Goal: Contribute content: Contribute content

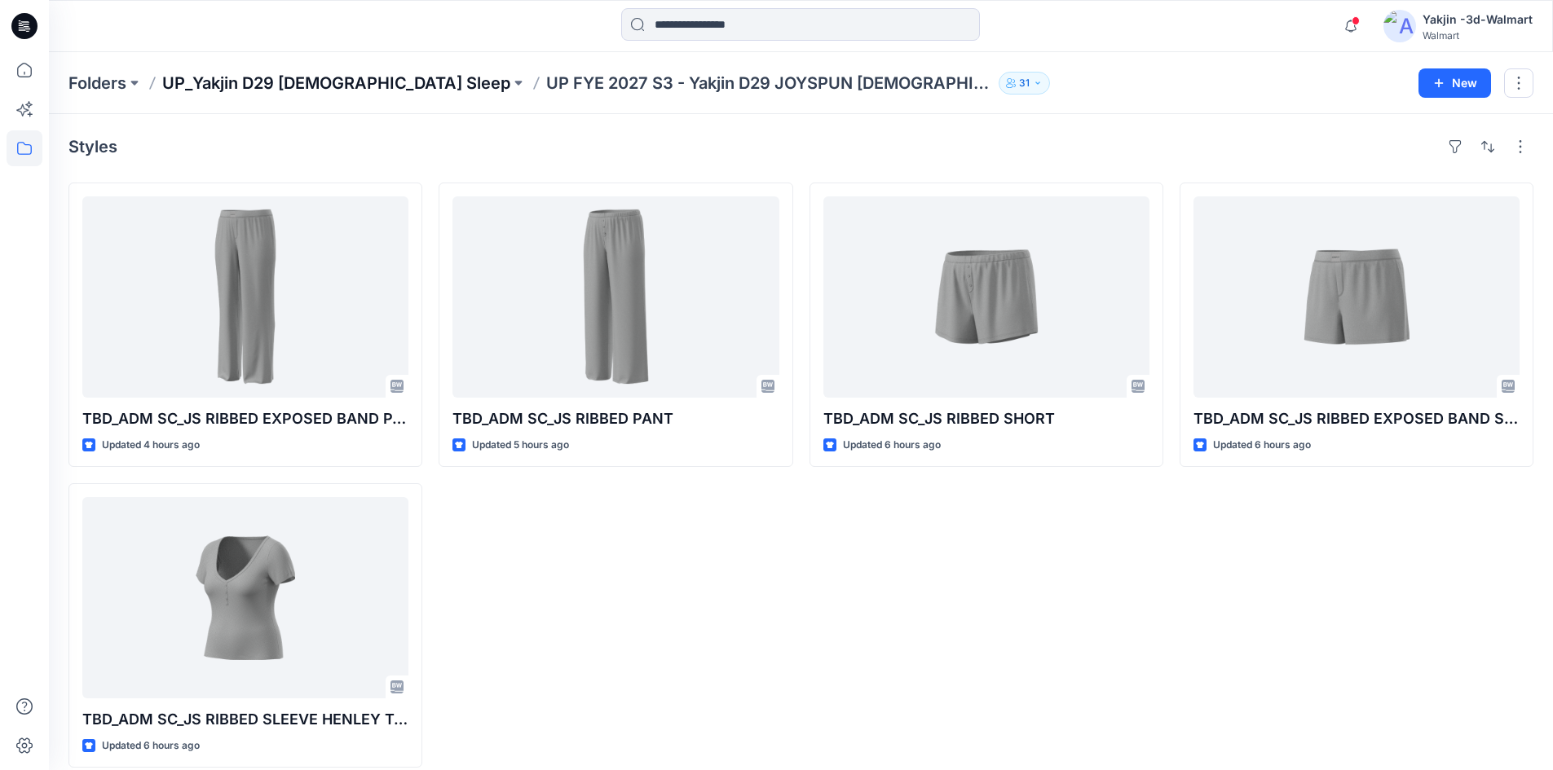
click at [237, 86] on p "UP_Yakjin D29 [DEMOGRAPHIC_DATA] Sleep" at bounding box center [336, 83] width 348 height 23
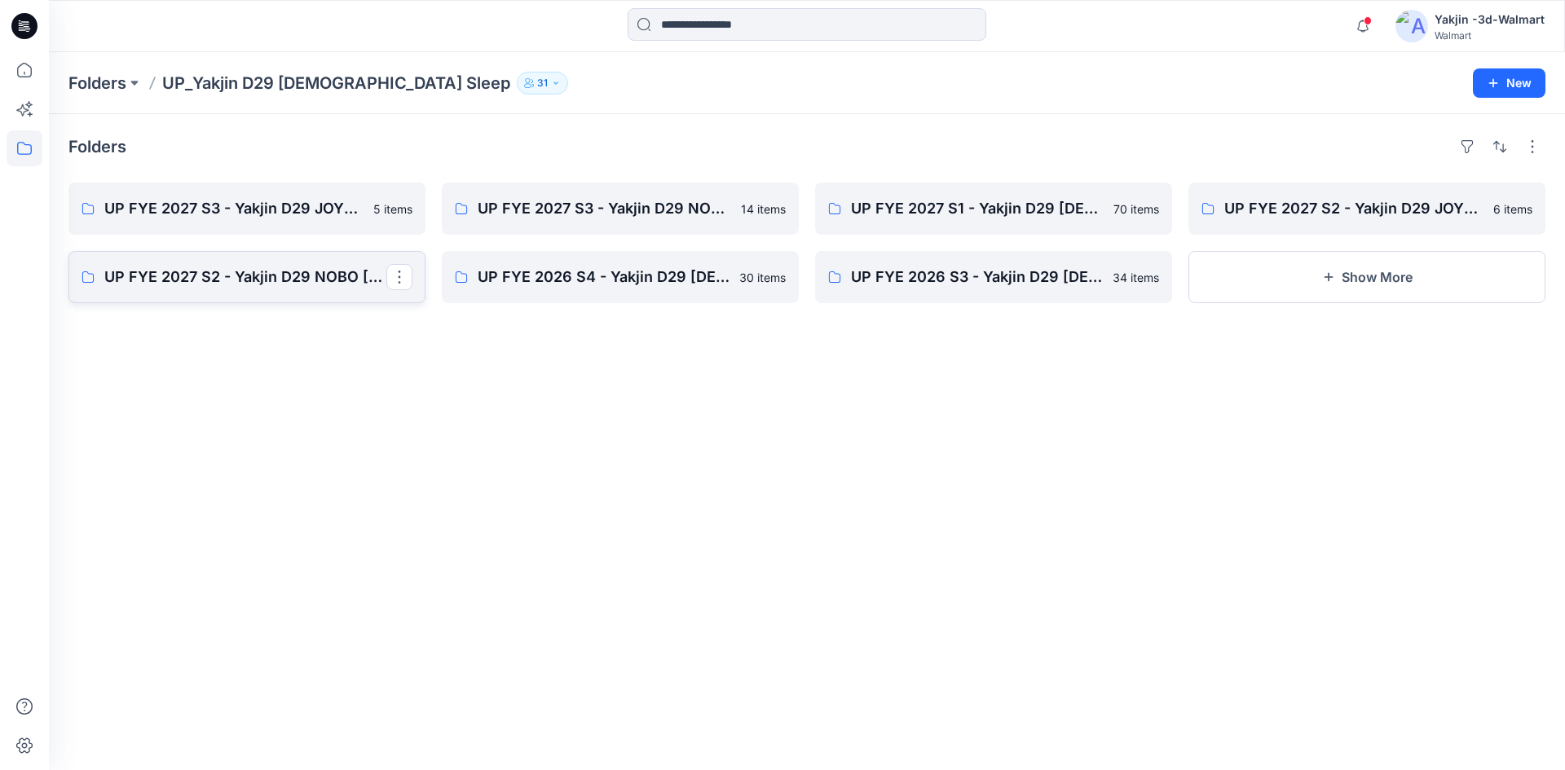
click at [266, 286] on p "UP FYE 2027 S2 - Yakjin D29 NOBO [DEMOGRAPHIC_DATA] Sleepwear" at bounding box center [245, 277] width 282 height 23
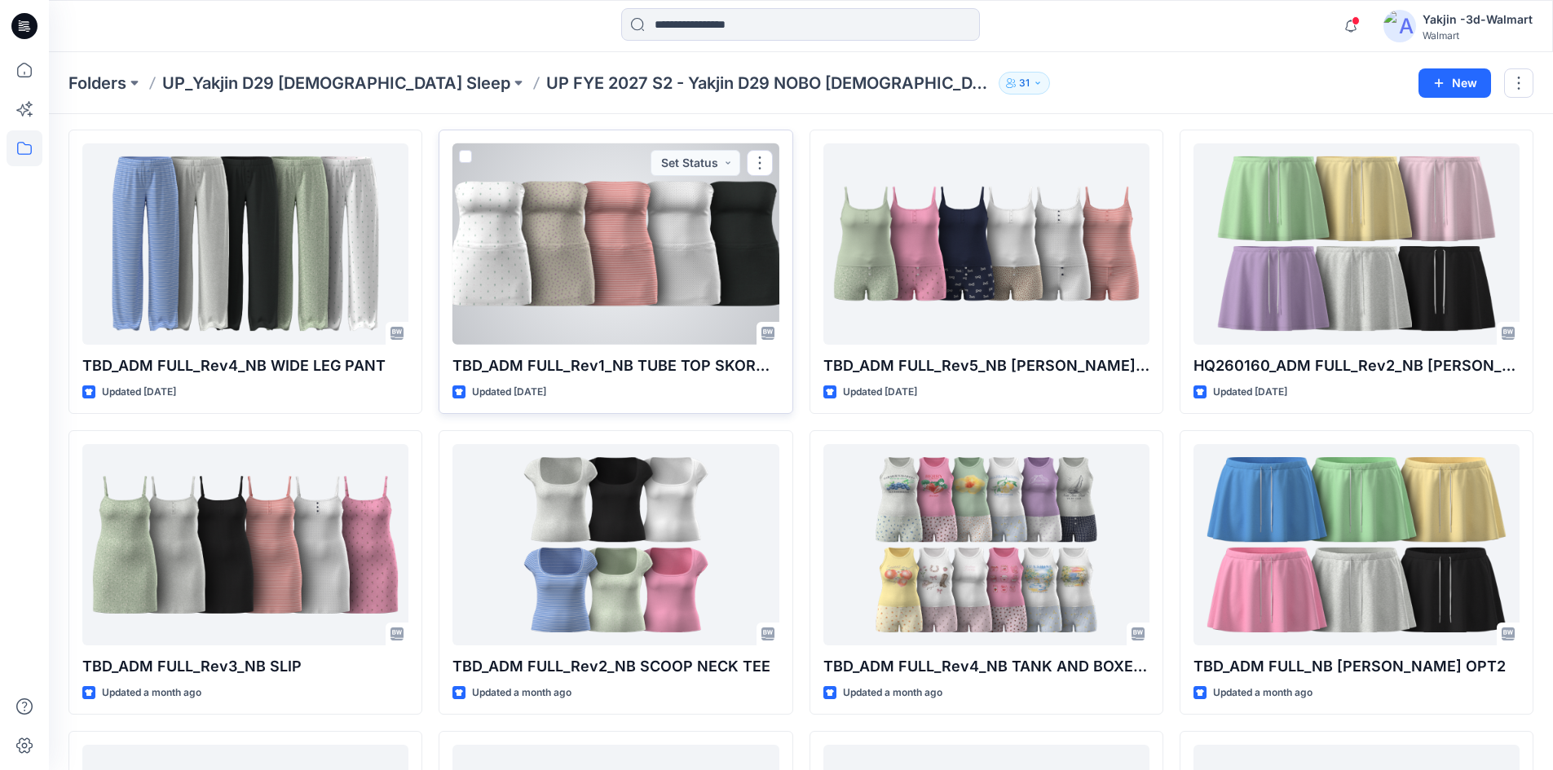
scroll to position [82, 0]
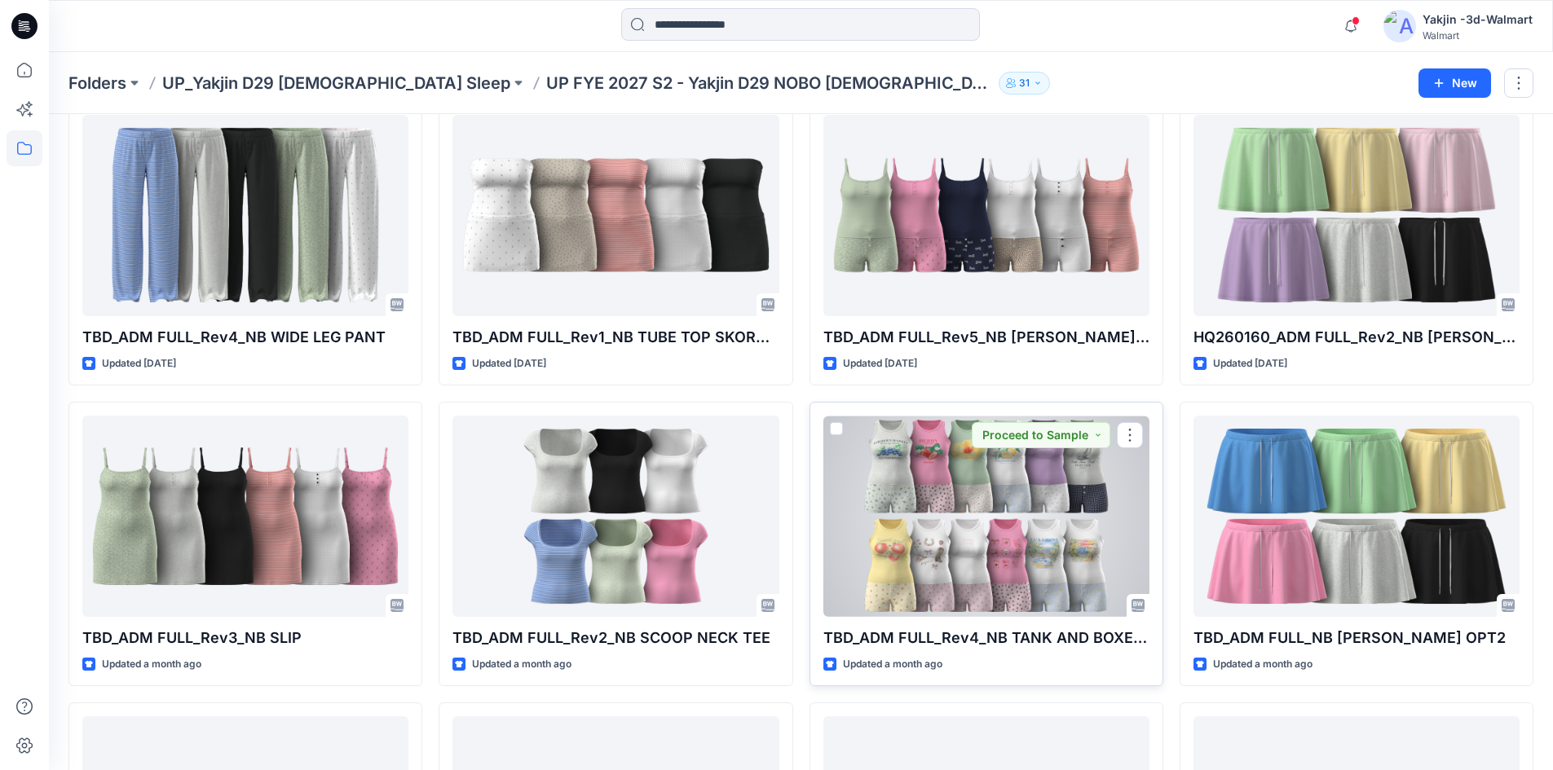
click at [1015, 503] on div at bounding box center [986, 516] width 326 height 201
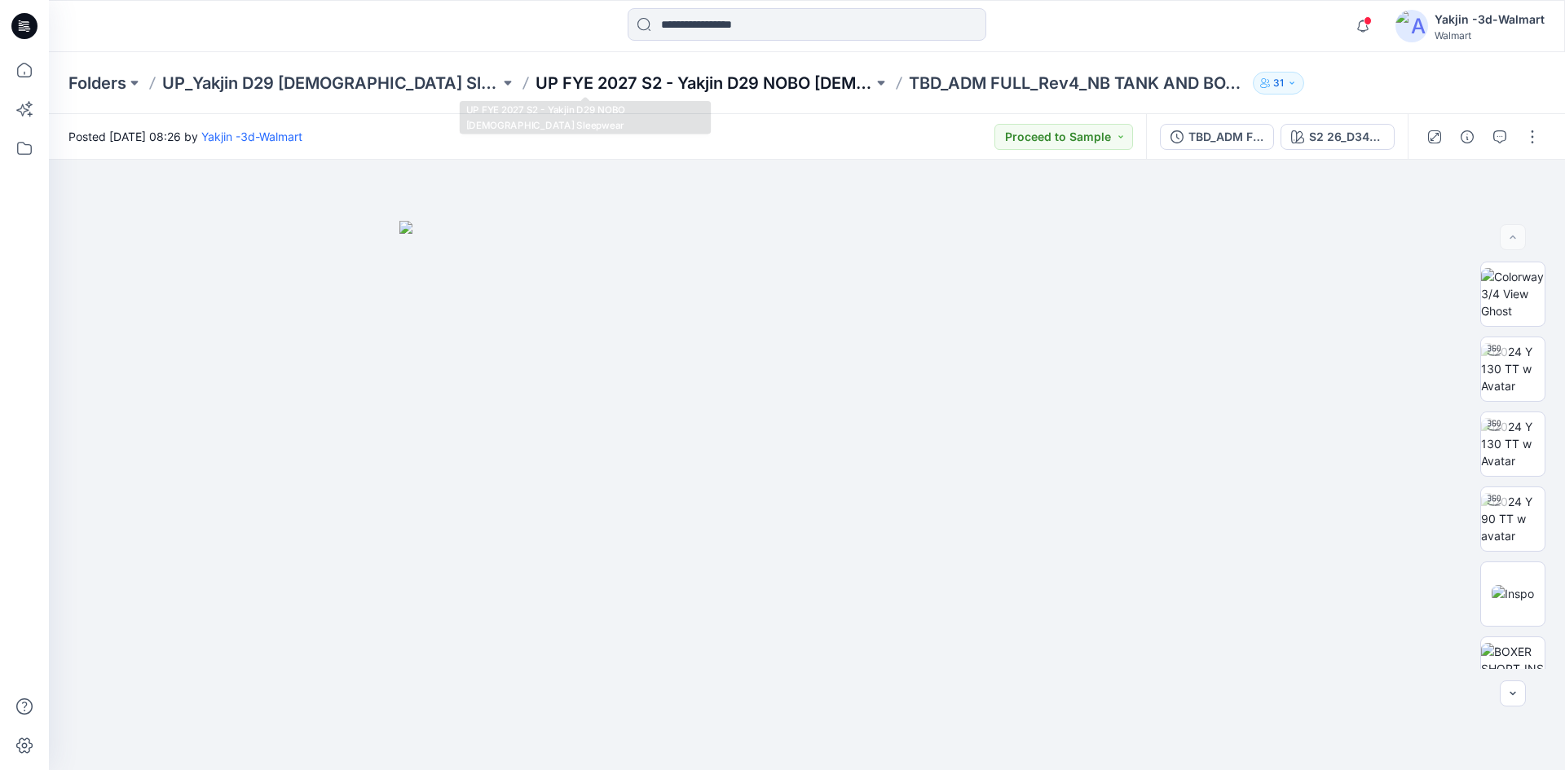
click at [673, 79] on p "UP FYE 2027 S2 - Yakjin D29 NOBO [DEMOGRAPHIC_DATA] Sleepwear" at bounding box center [705, 83] width 338 height 23
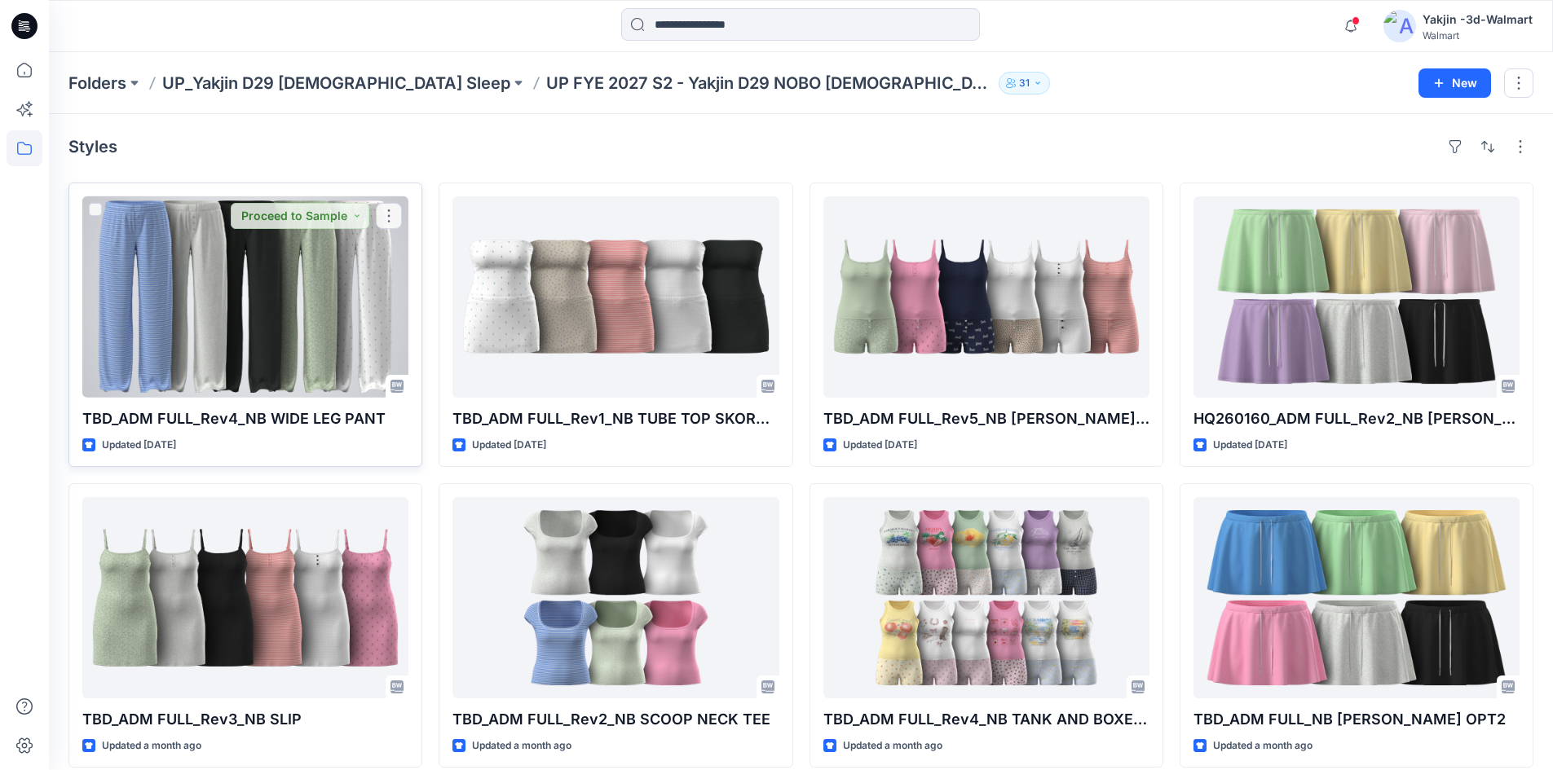
click at [278, 247] on div at bounding box center [245, 296] width 326 height 201
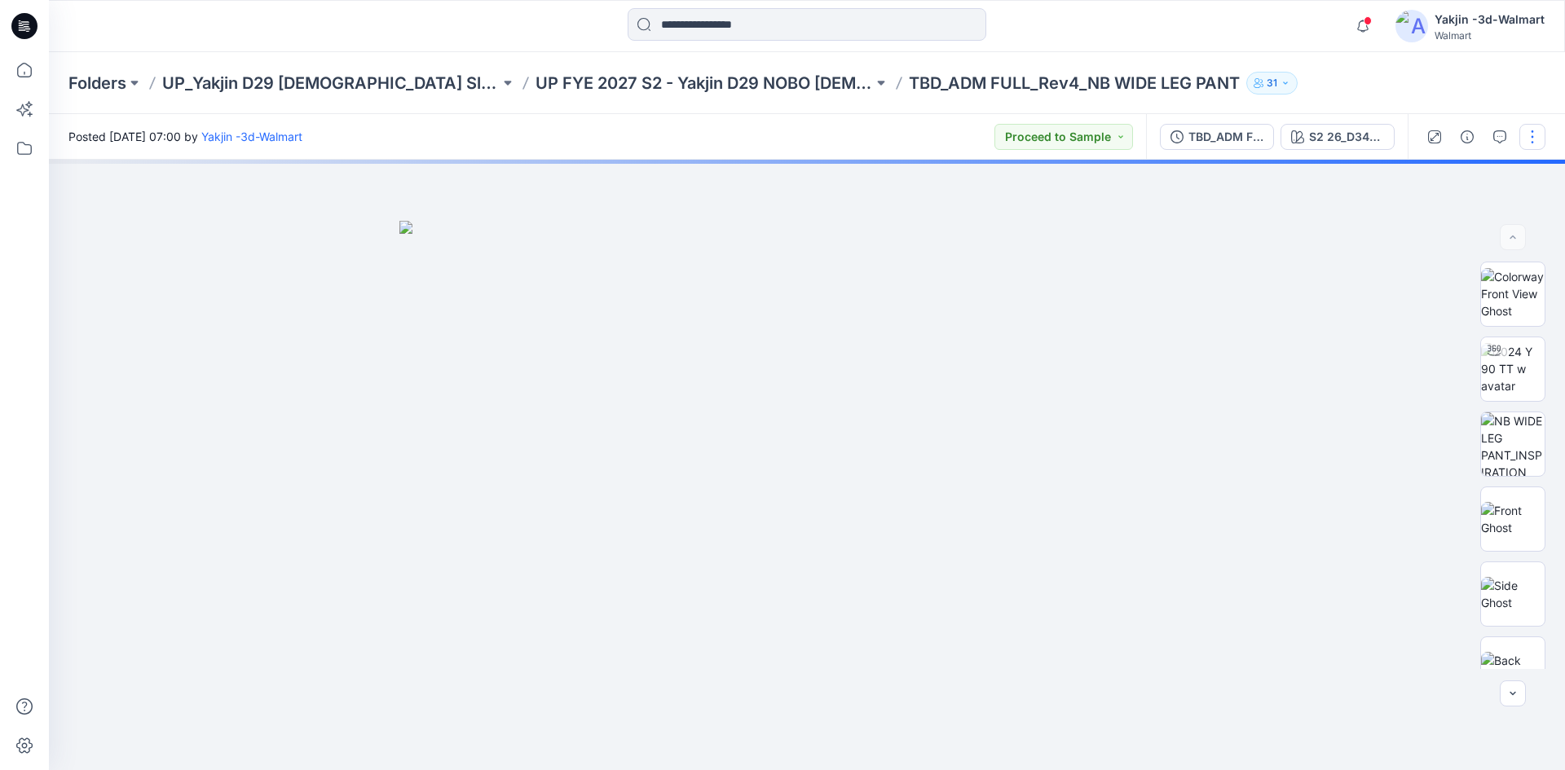
click at [1523, 141] on button "button" at bounding box center [1533, 137] width 26 height 26
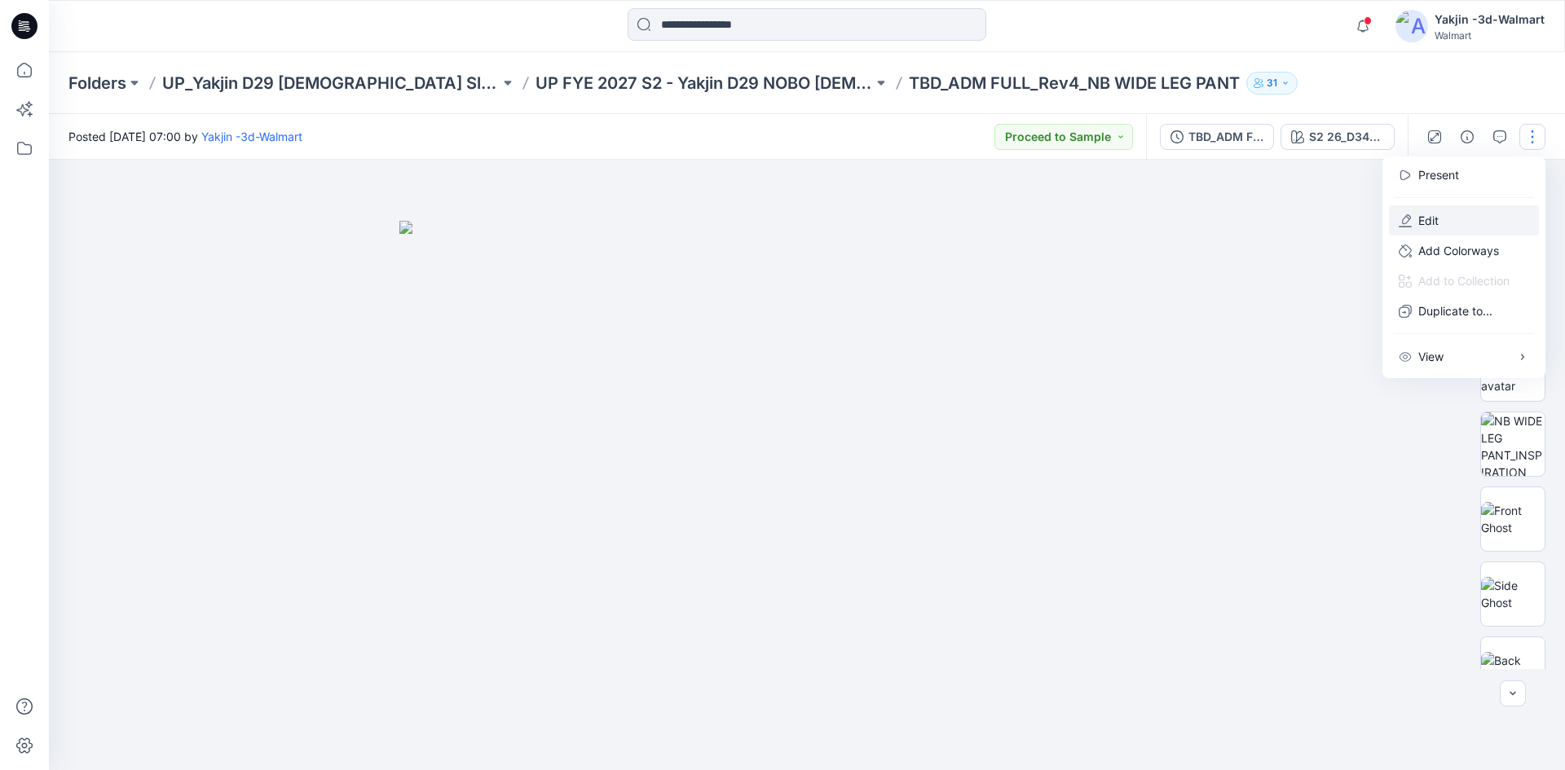
click at [1449, 226] on button "Edit" at bounding box center [1464, 220] width 150 height 30
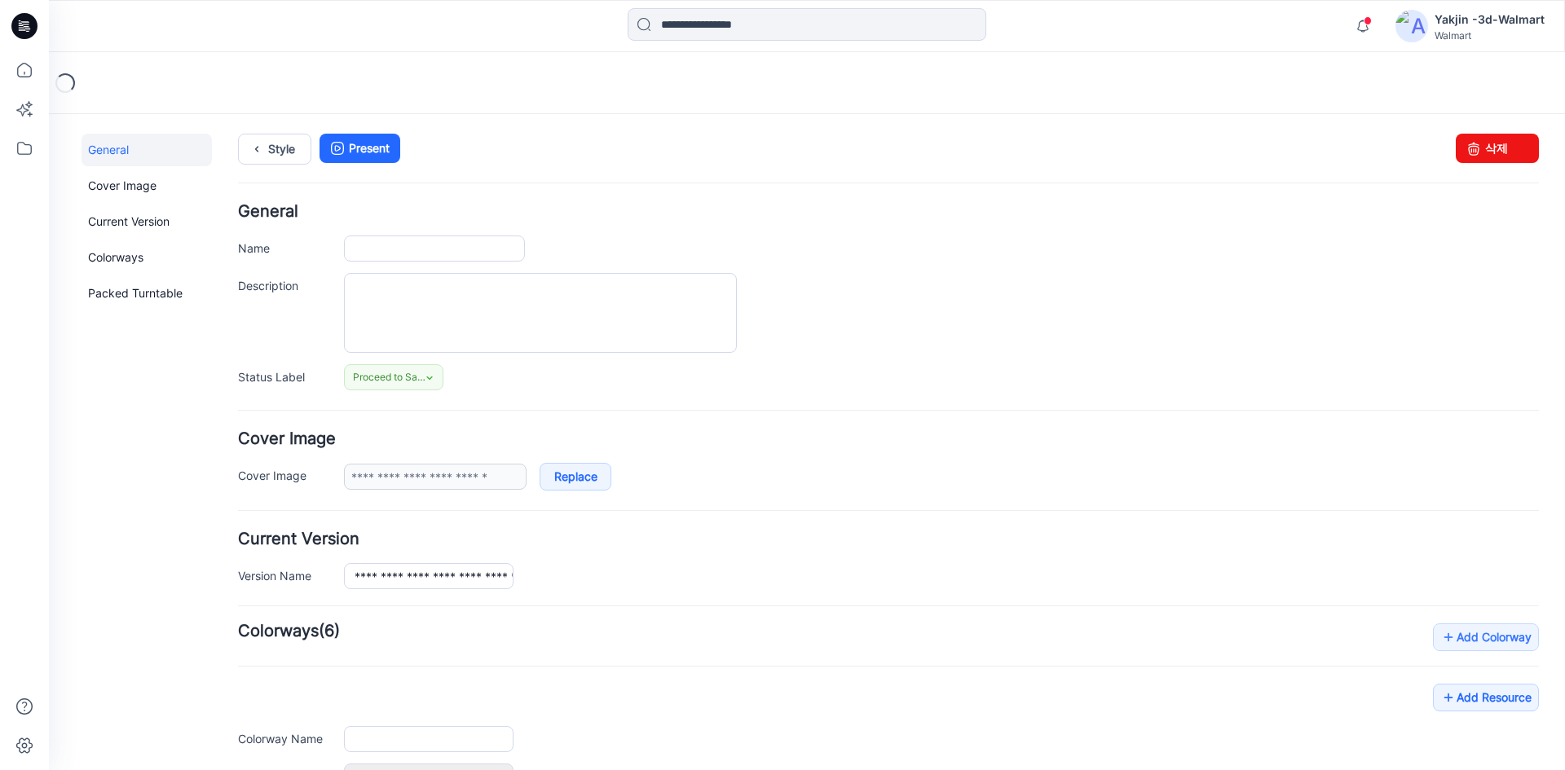
type input "**********"
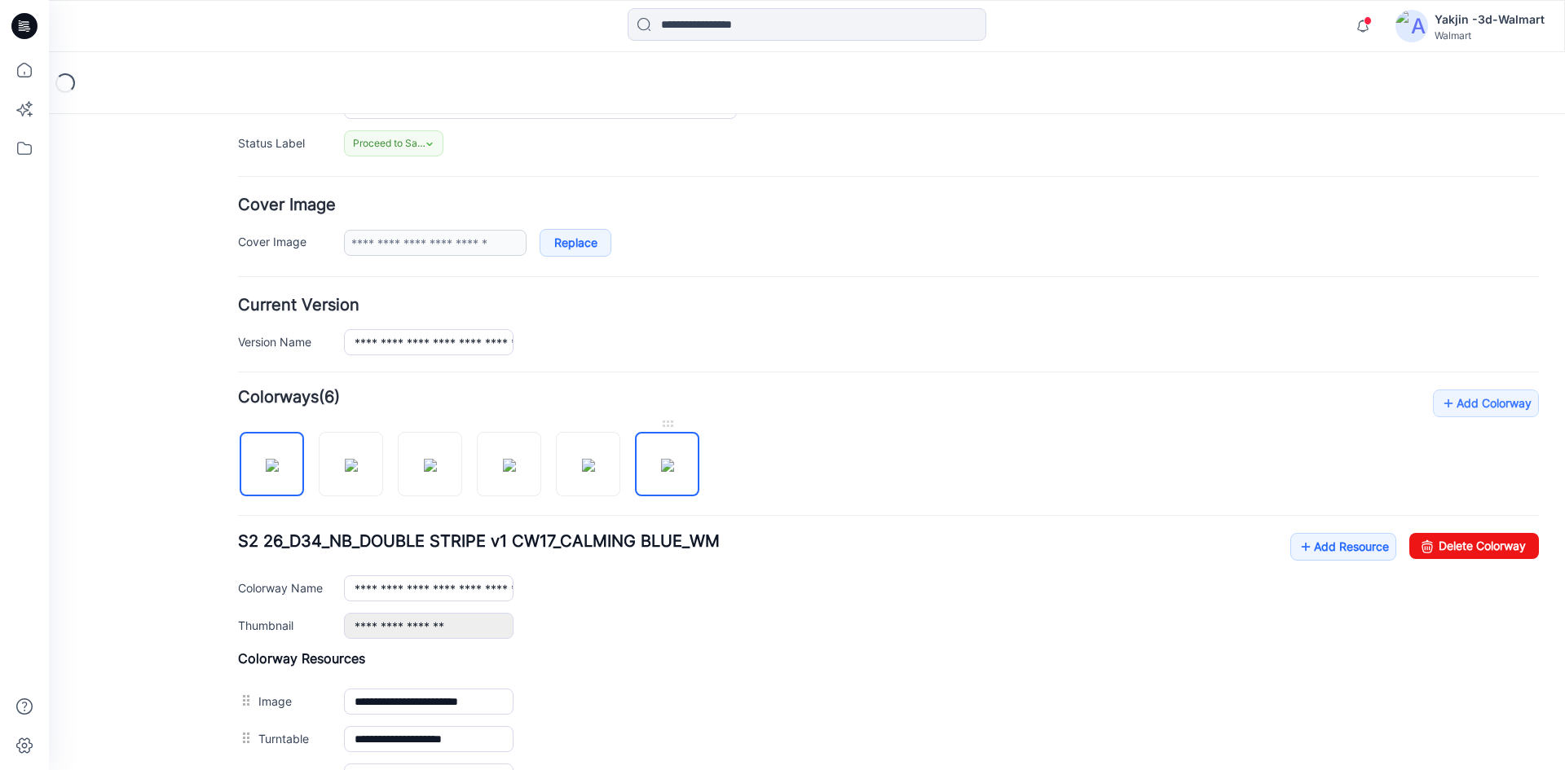
scroll to position [245, 0]
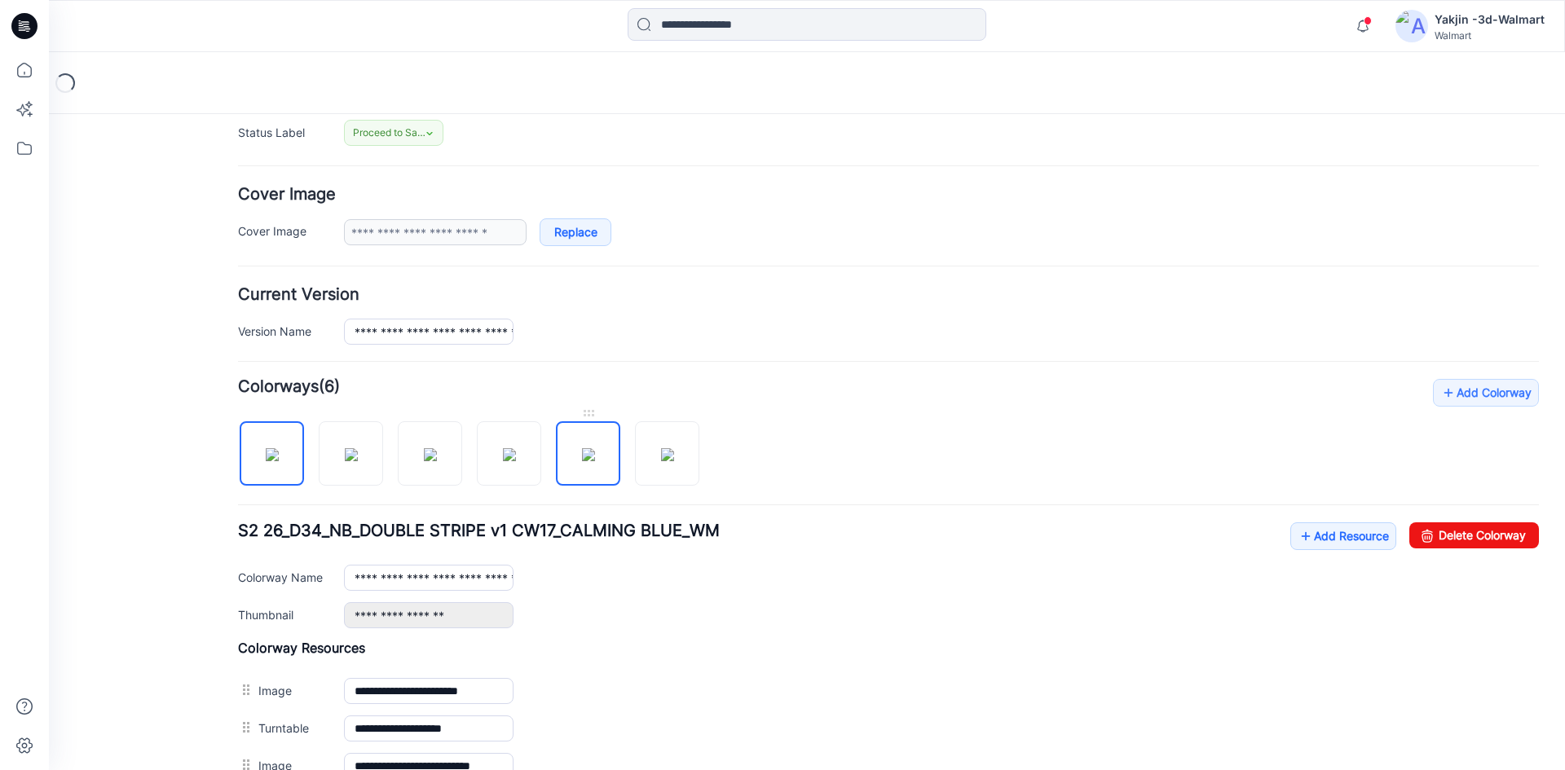
click at [582, 457] on img at bounding box center [588, 454] width 13 height 13
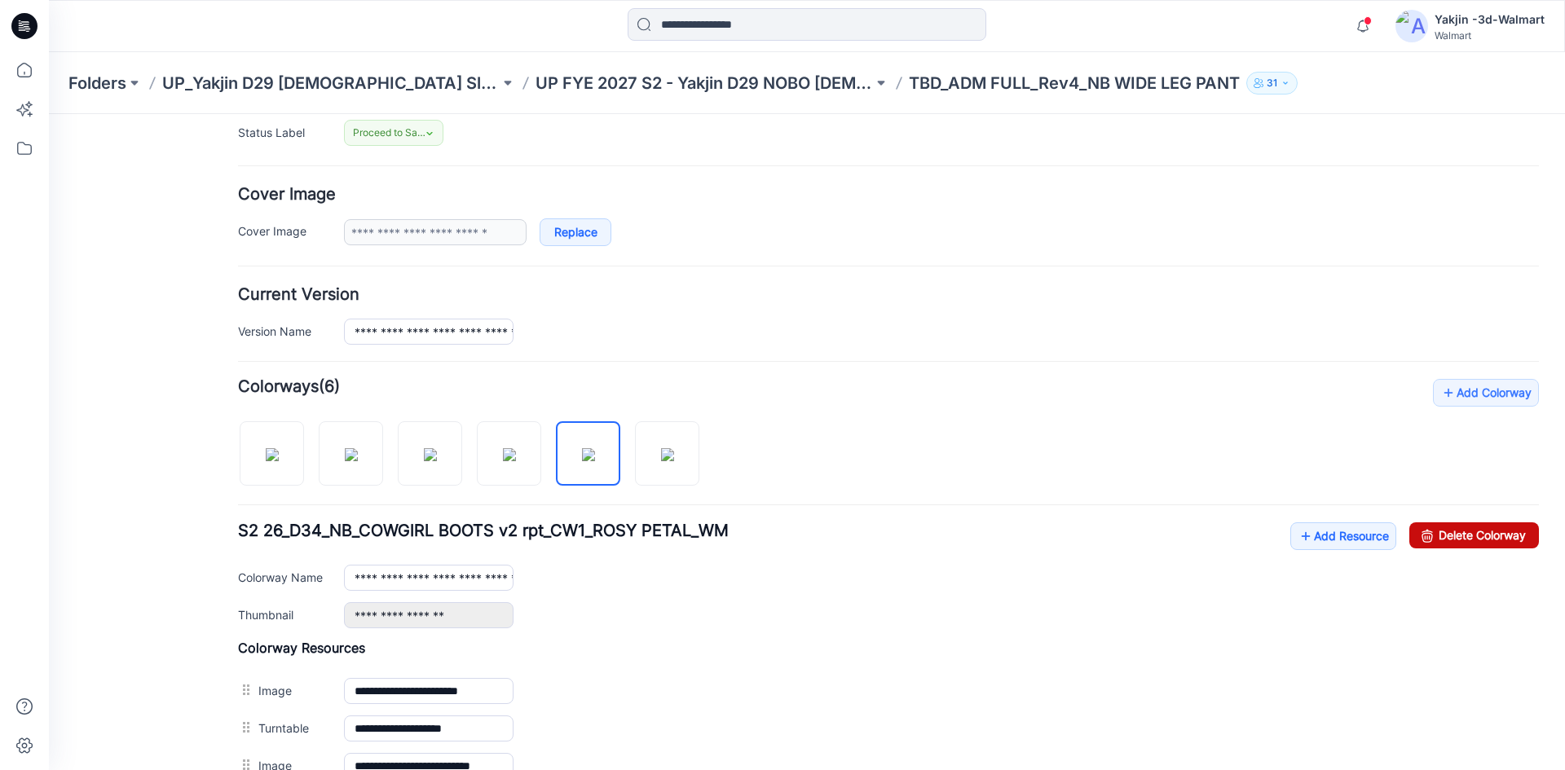
drag, startPoint x: 1464, startPoint y: 529, endPoint x: 900, endPoint y: 219, distance: 643.0
click at [1464, 529] on link "Delete Colorway" at bounding box center [1475, 536] width 130 height 26
type input "**********"
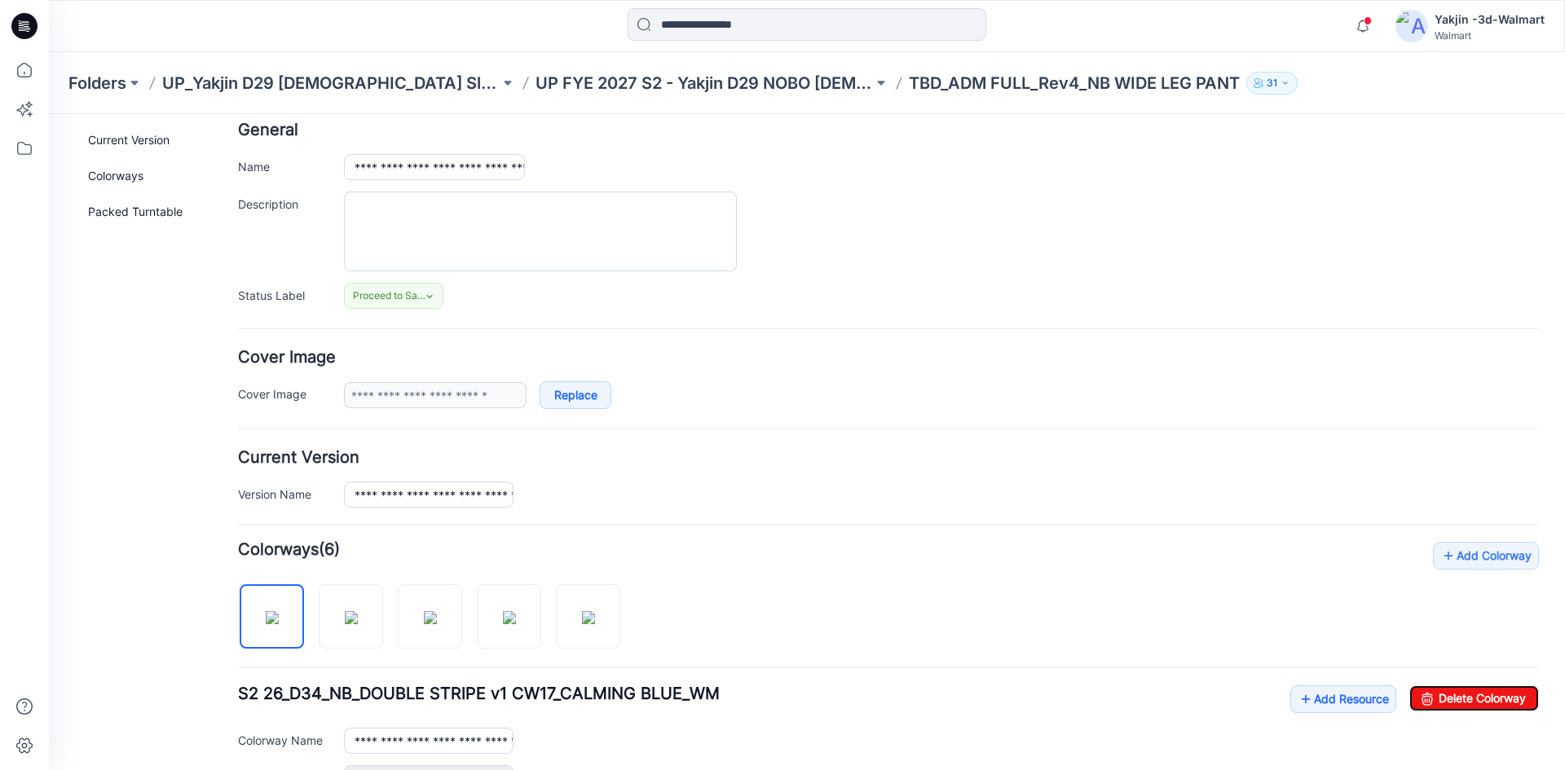
scroll to position [0, 0]
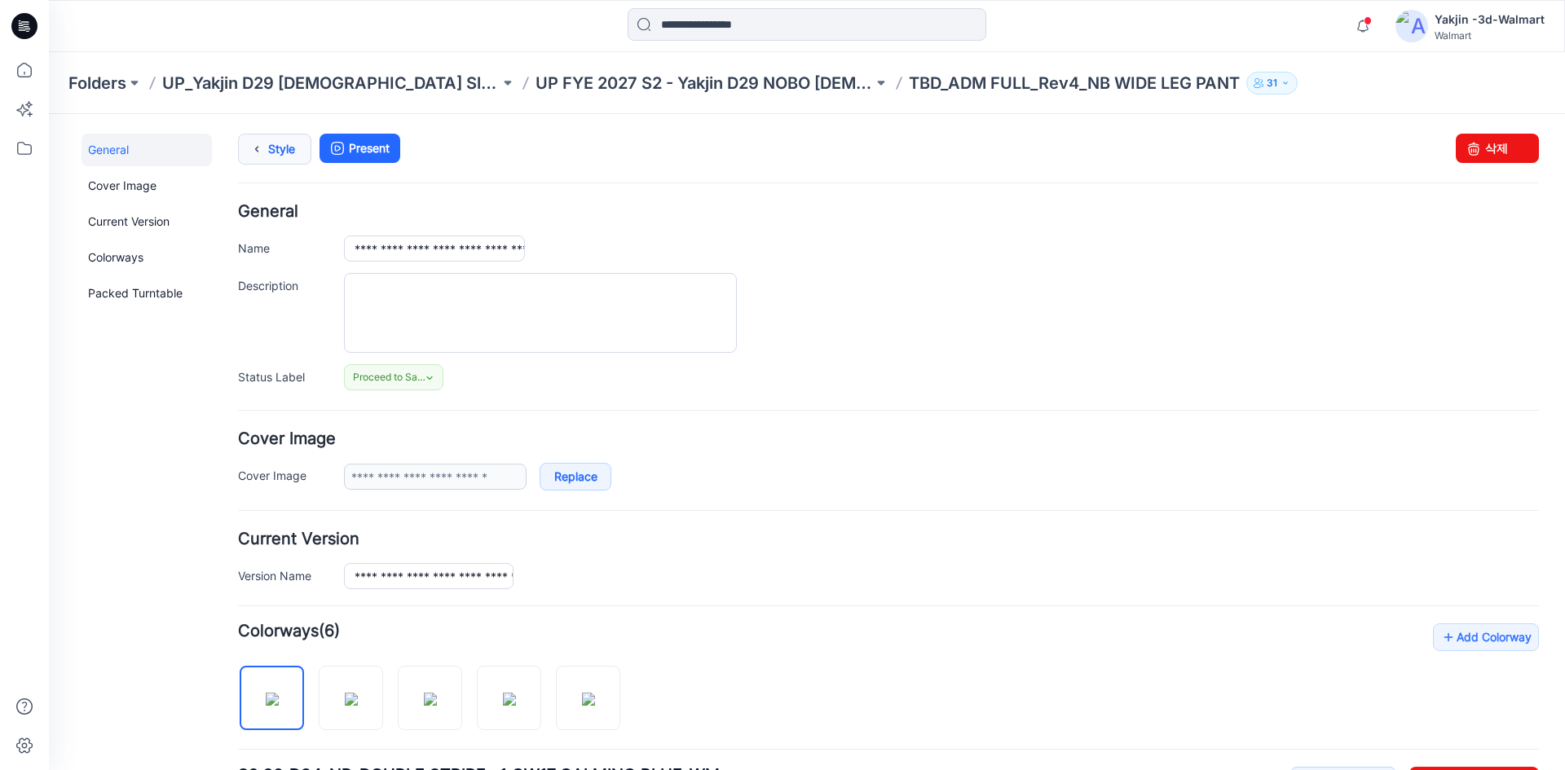
click at [281, 145] on link "Style" at bounding box center [274, 149] width 73 height 31
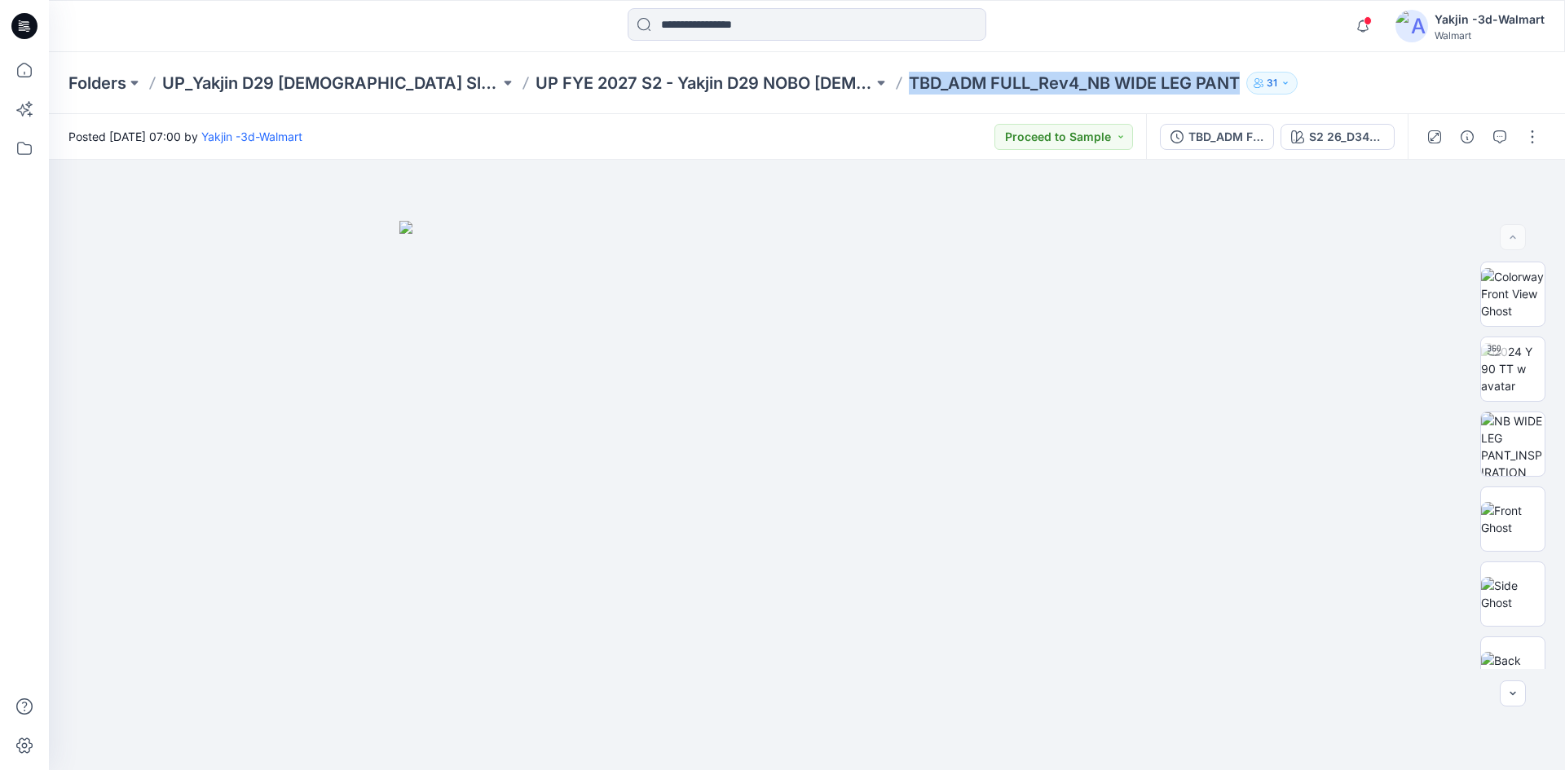
drag, startPoint x: 792, startPoint y: 72, endPoint x: 1136, endPoint y: 86, distance: 343.5
click at [1136, 86] on div "Folders UP_Yakjin D29 Ladies Sleep UP FYE 2027 S2 - Yakjin D29 NOBO Ladies Slee…" at bounding box center [743, 83] width 1350 height 23
copy div "TBD_ADM FULL_Rev4_NB WIDE LEG PANT 31"
drag, startPoint x: 212, startPoint y: 340, endPoint x: 223, endPoint y: 329, distance: 15.6
click at [214, 340] on div at bounding box center [807, 465] width 1517 height 611
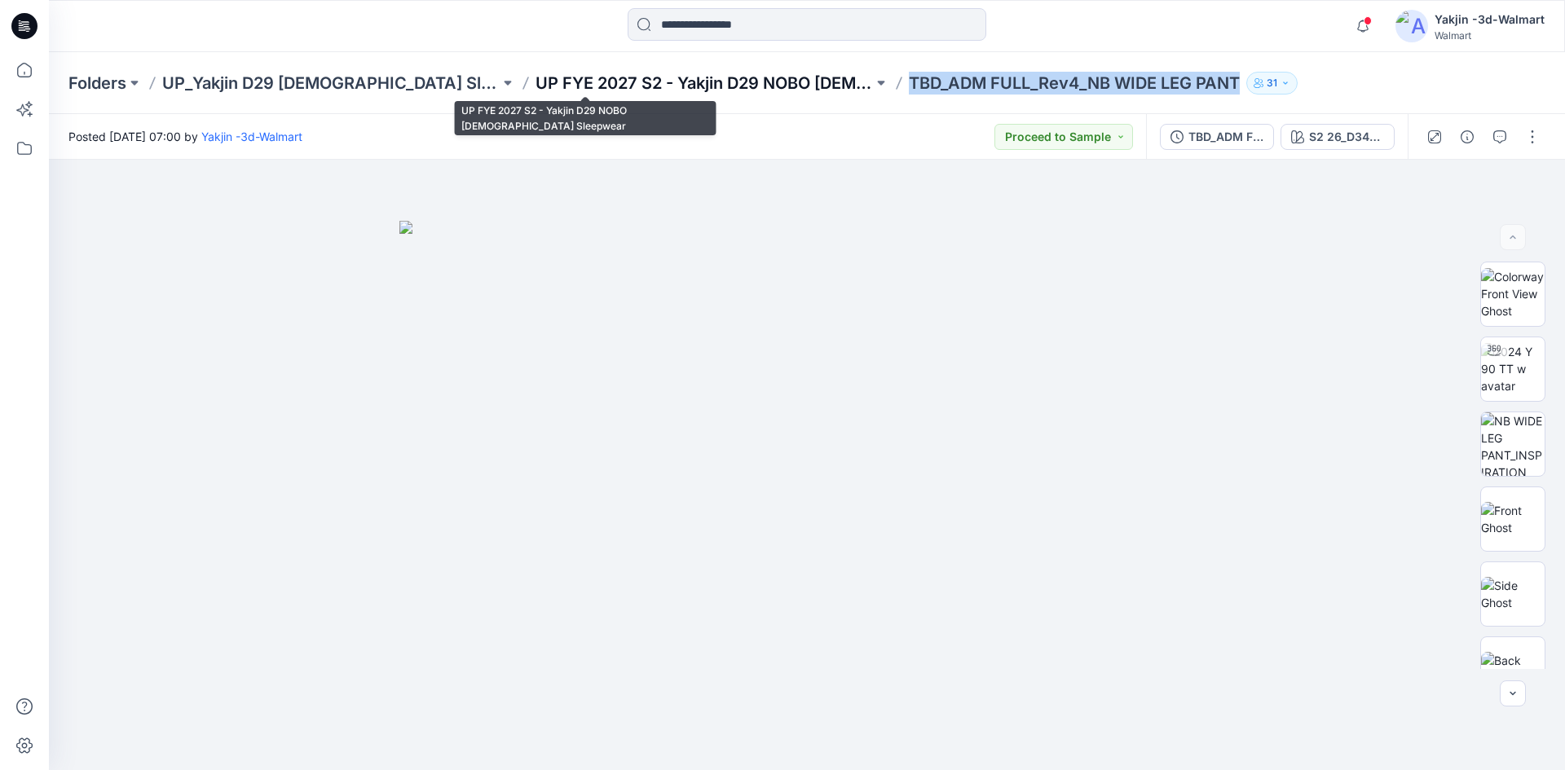
click at [605, 85] on p "UP FYE 2027 S2 - Yakjin D29 NOBO [DEMOGRAPHIC_DATA] Sleepwear" at bounding box center [705, 83] width 338 height 23
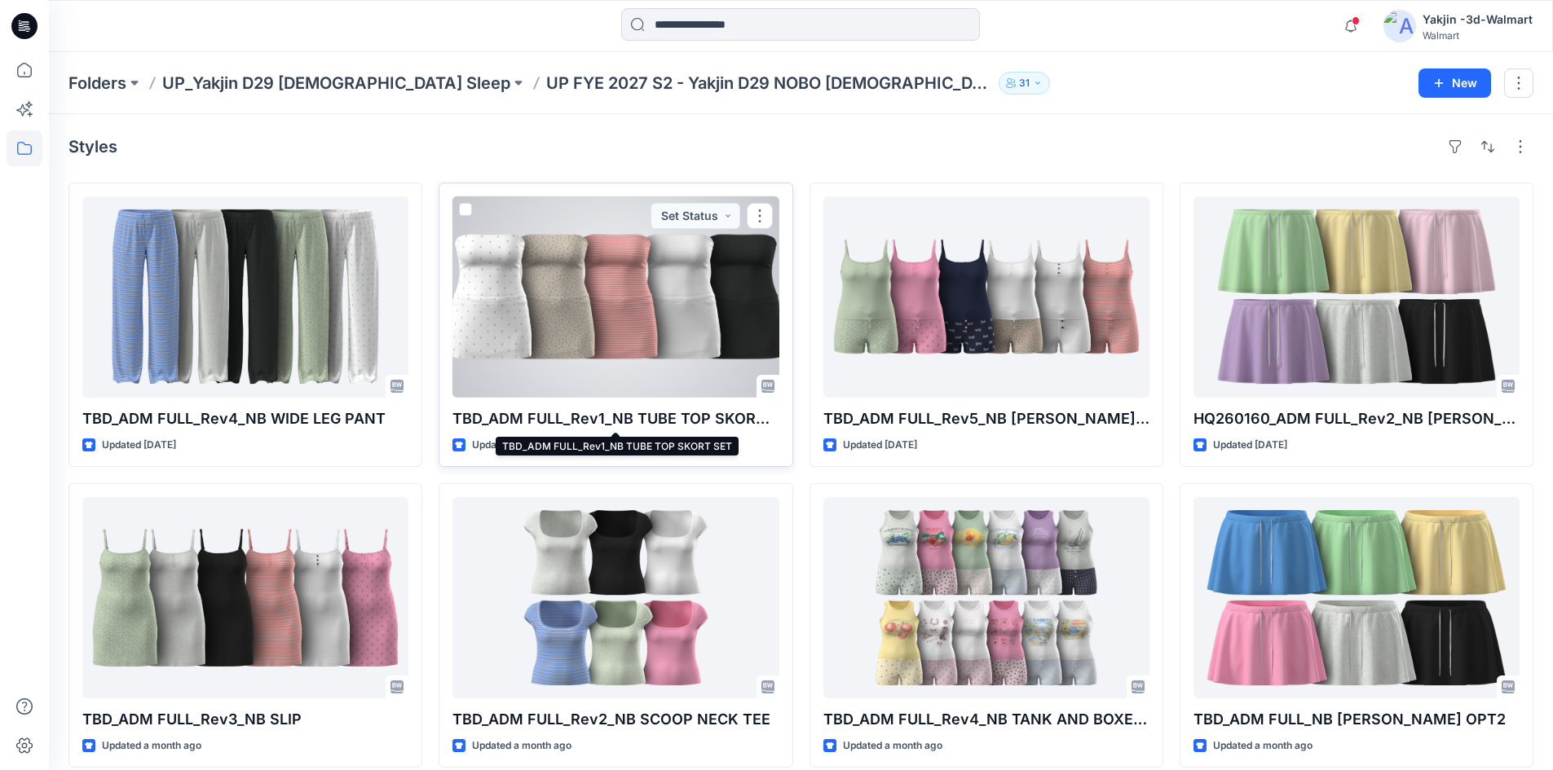
scroll to position [82, 0]
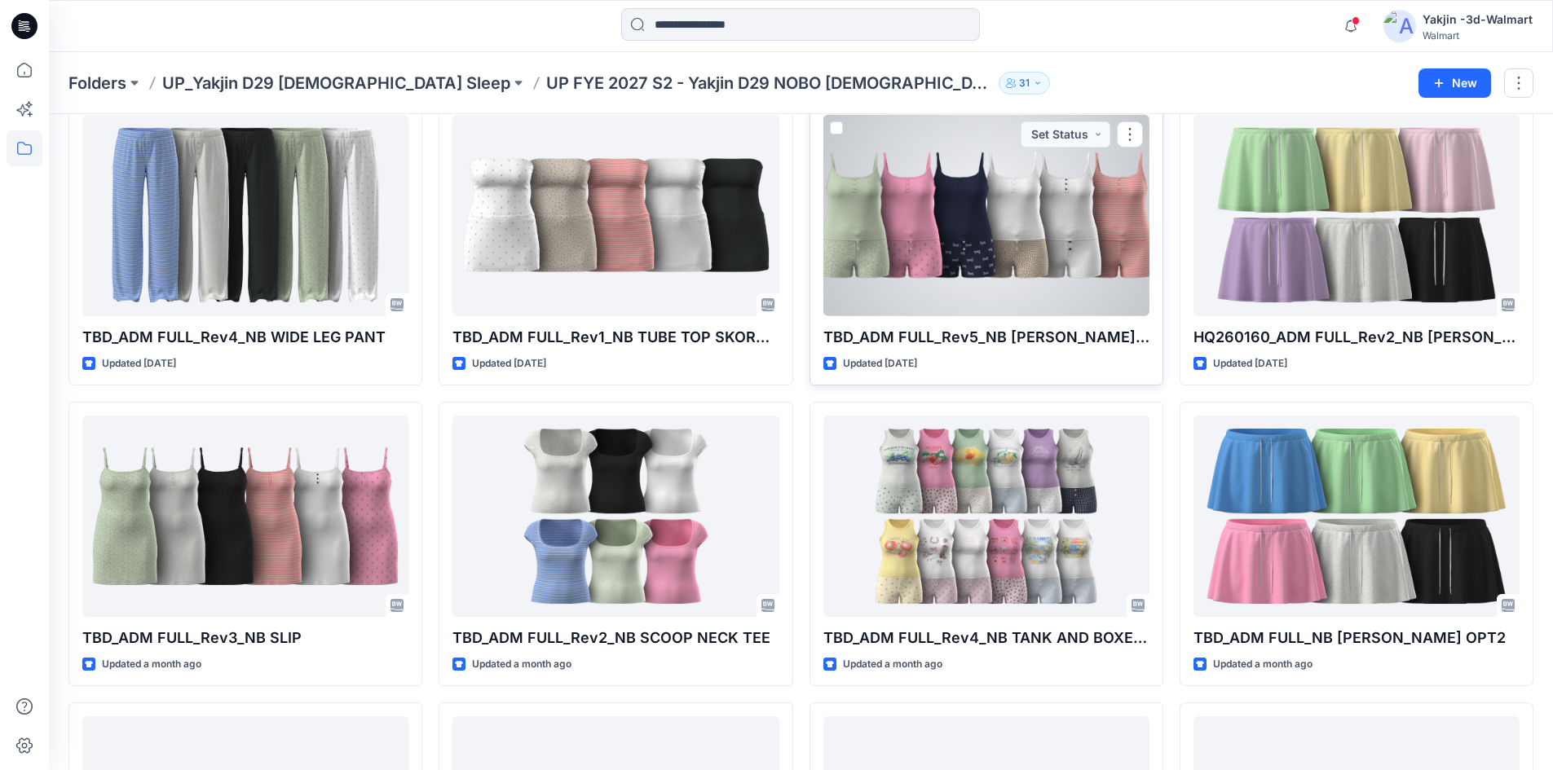
click at [951, 294] on div at bounding box center [986, 215] width 326 height 201
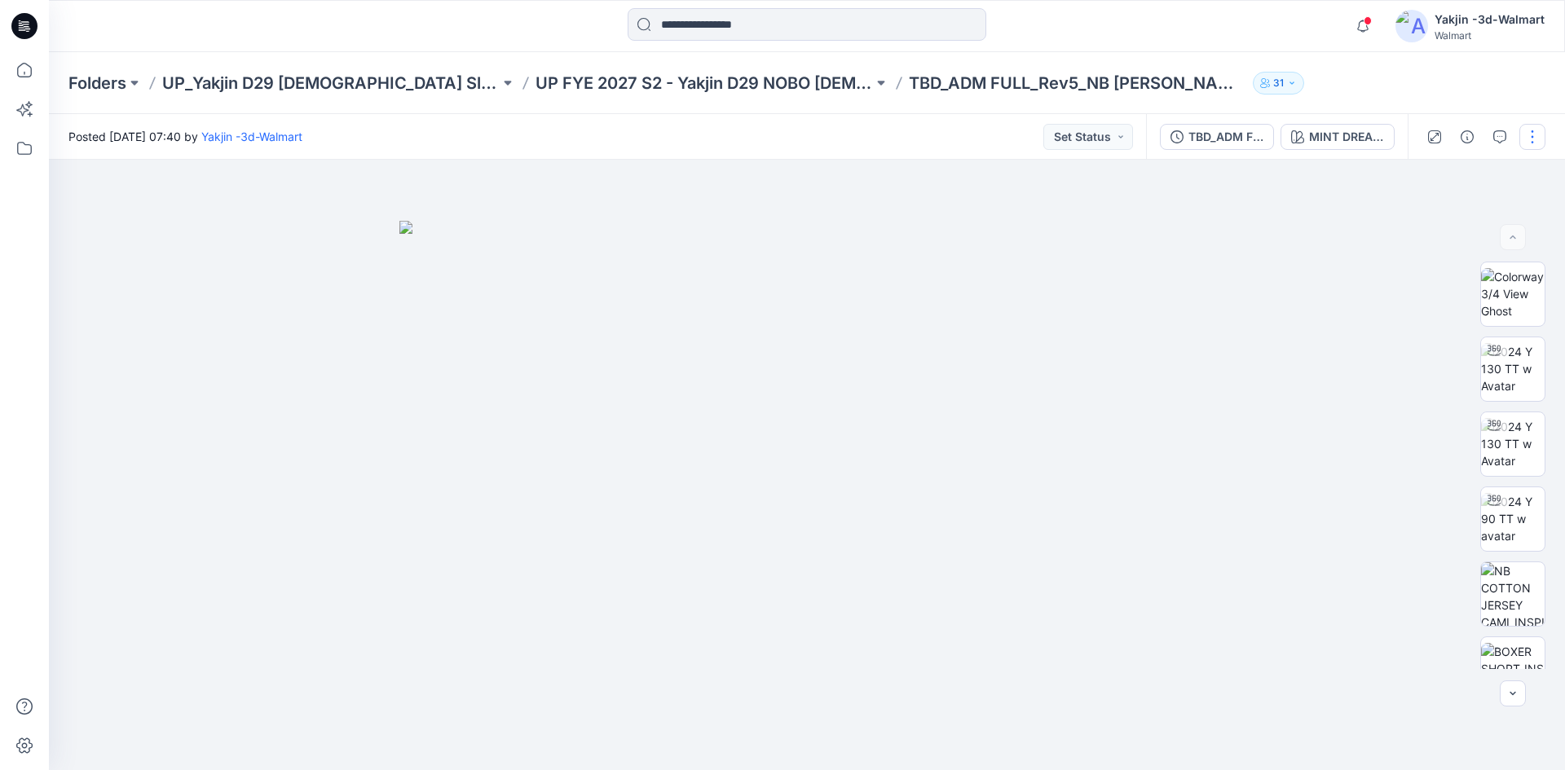
click at [1540, 133] on button "button" at bounding box center [1533, 137] width 26 height 26
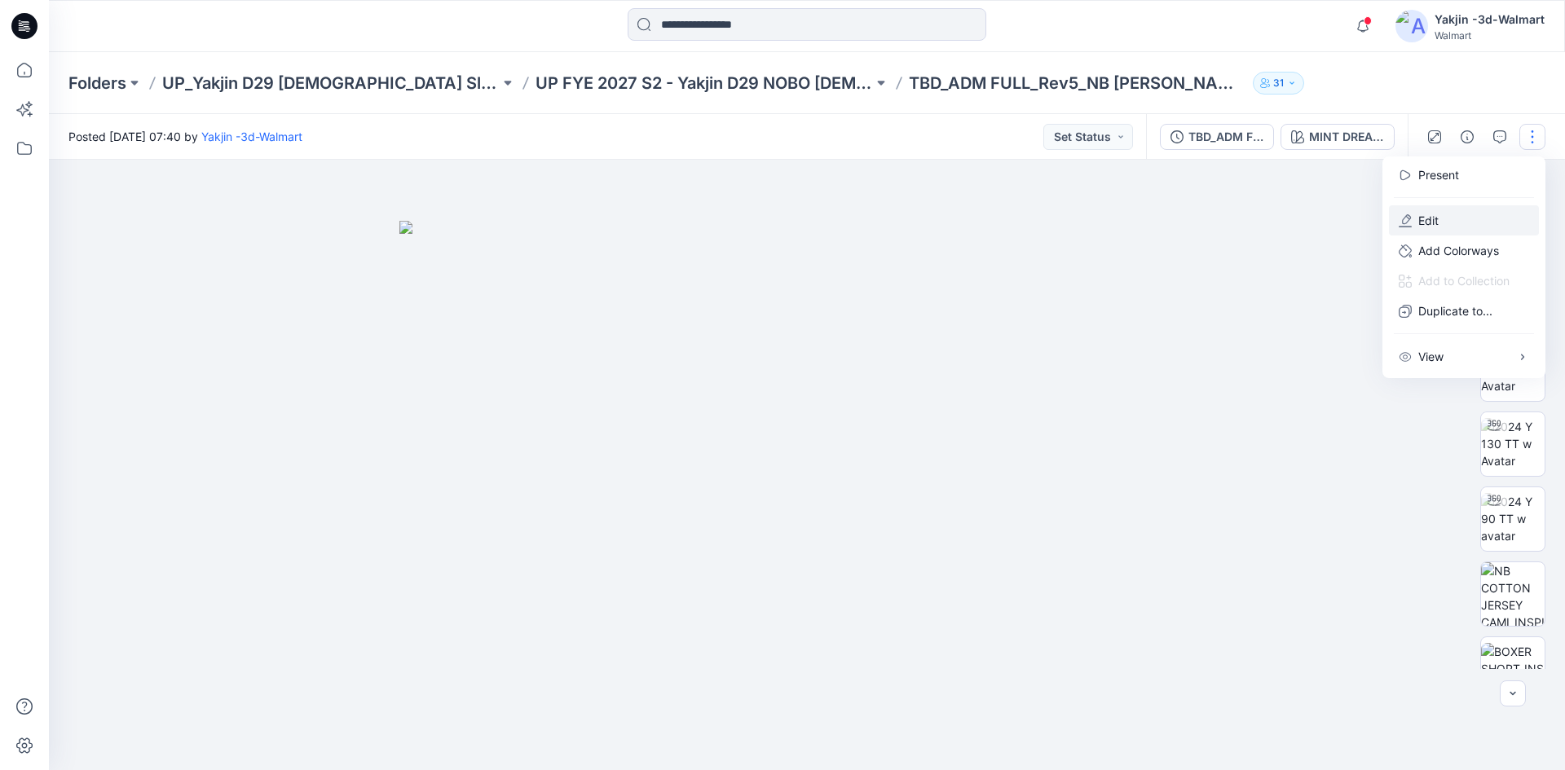
click at [1428, 227] on p "Edit" at bounding box center [1429, 220] width 20 height 17
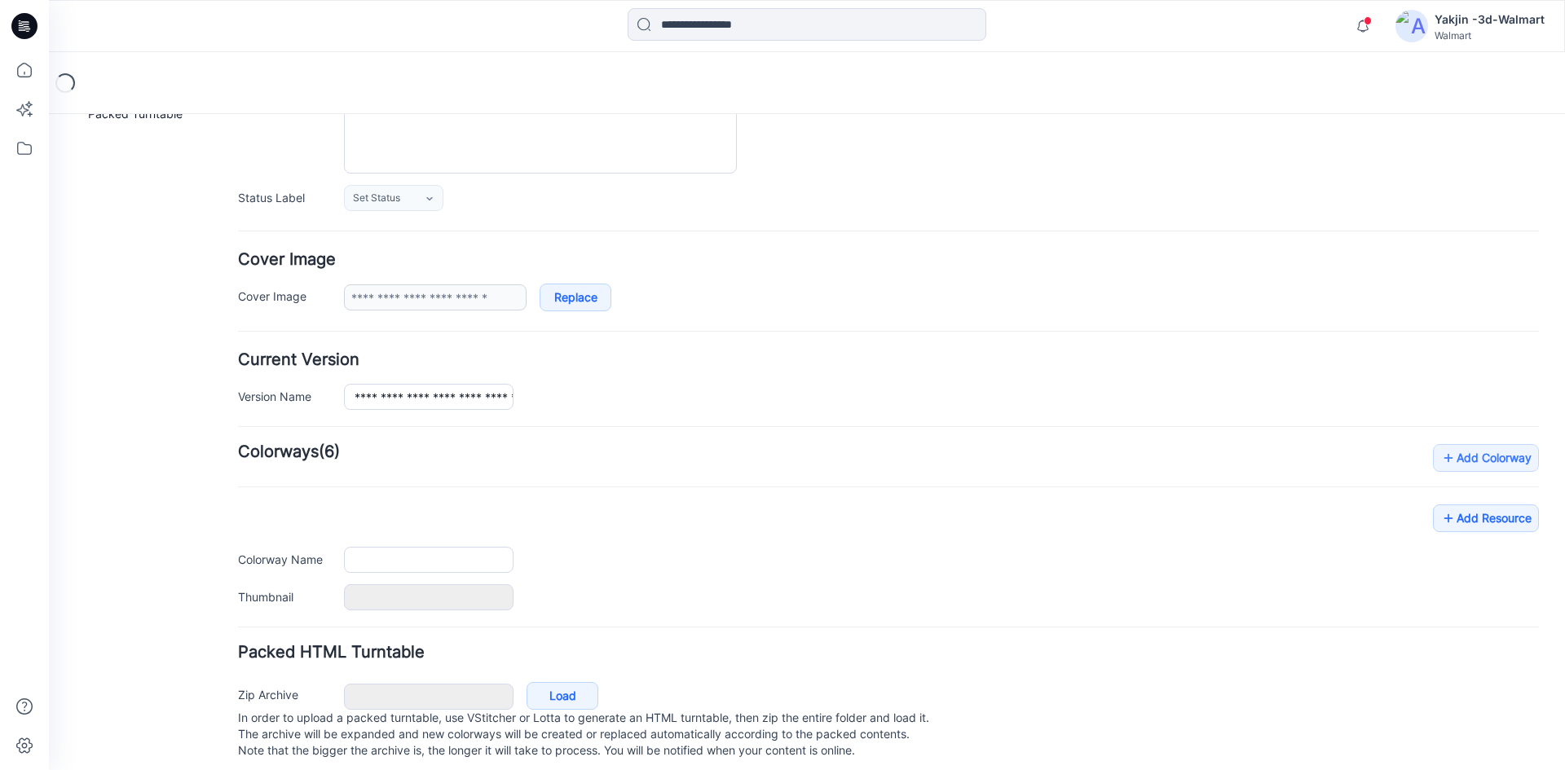
type input "**********"
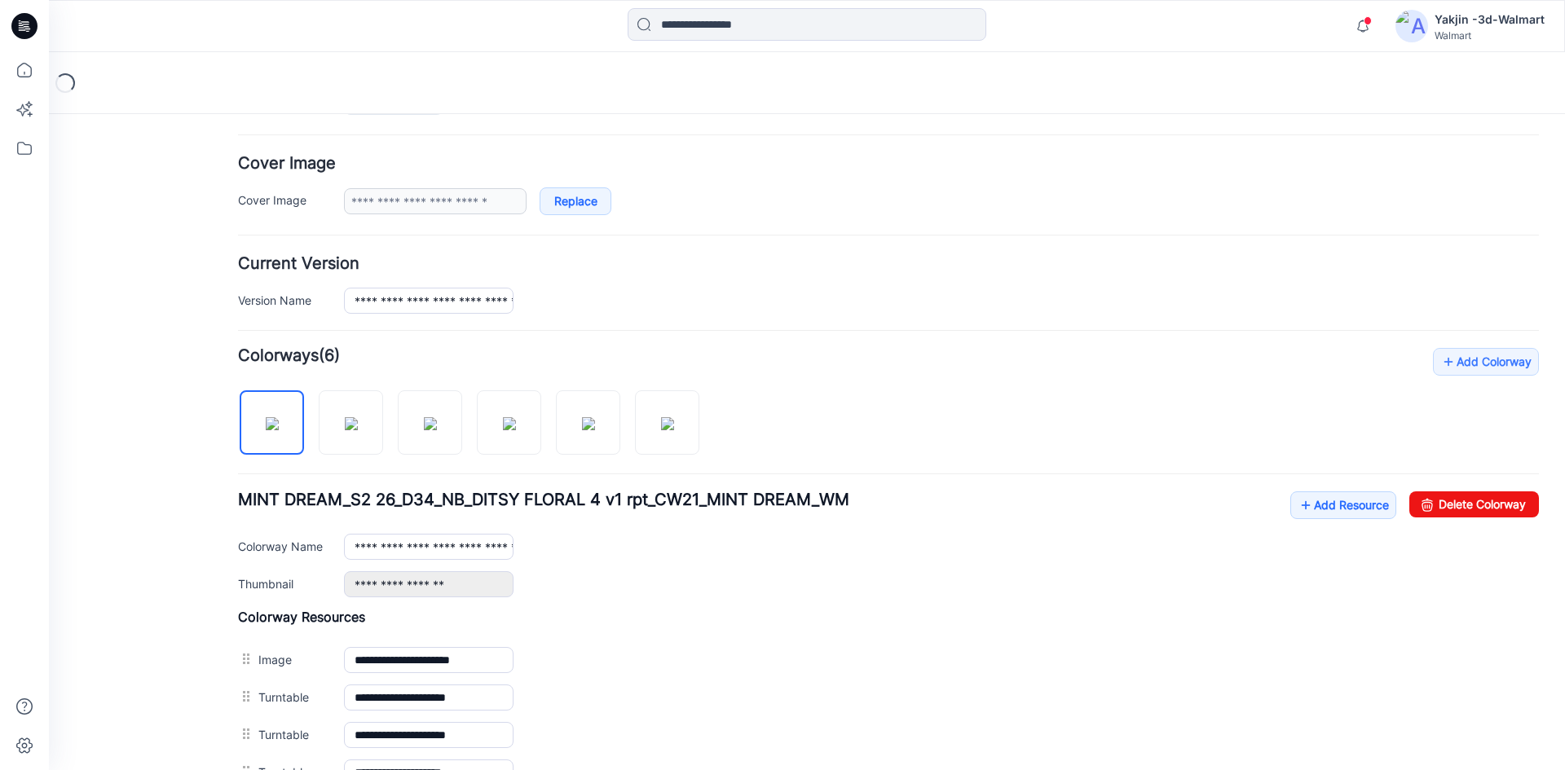
scroll to position [369, 0]
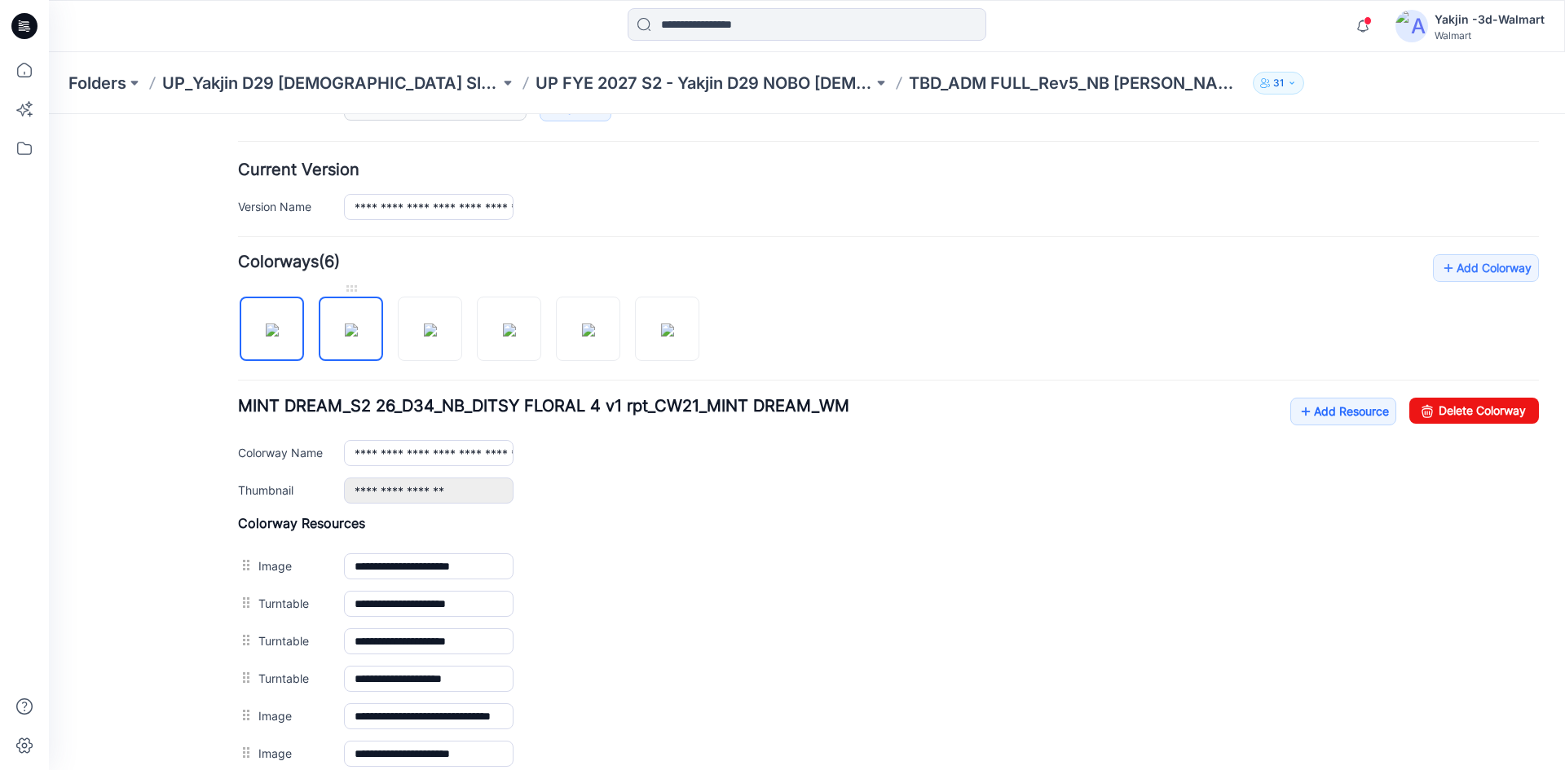
click at [345, 337] on img at bounding box center [351, 330] width 13 height 13
type input "**********"
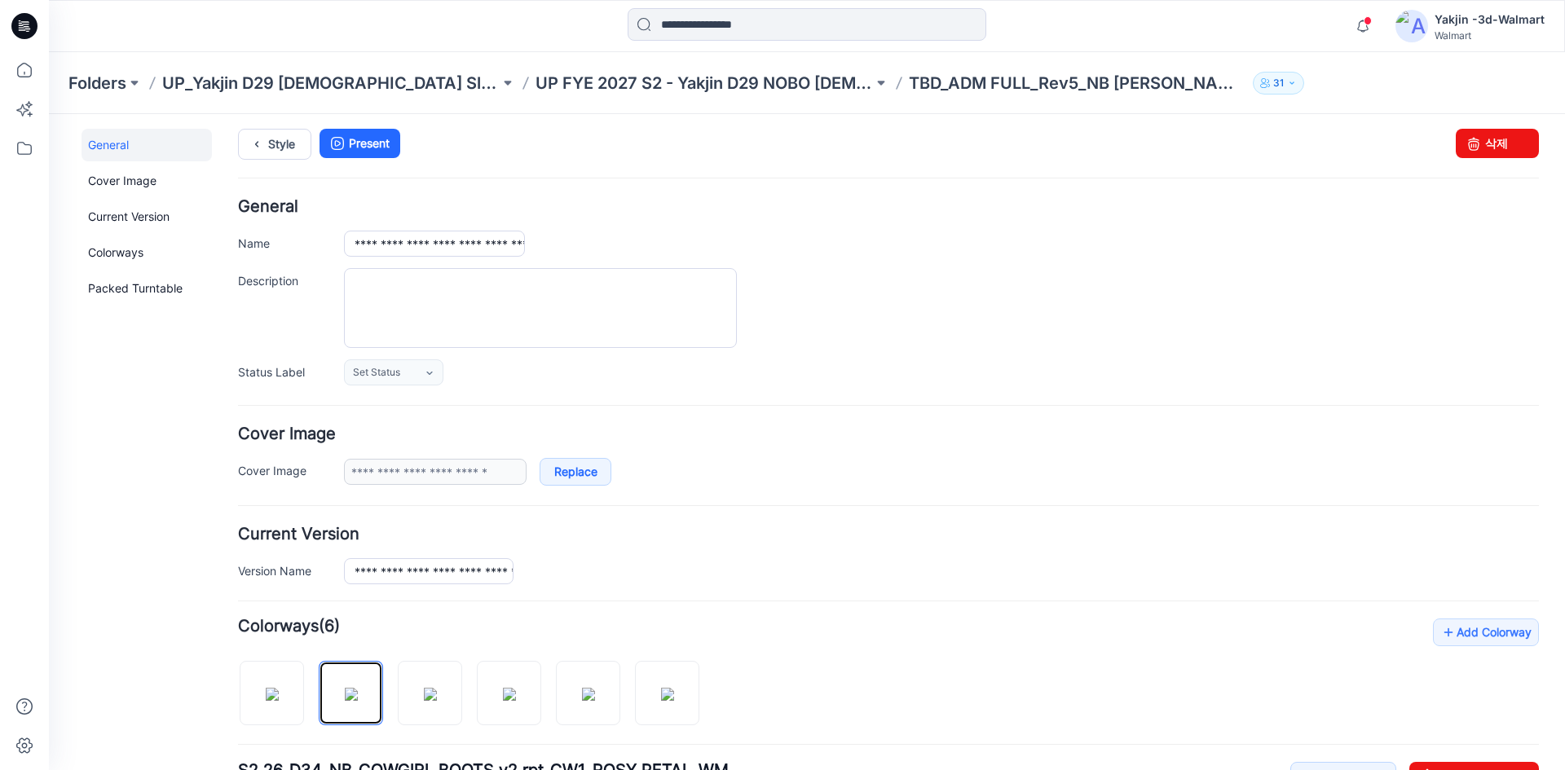
scroll to position [0, 0]
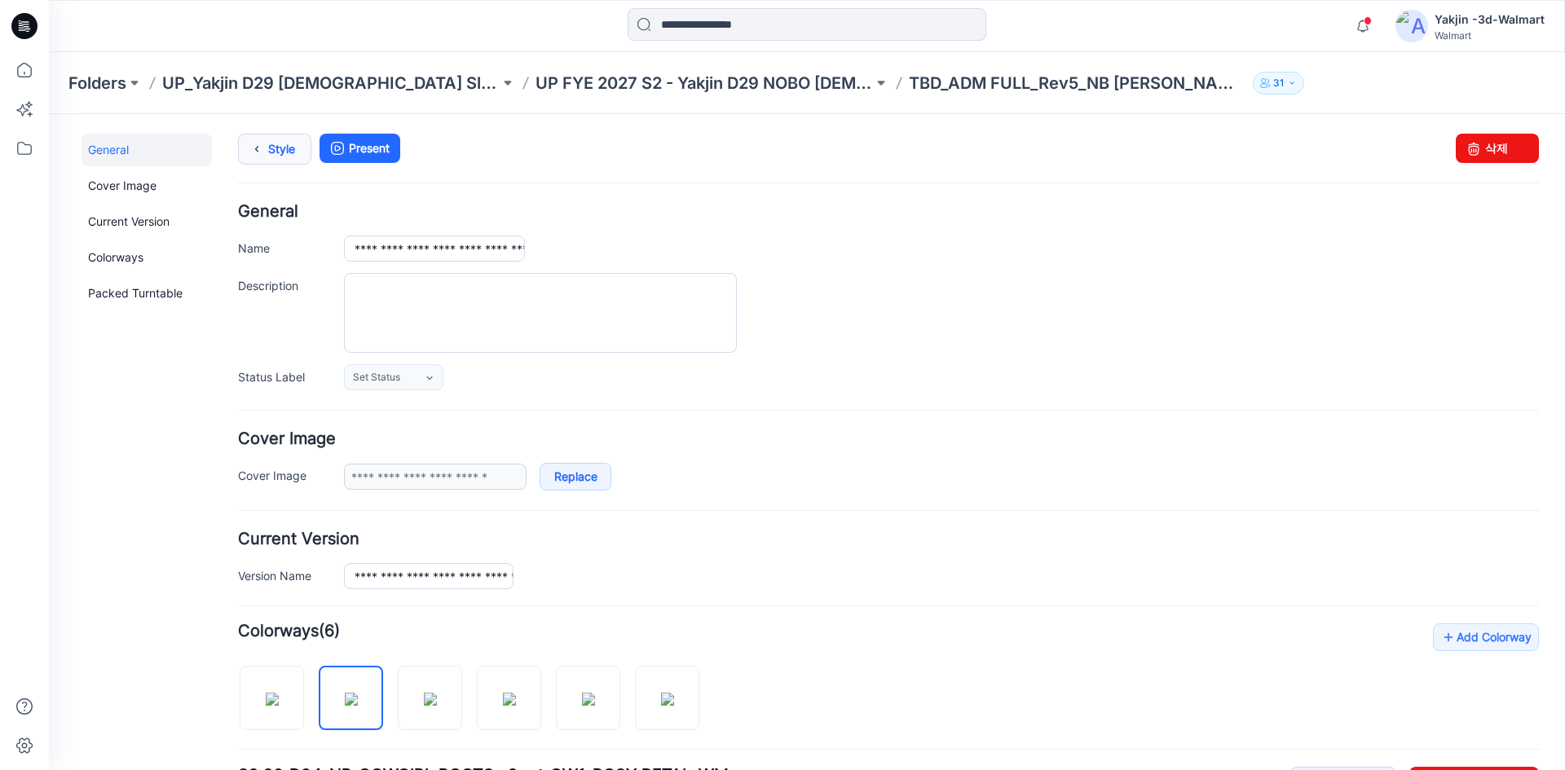
click at [270, 147] on link "Style" at bounding box center [274, 149] width 73 height 31
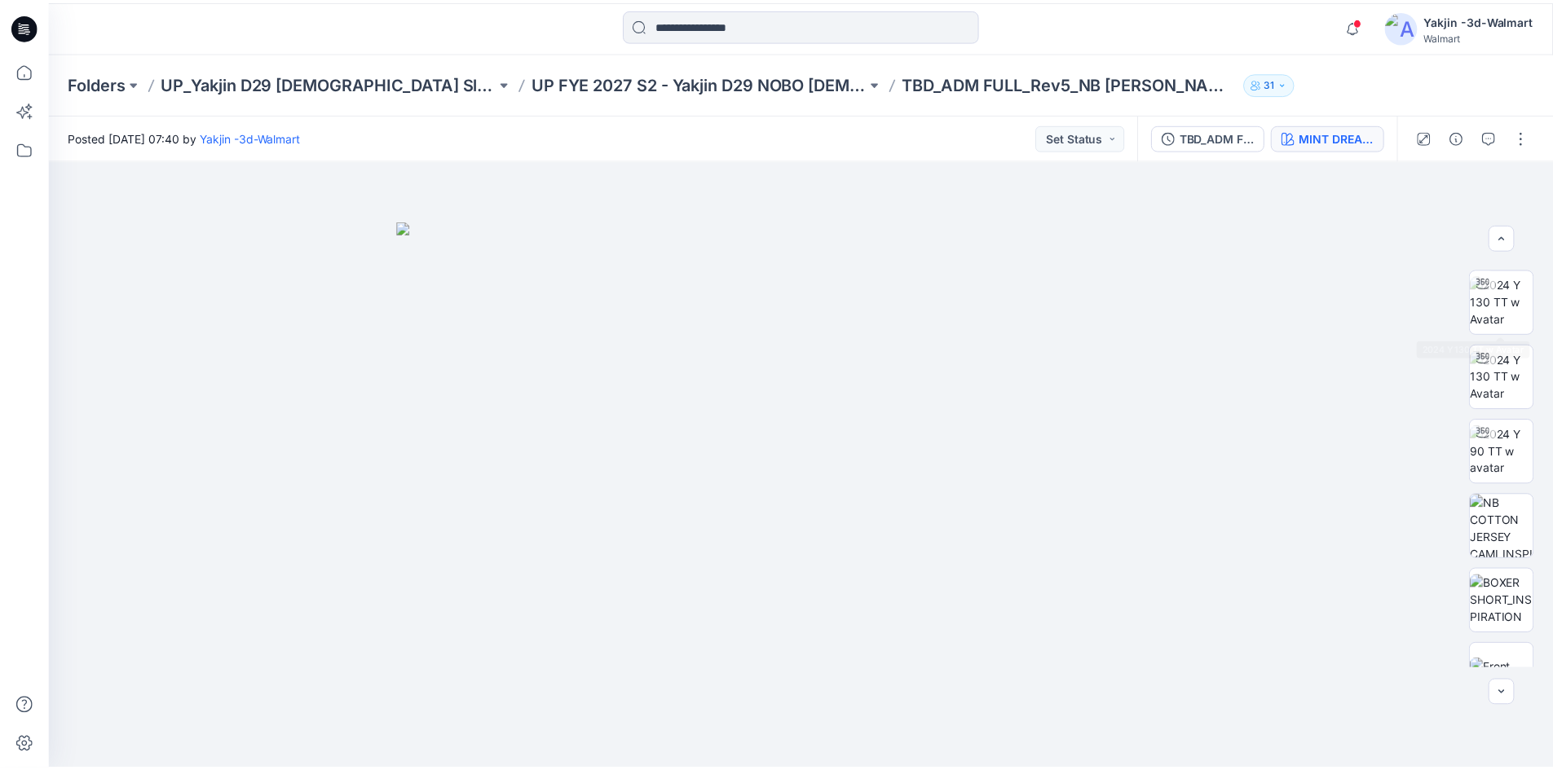
scroll to position [82, 0]
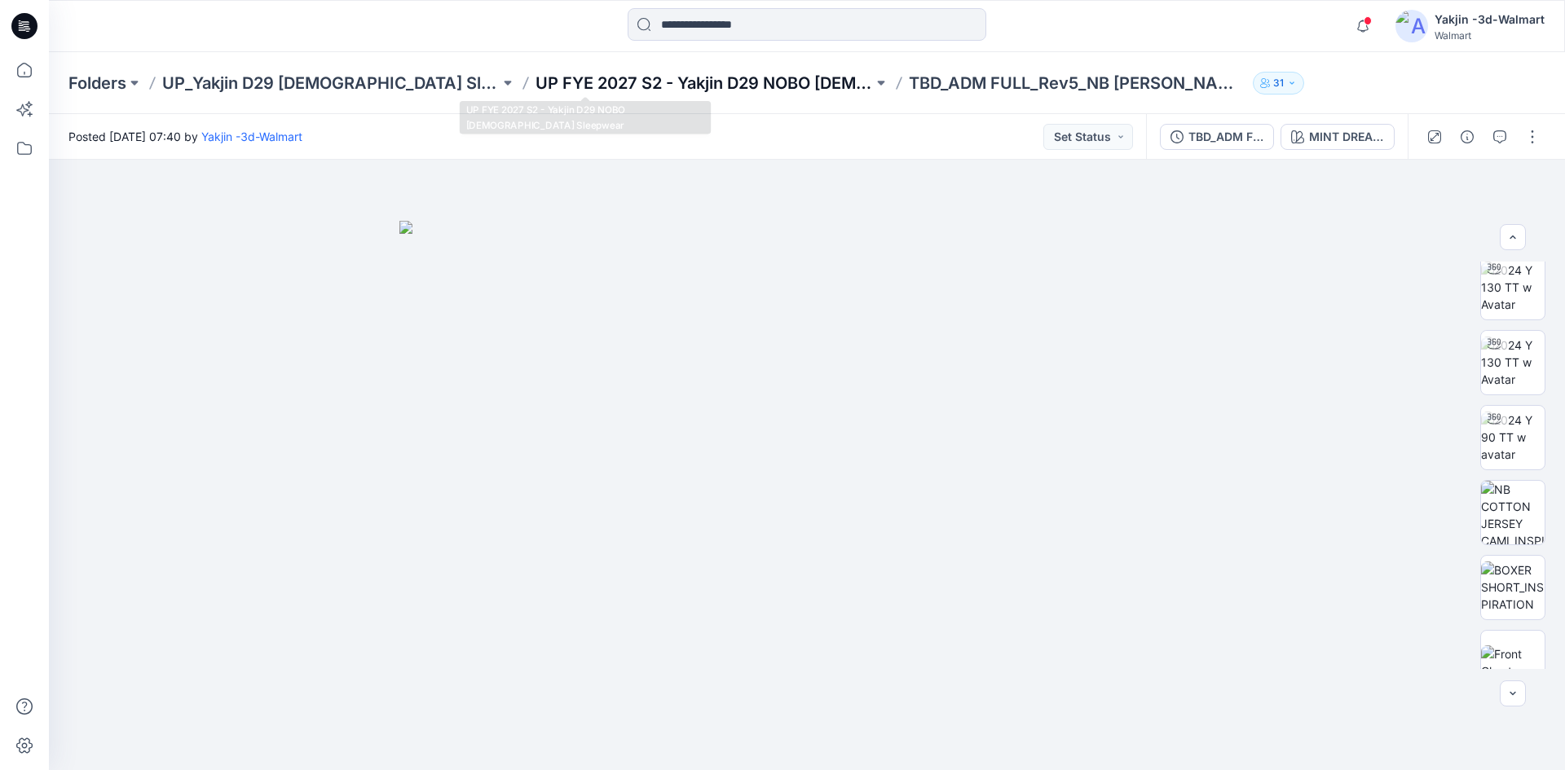
click at [675, 87] on p "UP FYE 2027 S2 - Yakjin D29 NOBO [DEMOGRAPHIC_DATA] Sleepwear" at bounding box center [705, 83] width 338 height 23
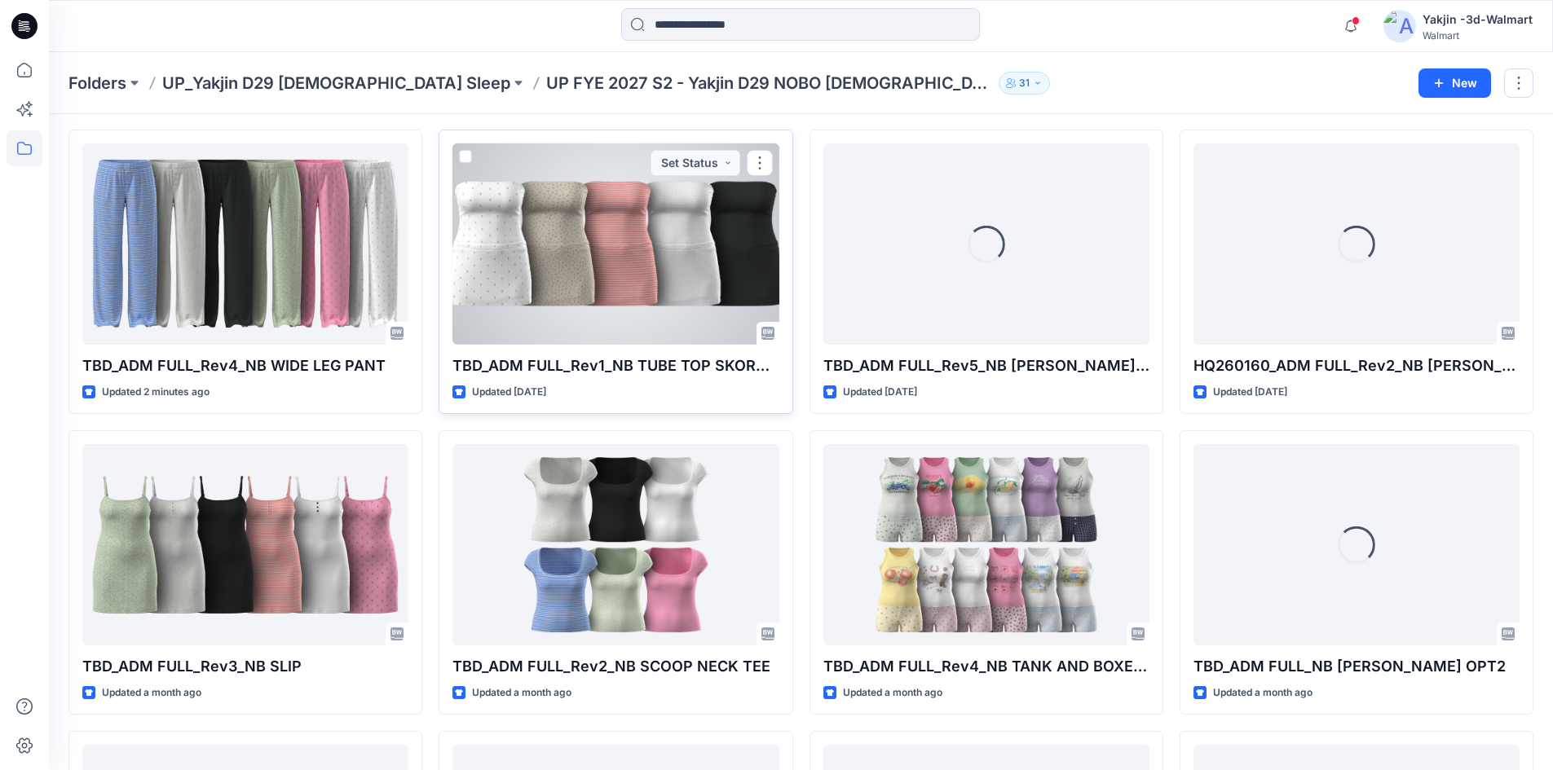
scroll to position [82, 0]
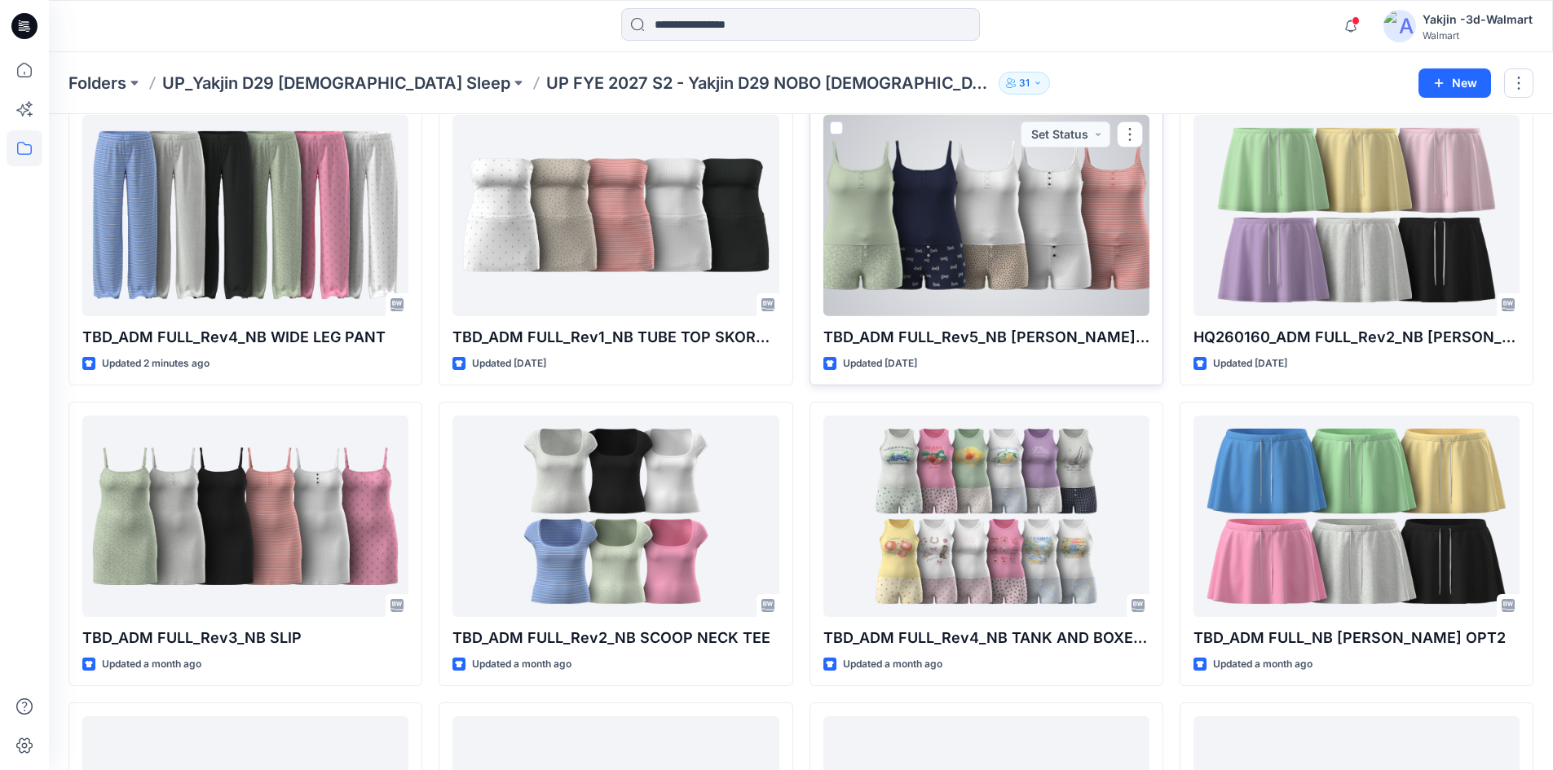
click at [953, 251] on div at bounding box center [986, 215] width 326 height 201
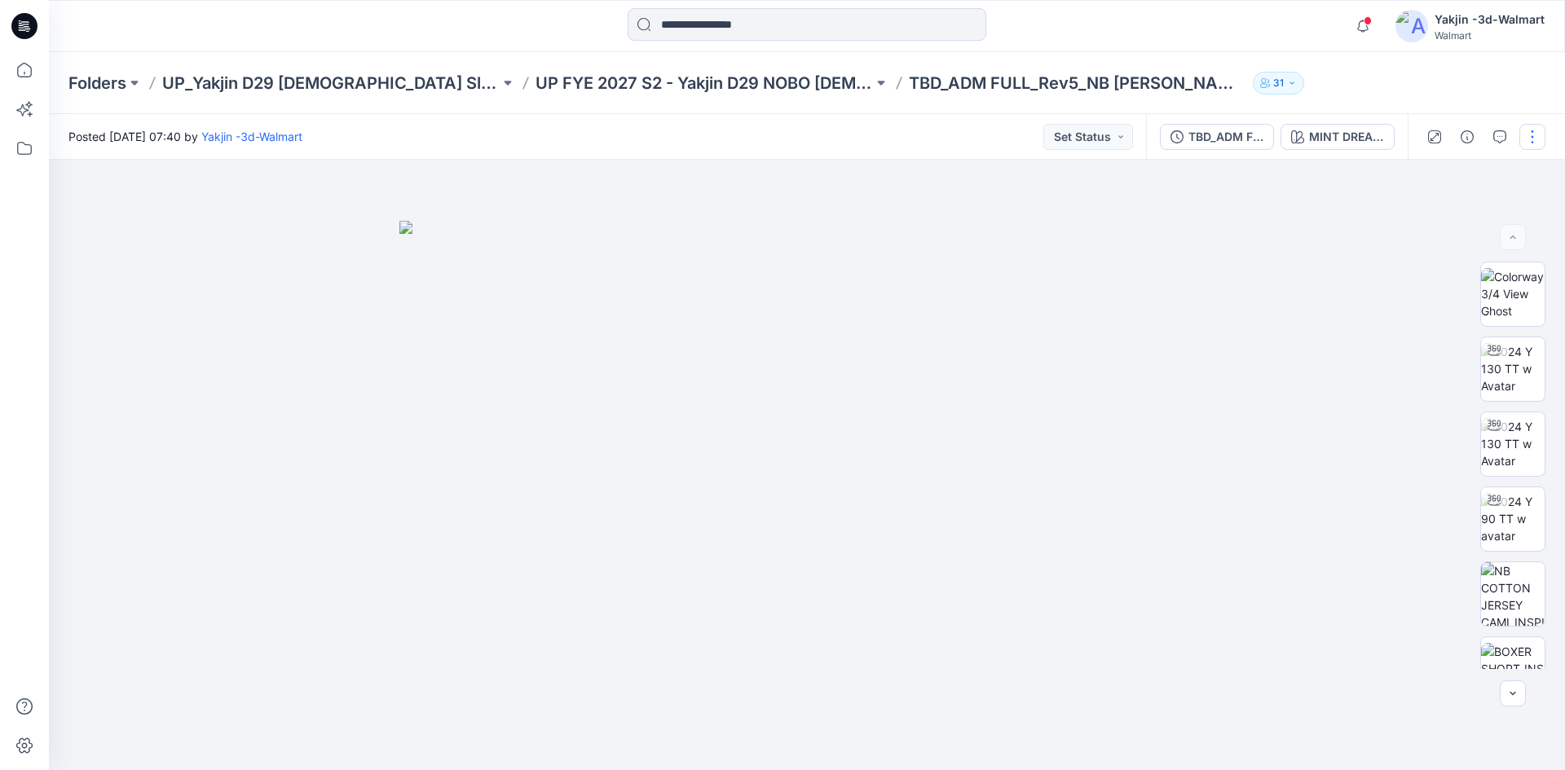
click at [1536, 130] on button "button" at bounding box center [1533, 137] width 26 height 26
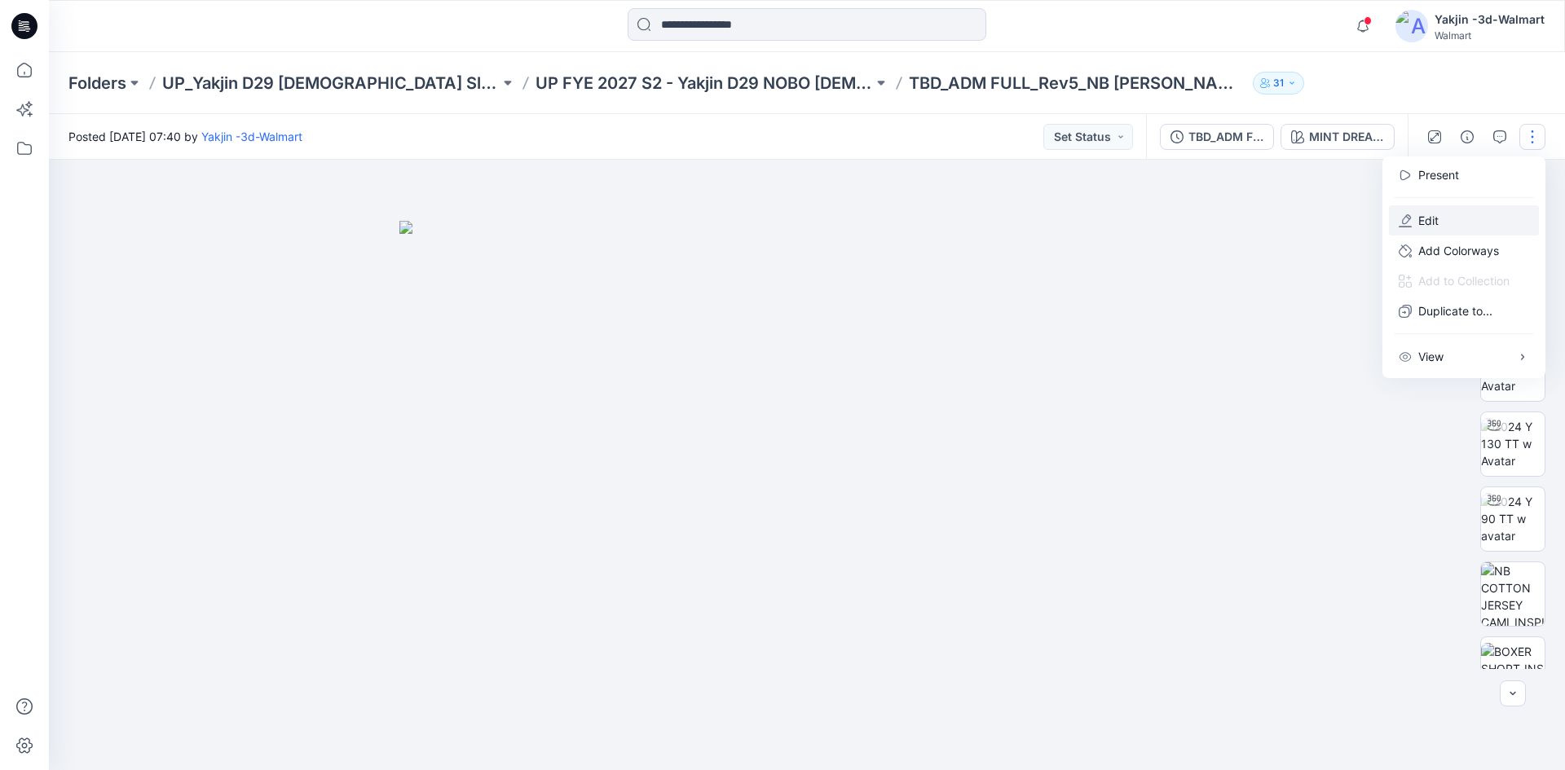
click at [1444, 213] on button "Edit" at bounding box center [1464, 220] width 150 height 30
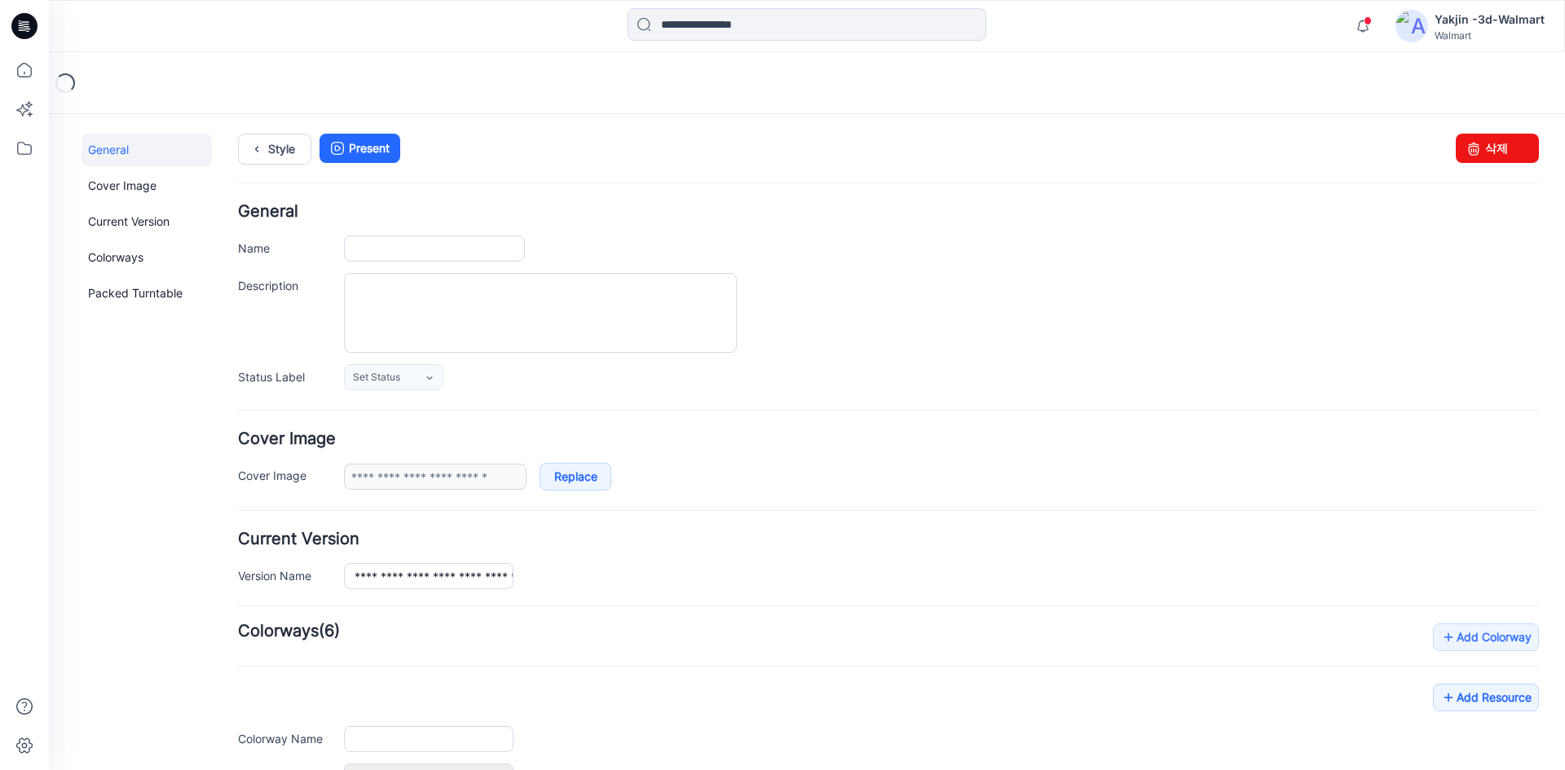
type input "**********"
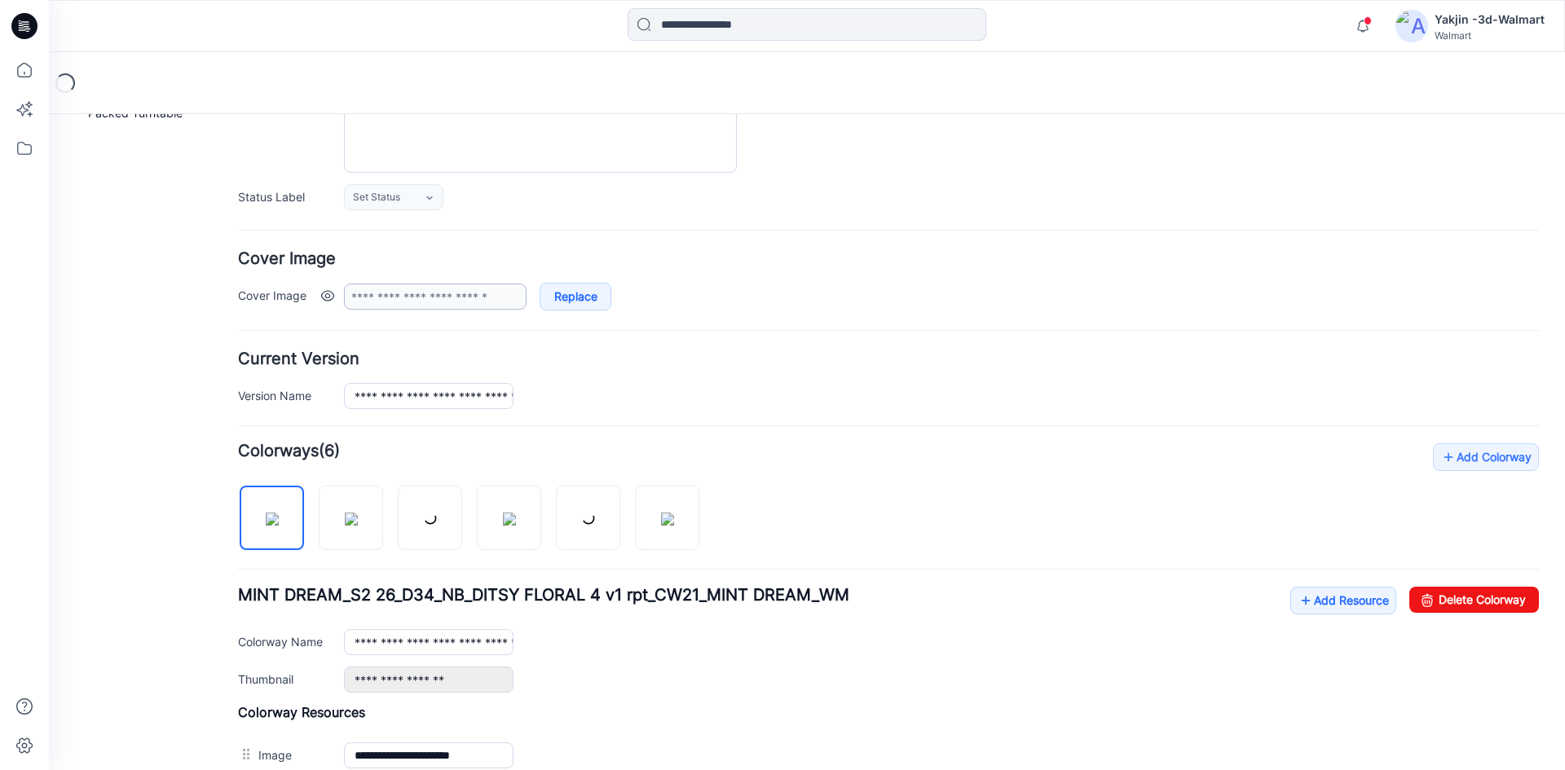
scroll to position [245, 0]
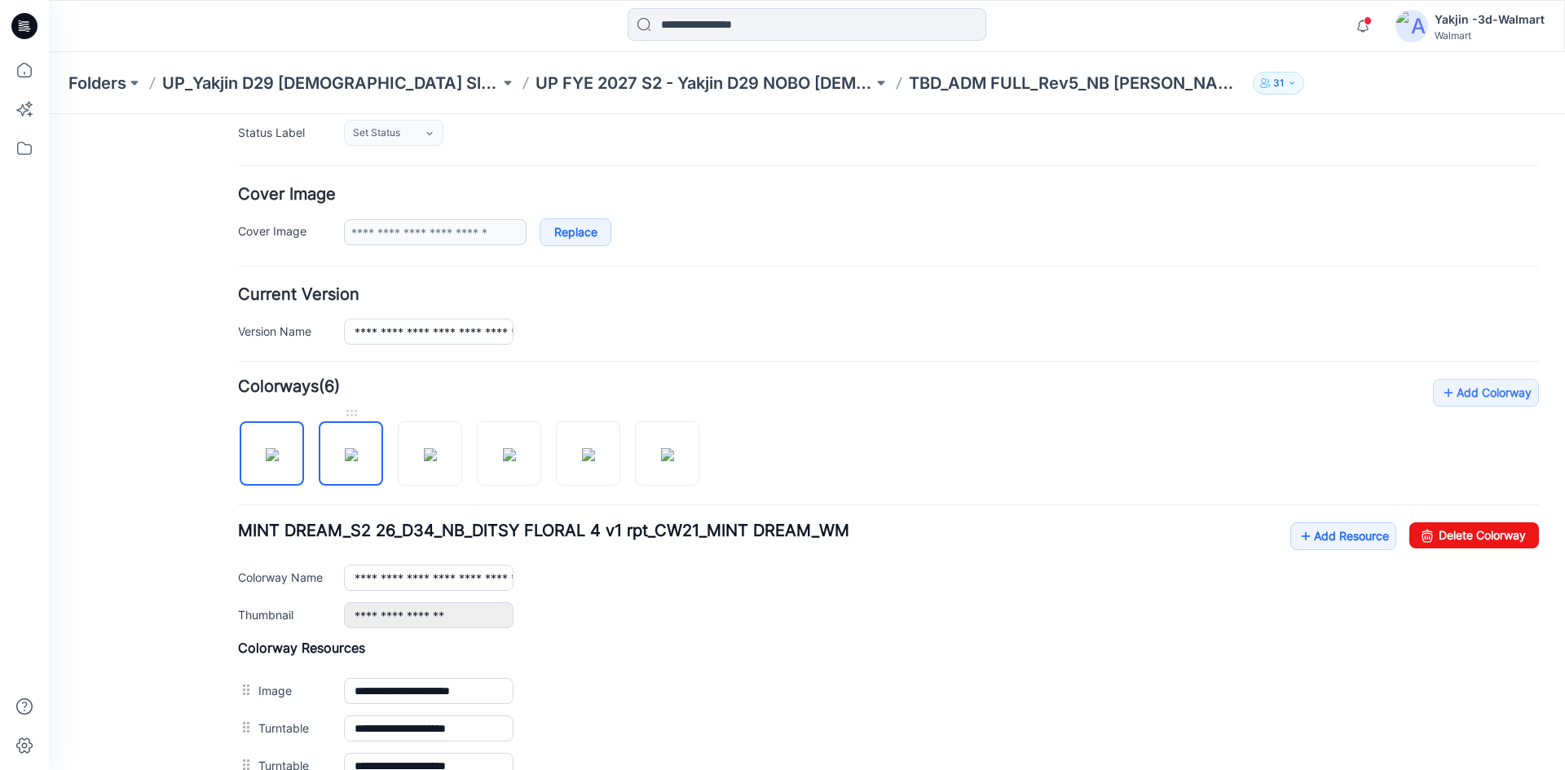
click at [356, 450] on img at bounding box center [351, 454] width 13 height 13
drag, startPoint x: 1507, startPoint y: 539, endPoint x: 907, endPoint y: 215, distance: 681.1
click at [1507, 539] on link "Delete Colorway" at bounding box center [1475, 536] width 130 height 26
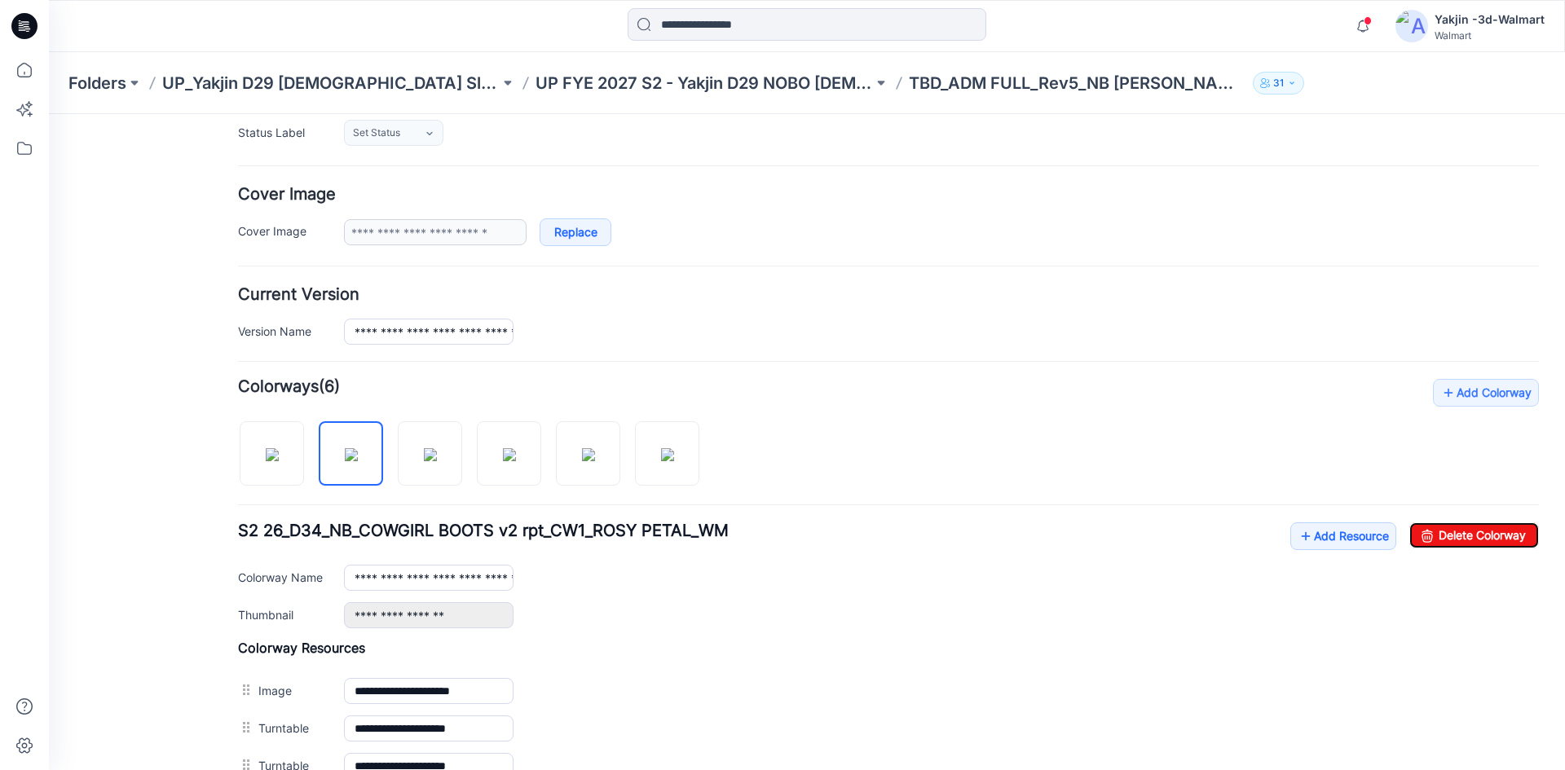
type input "**********"
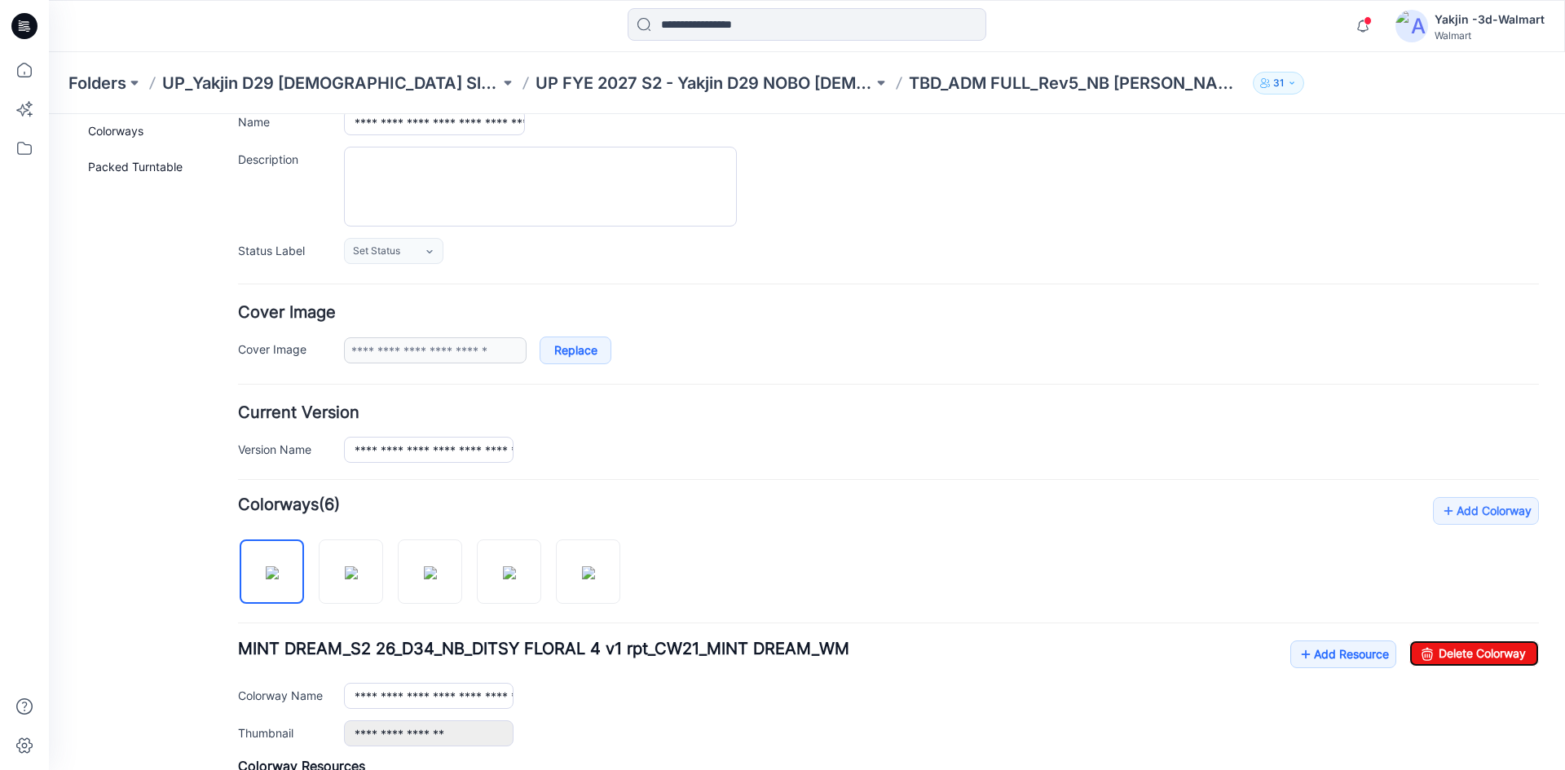
scroll to position [0, 0]
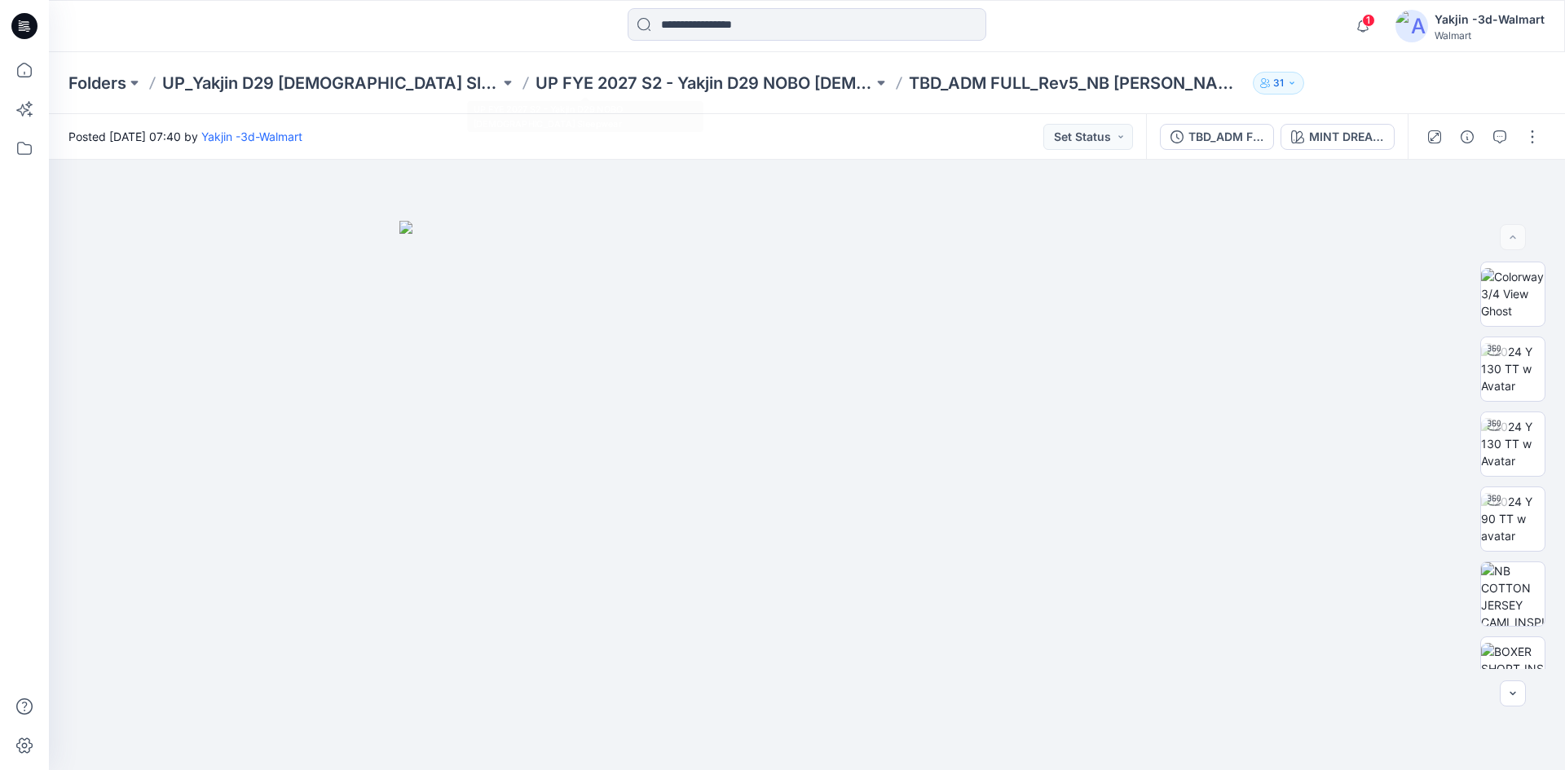
click at [656, 81] on p "UP FYE 2027 S2 - Yakjin D29 NOBO [DEMOGRAPHIC_DATA] Sleepwear" at bounding box center [705, 83] width 338 height 23
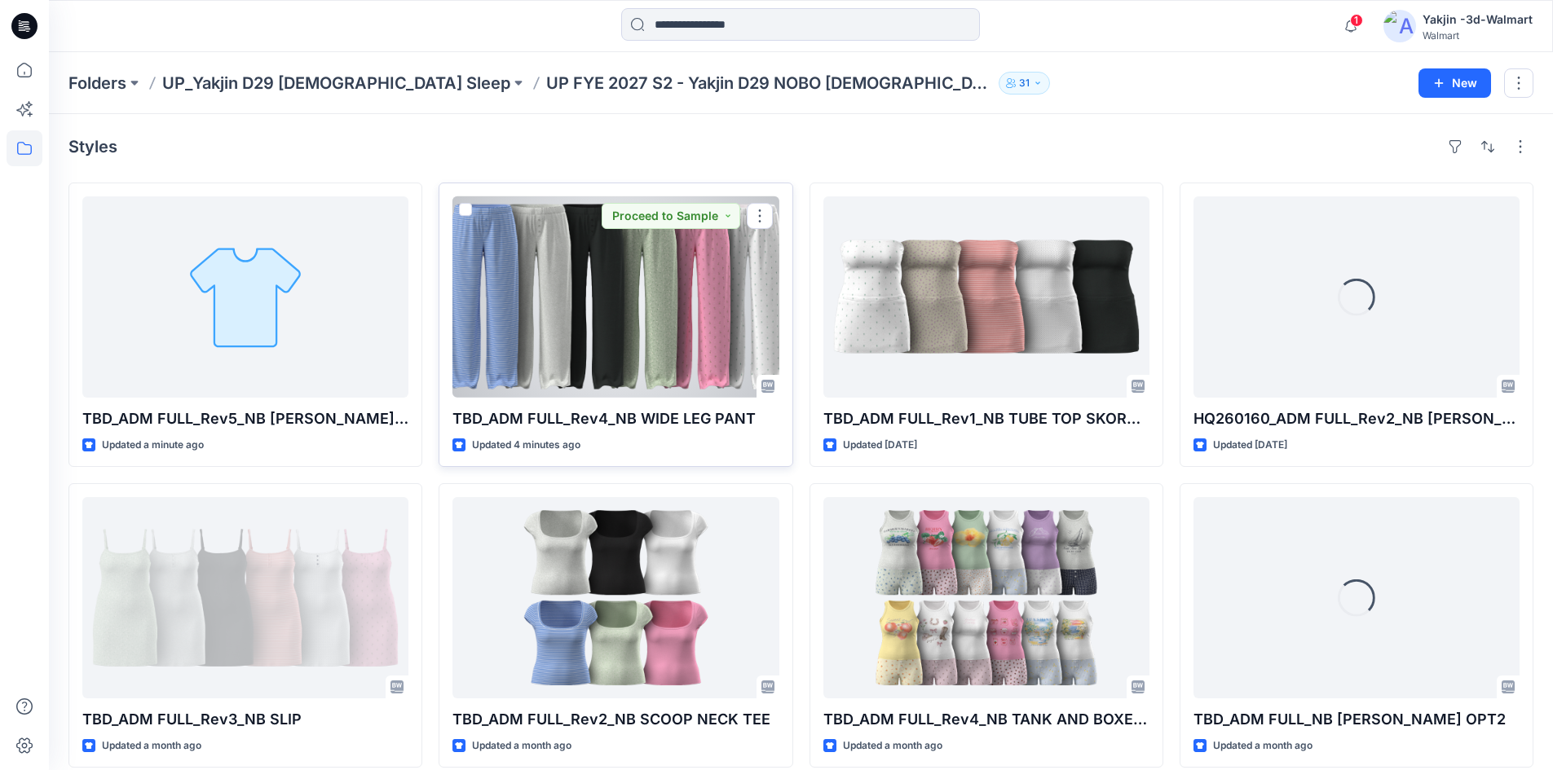
click at [590, 367] on div at bounding box center [616, 296] width 326 height 201
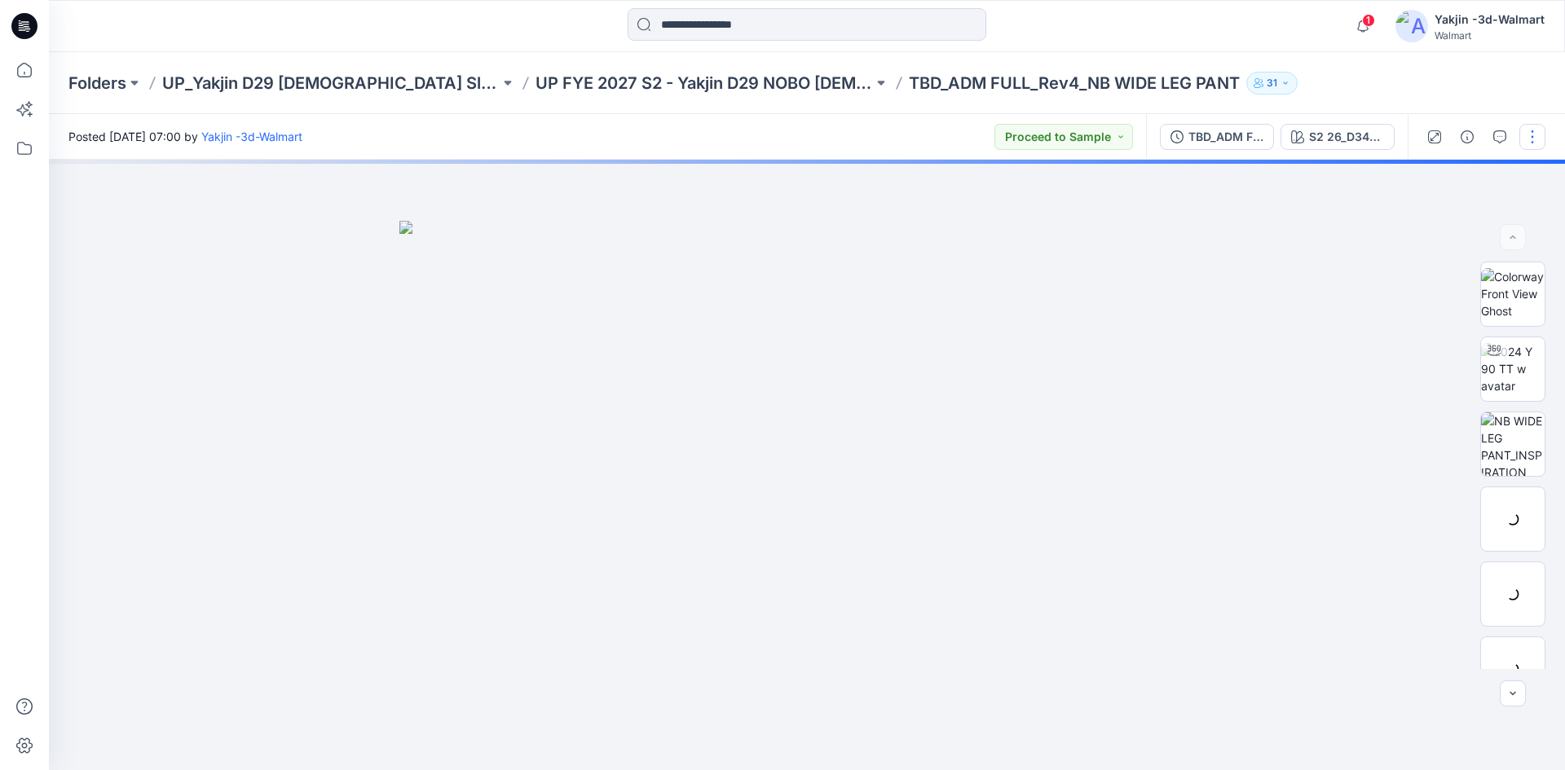
click at [1529, 141] on button "button" at bounding box center [1533, 137] width 26 height 26
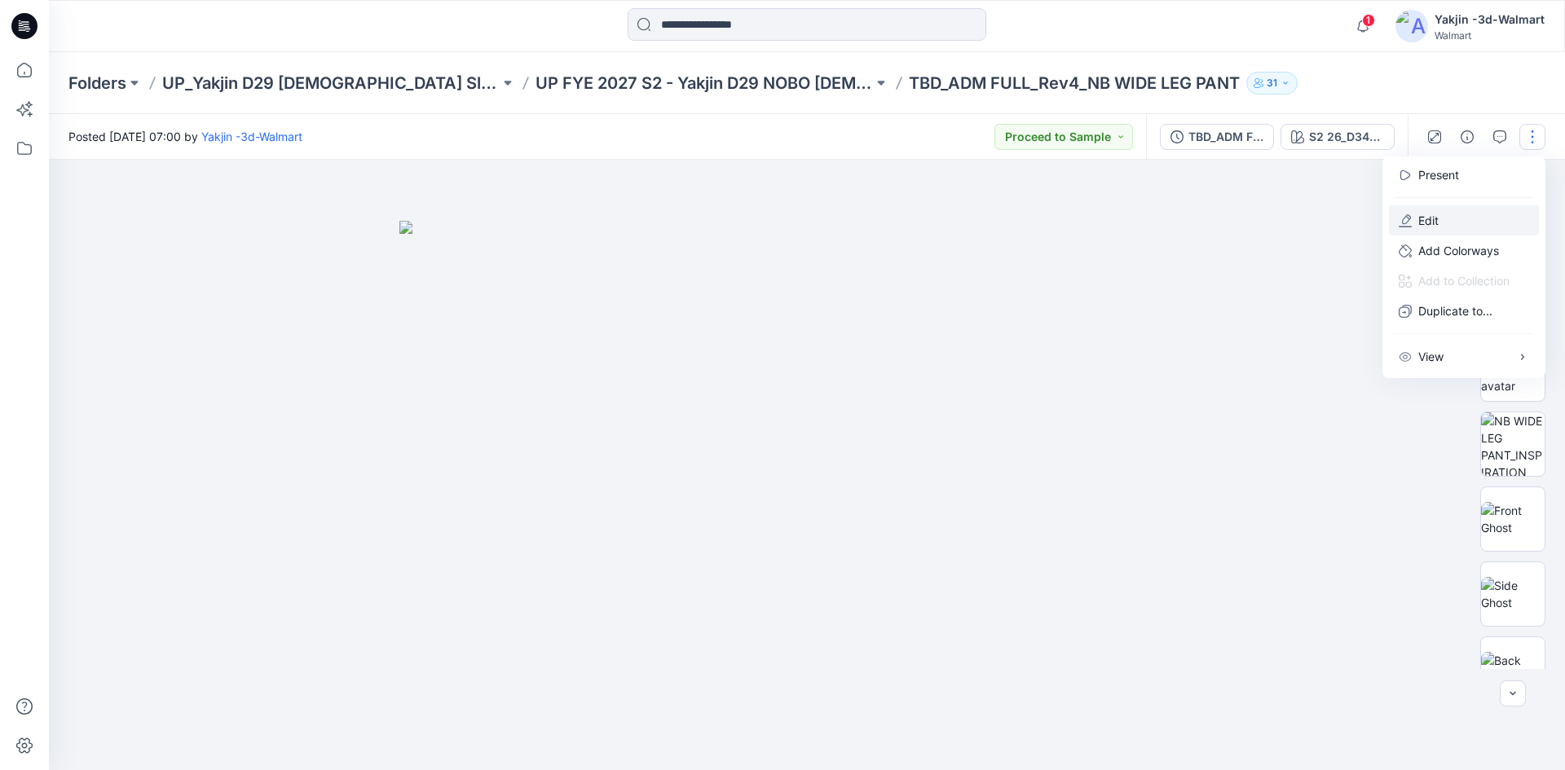
click at [1441, 219] on button "Edit" at bounding box center [1464, 220] width 150 height 30
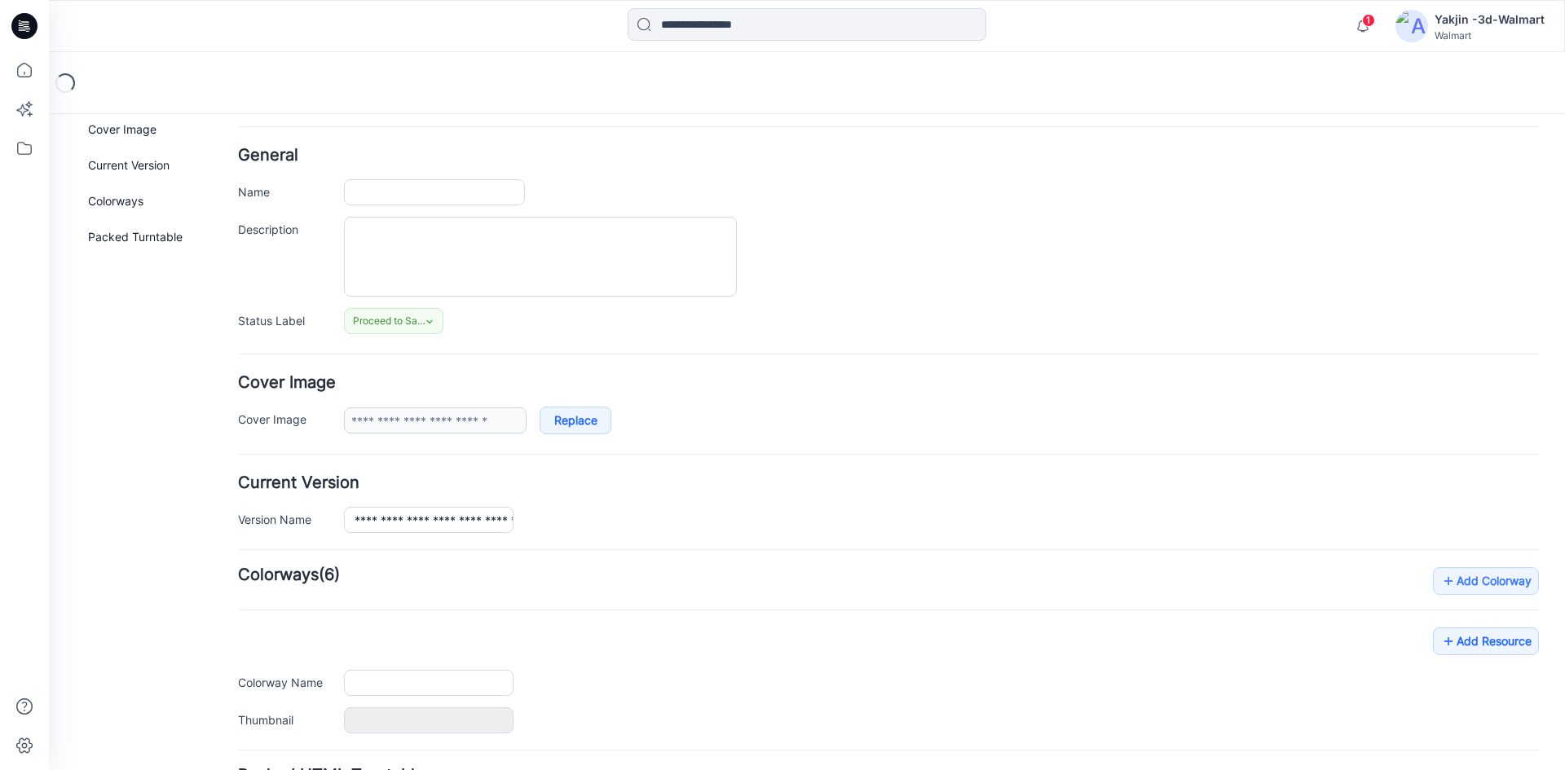
type input "**********"
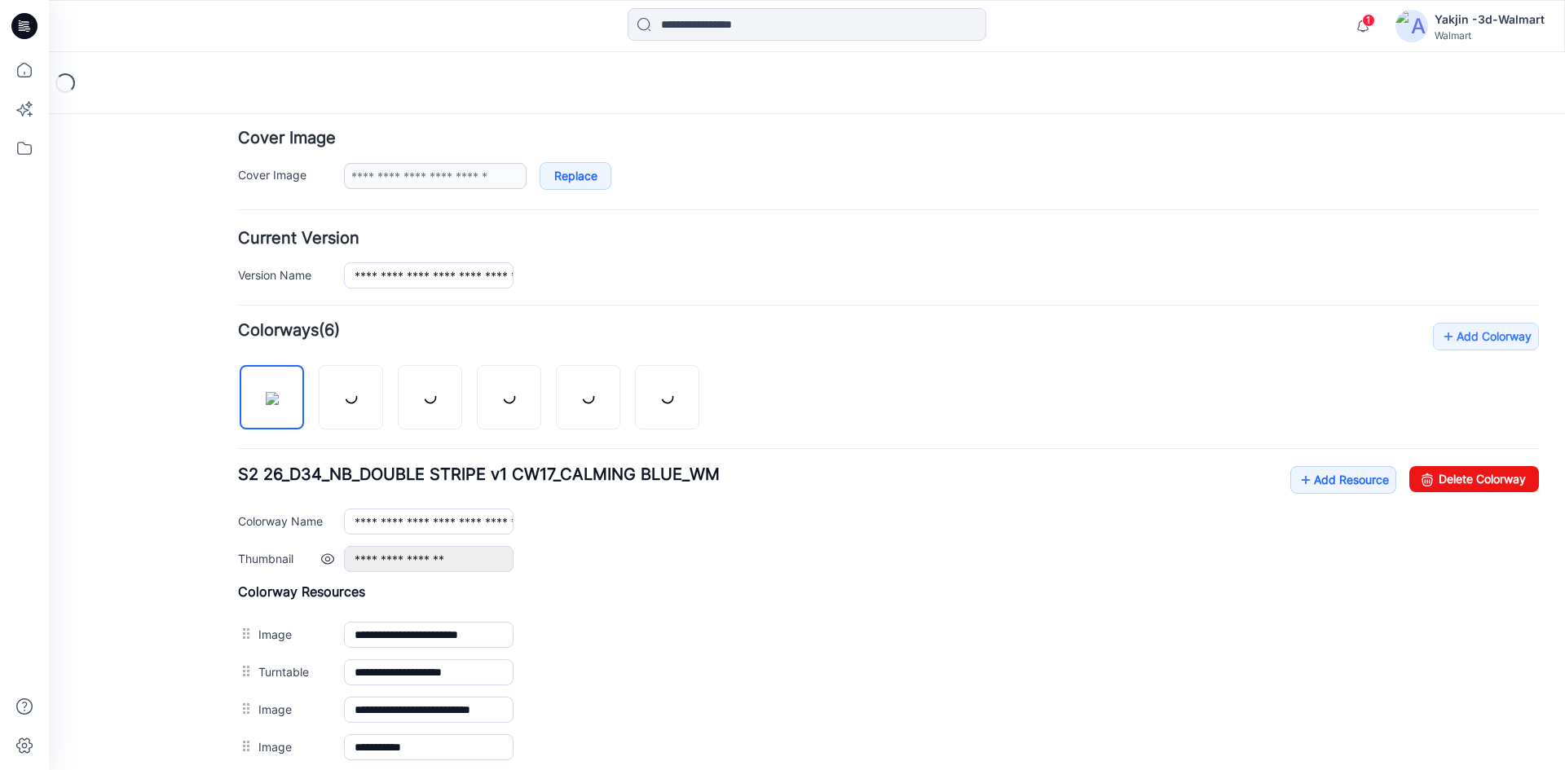
scroll to position [451, 0]
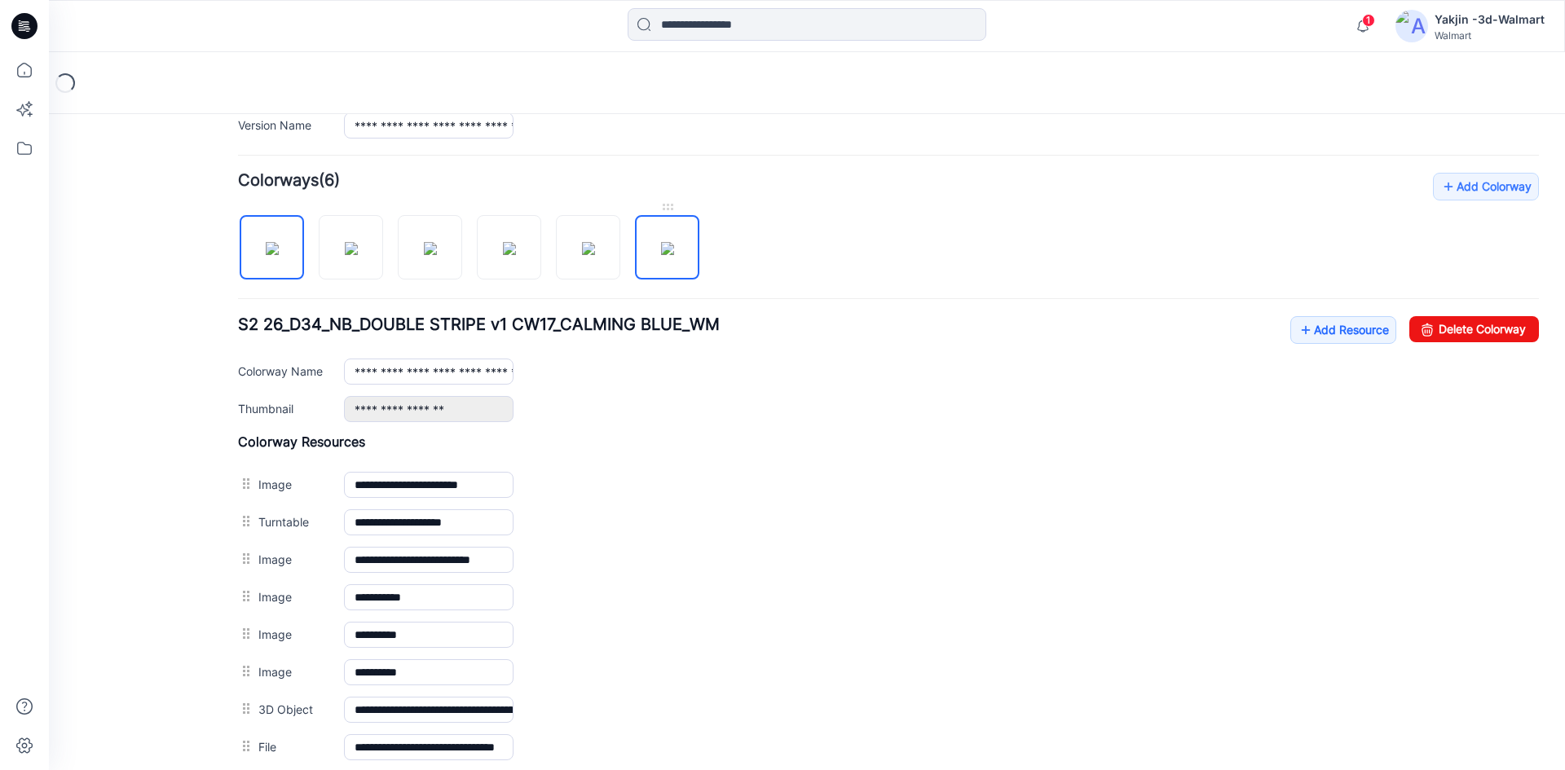
click at [674, 255] on img at bounding box center [667, 248] width 13 height 13
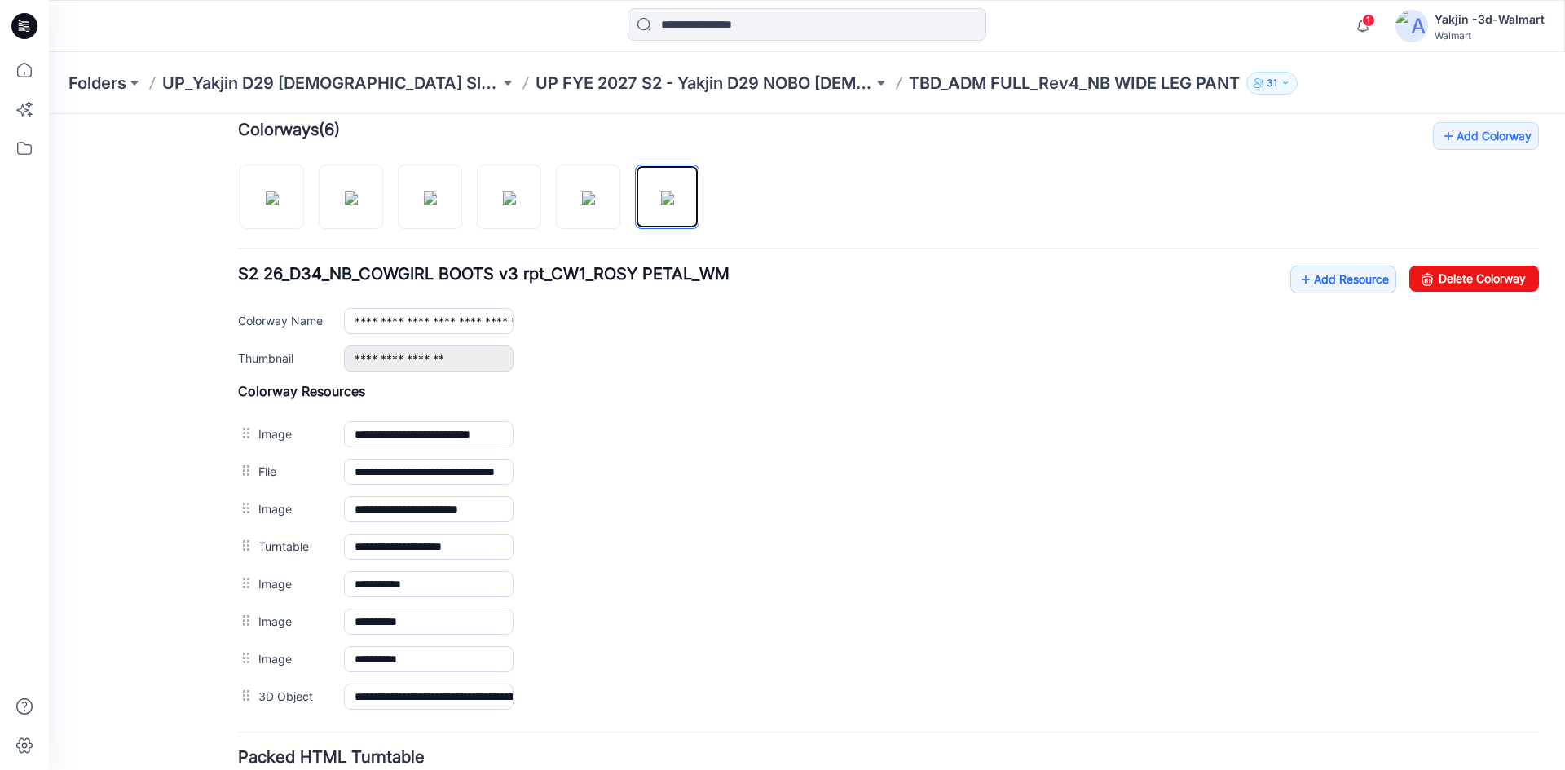
scroll to position [470, 0]
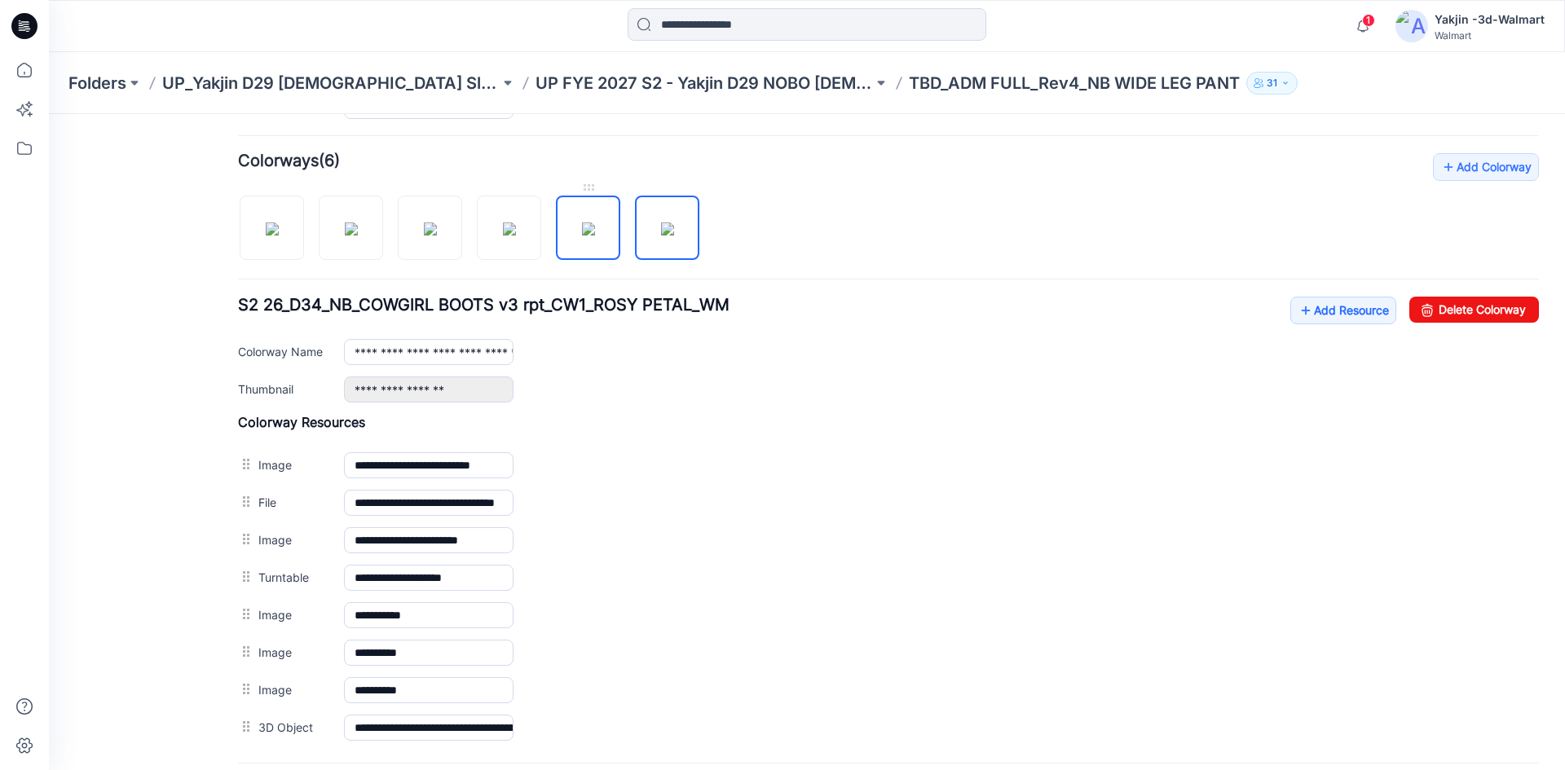
click at [582, 236] on img at bounding box center [588, 229] width 13 height 13
click at [661, 236] on img at bounding box center [667, 229] width 13 height 13
drag, startPoint x: 663, startPoint y: 465, endPoint x: 925, endPoint y: 219, distance: 359.3
click at [49, 114] on img at bounding box center [49, 114] width 0 height 0
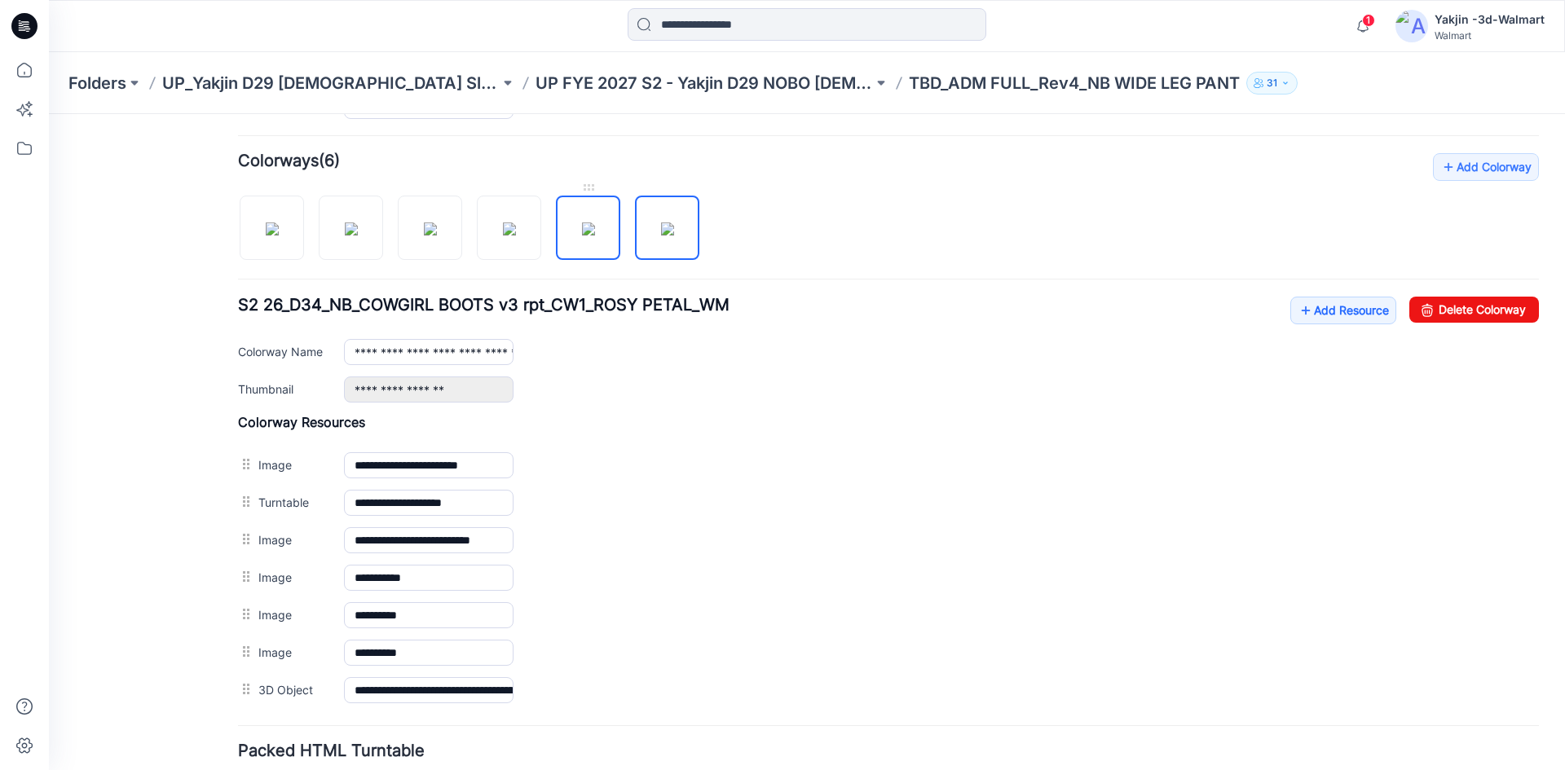
click at [595, 223] on img at bounding box center [588, 229] width 13 height 13
click at [661, 233] on img at bounding box center [667, 229] width 13 height 13
click at [1300, 306] on link "Add Resource" at bounding box center [1344, 311] width 106 height 28
click at [674, 225] on img at bounding box center [667, 229] width 13 height 13
click at [595, 230] on img at bounding box center [588, 229] width 13 height 13
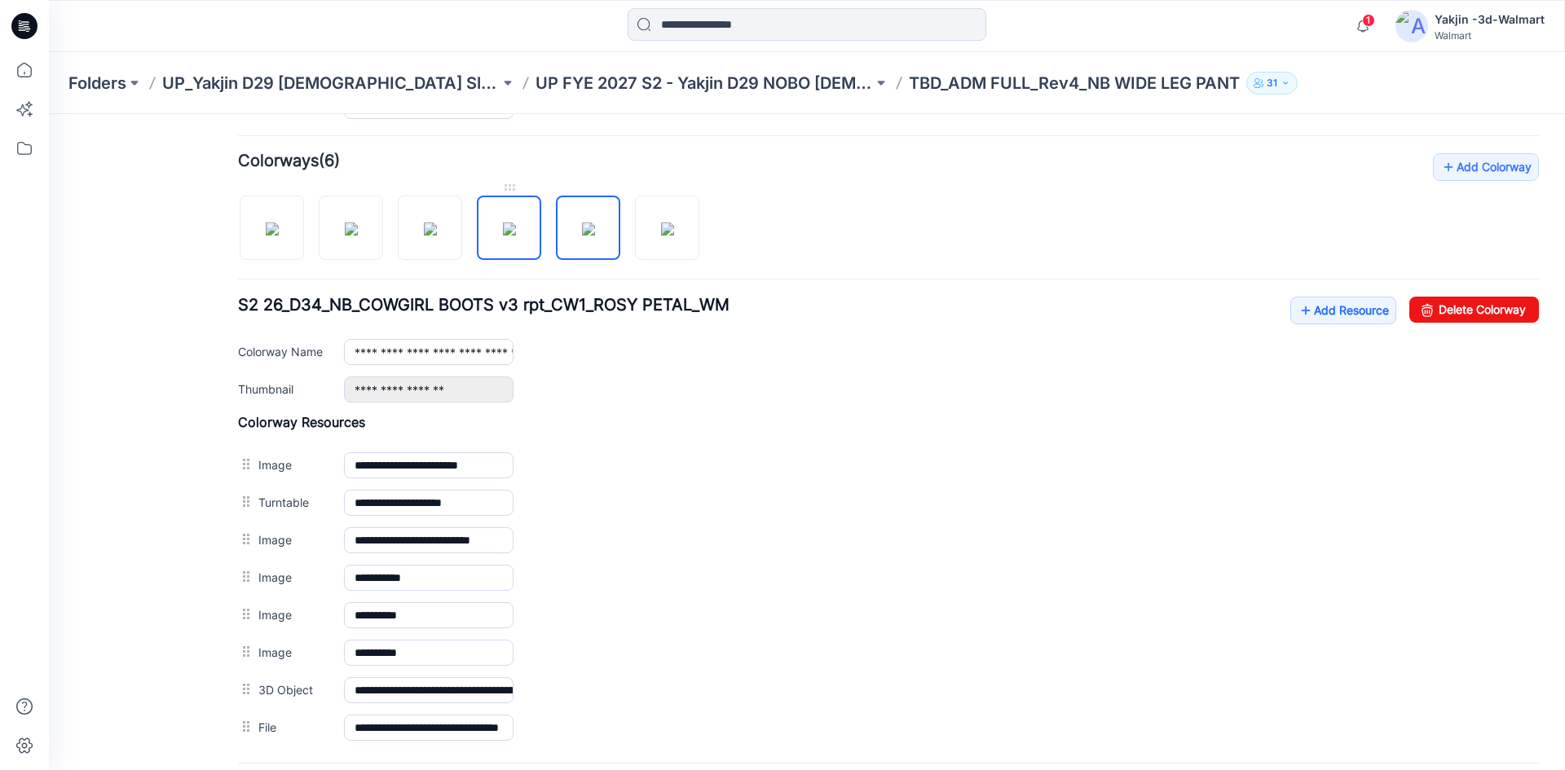
click at [516, 229] on img at bounding box center [509, 229] width 13 height 13
click at [594, 229] on img at bounding box center [588, 229] width 13 height 13
type input "**********"
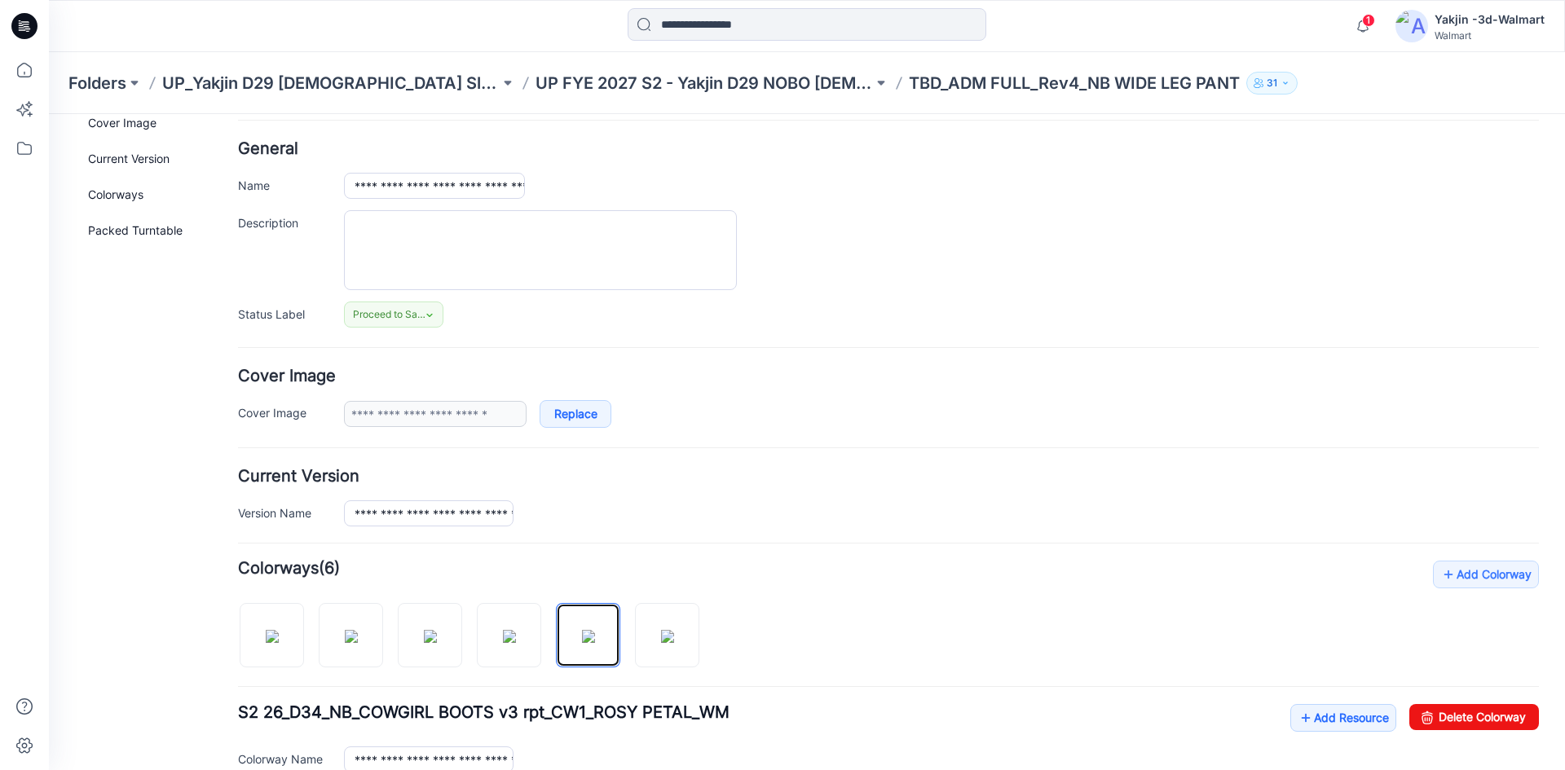
scroll to position [0, 0]
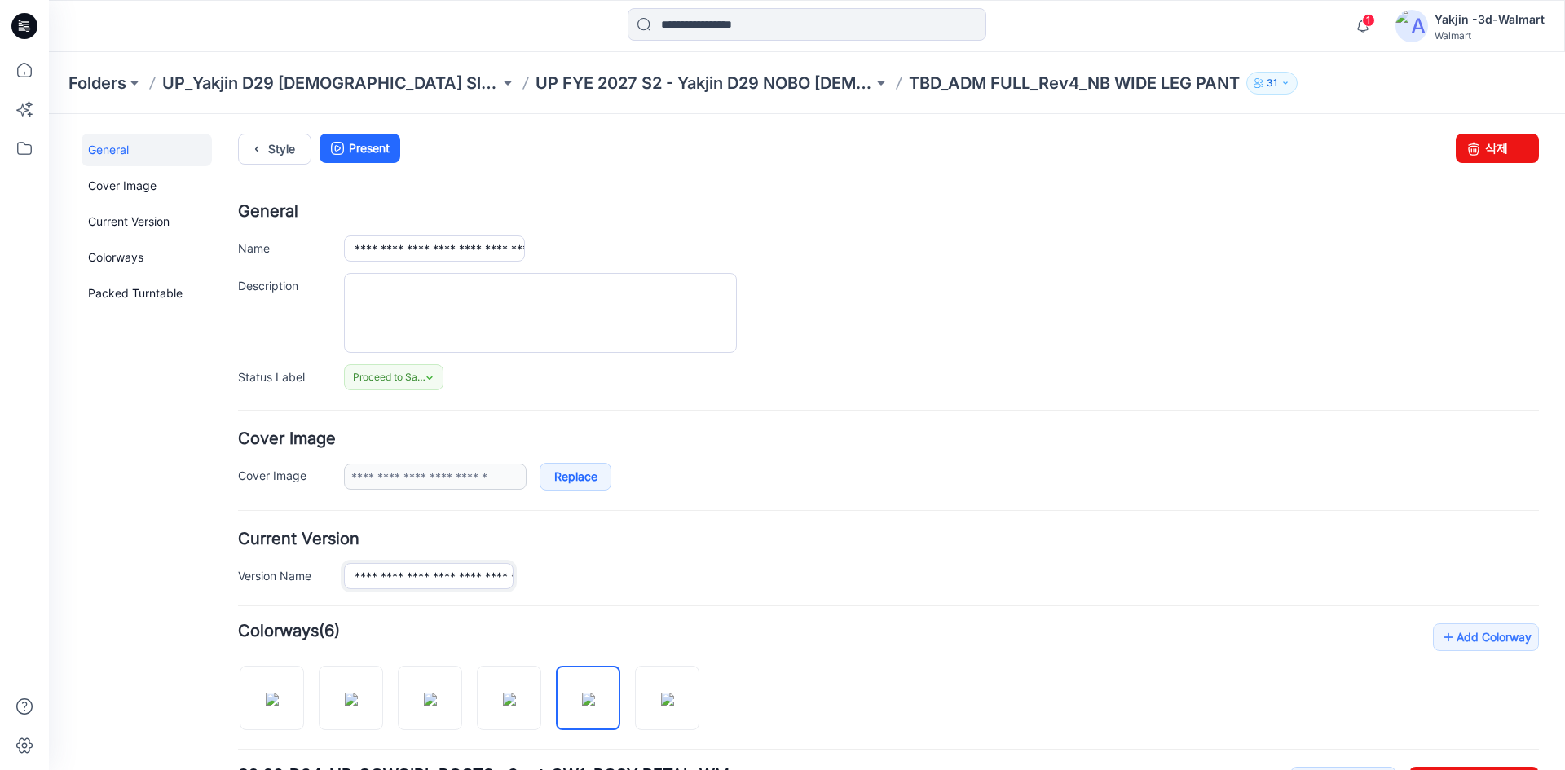
click at [467, 573] on input "**********" at bounding box center [429, 576] width 170 height 26
click at [465, 577] on input "**********" at bounding box center [429, 576] width 170 height 26
type input "**********"
click at [463, 239] on input "**********" at bounding box center [434, 249] width 181 height 26
paste input "text"
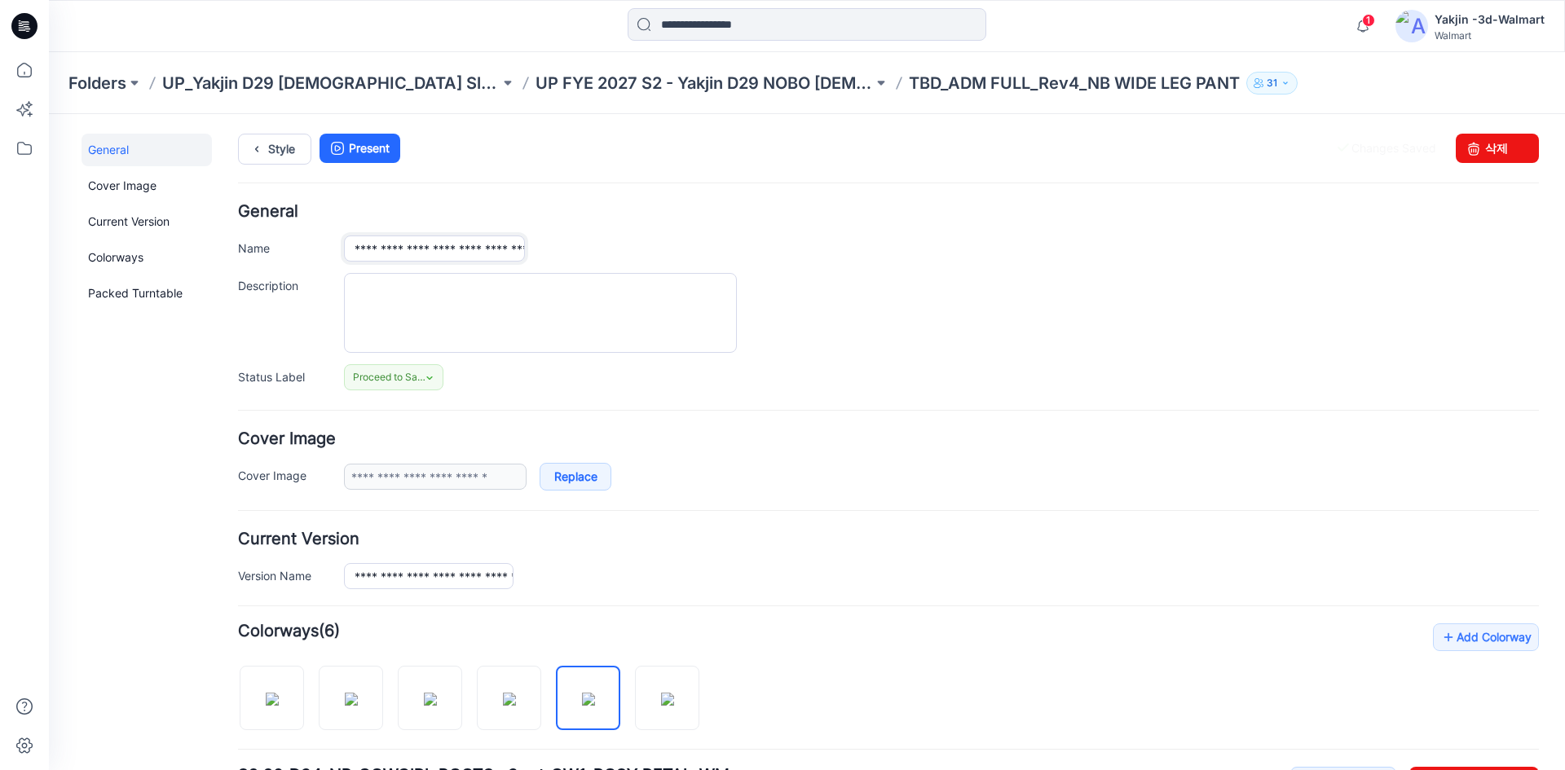
scroll to position [0, 59]
type input "**********"
drag, startPoint x: 563, startPoint y: 238, endPoint x: 545, endPoint y: 232, distance: 18.0
click at [563, 238] on div "**********" at bounding box center [941, 249] width 1195 height 26
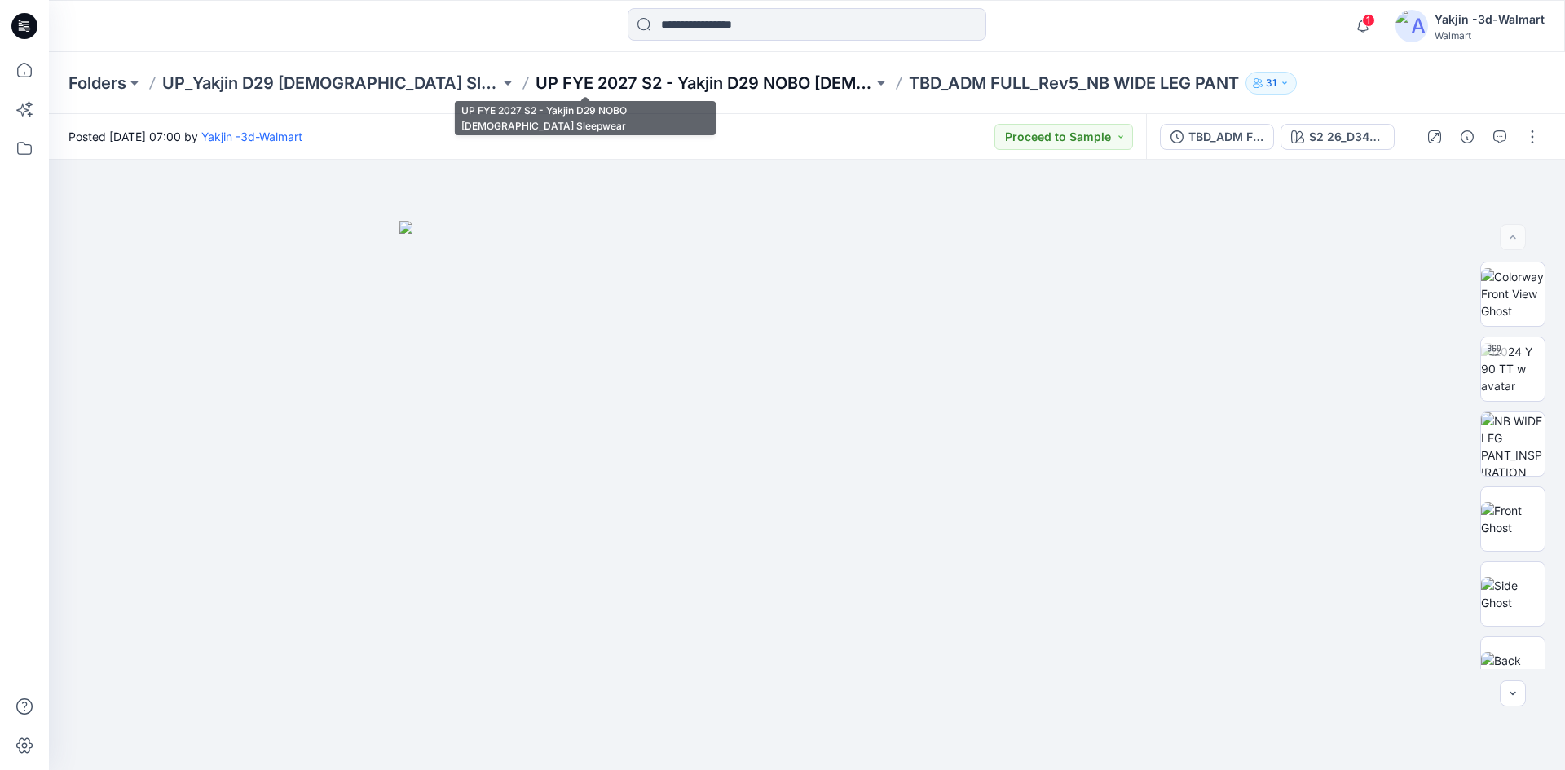
click at [700, 83] on p "UP FYE 2027 S2 - Yakjin D29 NOBO [DEMOGRAPHIC_DATA] Sleepwear" at bounding box center [705, 83] width 338 height 23
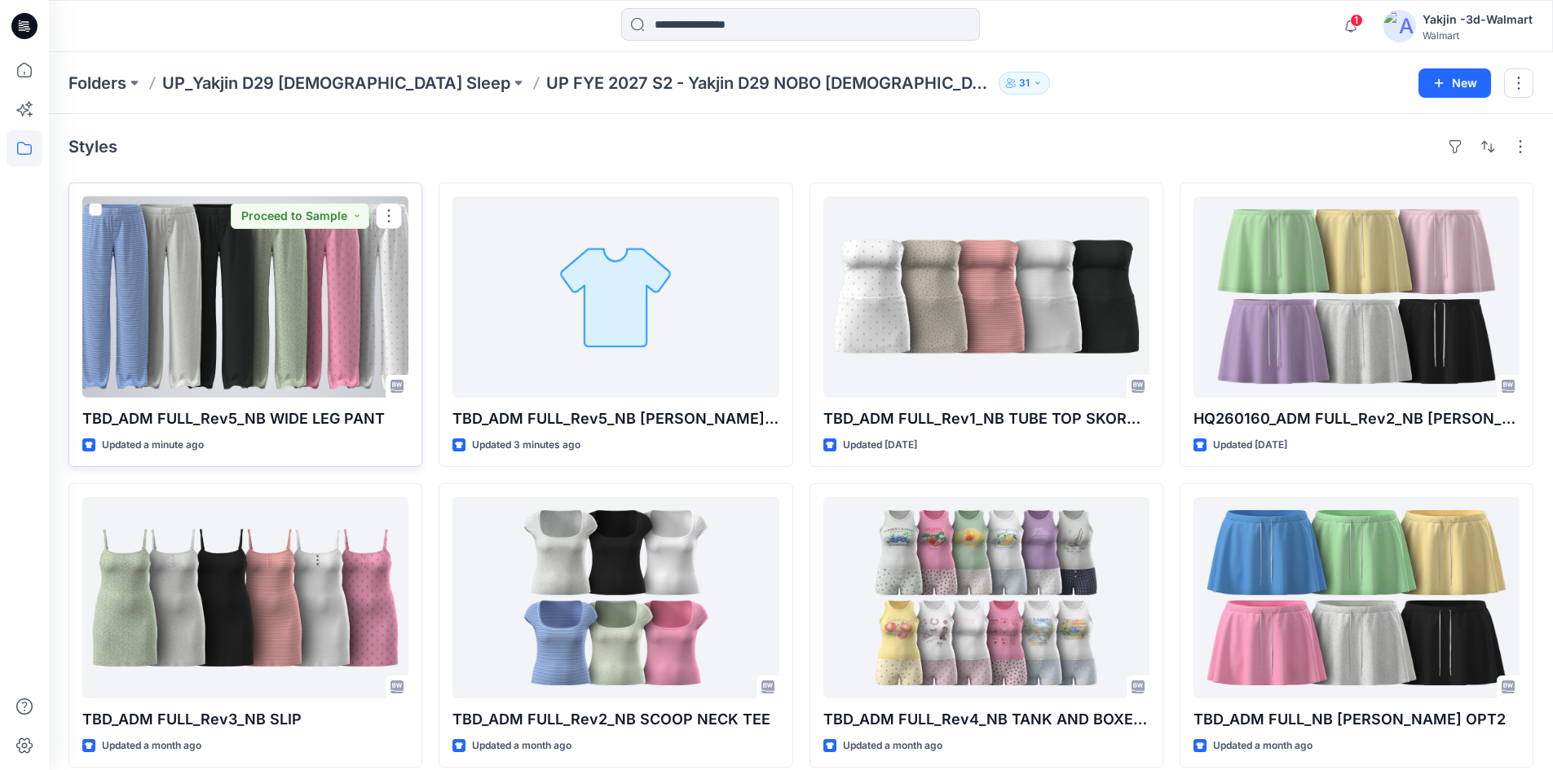
click at [206, 330] on div at bounding box center [245, 296] width 326 height 201
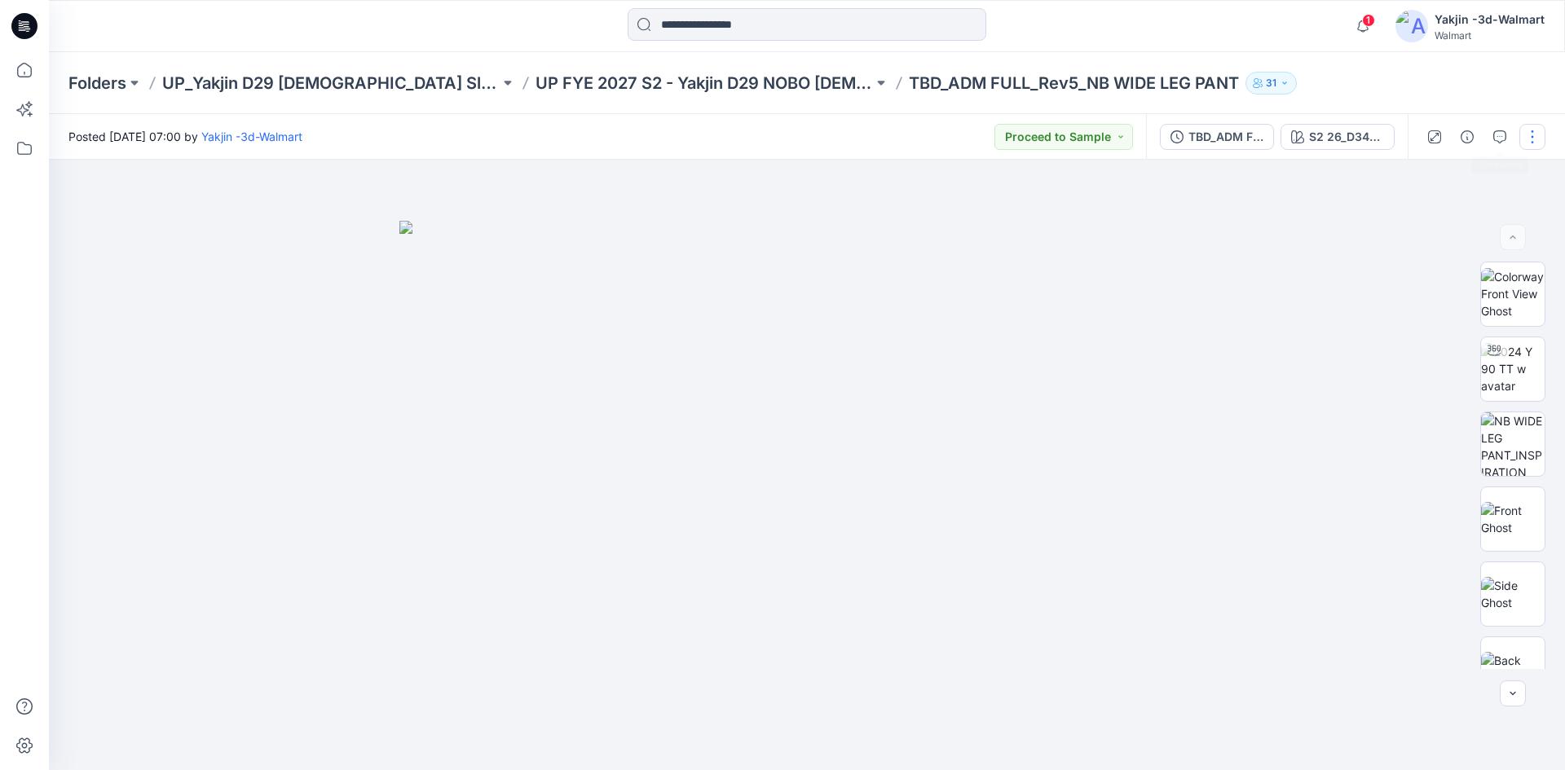
click at [1532, 133] on button "button" at bounding box center [1533, 137] width 26 height 26
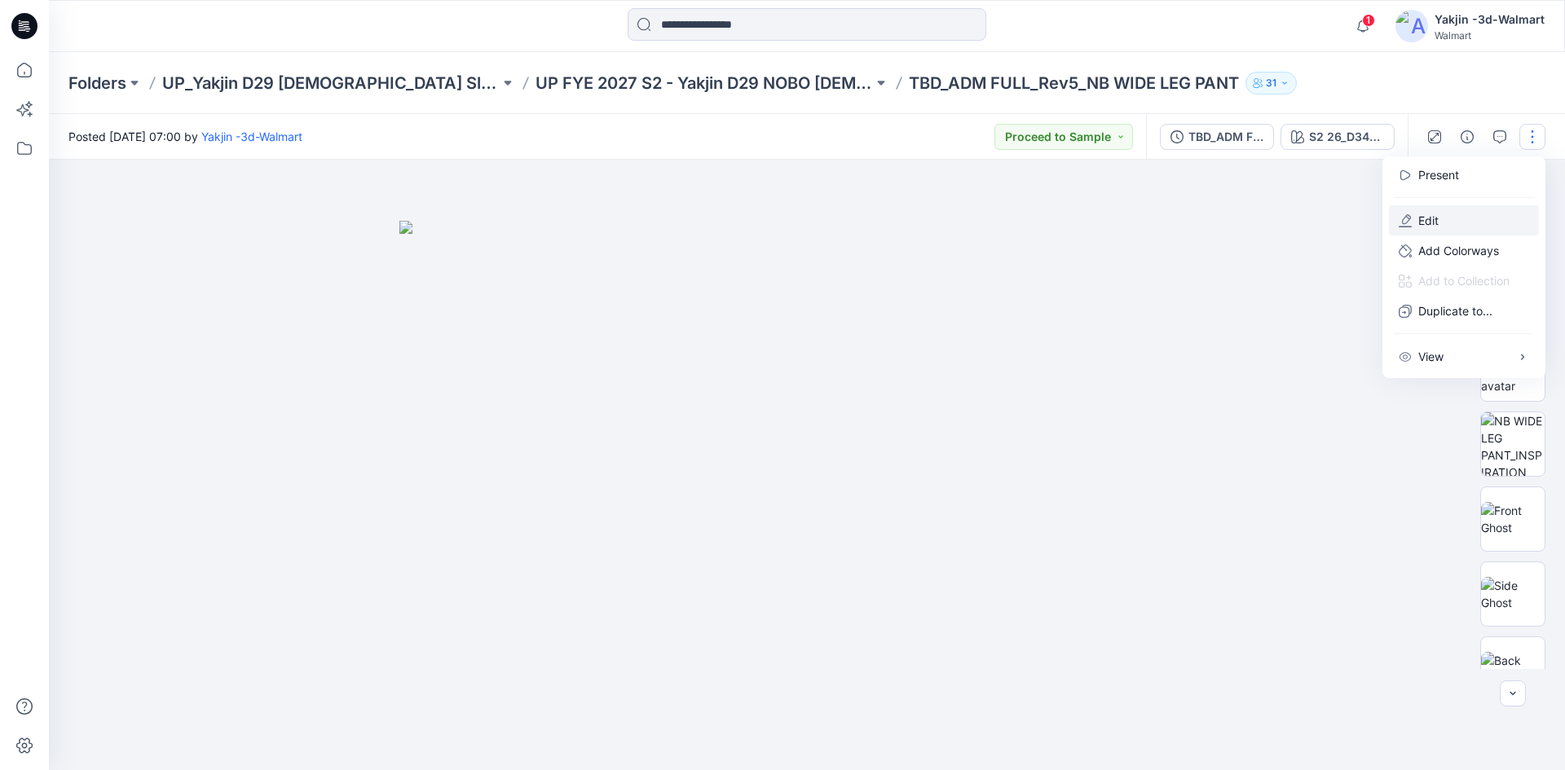
click at [1415, 216] on button "Edit" at bounding box center [1464, 220] width 150 height 30
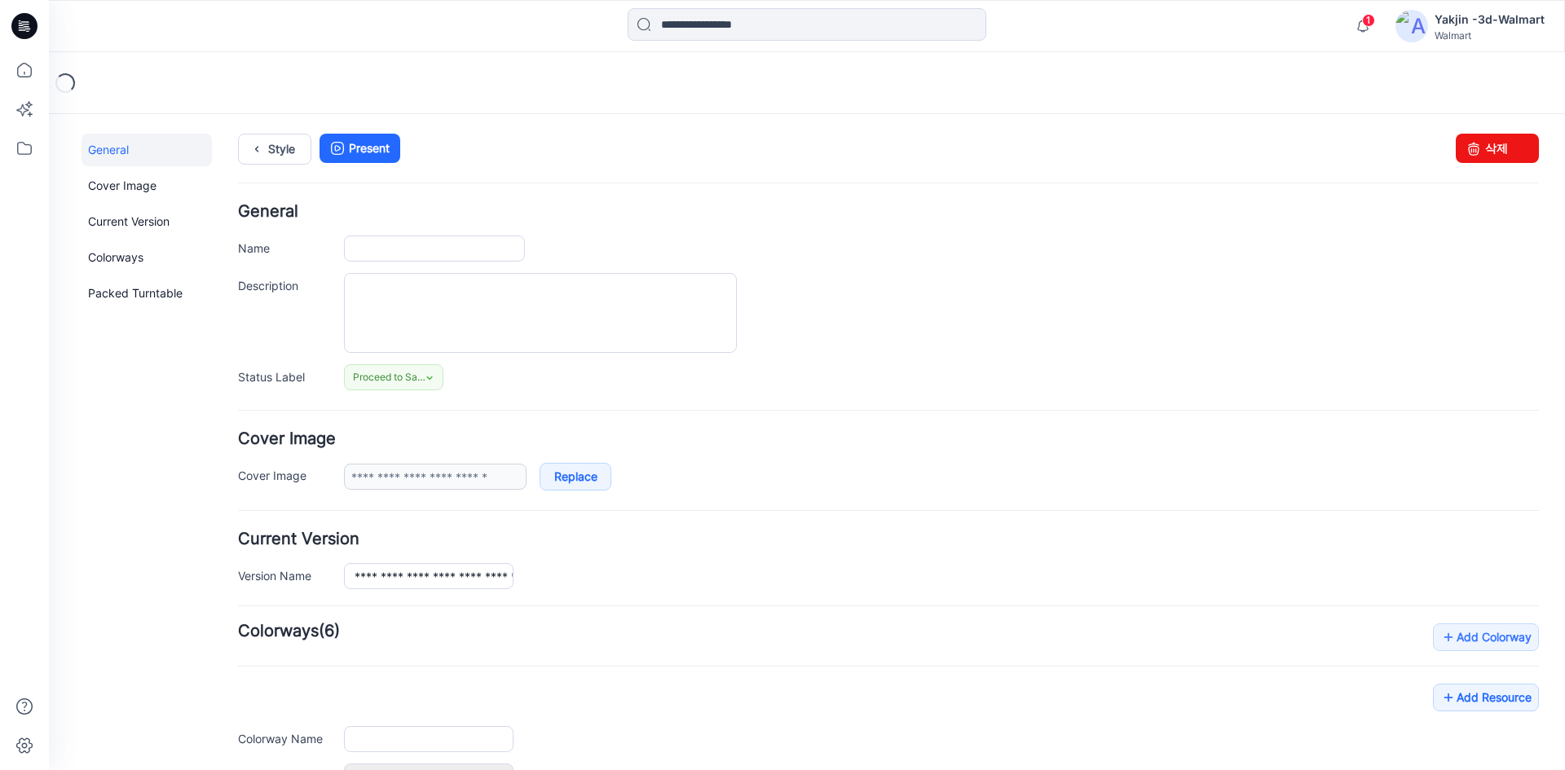
type input "**********"
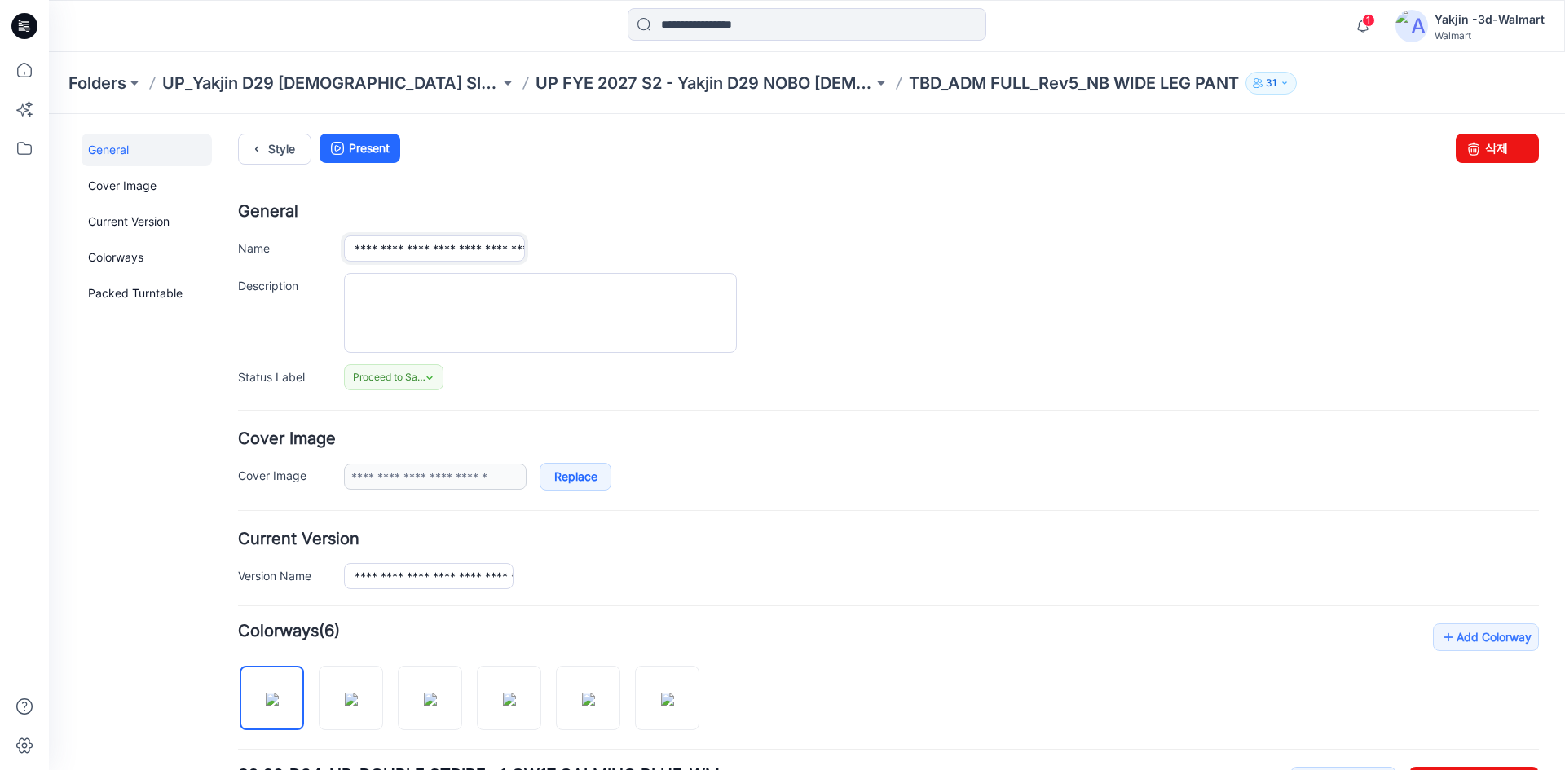
click at [463, 248] on input "**********" at bounding box center [434, 249] width 181 height 26
paste input "*"
type input "**********"
click at [574, 248] on div "**********" at bounding box center [941, 249] width 1195 height 26
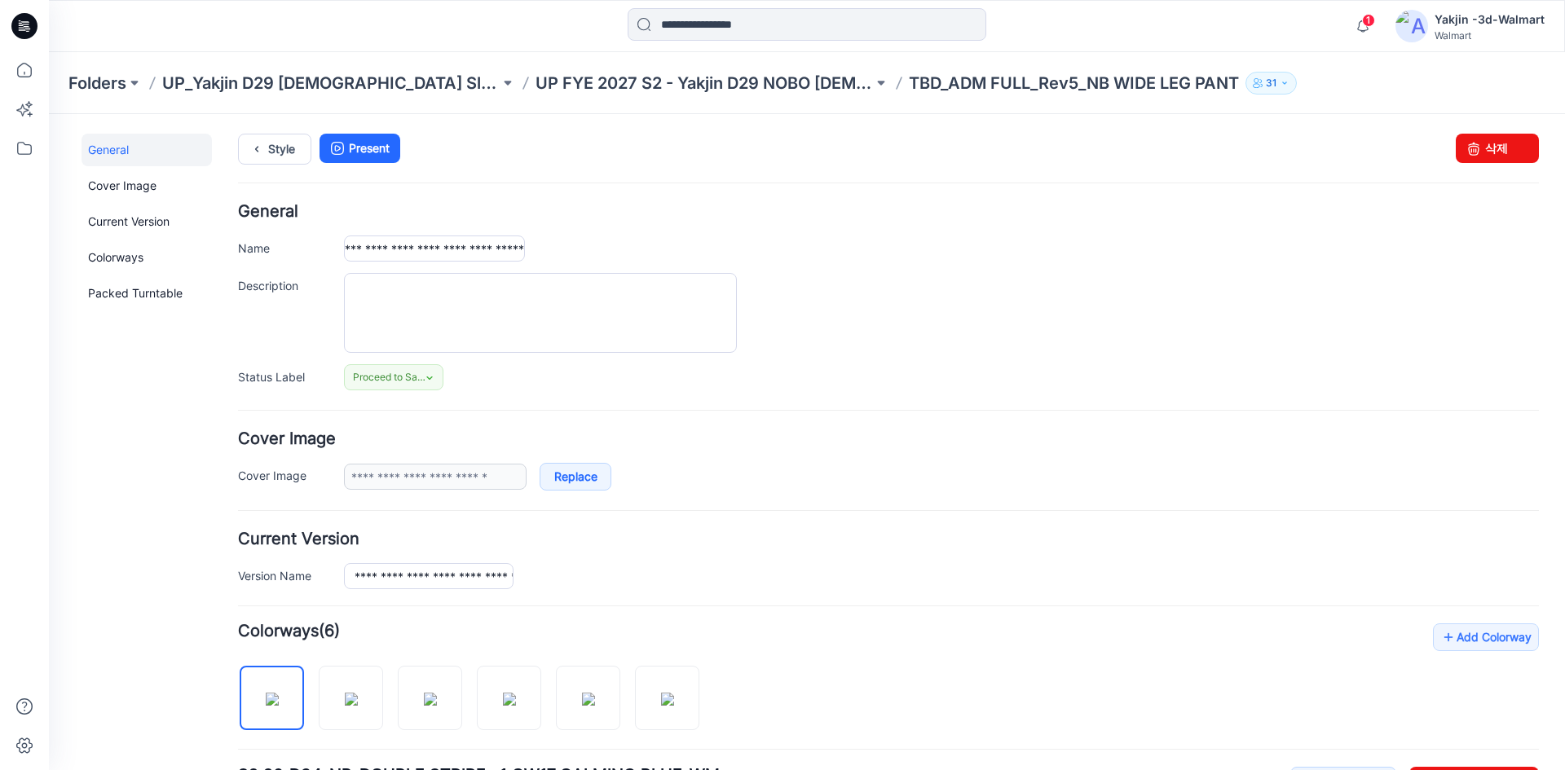
scroll to position [0, 0]
click at [448, 585] on input "**********" at bounding box center [429, 576] width 170 height 26
paste input "*"
type input "**********"
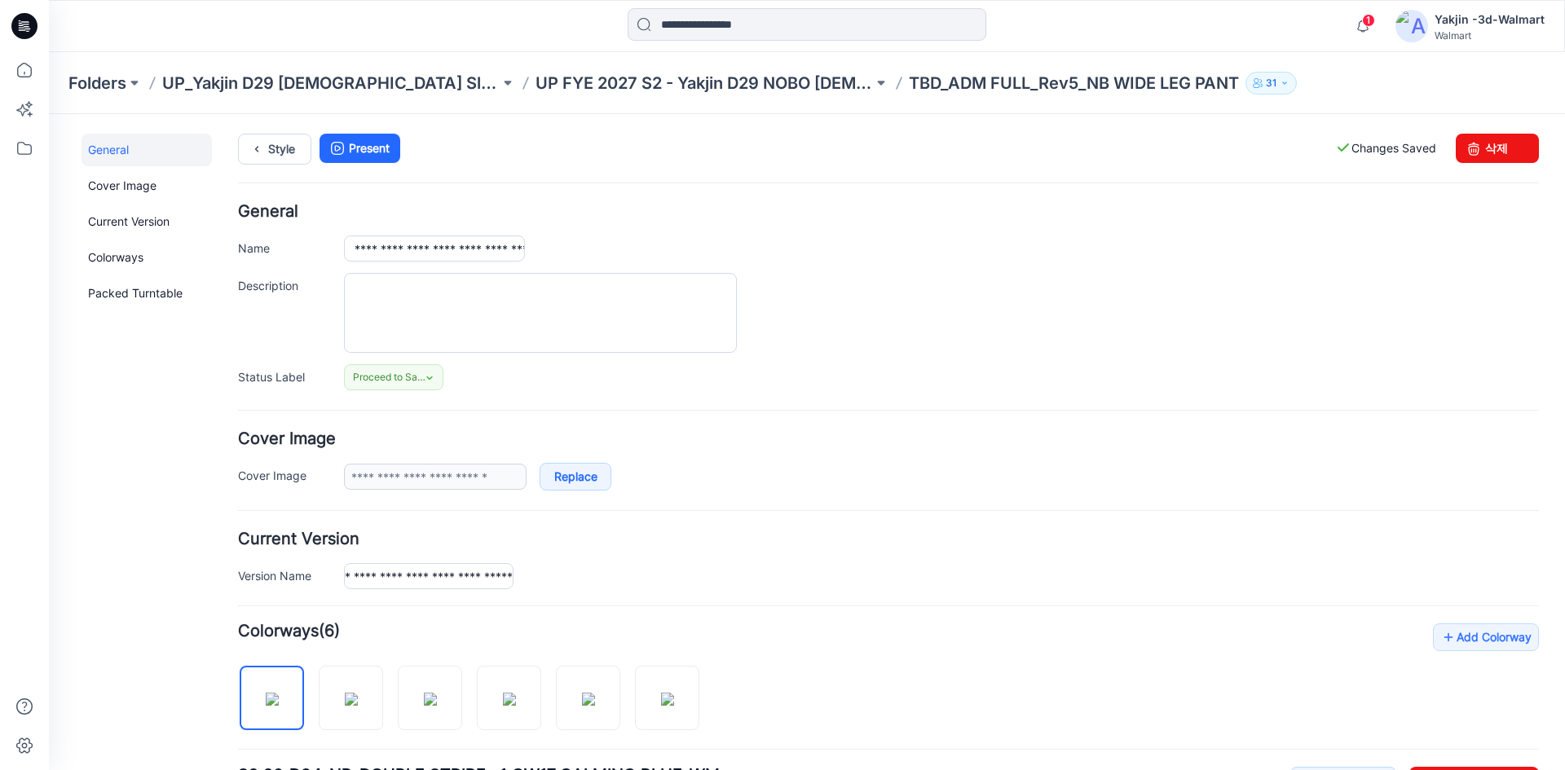
click at [541, 566] on div "**********" at bounding box center [941, 576] width 1195 height 26
click at [274, 144] on link "Style" at bounding box center [274, 149] width 73 height 31
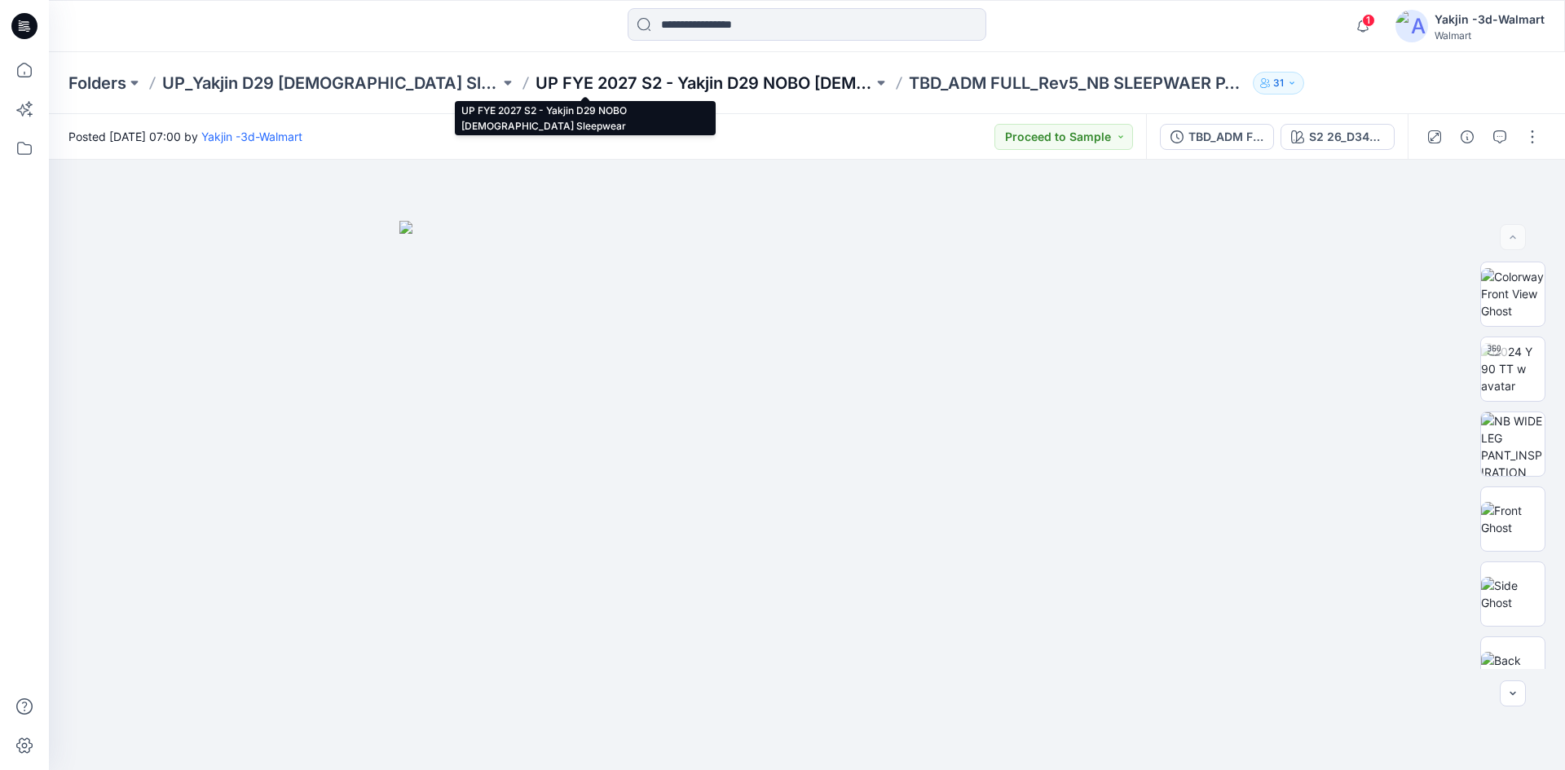
click at [700, 89] on p "UP FYE 2027 S2 - Yakjin D29 NOBO [DEMOGRAPHIC_DATA] Sleepwear" at bounding box center [705, 83] width 338 height 23
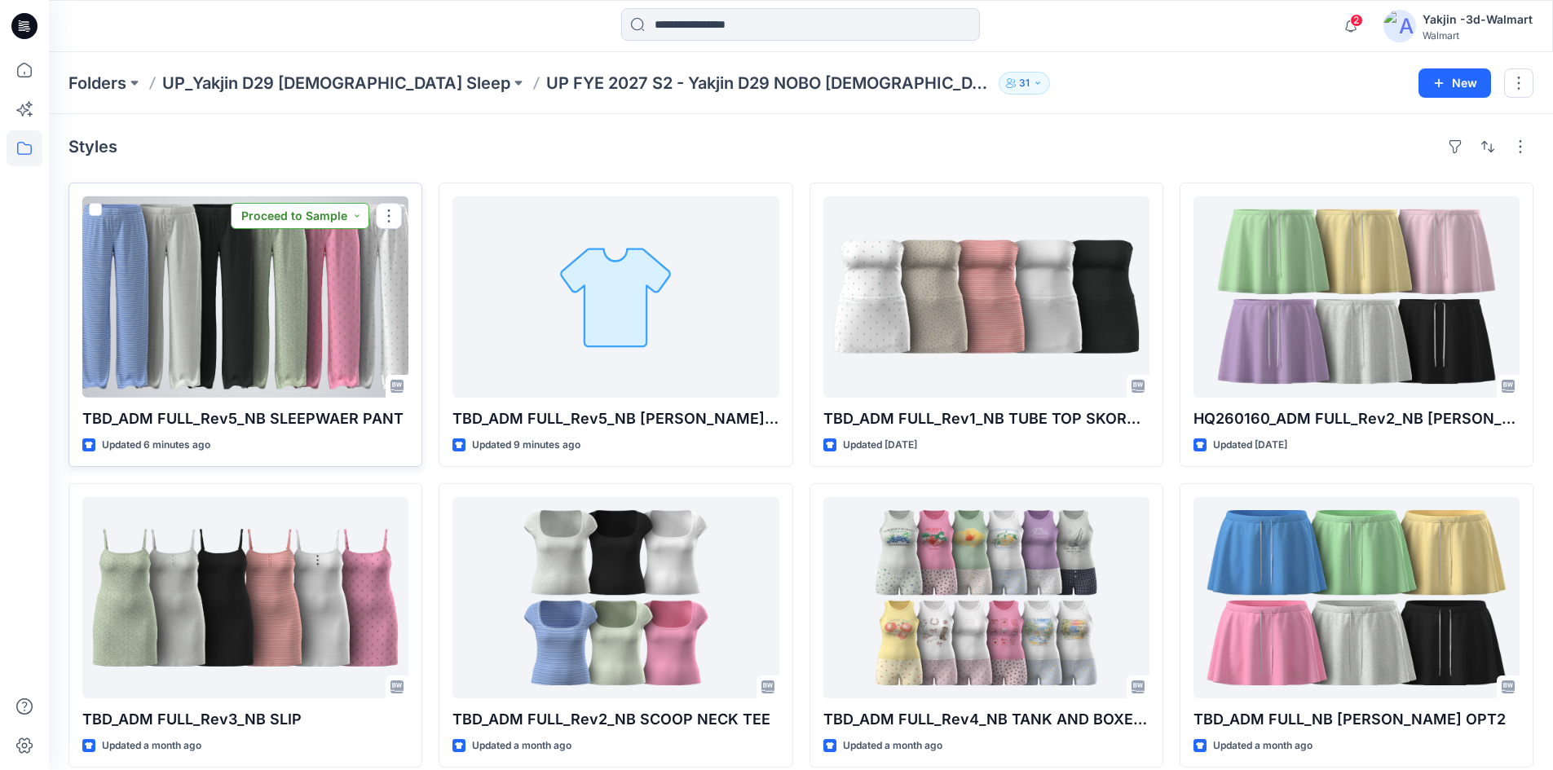
scroll to position [82, 0]
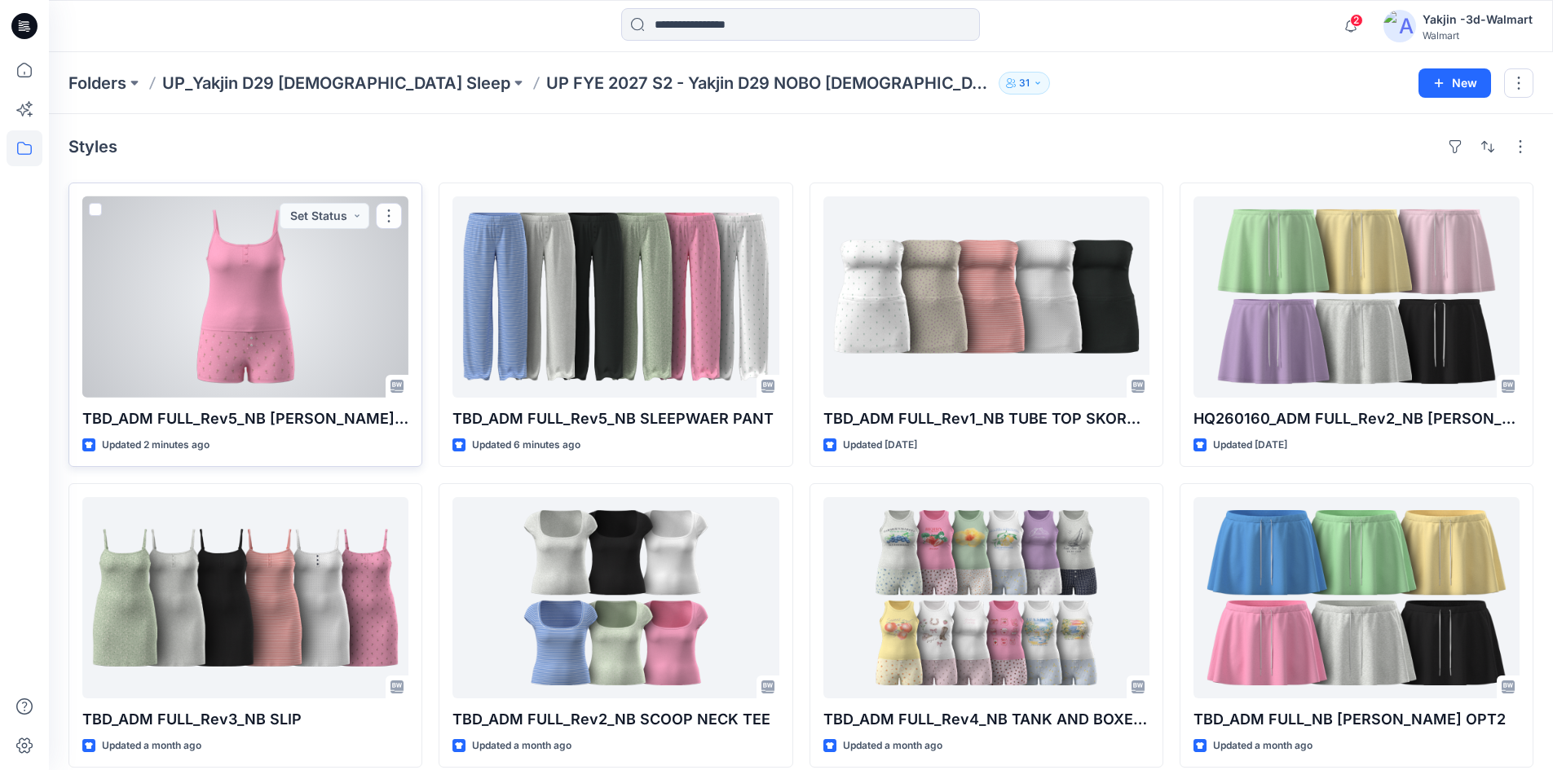
click at [281, 339] on div at bounding box center [245, 296] width 326 height 201
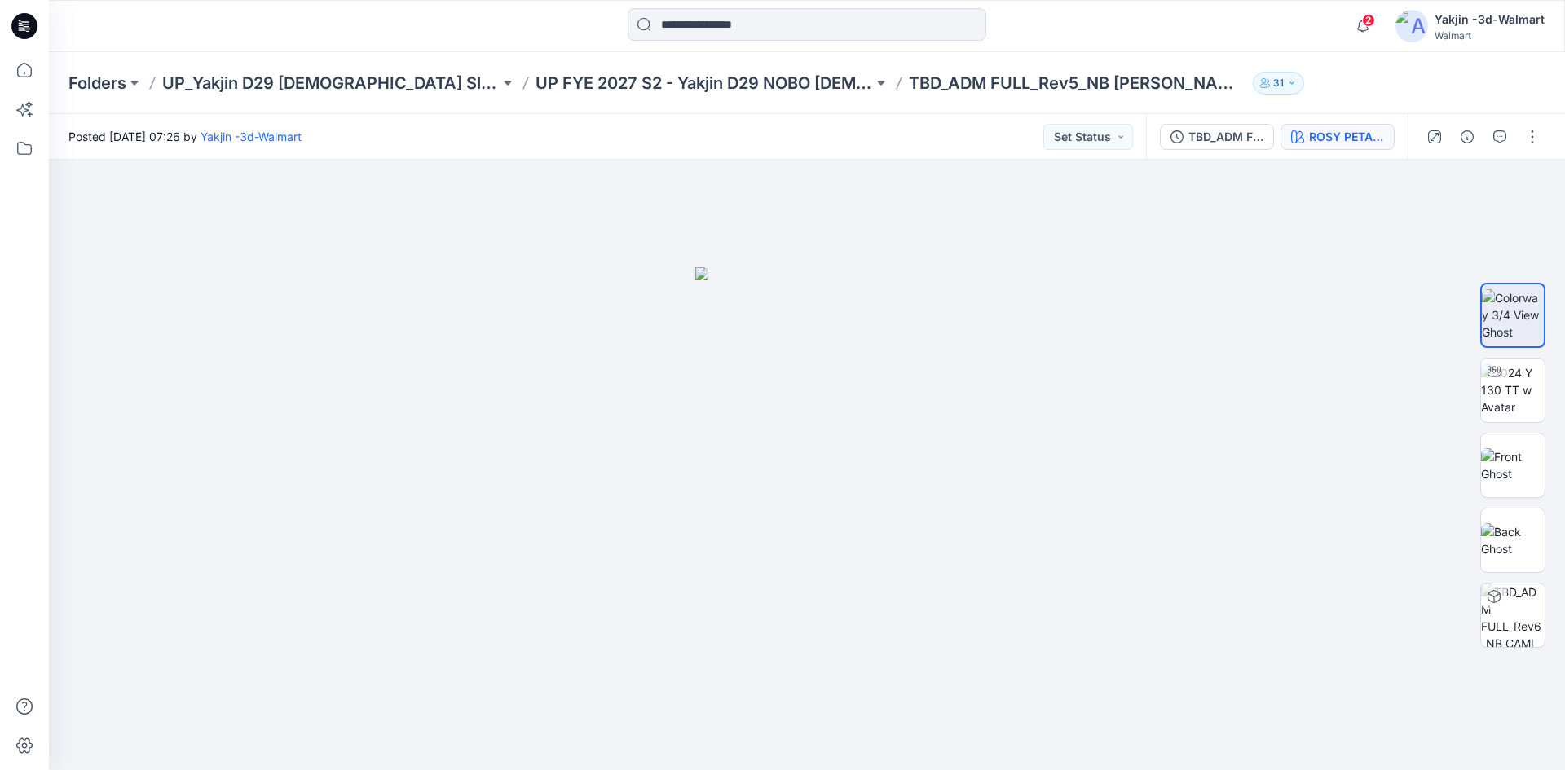
click at [1324, 144] on div "ROSY PETAL_S2 26_D34_NB_COWGIRL BOOTS v2 rptcc_CW1_ROSY PETAL_WM" at bounding box center [1346, 137] width 75 height 18
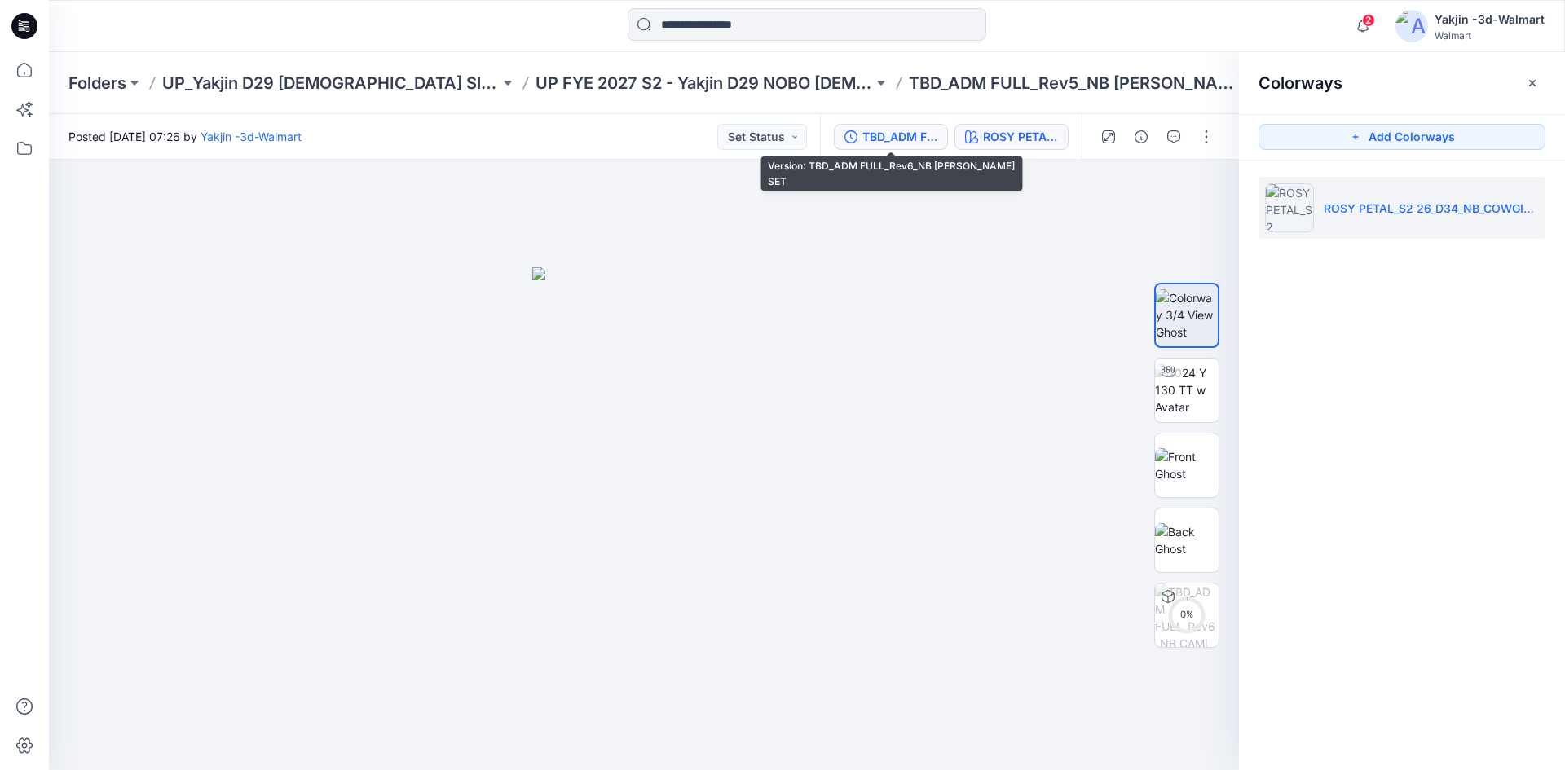
click at [922, 139] on div "TBD_ADM FULL_Rev6_NB CAMI BOXER SET" at bounding box center [900, 137] width 75 height 18
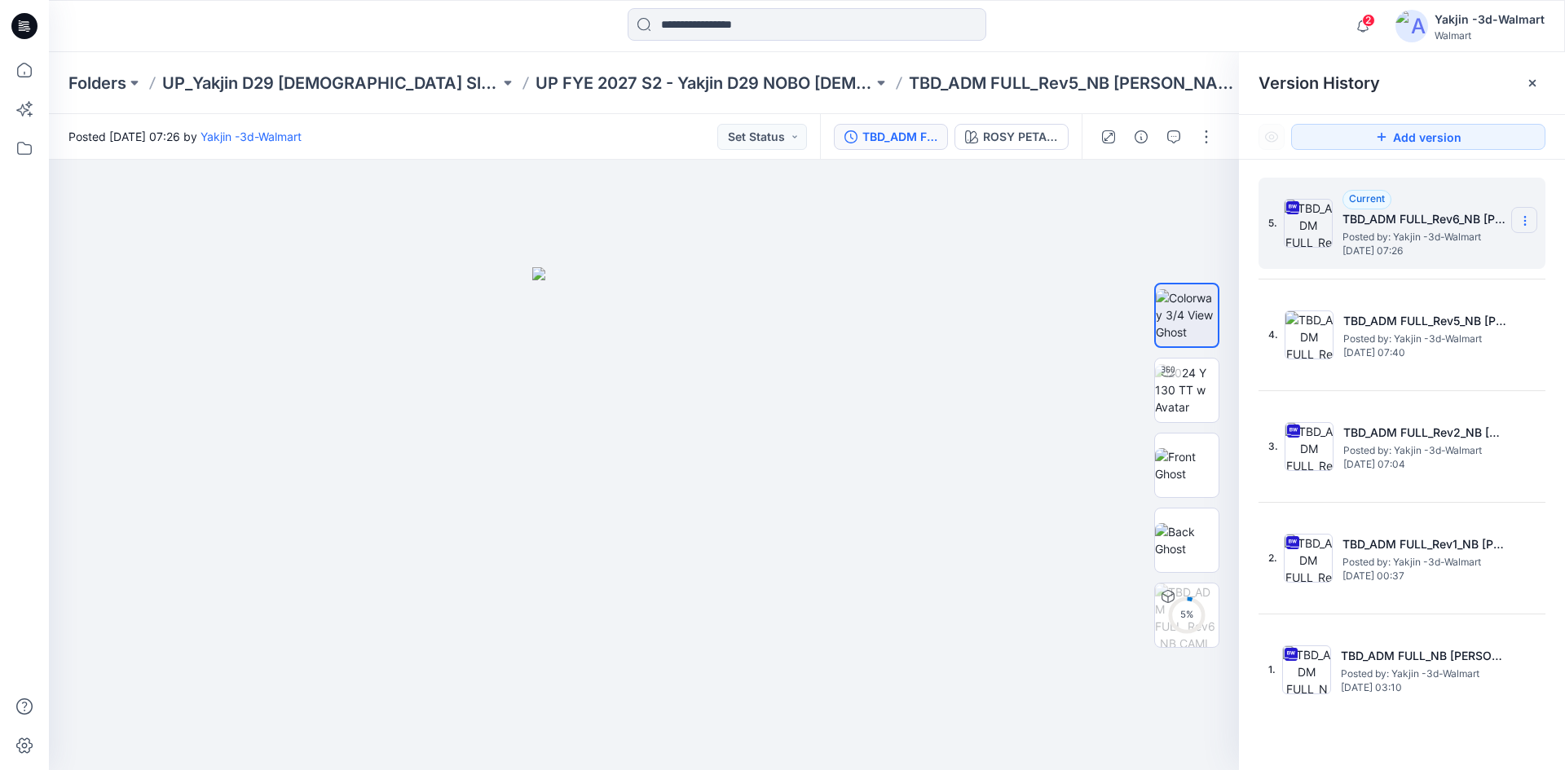
click at [1530, 218] on icon at bounding box center [1525, 220] width 13 height 13
click at [1420, 360] on span "Delete Version" at bounding box center [1413, 358] width 76 height 20
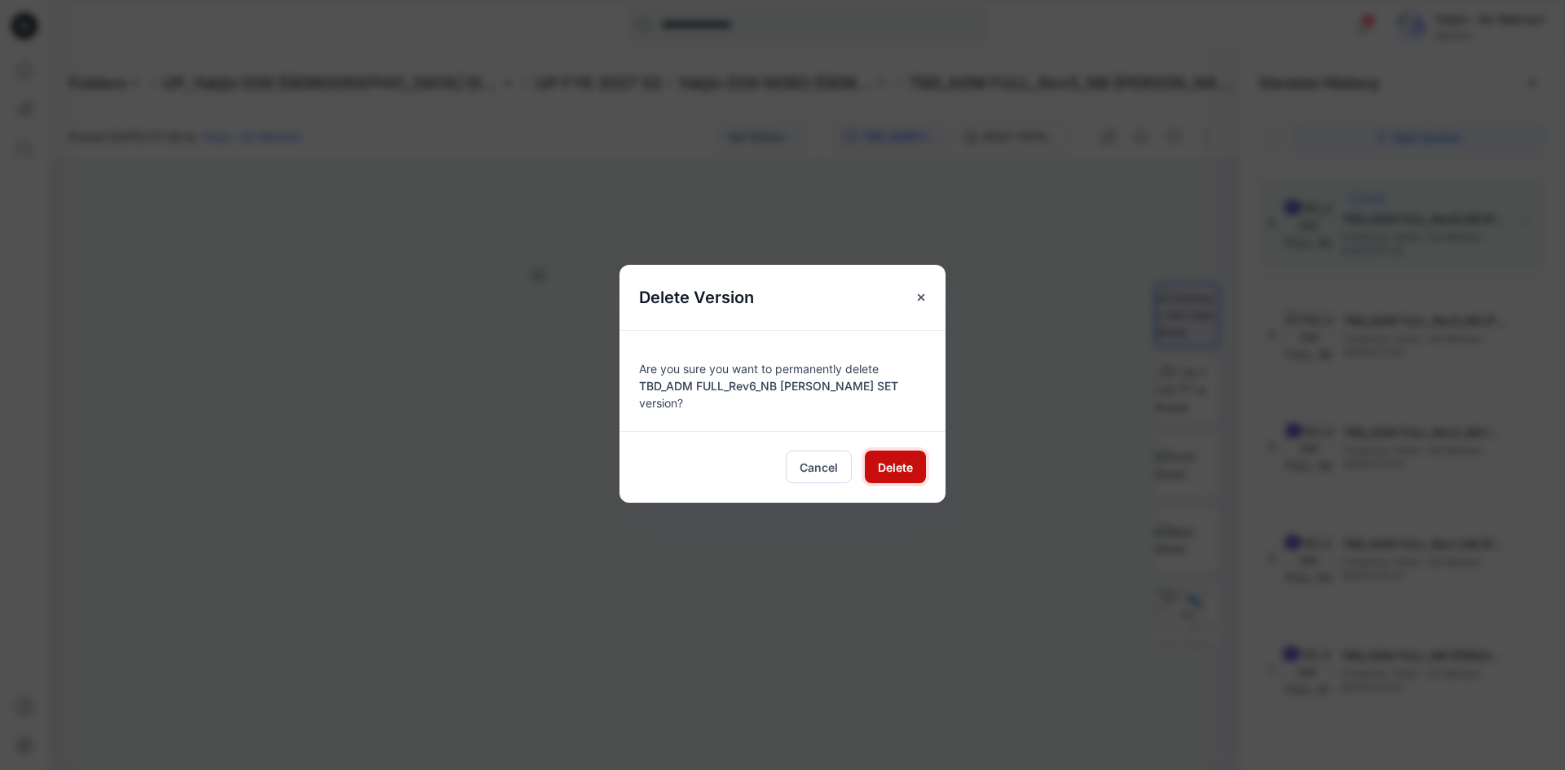
click at [914, 457] on button "Delete" at bounding box center [895, 467] width 61 height 33
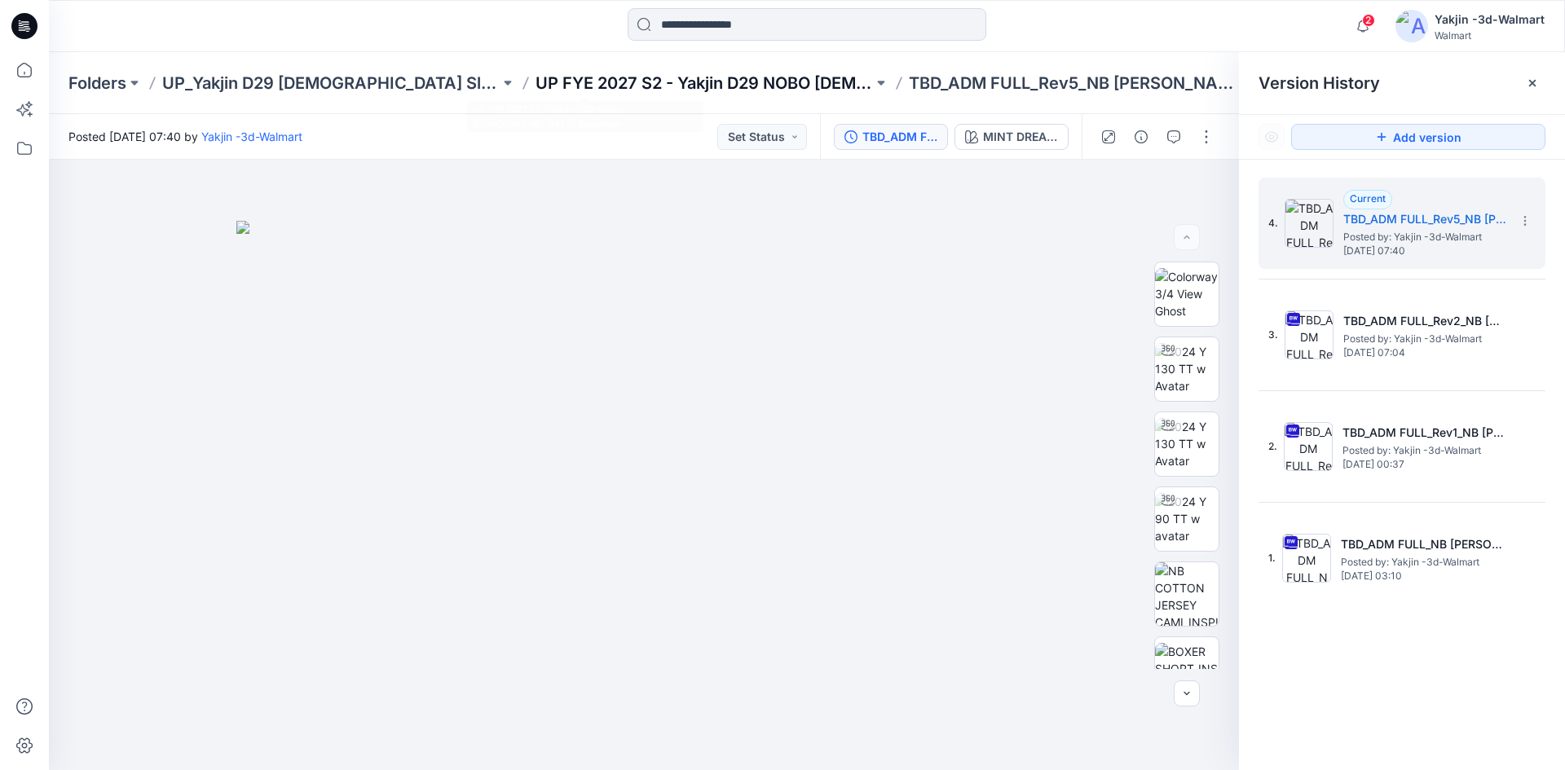
click at [712, 86] on p "UP FYE 2027 S2 - Yakjin D29 NOBO [DEMOGRAPHIC_DATA] Sleepwear" at bounding box center [705, 83] width 338 height 23
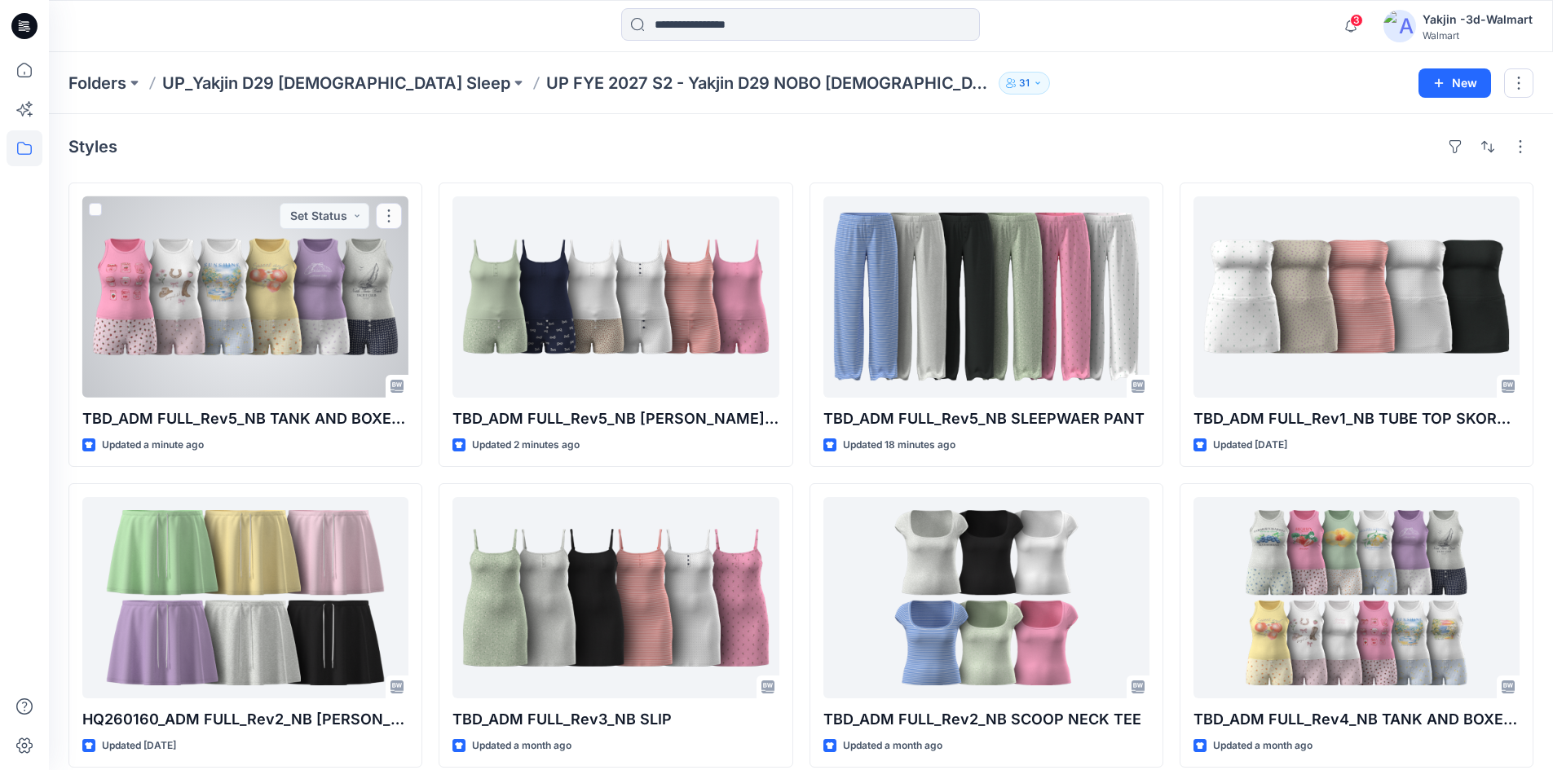
click at [208, 362] on div at bounding box center [245, 296] width 326 height 201
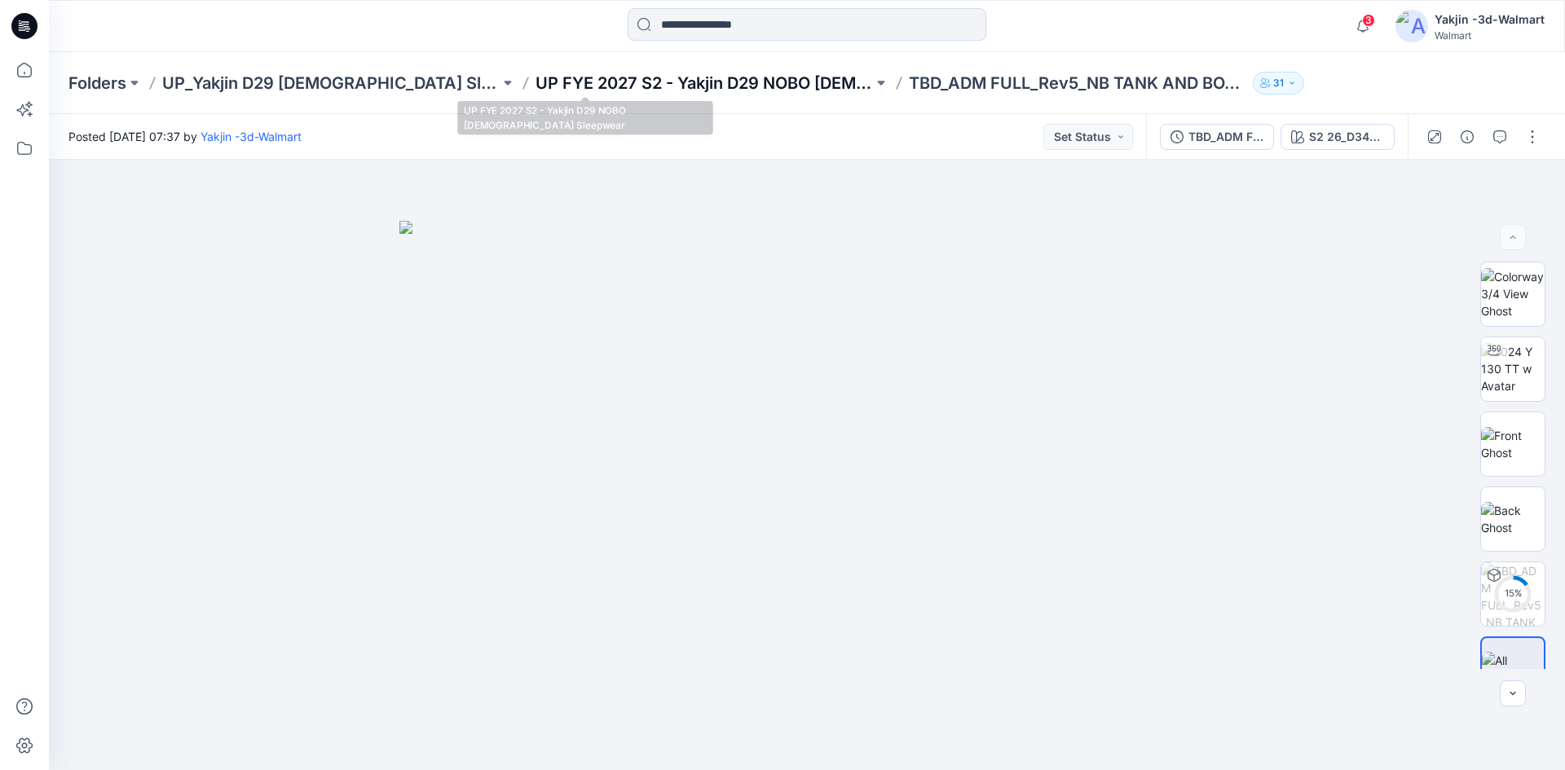
click at [652, 86] on p "UP FYE 2027 S2 - Yakjin D29 NOBO [DEMOGRAPHIC_DATA] Sleepwear" at bounding box center [705, 83] width 338 height 23
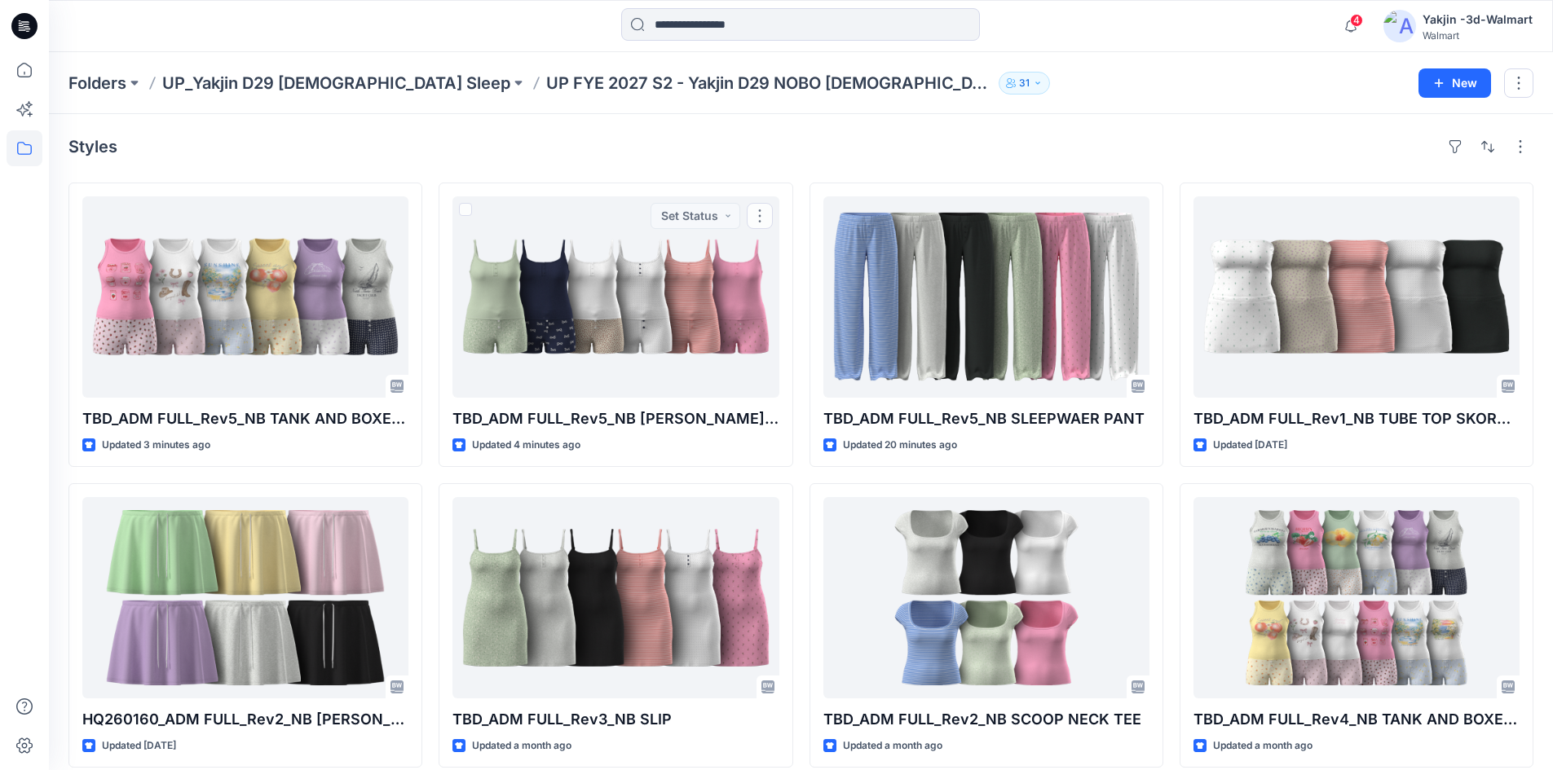
click at [528, 175] on div "Styles TBD_ADM FULL_Rev5_NB TANK AND BOXER SET Updated 3 minutes ago HQ260160_A…" at bounding box center [801, 631] width 1504 height 1034
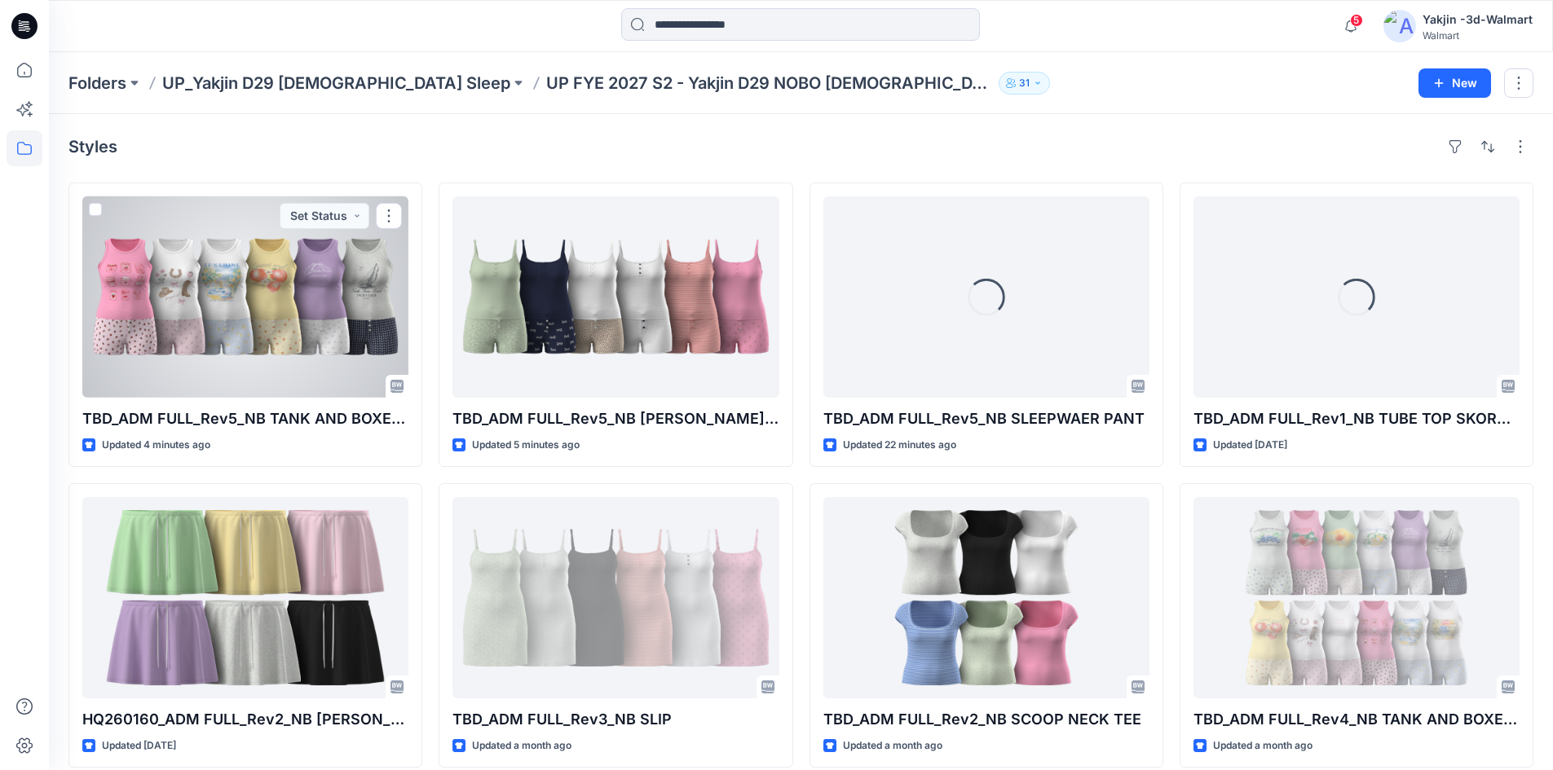
click at [355, 336] on div at bounding box center [245, 296] width 326 height 201
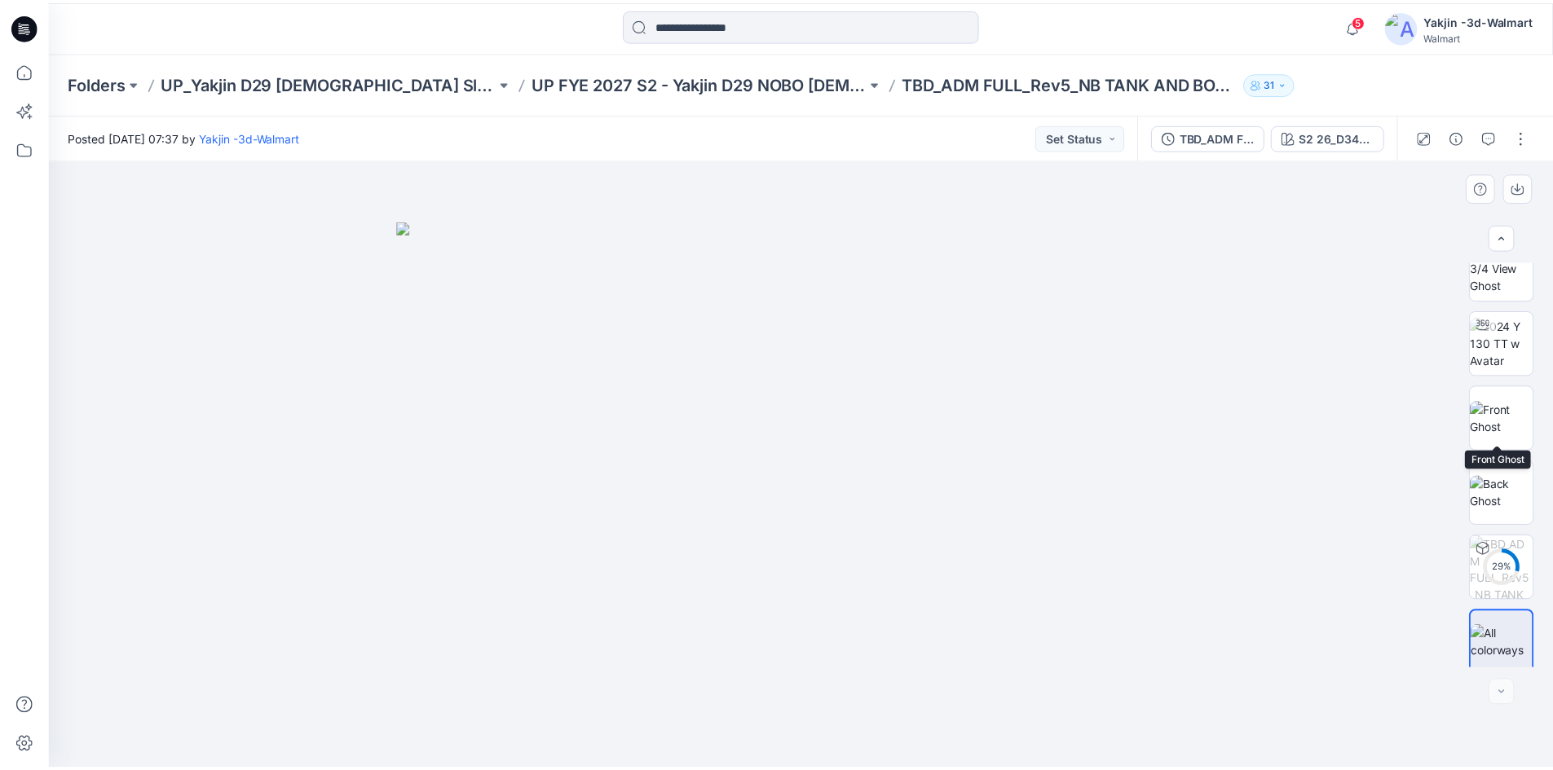
scroll to position [33, 0]
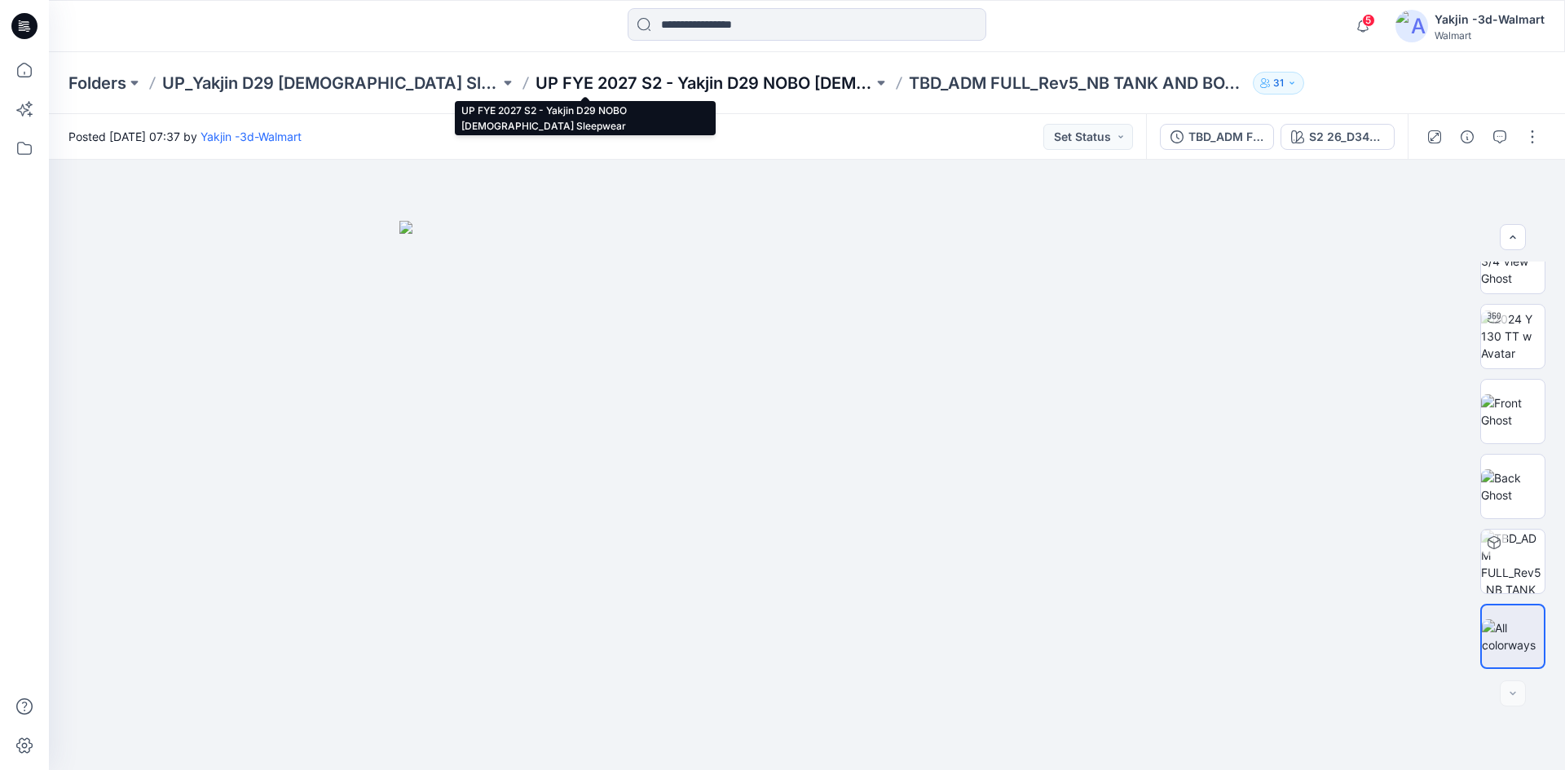
click at [585, 73] on p "UP FYE 2027 S2 - Yakjin D29 NOBO [DEMOGRAPHIC_DATA] Sleepwear" at bounding box center [705, 83] width 338 height 23
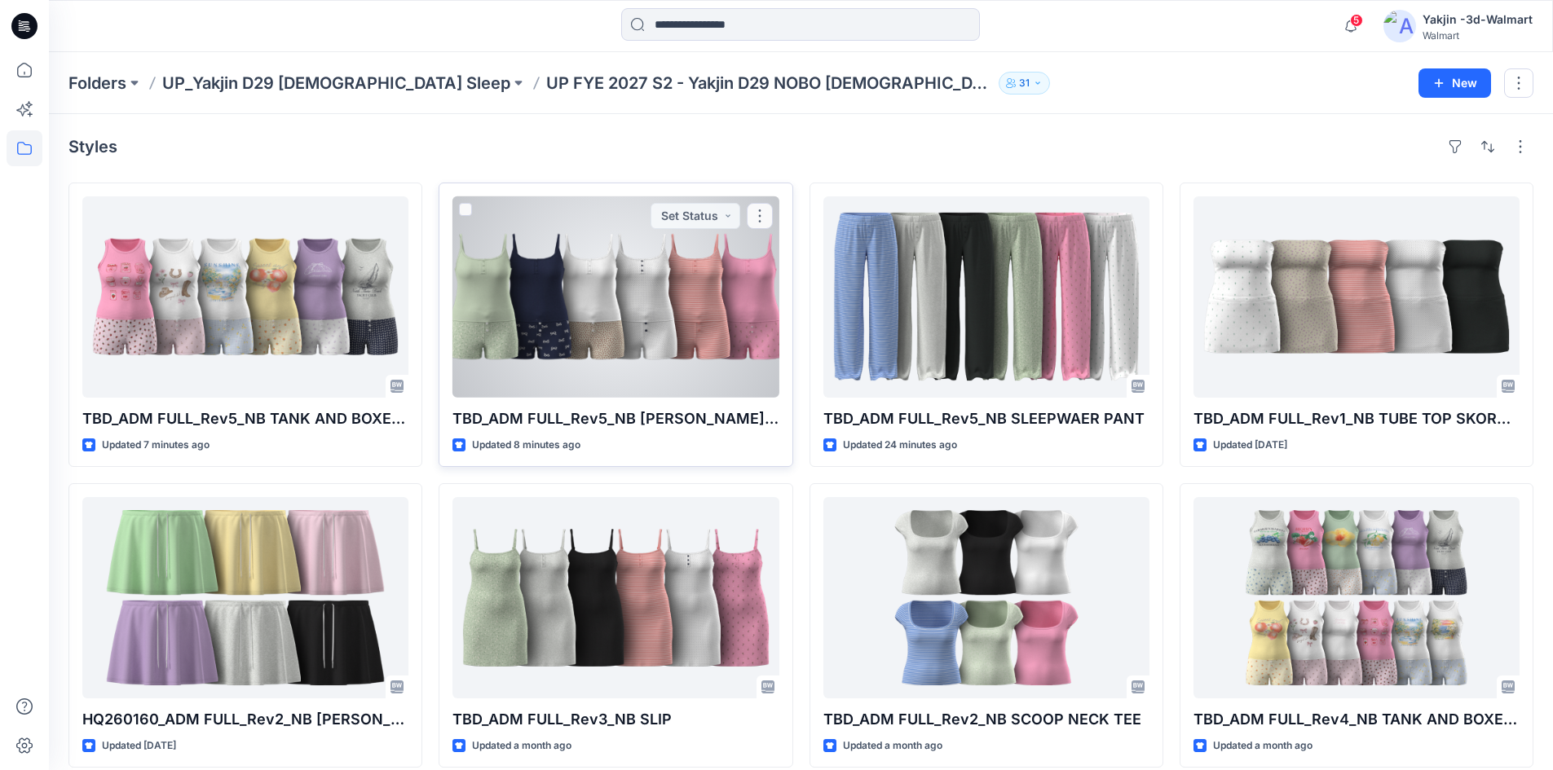
click at [624, 308] on div at bounding box center [616, 296] width 326 height 201
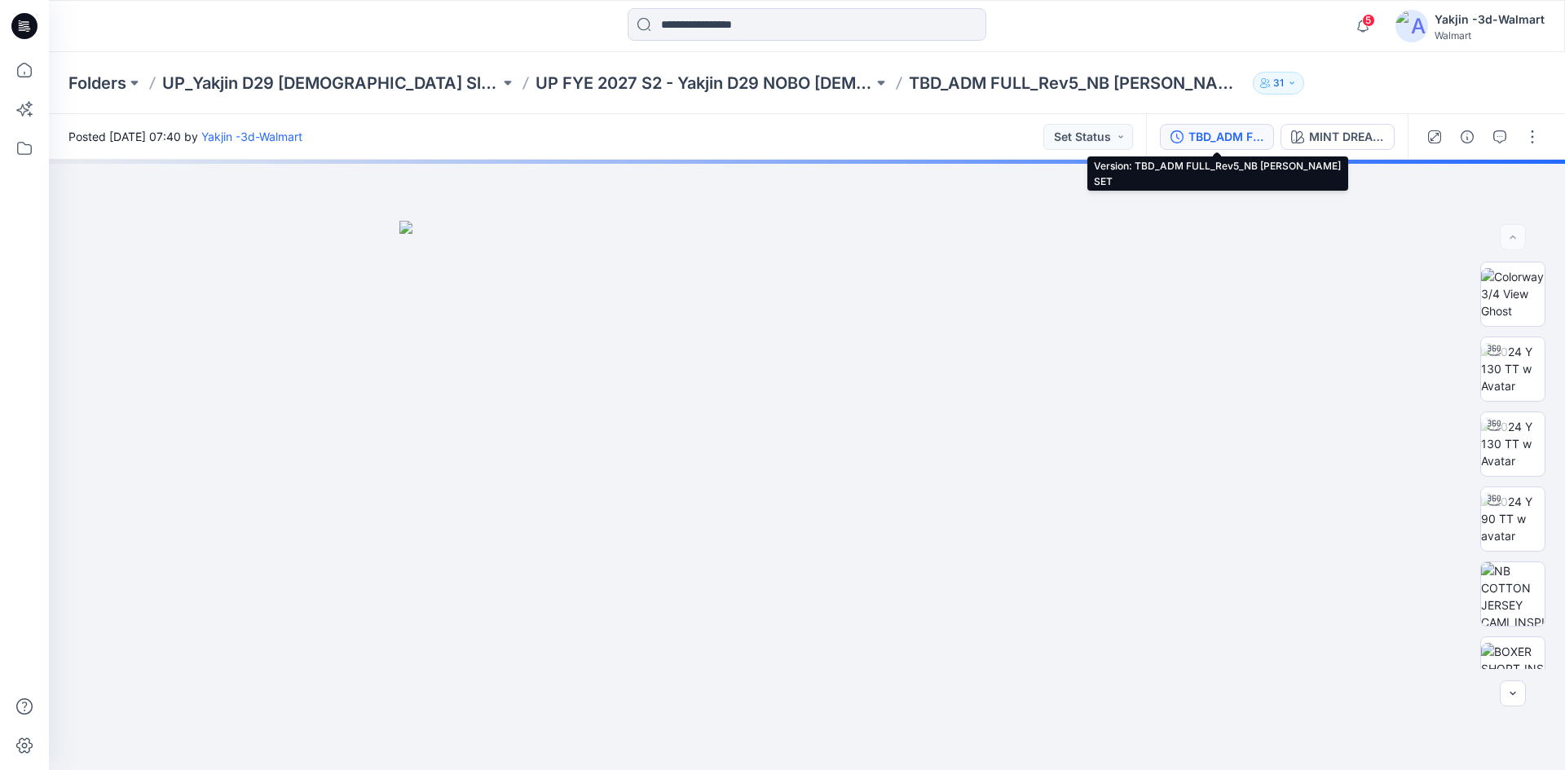
click at [1190, 140] on div "TBD_ADM FULL_Rev5_NB [PERSON_NAME] SET" at bounding box center [1226, 137] width 75 height 18
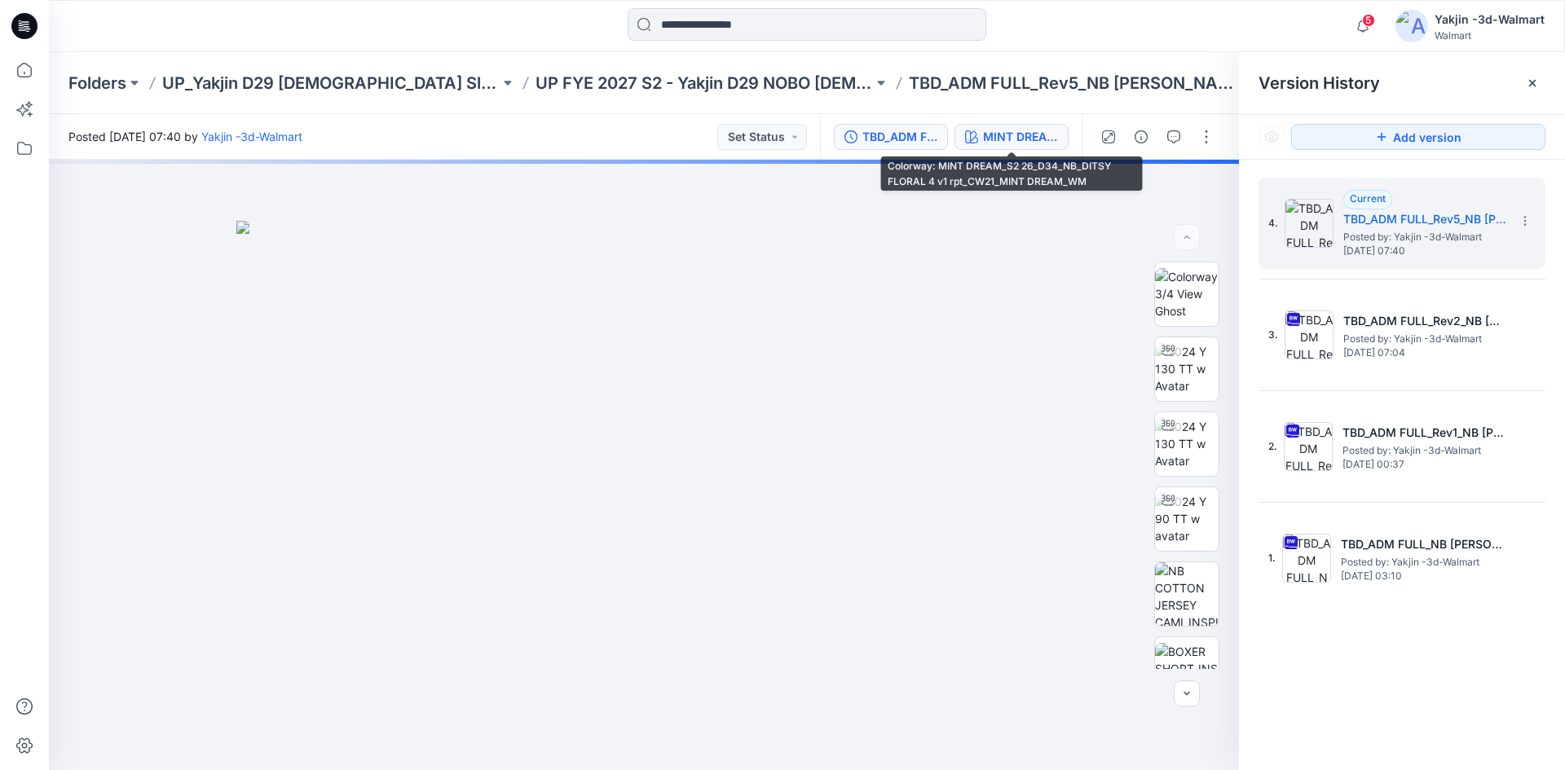
click at [1006, 140] on div "MINT DREAM_S2 26_D34_NB_DITSY FLORAL 4 v1 rpt_CW21_MINT DREAM_WM" at bounding box center [1020, 137] width 75 height 18
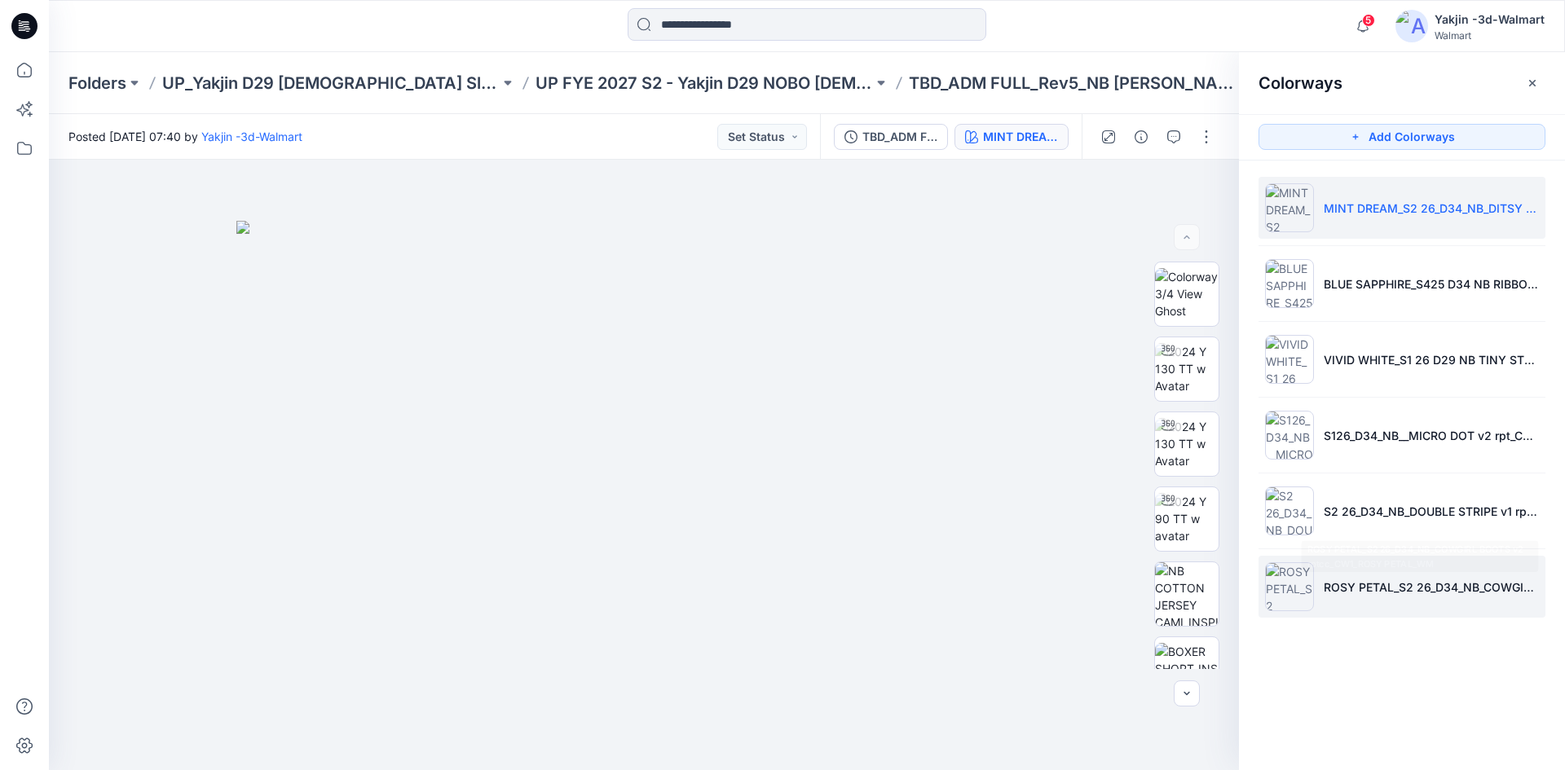
click at [1388, 601] on li "ROSY PETAL_S2 26_D34_NB_COWGIRL BOOTS v2 rptcc_CW1_ROSY PETAL_WM" at bounding box center [1402, 587] width 287 height 62
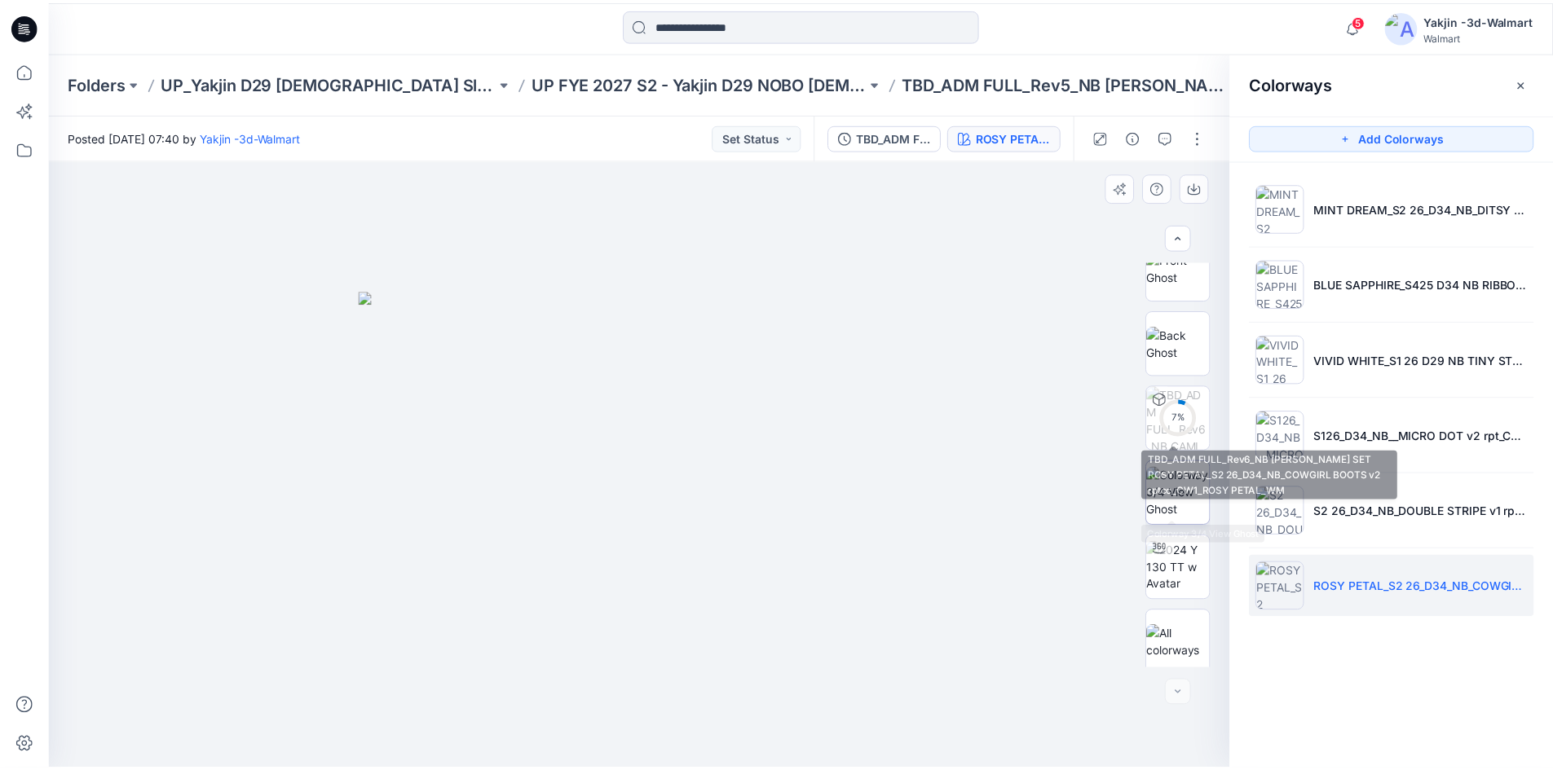
scroll to position [333, 0]
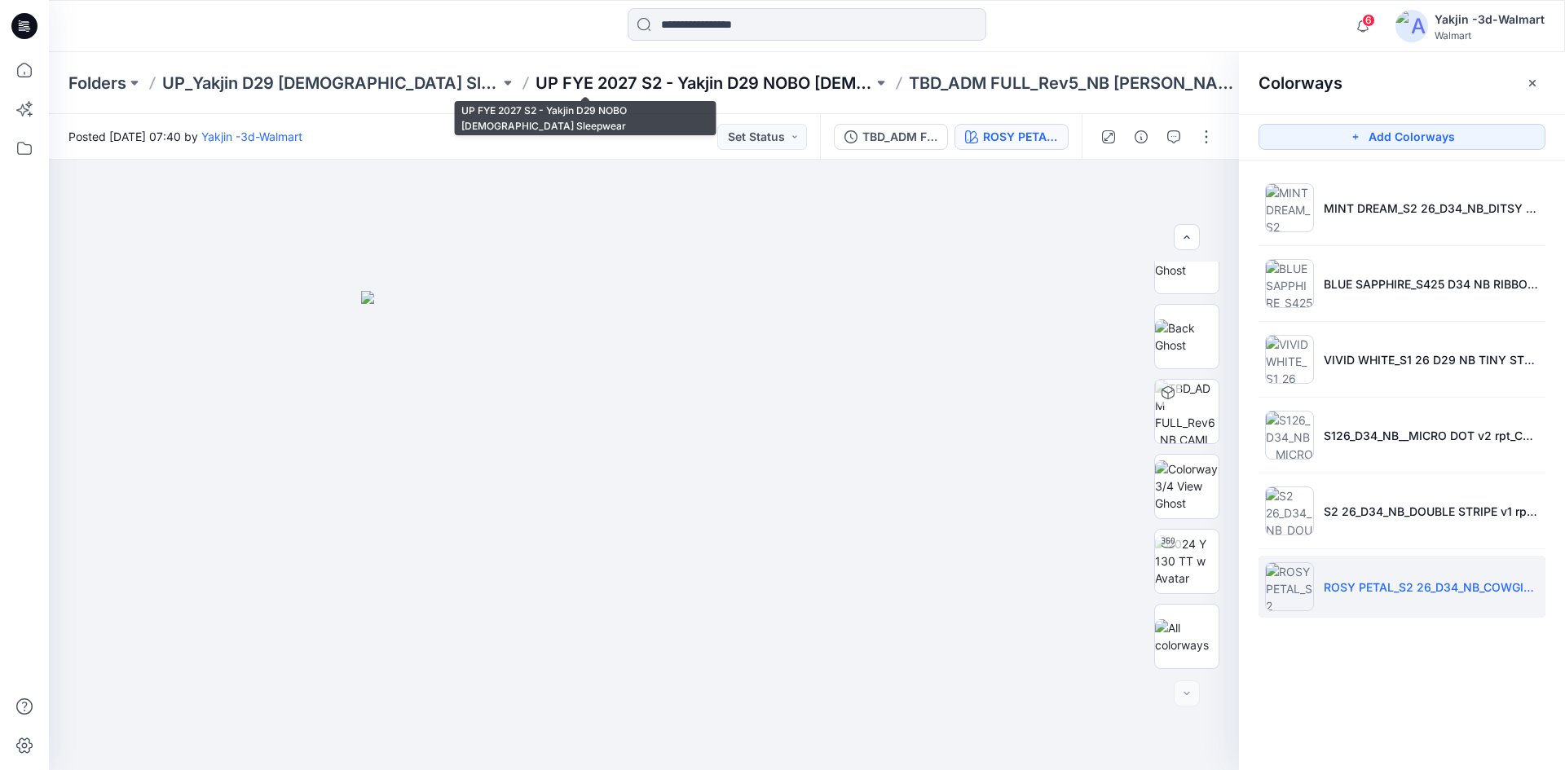
click at [648, 83] on p "UP FYE 2027 S2 - Yakjin D29 NOBO [DEMOGRAPHIC_DATA] Sleepwear" at bounding box center [705, 83] width 338 height 23
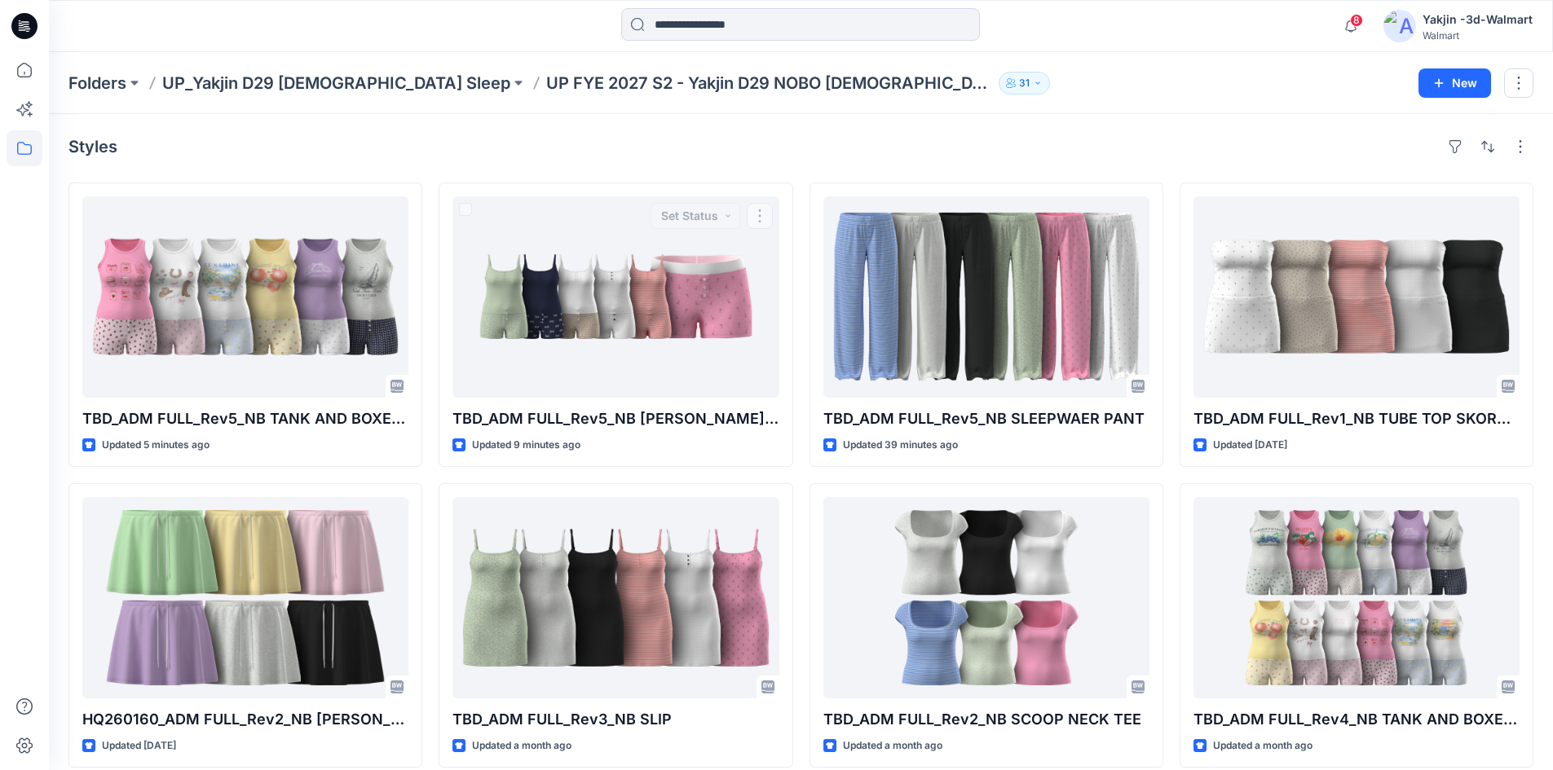
click at [655, 150] on div "Styles" at bounding box center [800, 147] width 1465 height 26
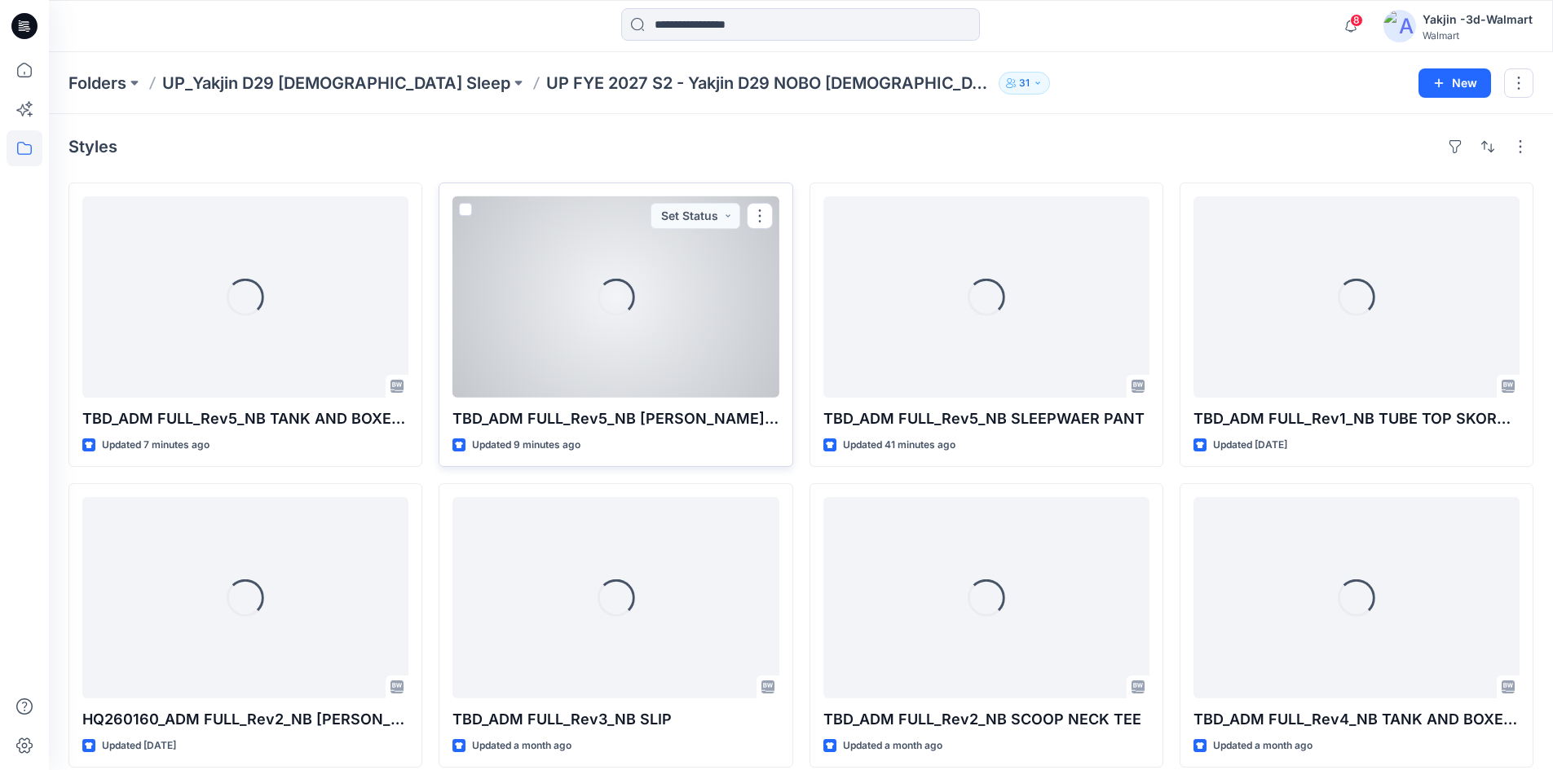
click at [554, 299] on div "Loading..." at bounding box center [616, 296] width 326 height 201
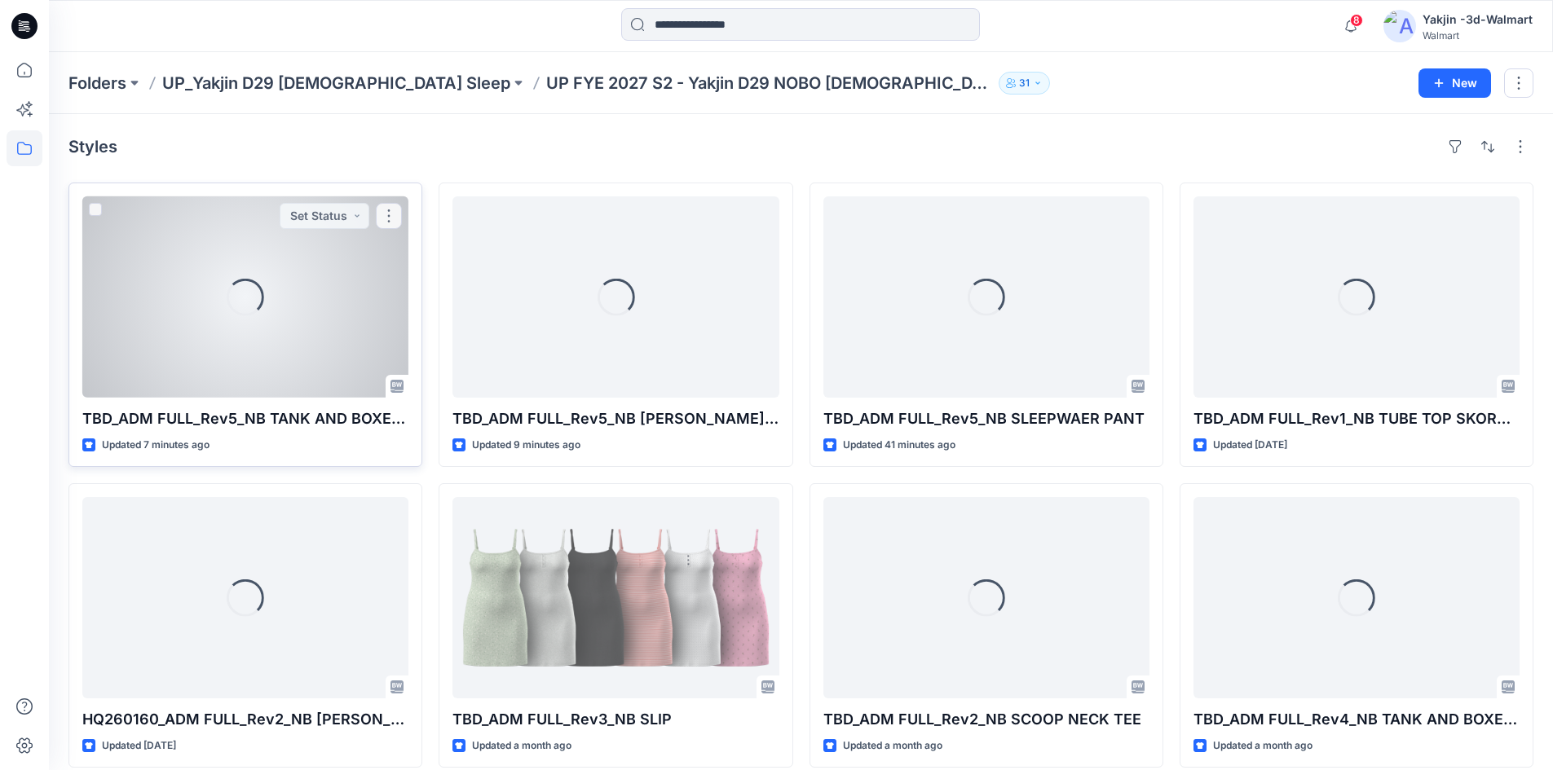
click at [325, 313] on div "Loading..." at bounding box center [245, 296] width 326 height 201
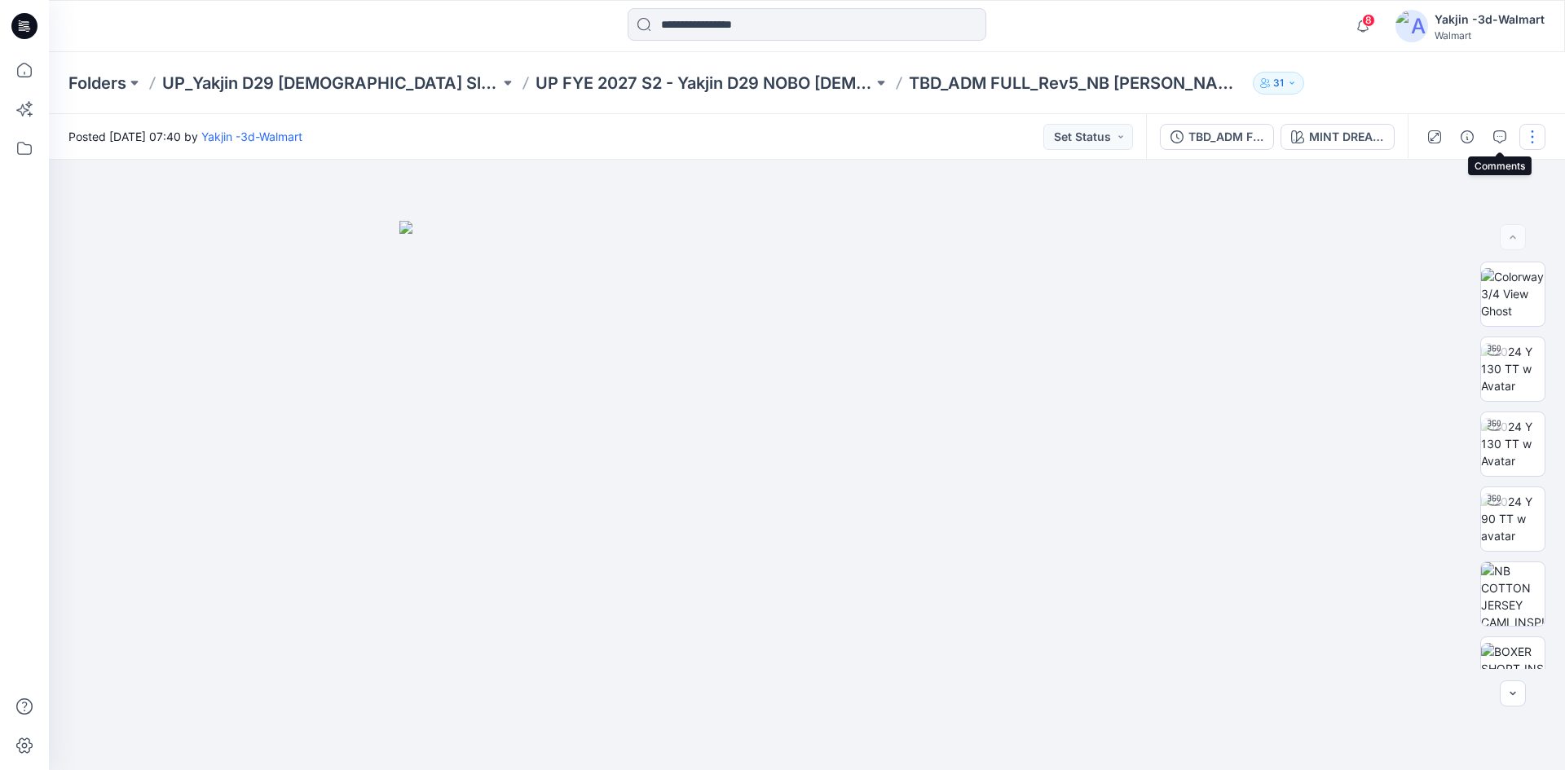
click at [1536, 136] on button "button" at bounding box center [1533, 137] width 26 height 26
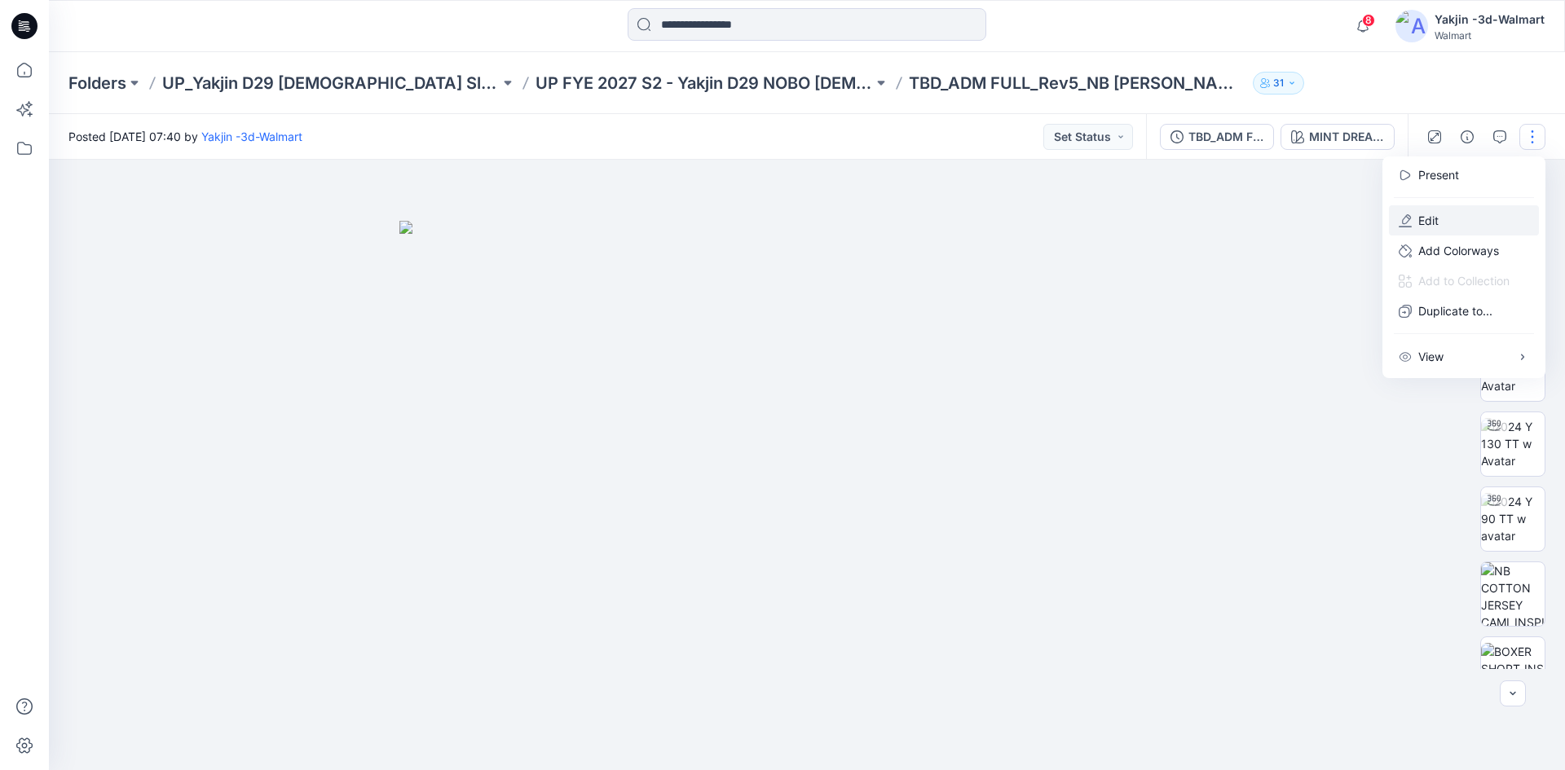
click at [1453, 223] on button "Edit" at bounding box center [1464, 220] width 150 height 30
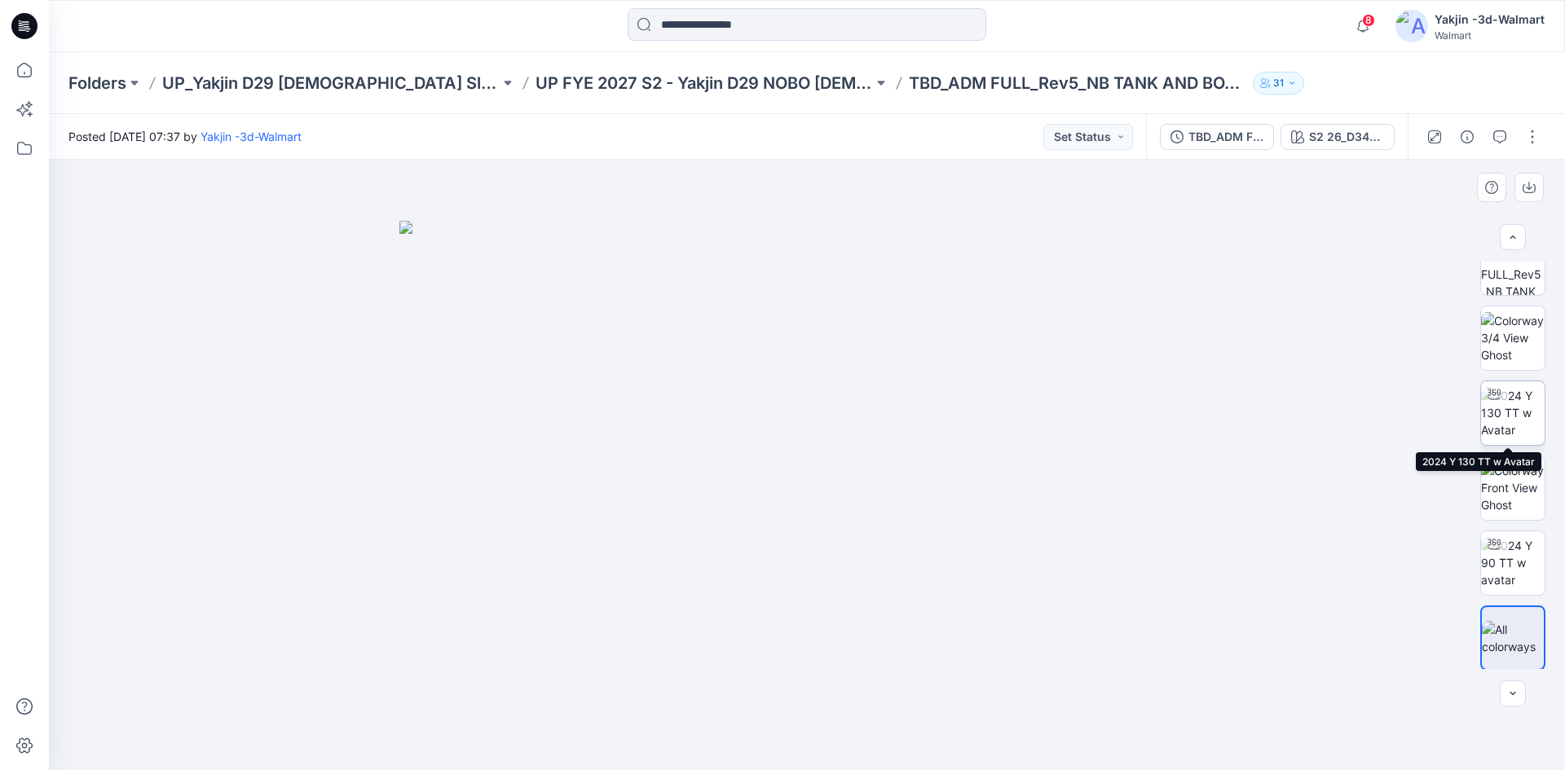
scroll to position [333, 0]
click at [1527, 129] on button "button" at bounding box center [1533, 137] width 26 height 26
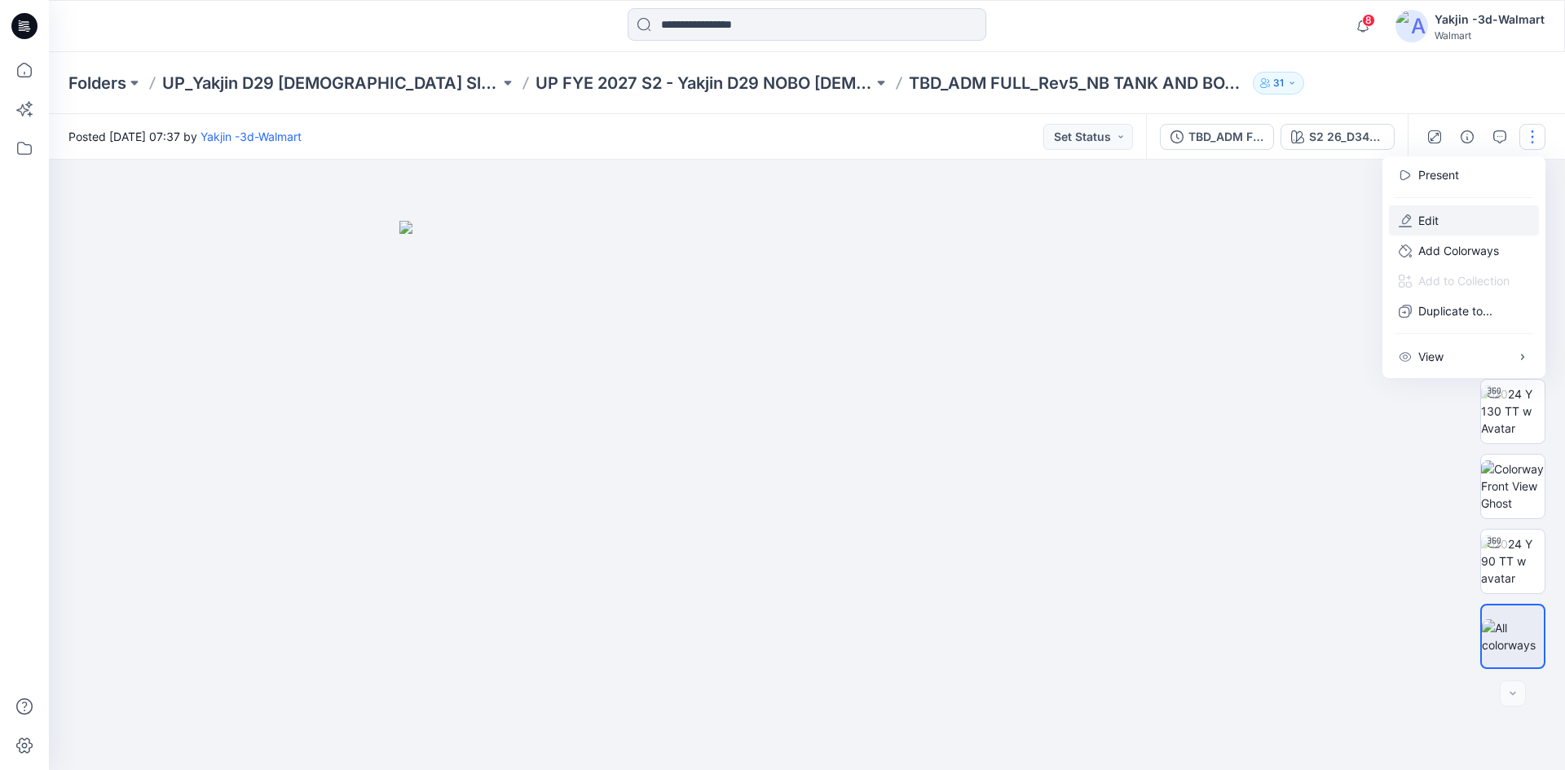
click at [1400, 223] on icon "button" at bounding box center [1405, 220] width 13 height 13
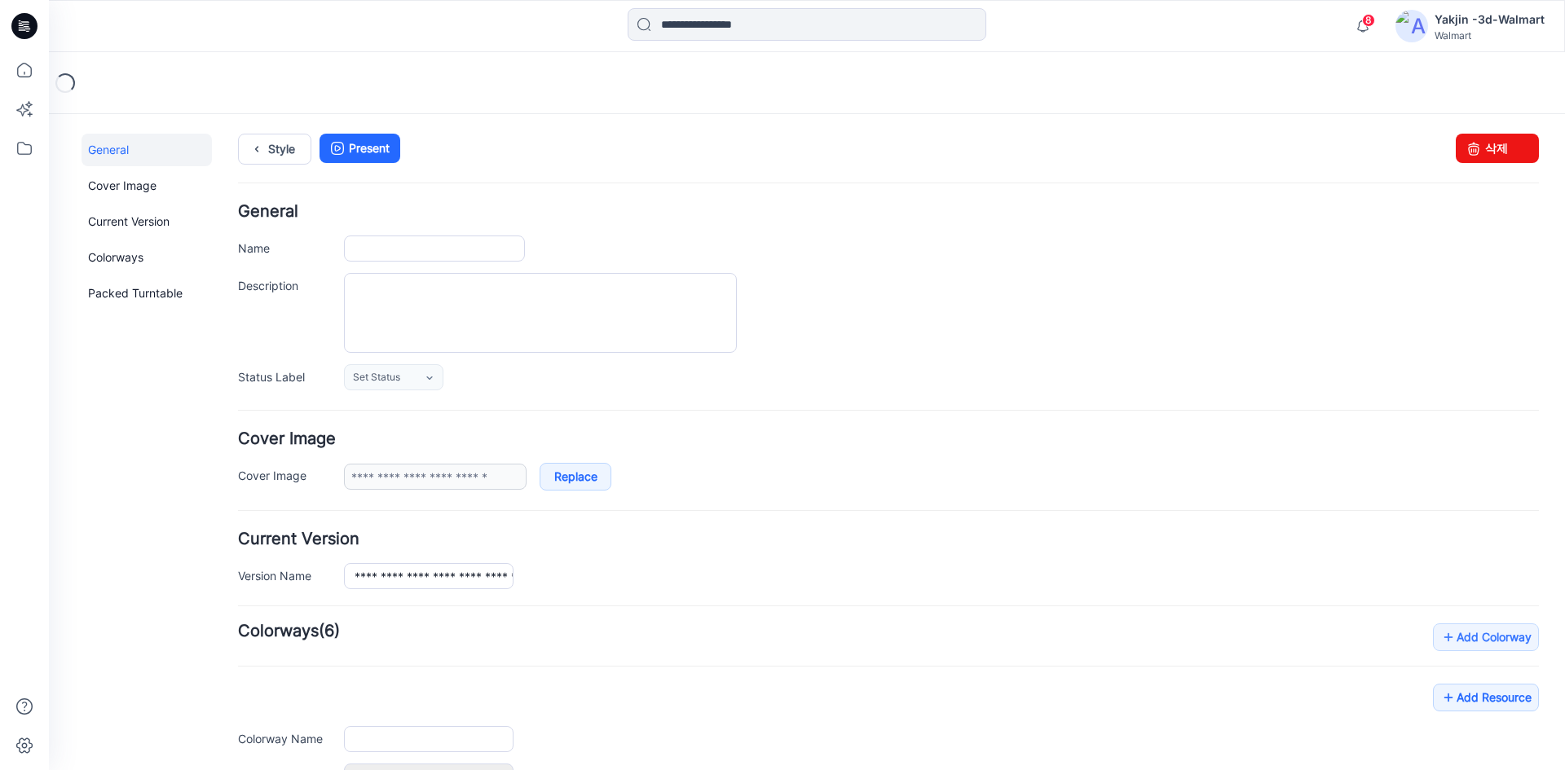
type input "**********"
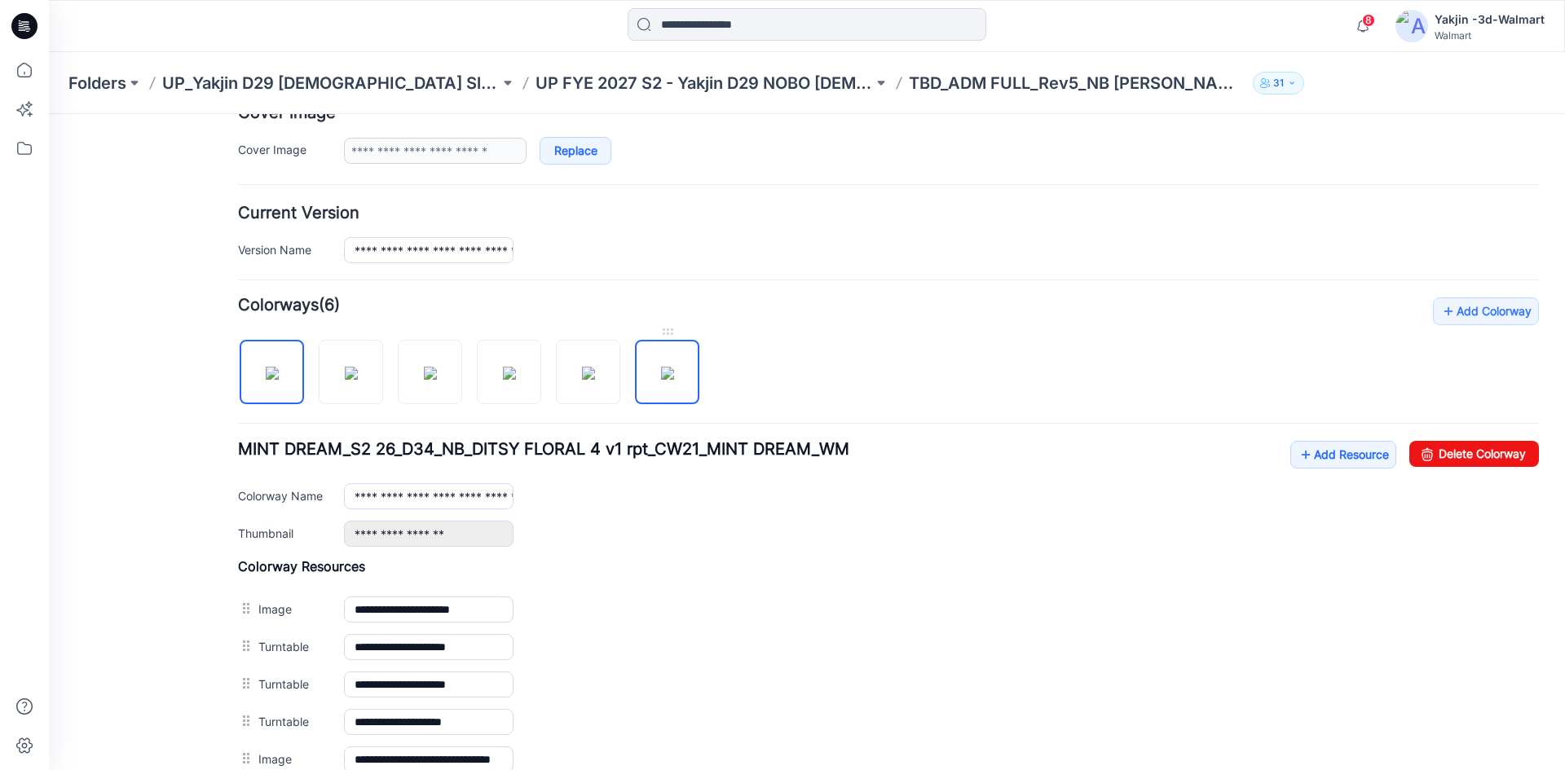
click at [674, 380] on img at bounding box center [667, 373] width 13 height 13
type input "**********"
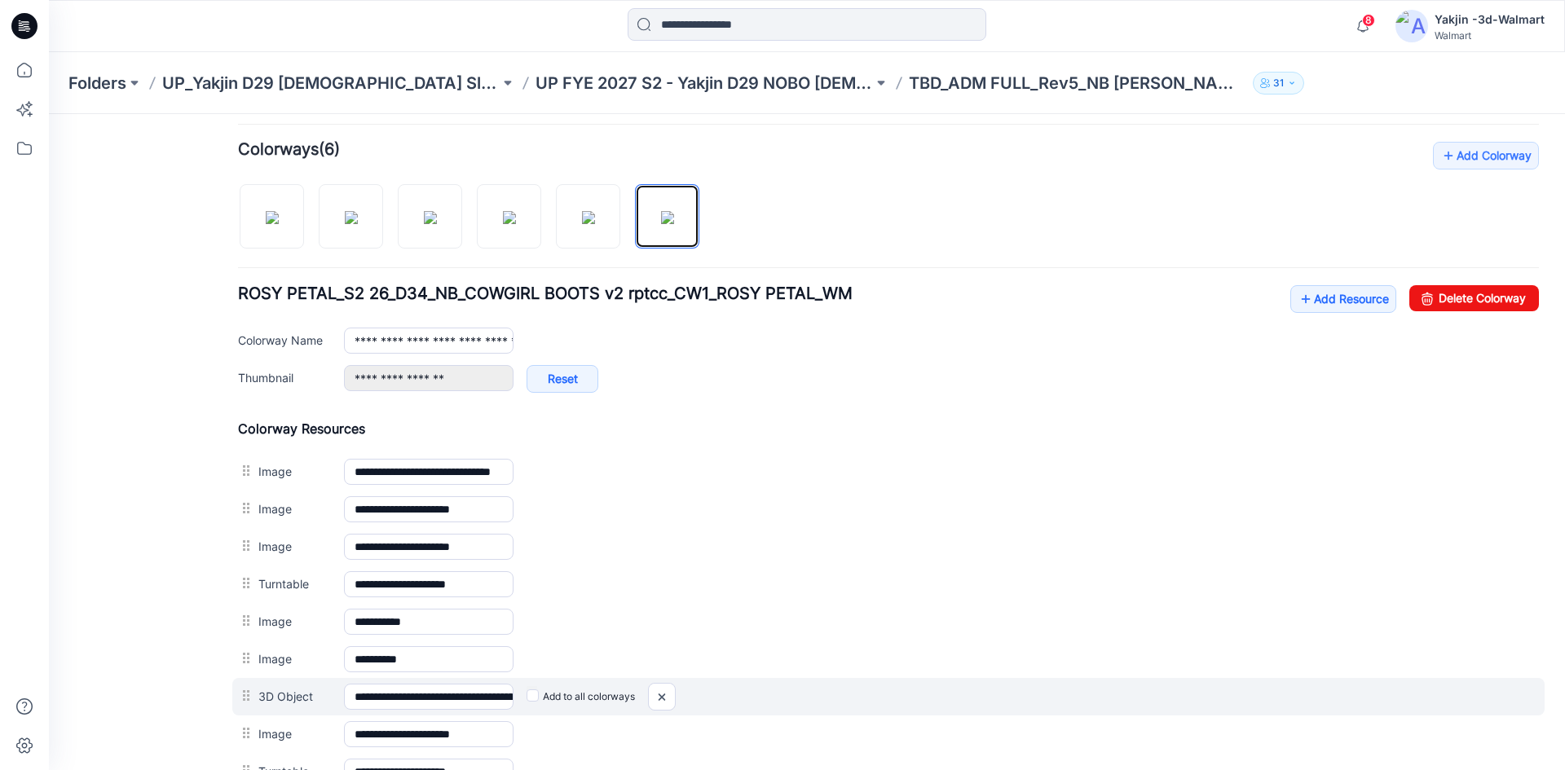
scroll to position [734, 0]
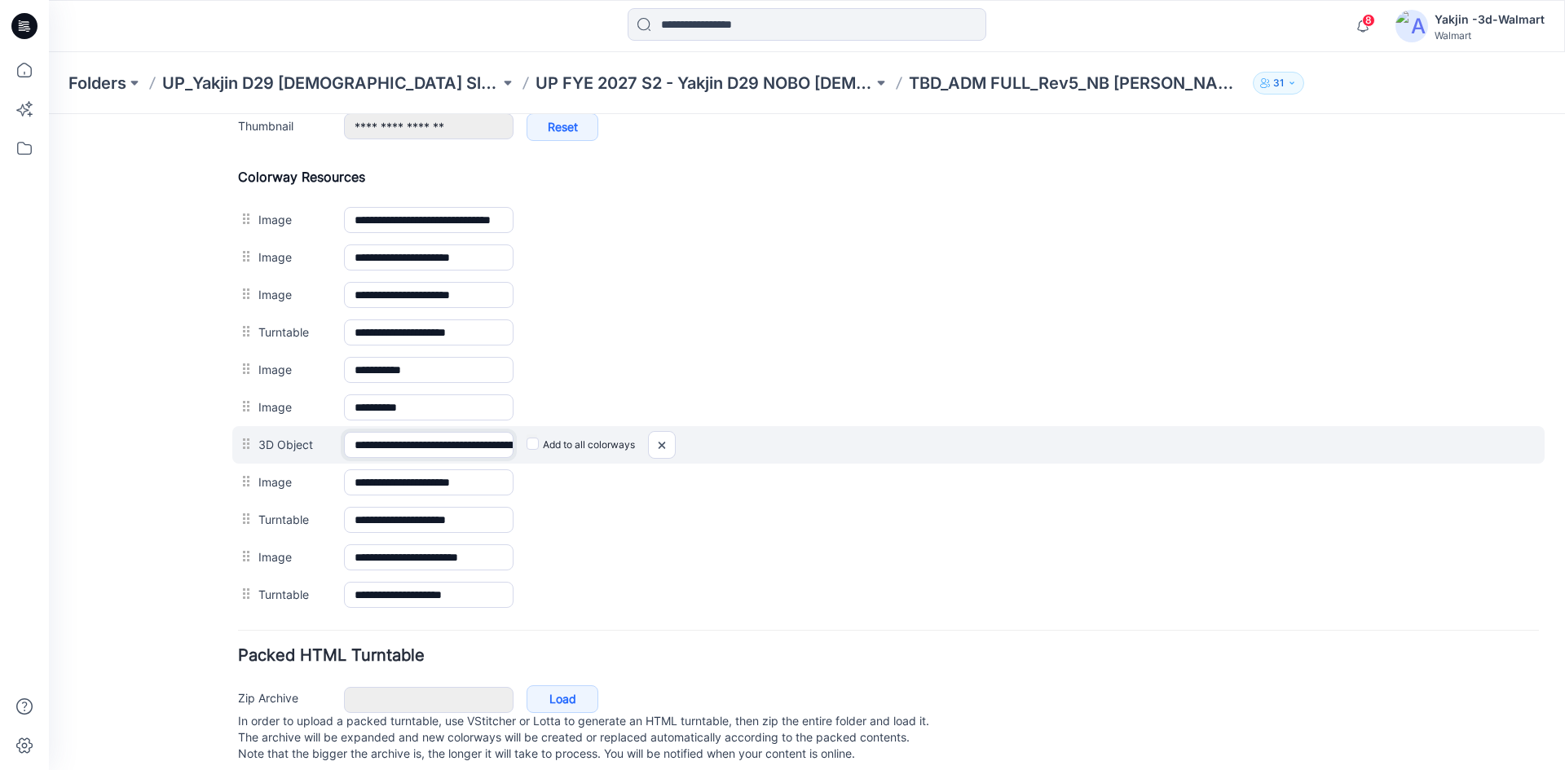
click at [371, 447] on input "**********" at bounding box center [429, 445] width 170 height 26
click at [433, 435] on input "**********" at bounding box center [429, 445] width 170 height 26
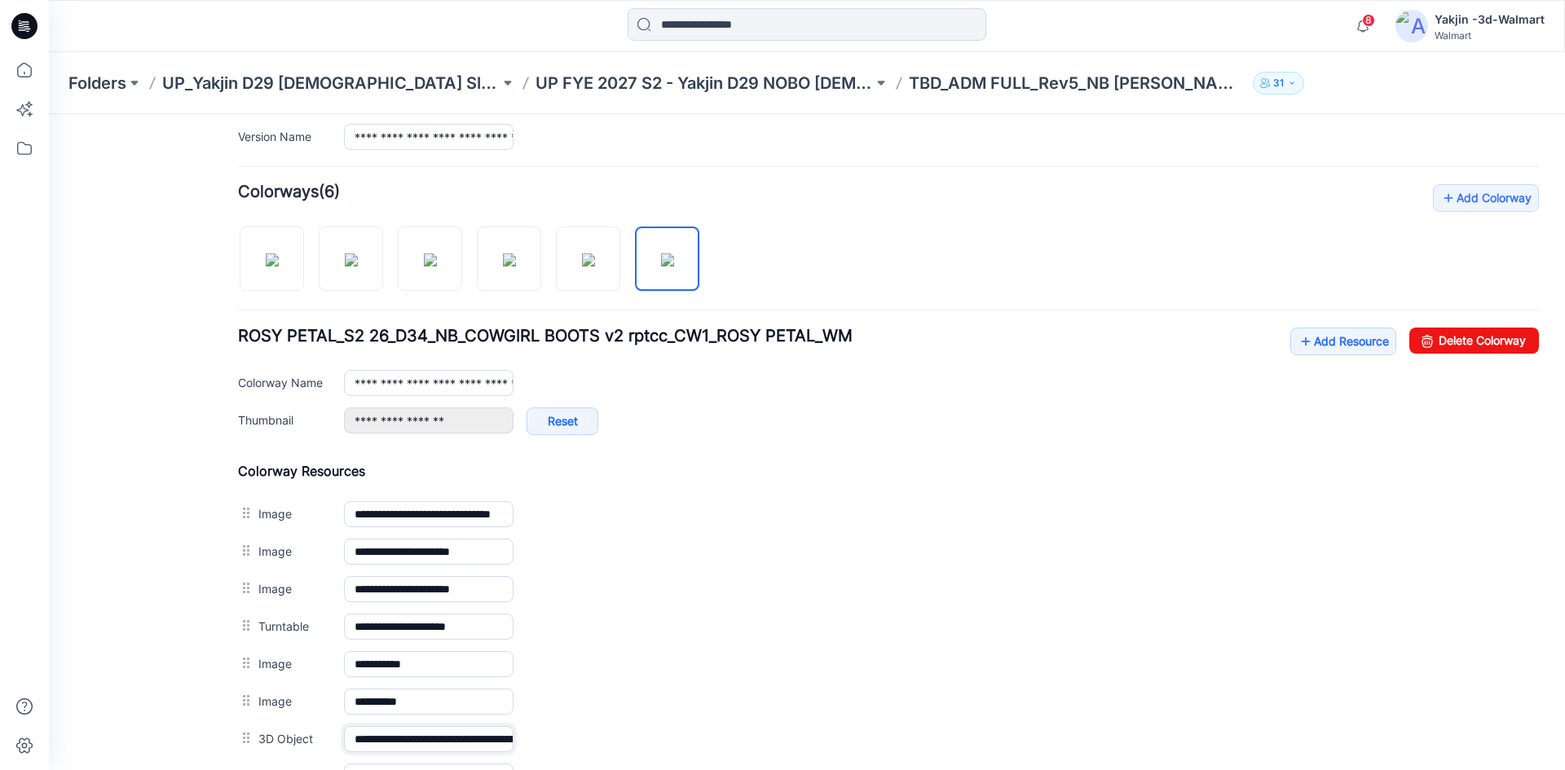
scroll to position [408, 0]
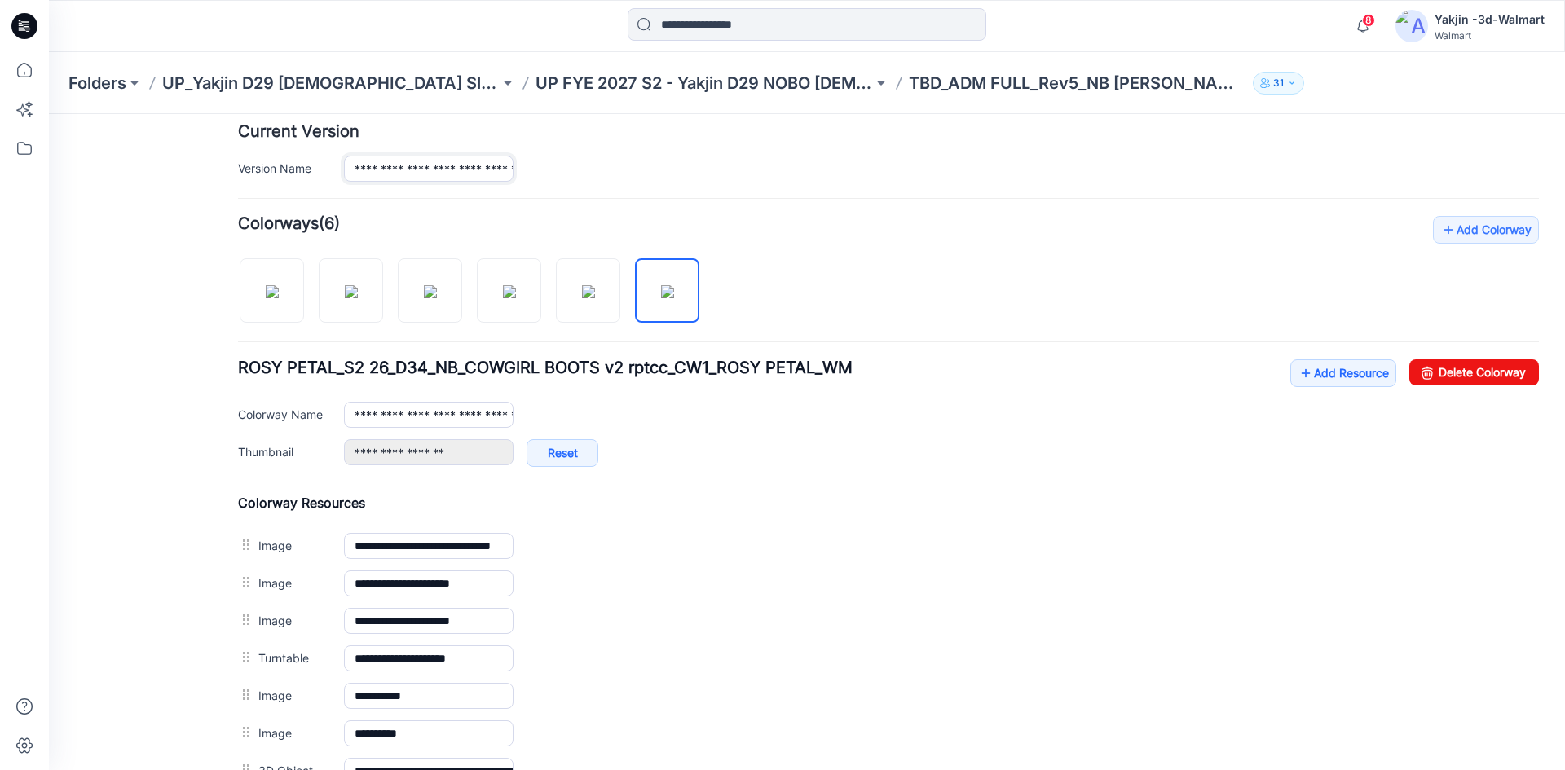
click at [448, 178] on input "**********" at bounding box center [429, 169] width 170 height 26
click at [448, 177] on input "**********" at bounding box center [429, 169] width 170 height 26
paste input "**********"
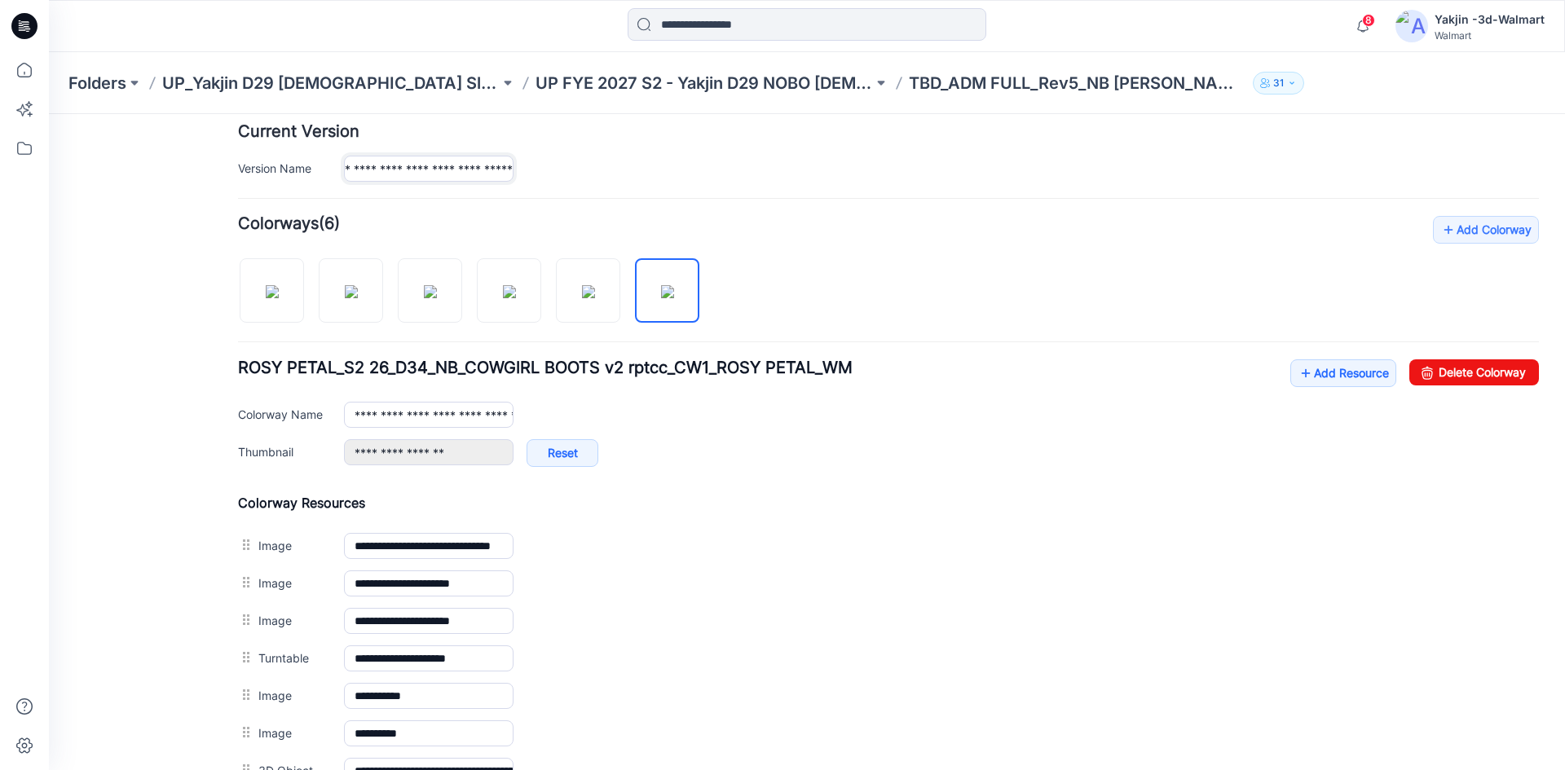
drag, startPoint x: 455, startPoint y: 173, endPoint x: 517, endPoint y: 168, distance: 62.2
click at [517, 168] on div "**********" at bounding box center [941, 169] width 1195 height 26
click at [425, 170] on input "**********" at bounding box center [429, 169] width 170 height 26
drag, startPoint x: 388, startPoint y: 167, endPoint x: 585, endPoint y: 163, distance: 197.4
click at [585, 163] on div "**********" at bounding box center [941, 169] width 1195 height 26
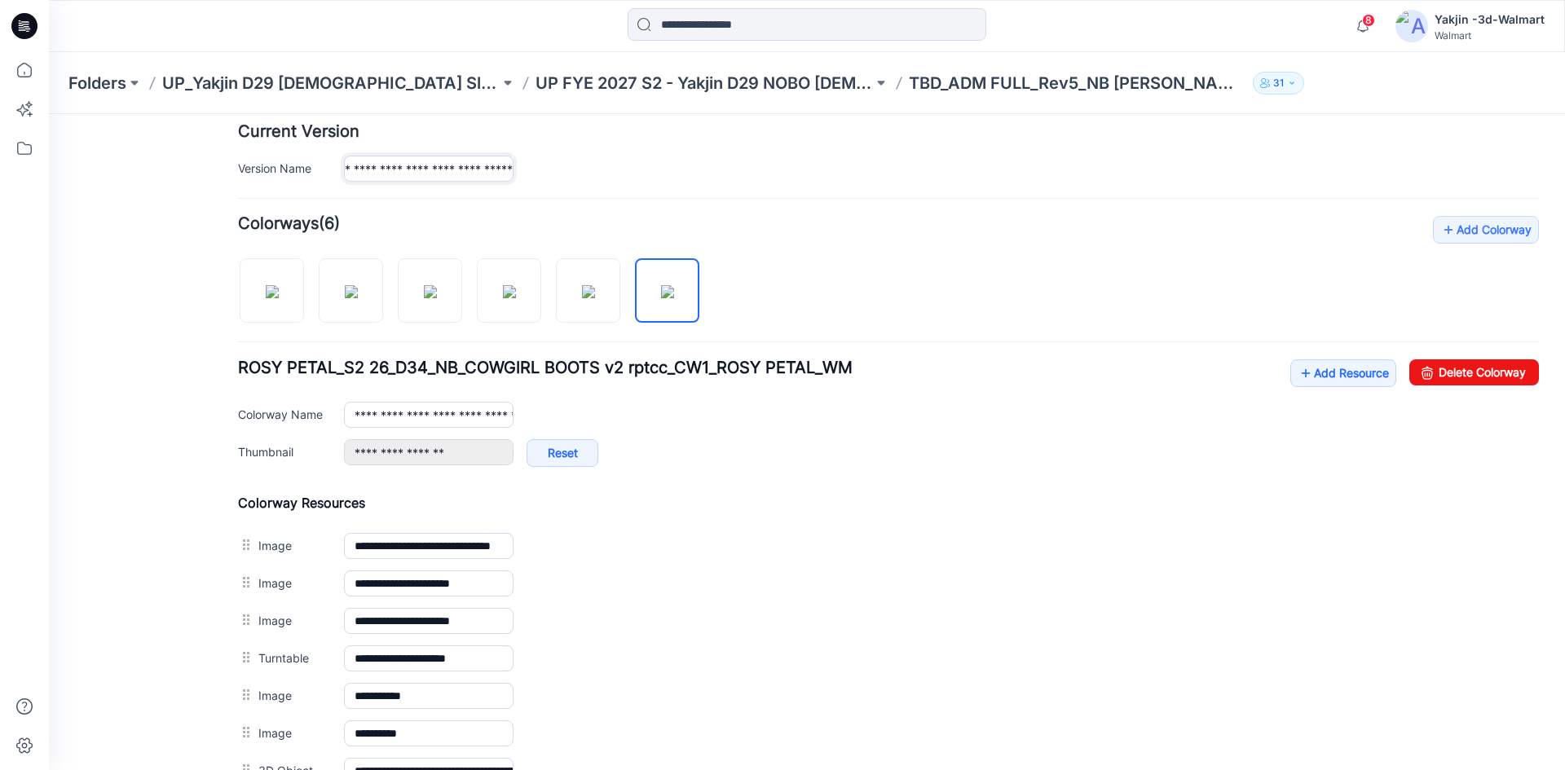
scroll to position [0, 77]
drag, startPoint x: 509, startPoint y: 168, endPoint x: 373, endPoint y: 158, distance: 135.7
click at [373, 158] on input "**********" at bounding box center [429, 169] width 170 height 26
click at [419, 173] on input "**********" at bounding box center [429, 169] width 170 height 26
type input "**********"
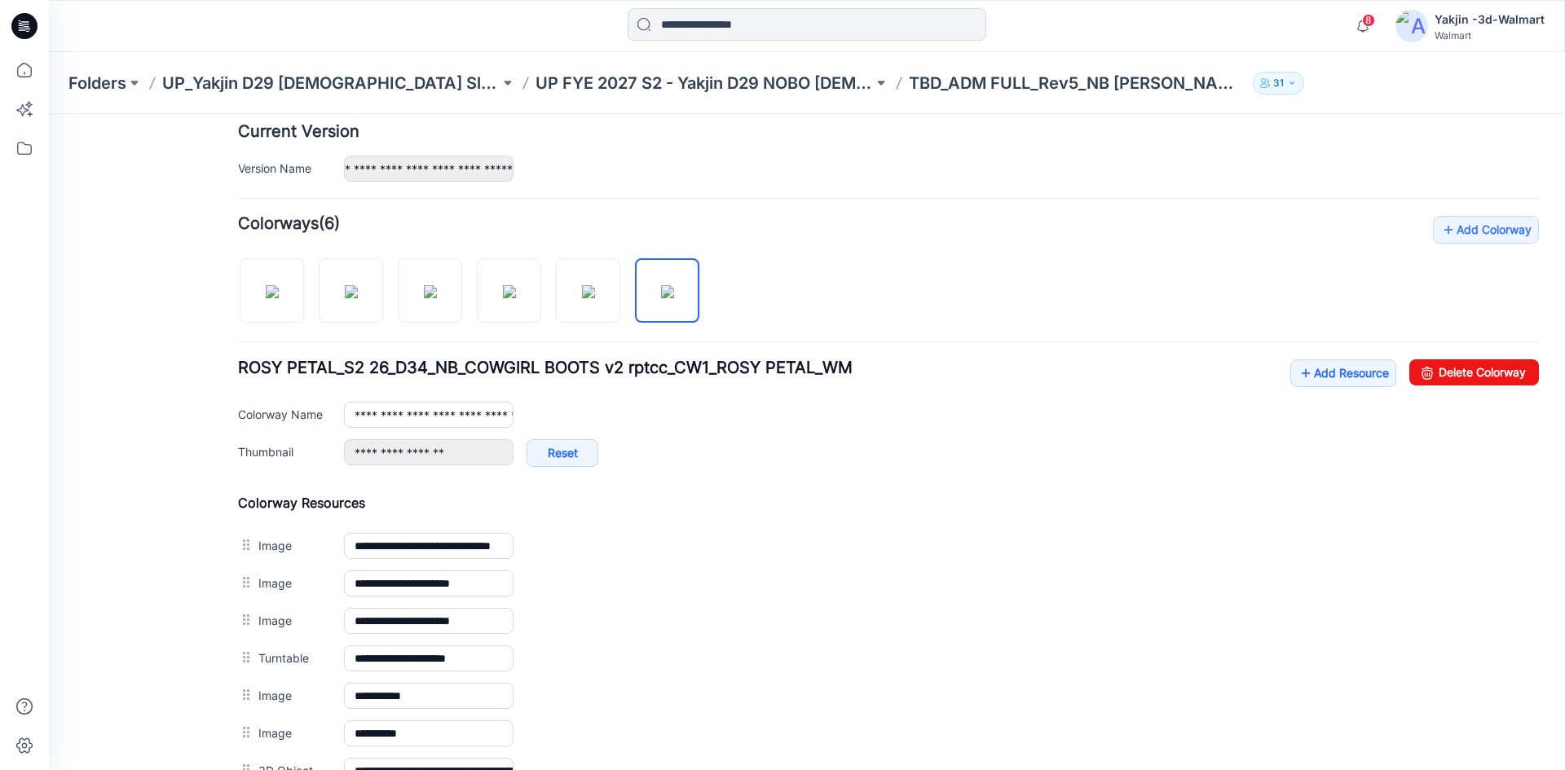
click at [541, 192] on form "**********" at bounding box center [888, 445] width 1301 height 1298
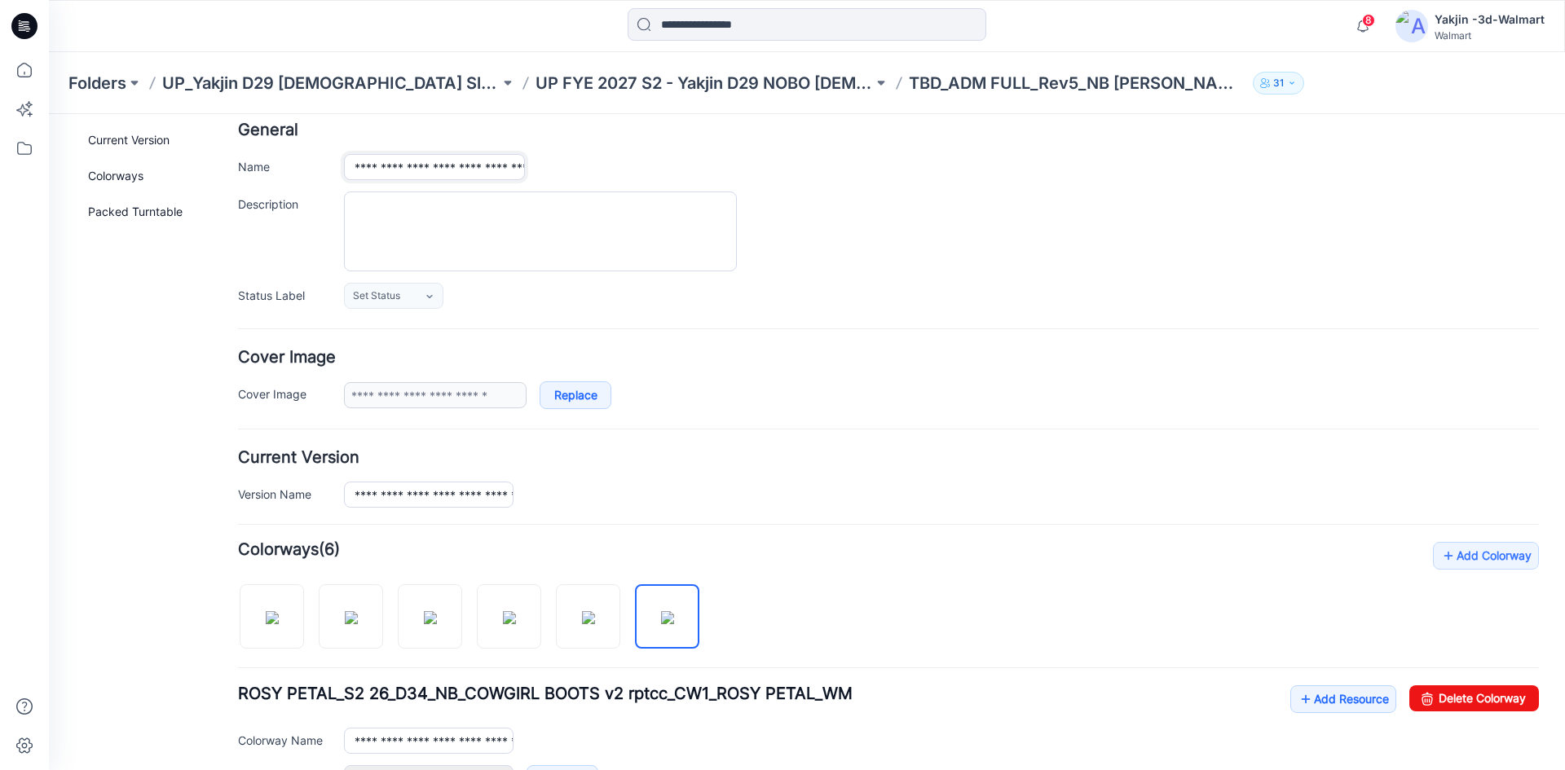
scroll to position [0, 66]
drag, startPoint x: 497, startPoint y: 166, endPoint x: 599, endPoint y: 164, distance: 101.9
click at [599, 164] on div "**********" at bounding box center [941, 167] width 1195 height 26
click at [459, 491] on input "**********" at bounding box center [429, 495] width 170 height 26
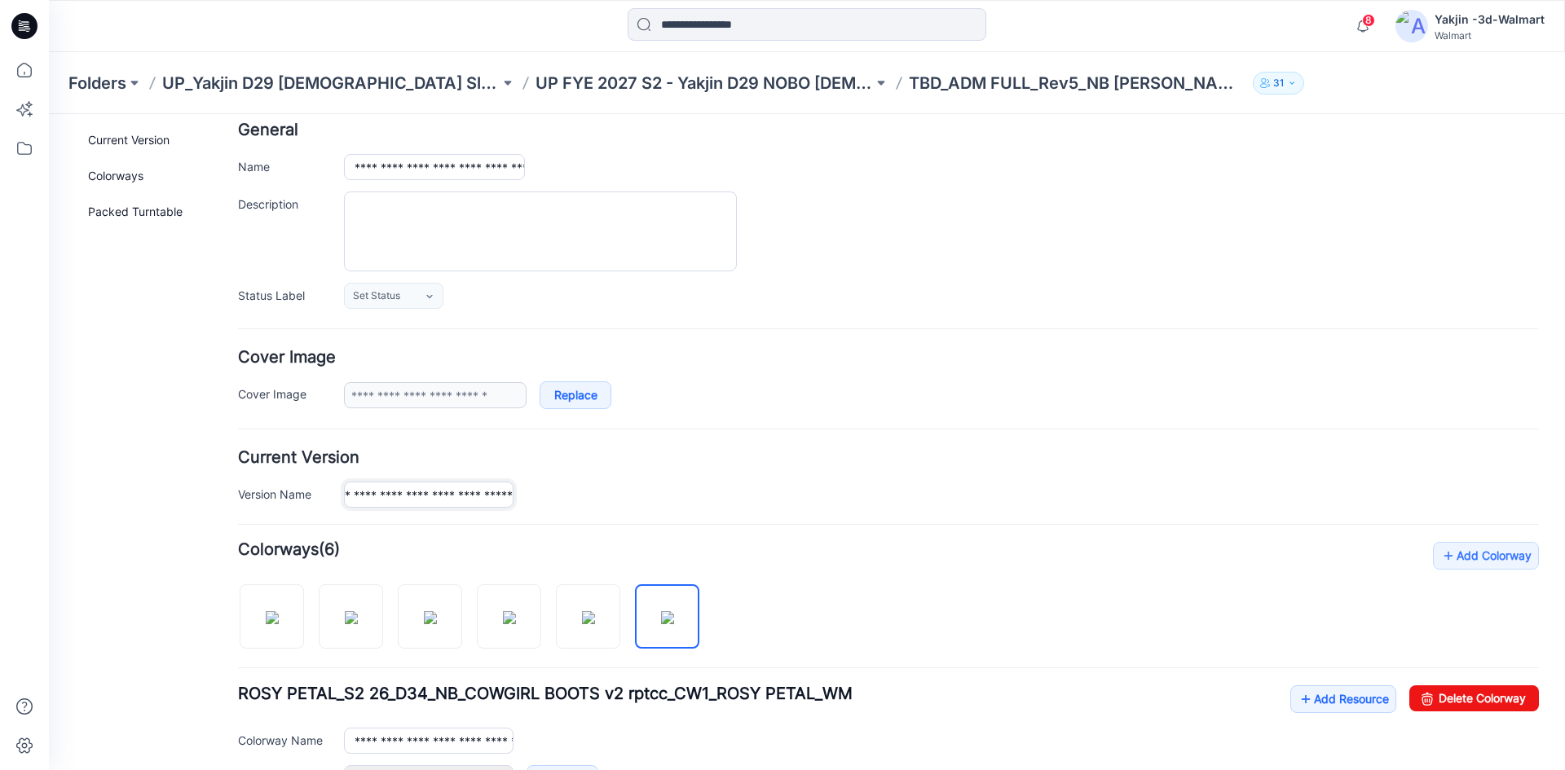
drag, startPoint x: 459, startPoint y: 495, endPoint x: 548, endPoint y: 499, distance: 89.0
click at [548, 499] on div "**********" at bounding box center [941, 495] width 1195 height 26
click at [492, 497] on input "**********" at bounding box center [429, 495] width 170 height 26
click at [435, 170] on input "**********" at bounding box center [434, 167] width 181 height 26
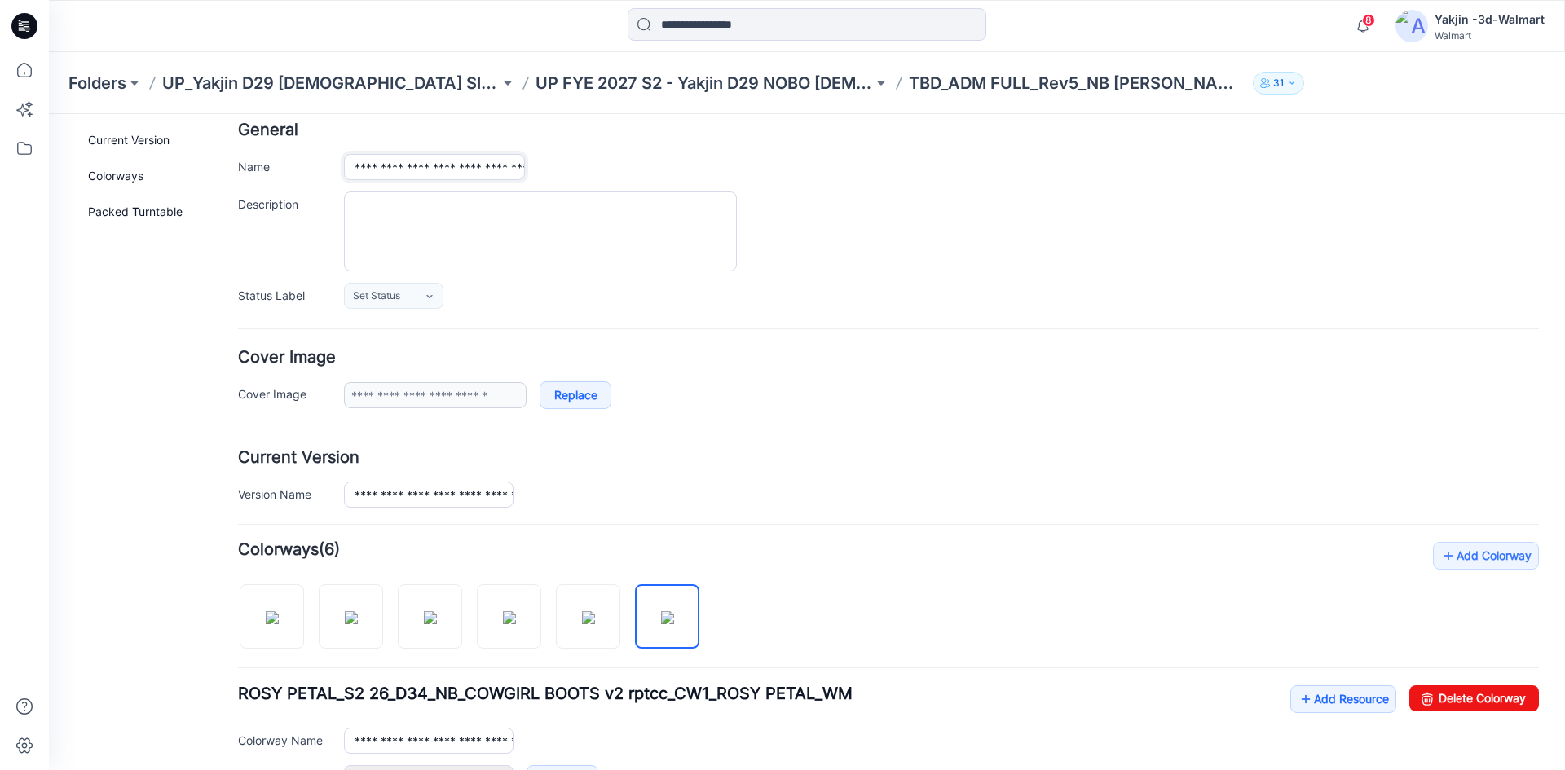
paste input "text"
type input "**********"
click at [667, 156] on div "**********" at bounding box center [941, 167] width 1195 height 26
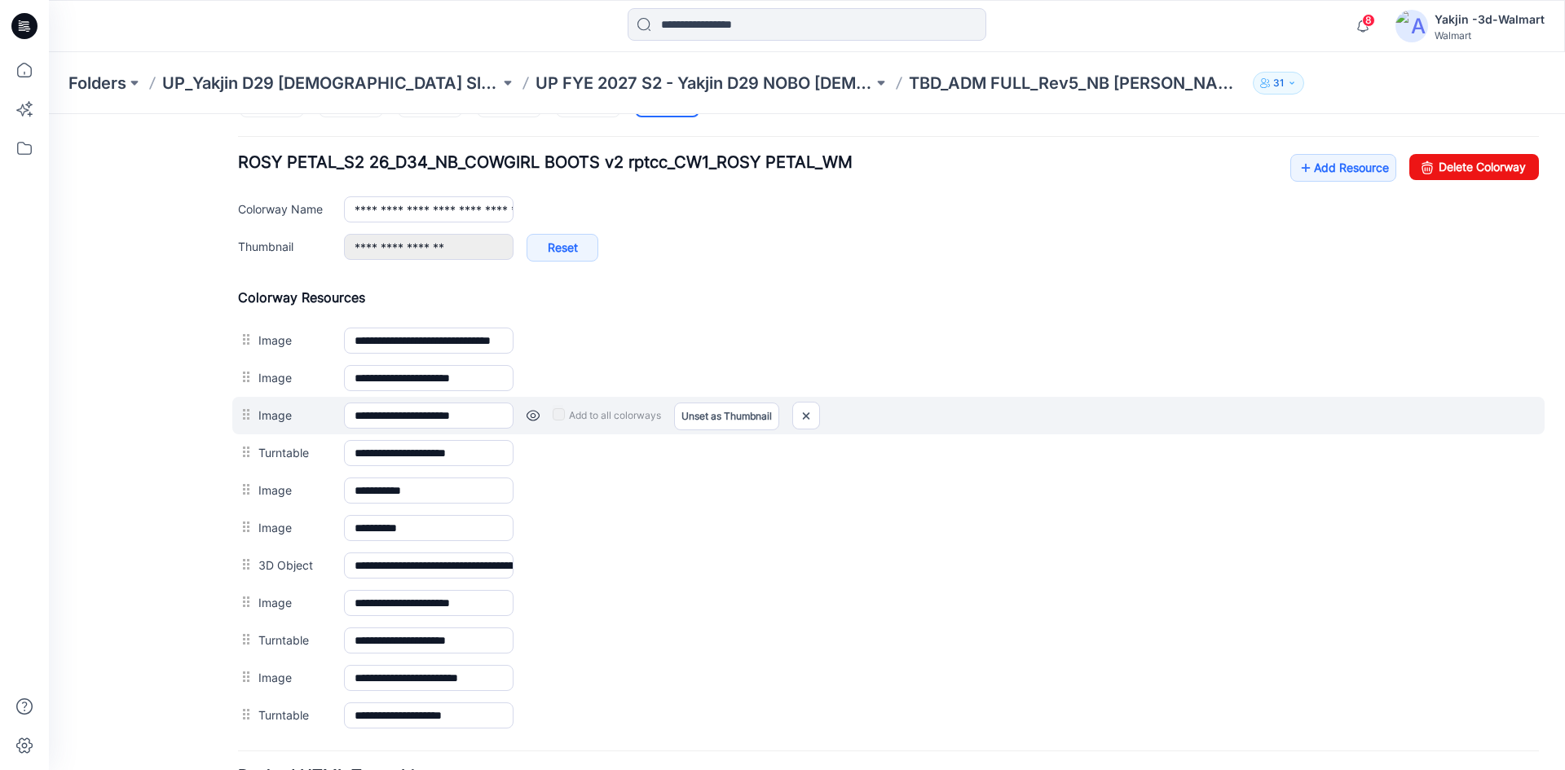
scroll to position [652, 0]
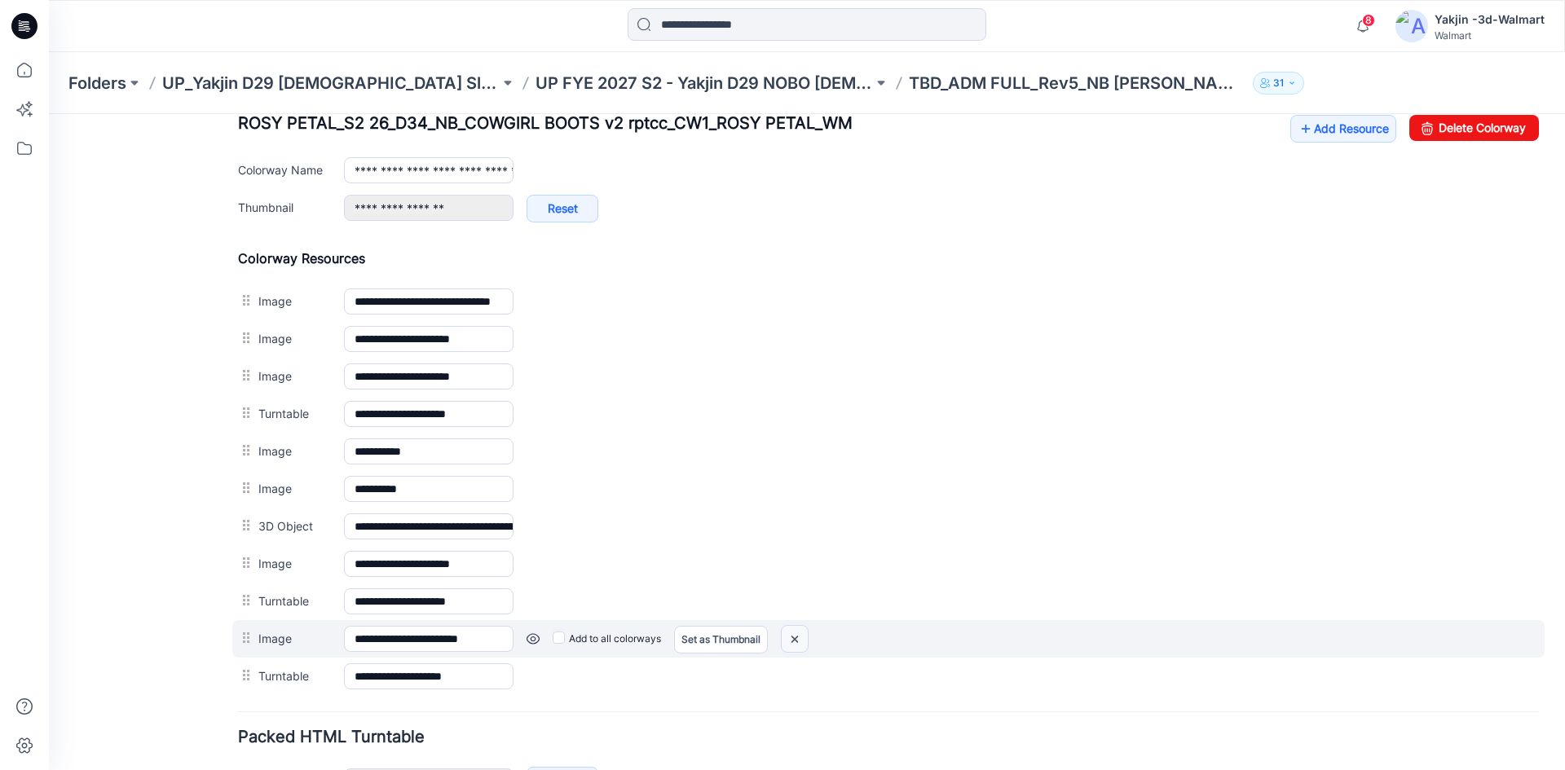
click at [797, 638] on img at bounding box center [795, 639] width 26 height 27
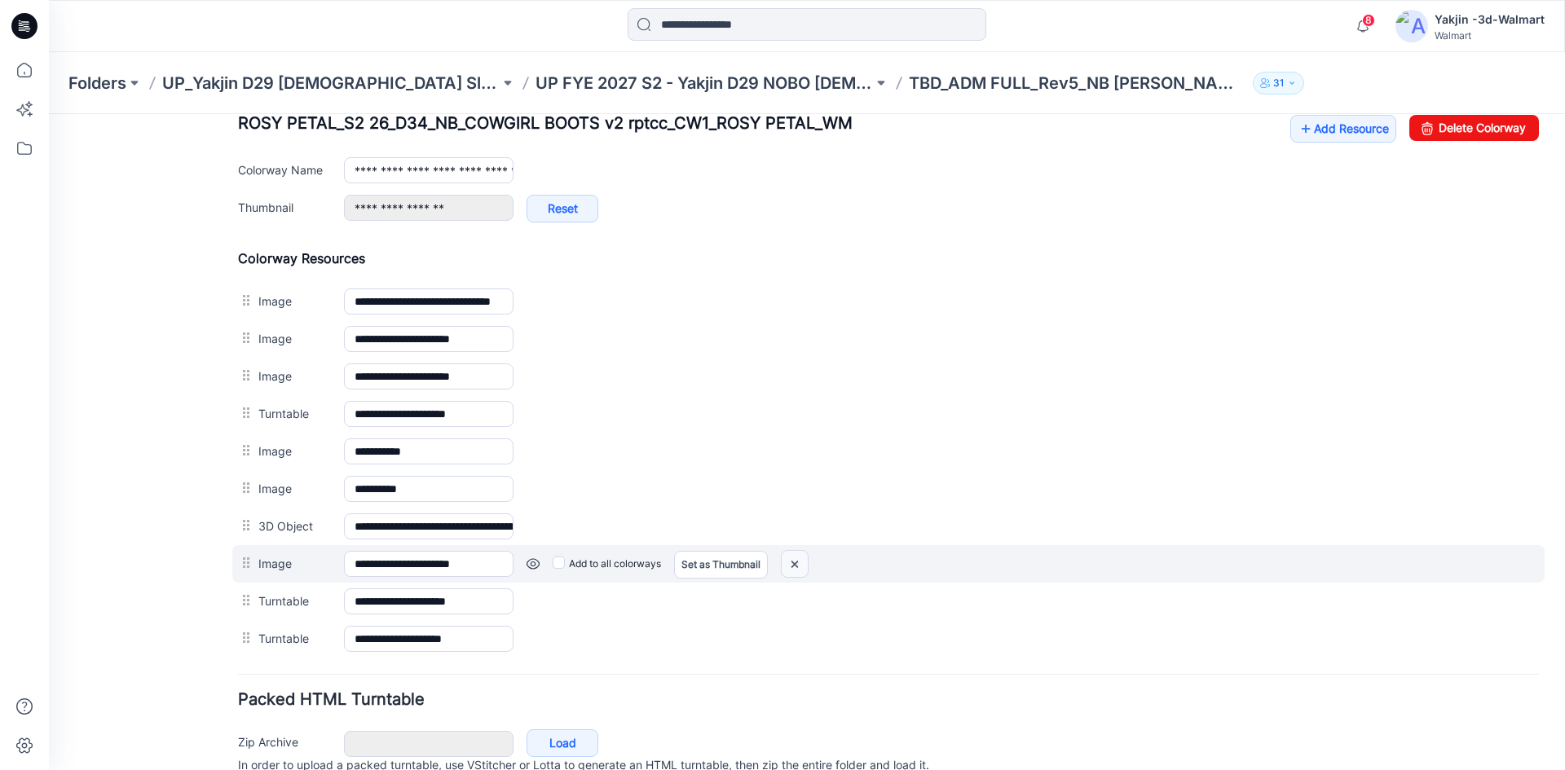
drag, startPoint x: 801, startPoint y: 563, endPoint x: 906, endPoint y: 196, distance: 380.9
click at [801, 563] on img at bounding box center [795, 564] width 26 height 27
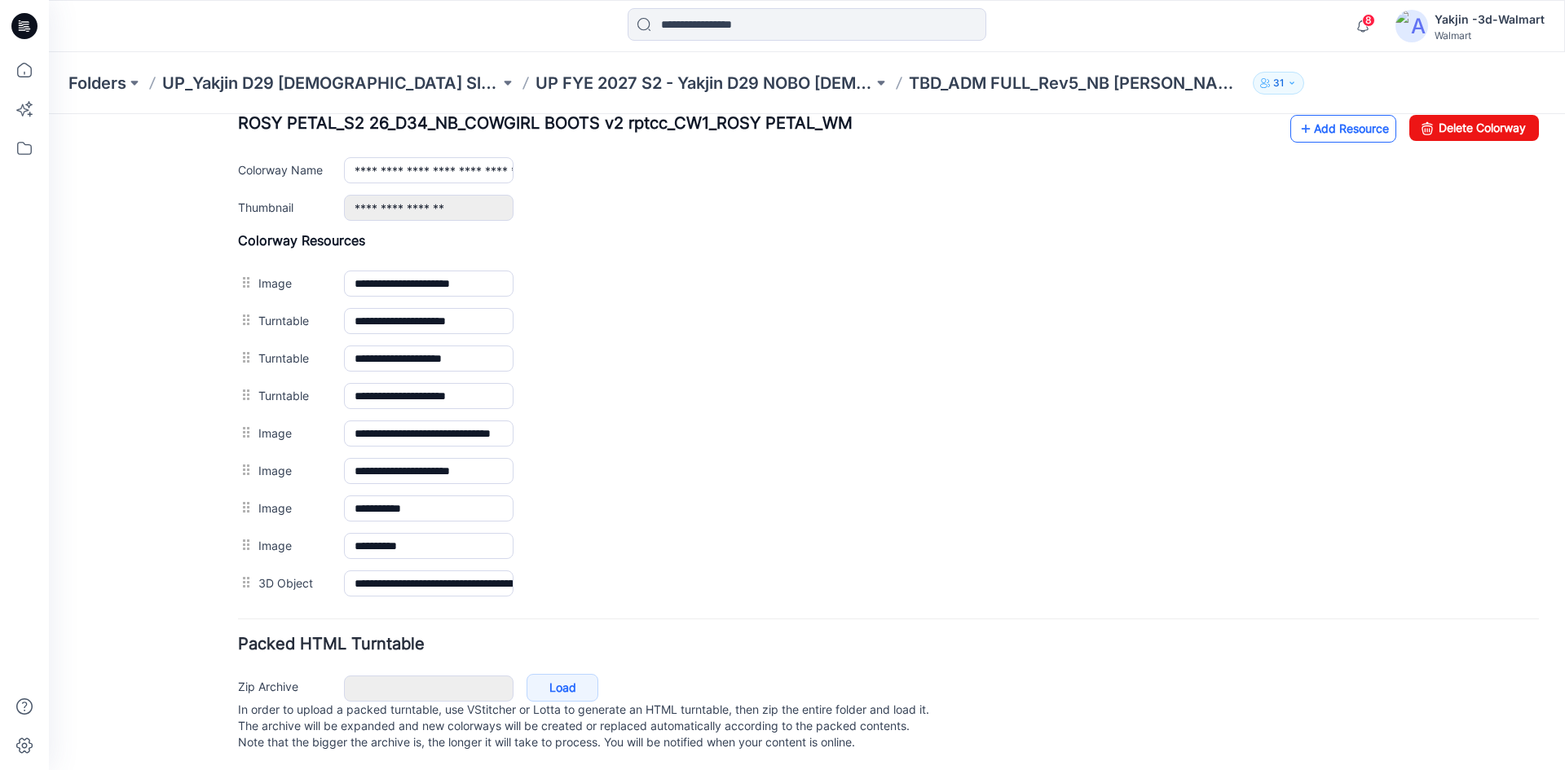
click at [1352, 134] on link "Add Resource" at bounding box center [1344, 129] width 106 height 28
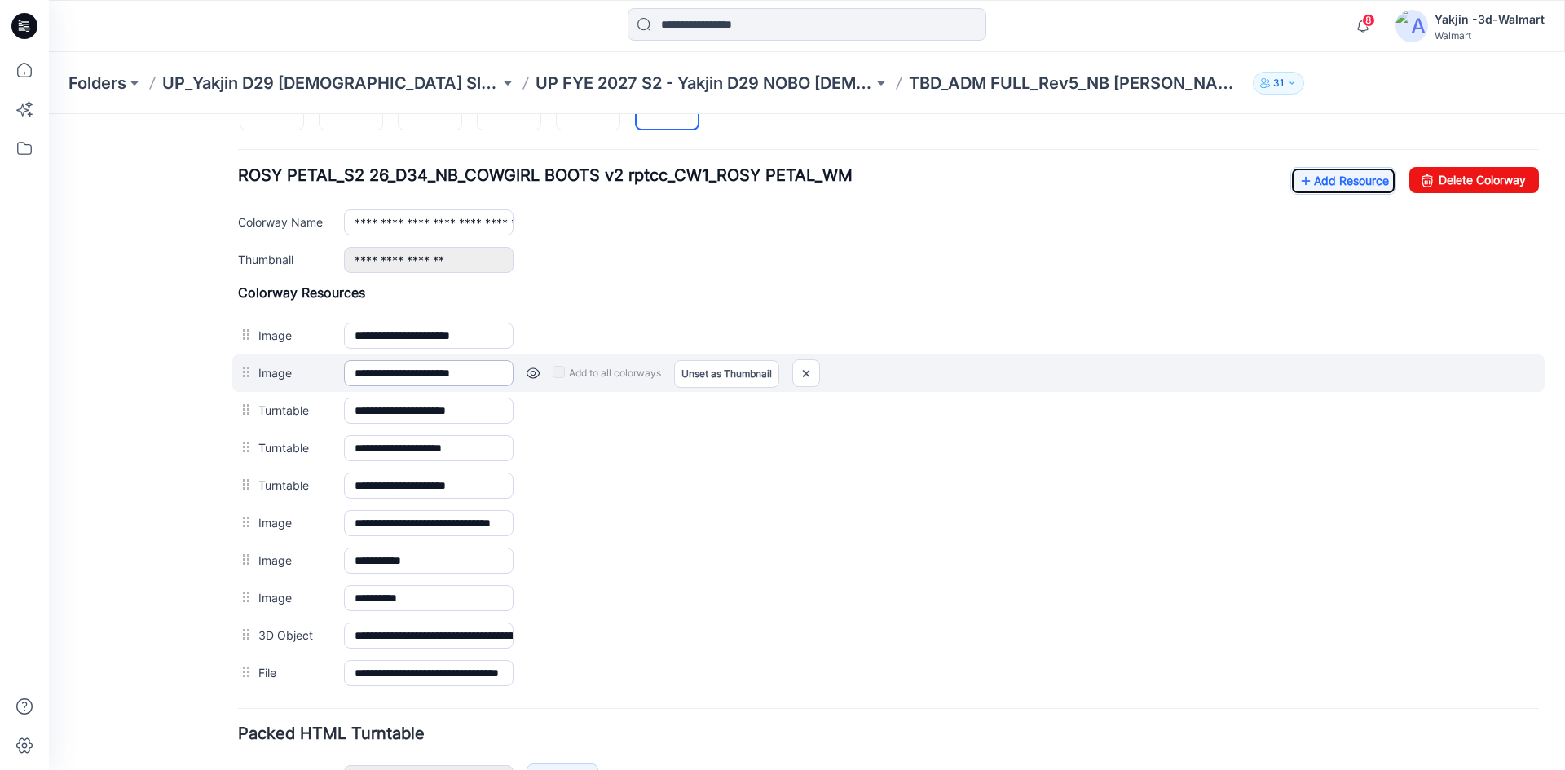
scroll to position [571, 0]
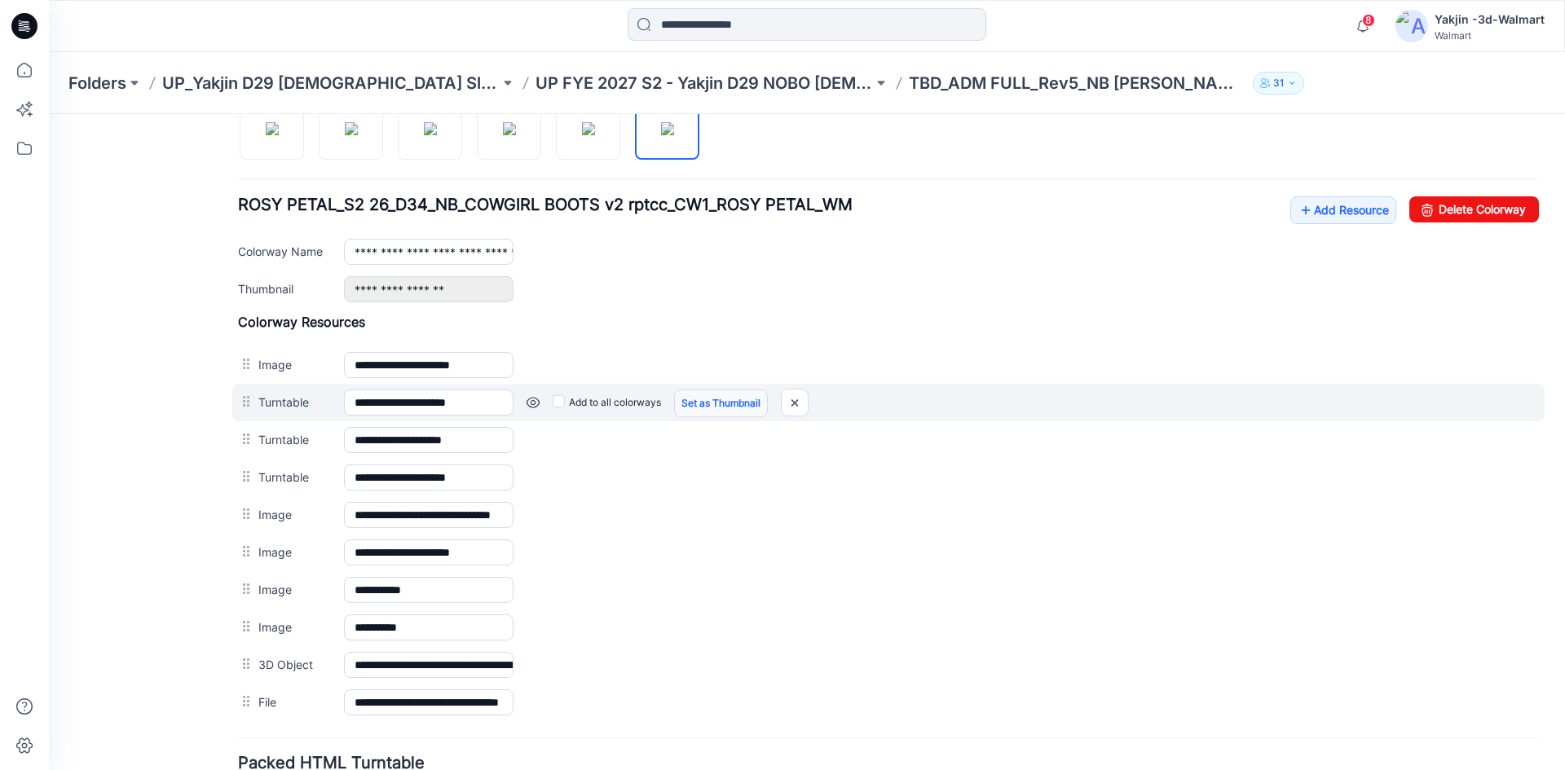
click at [696, 406] on link "Set as Thumbnail" at bounding box center [721, 404] width 94 height 28
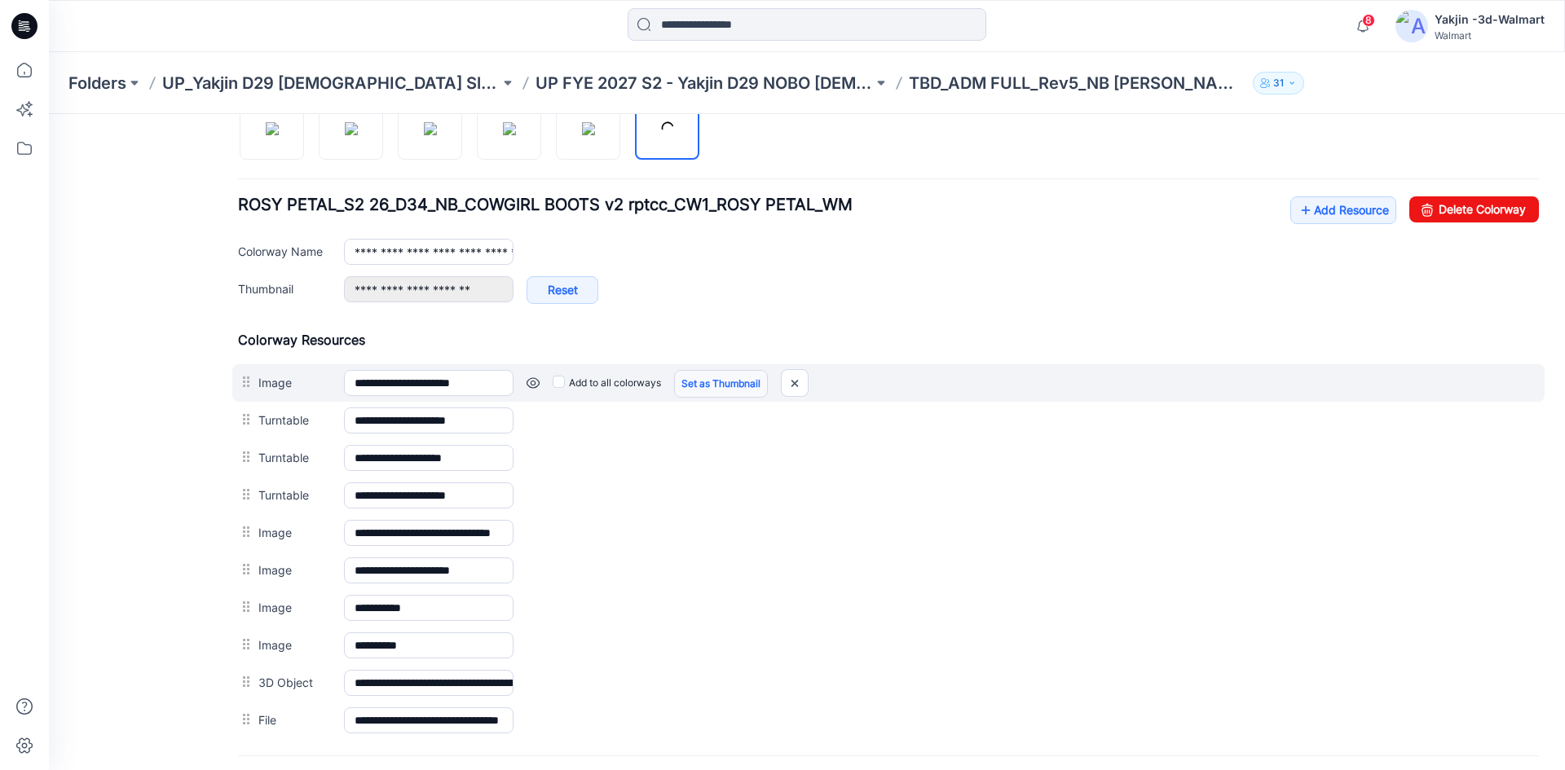
click at [705, 388] on link "Set as Thumbnail" at bounding box center [721, 384] width 94 height 28
type input "**********"
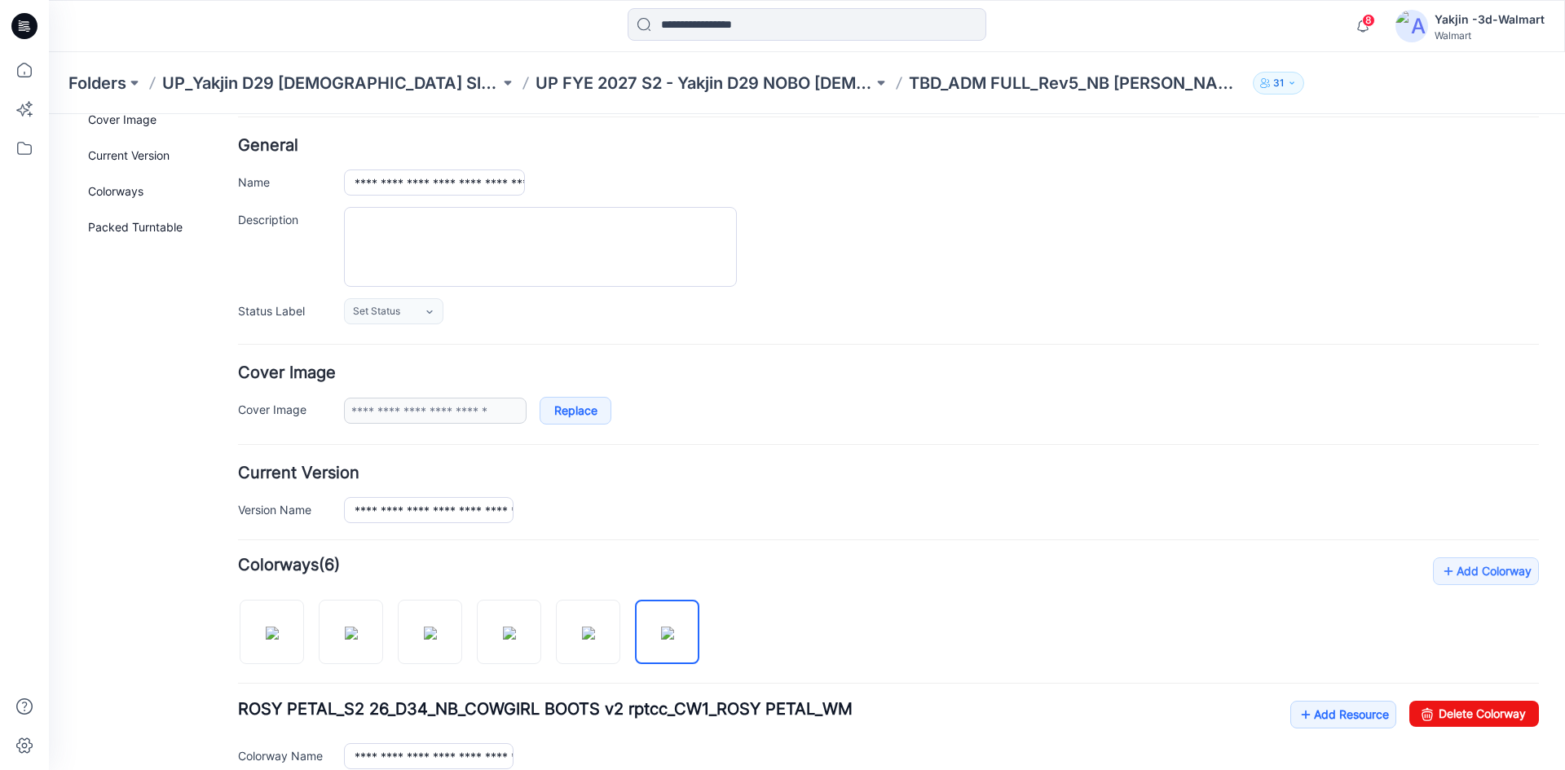
scroll to position [0, 0]
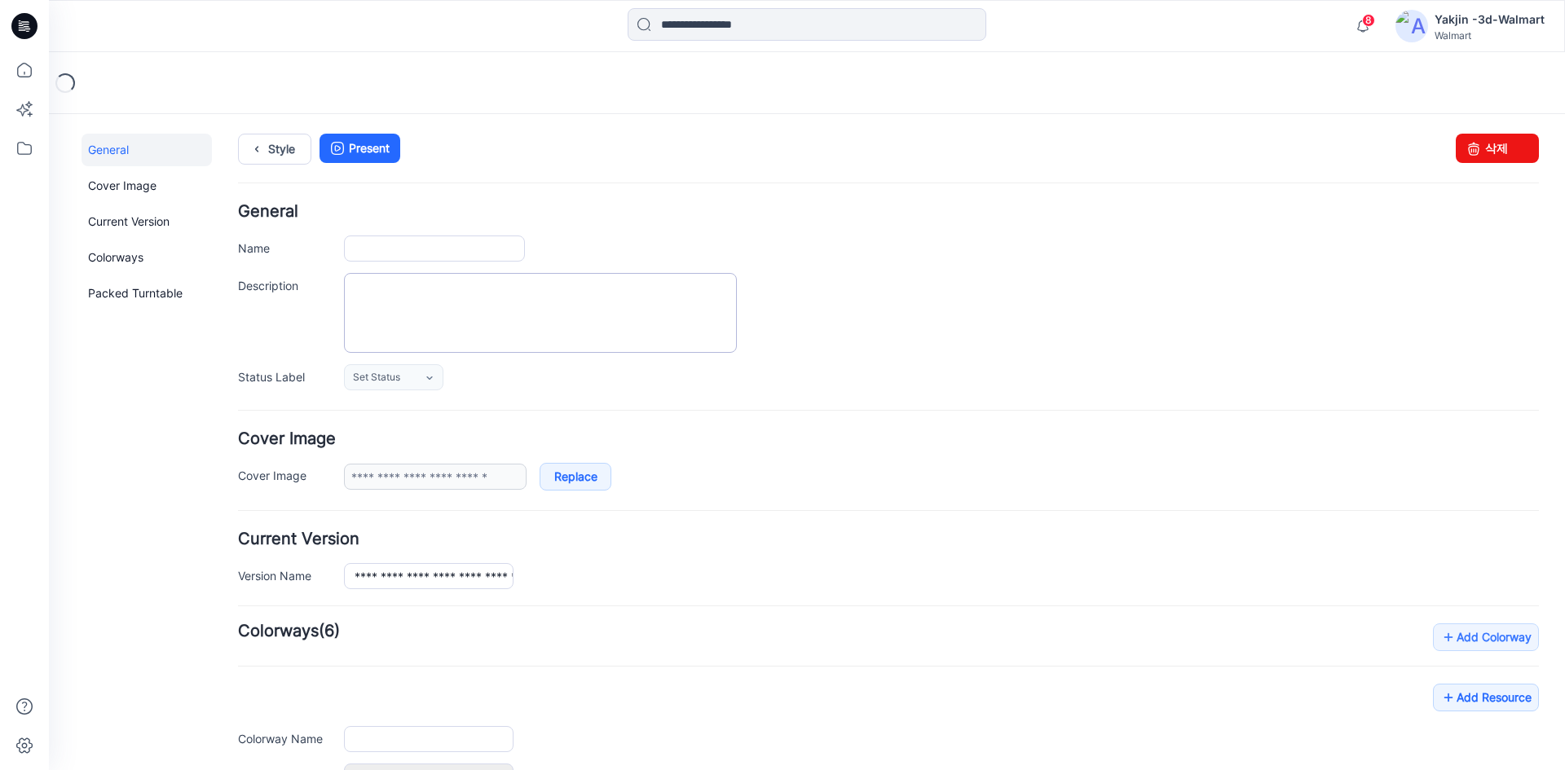
type input "**********"
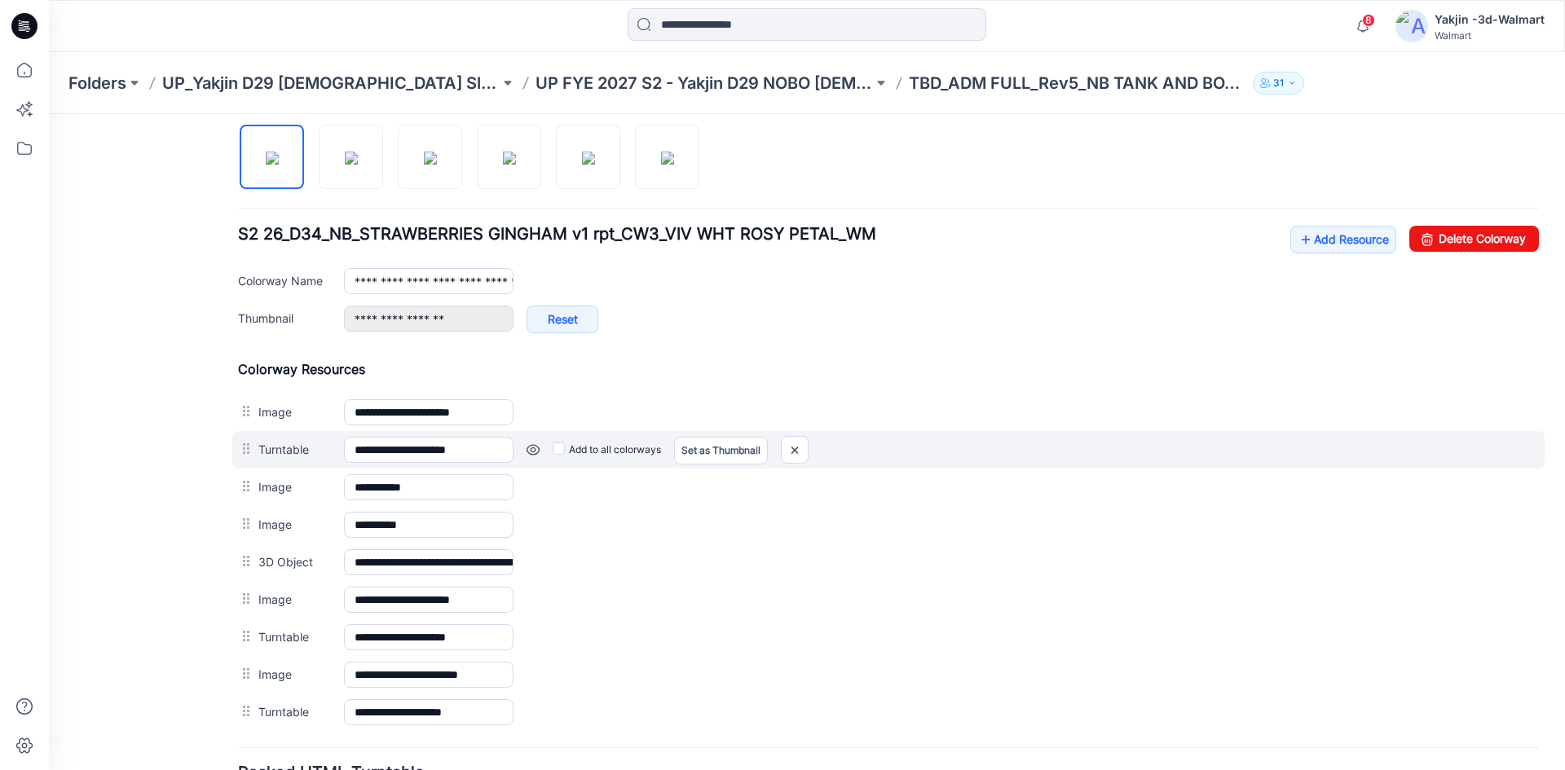
scroll to position [571, 0]
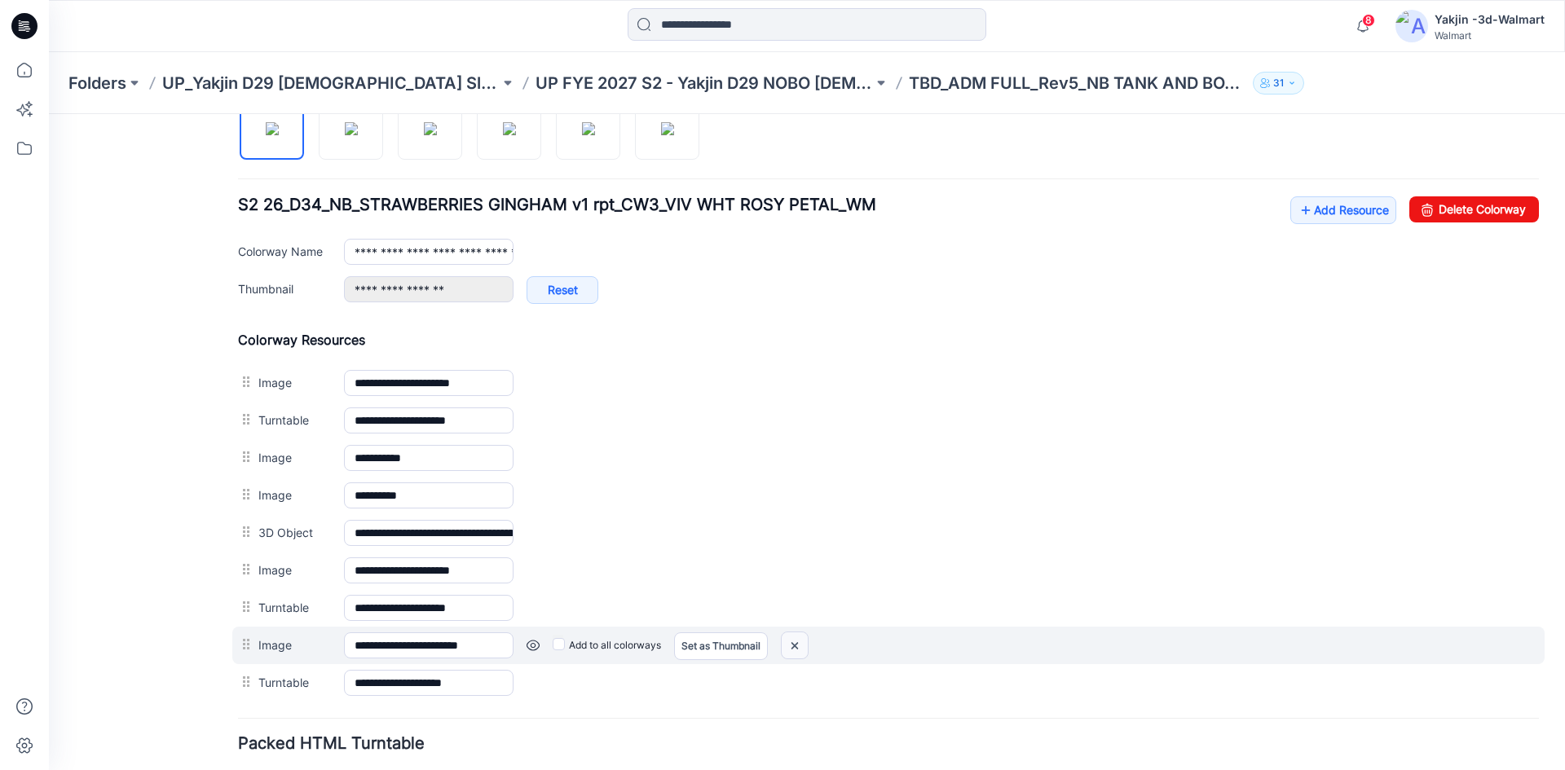
drag, startPoint x: 794, startPoint y: 646, endPoint x: 908, endPoint y: 217, distance: 443.8
click at [794, 646] on img at bounding box center [795, 646] width 26 height 27
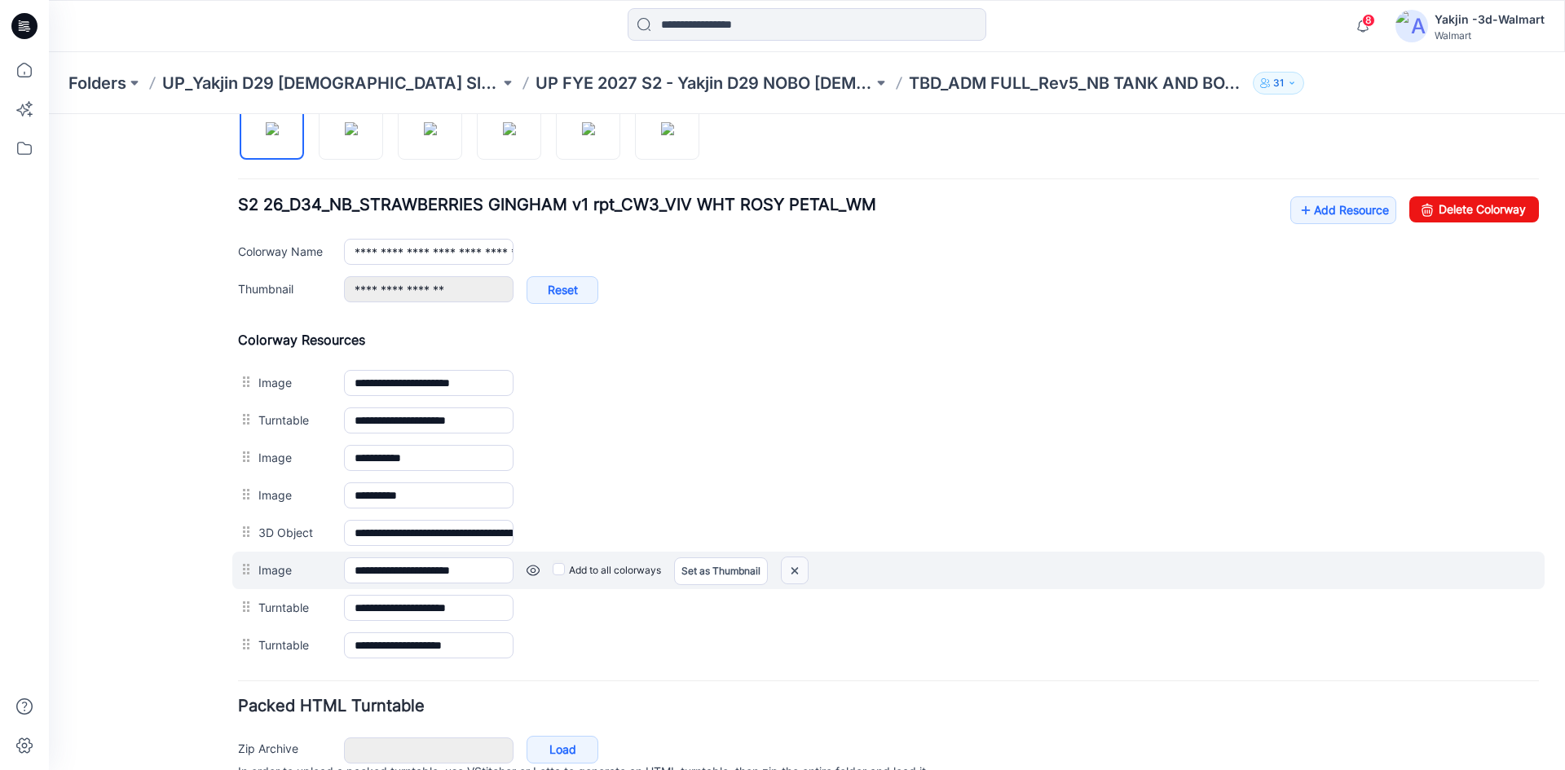
click at [803, 572] on img at bounding box center [795, 571] width 26 height 27
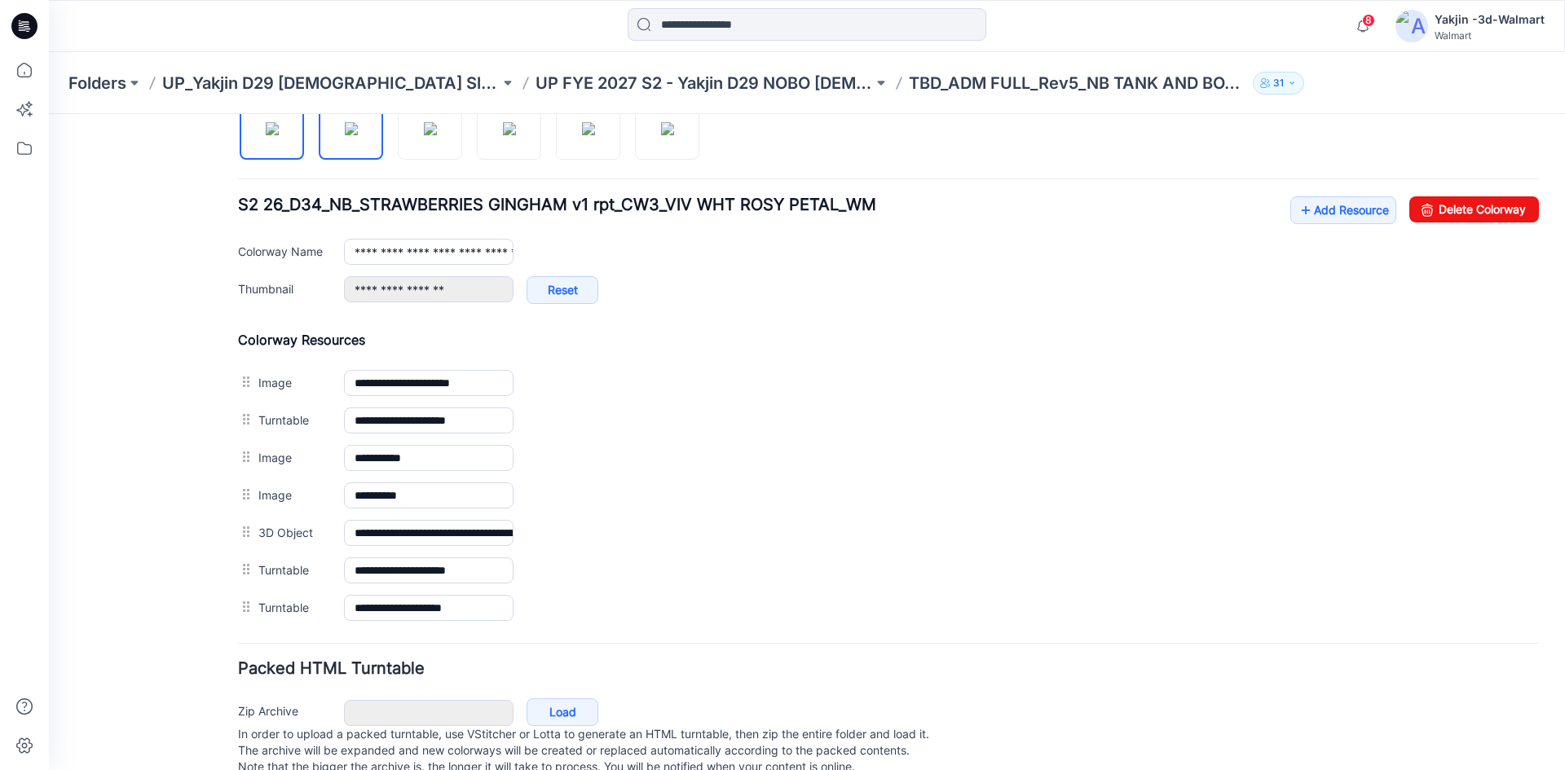
click at [345, 135] on img at bounding box center [351, 128] width 13 height 13
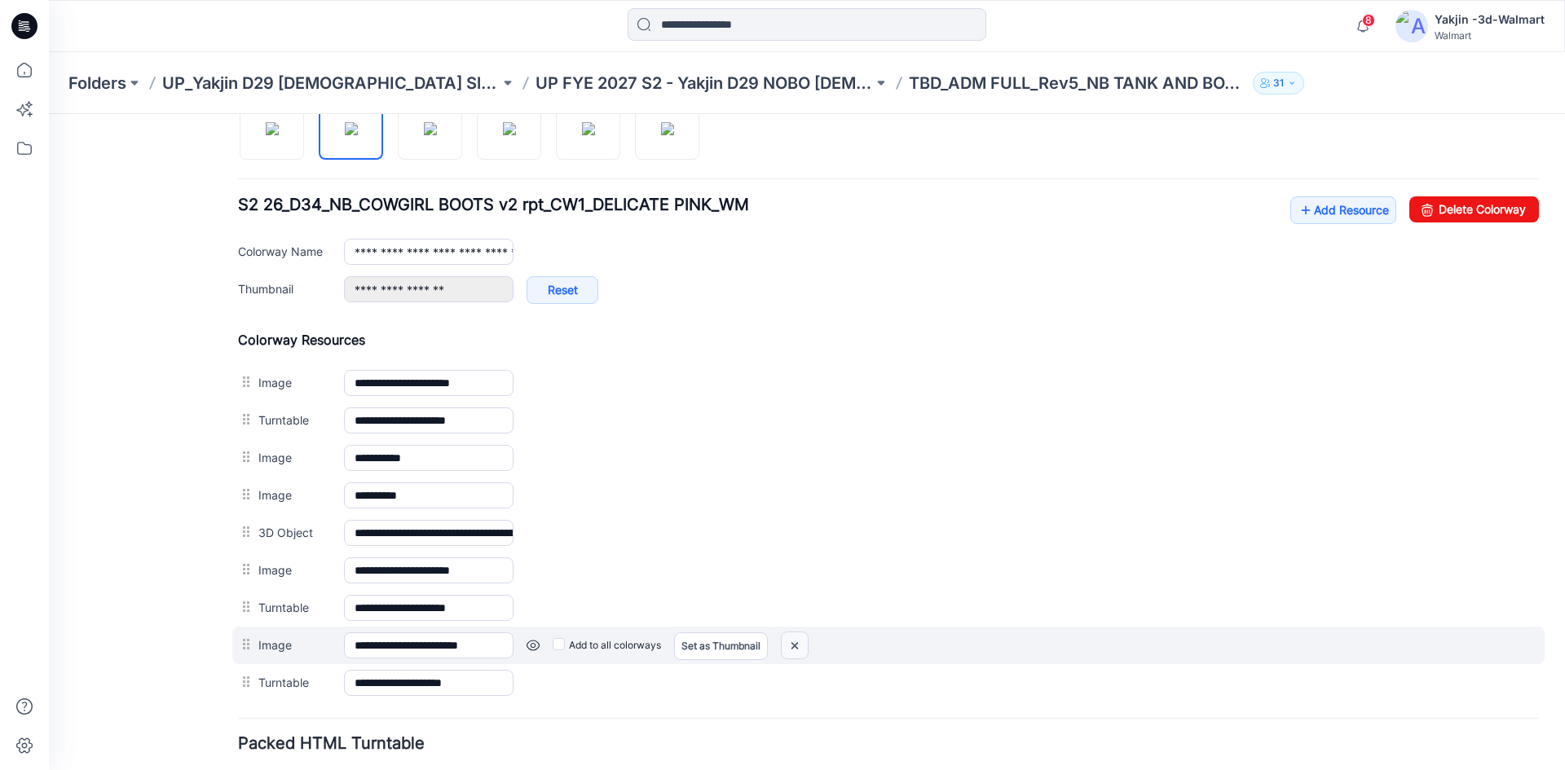
drag, startPoint x: 796, startPoint y: 648, endPoint x: 921, endPoint y: 213, distance: 453.1
click at [796, 648] on img at bounding box center [795, 646] width 26 height 27
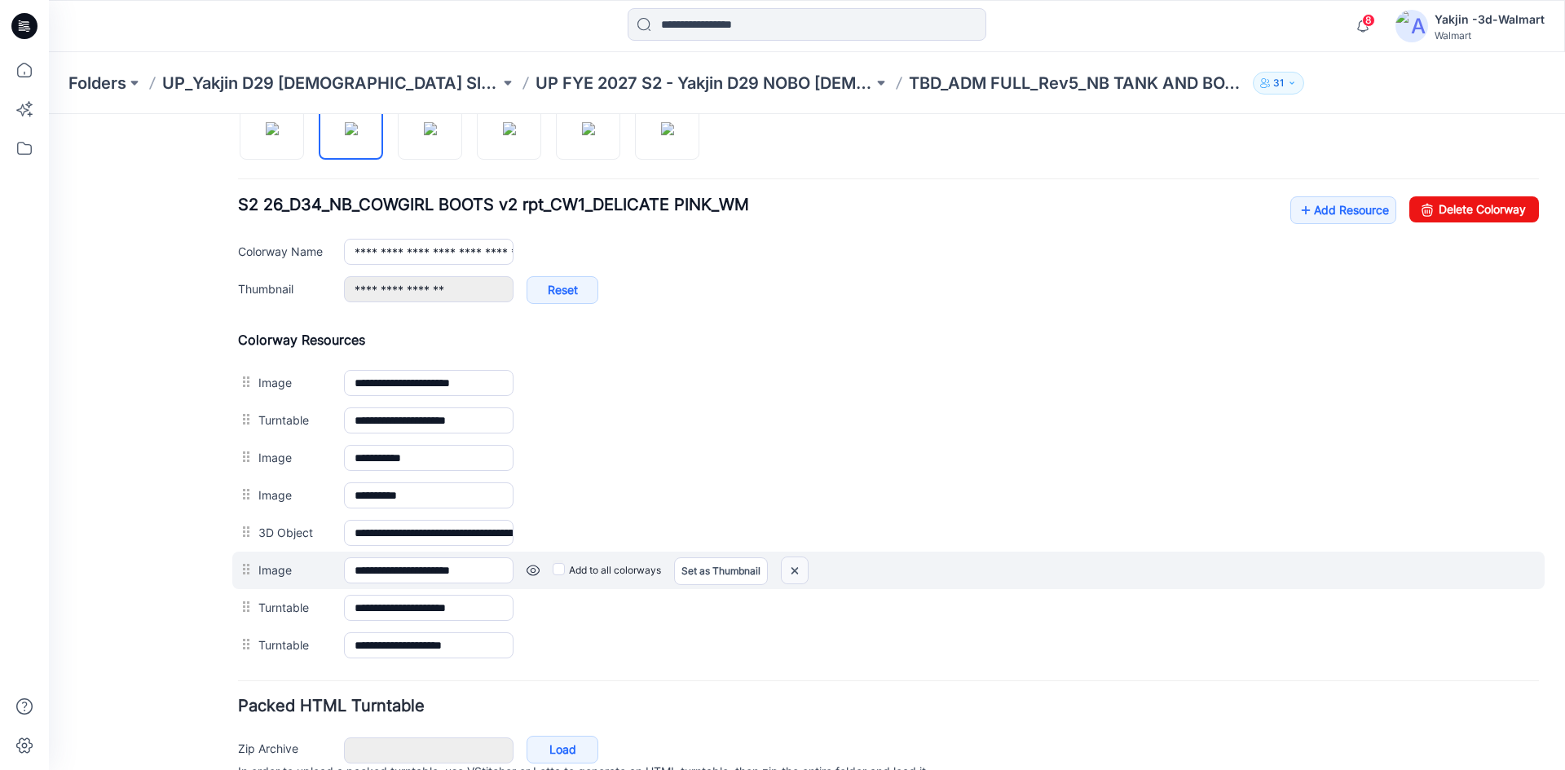
click at [793, 574] on img at bounding box center [795, 571] width 26 height 27
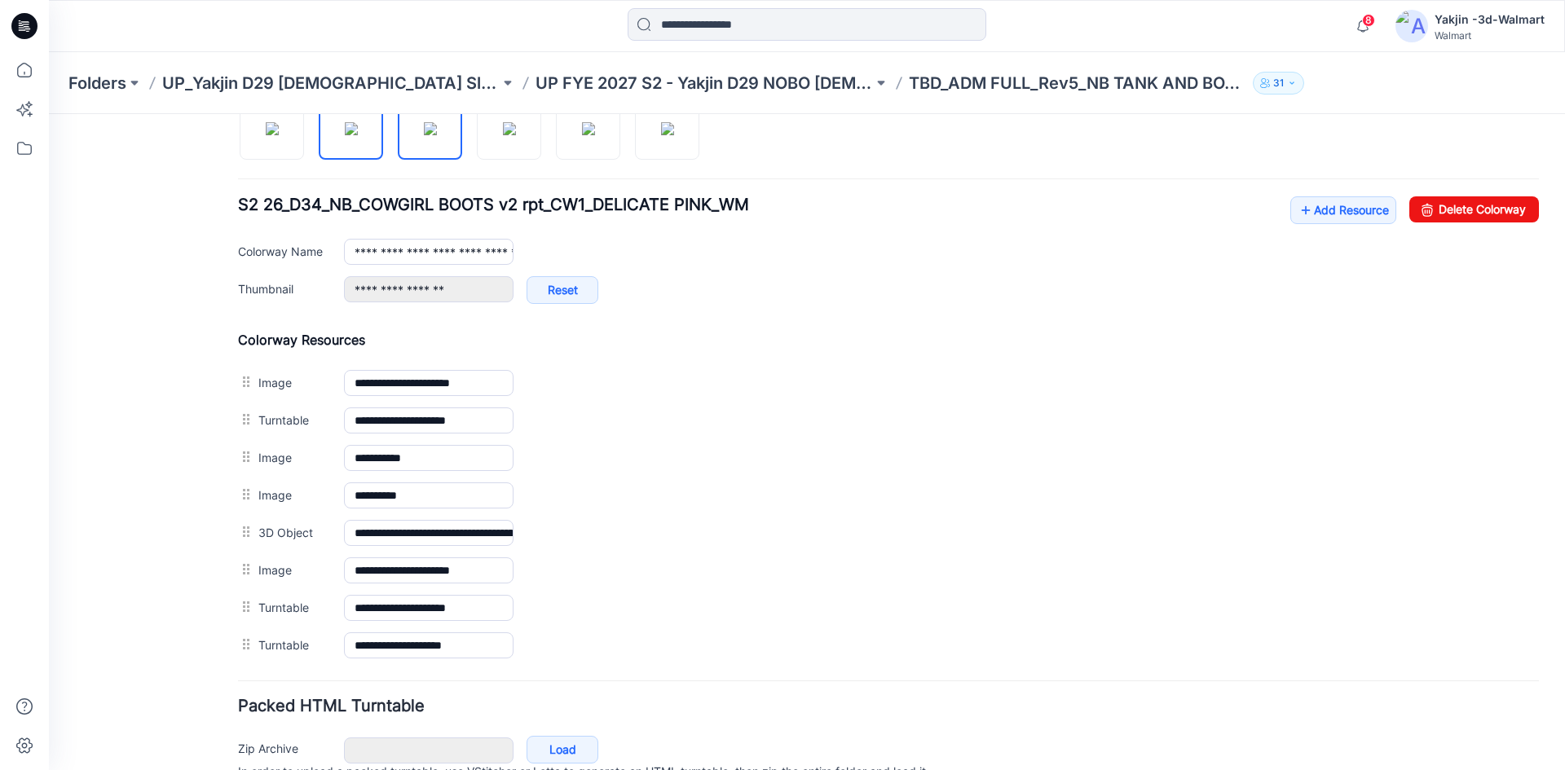
click at [424, 135] on img at bounding box center [430, 128] width 13 height 13
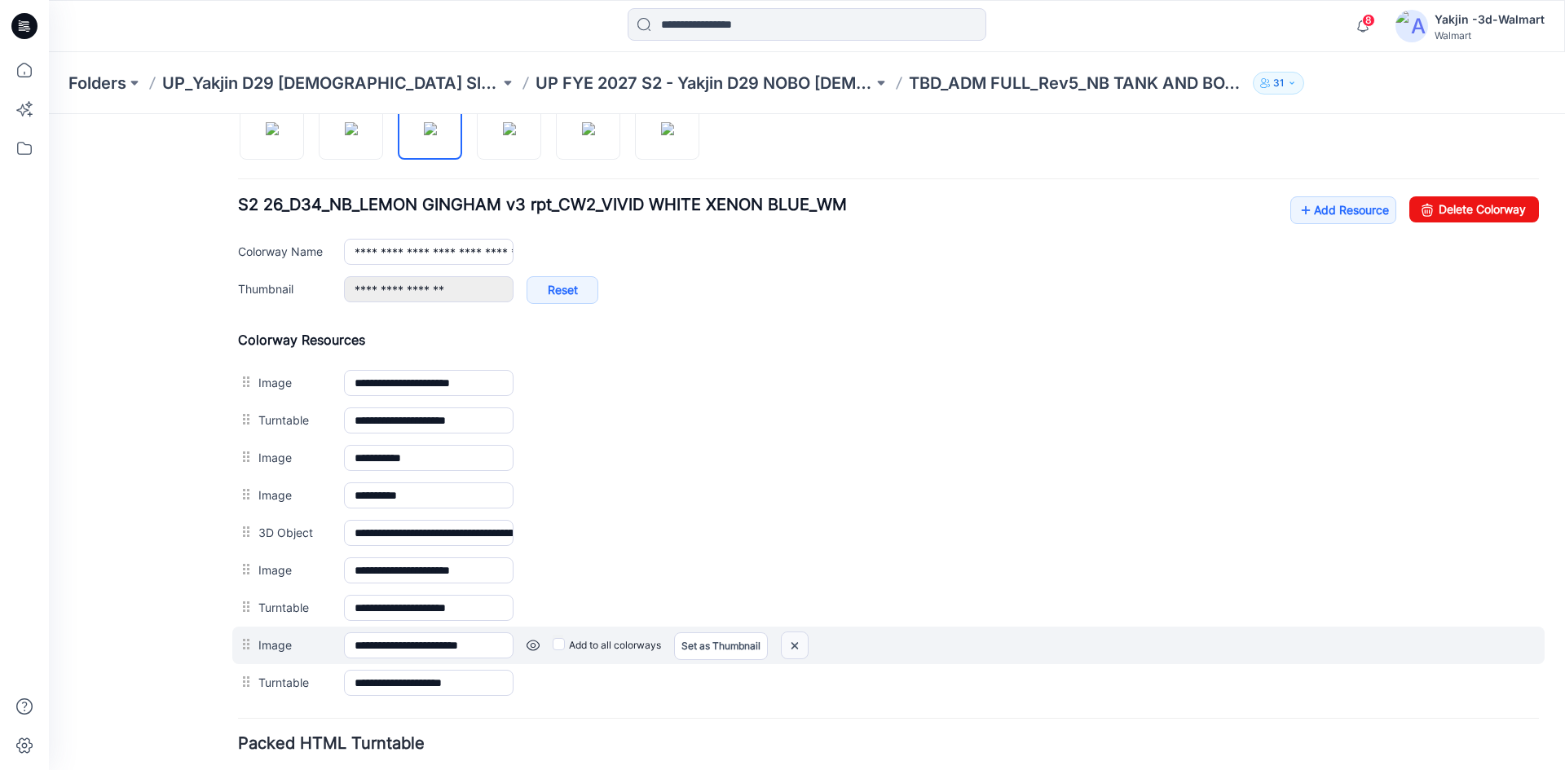
click at [795, 648] on img at bounding box center [795, 646] width 26 height 27
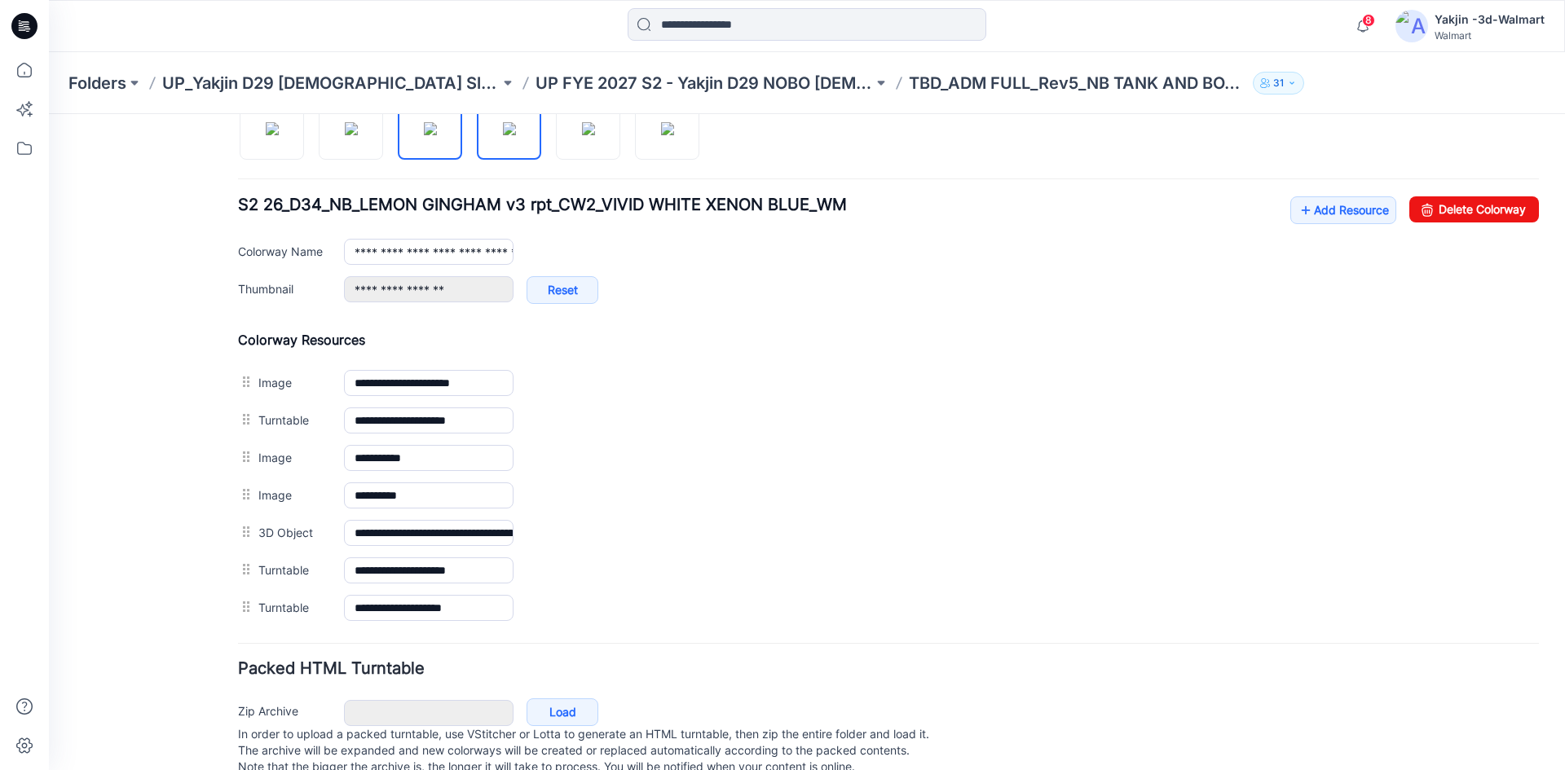
click at [503, 135] on img at bounding box center [509, 128] width 13 height 13
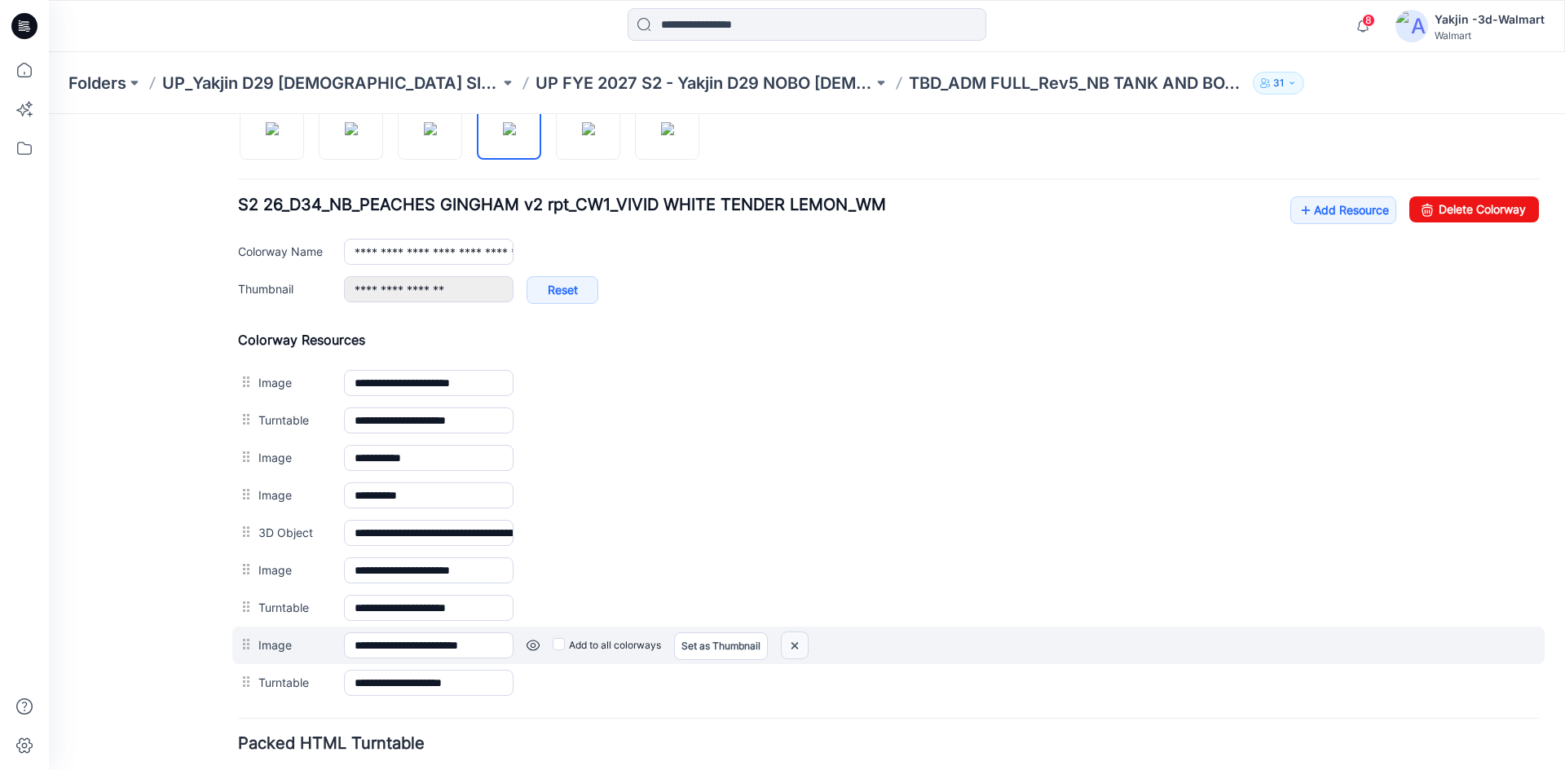
drag, startPoint x: 912, startPoint y: 210, endPoint x: 791, endPoint y: 649, distance: 455.7
click at [791, 649] on img at bounding box center [795, 646] width 26 height 27
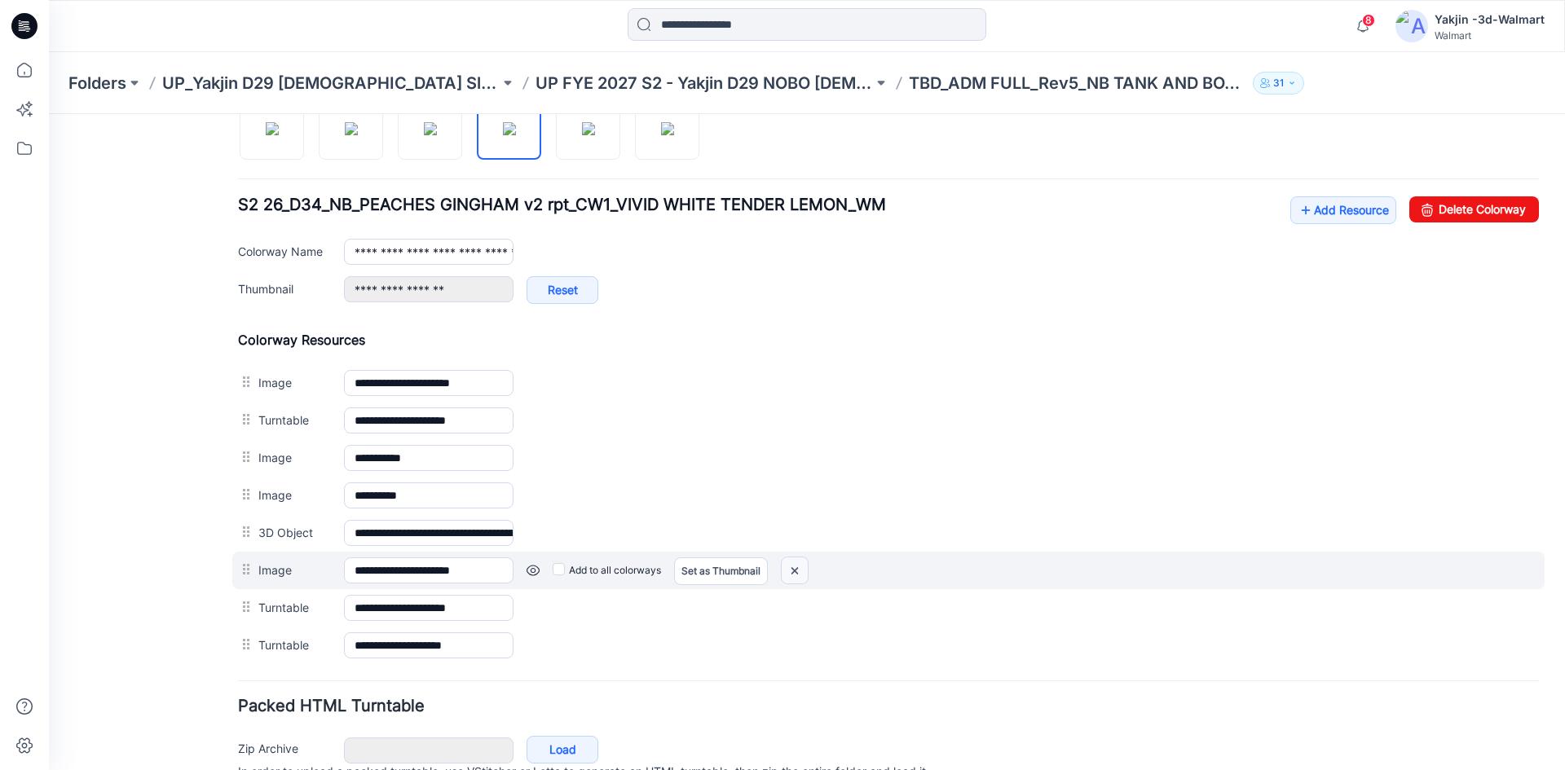
drag, startPoint x: 796, startPoint y: 573, endPoint x: 929, endPoint y: 196, distance: 400.5
click at [796, 573] on img at bounding box center [795, 571] width 26 height 27
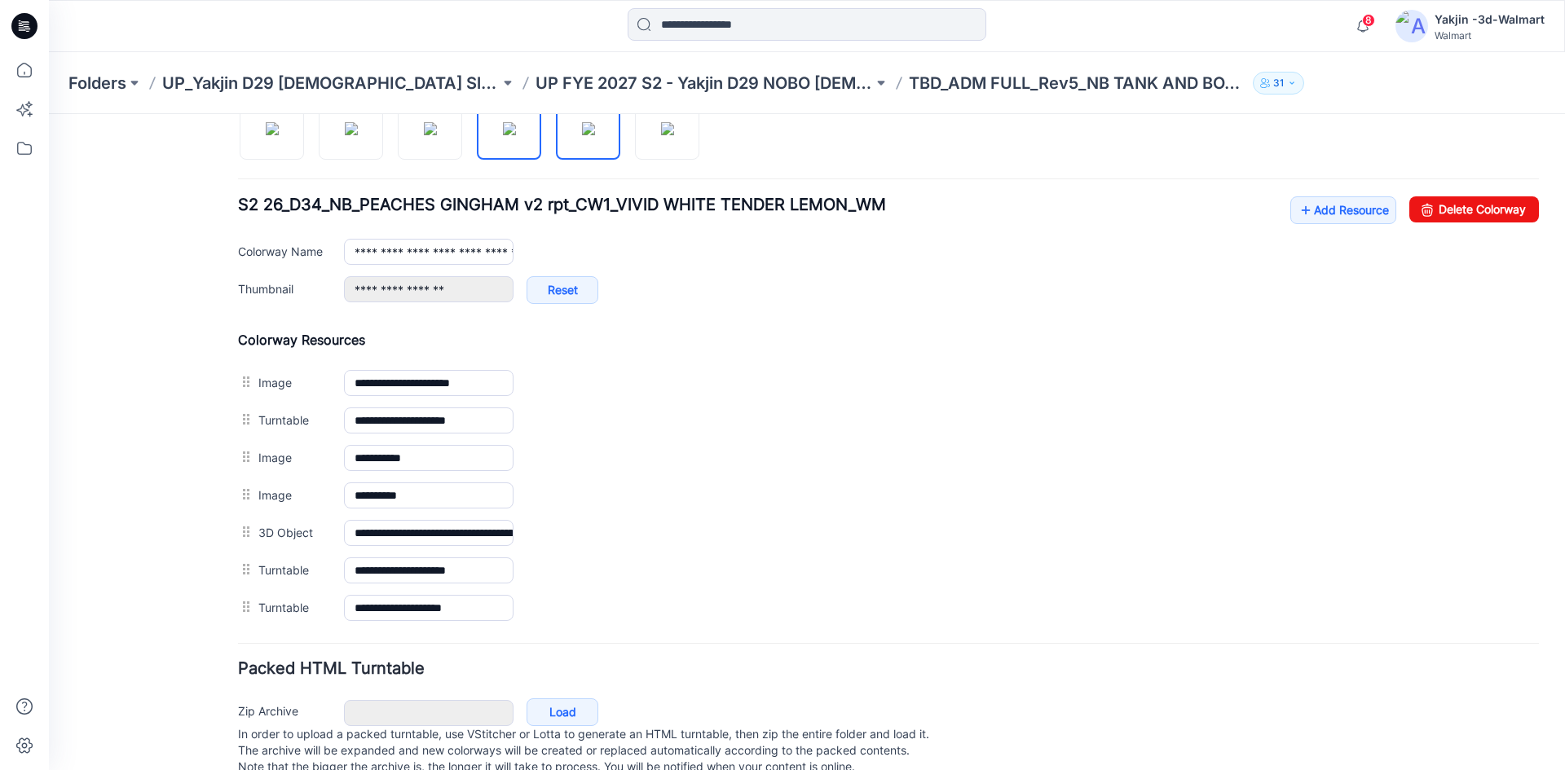
click at [582, 135] on img at bounding box center [588, 128] width 13 height 13
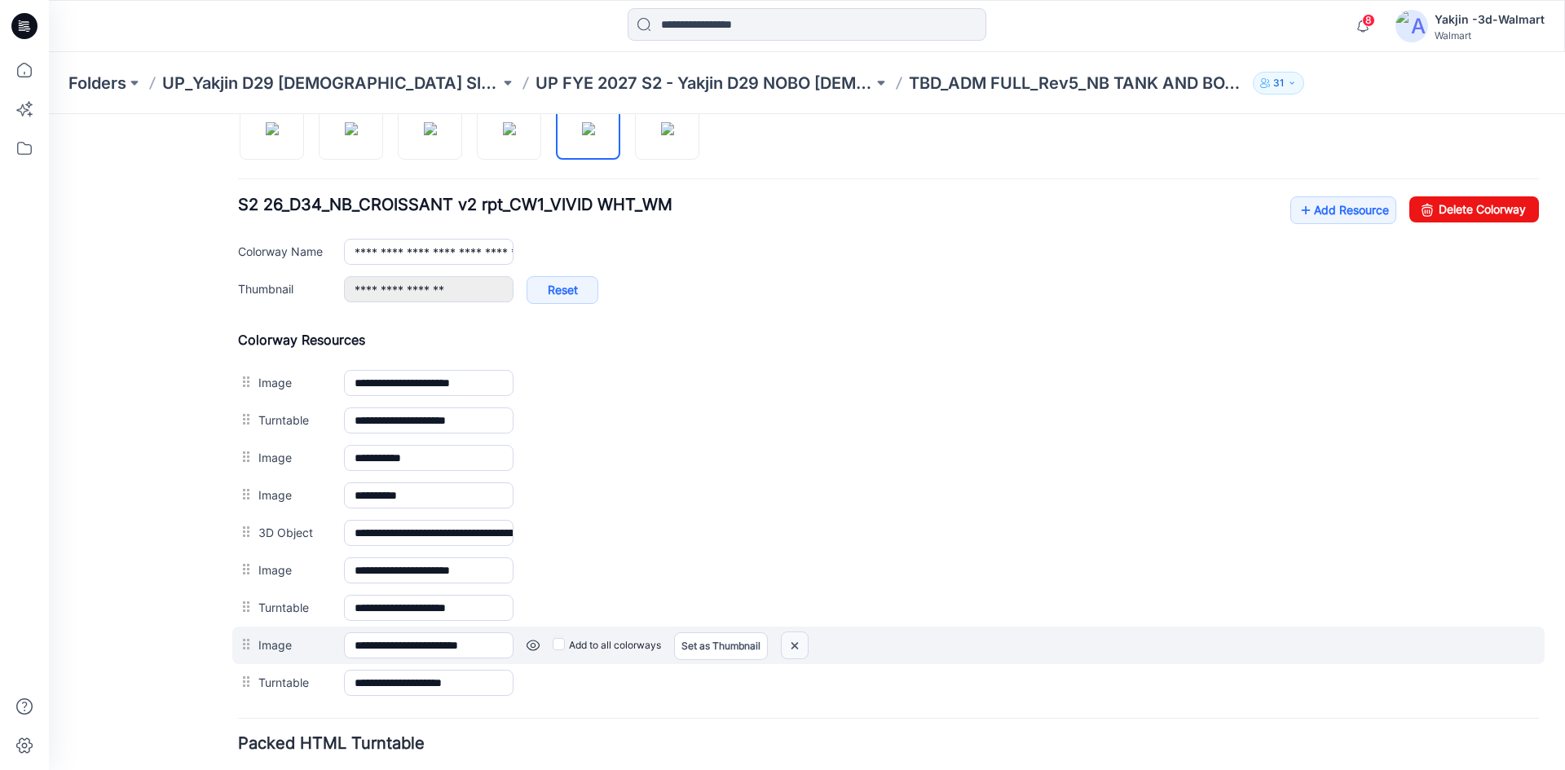
drag, startPoint x: 806, startPoint y: 650, endPoint x: 909, endPoint y: 219, distance: 443.6
click at [806, 650] on img at bounding box center [795, 646] width 26 height 27
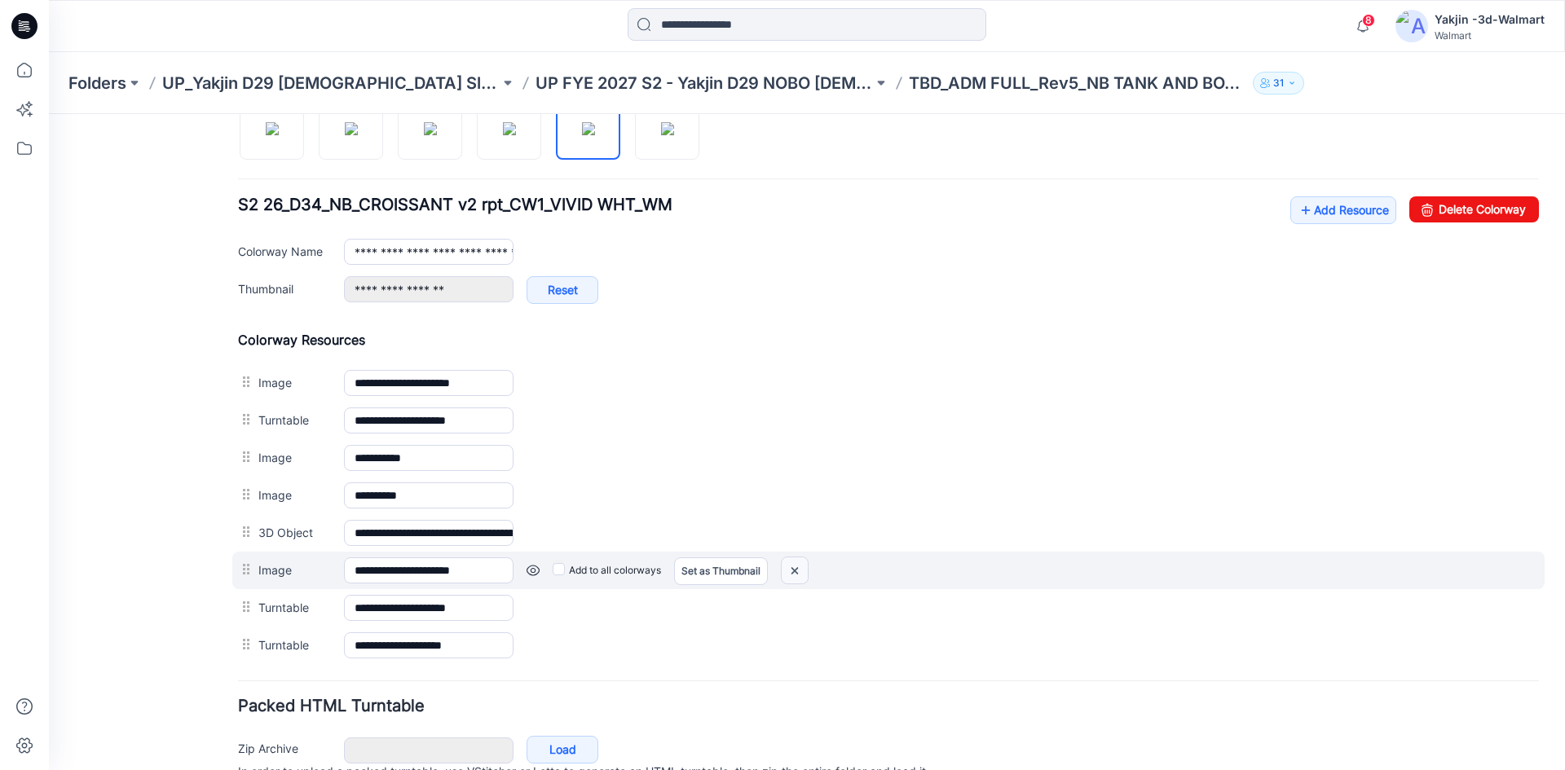
drag, startPoint x: 801, startPoint y: 567, endPoint x: 921, endPoint y: 201, distance: 384.4
click at [801, 567] on img at bounding box center [795, 571] width 26 height 27
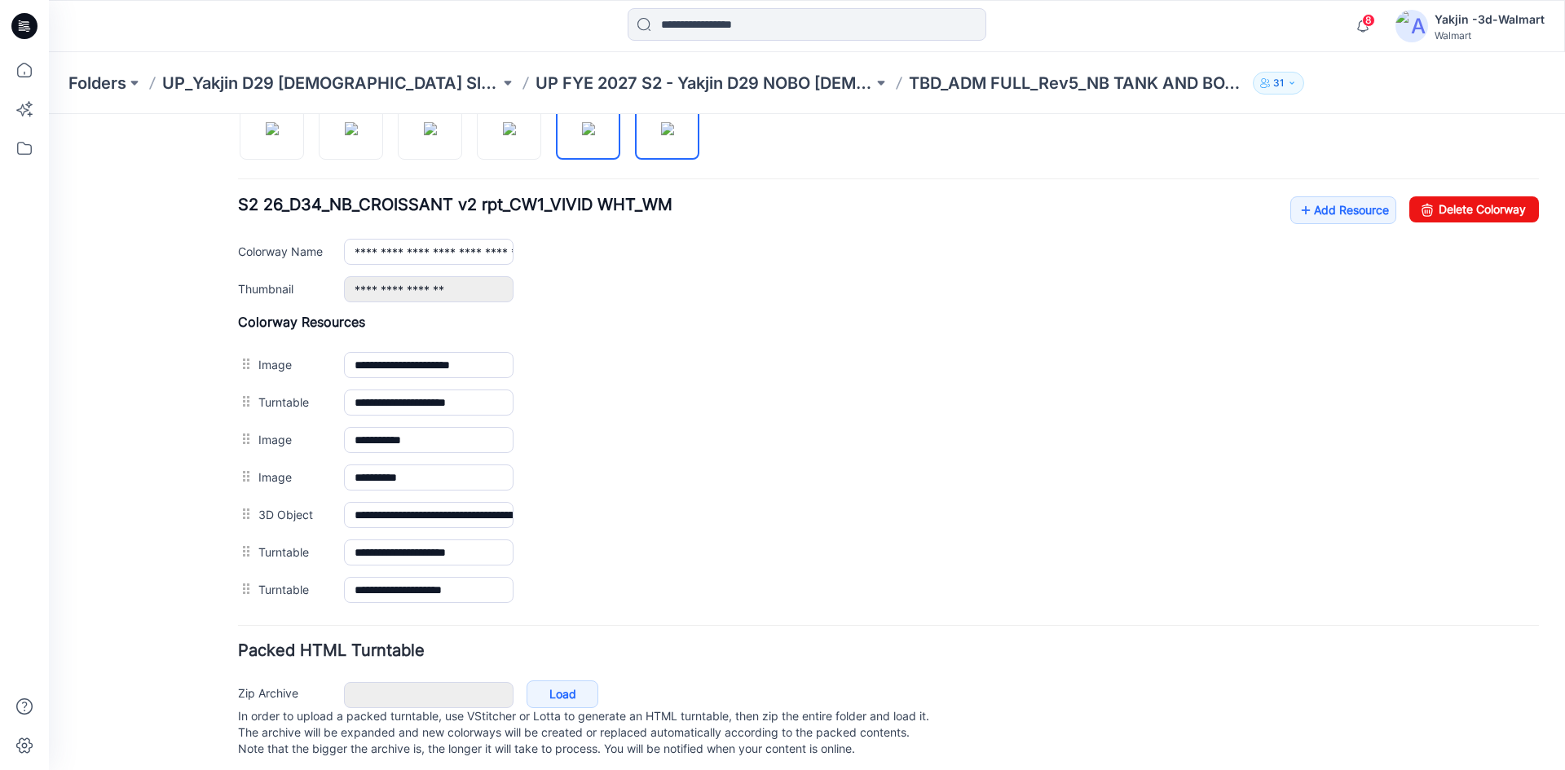
click at [661, 135] on img at bounding box center [667, 128] width 13 height 13
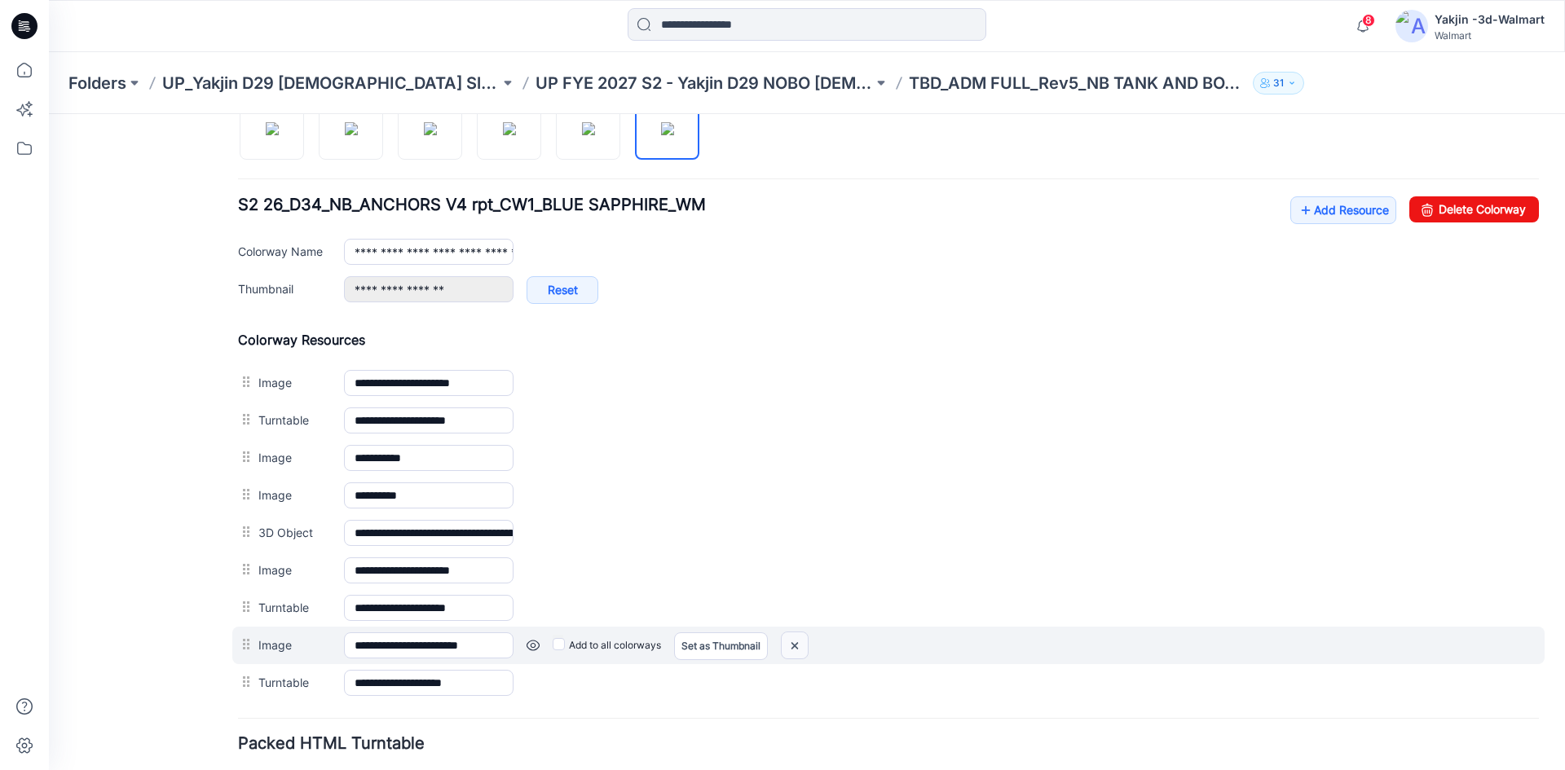
drag, startPoint x: 801, startPoint y: 650, endPoint x: 918, endPoint y: 219, distance: 446.2
click at [801, 650] on img at bounding box center [795, 646] width 26 height 27
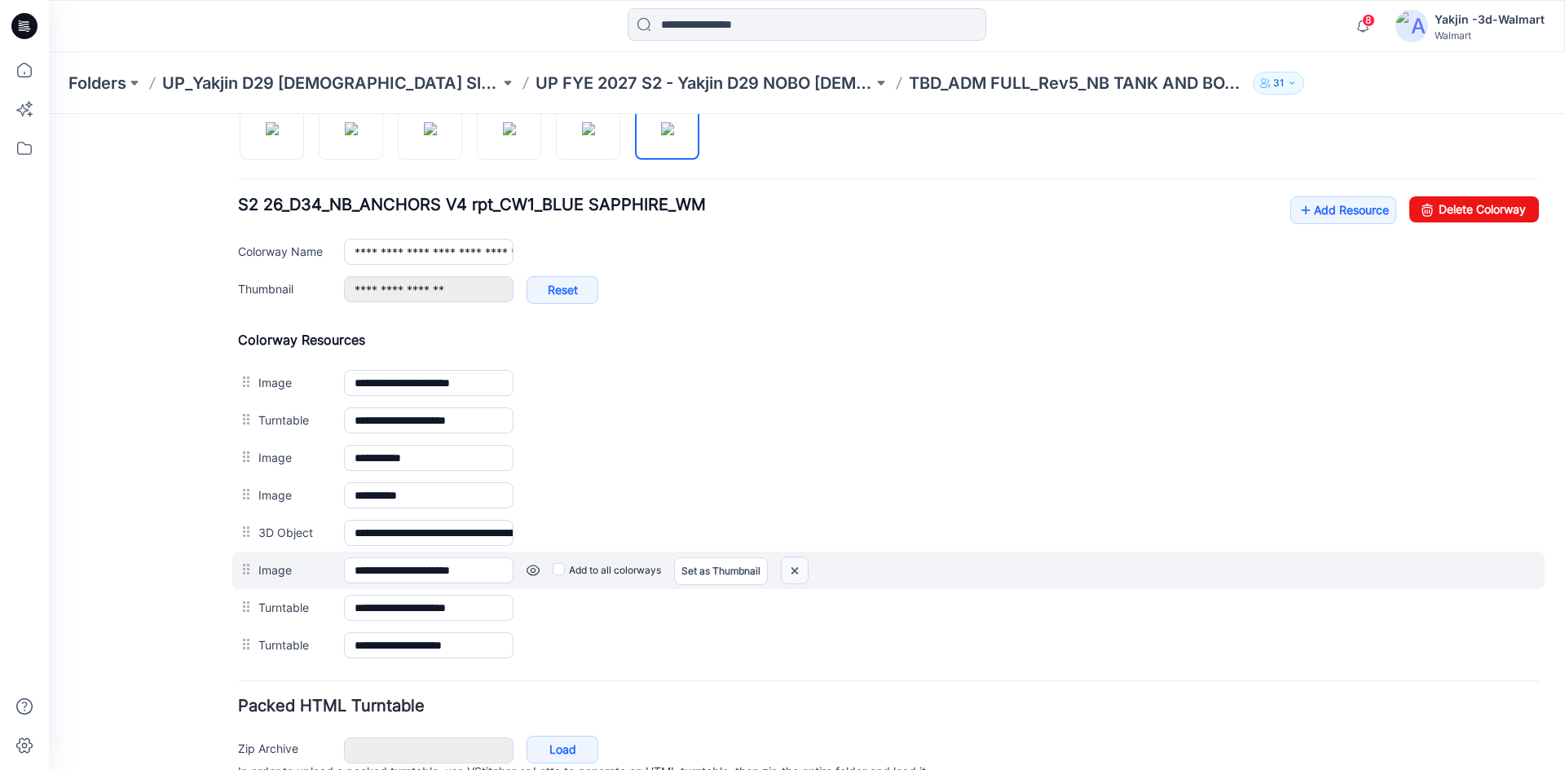
drag, startPoint x: 793, startPoint y: 574, endPoint x: 913, endPoint y: 205, distance: 388.3
click at [793, 574] on img at bounding box center [795, 571] width 26 height 27
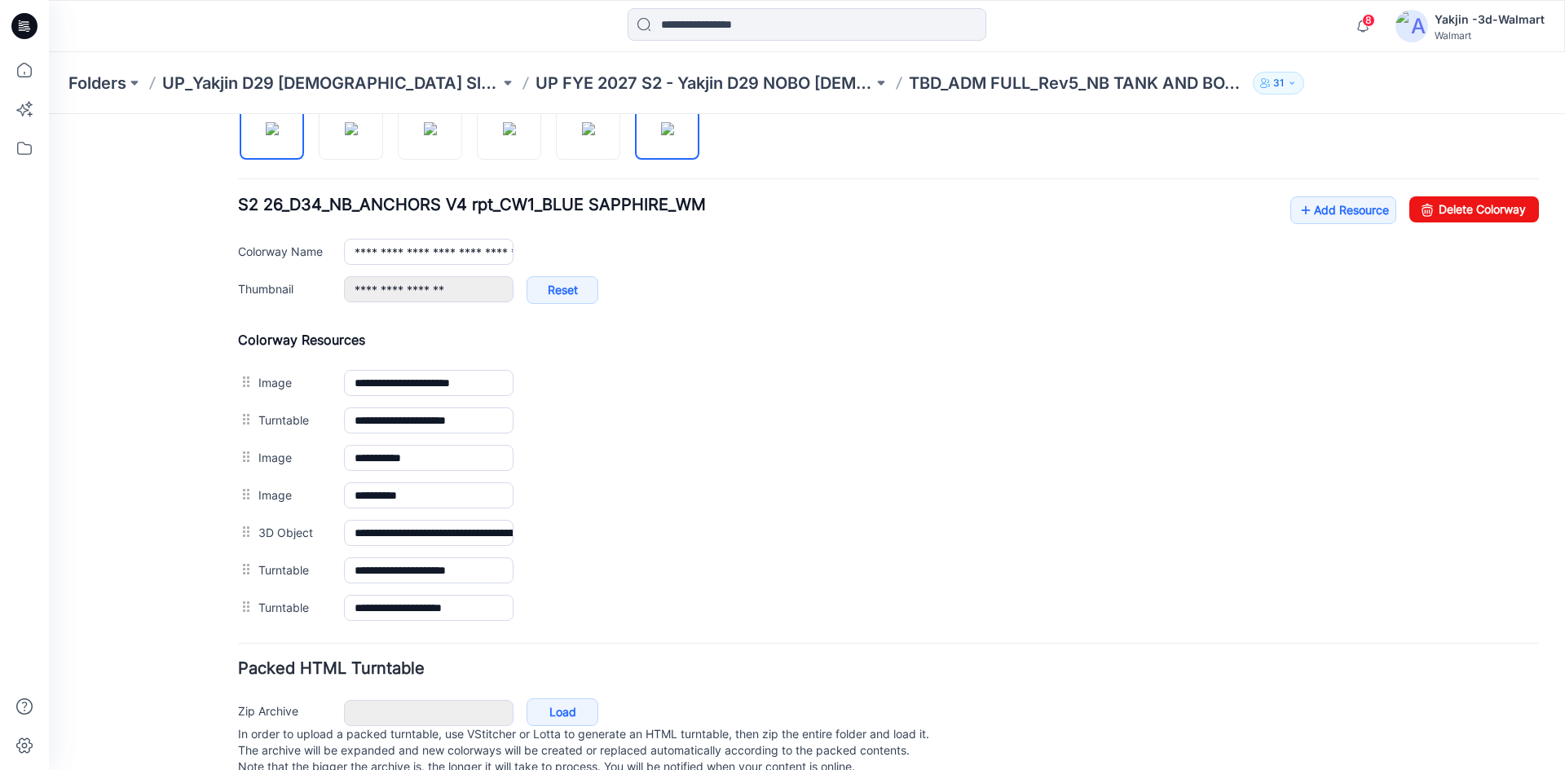
click at [266, 135] on img at bounding box center [272, 128] width 13 height 13
type input "**********"
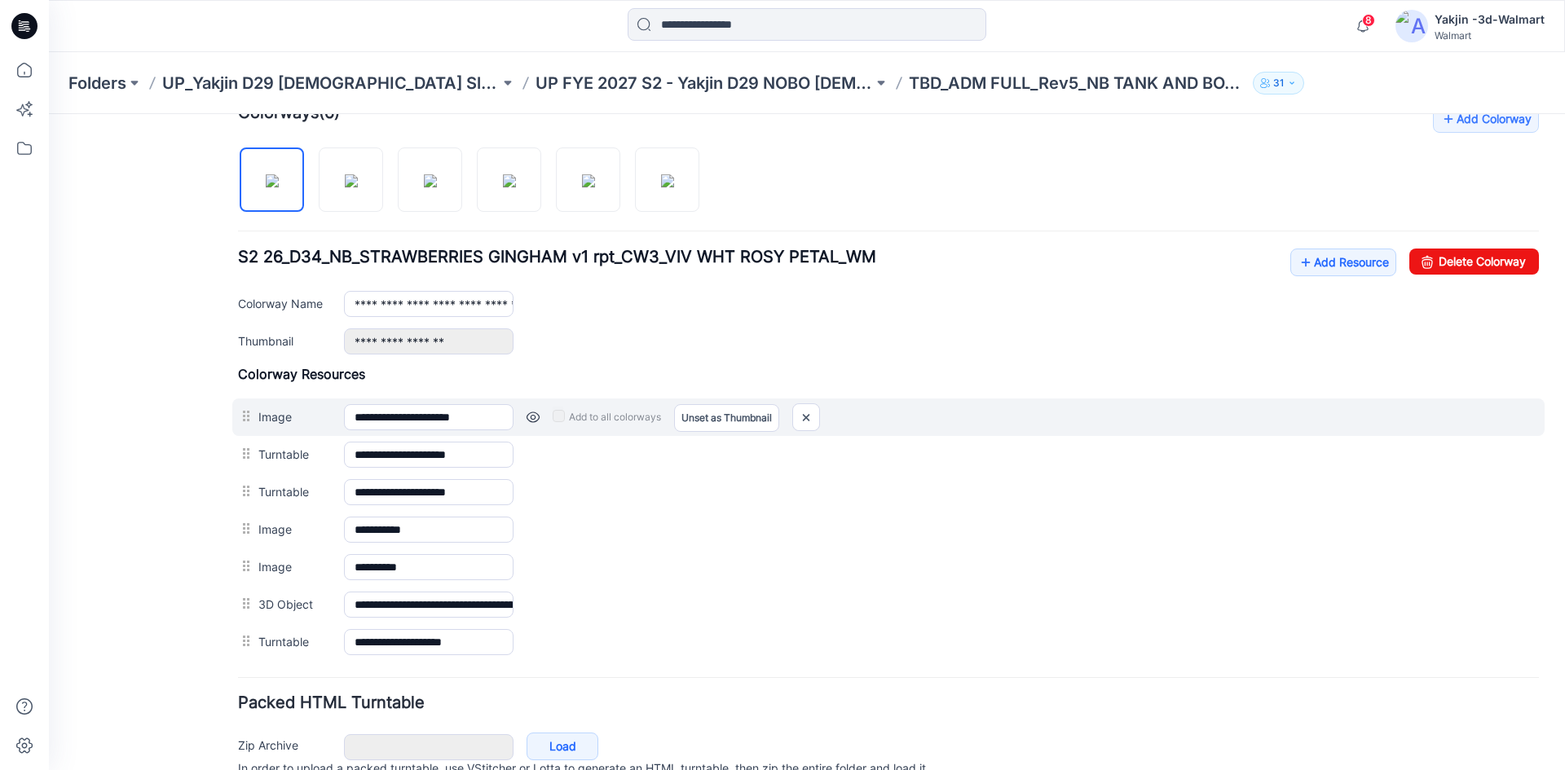
scroll to position [489, 0]
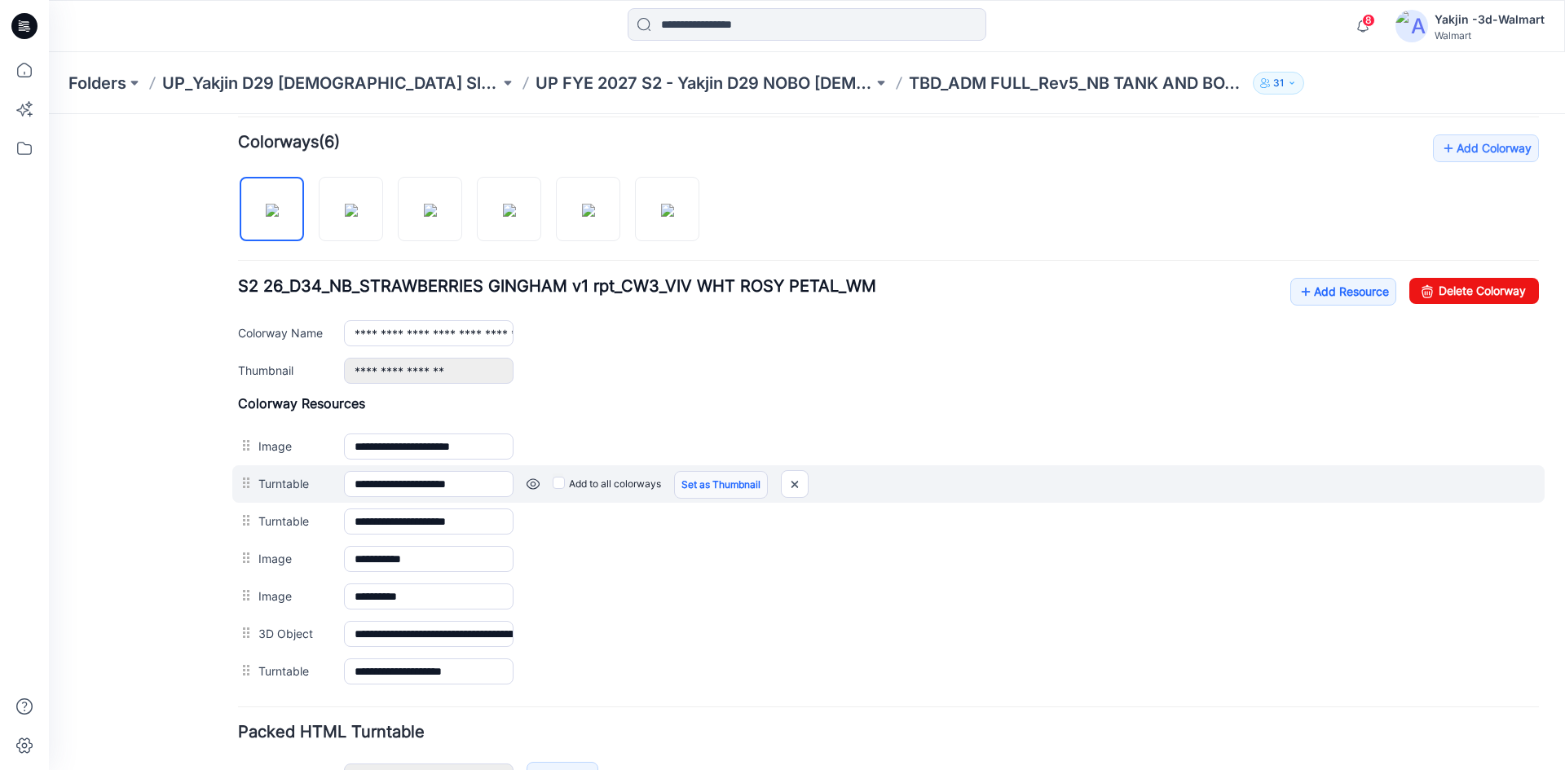
click at [722, 490] on link "Set as Thumbnail" at bounding box center [721, 485] width 94 height 28
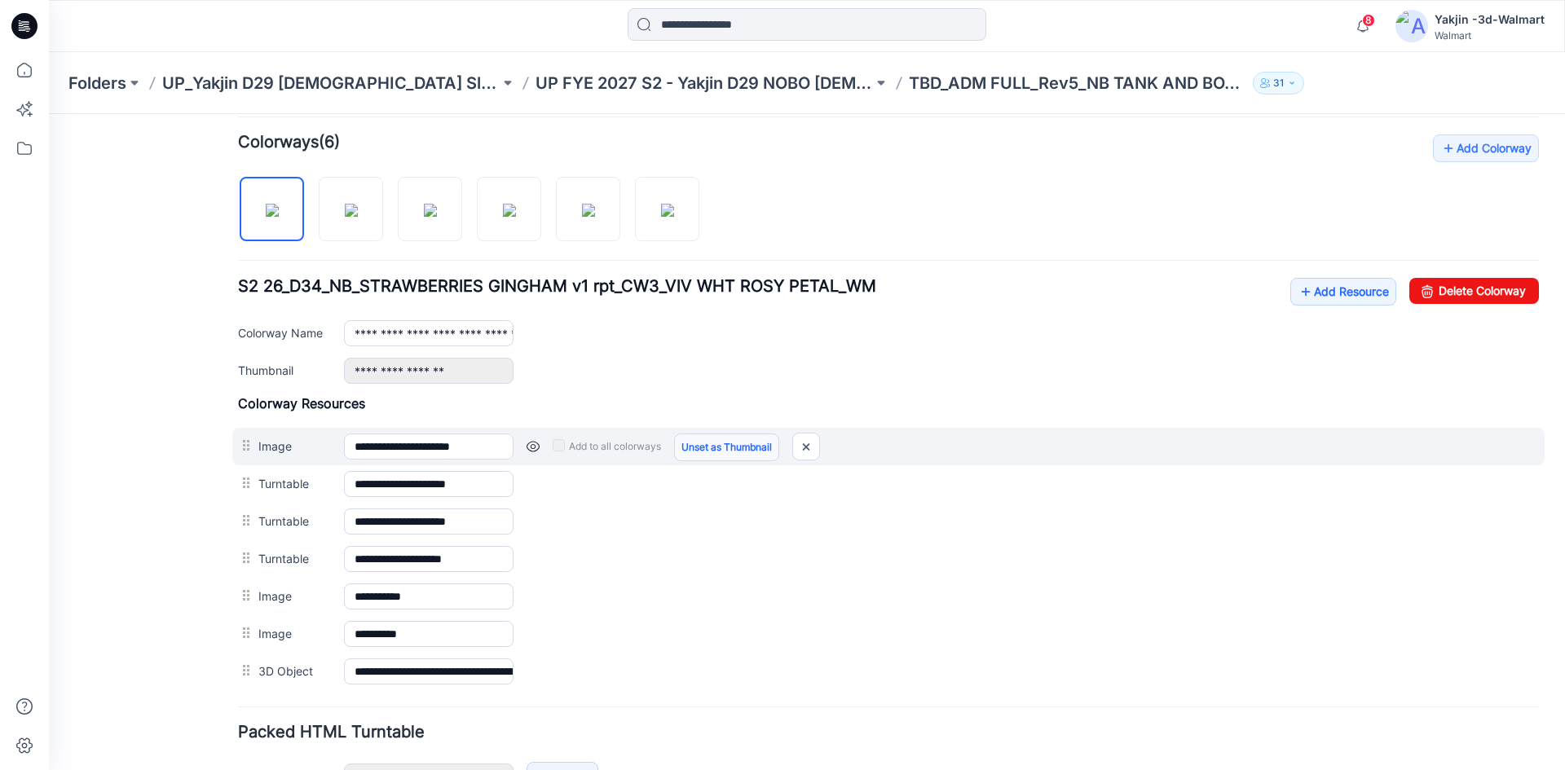
click at [720, 447] on link "Unset as Thumbnail" at bounding box center [726, 448] width 105 height 28
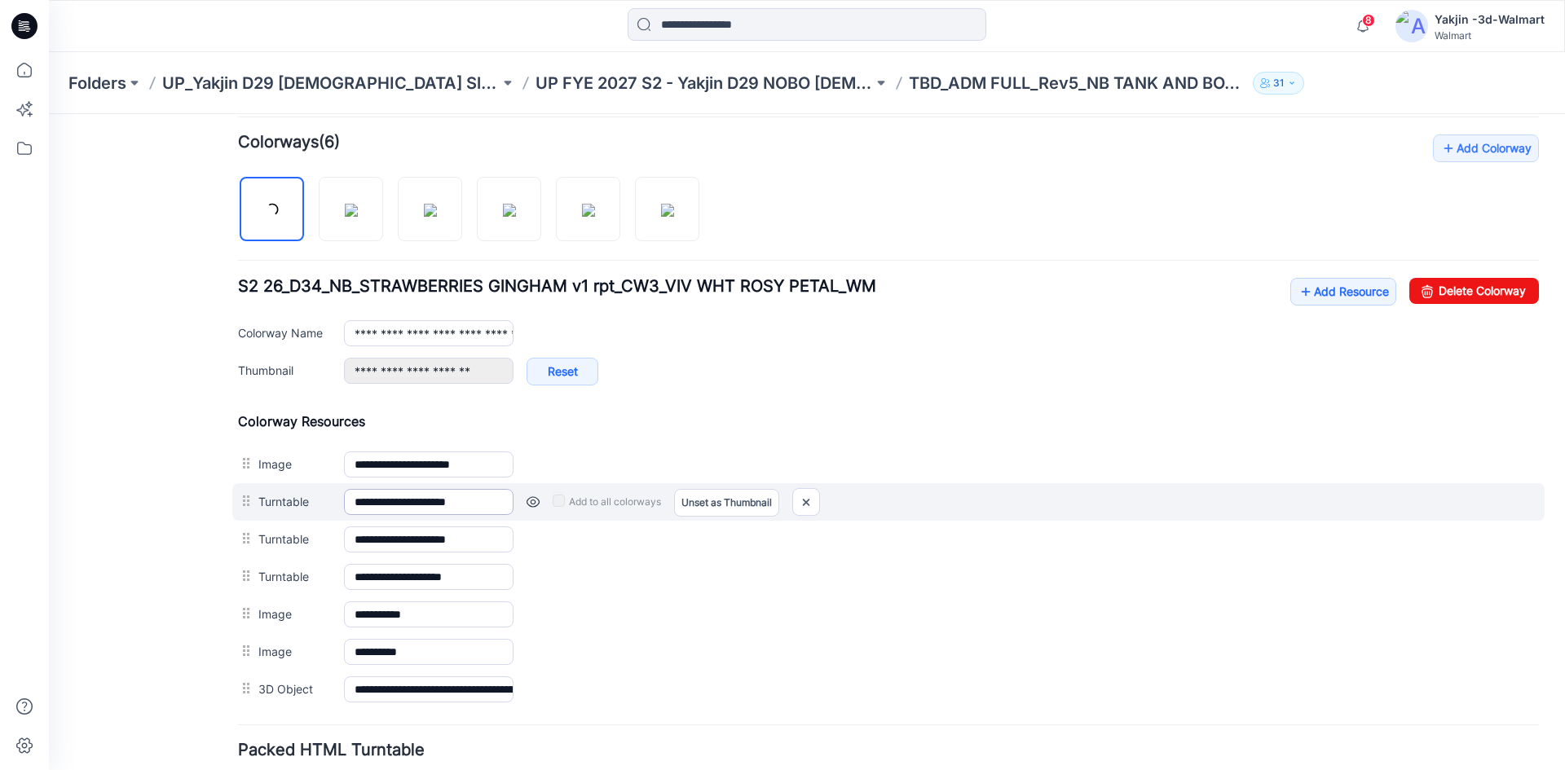
type input "**********"
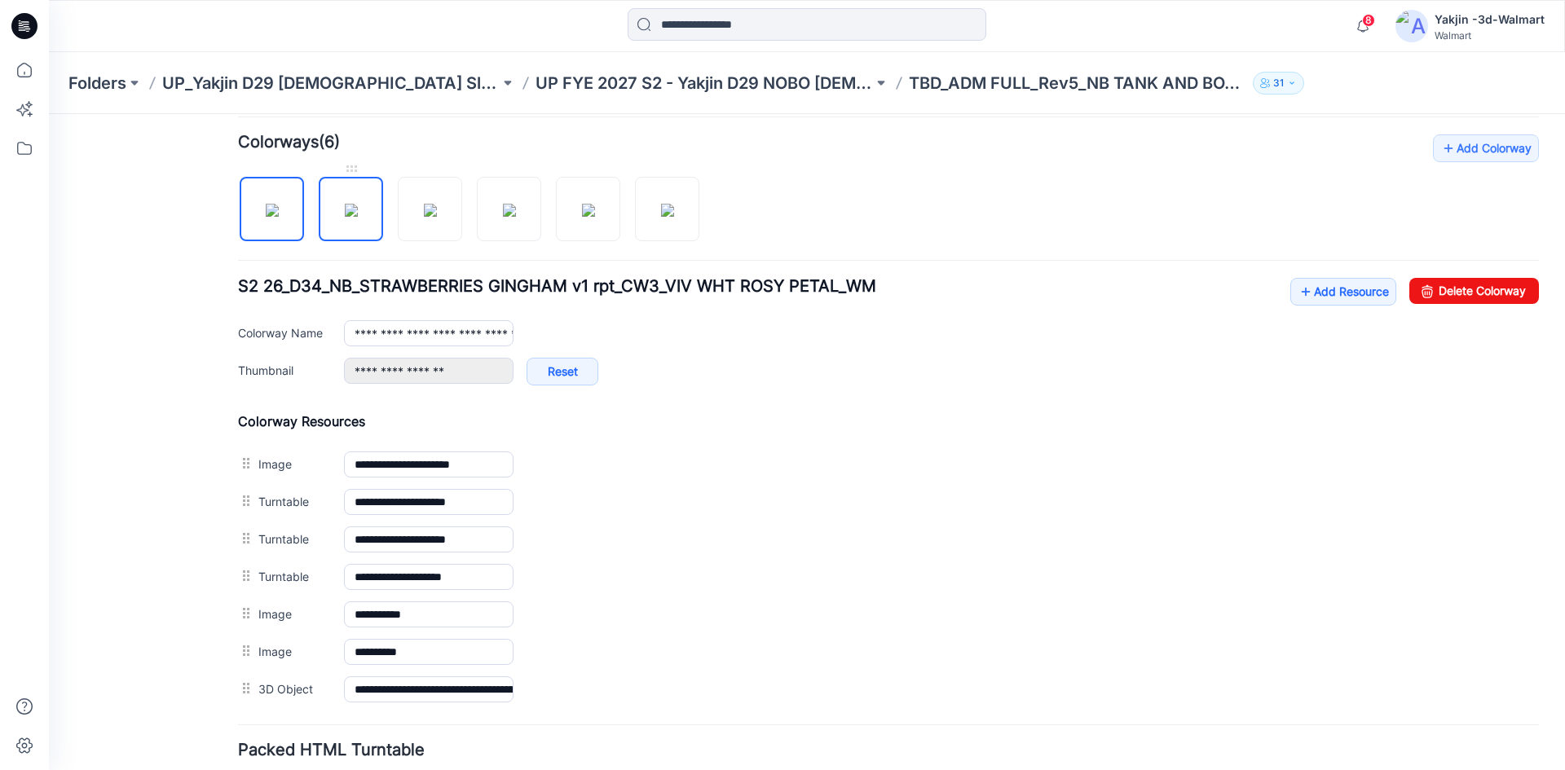
click at [358, 212] on img at bounding box center [351, 210] width 13 height 13
type input "**********"
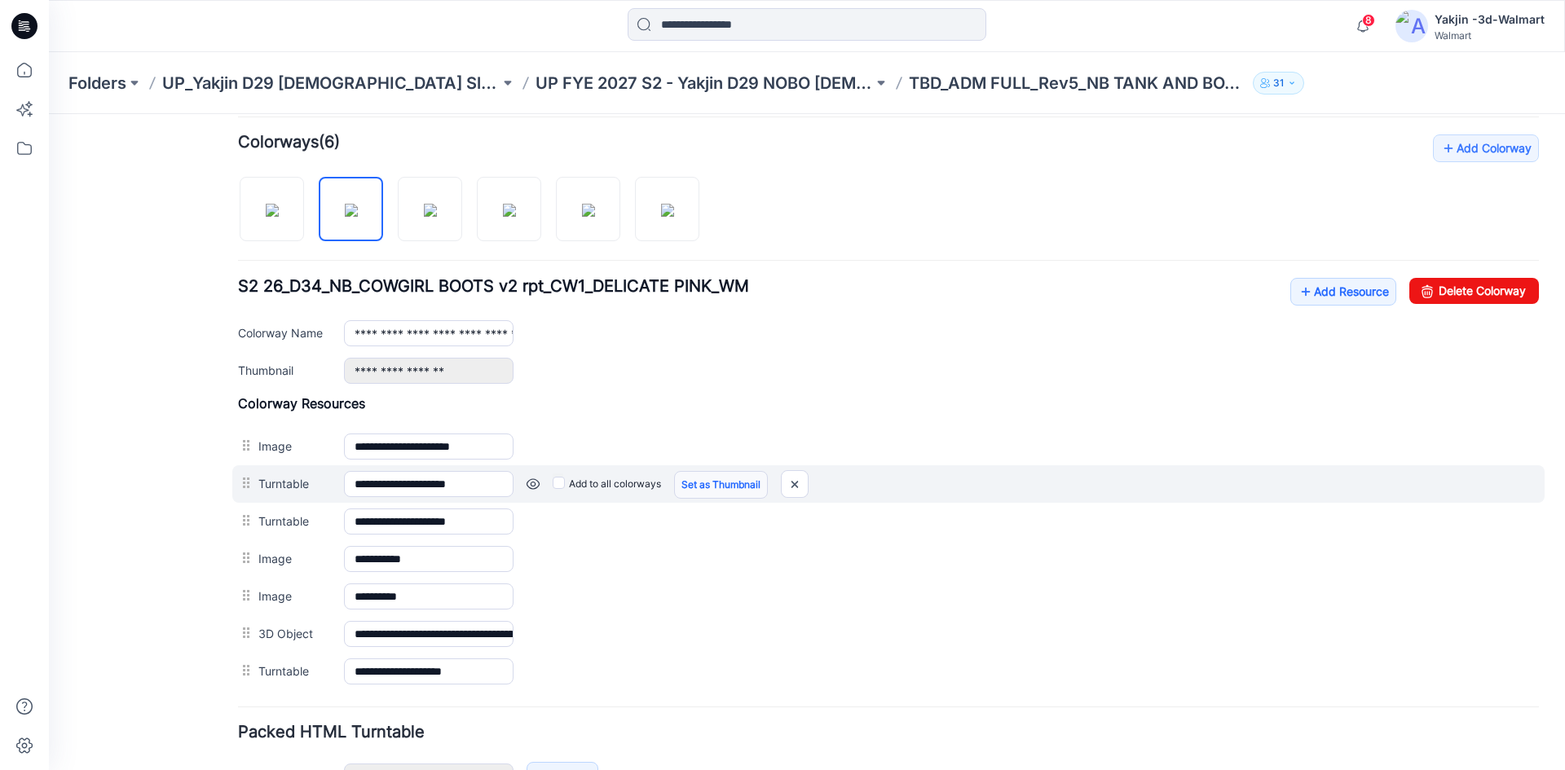
click at [680, 483] on link "Set as Thumbnail" at bounding box center [721, 485] width 94 height 28
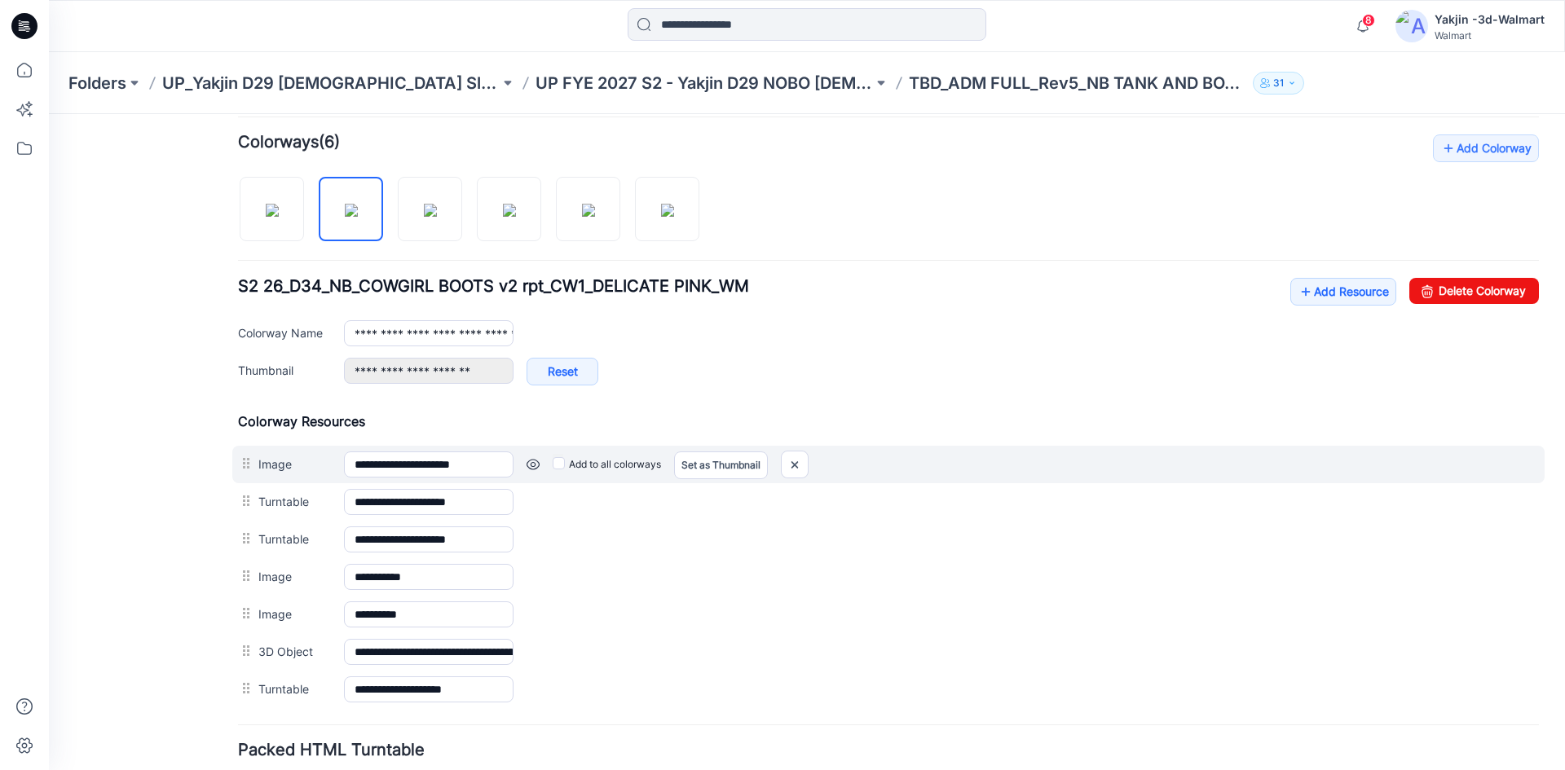
type input "**********"
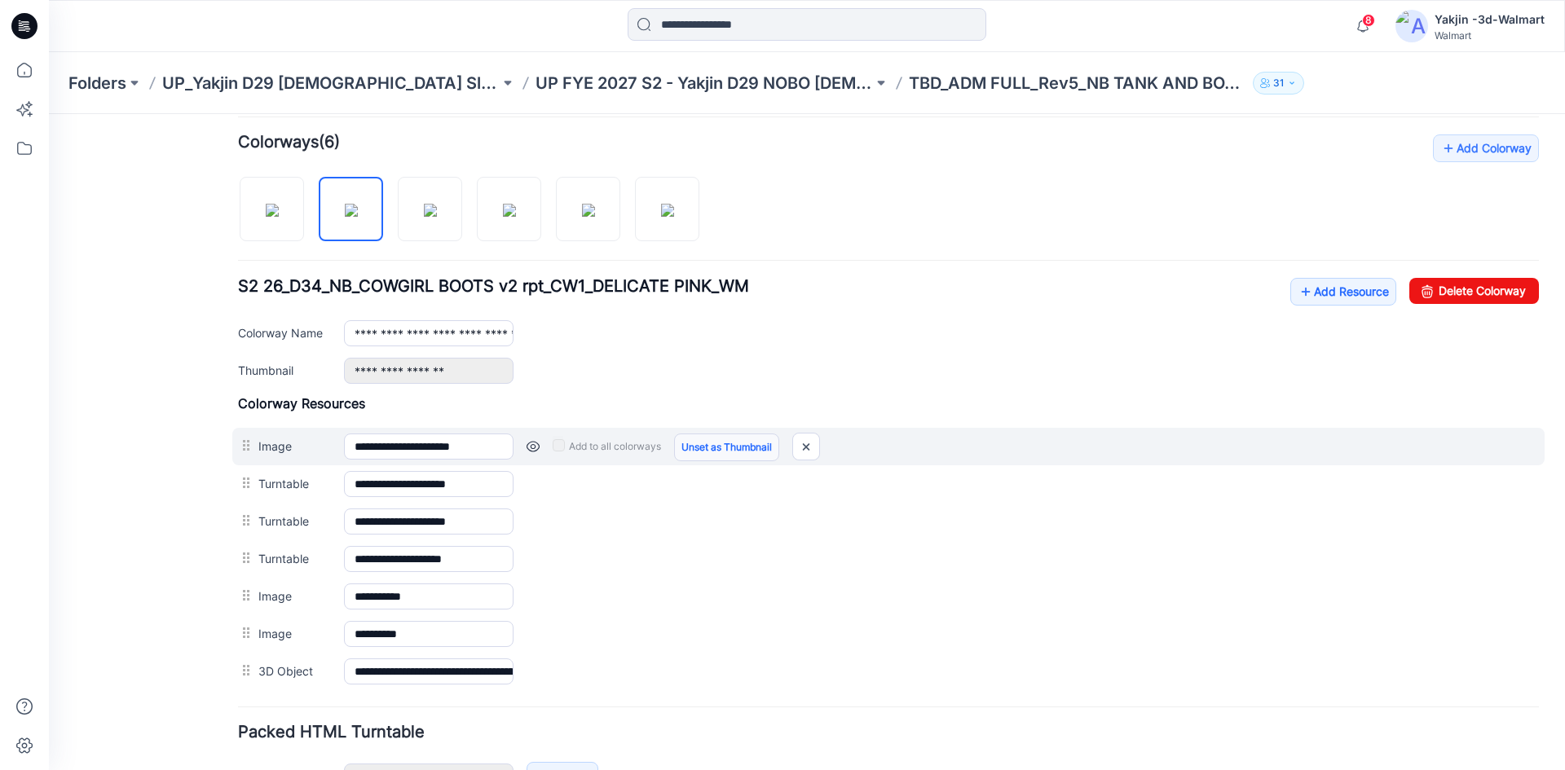
click at [711, 451] on link "Unset as Thumbnail" at bounding box center [726, 448] width 105 height 28
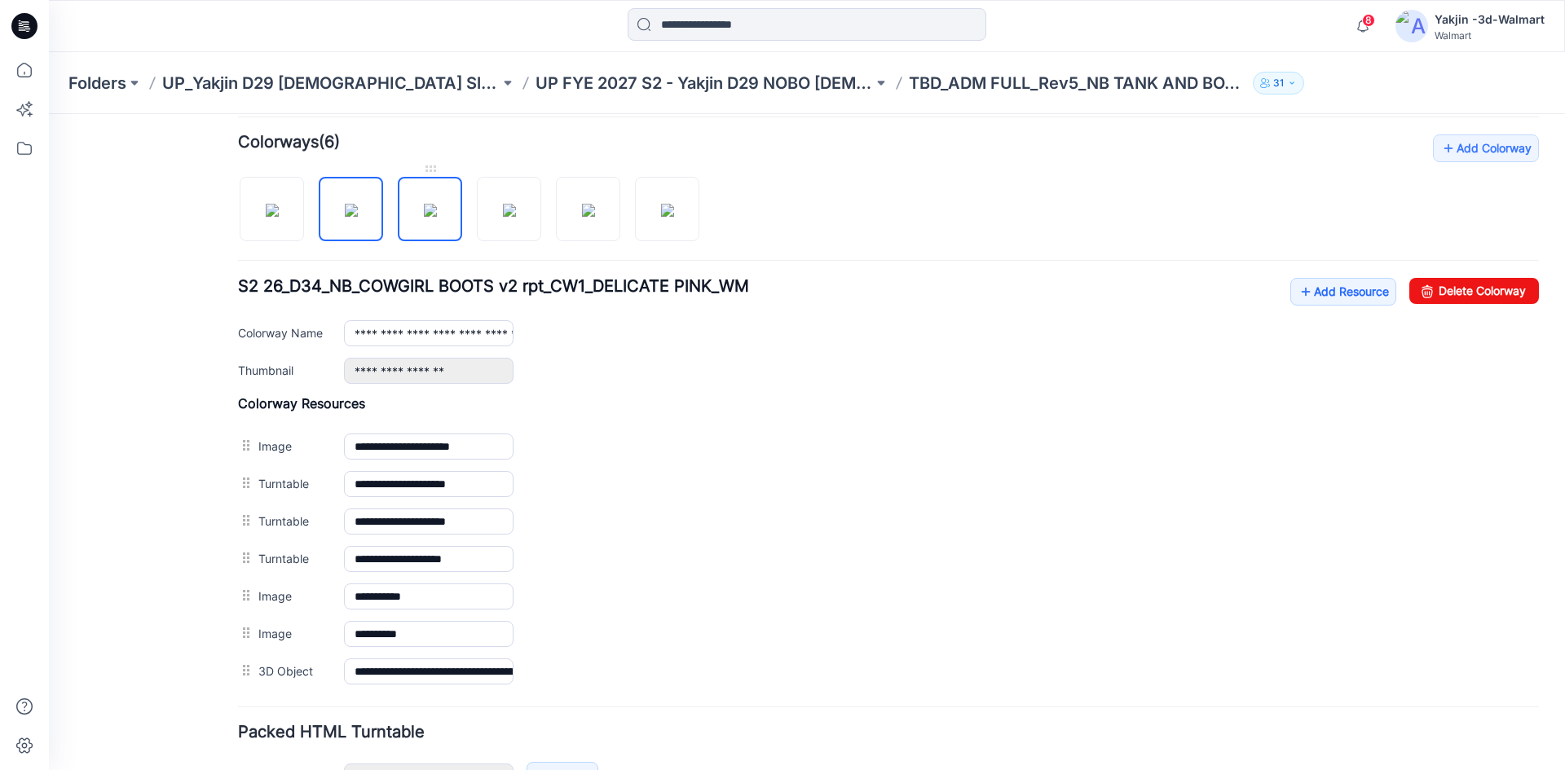
click at [432, 217] on img at bounding box center [430, 210] width 13 height 13
type input "**********"
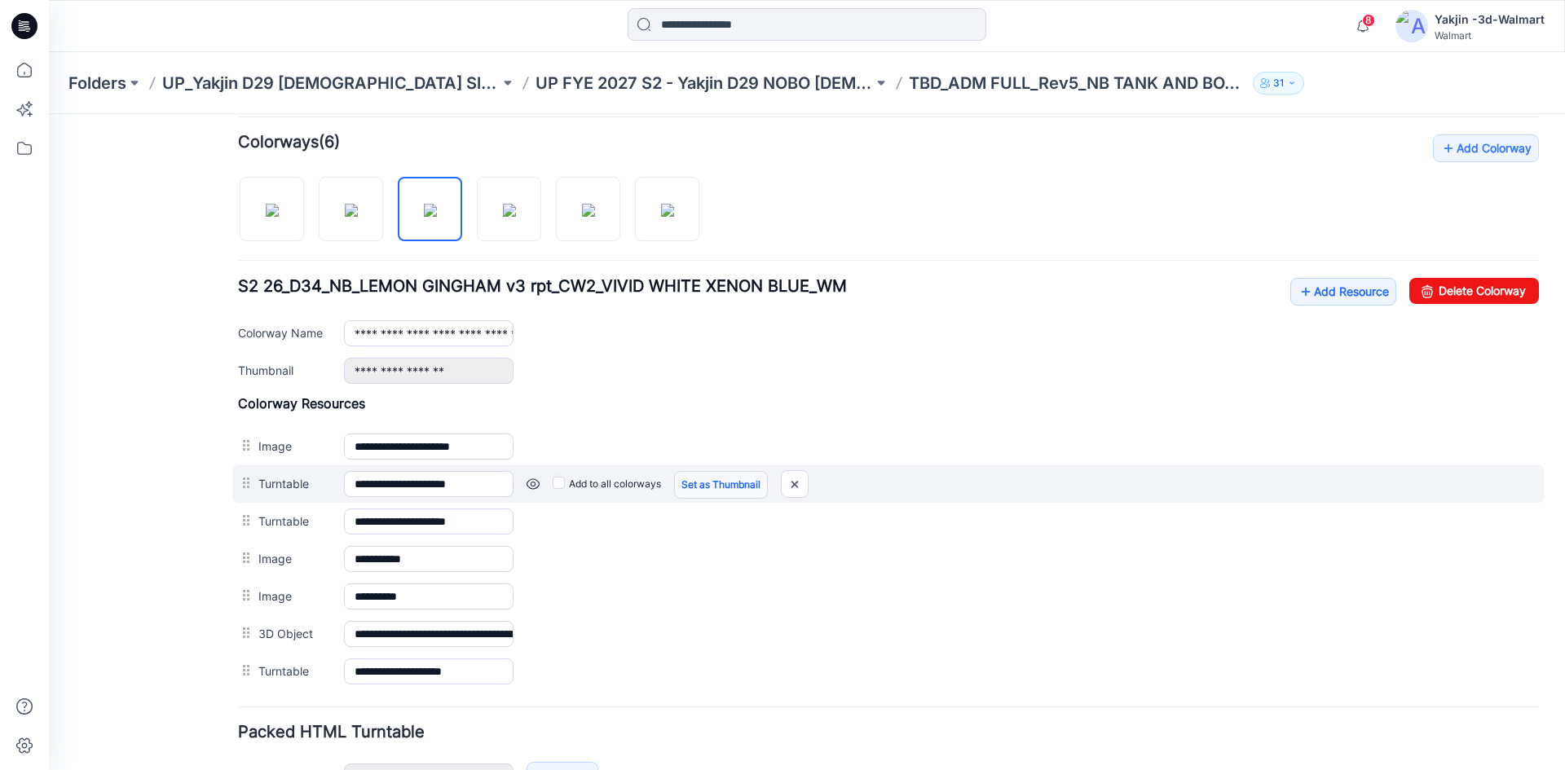
click at [753, 484] on link "Set as Thumbnail" at bounding box center [721, 485] width 94 height 28
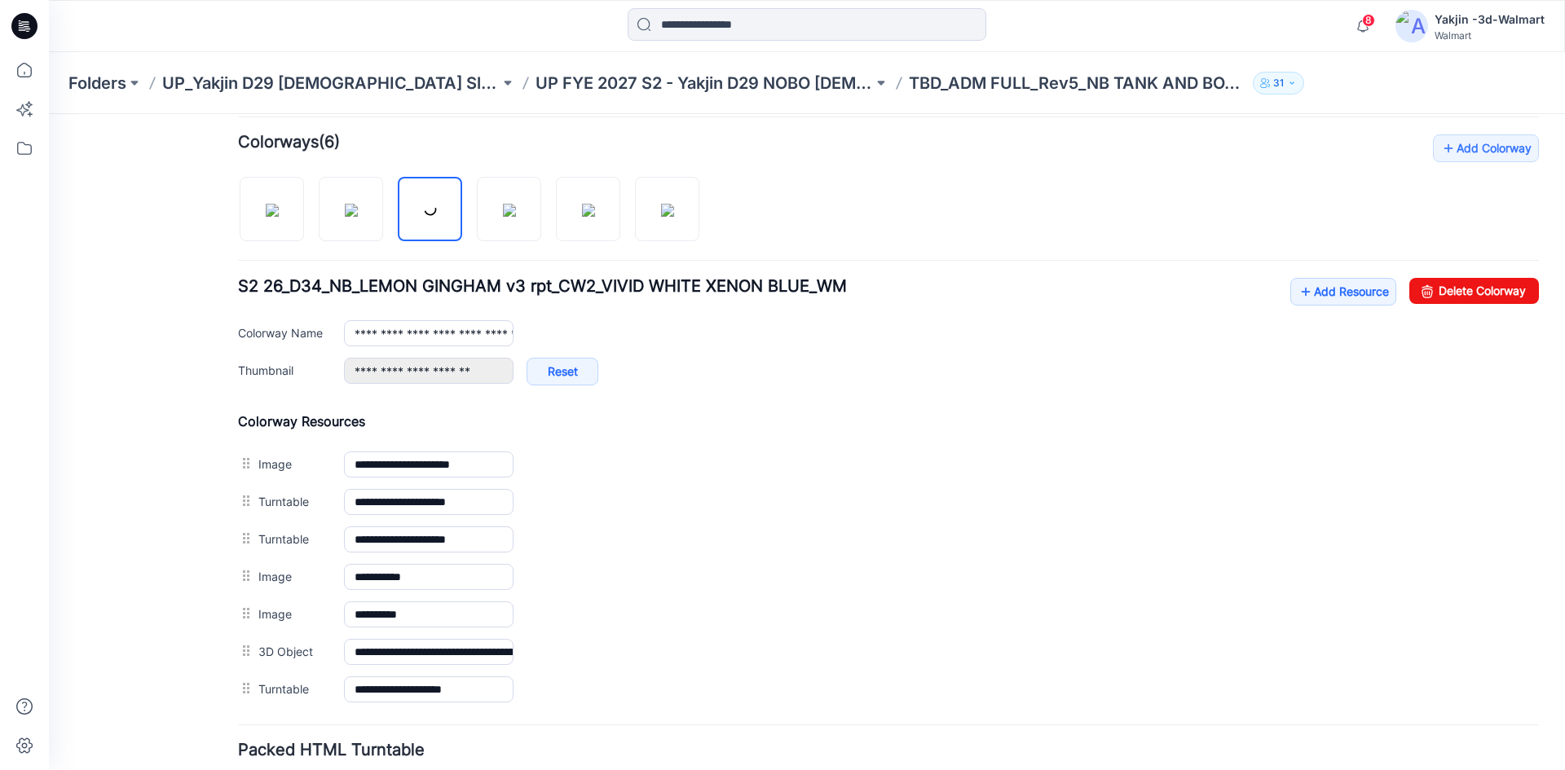
type input "**********"
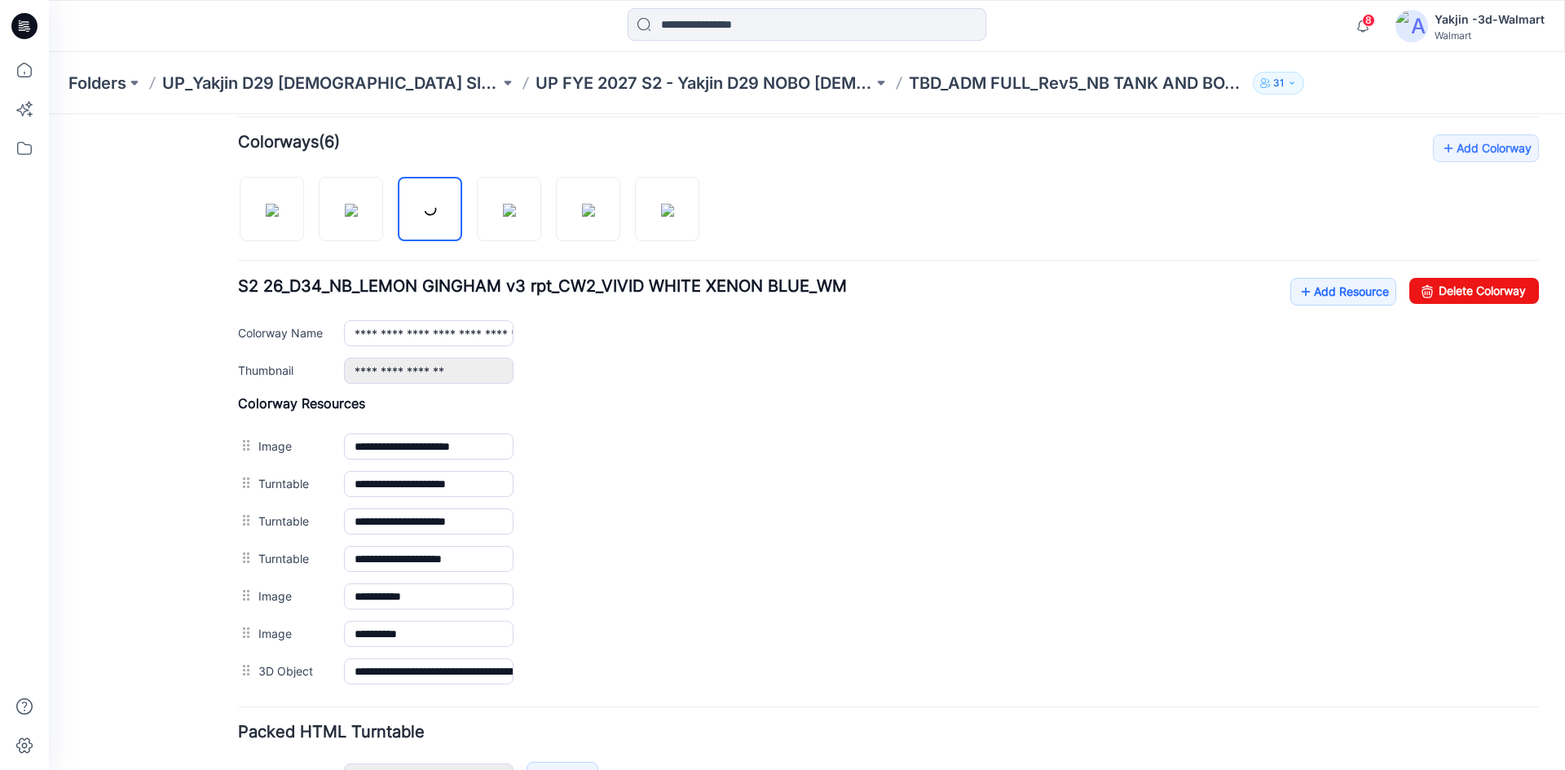
click at [49, 114] on link "Unset as Thumbnail" at bounding box center [49, 114] width 0 height 0
click at [516, 217] on img at bounding box center [509, 210] width 13 height 13
type input "**********"
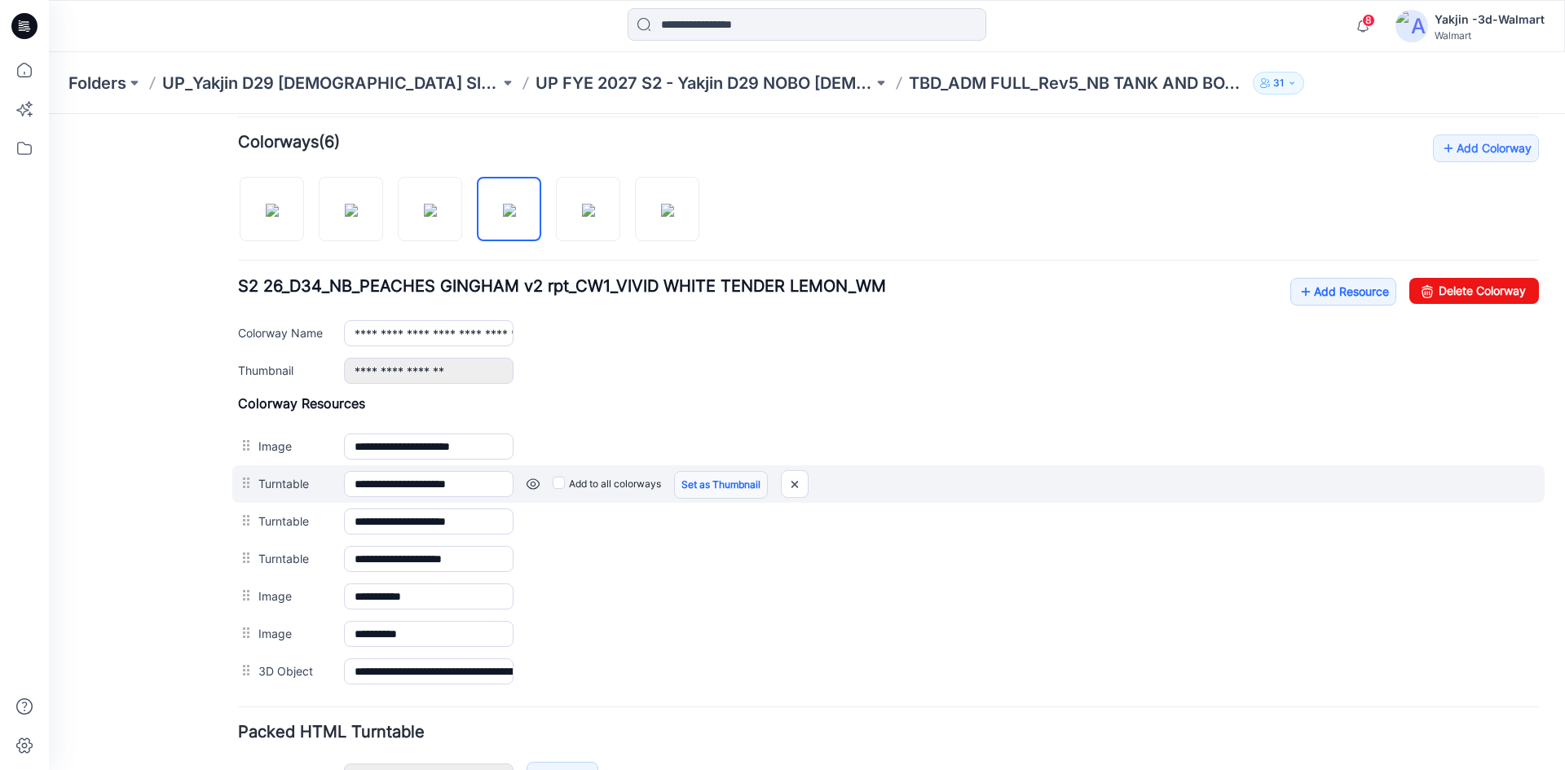
click at [722, 475] on link "Set as Thumbnail" at bounding box center [721, 485] width 94 height 28
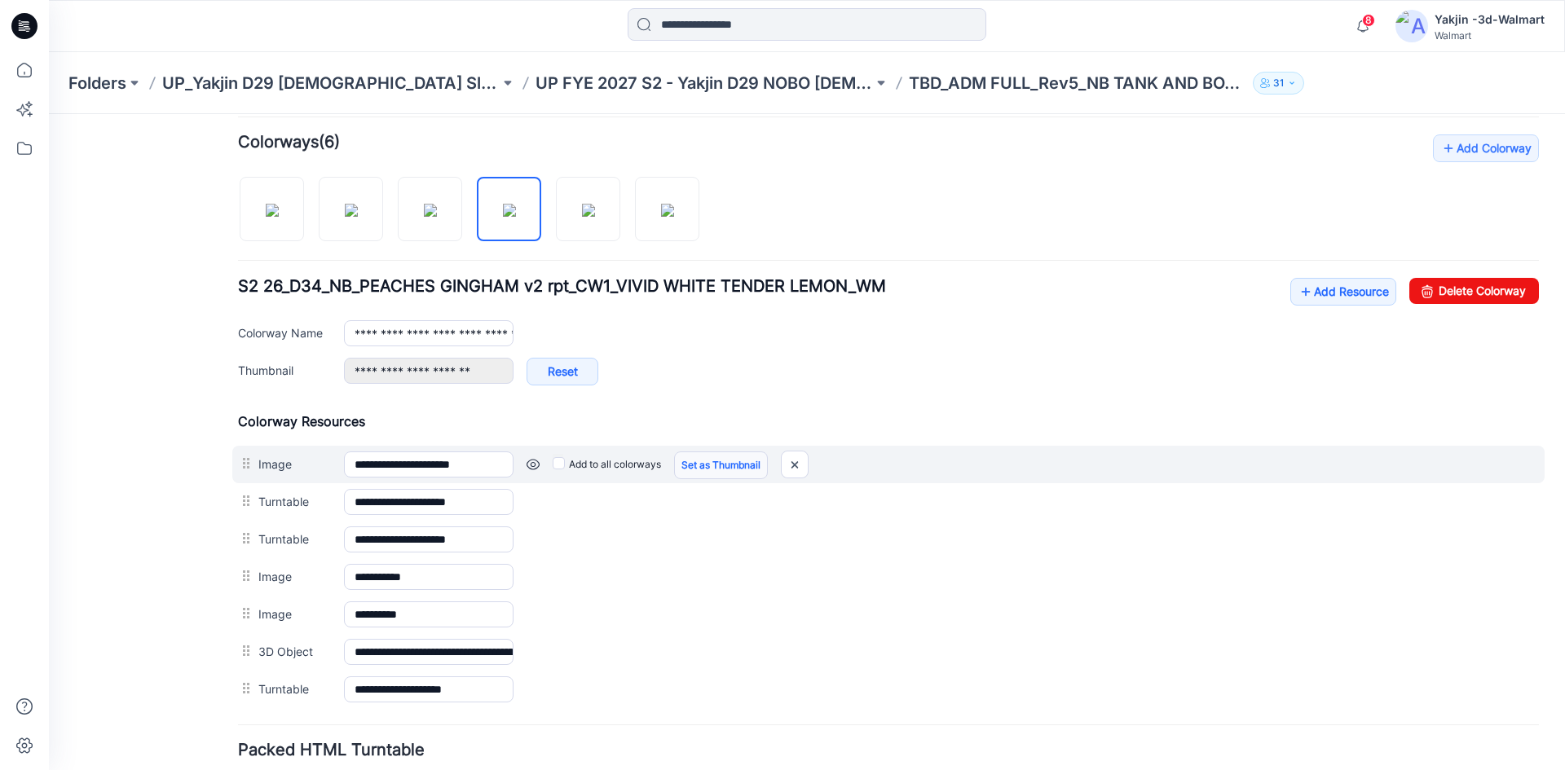
click at [722, 457] on link "Set as Thumbnail" at bounding box center [721, 466] width 94 height 28
type input "**********"
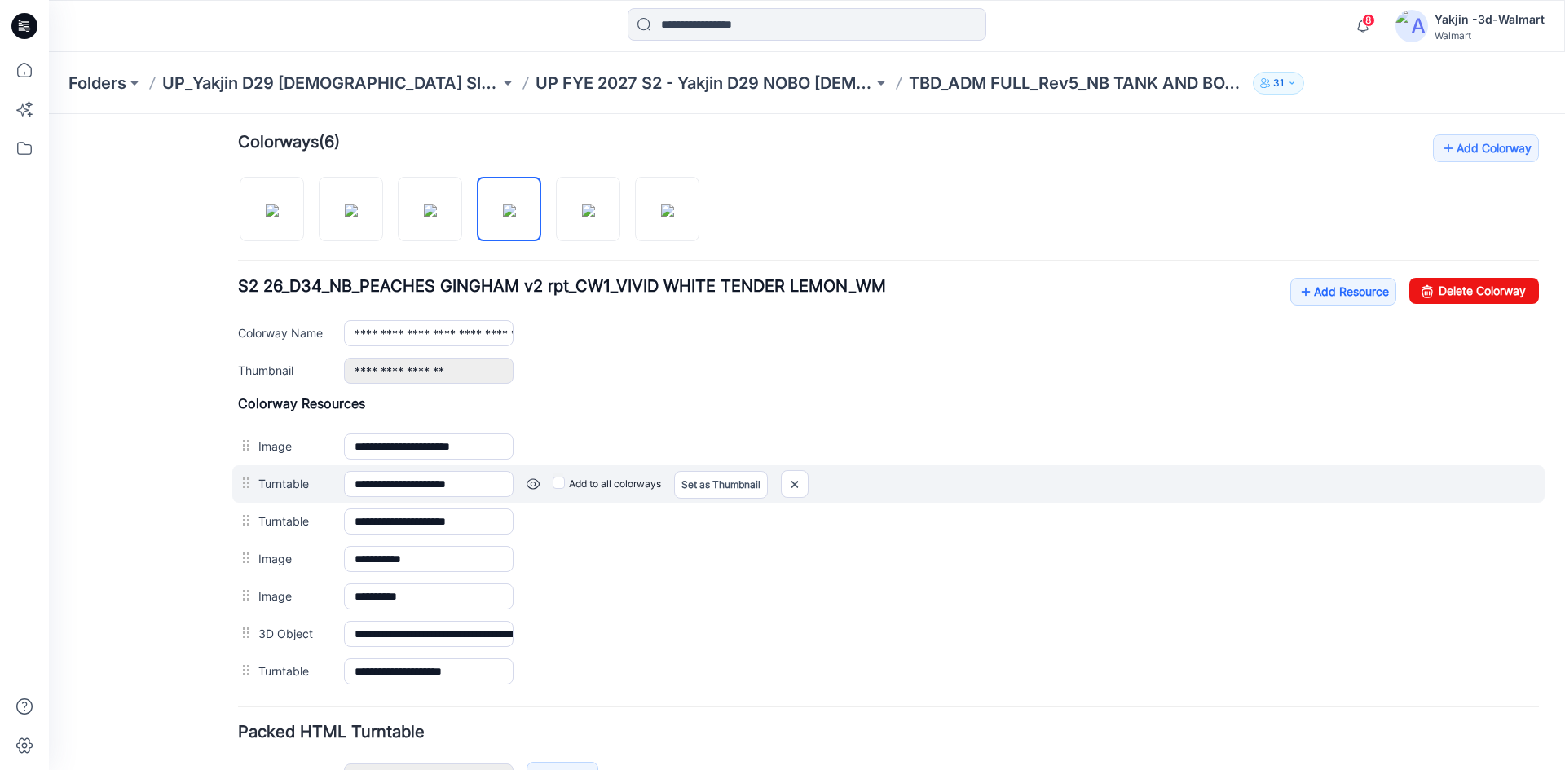
click at [532, 485] on link at bounding box center [533, 484] width 13 height 13
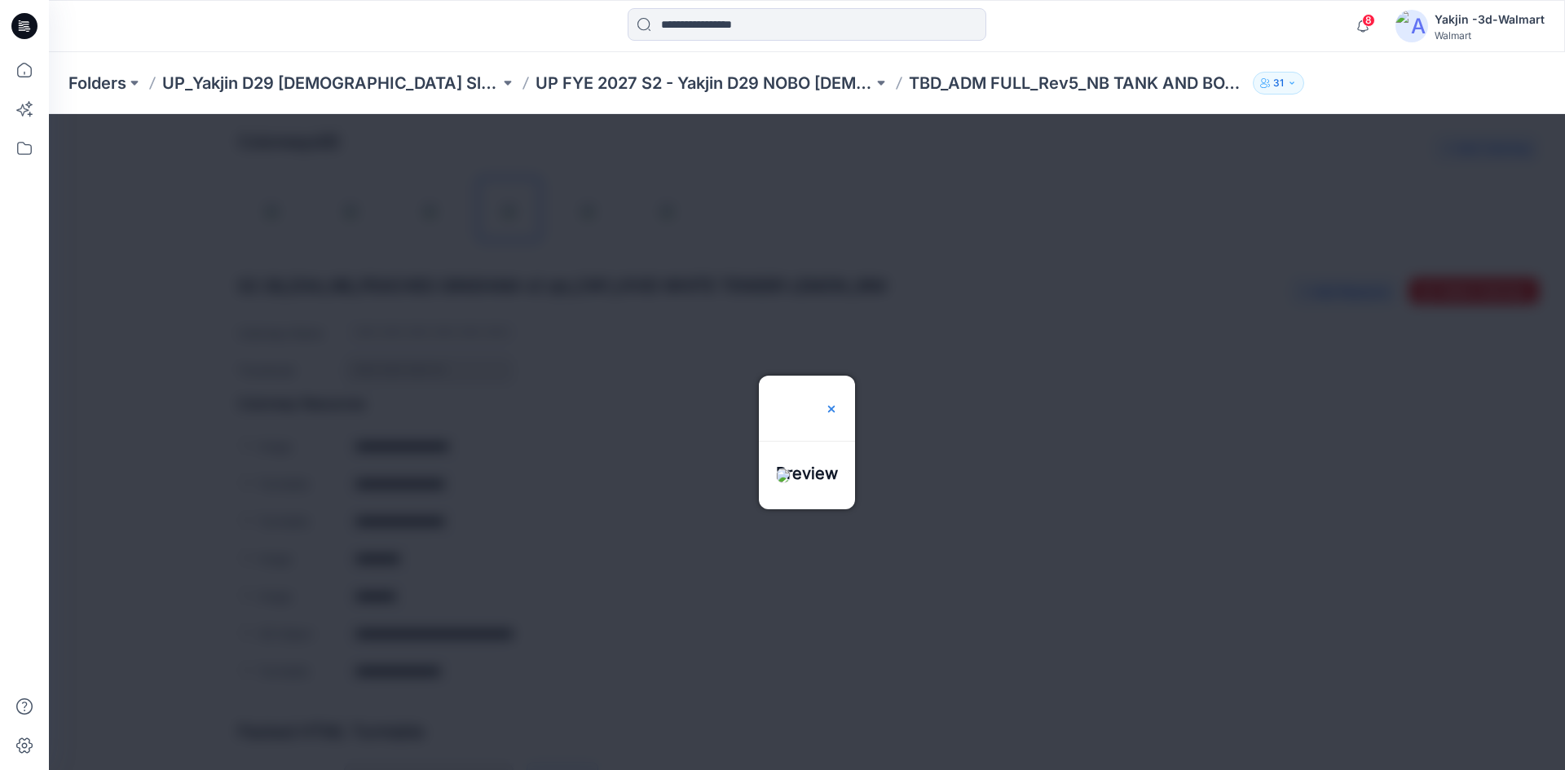
click at [838, 403] on img at bounding box center [831, 409] width 13 height 13
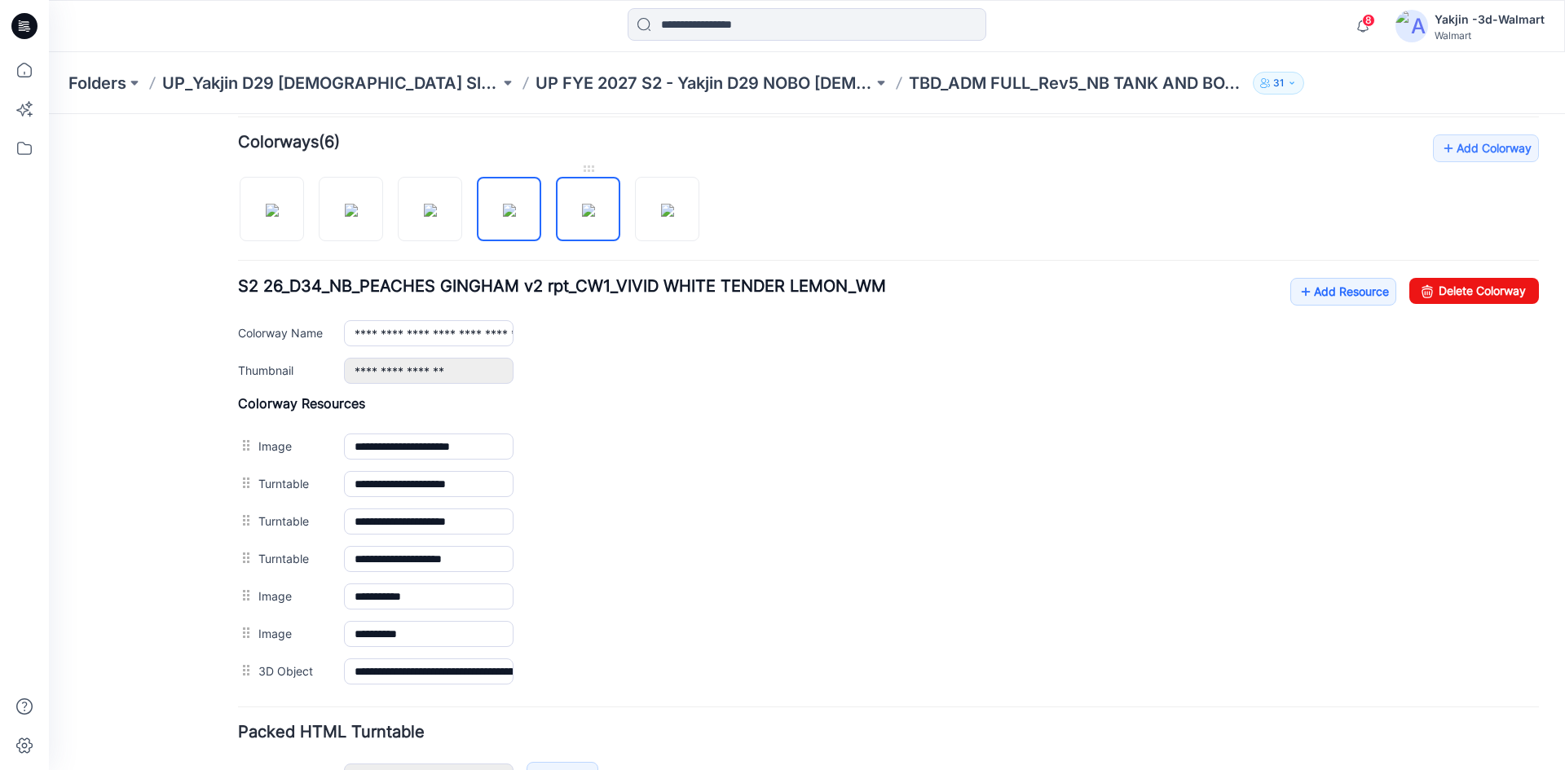
click at [595, 210] on img at bounding box center [588, 210] width 13 height 13
type input "**********"
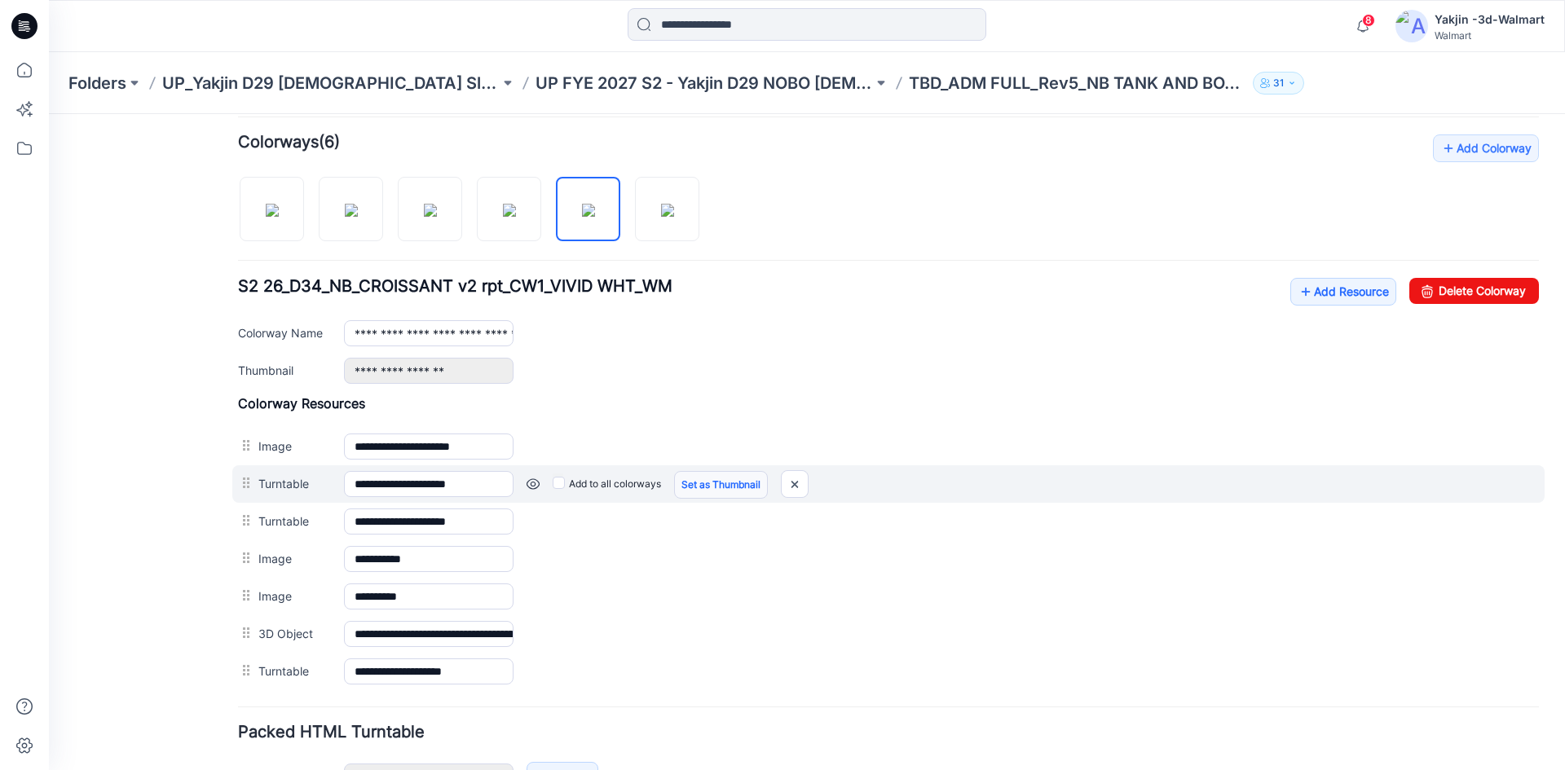
click at [714, 483] on link "Set as Thumbnail" at bounding box center [721, 485] width 94 height 28
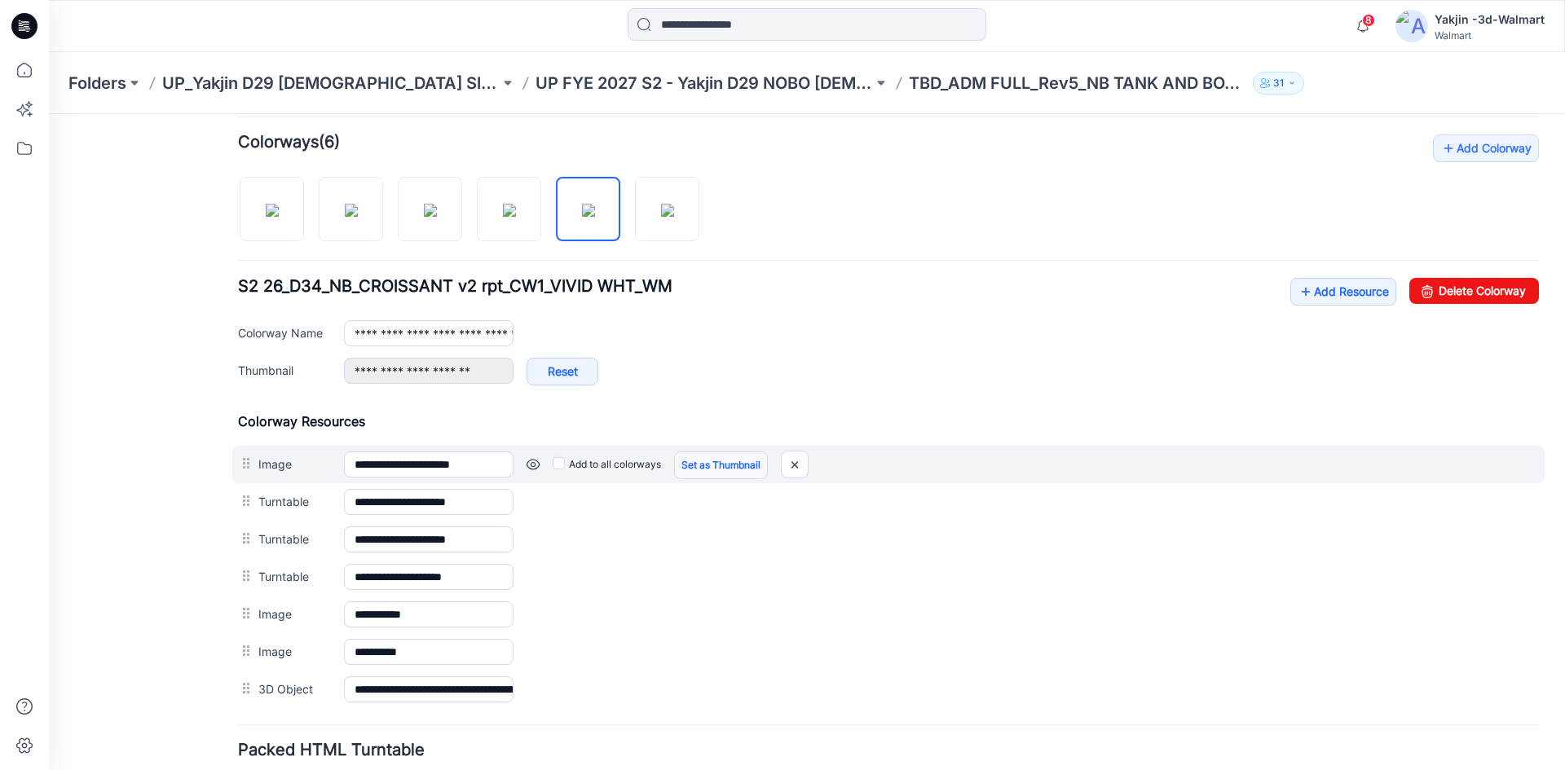
click at [711, 460] on link "Set as Thumbnail" at bounding box center [721, 466] width 94 height 28
type input "**********"
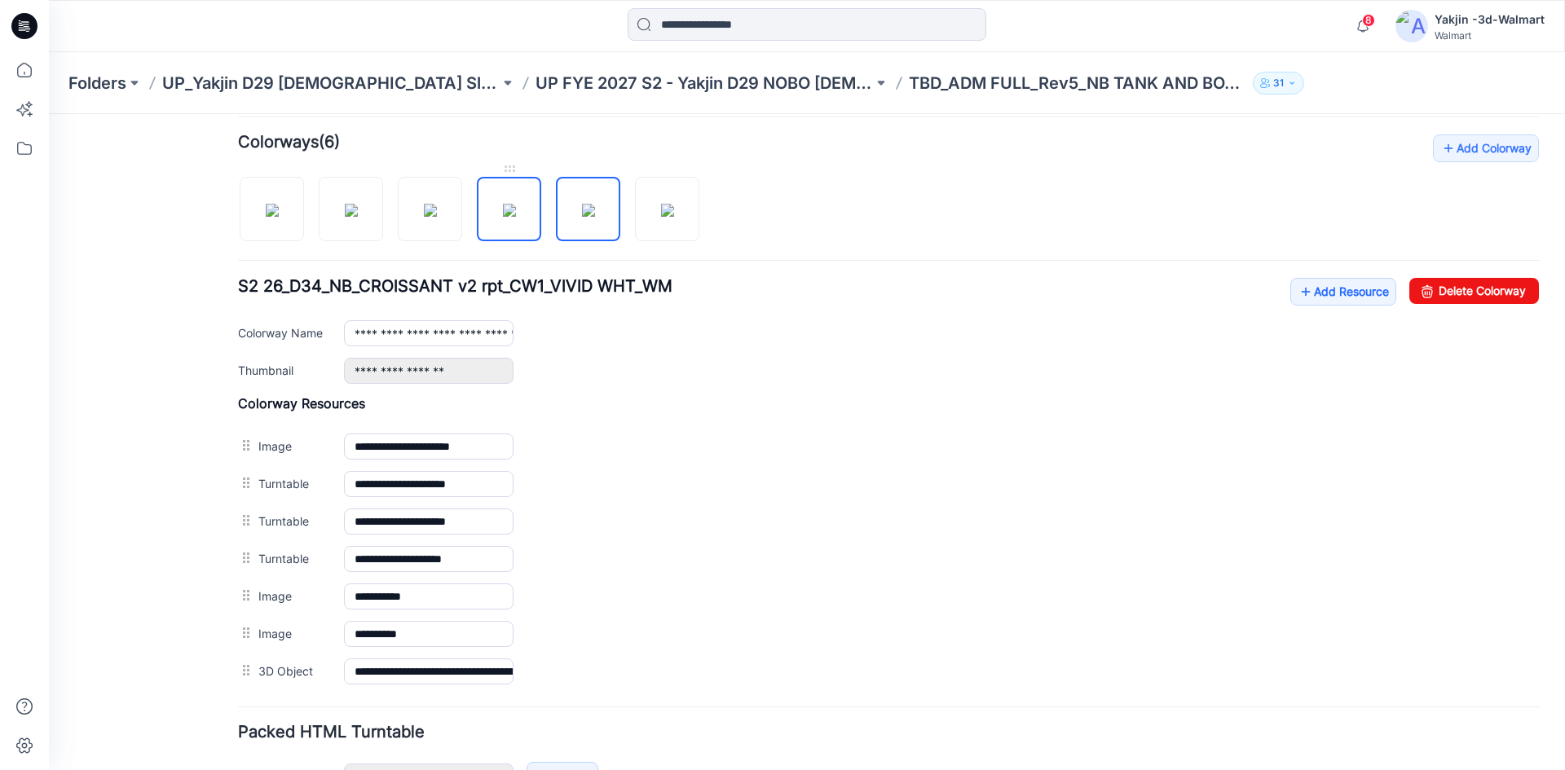
click at [516, 213] on img at bounding box center [509, 210] width 13 height 13
click at [434, 215] on img at bounding box center [430, 210] width 13 height 13
type input "**********"
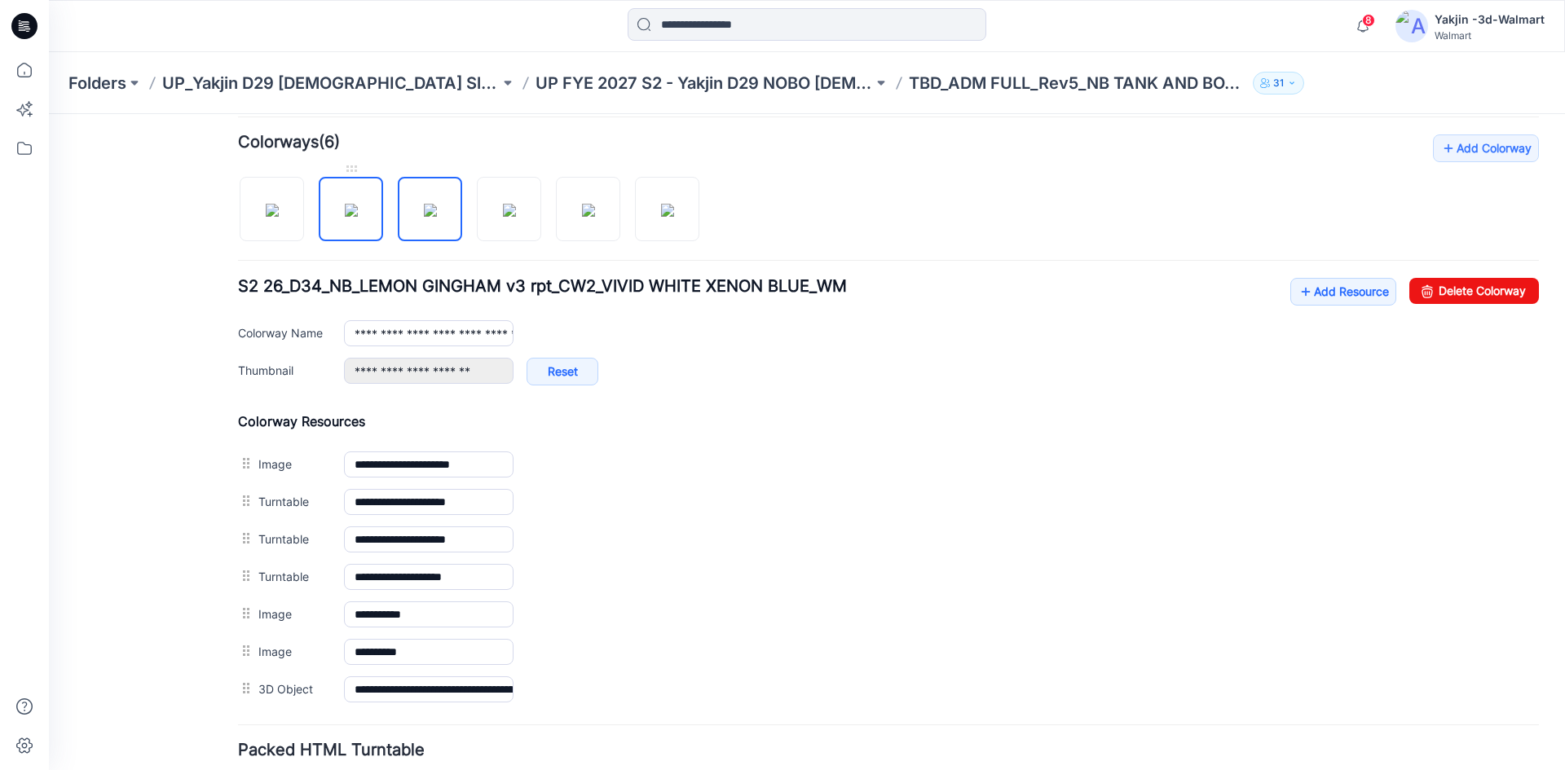
click at [358, 217] on img at bounding box center [351, 210] width 13 height 13
click at [437, 214] on img at bounding box center [430, 210] width 13 height 13
click at [503, 217] on img at bounding box center [509, 210] width 13 height 13
type input "**********"
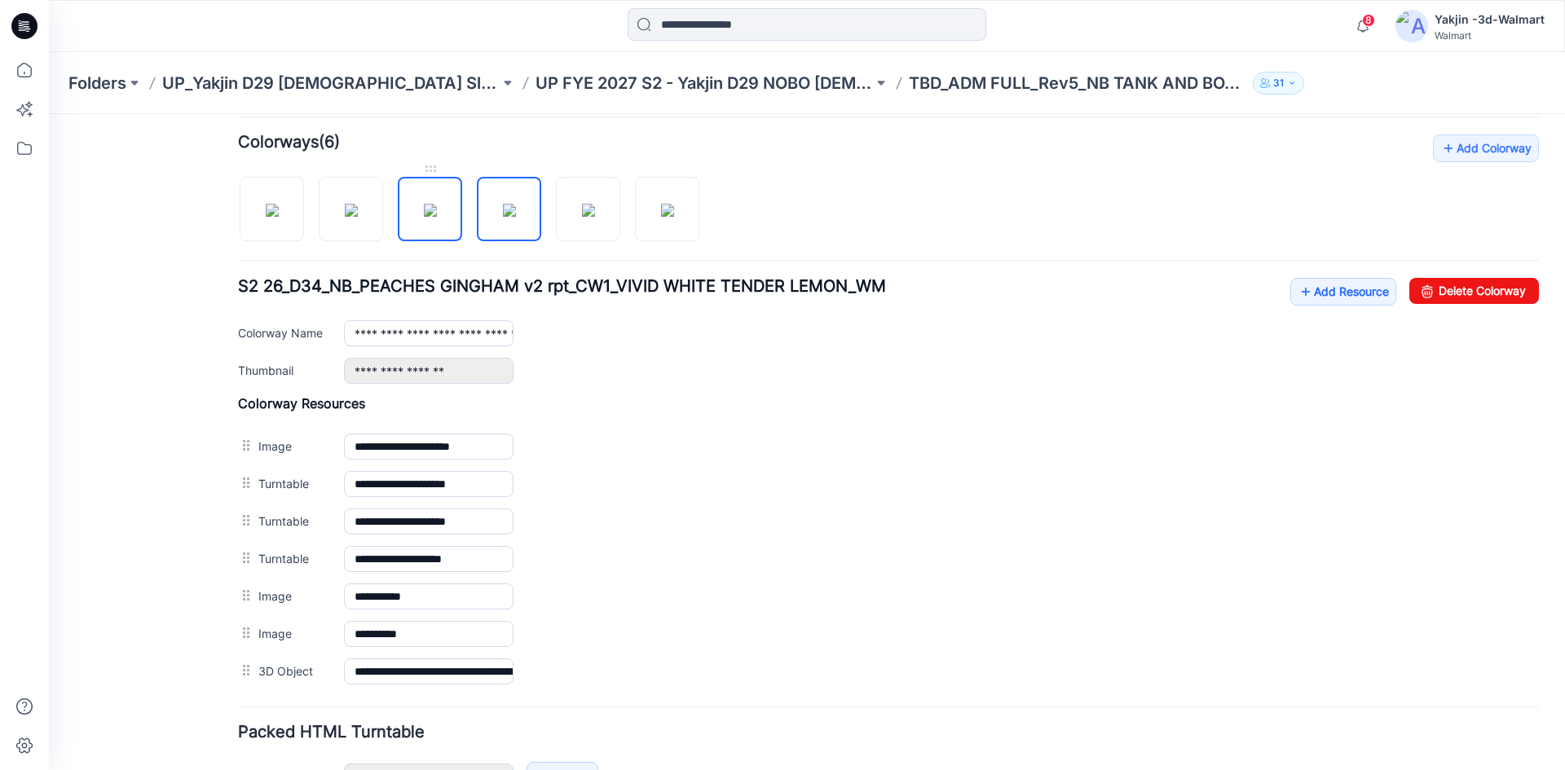
click at [437, 217] on img at bounding box center [430, 210] width 13 height 13
type input "**********"
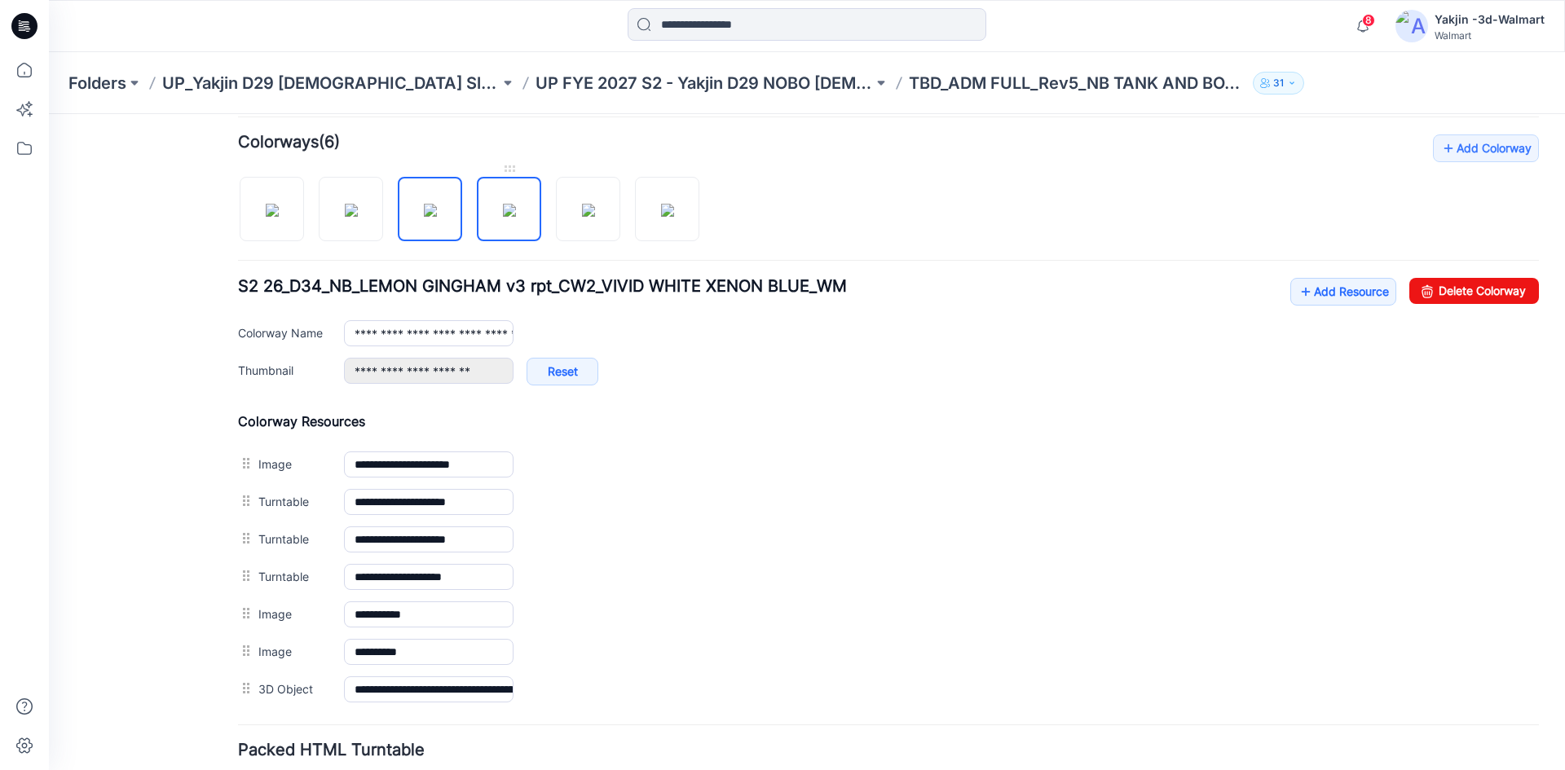
click at [503, 217] on img at bounding box center [509, 210] width 13 height 13
type input "**********"
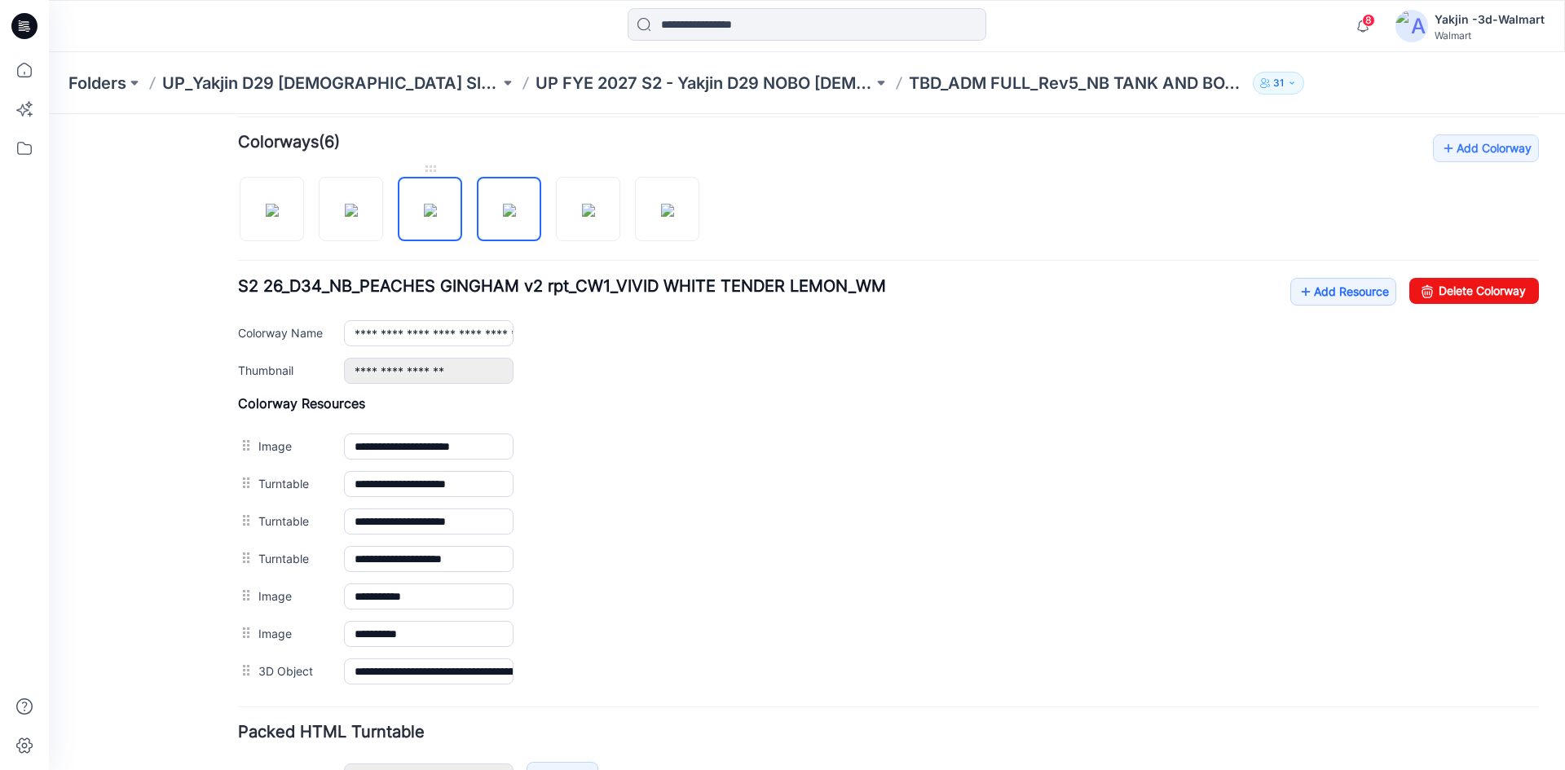
click at [424, 217] on img at bounding box center [430, 210] width 13 height 13
type input "**********"
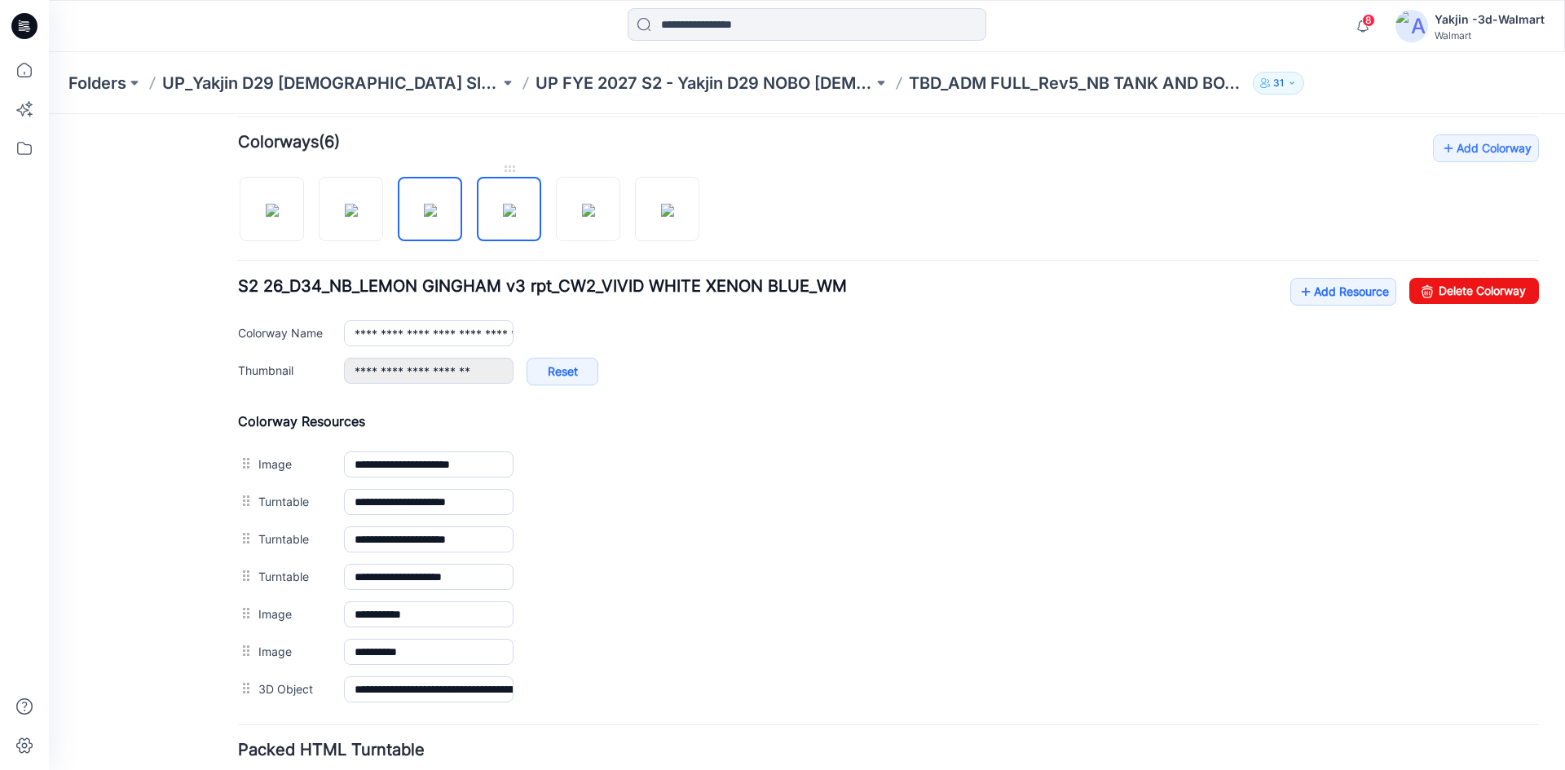
click at [503, 217] on img at bounding box center [509, 210] width 13 height 13
type input "**********"
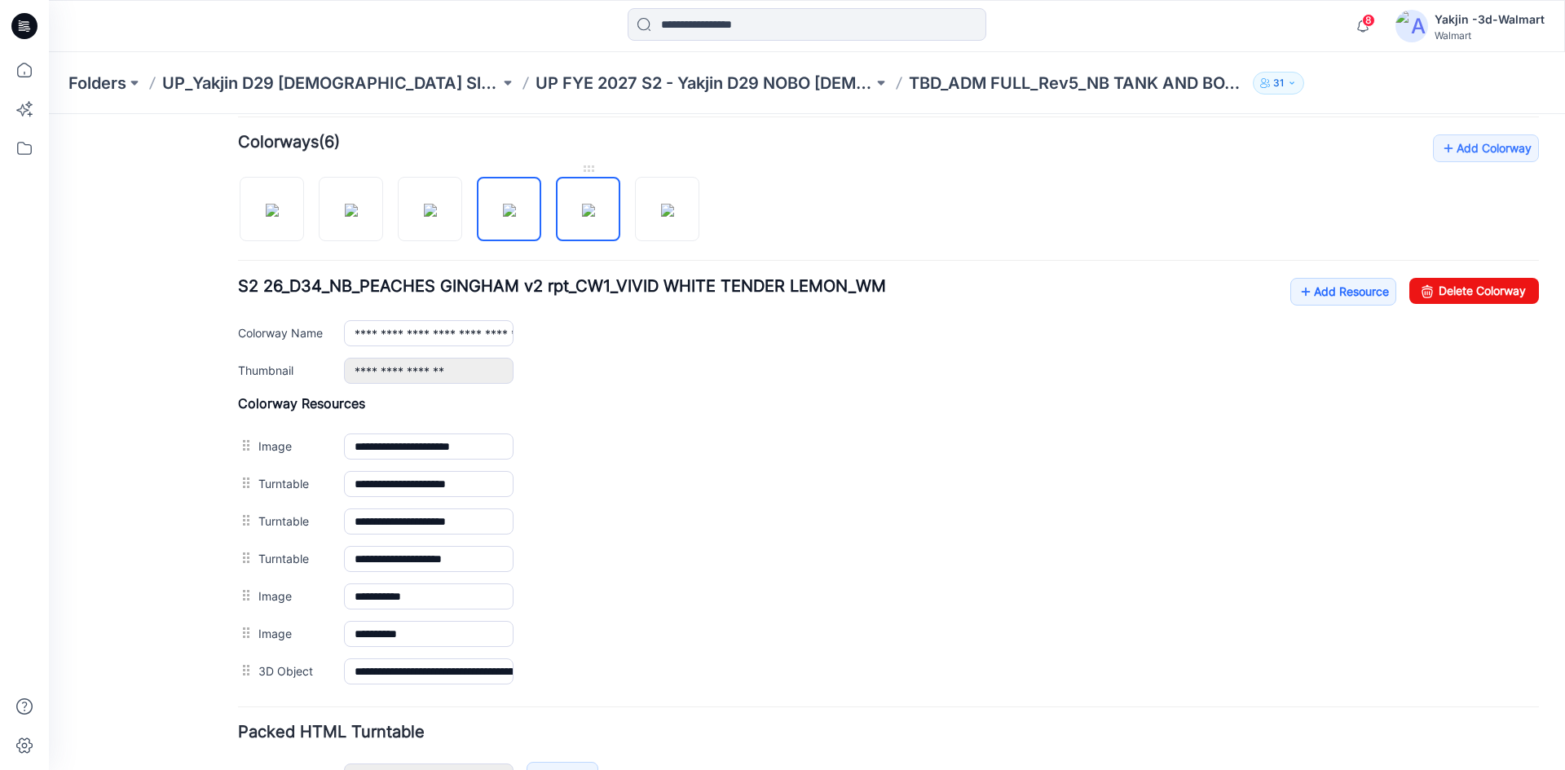
click at [582, 210] on img at bounding box center [588, 210] width 13 height 13
click at [661, 215] on img at bounding box center [667, 210] width 13 height 13
type input "**********"
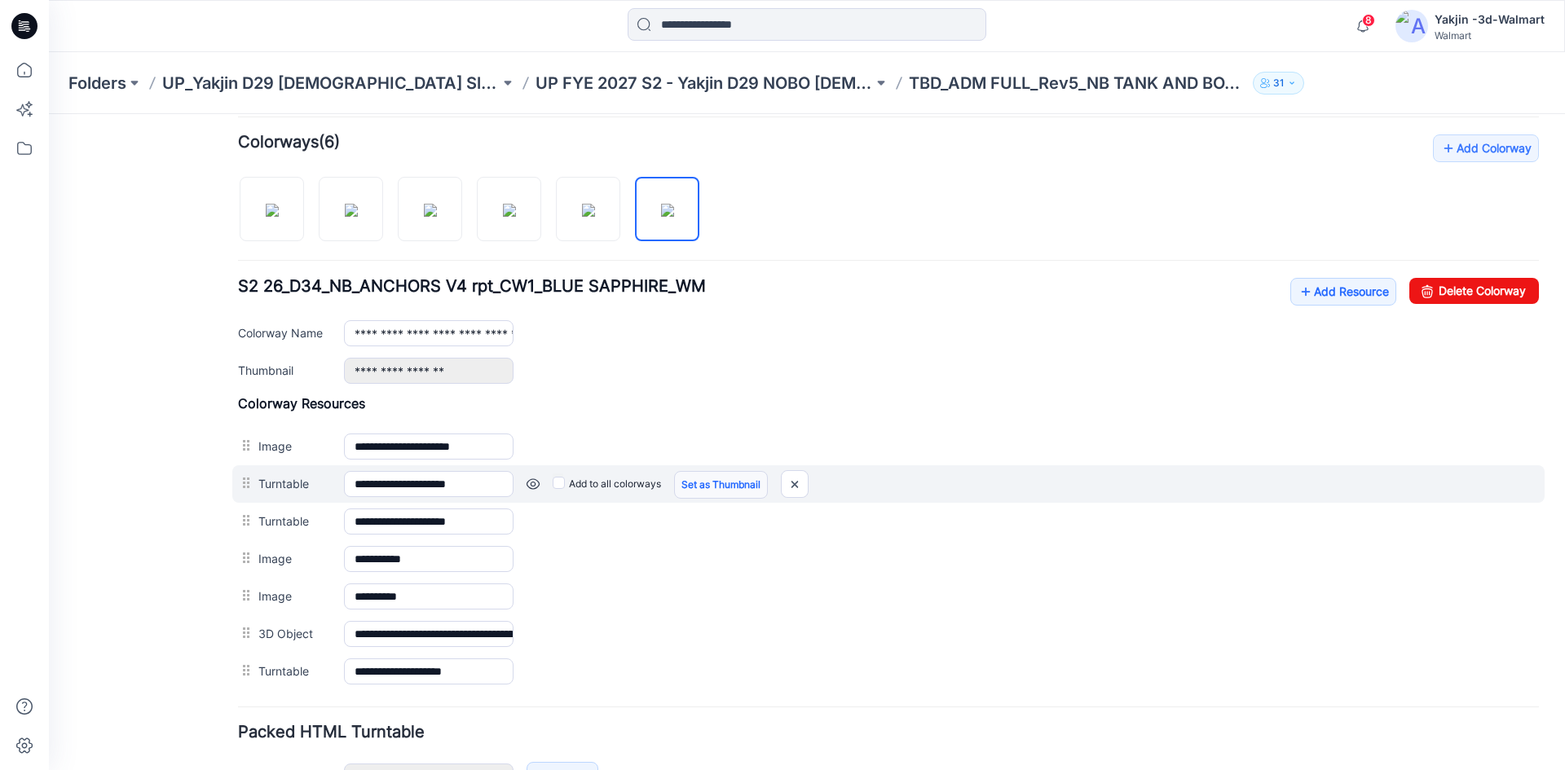
click at [703, 482] on link "Set as Thumbnail" at bounding box center [721, 485] width 94 height 28
type input "**********"
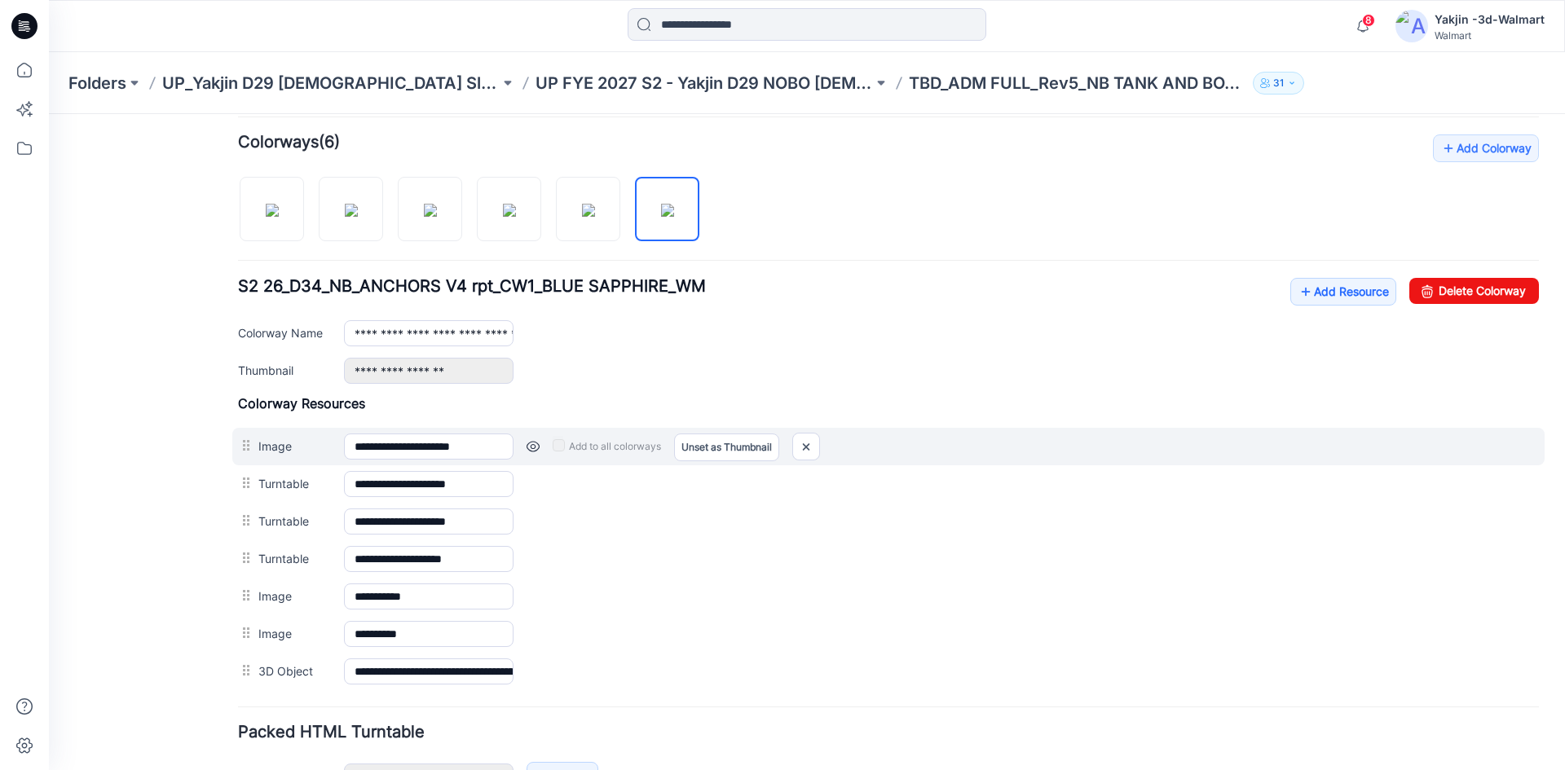
click at [709, 463] on div "**********" at bounding box center [888, 447] width 1313 height 38
click at [709, 451] on link "Unset as Thumbnail" at bounding box center [726, 448] width 105 height 28
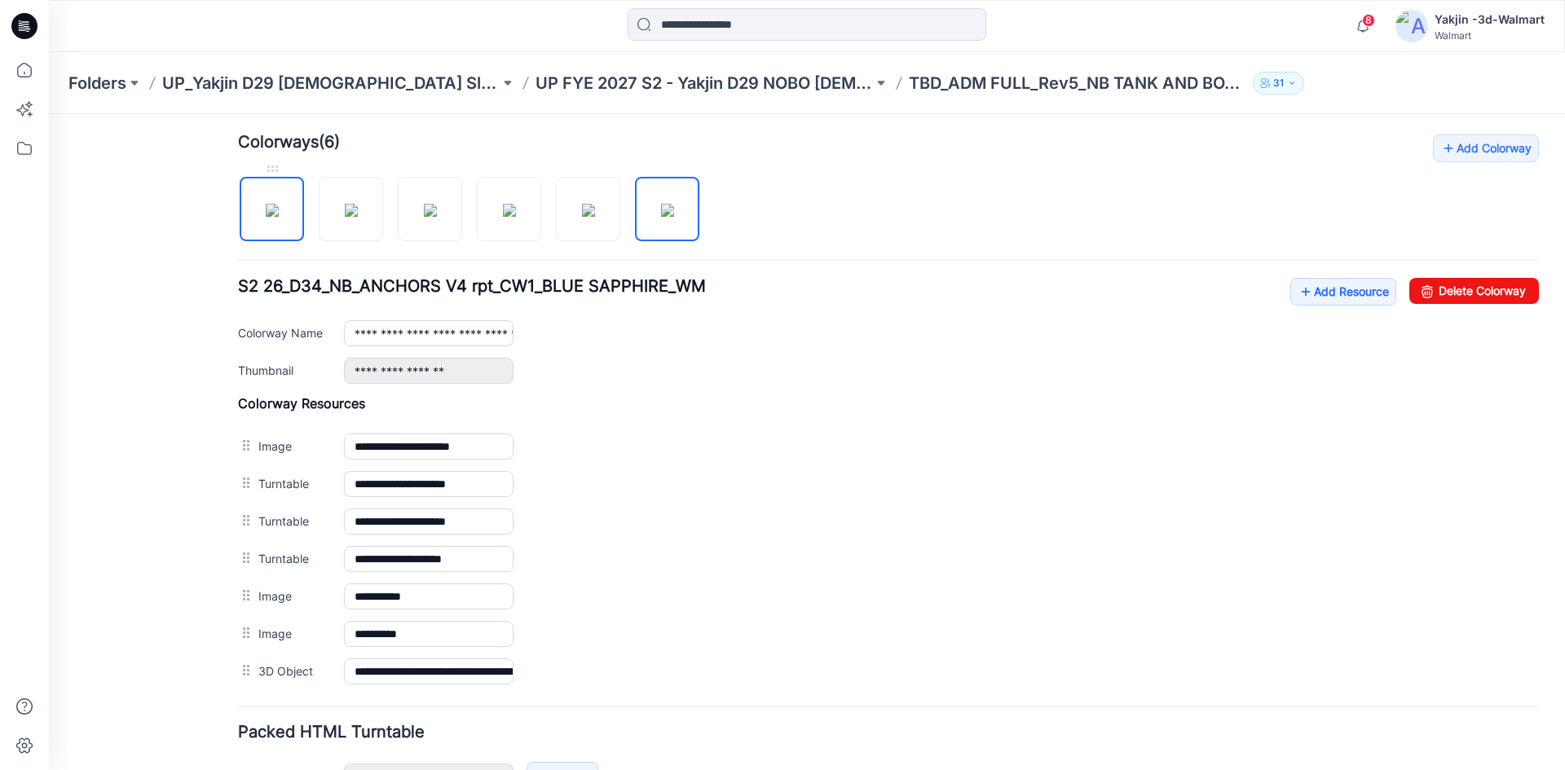
click at [279, 213] on img at bounding box center [272, 210] width 13 height 13
type input "**********"
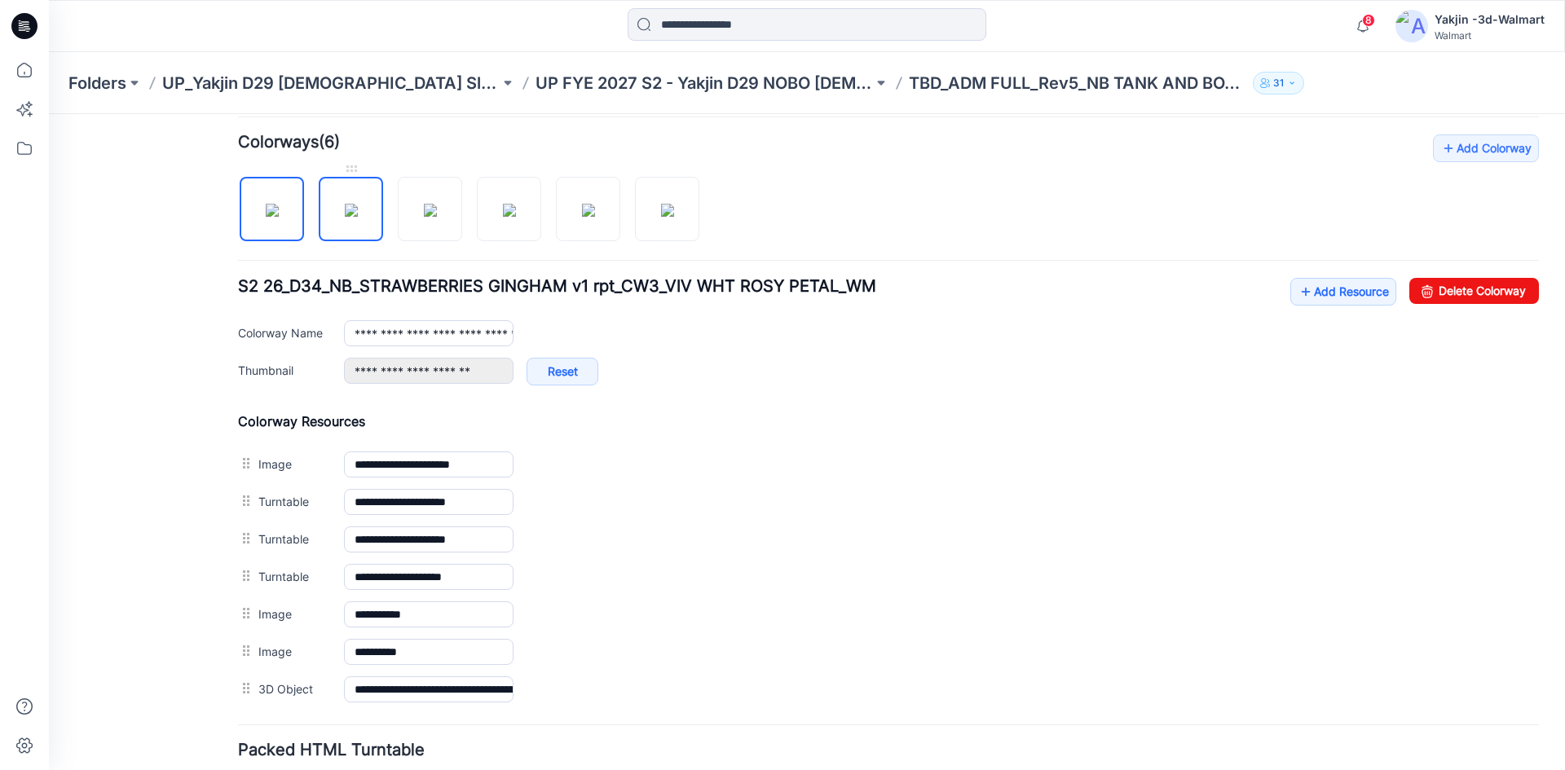
click at [353, 217] on img at bounding box center [351, 210] width 13 height 13
click at [437, 217] on img at bounding box center [430, 210] width 13 height 13
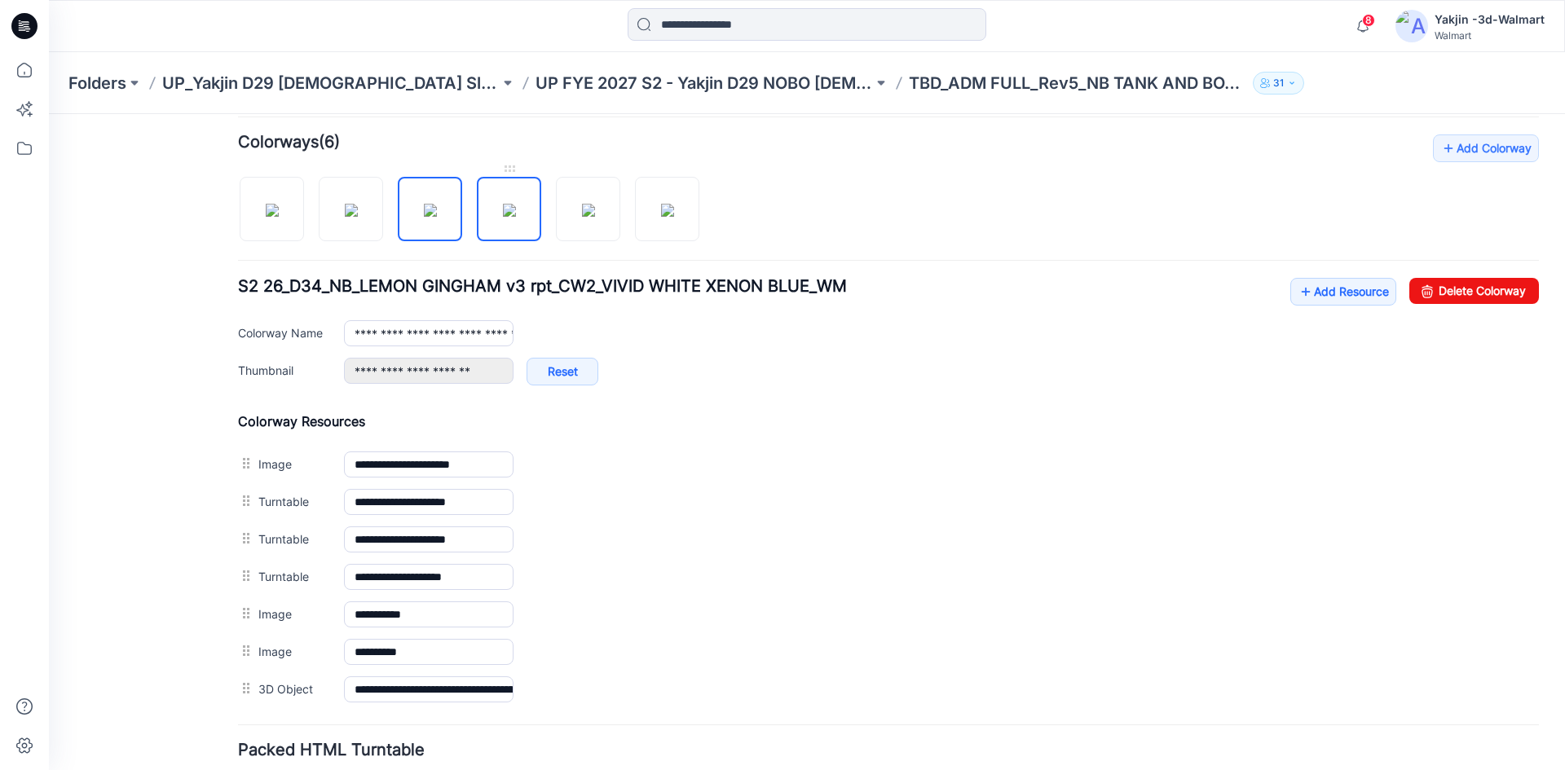
click at [516, 217] on img at bounding box center [509, 210] width 13 height 13
type input "**********"
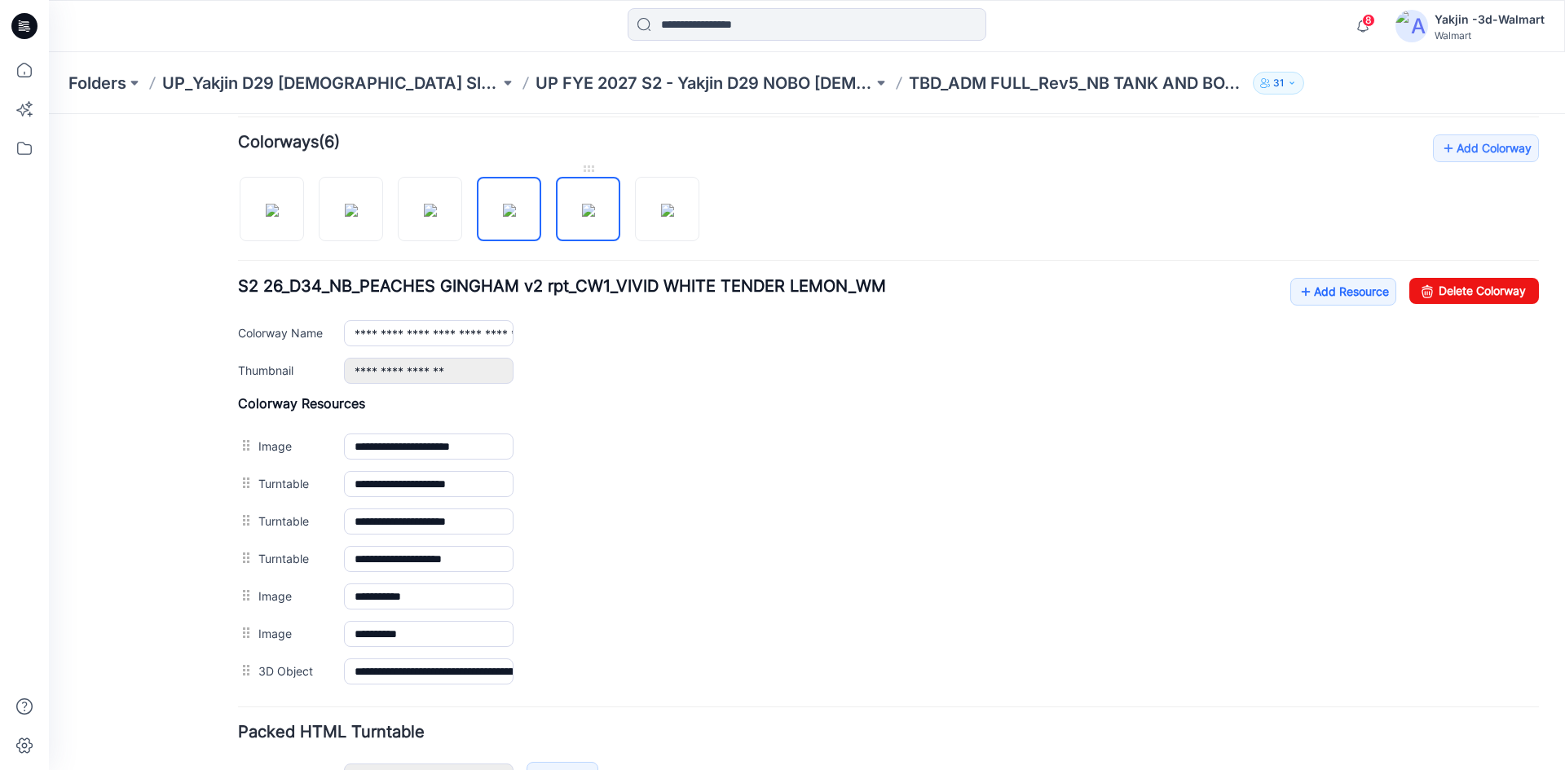
click at [595, 217] on img at bounding box center [588, 210] width 13 height 13
click at [623, 227] on div at bounding box center [475, 201] width 475 height 84
click at [661, 217] on img at bounding box center [667, 210] width 13 height 13
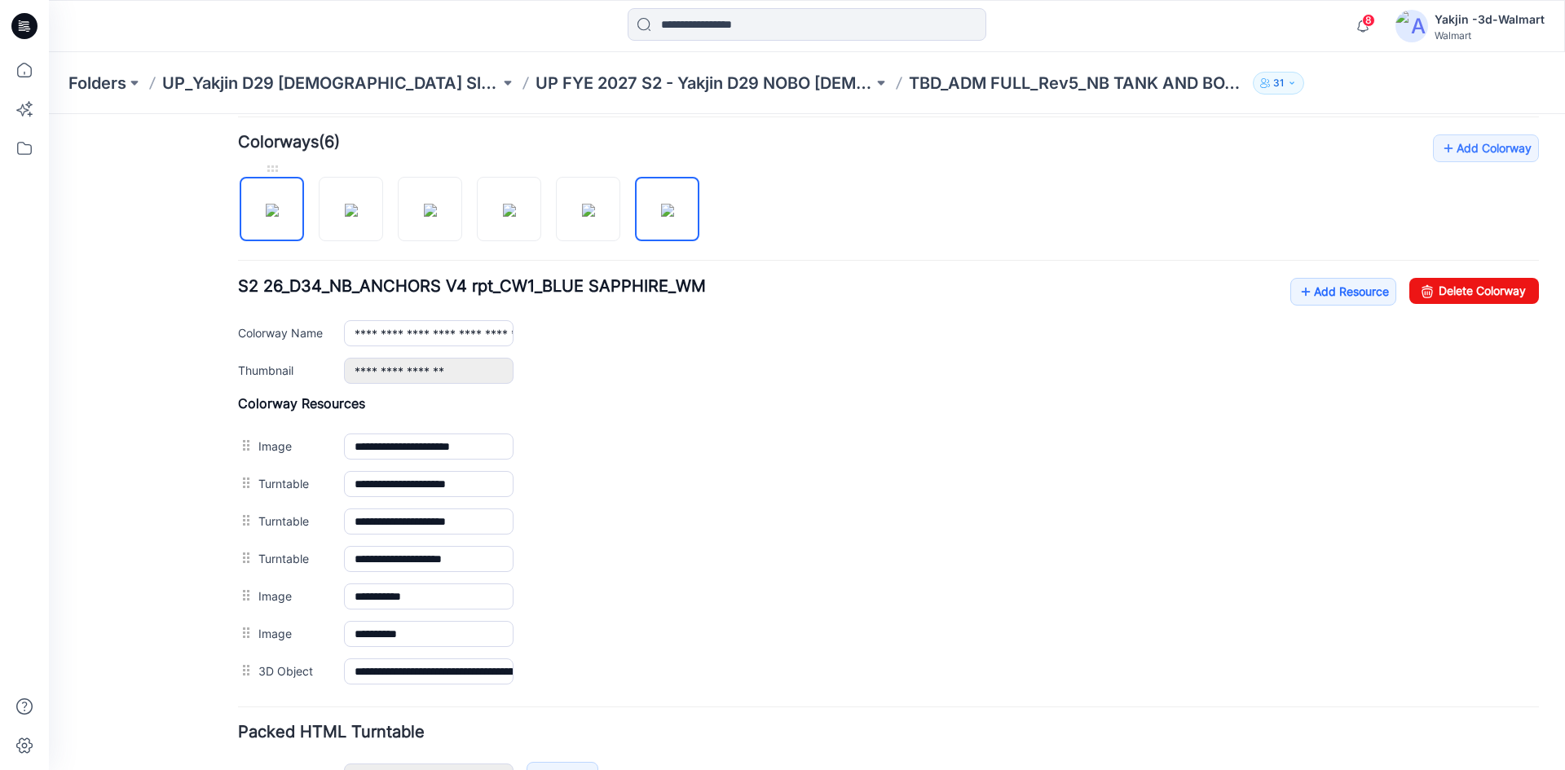
click at [279, 217] on img at bounding box center [272, 210] width 13 height 13
type input "**********"
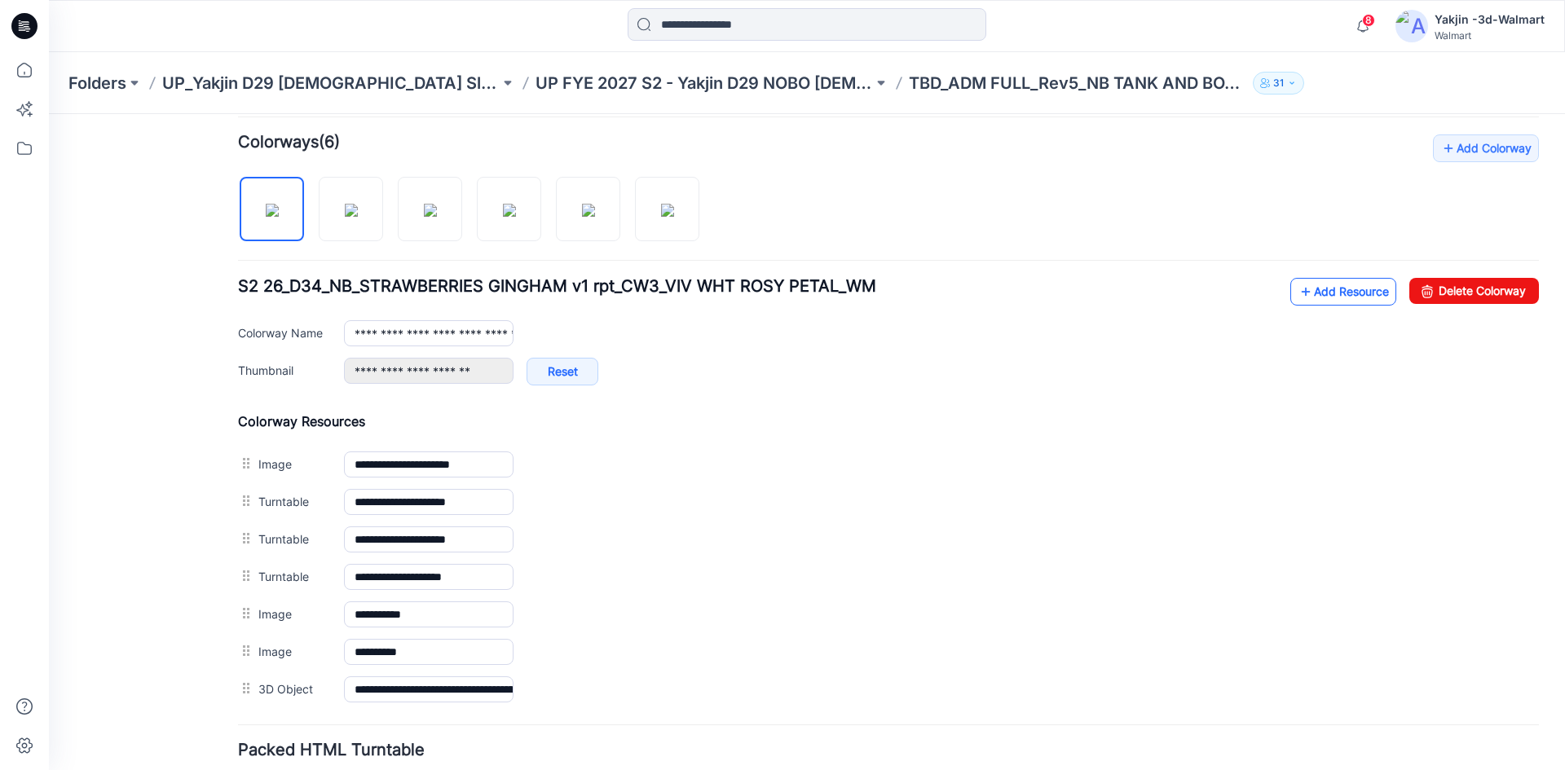
click at [1298, 298] on icon at bounding box center [1306, 292] width 16 height 26
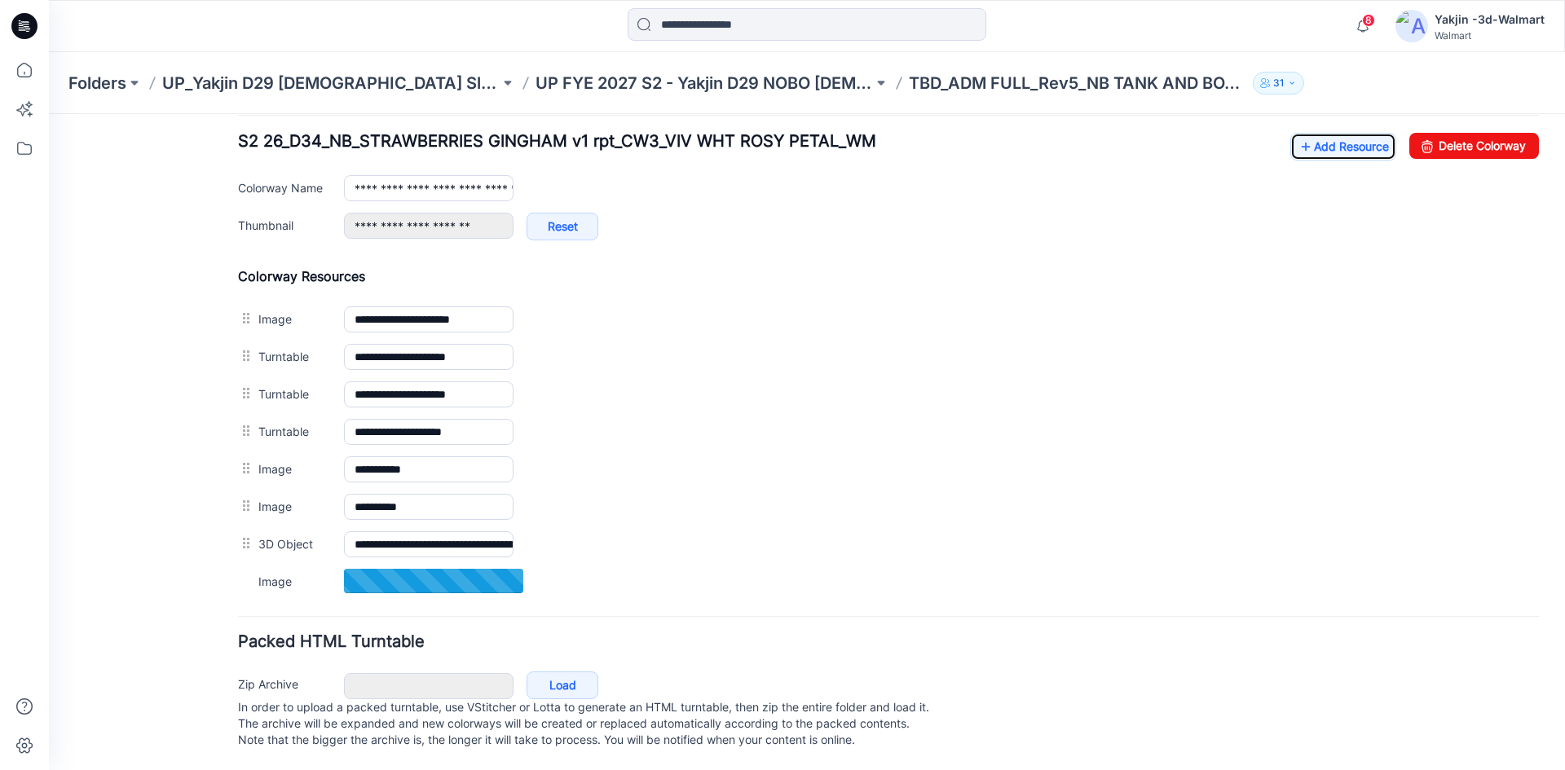
scroll to position [651, 0]
click at [1305, 132] on link "Add Resource" at bounding box center [1344, 146] width 106 height 28
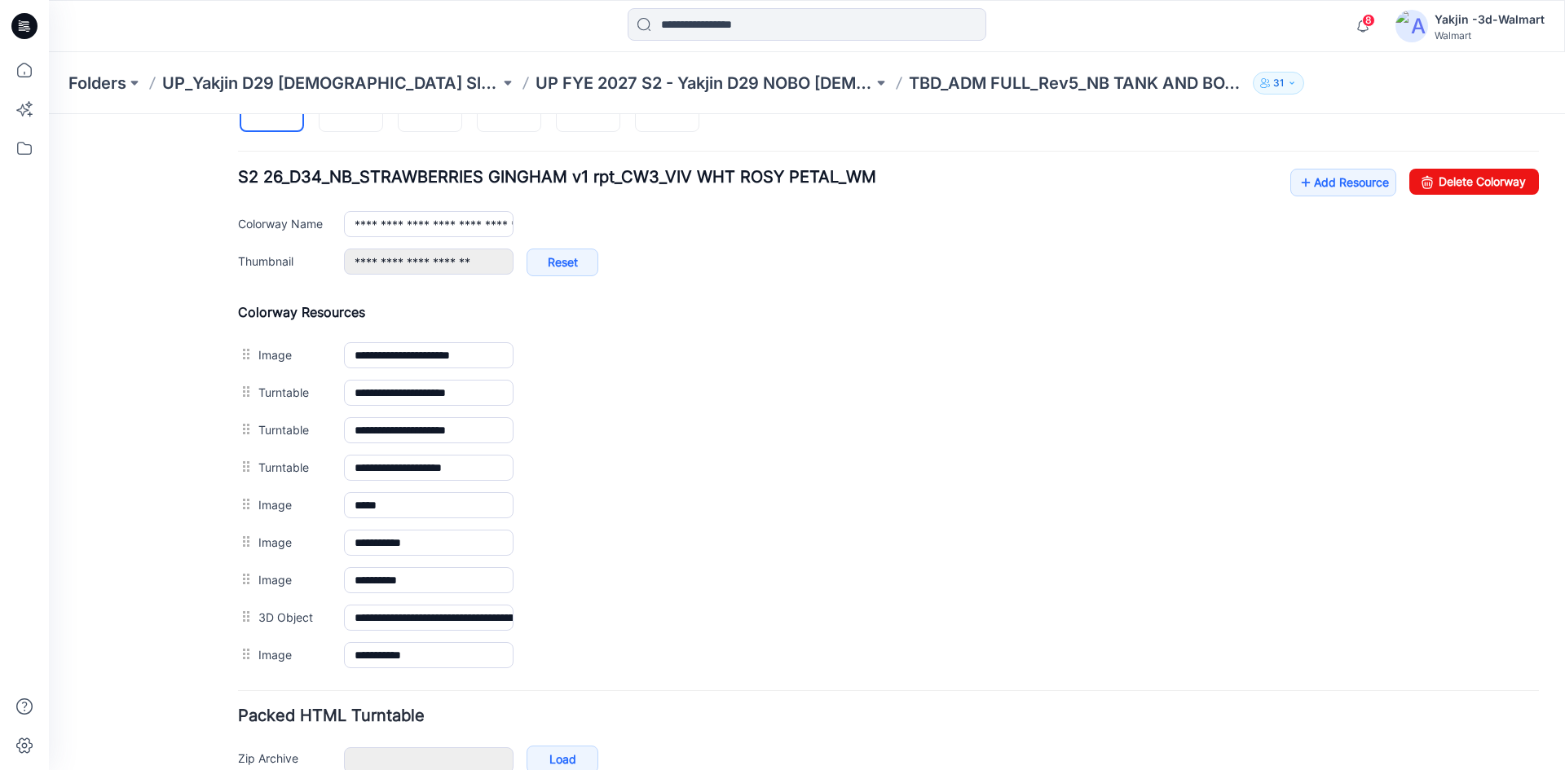
scroll to position [569, 0]
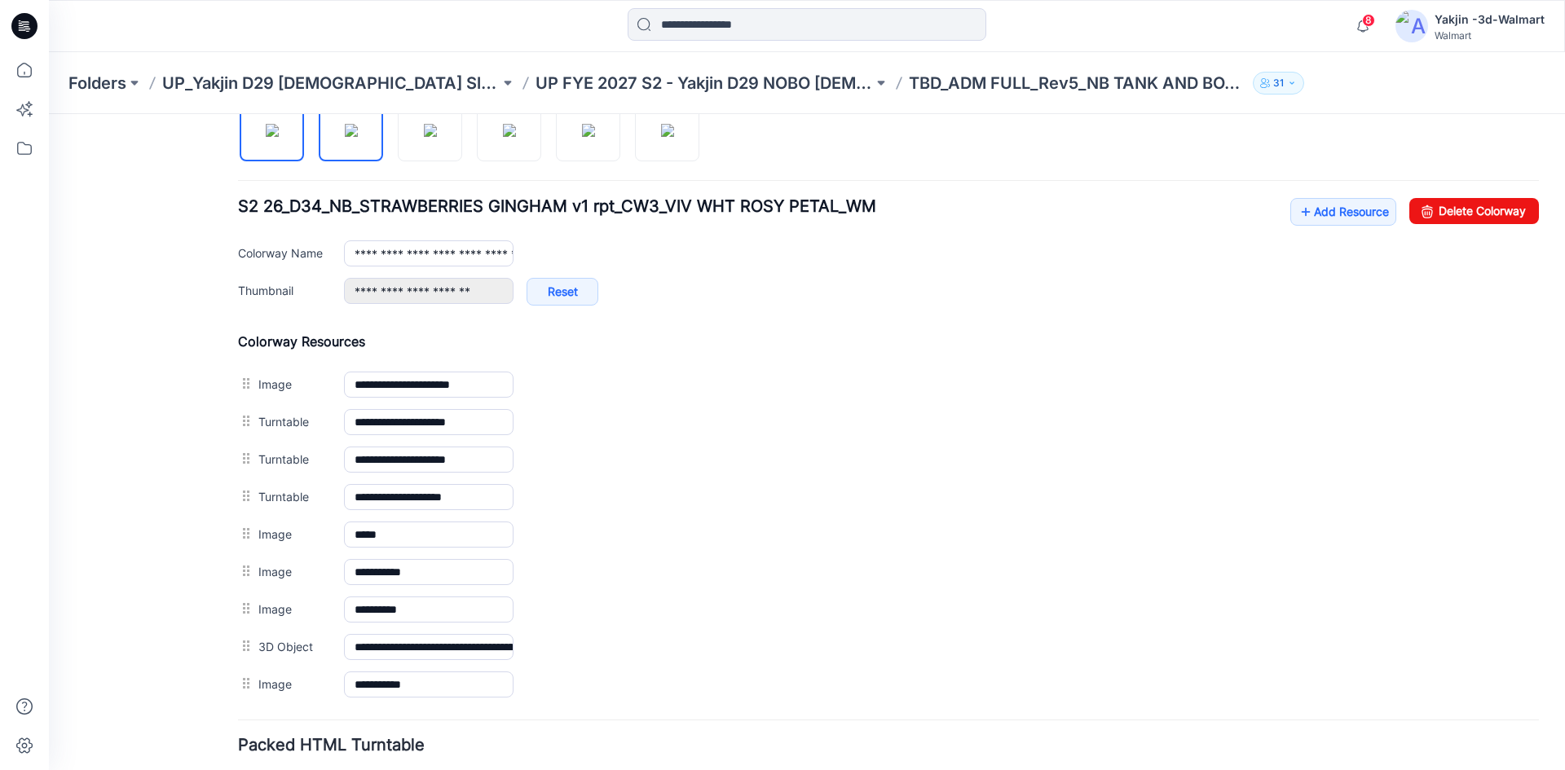
click at [351, 137] on img at bounding box center [351, 130] width 13 height 13
click at [436, 137] on img at bounding box center [430, 130] width 13 height 13
click at [503, 137] on img at bounding box center [509, 130] width 13 height 13
type input "**********"
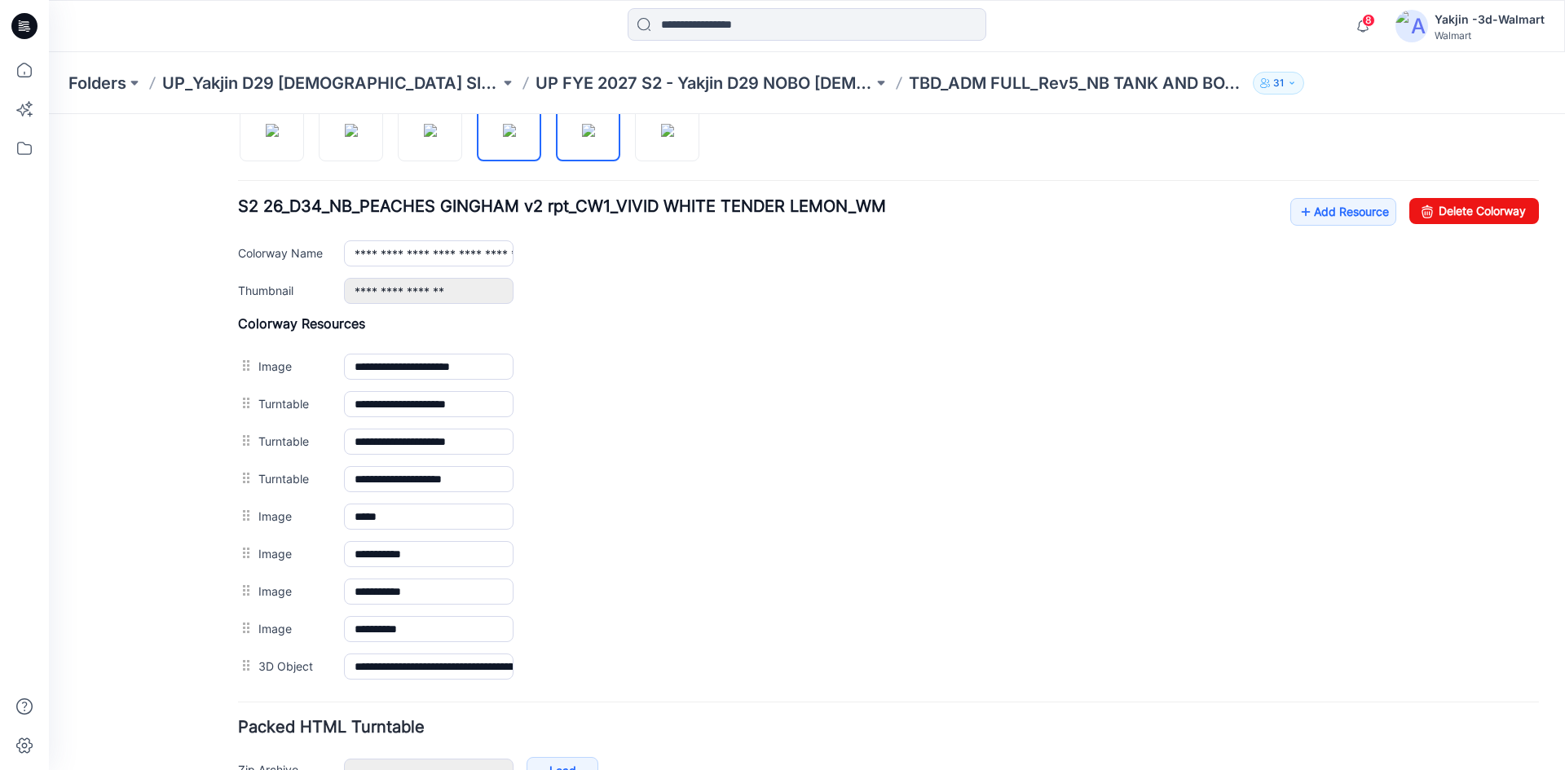
click at [589, 137] on img at bounding box center [588, 130] width 13 height 13
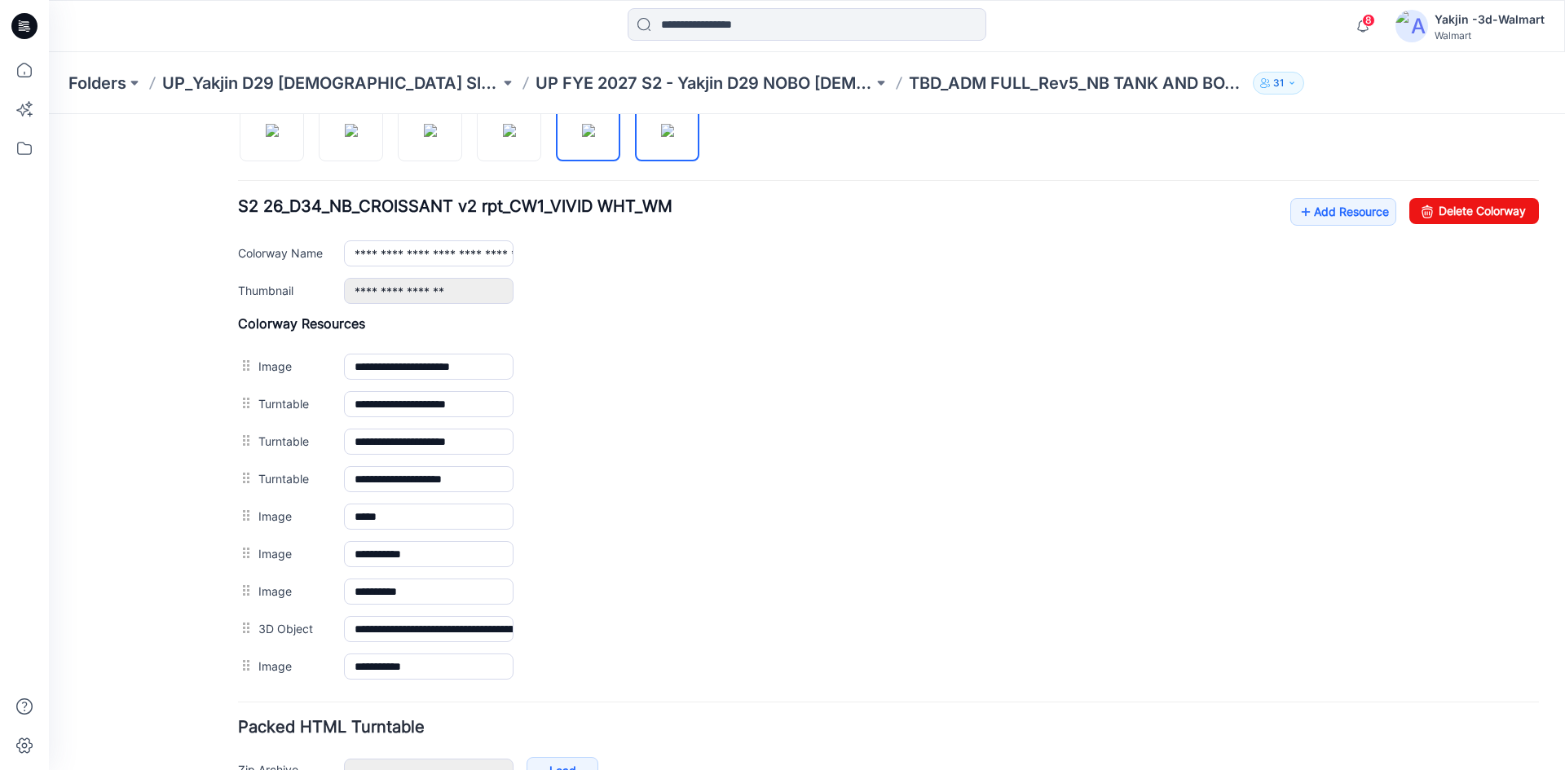
click at [661, 137] on img at bounding box center [667, 130] width 13 height 13
type input "**********"
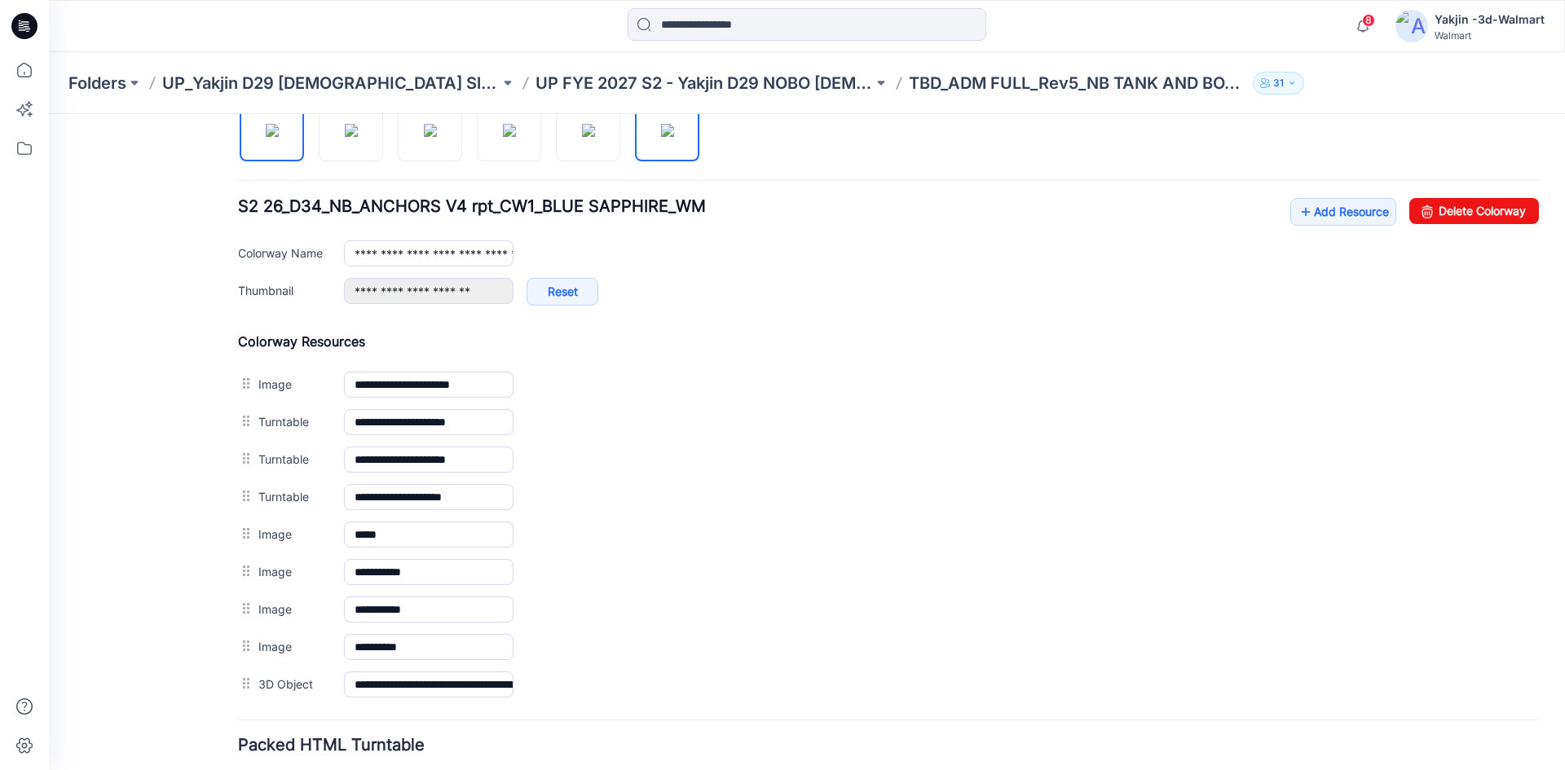
click at [279, 137] on img at bounding box center [272, 130] width 13 height 13
click at [345, 137] on img at bounding box center [351, 130] width 13 height 13
click at [424, 137] on img at bounding box center [430, 130] width 13 height 13
click at [512, 162] on div at bounding box center [475, 121] width 475 height 84
click at [510, 137] on img at bounding box center [509, 130] width 13 height 13
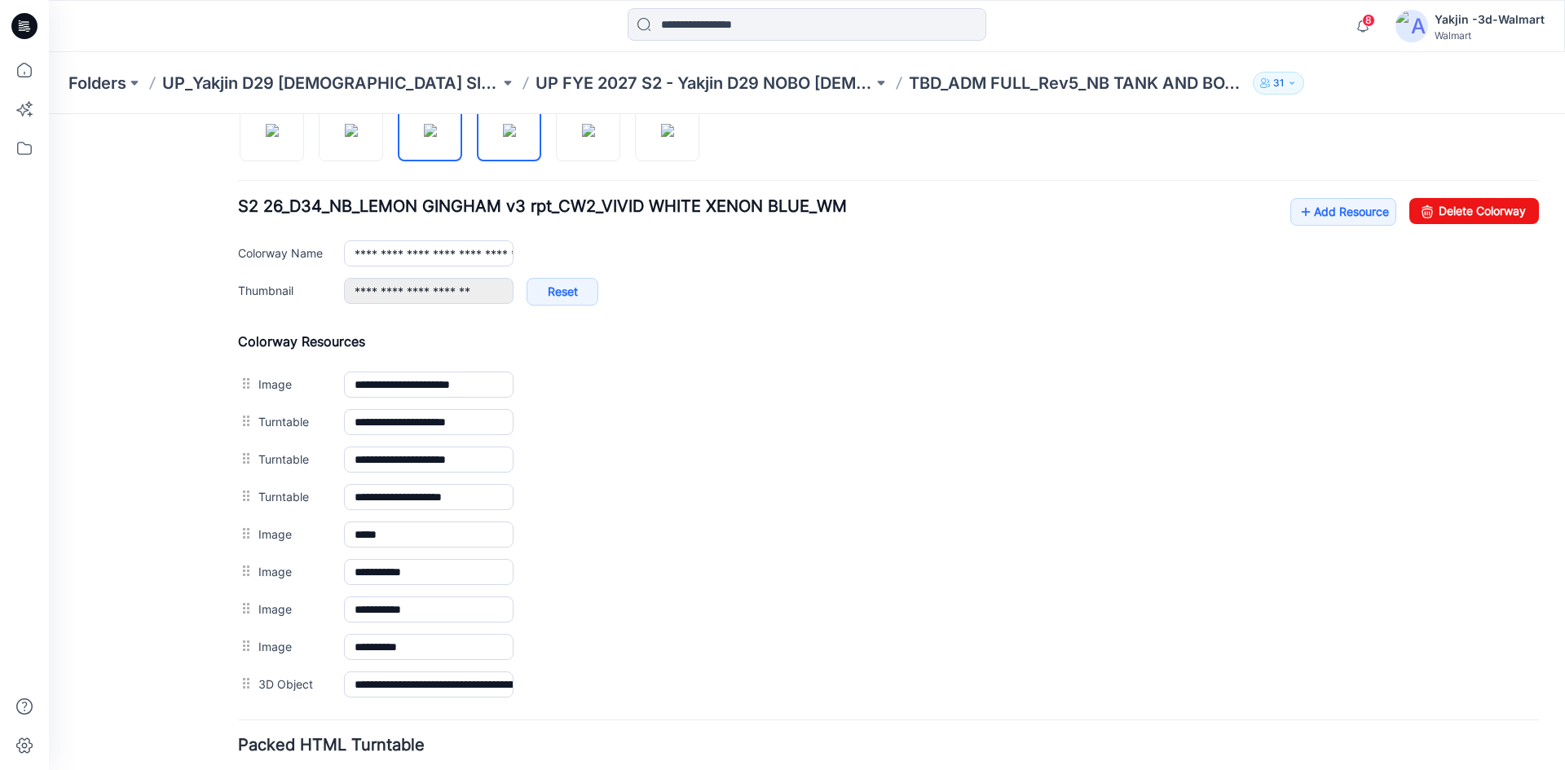
type input "**********"
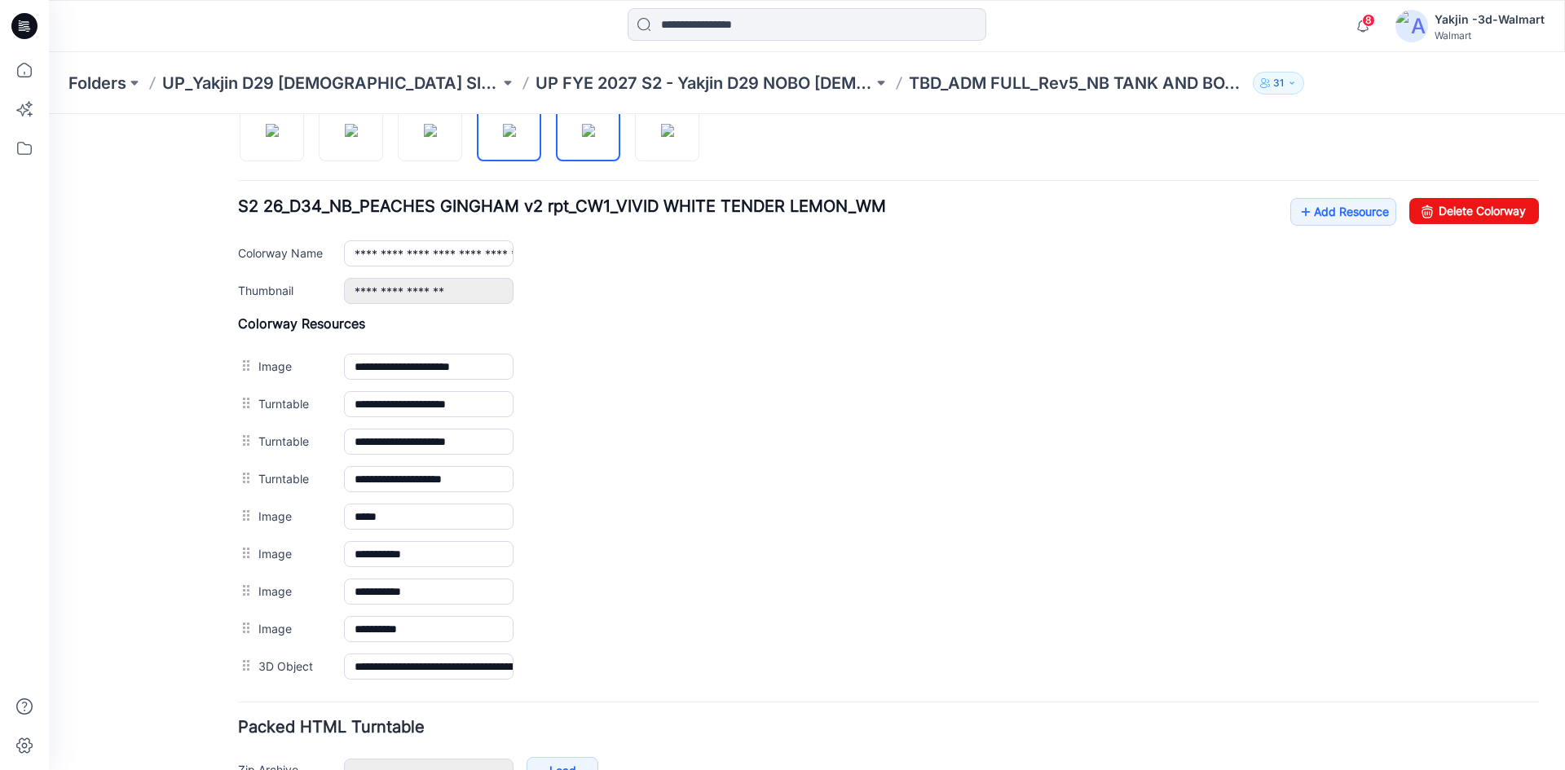
click at [595, 137] on img at bounding box center [588, 130] width 13 height 13
click at [673, 137] on img at bounding box center [667, 130] width 13 height 13
type input "**********"
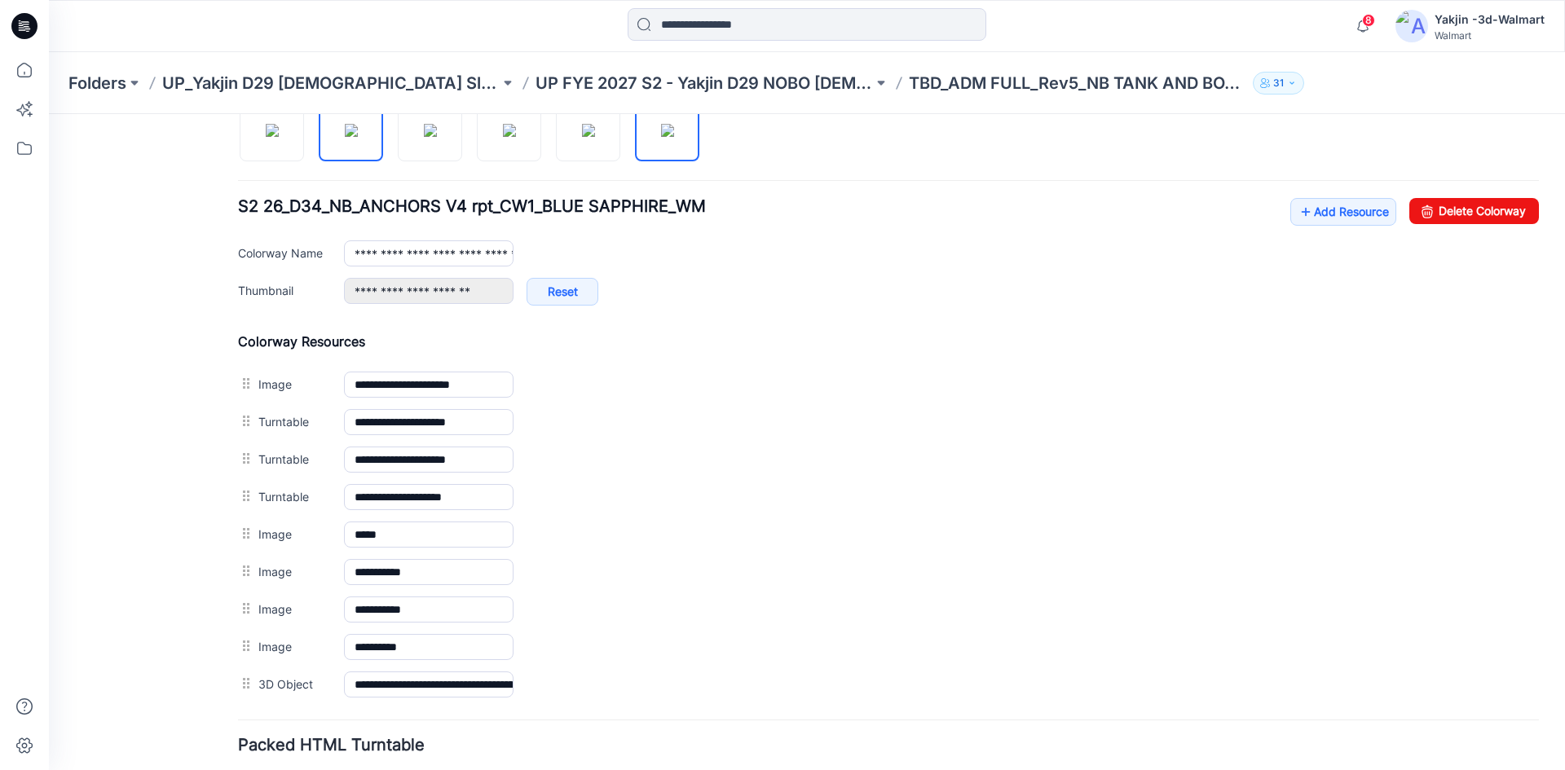
click at [358, 137] on img at bounding box center [351, 130] width 13 height 13
click at [424, 137] on img at bounding box center [430, 130] width 13 height 13
click at [474, 140] on div at bounding box center [475, 121] width 475 height 84
click at [516, 137] on img at bounding box center [509, 130] width 13 height 13
type input "**********"
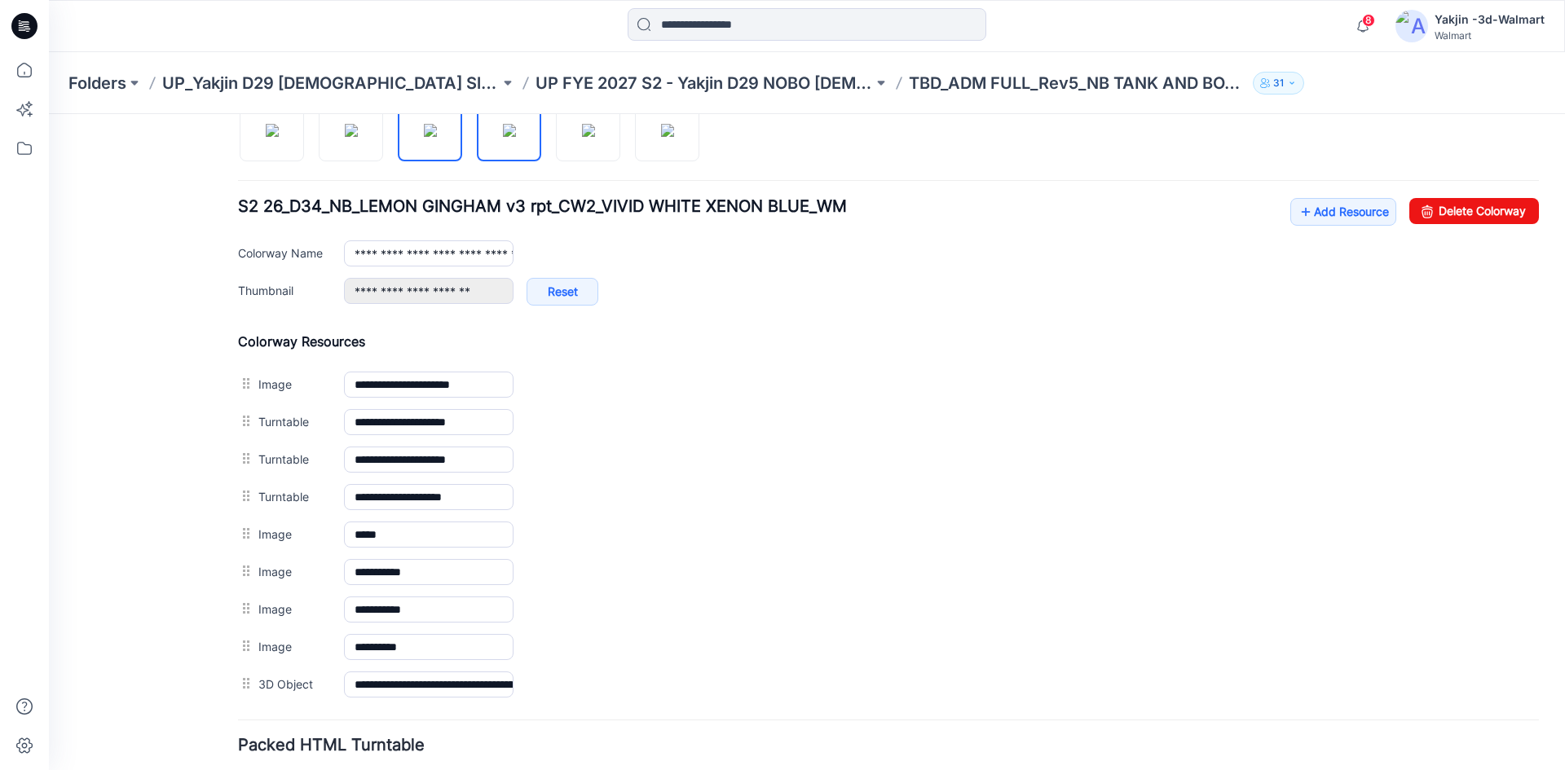
type input "**********"
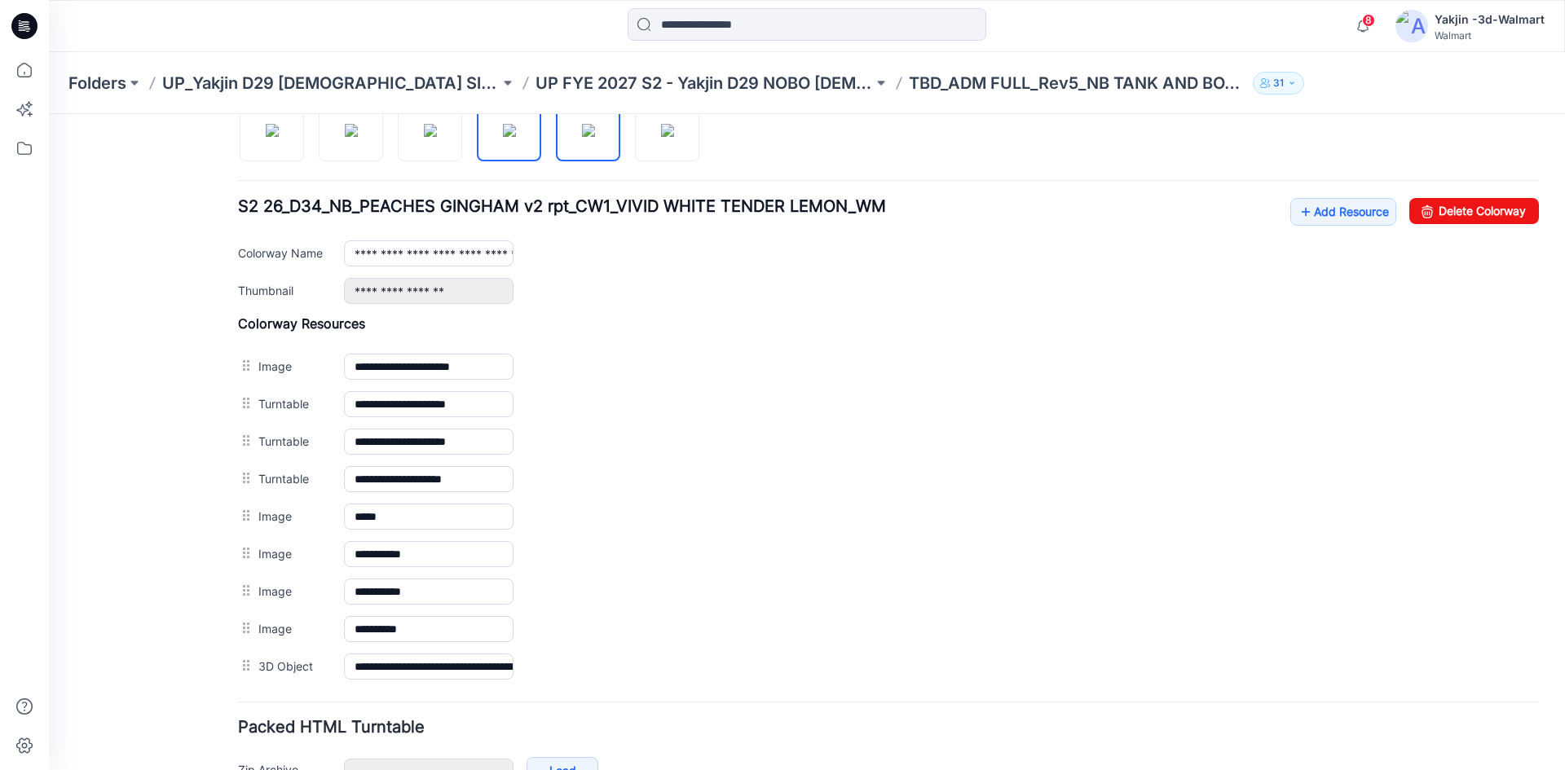
click at [582, 137] on img at bounding box center [588, 130] width 13 height 13
click at [626, 141] on div at bounding box center [475, 121] width 475 height 84
click at [661, 137] on img at bounding box center [667, 130] width 13 height 13
type input "**********"
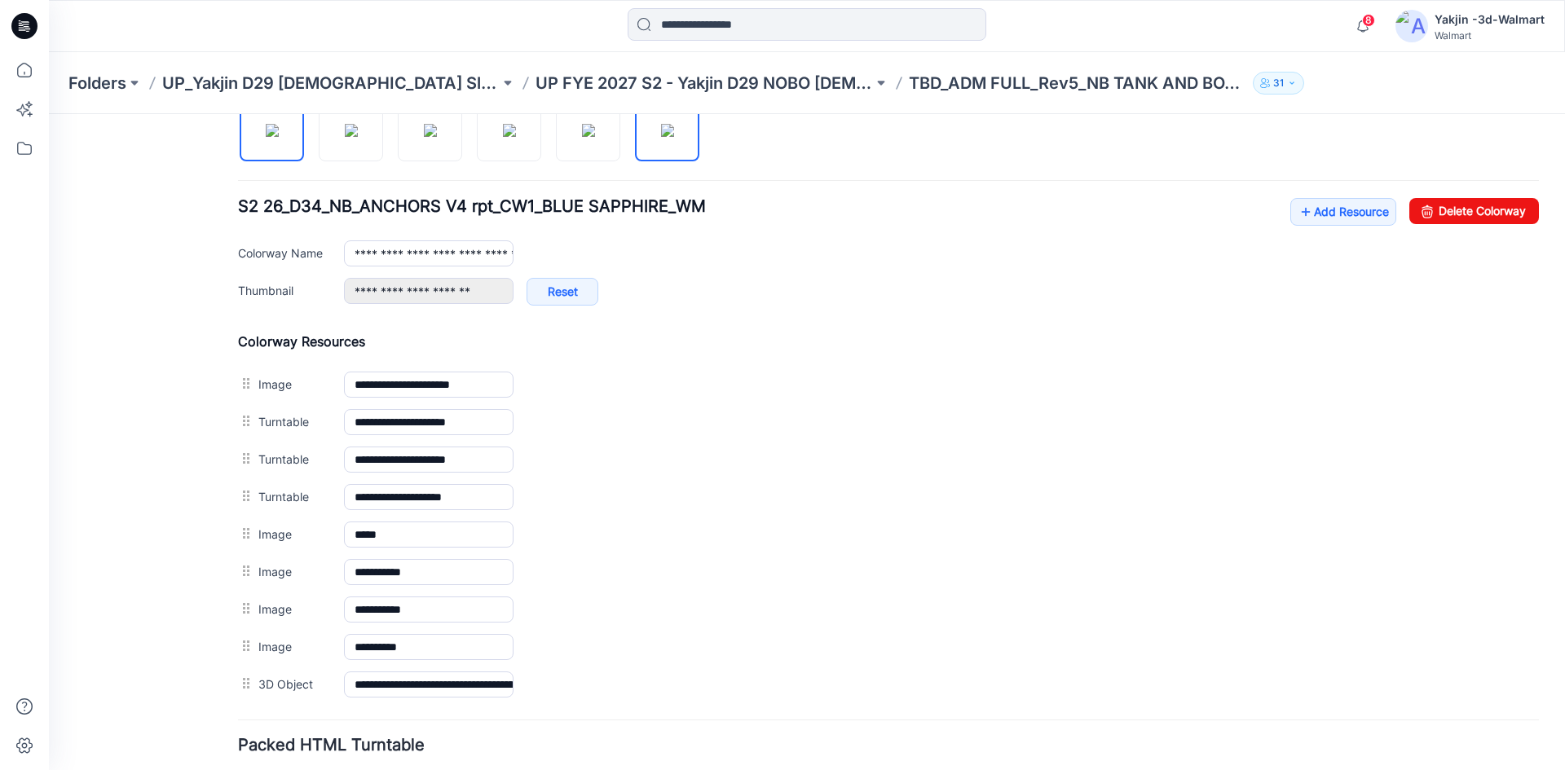
click at [266, 124] on img at bounding box center [272, 130] width 13 height 13
click at [670, 137] on img at bounding box center [667, 130] width 13 height 13
type input "**********"
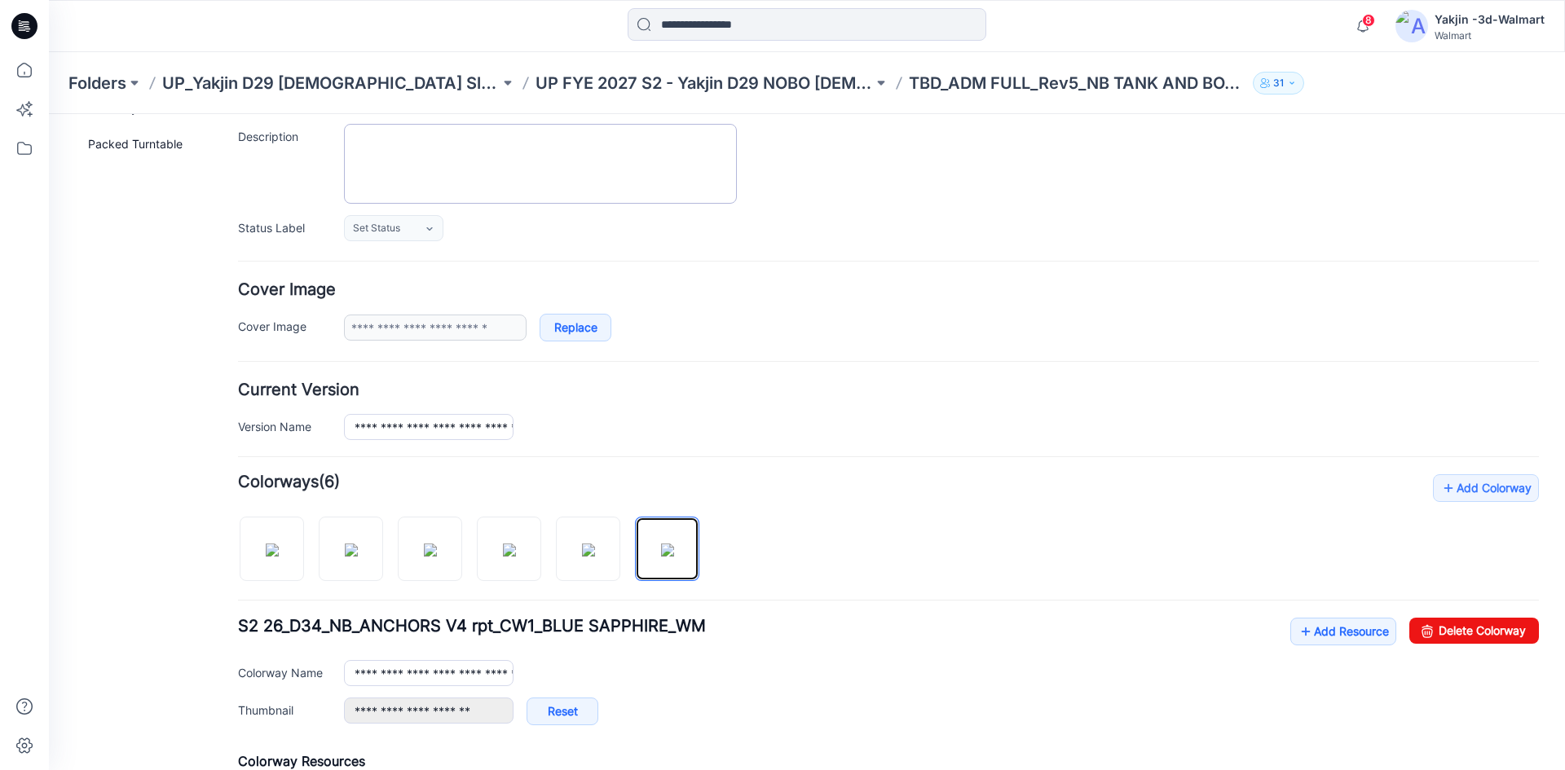
scroll to position [0, 0]
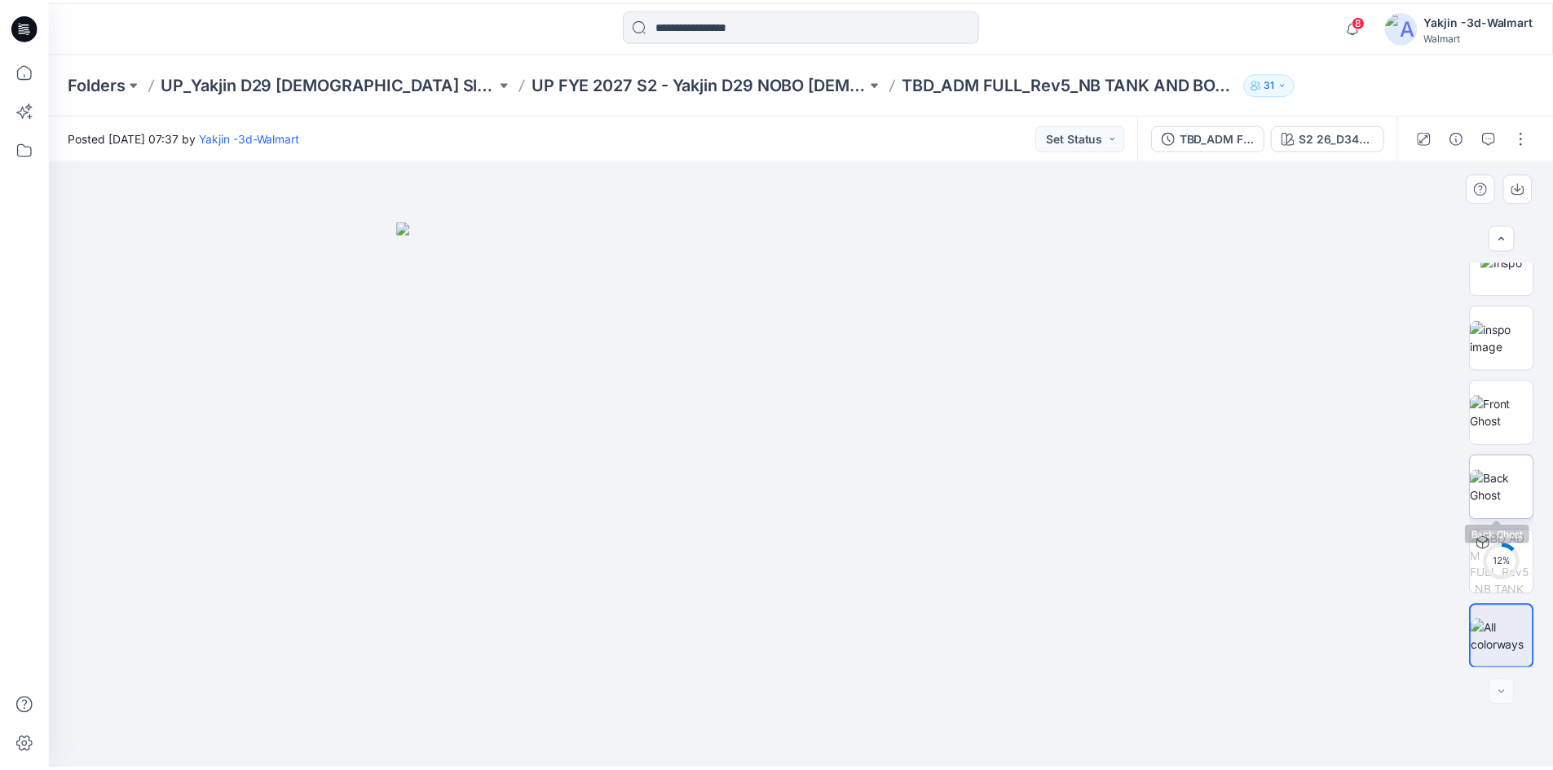
scroll to position [333, 0]
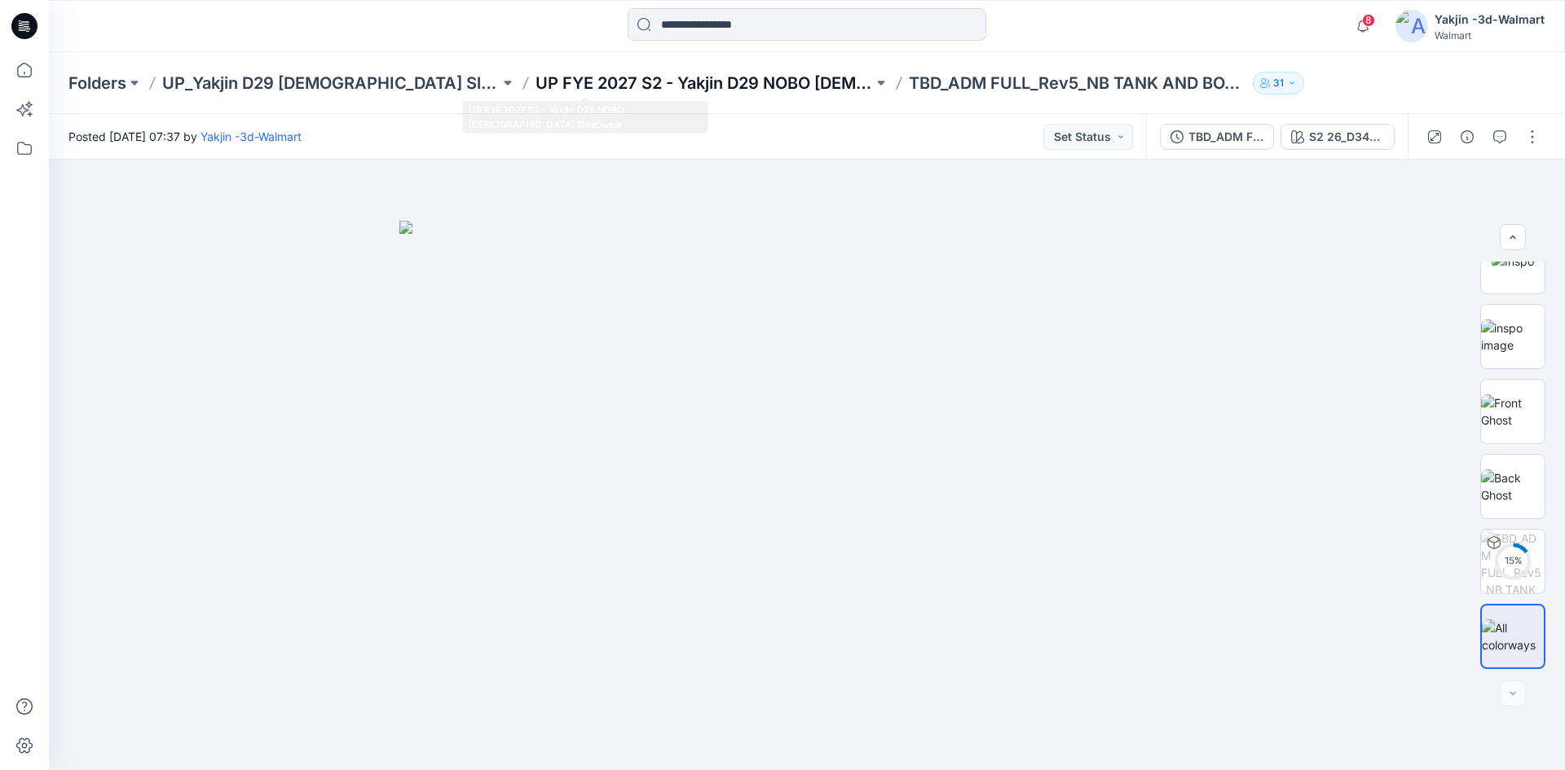
click at [580, 76] on p "UP FYE 2027 S2 - Yakjin D29 NOBO [DEMOGRAPHIC_DATA] Sleepwear" at bounding box center [705, 83] width 338 height 23
click at [686, 77] on p "UP FYE 2027 S2 - Yakjin D29 NOBO [DEMOGRAPHIC_DATA] Sleepwear" at bounding box center [705, 83] width 338 height 23
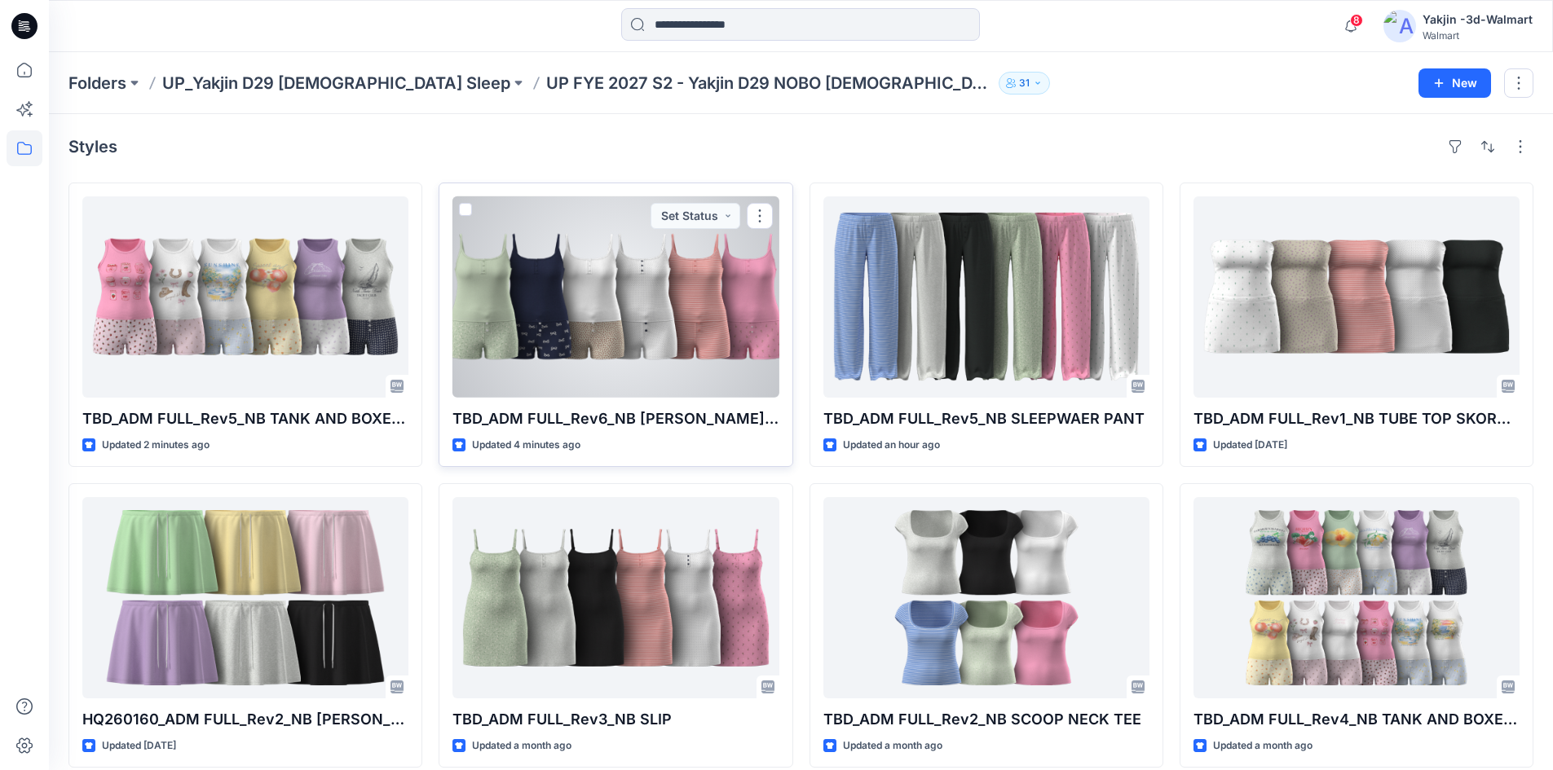
click at [556, 321] on div at bounding box center [616, 296] width 326 height 201
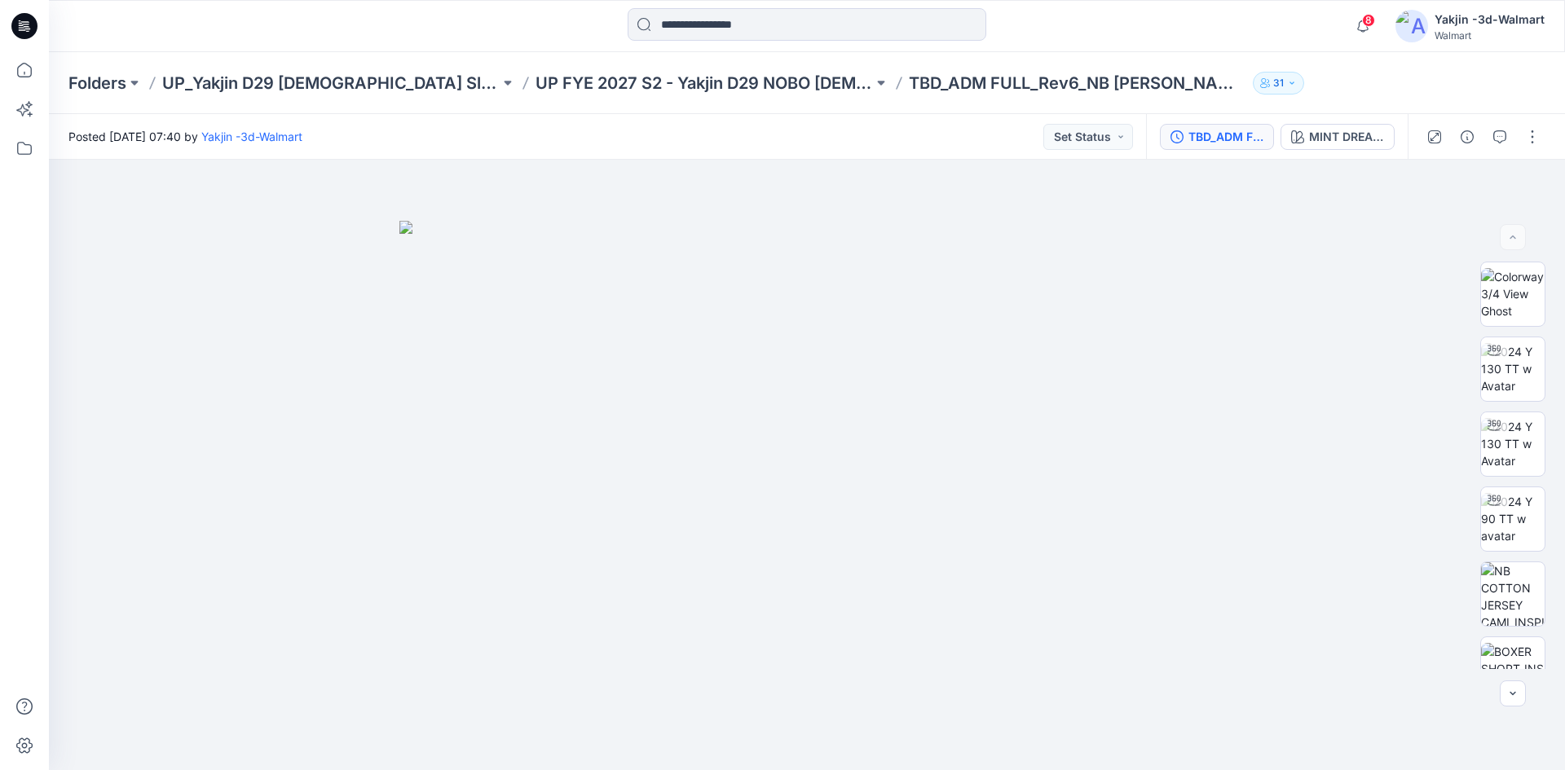
click at [1183, 133] on icon "button" at bounding box center [1177, 136] width 13 height 13
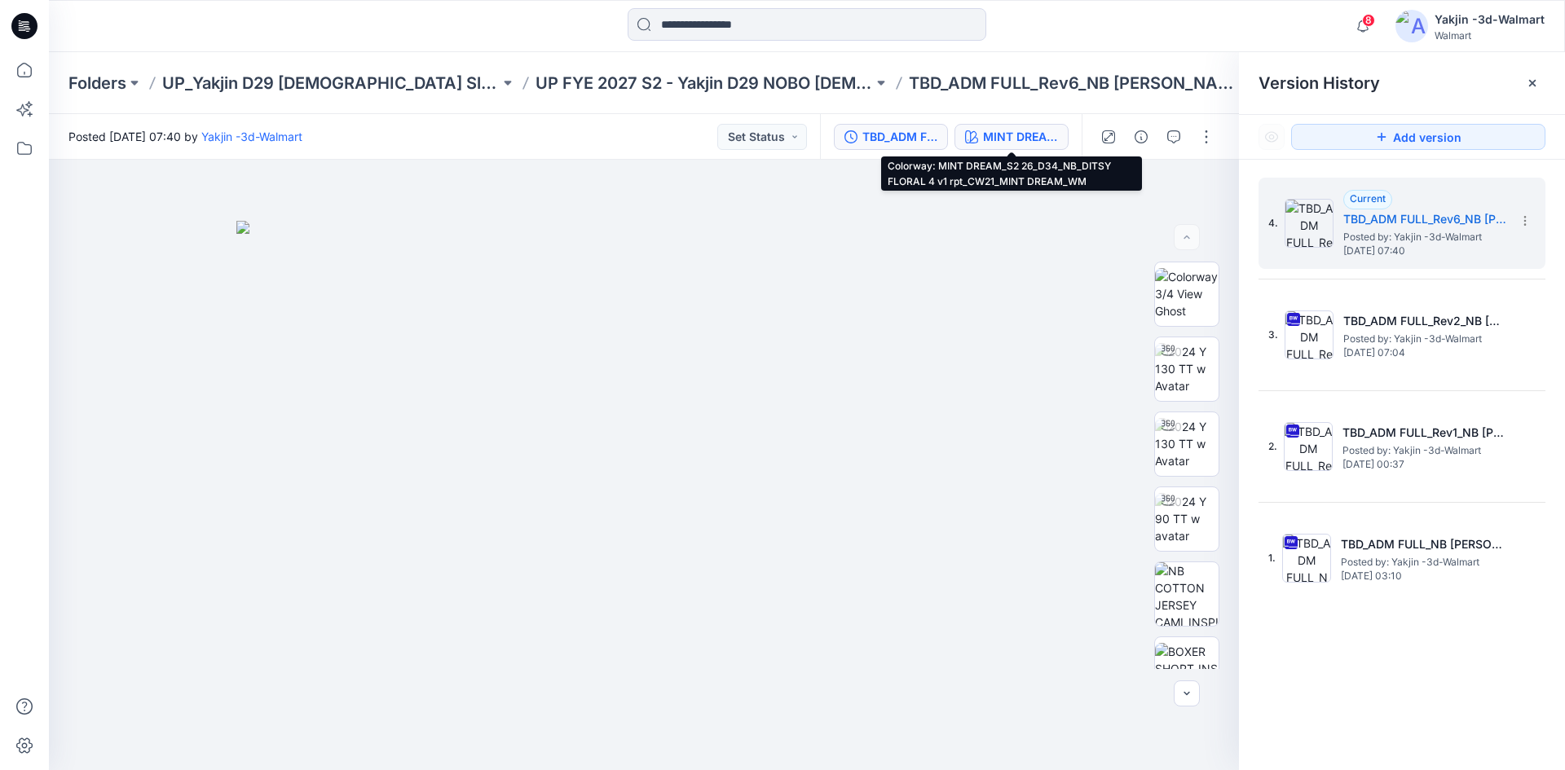
click at [1016, 128] on div "MINT DREAM_S2 26_D34_NB_DITSY FLORAL 4 v1 rpt_CW21_MINT DREAM_WM" at bounding box center [1020, 137] width 75 height 18
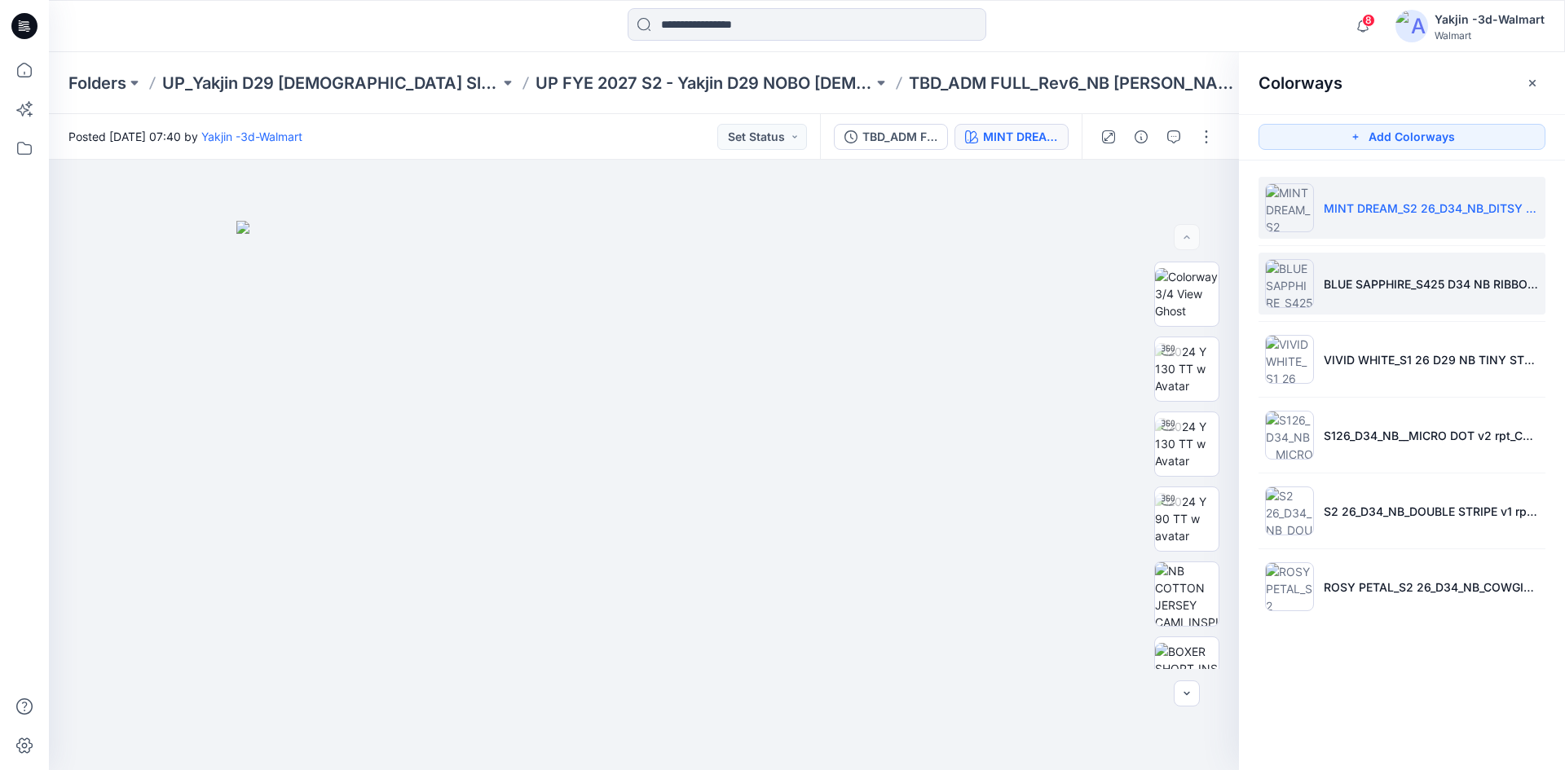
click at [1296, 286] on img at bounding box center [1289, 283] width 49 height 49
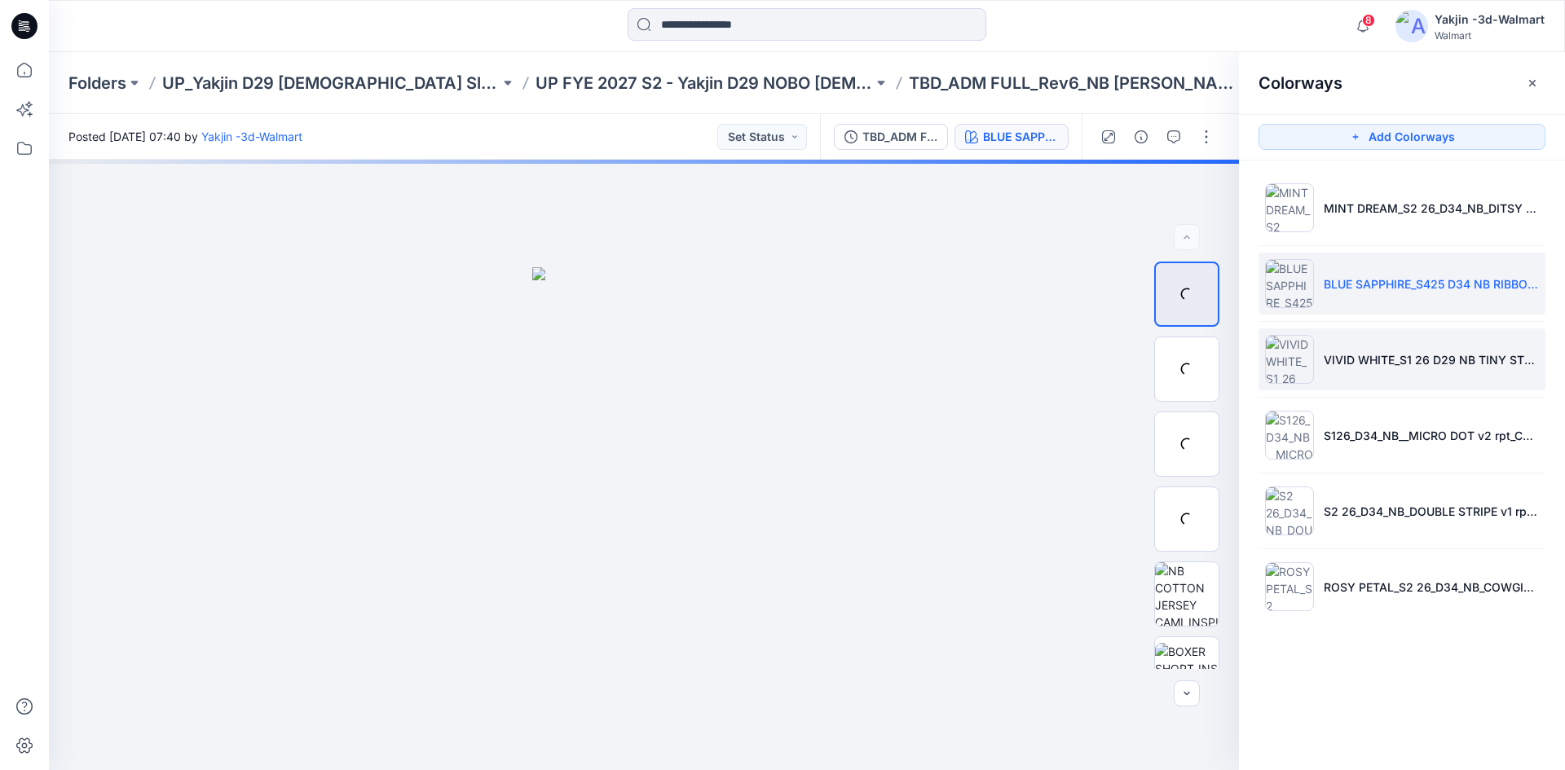
click at [1295, 355] on img at bounding box center [1289, 359] width 49 height 49
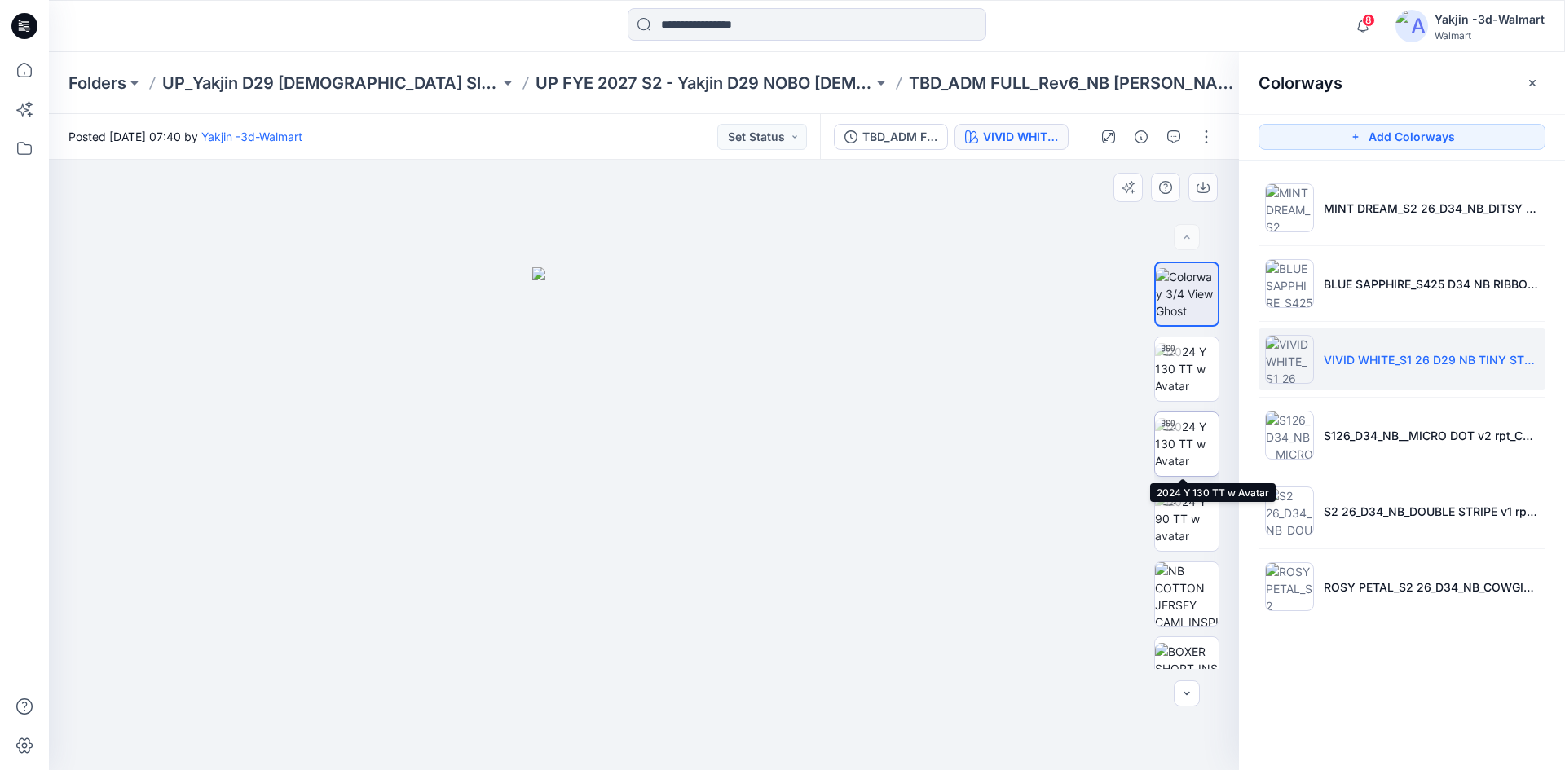
click at [1194, 439] on img at bounding box center [1187, 443] width 64 height 51
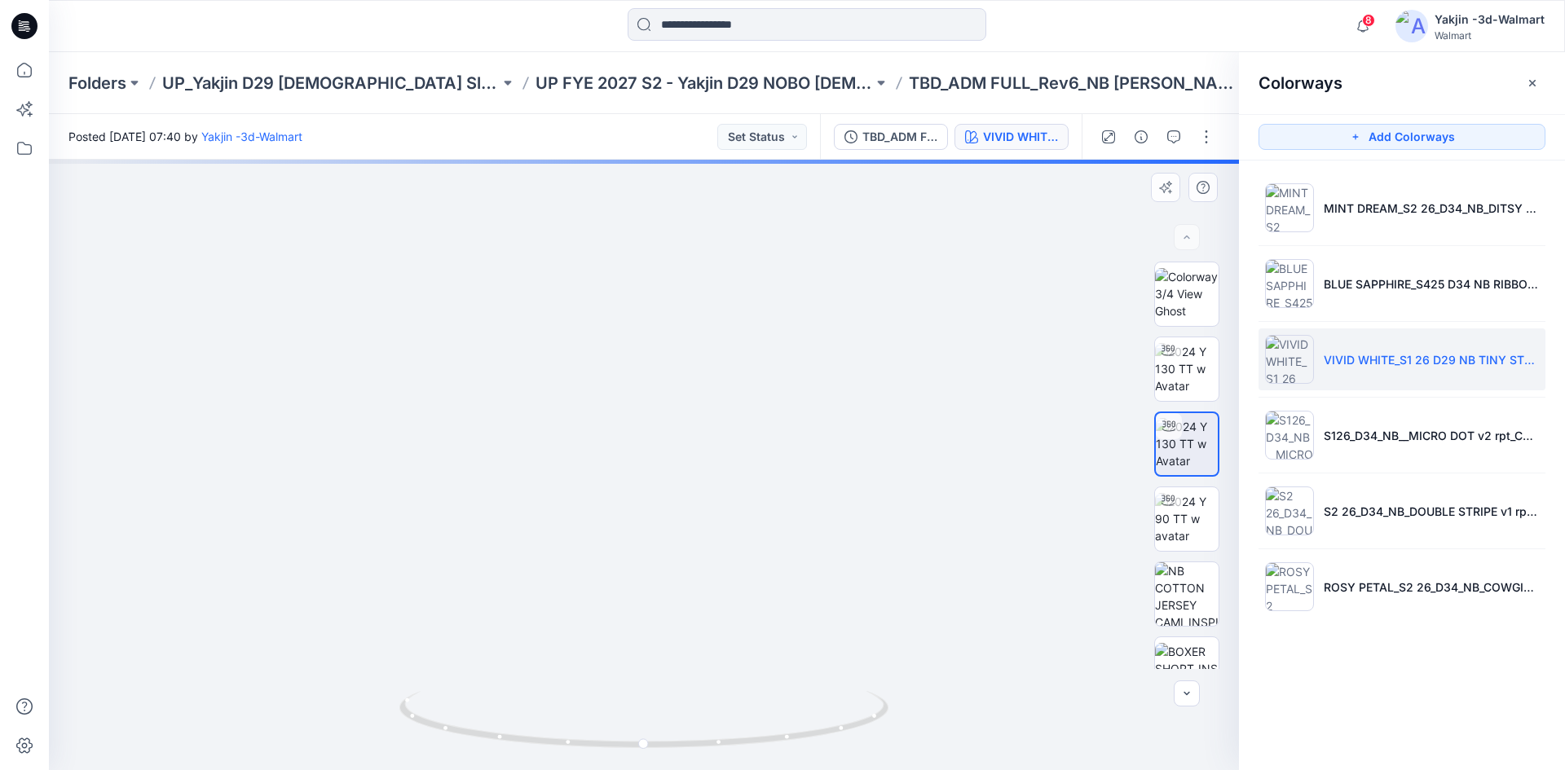
drag, startPoint x: 703, startPoint y: 329, endPoint x: 709, endPoint y: 366, distance: 37.1
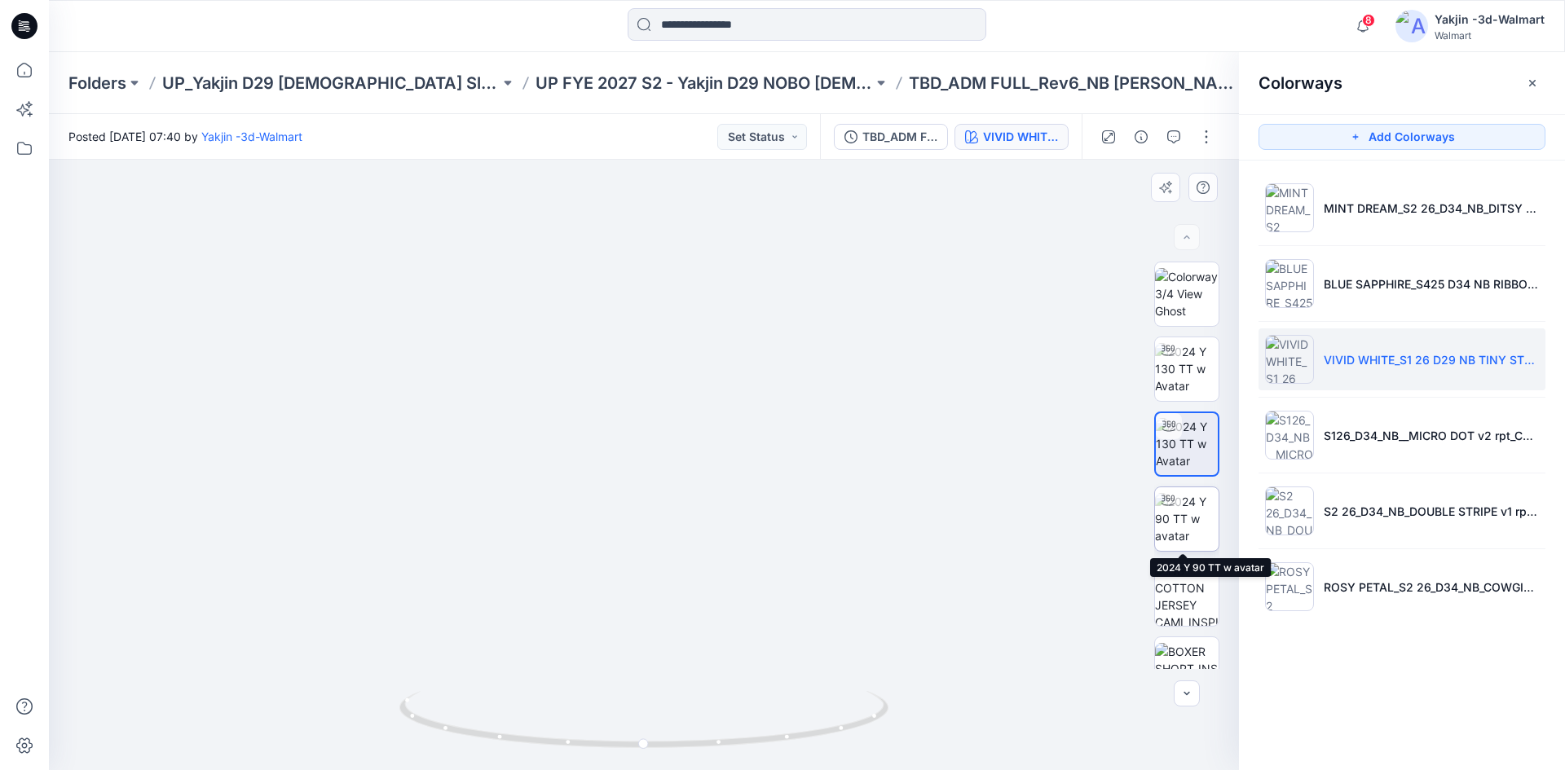
scroll to position [245, 0]
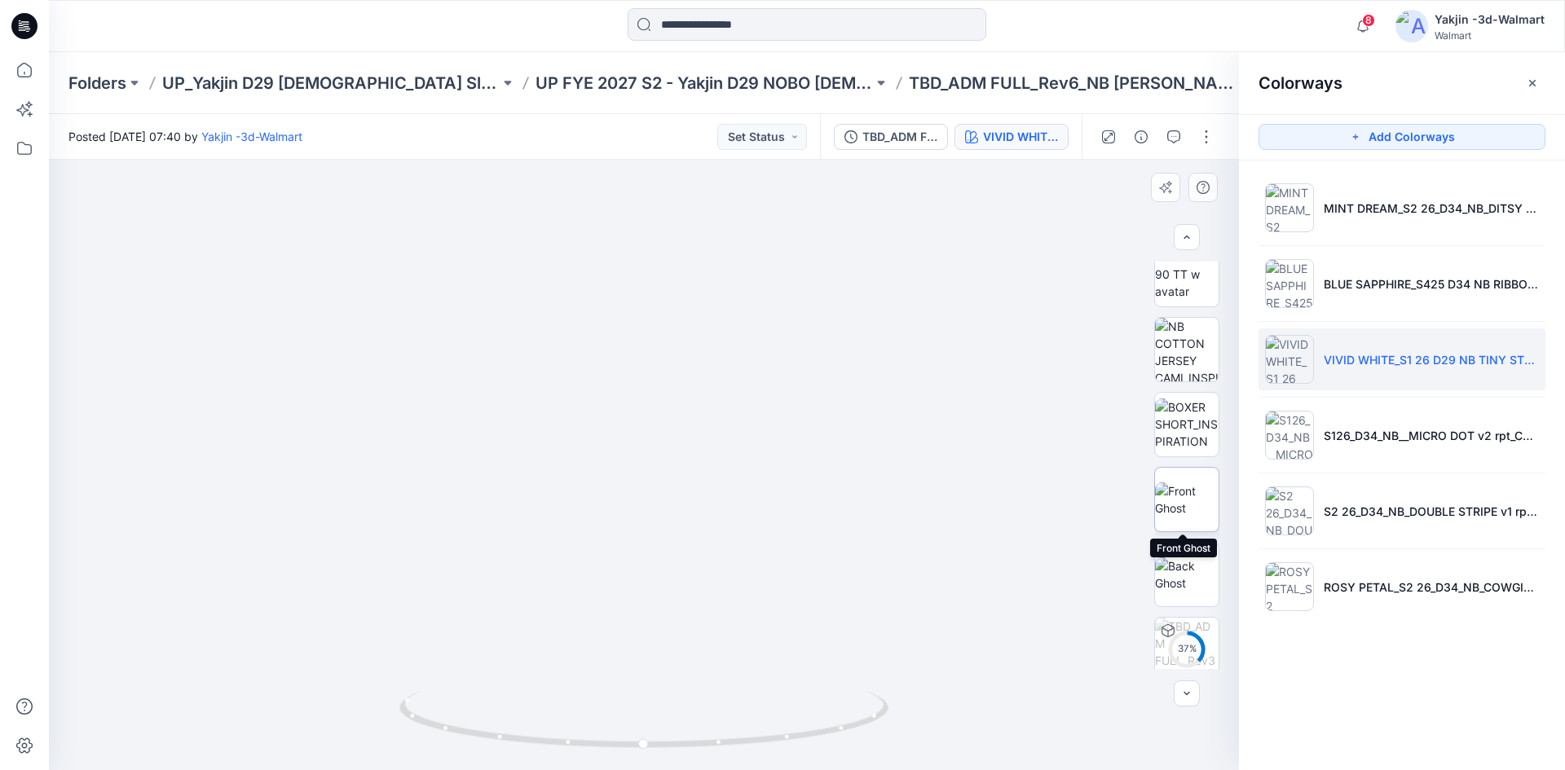
click at [1192, 497] on img at bounding box center [1187, 500] width 64 height 34
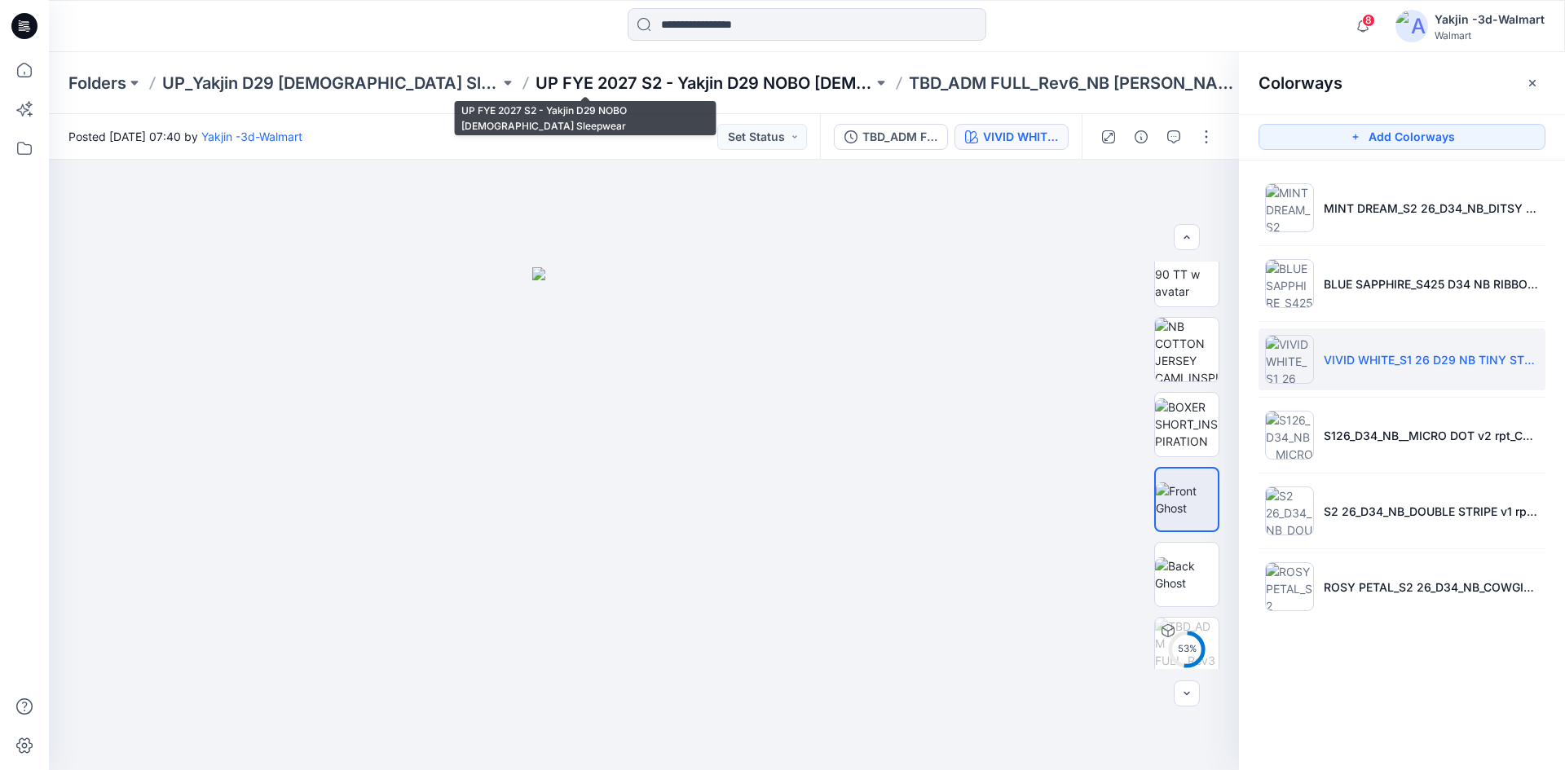
click at [584, 78] on p "UP FYE 2027 S2 - Yakjin D29 NOBO [DEMOGRAPHIC_DATA] Sleepwear" at bounding box center [705, 83] width 338 height 23
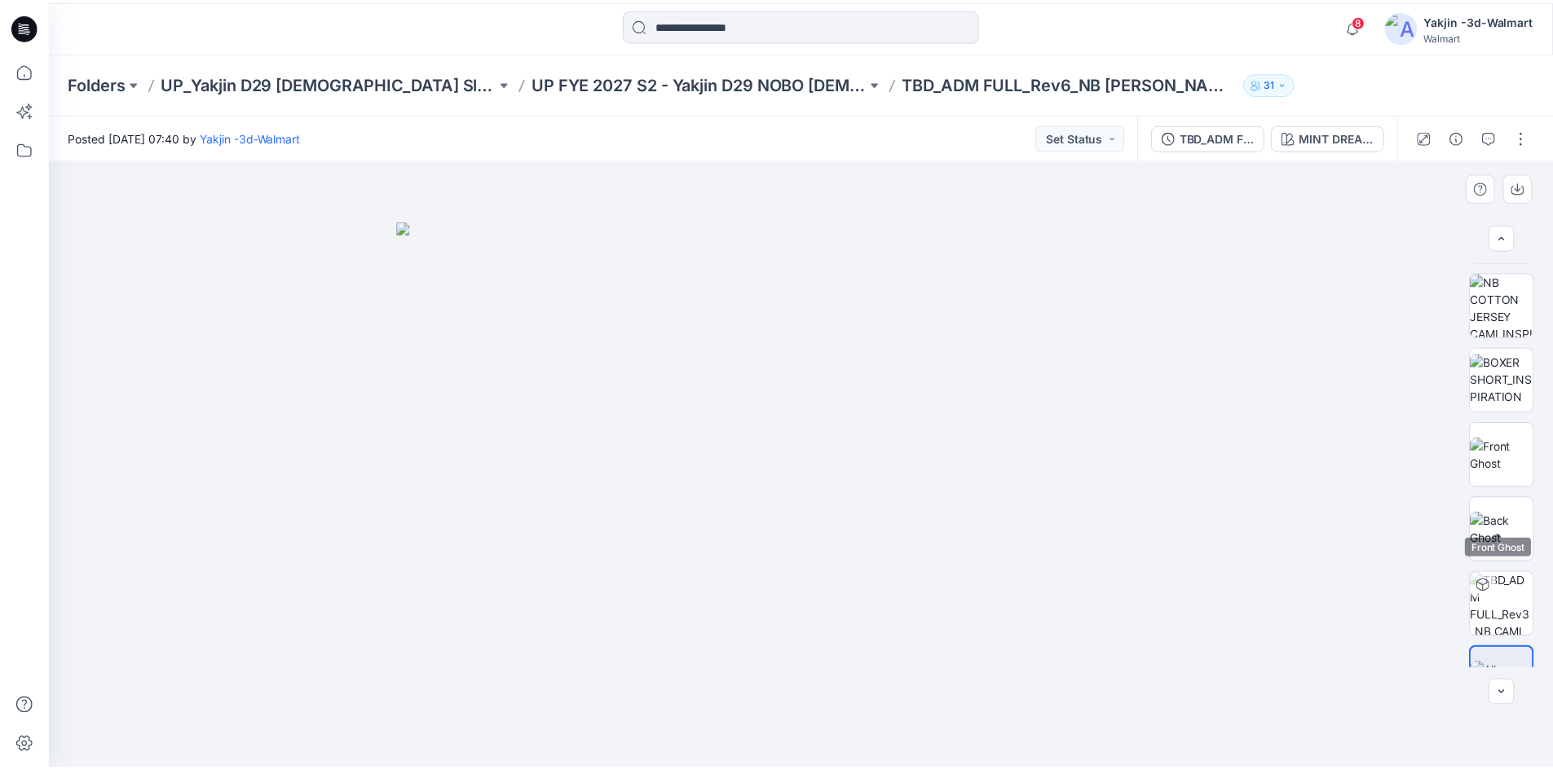
scroll to position [333, 0]
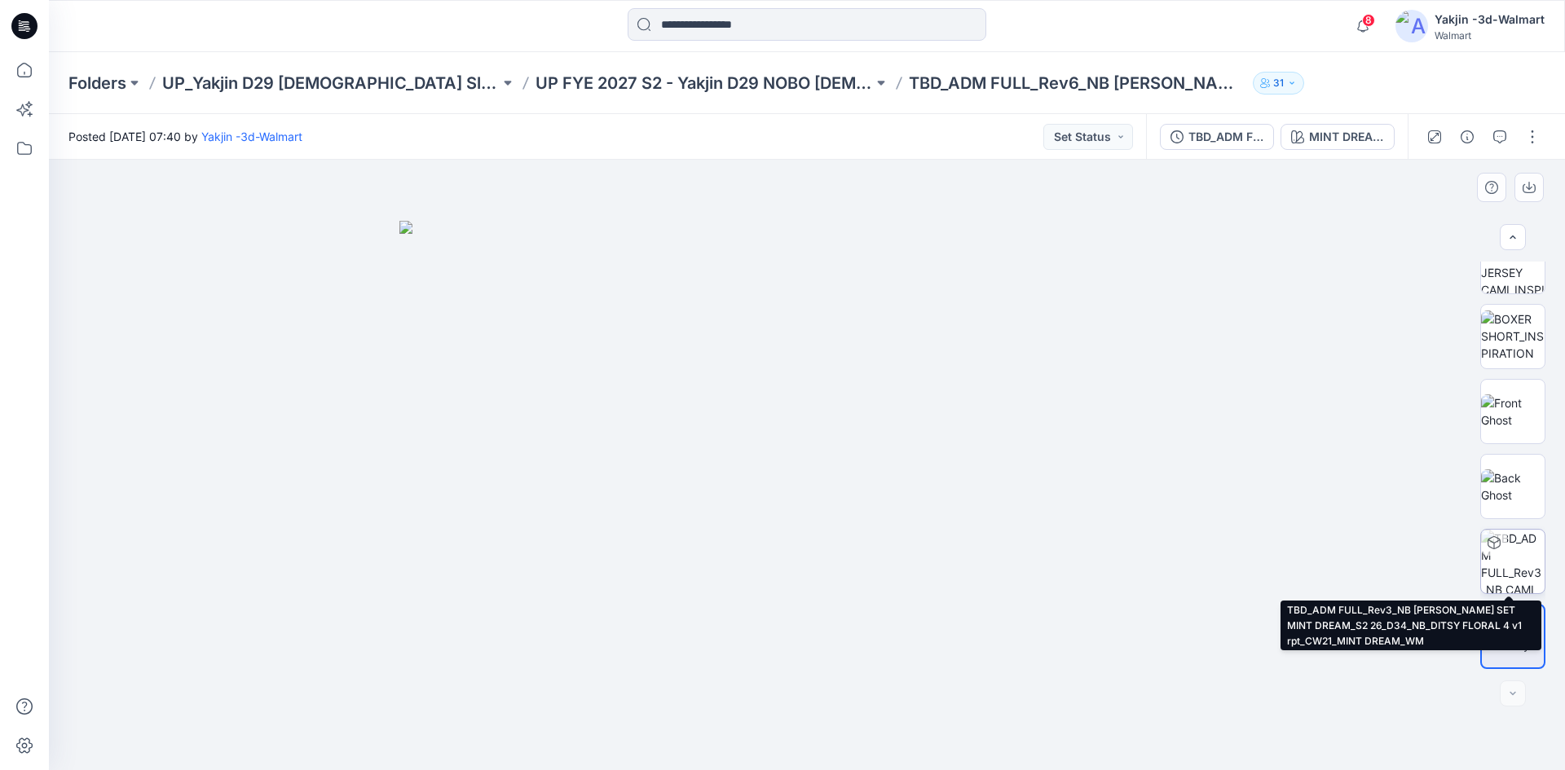
click at [1502, 558] on img at bounding box center [1513, 562] width 64 height 64
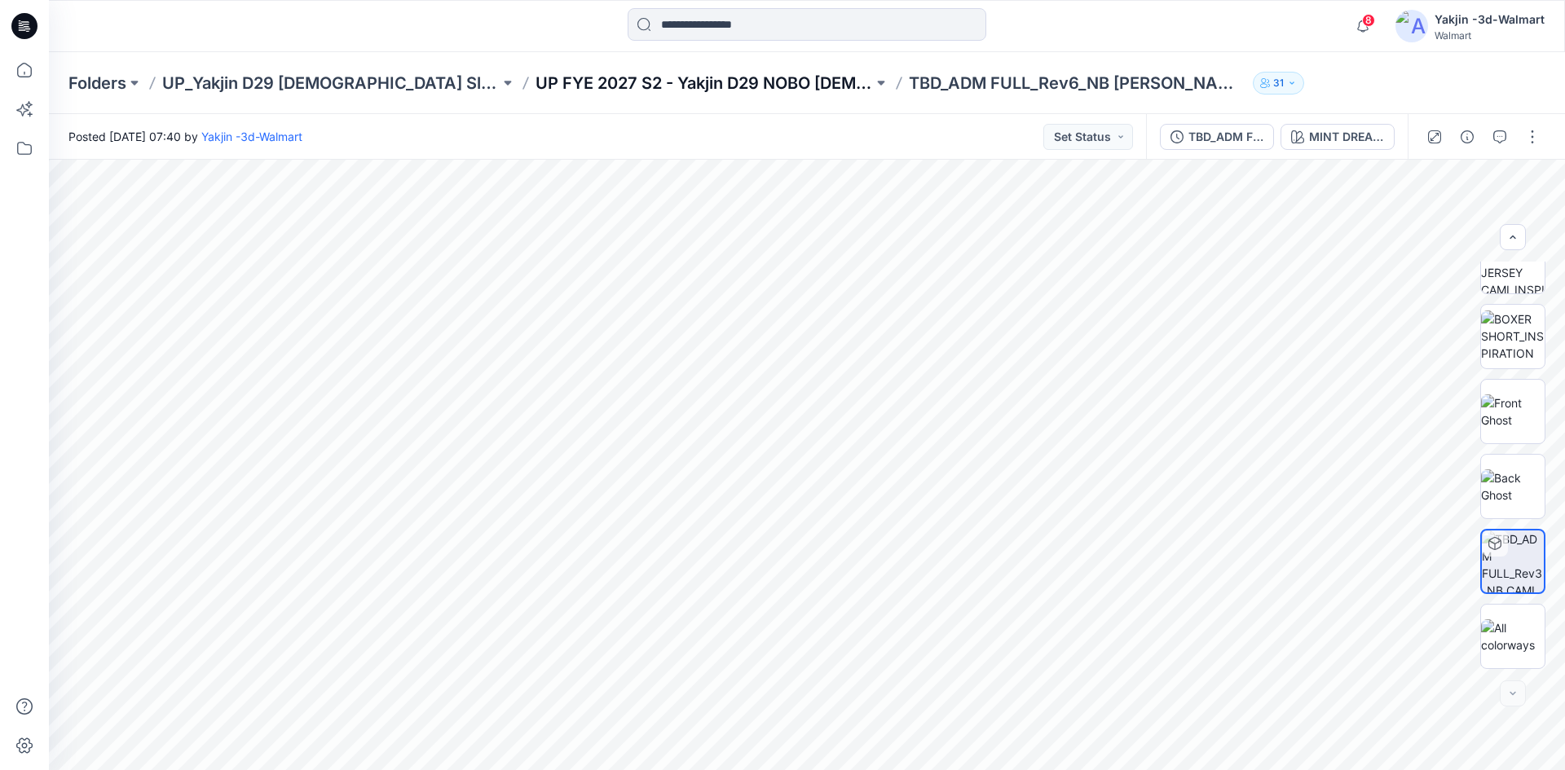
click at [605, 82] on p "UP FYE 2027 S2 - Yakjin D29 NOBO [DEMOGRAPHIC_DATA] Sleepwear" at bounding box center [705, 83] width 338 height 23
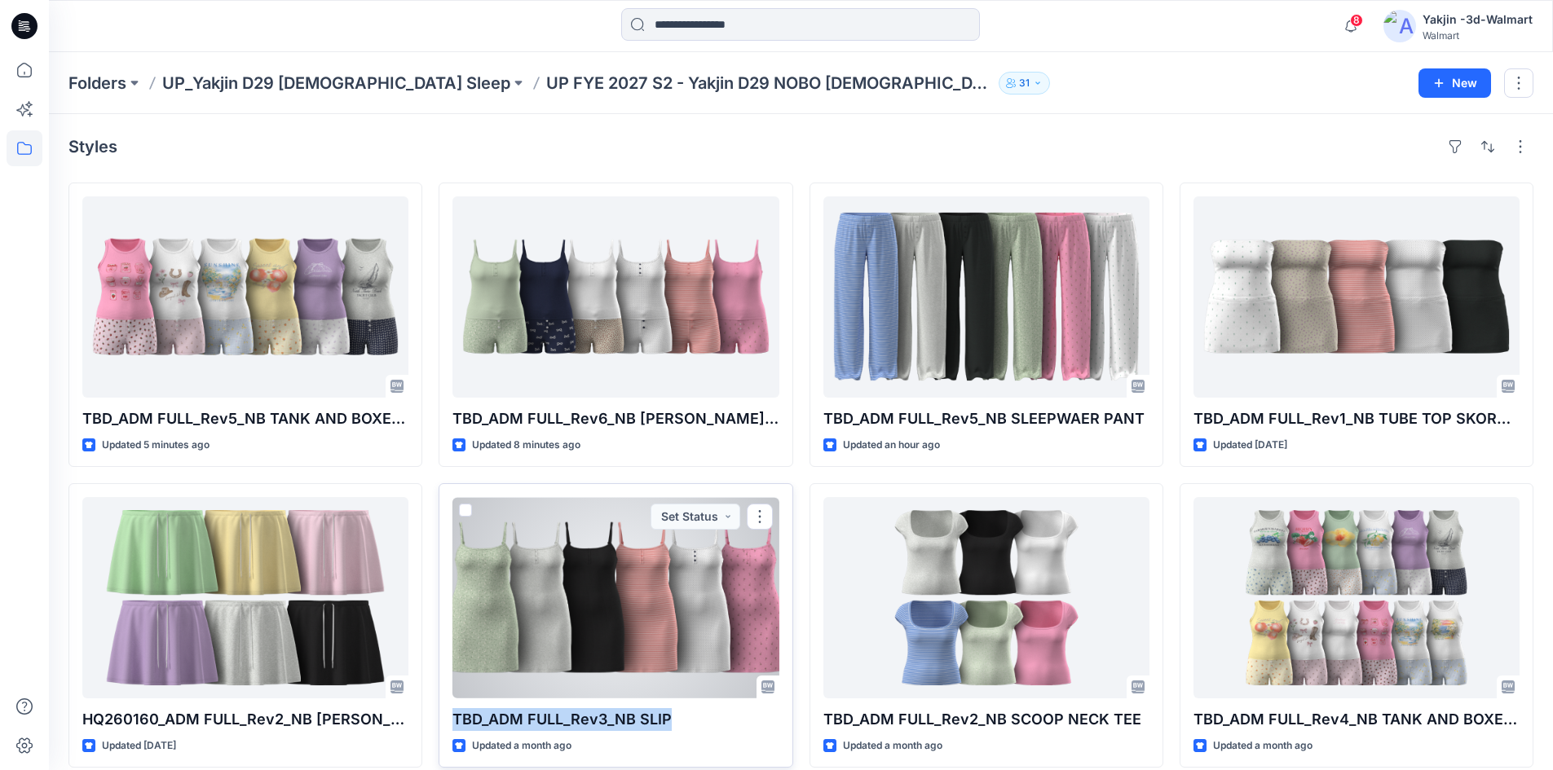
drag, startPoint x: 681, startPoint y: 718, endPoint x: 439, endPoint y: 709, distance: 242.3
click at [439, 709] on div "TBD_ADM FULL_Rev3_NB SLIP Updated a month ago Set Status" at bounding box center [616, 625] width 354 height 285
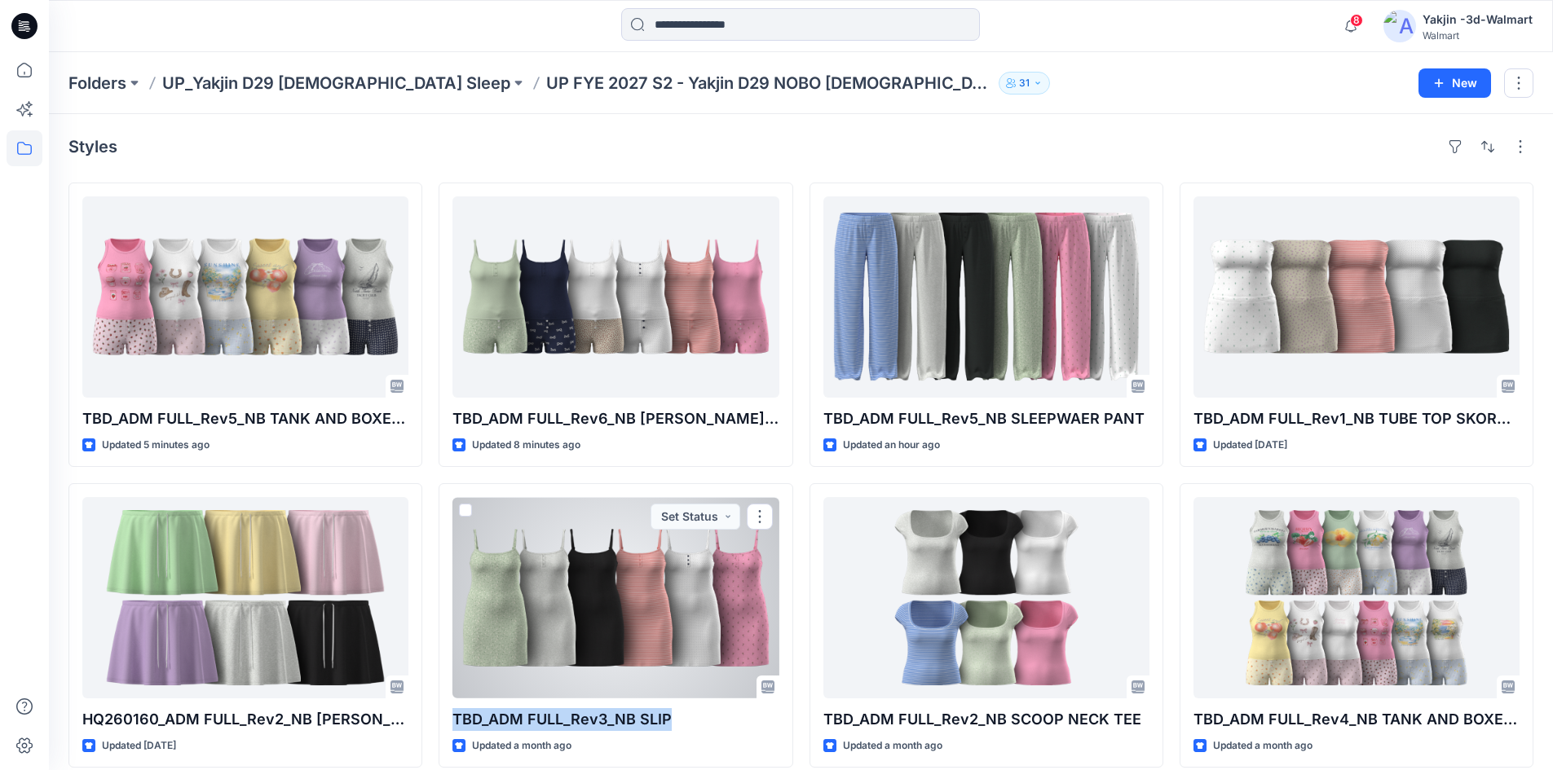
copy p "TBD_ADM FULL_Rev3_NB SLIP"
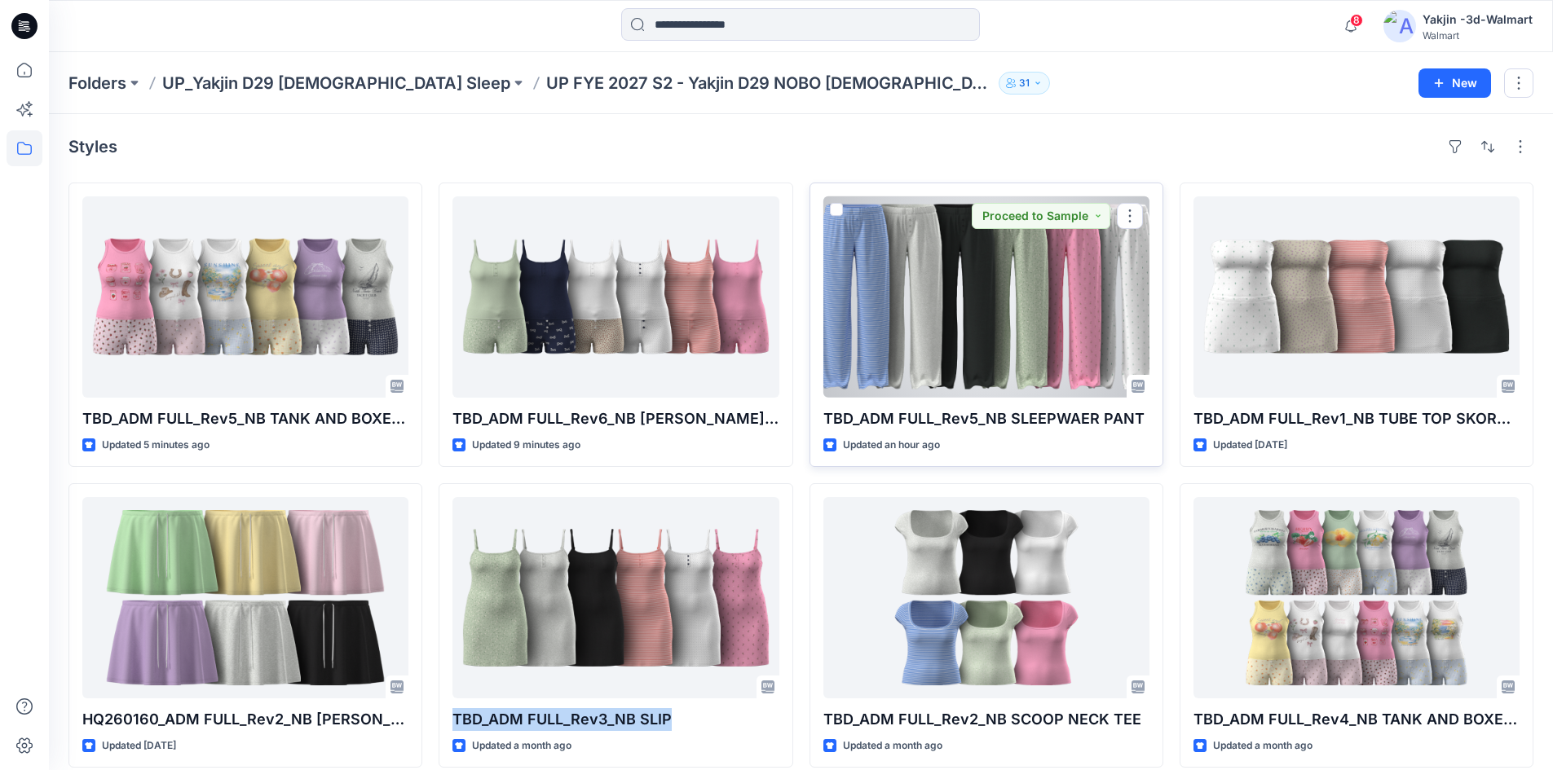
click at [907, 324] on div at bounding box center [986, 296] width 326 height 201
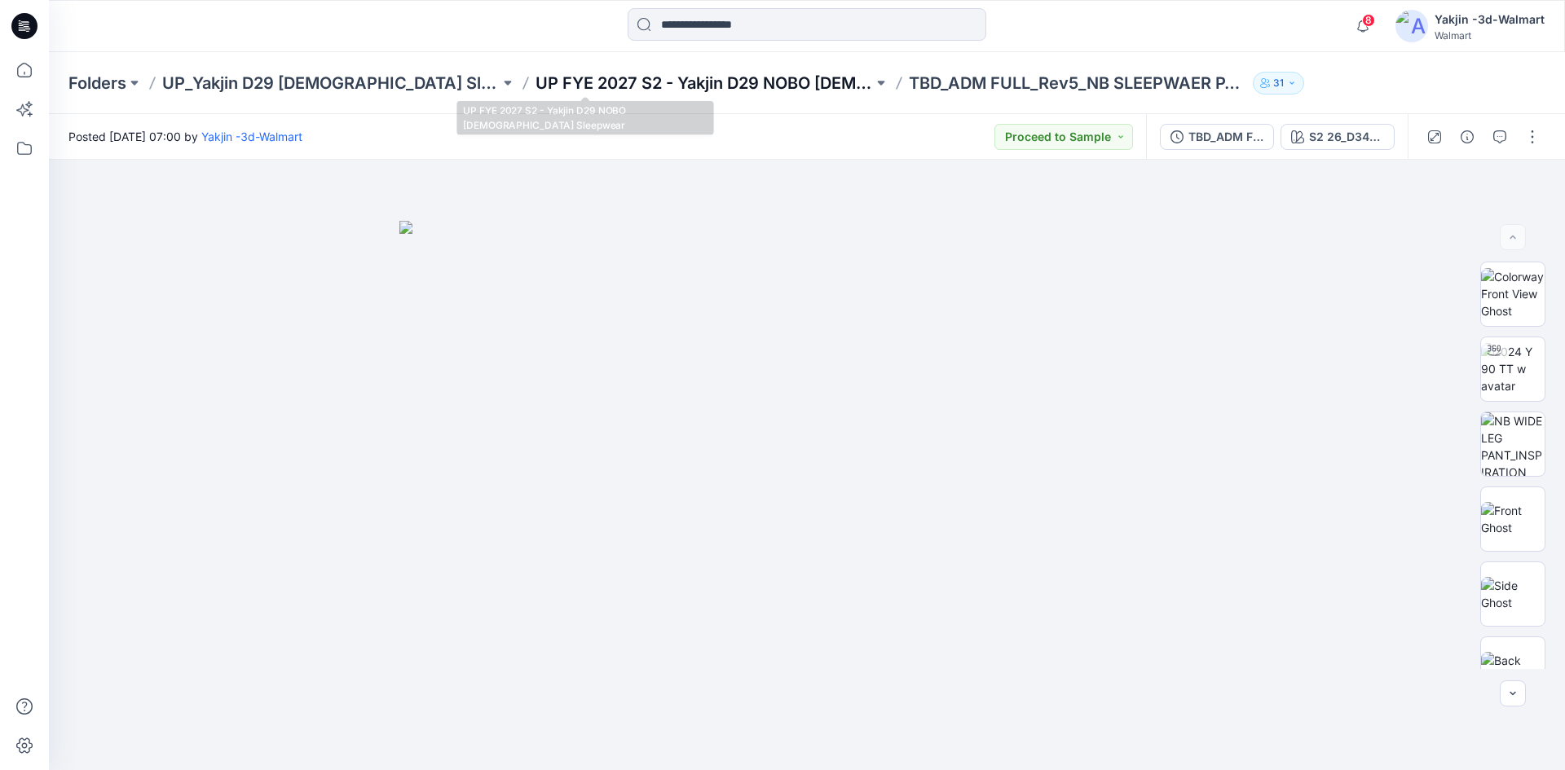
click at [548, 78] on p "UP FYE 2027 S2 - Yakjin D29 NOBO [DEMOGRAPHIC_DATA] Sleepwear" at bounding box center [705, 83] width 338 height 23
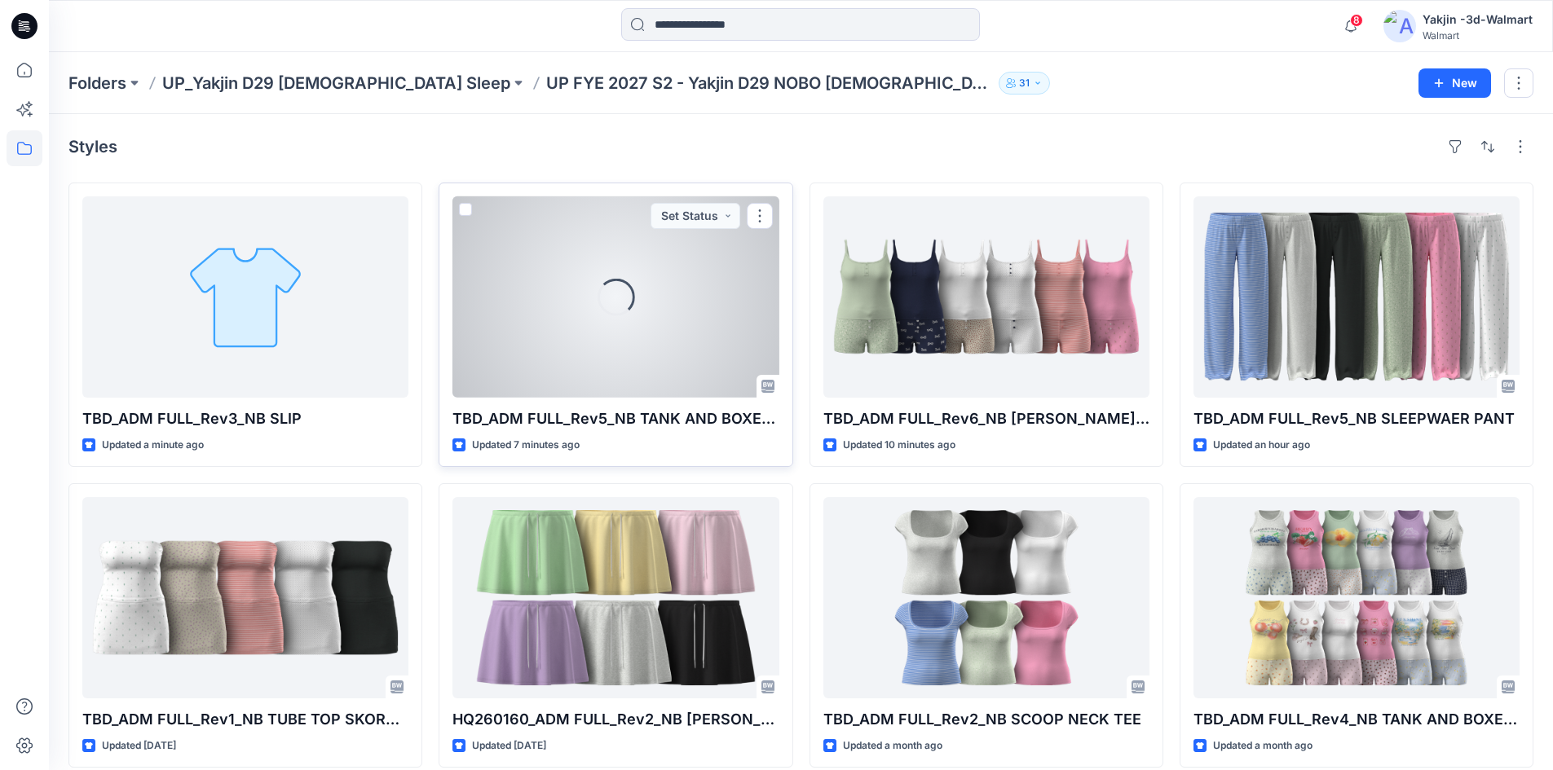
click at [695, 318] on div "Loading..." at bounding box center [616, 296] width 326 height 201
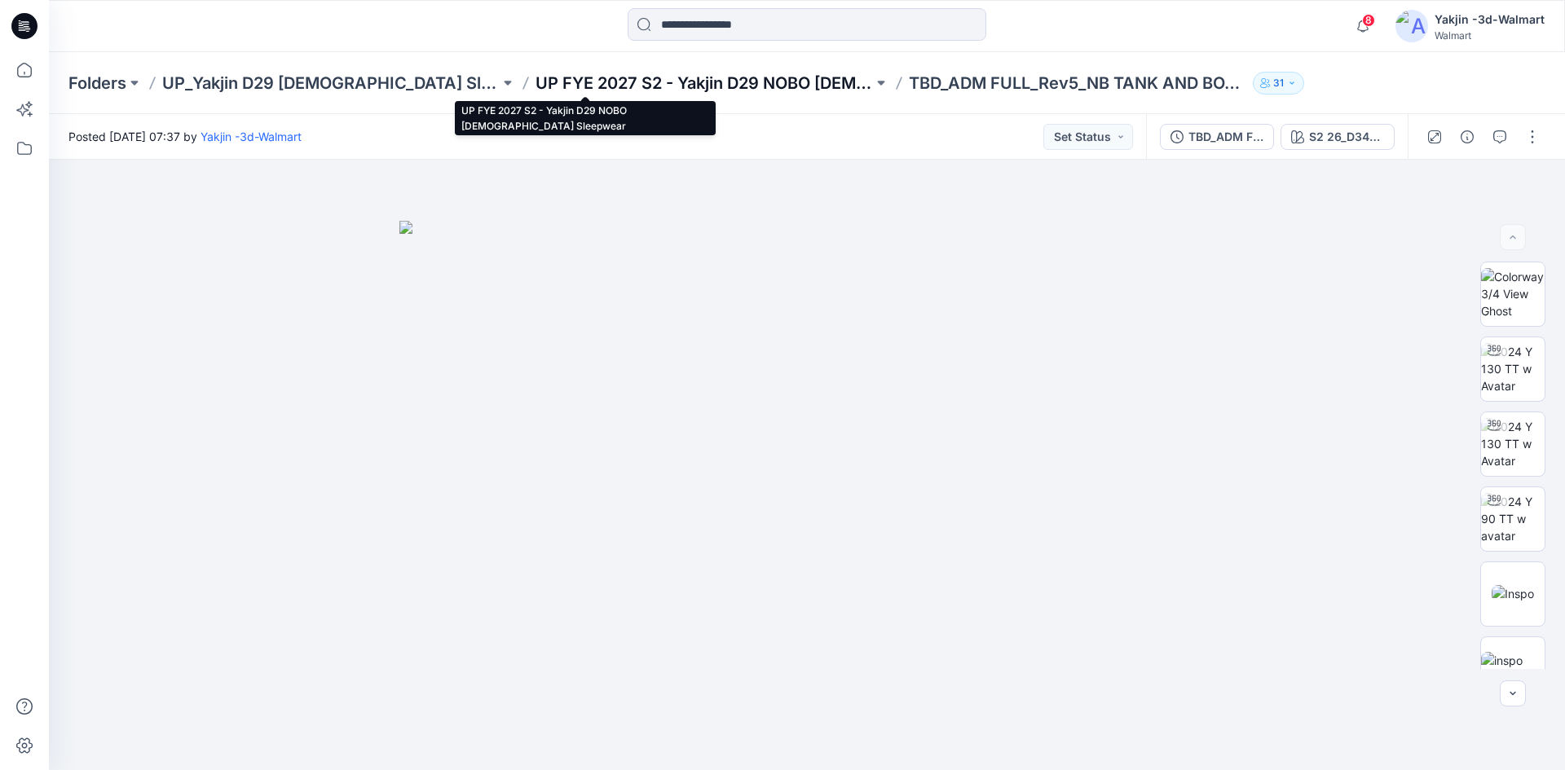
click at [671, 73] on p "UP FYE 2027 S2 - Yakjin D29 NOBO [DEMOGRAPHIC_DATA] Sleepwear" at bounding box center [705, 83] width 338 height 23
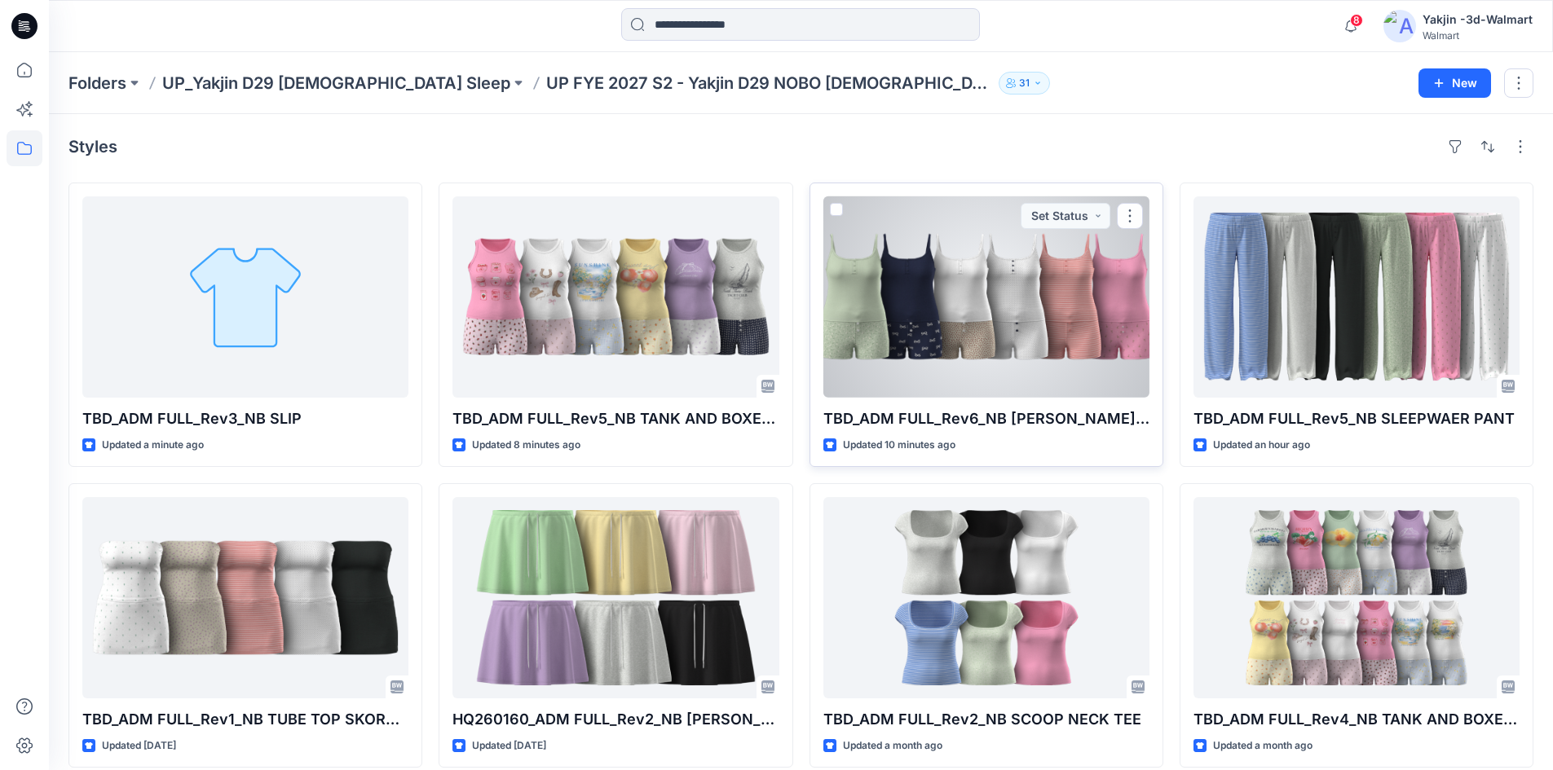
click at [1079, 337] on div at bounding box center [986, 296] width 326 height 201
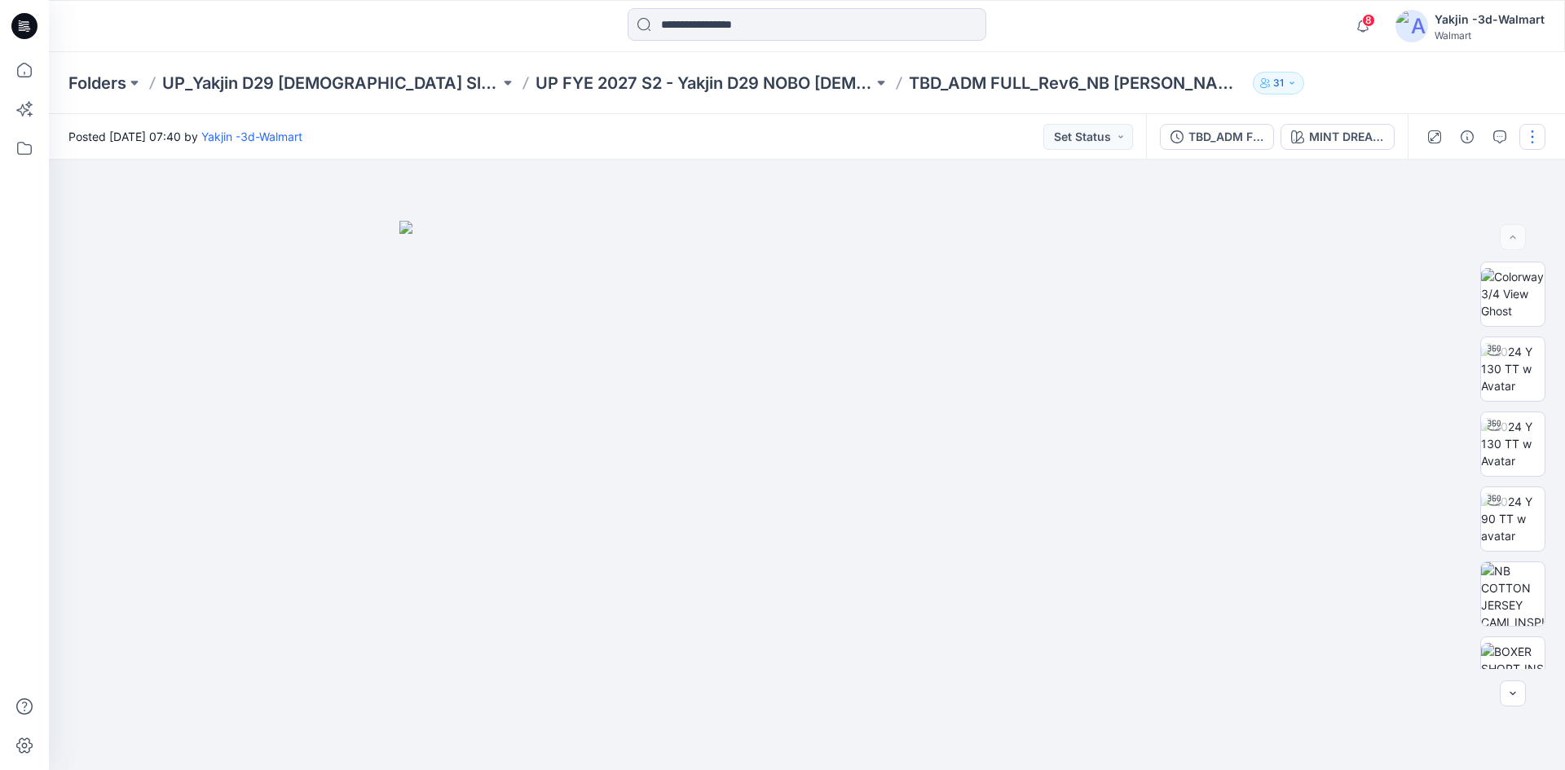
click at [1534, 137] on button "button" at bounding box center [1533, 137] width 26 height 26
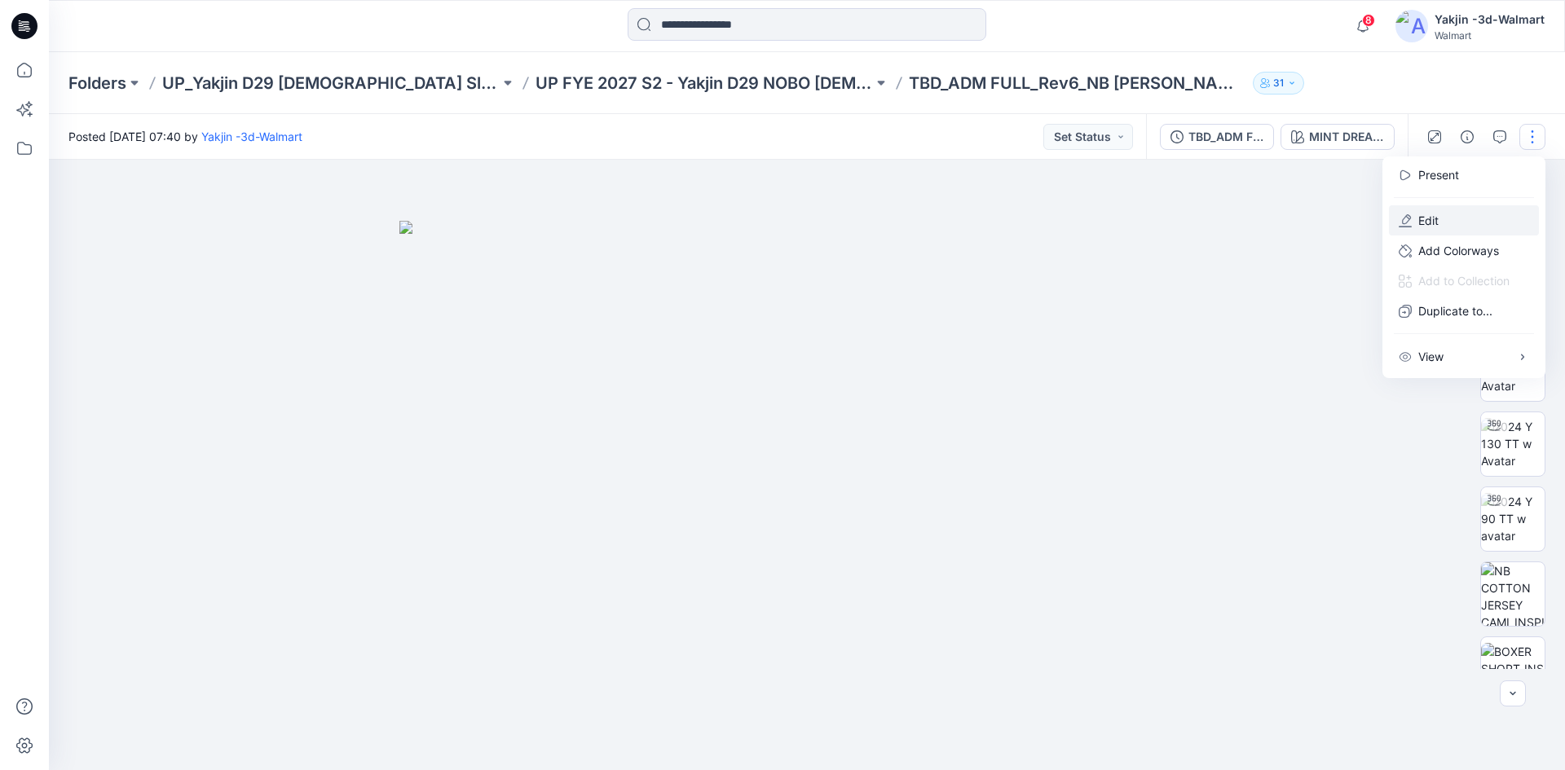
click at [1453, 228] on button "Edit" at bounding box center [1464, 220] width 150 height 30
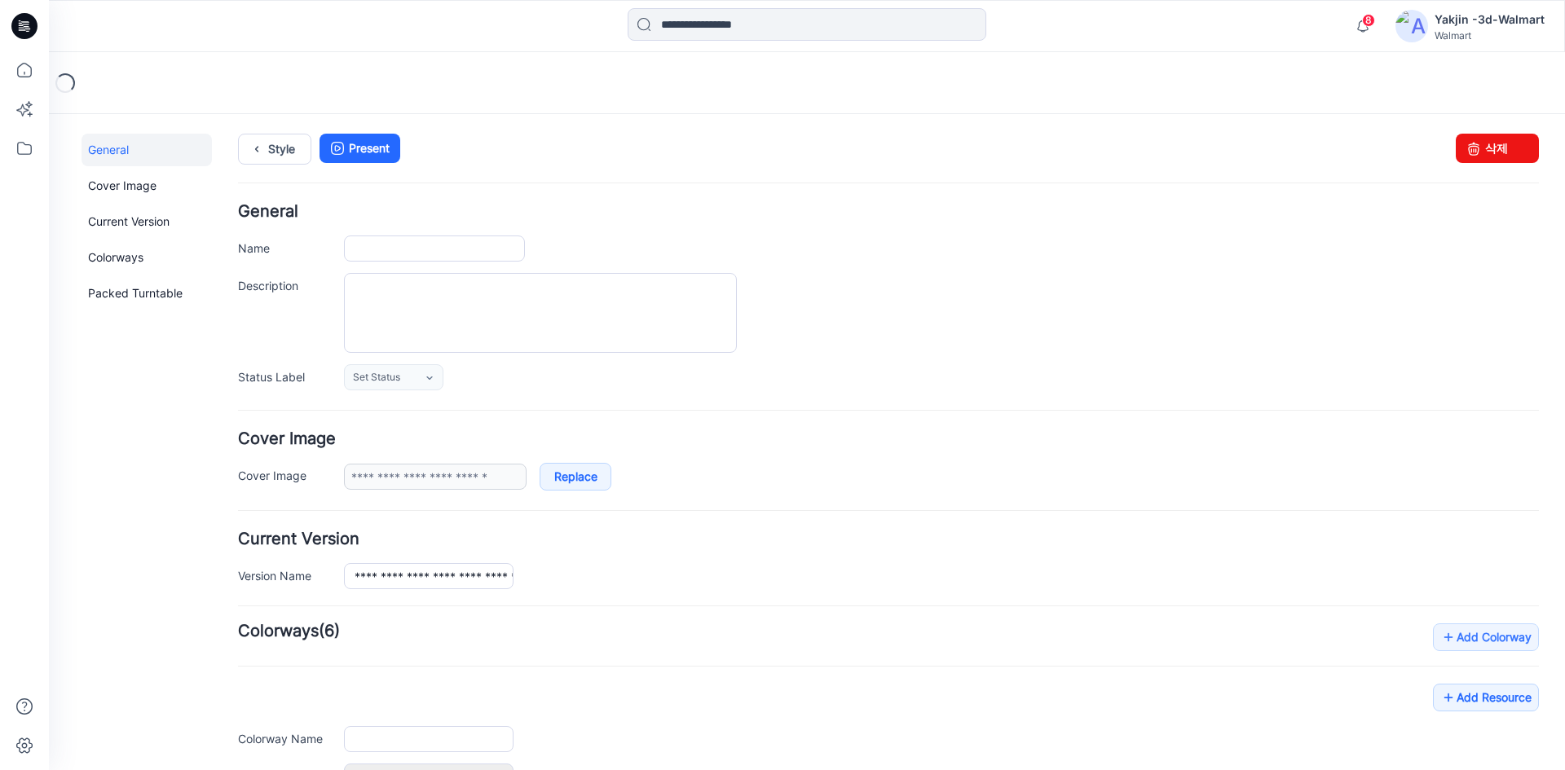
type input "**********"
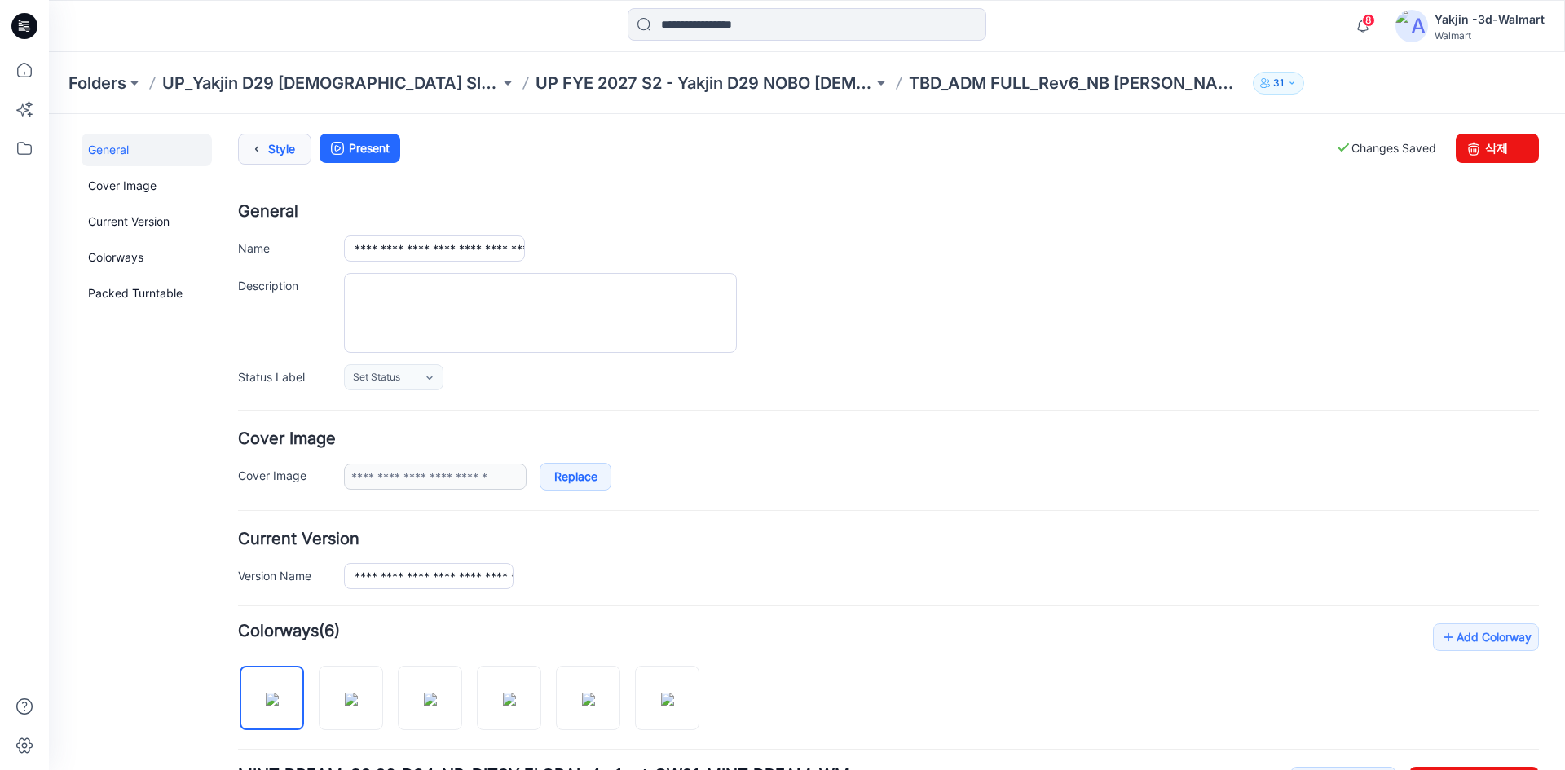
click at [289, 148] on link "Style" at bounding box center [274, 149] width 73 height 31
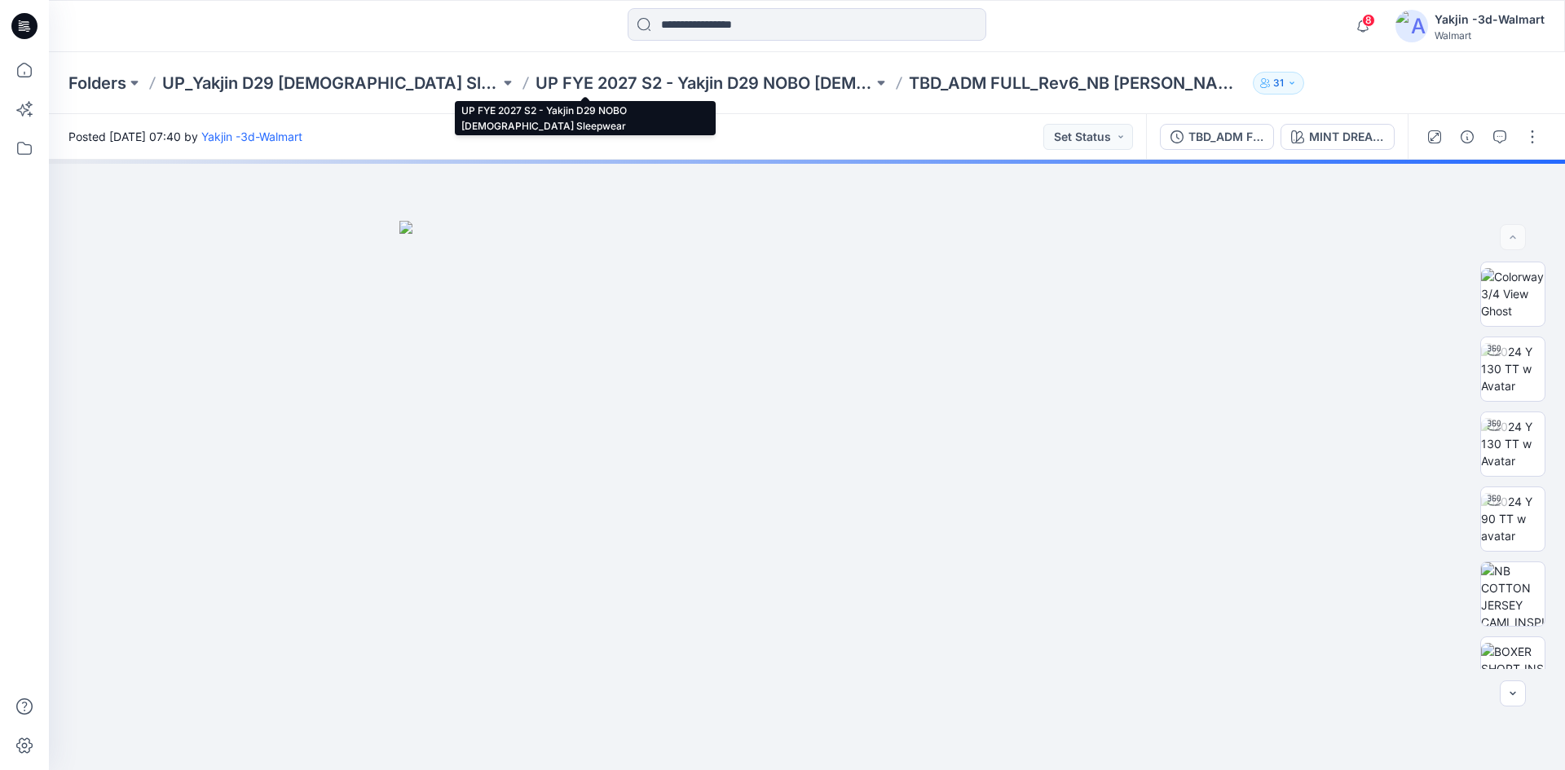
click at [536, 77] on p "UP FYE 2027 S2 - Yakjin D29 NOBO [DEMOGRAPHIC_DATA] Sleepwear" at bounding box center [705, 83] width 338 height 23
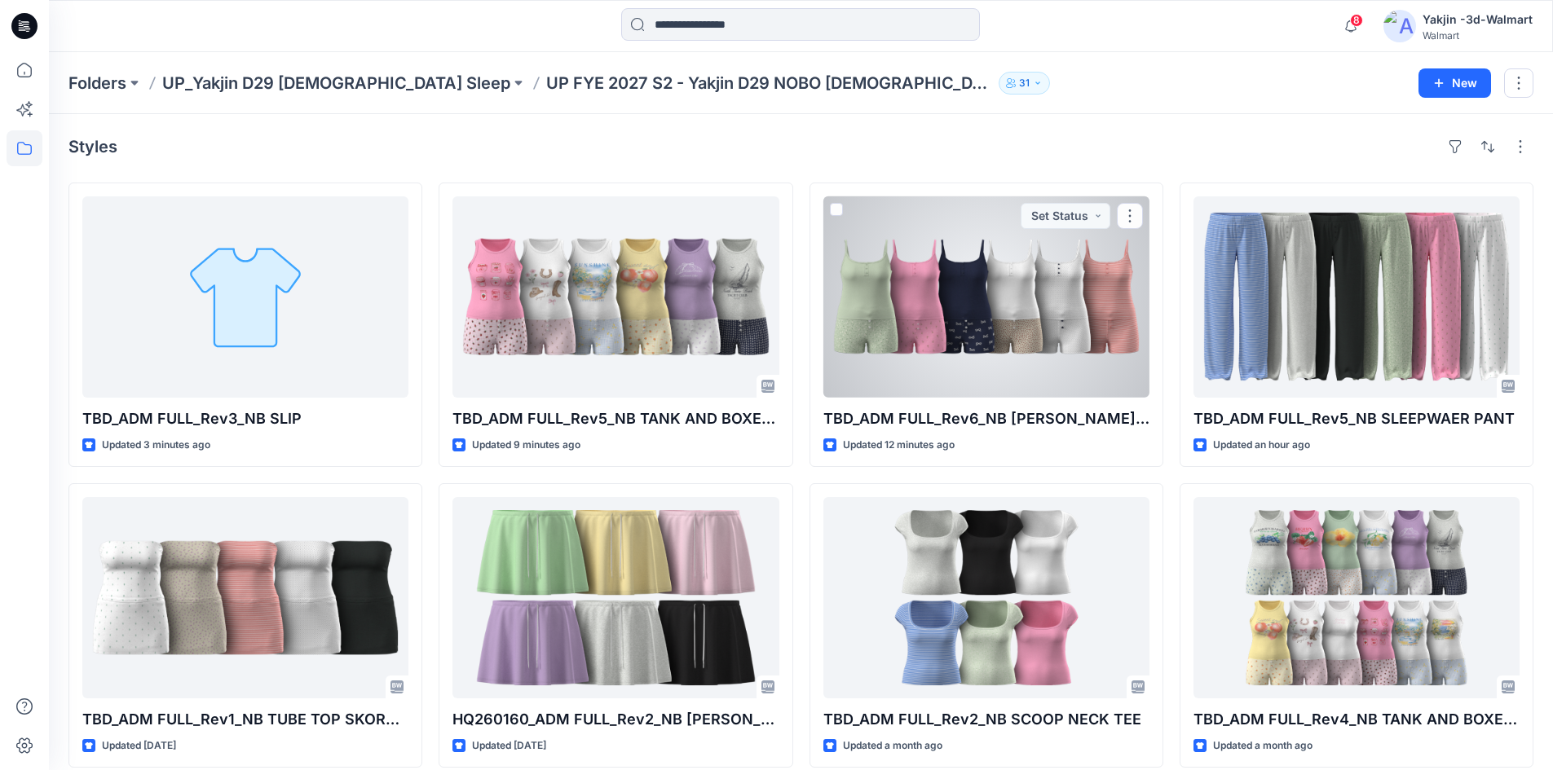
drag, startPoint x: 912, startPoint y: 316, endPoint x: 874, endPoint y: 294, distance: 43.8
click at [912, 316] on div at bounding box center [986, 296] width 326 height 201
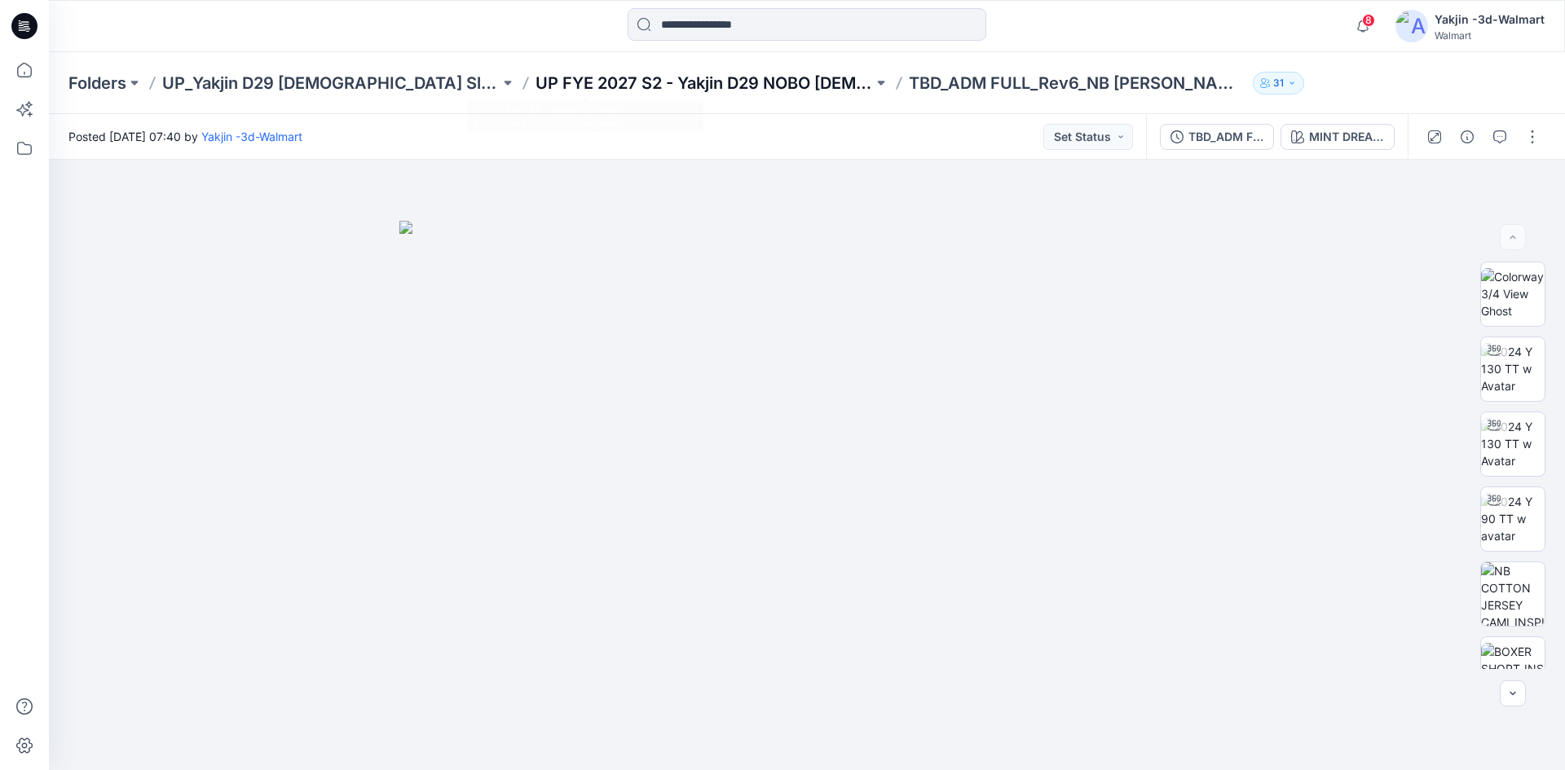
click at [663, 91] on p "UP FYE 2027 S2 - Yakjin D29 NOBO [DEMOGRAPHIC_DATA] Sleepwear" at bounding box center [705, 83] width 338 height 23
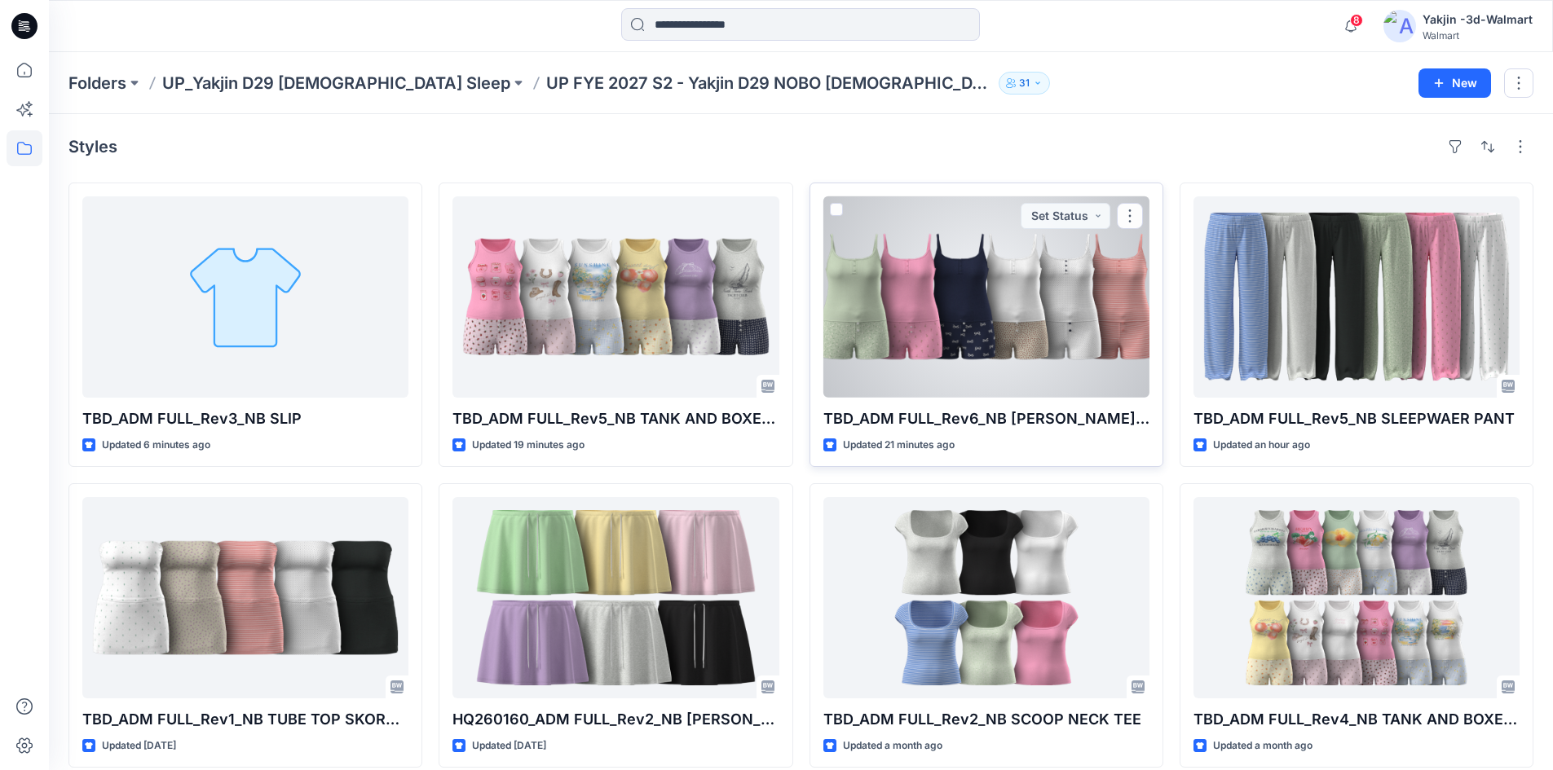
click at [921, 316] on div at bounding box center [986, 296] width 326 height 201
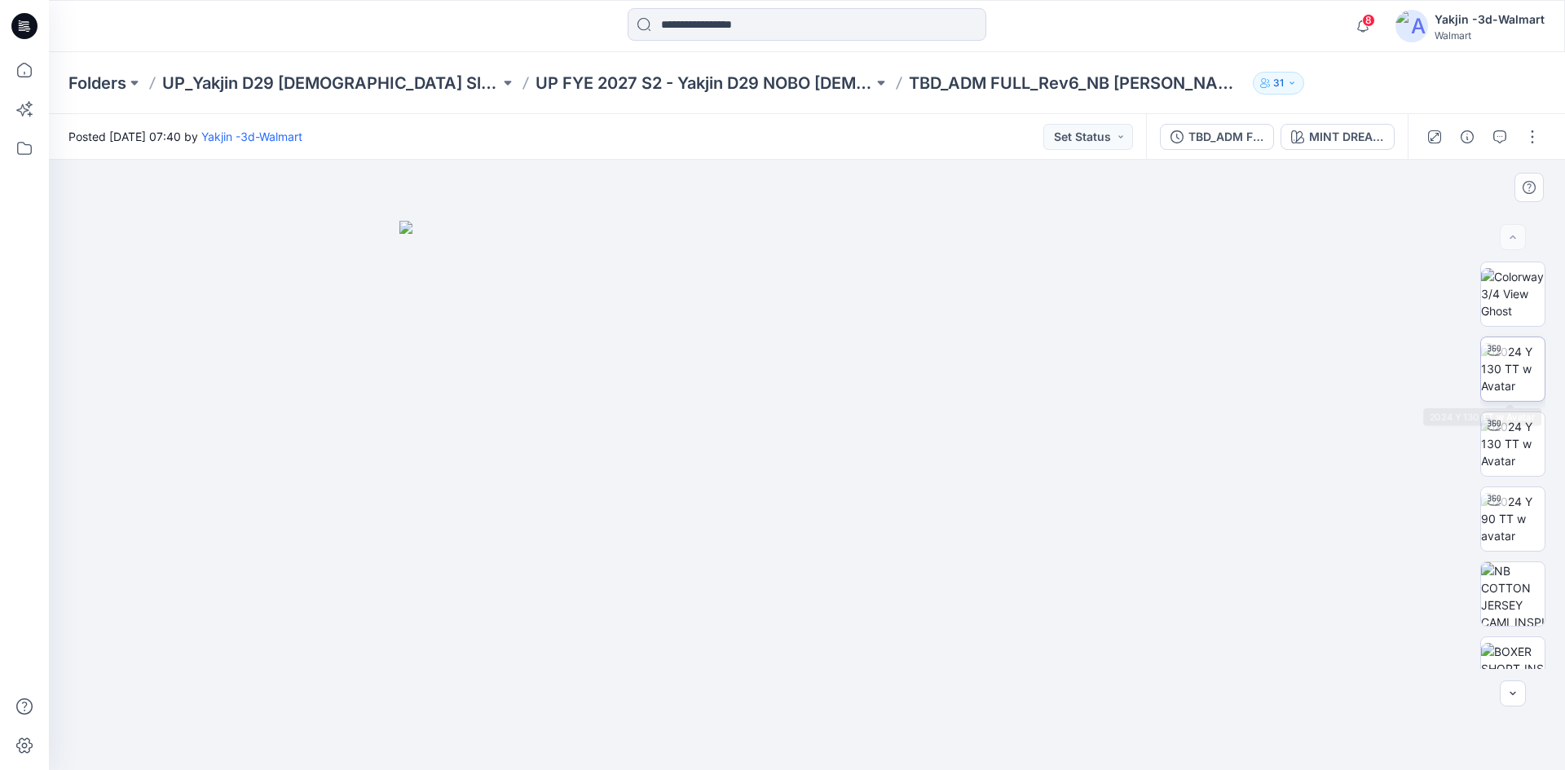
click at [1514, 369] on img at bounding box center [1513, 368] width 64 height 51
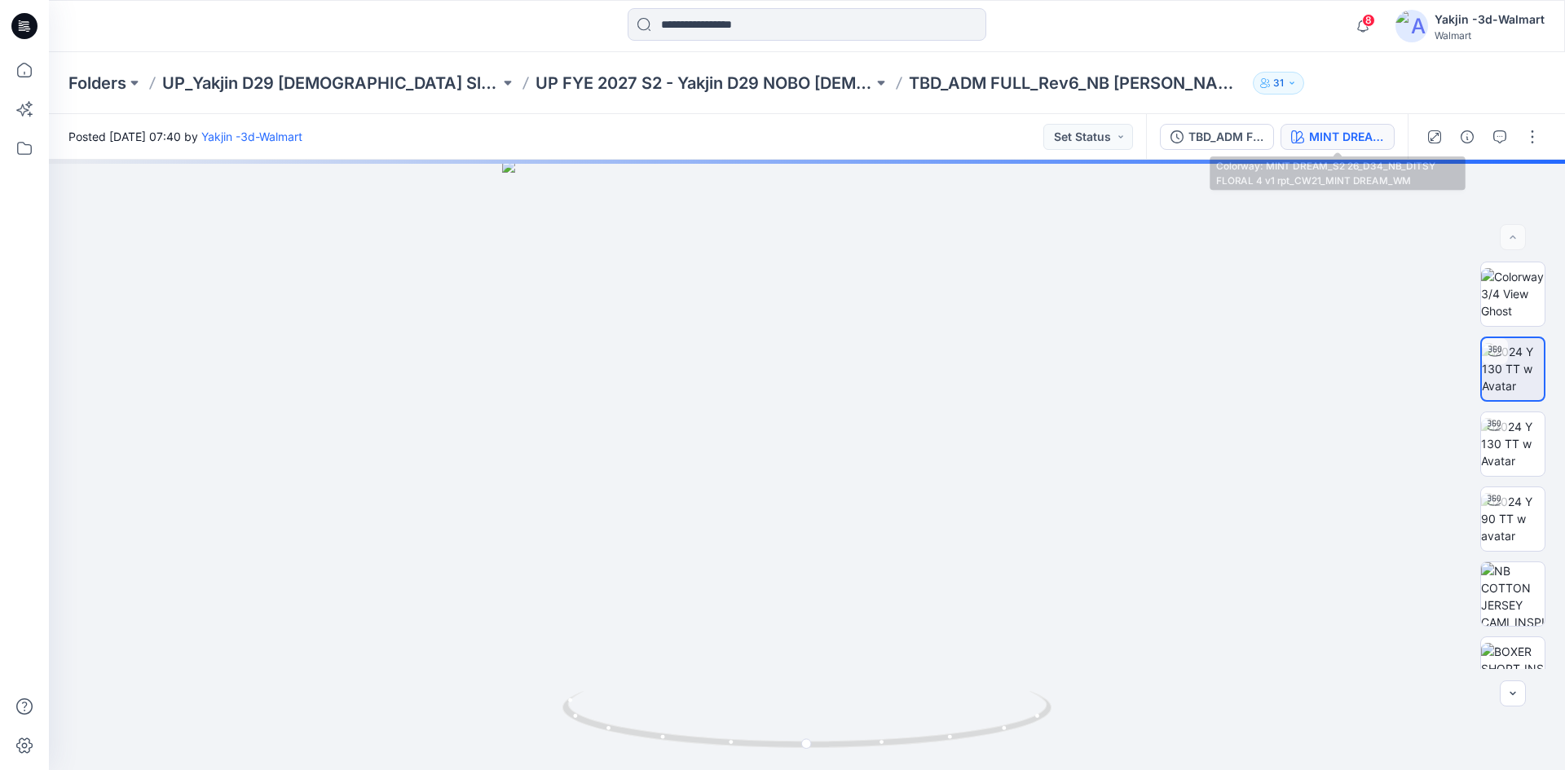
click at [1301, 143] on button "MINT DREAM_S2 26_D34_NB_DITSY FLORAL 4 v1 rpt_CW21_MINT DREAM_WM" at bounding box center [1338, 137] width 114 height 26
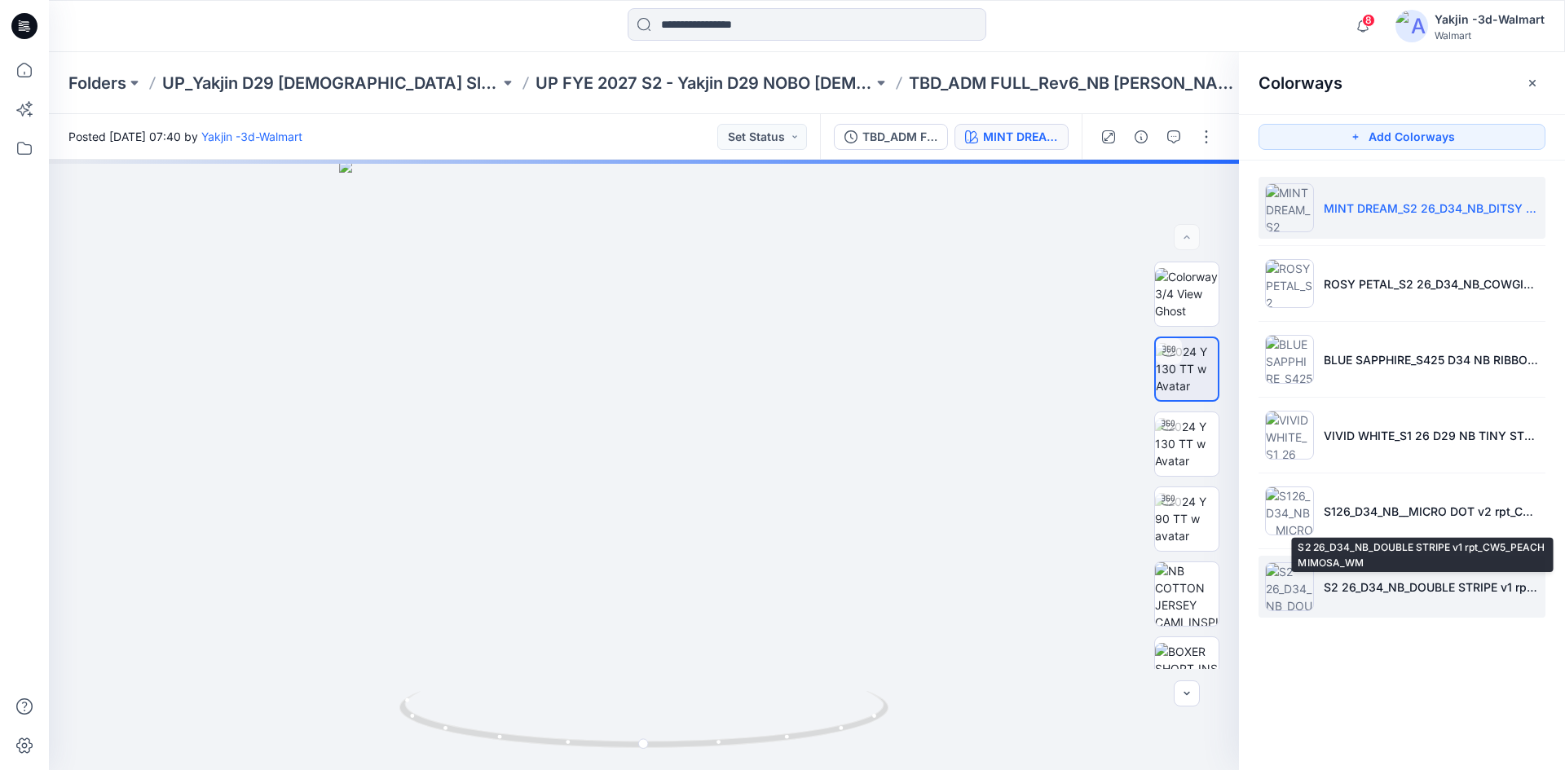
click at [1371, 589] on p "S2 26_D34_NB_DOUBLE STRIPE v1 rpt_CW5_PEACH MIMOSA_WM" at bounding box center [1431, 587] width 215 height 17
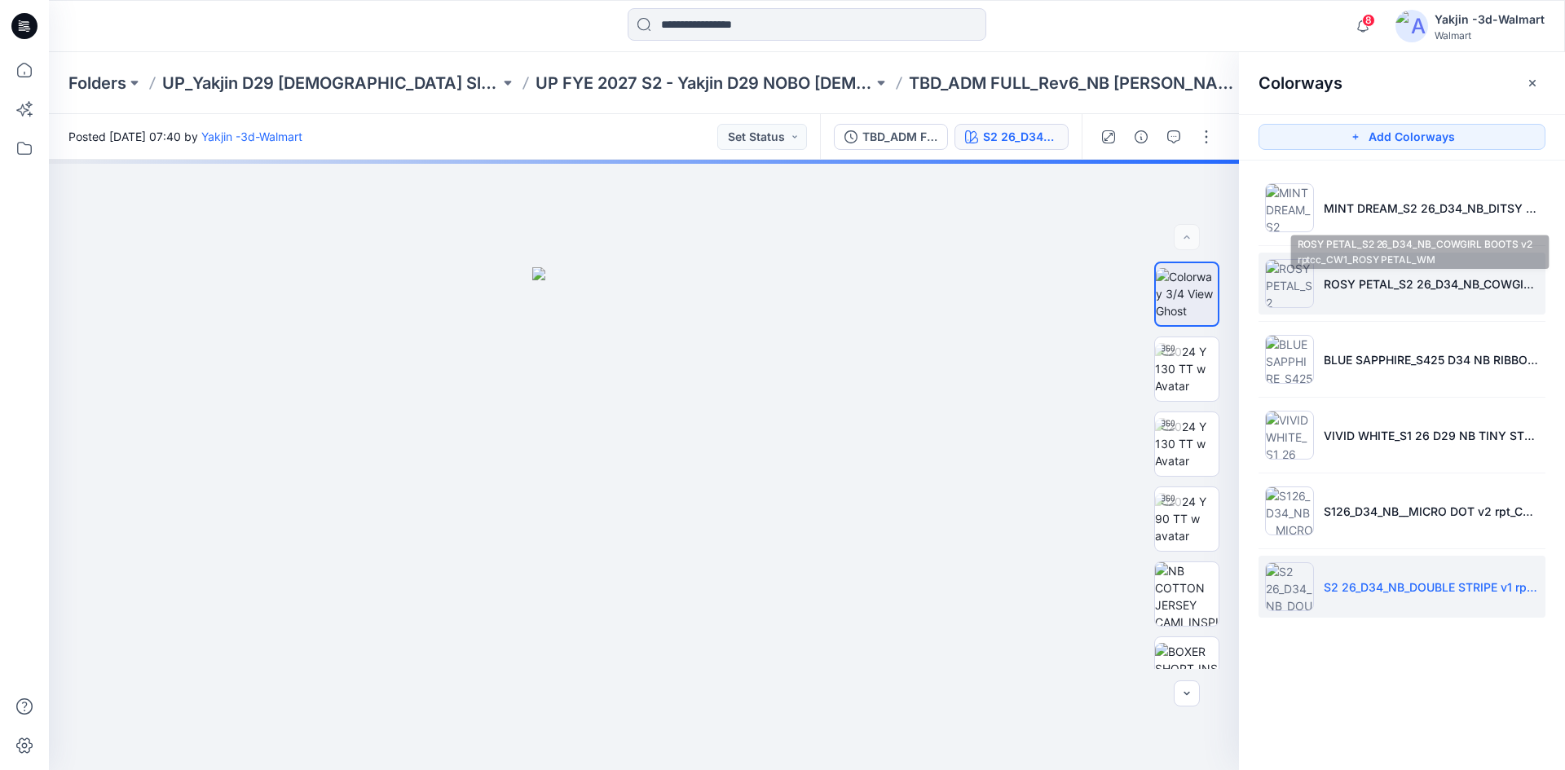
click at [1371, 280] on p "ROSY PETAL_S2 26_D34_NB_COWGIRL BOOTS v2 rptcc_CW1_ROSY PETAL_WM" at bounding box center [1431, 284] width 215 height 17
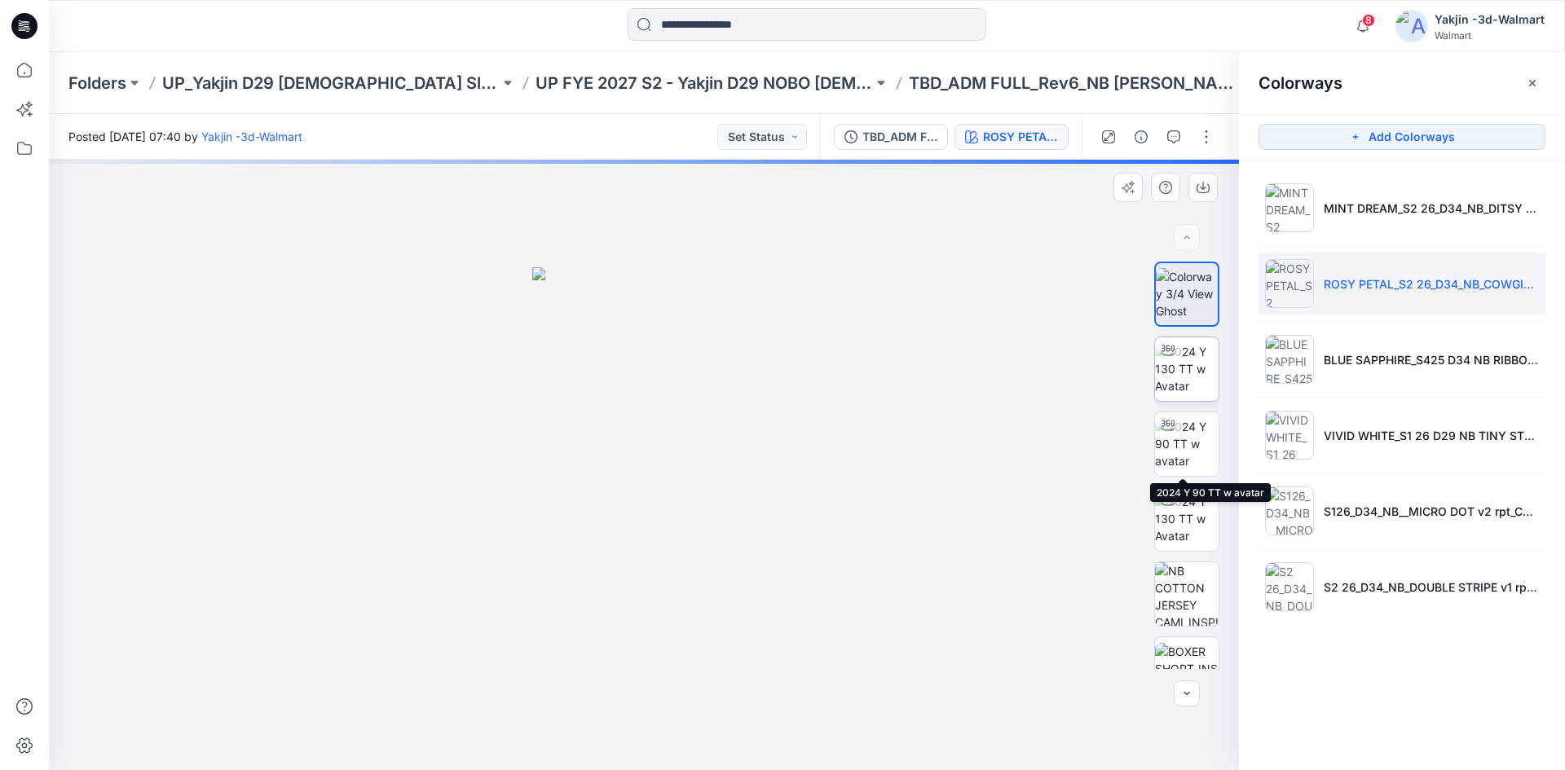
click at [1184, 382] on img at bounding box center [1187, 368] width 64 height 51
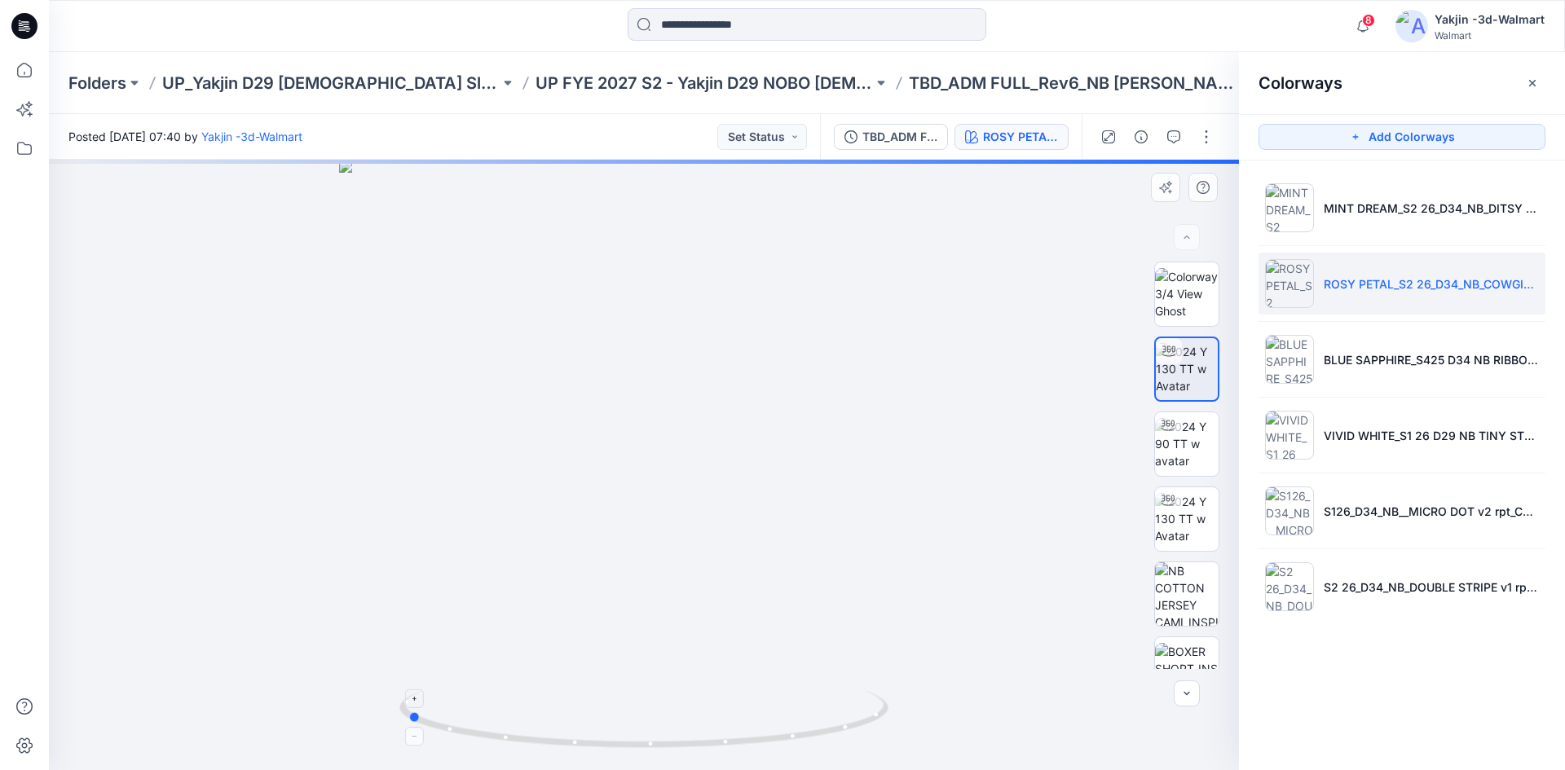
drag, startPoint x: 797, startPoint y: 745, endPoint x: 559, endPoint y: 741, distance: 237.3
click at [559, 741] on icon at bounding box center [646, 721] width 493 height 61
drag, startPoint x: 660, startPoint y: 609, endPoint x: 652, endPoint y: 540, distance: 69.7
click at [710, 92] on p "UP FYE 2027 S2 - Yakjin D29 NOBO [DEMOGRAPHIC_DATA] Sleepwear" at bounding box center [705, 83] width 338 height 23
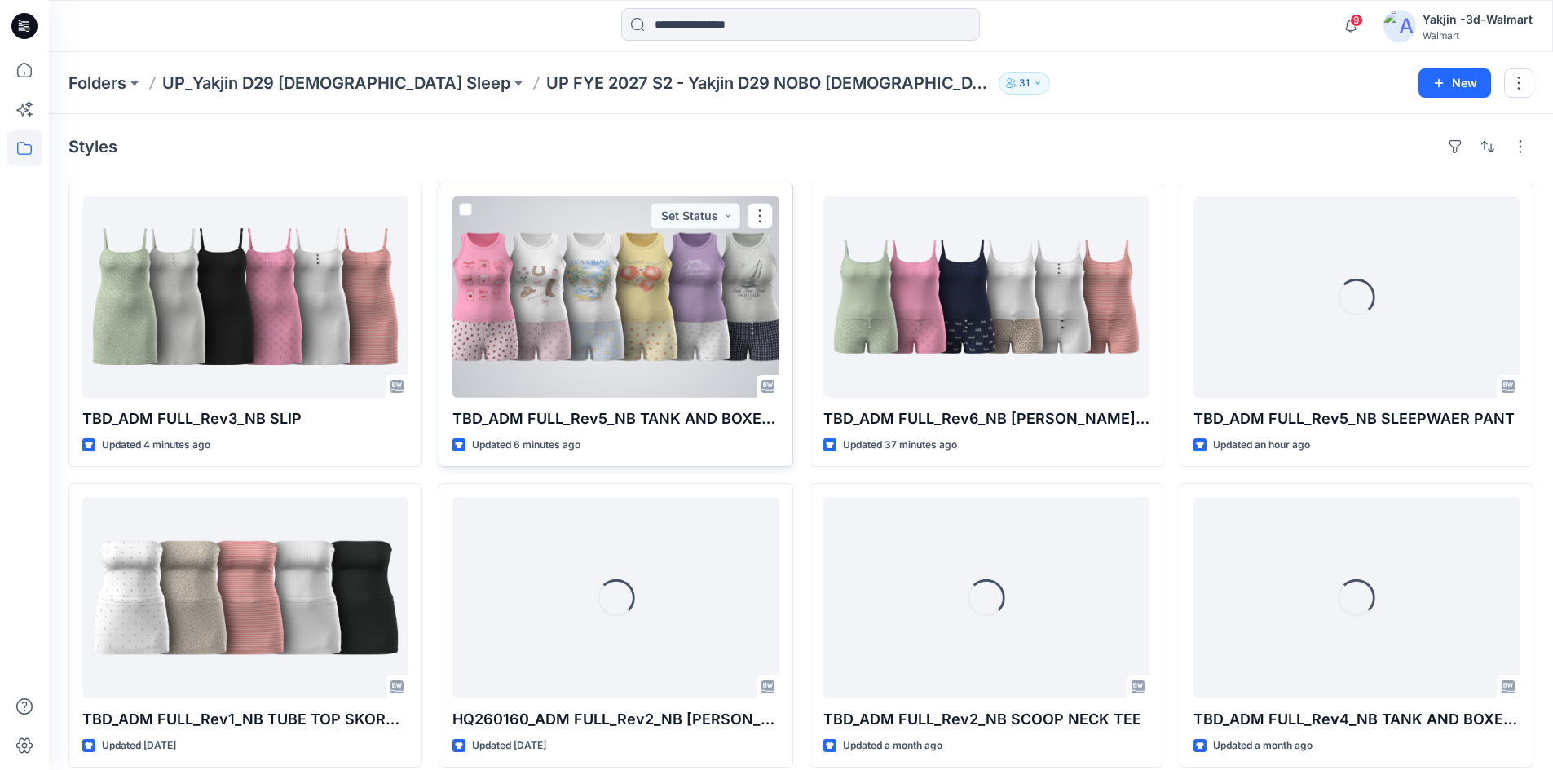
click at [726, 299] on div at bounding box center [616, 296] width 326 height 201
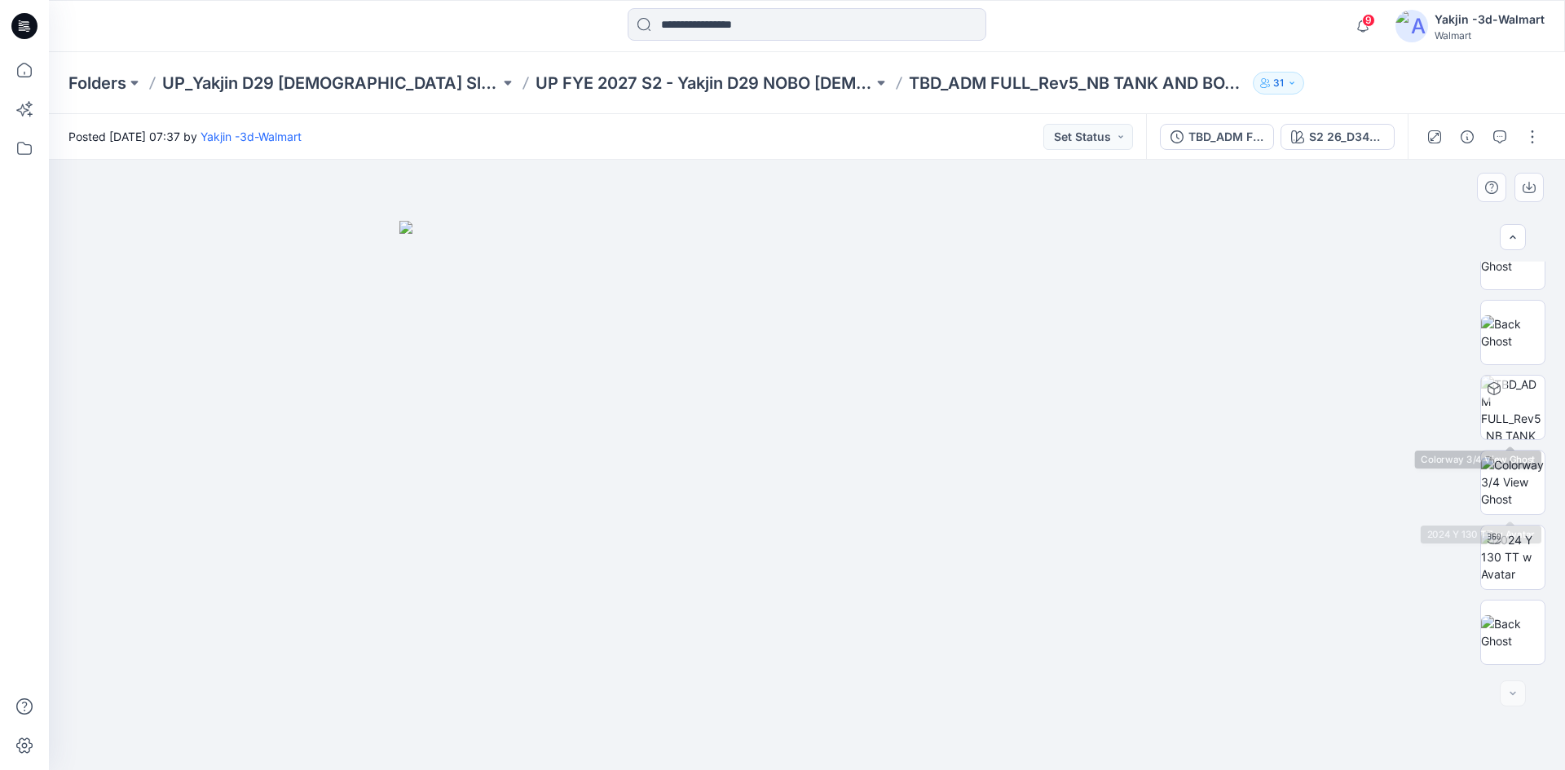
scroll to position [558, 0]
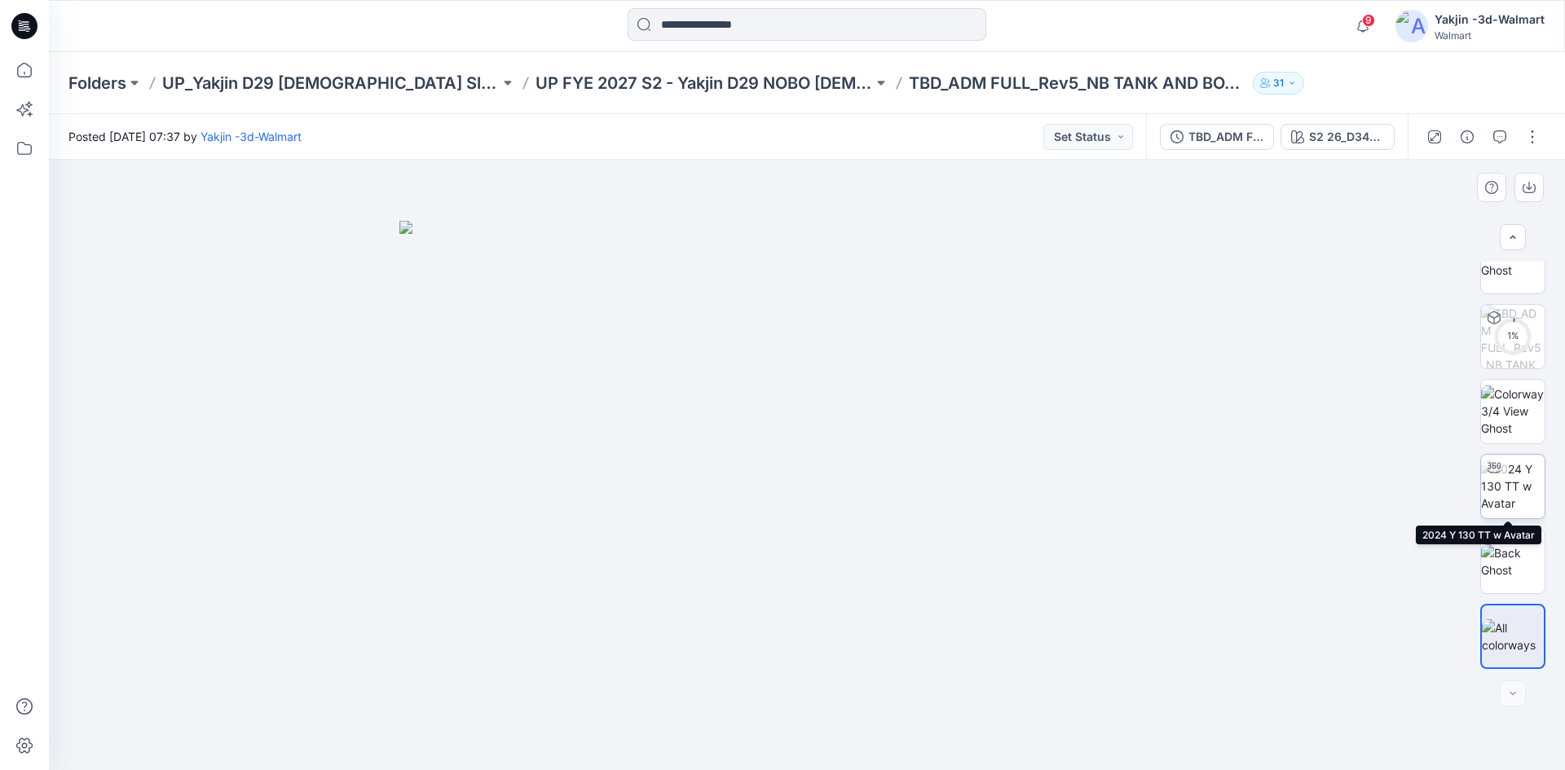
click at [1526, 461] on img at bounding box center [1513, 486] width 64 height 51
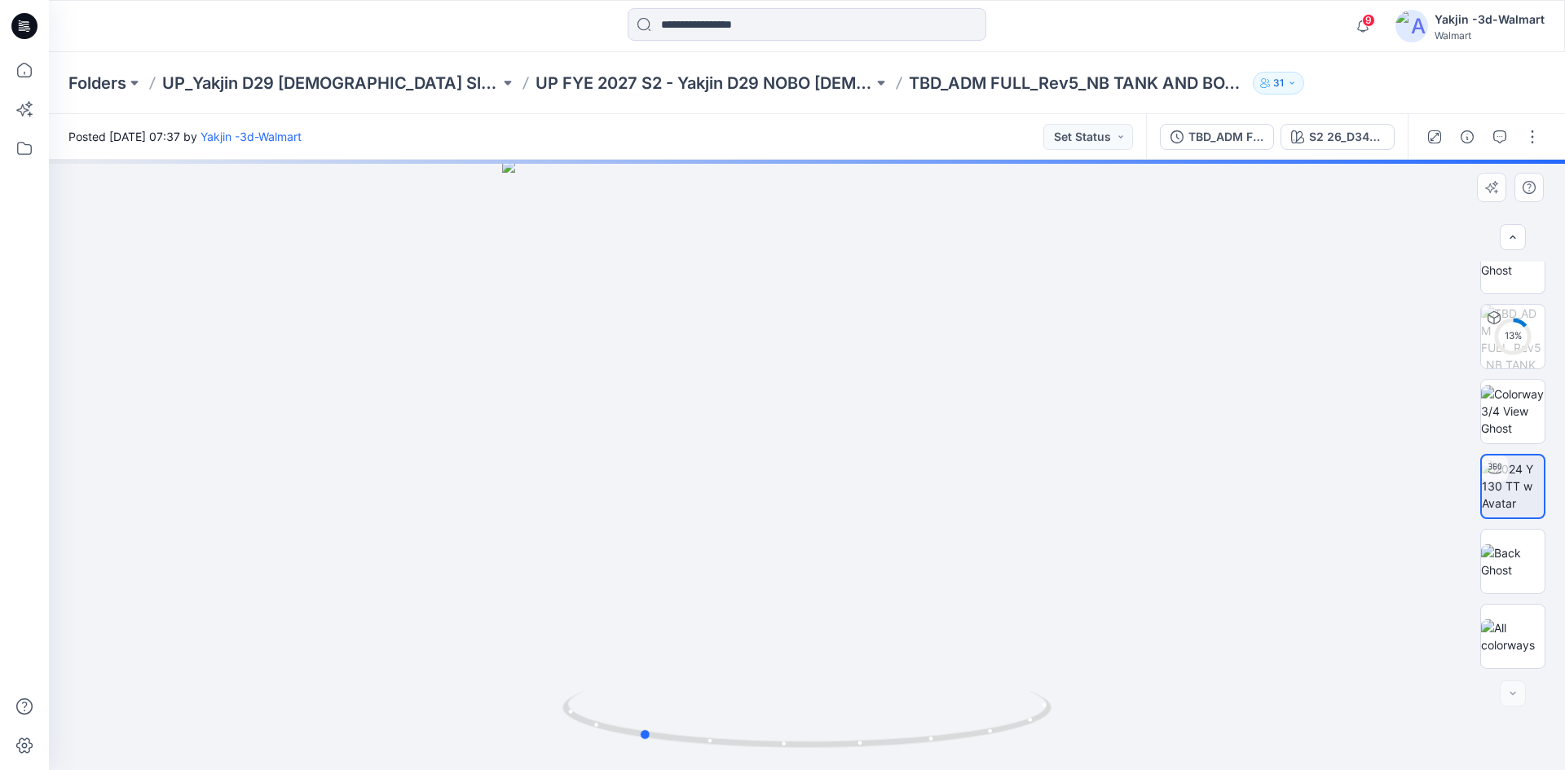
drag, startPoint x: 913, startPoint y: 707, endPoint x: 878, endPoint y: 622, distance: 91.8
click at [758, 717] on icon at bounding box center [809, 721] width 493 height 61
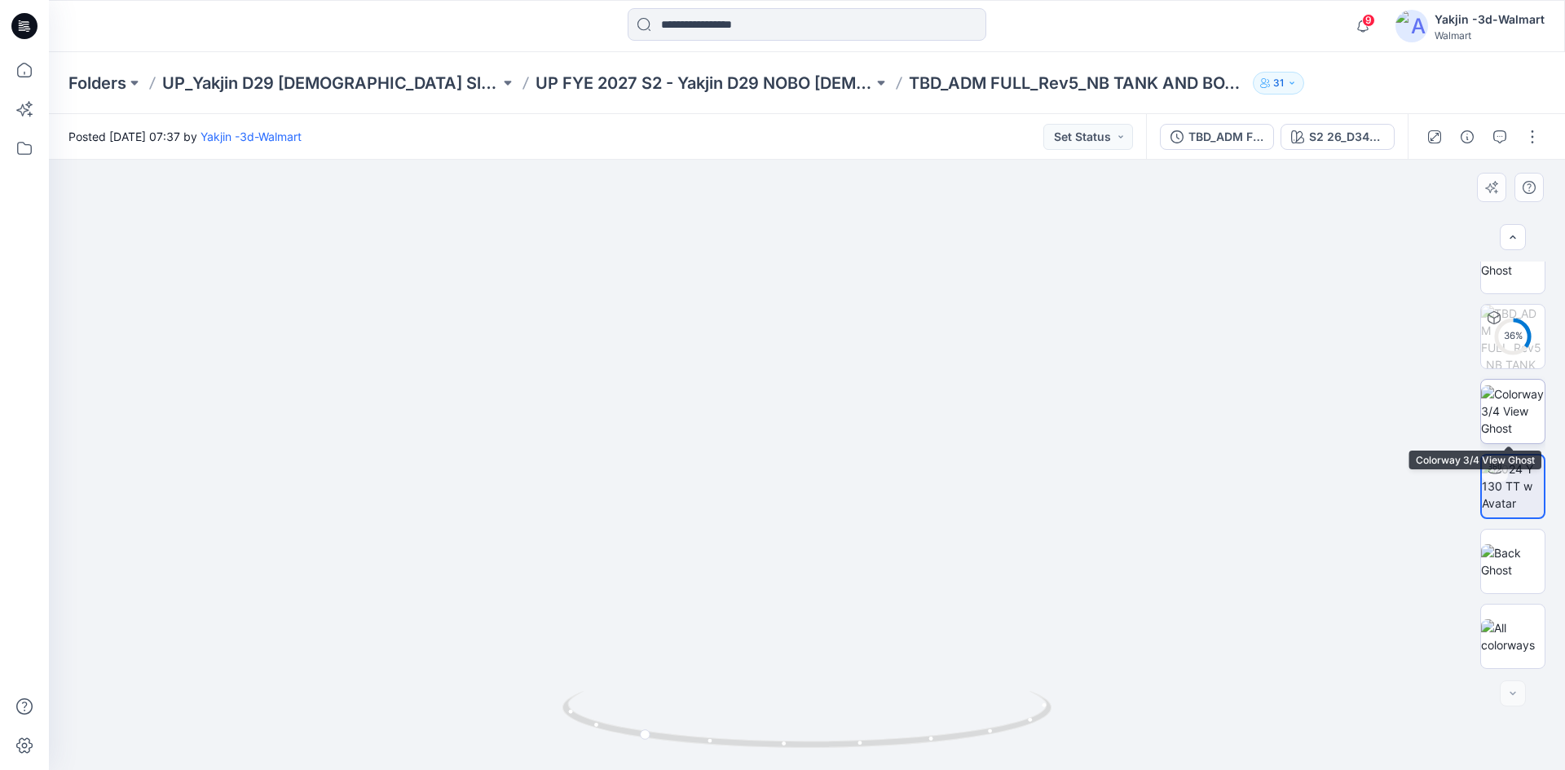
click at [1503, 418] on img at bounding box center [1513, 411] width 64 height 51
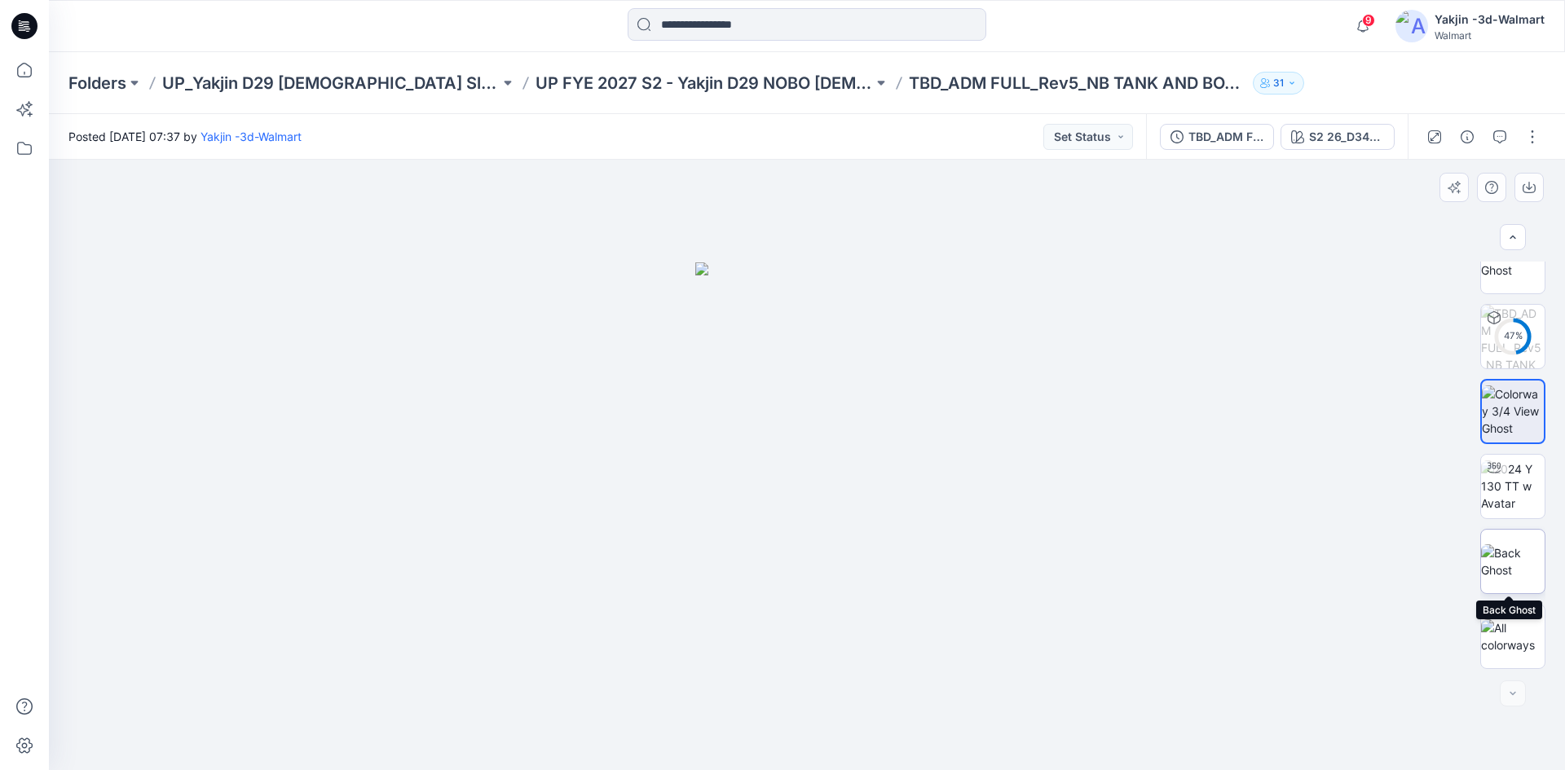
click at [1513, 563] on img at bounding box center [1513, 562] width 64 height 34
click at [1534, 131] on button "button" at bounding box center [1533, 137] width 26 height 26
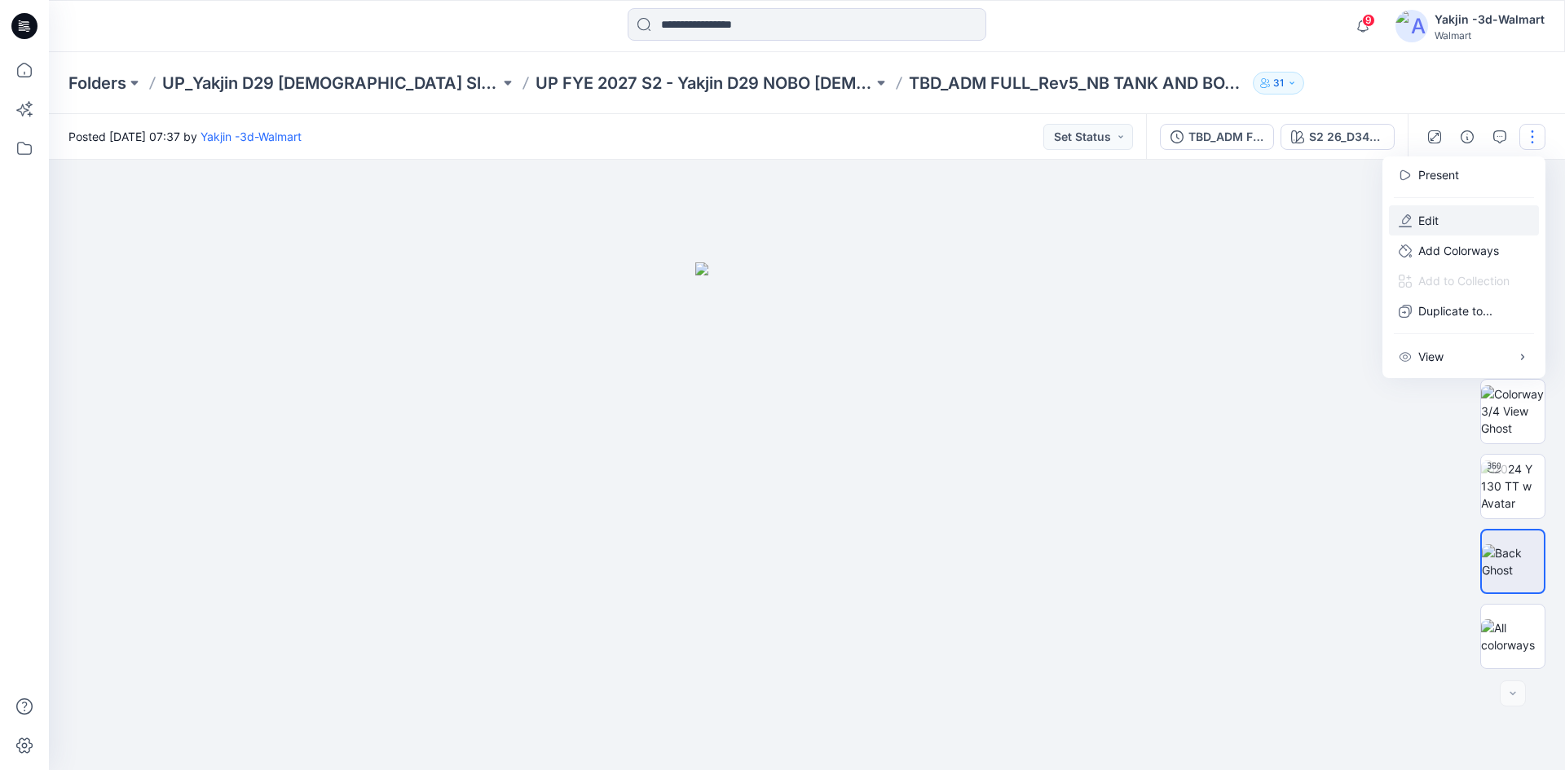
click at [1459, 225] on button "Edit" at bounding box center [1464, 220] width 150 height 30
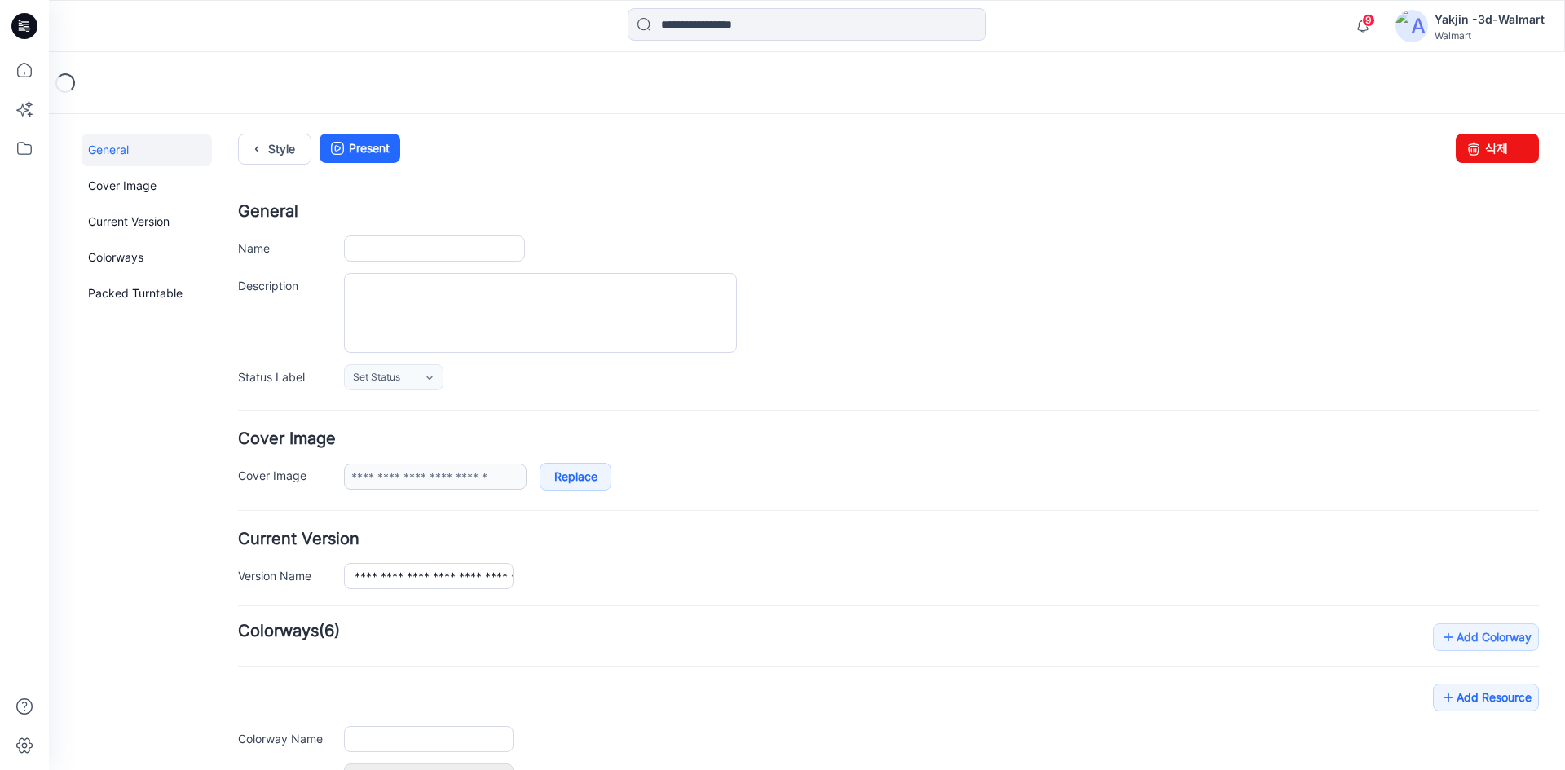
type input "**********"
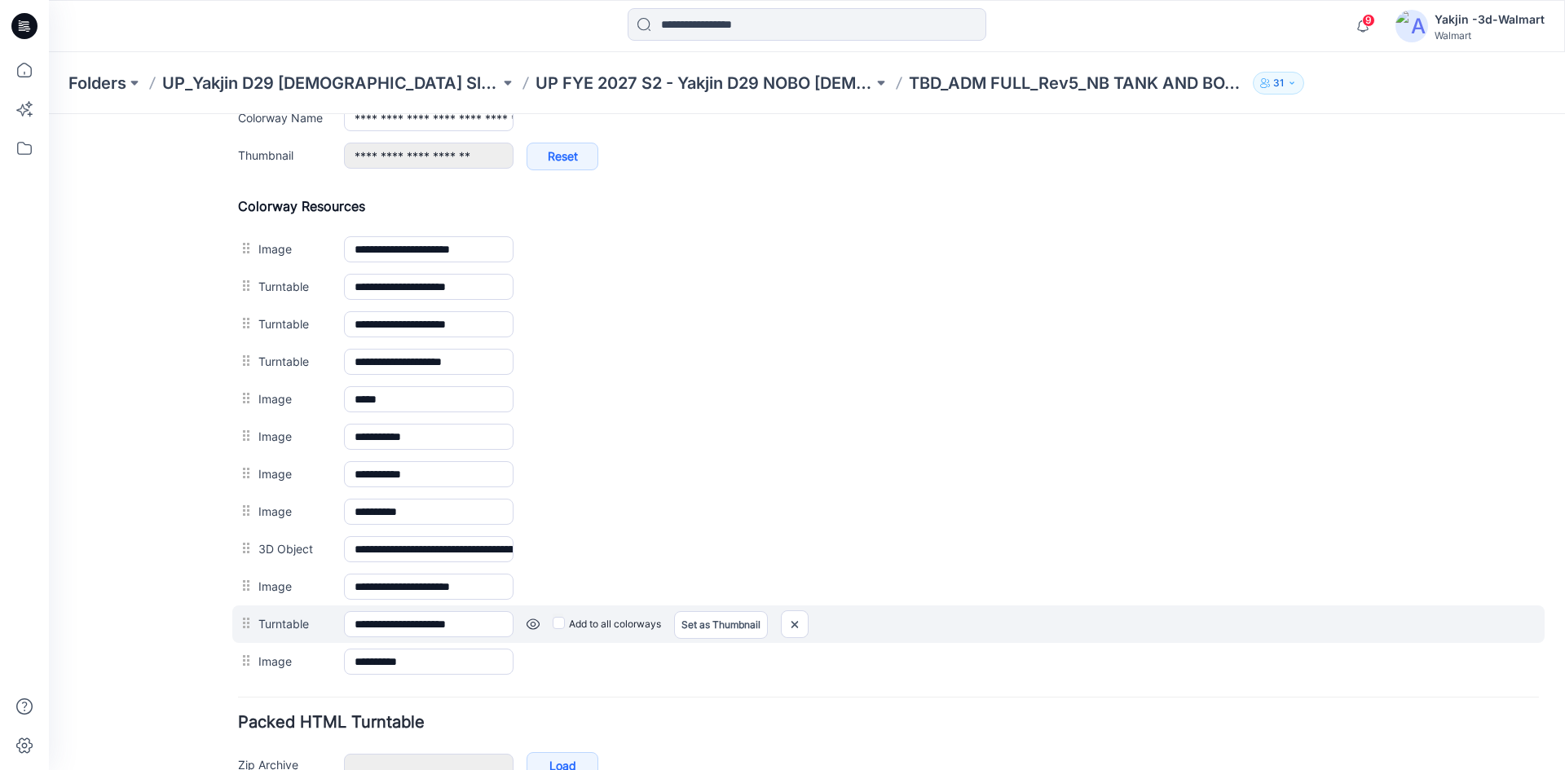
scroll to position [734, 0]
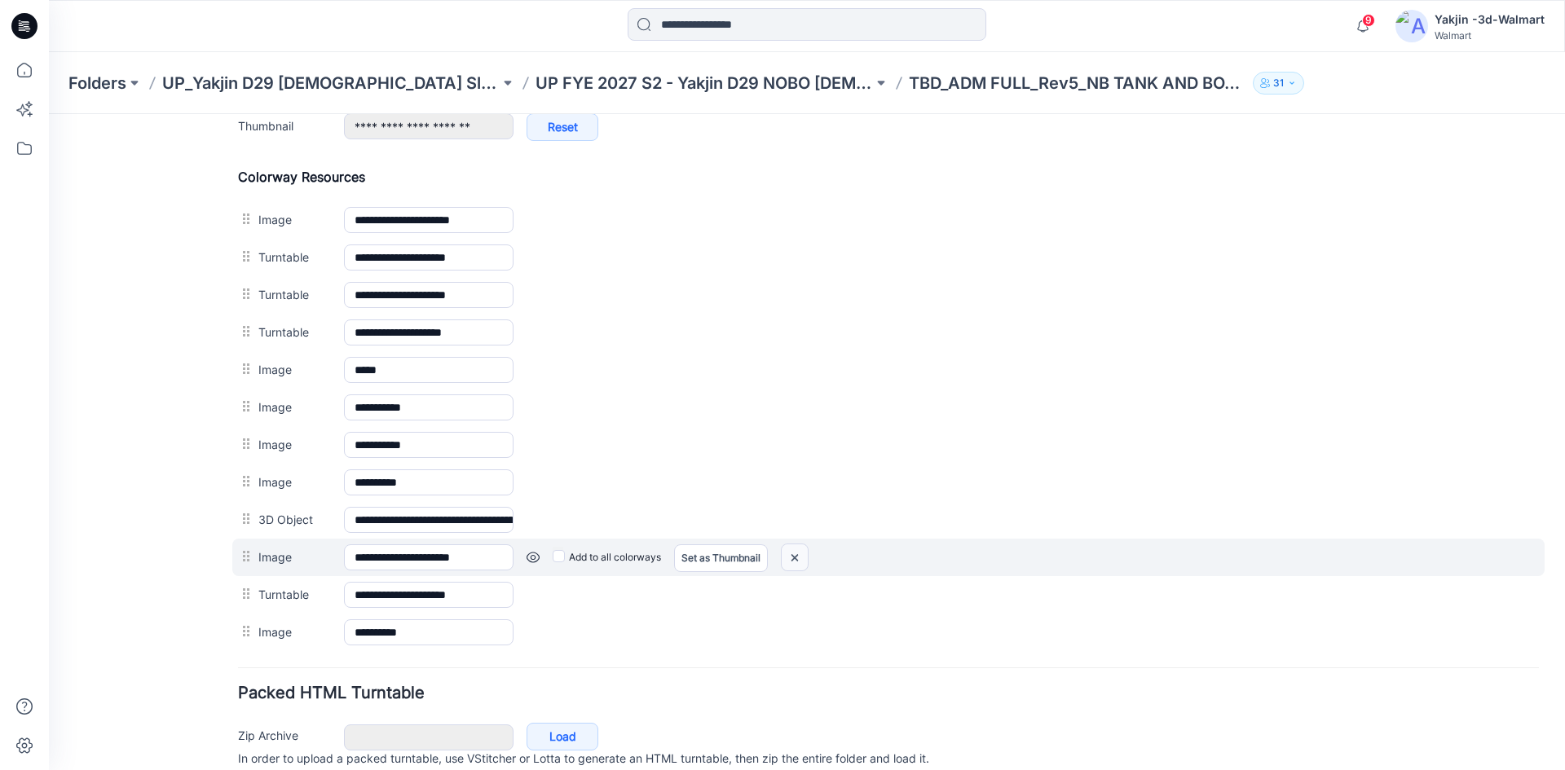
drag, startPoint x: 793, startPoint y: 560, endPoint x: 894, endPoint y: 206, distance: 367.8
click at [793, 560] on img at bounding box center [795, 558] width 26 height 27
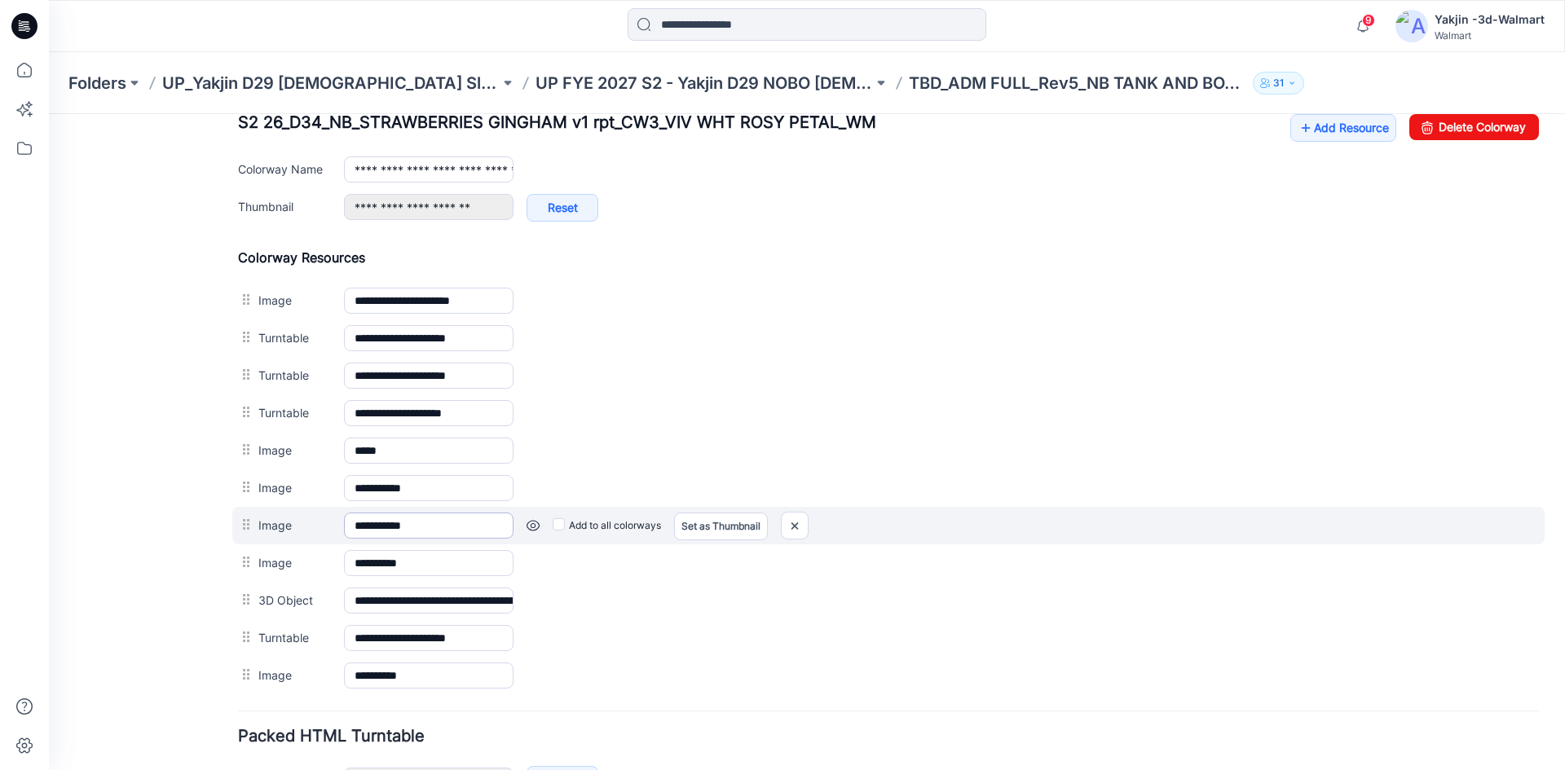
scroll to position [652, 0]
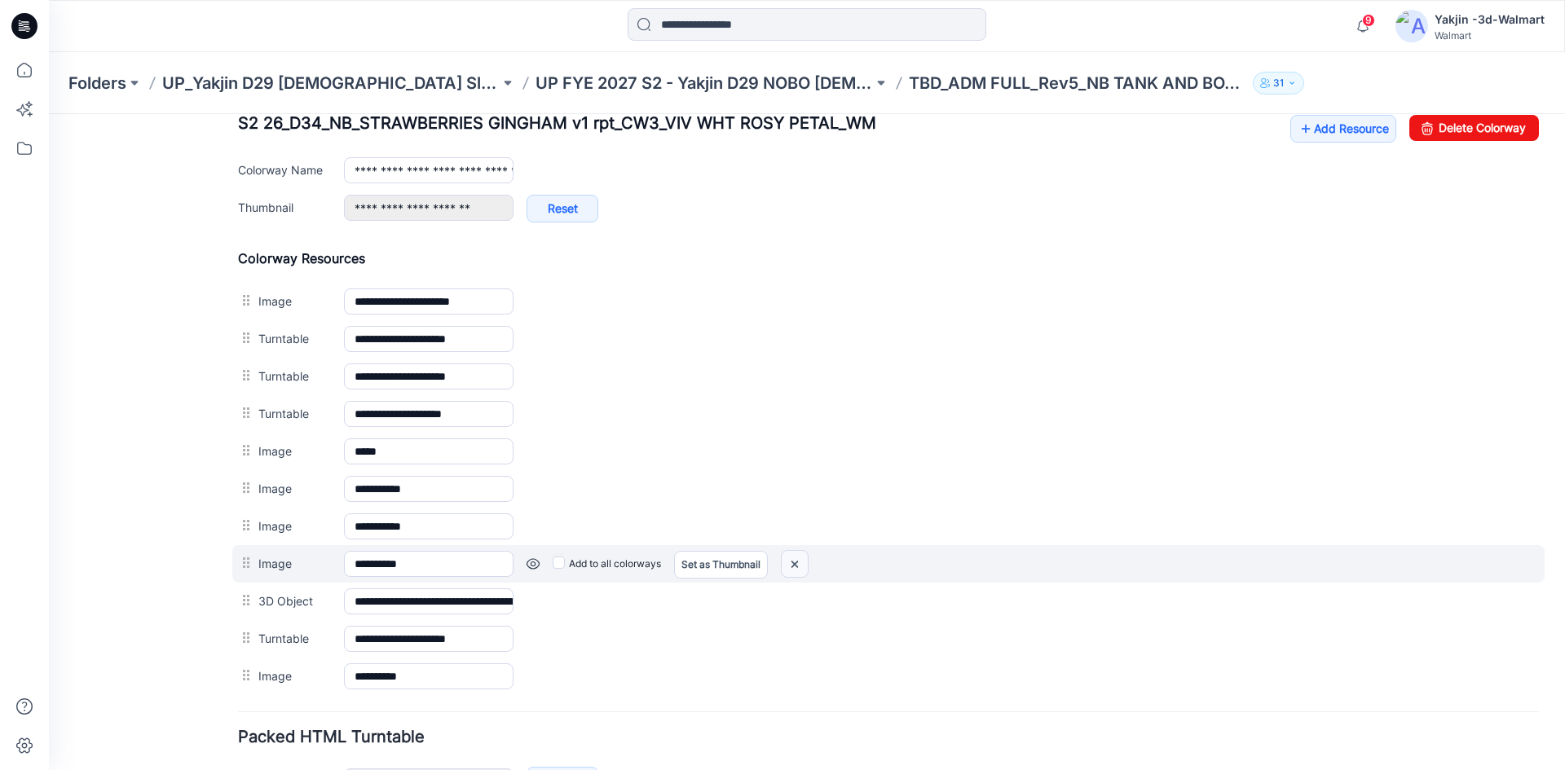
click at [788, 563] on img at bounding box center [795, 564] width 26 height 27
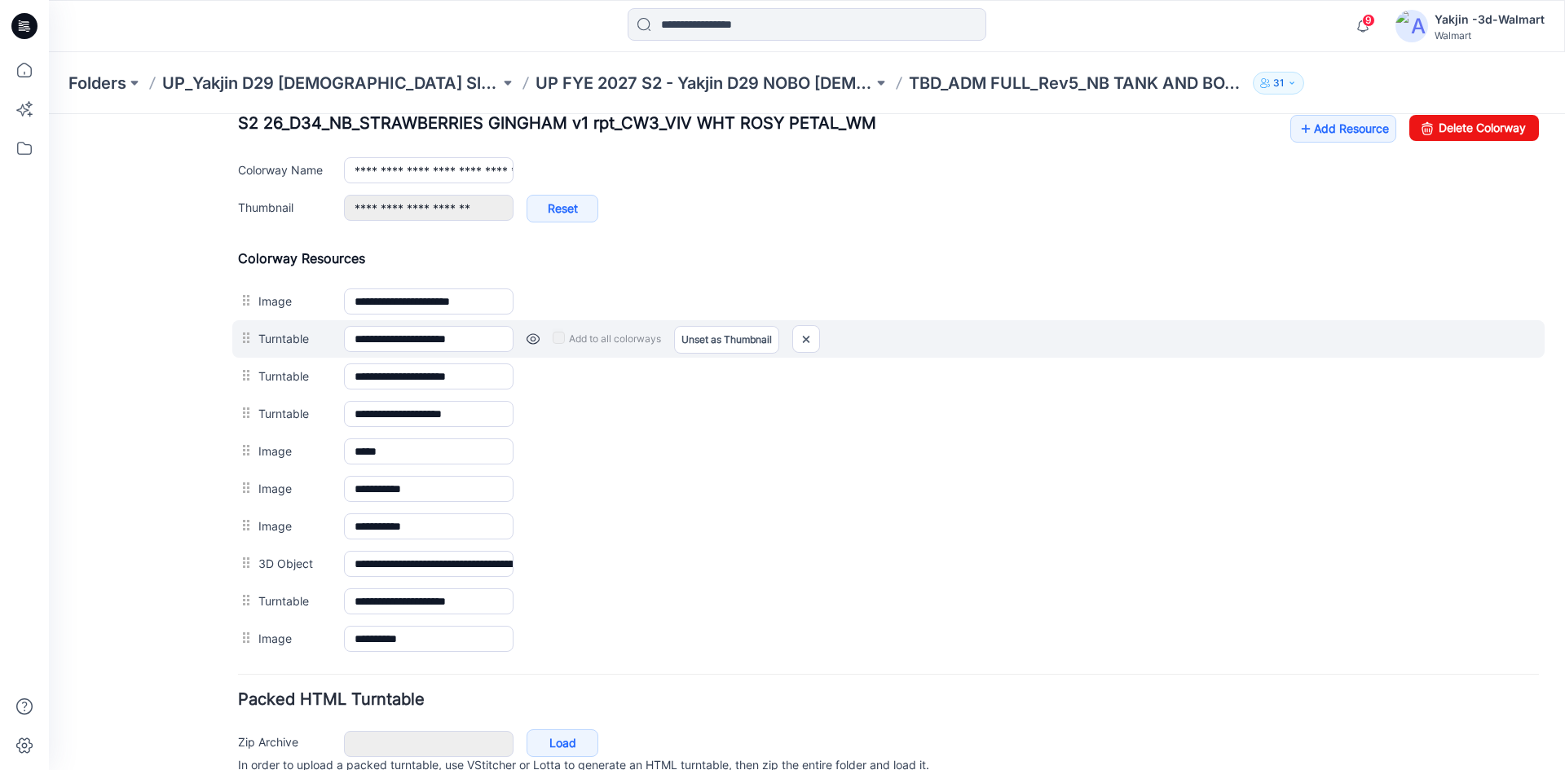
click at [536, 338] on link at bounding box center [533, 339] width 13 height 13
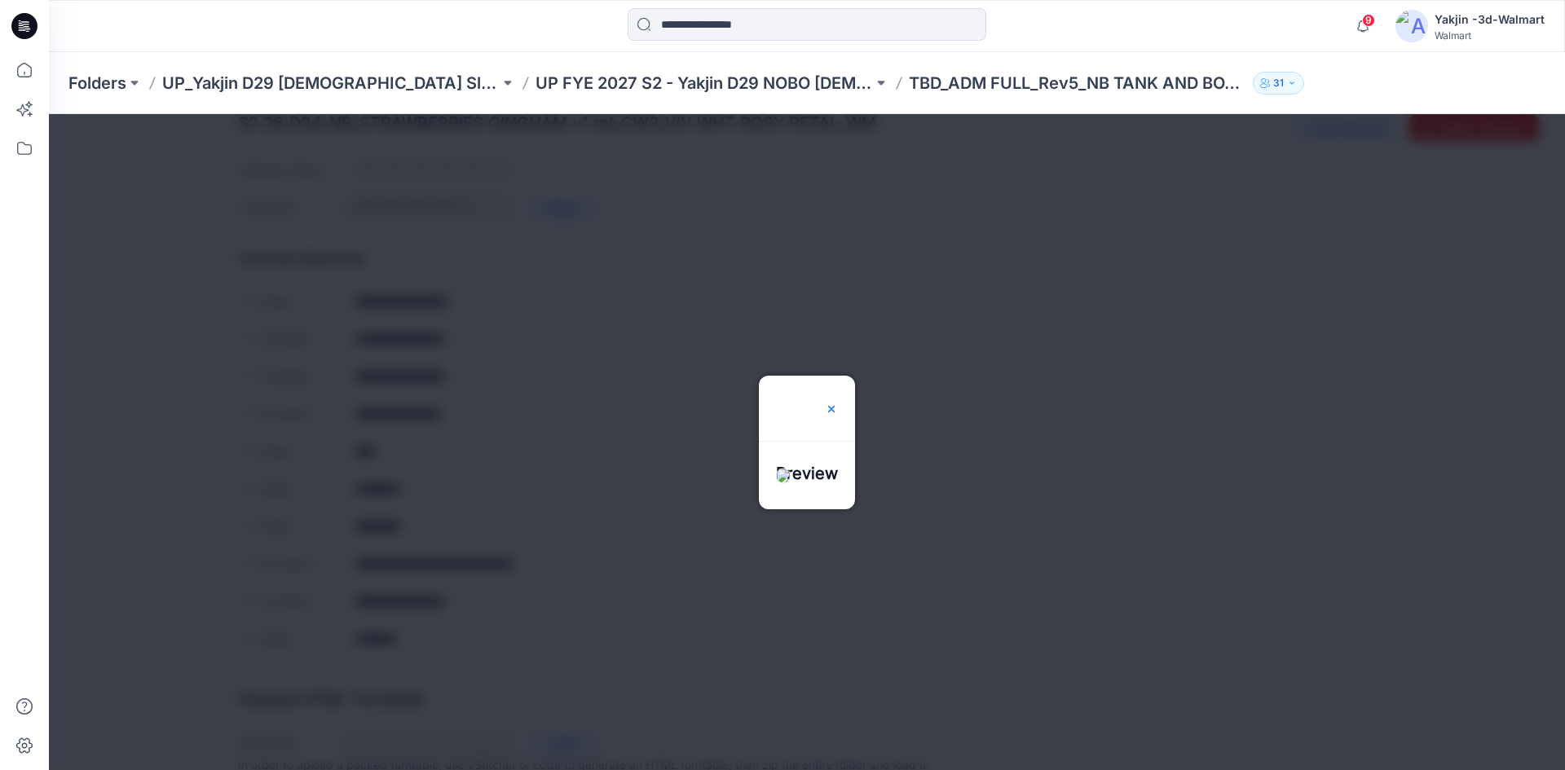
click at [838, 403] on img at bounding box center [831, 409] width 13 height 13
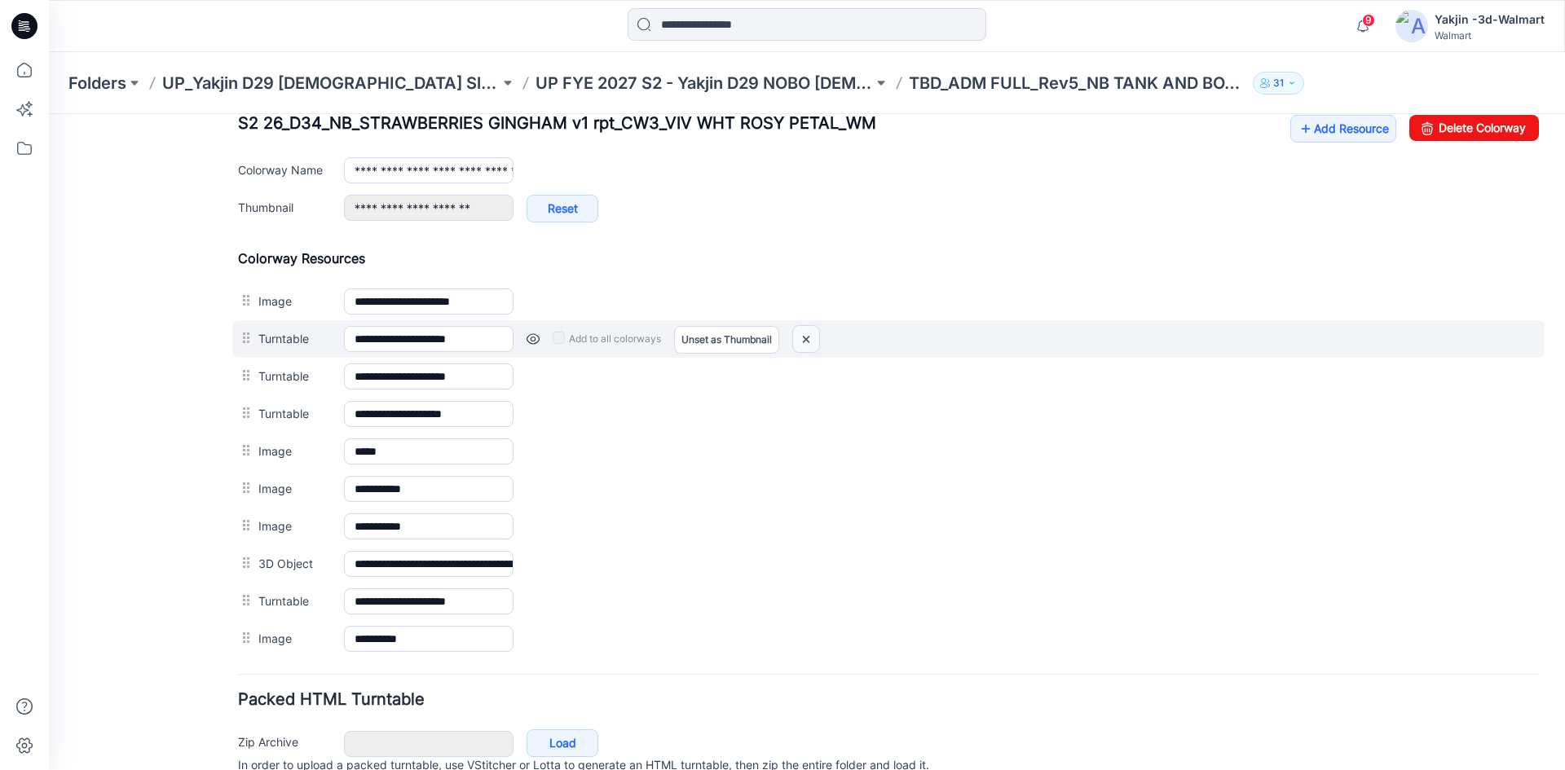
drag, startPoint x: 808, startPoint y: 339, endPoint x: 923, endPoint y: 199, distance: 181.3
click at [808, 339] on img at bounding box center [806, 339] width 26 height 27
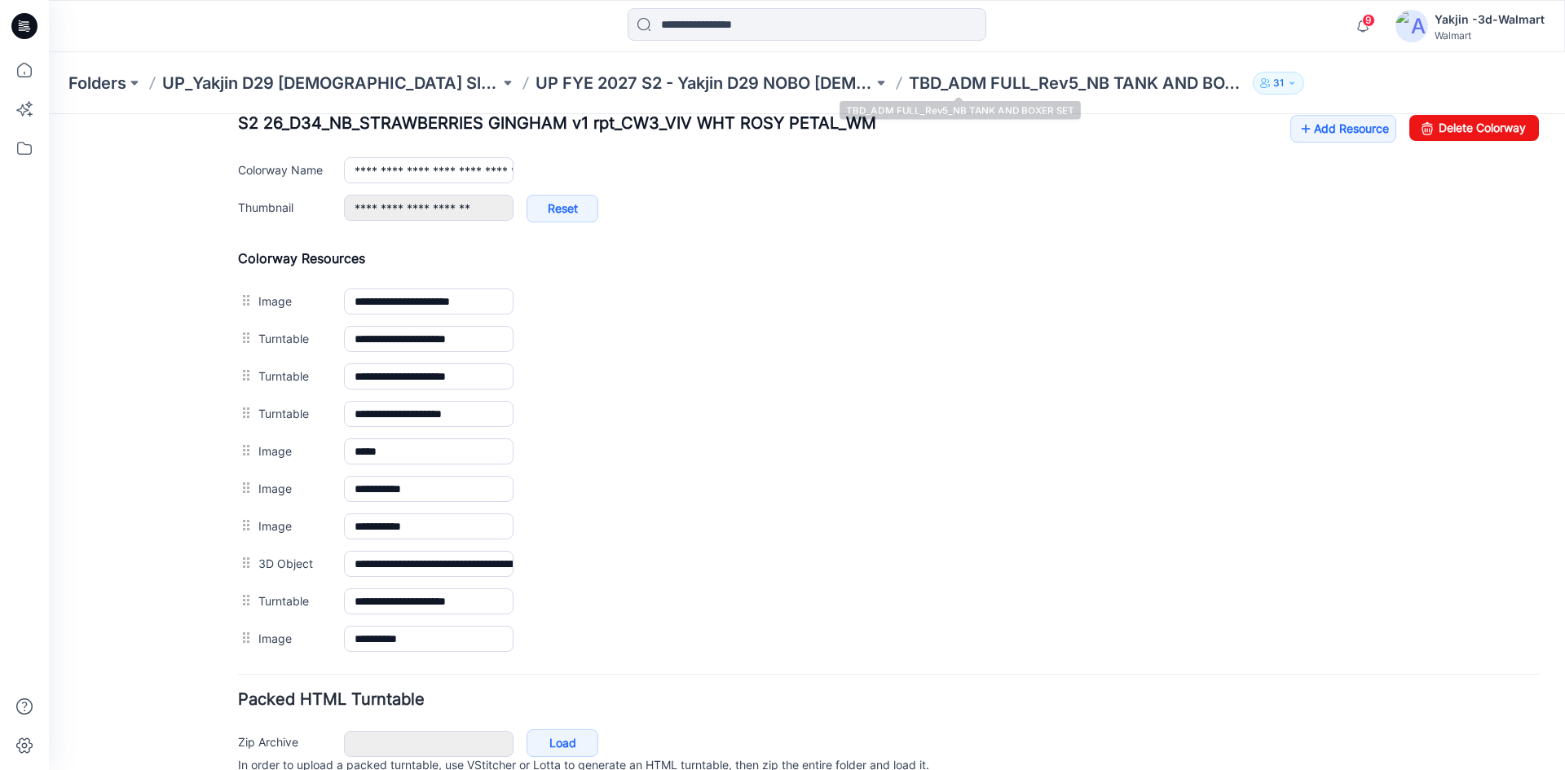
type input "**********"
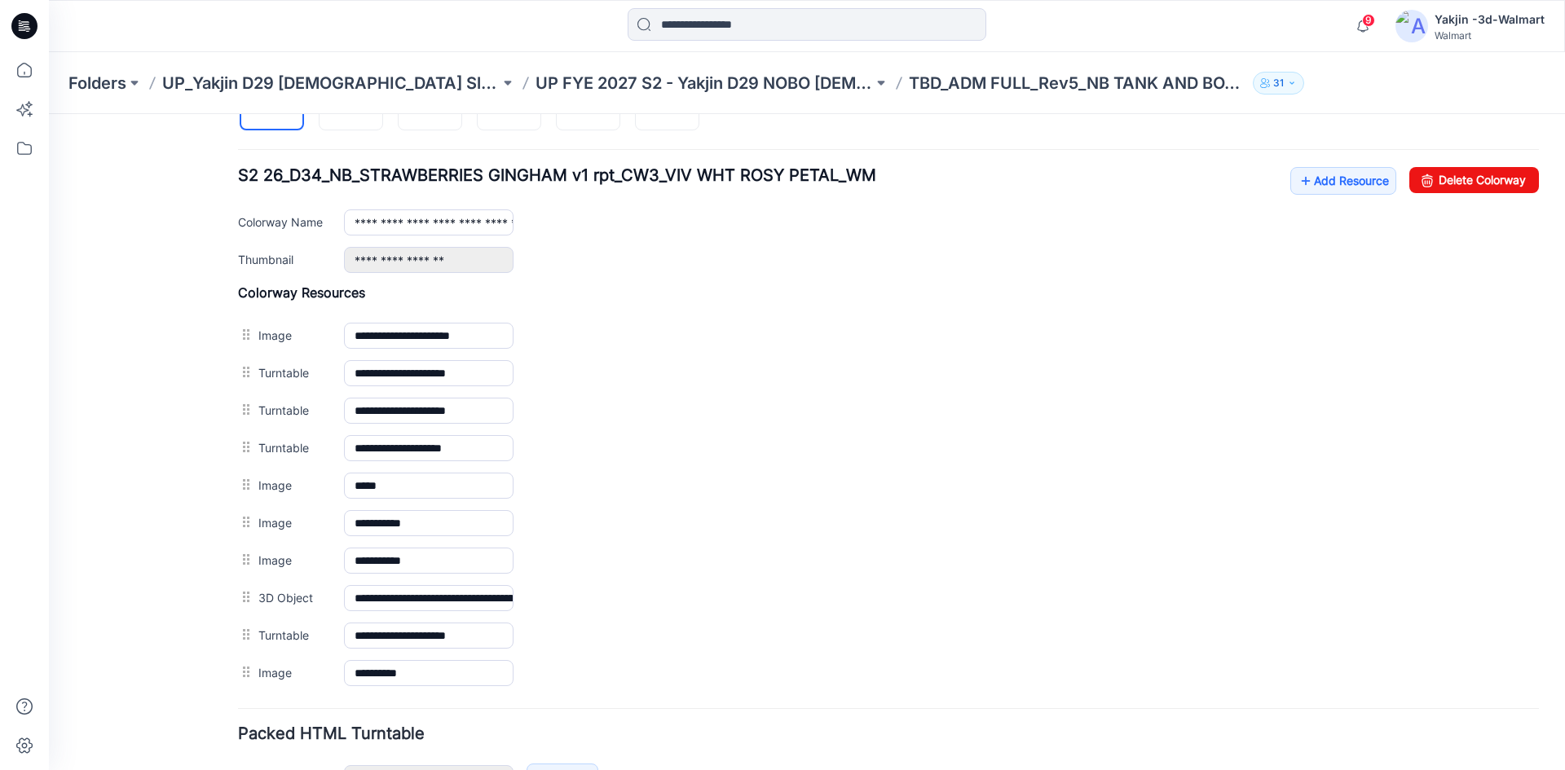
scroll to position [571, 0]
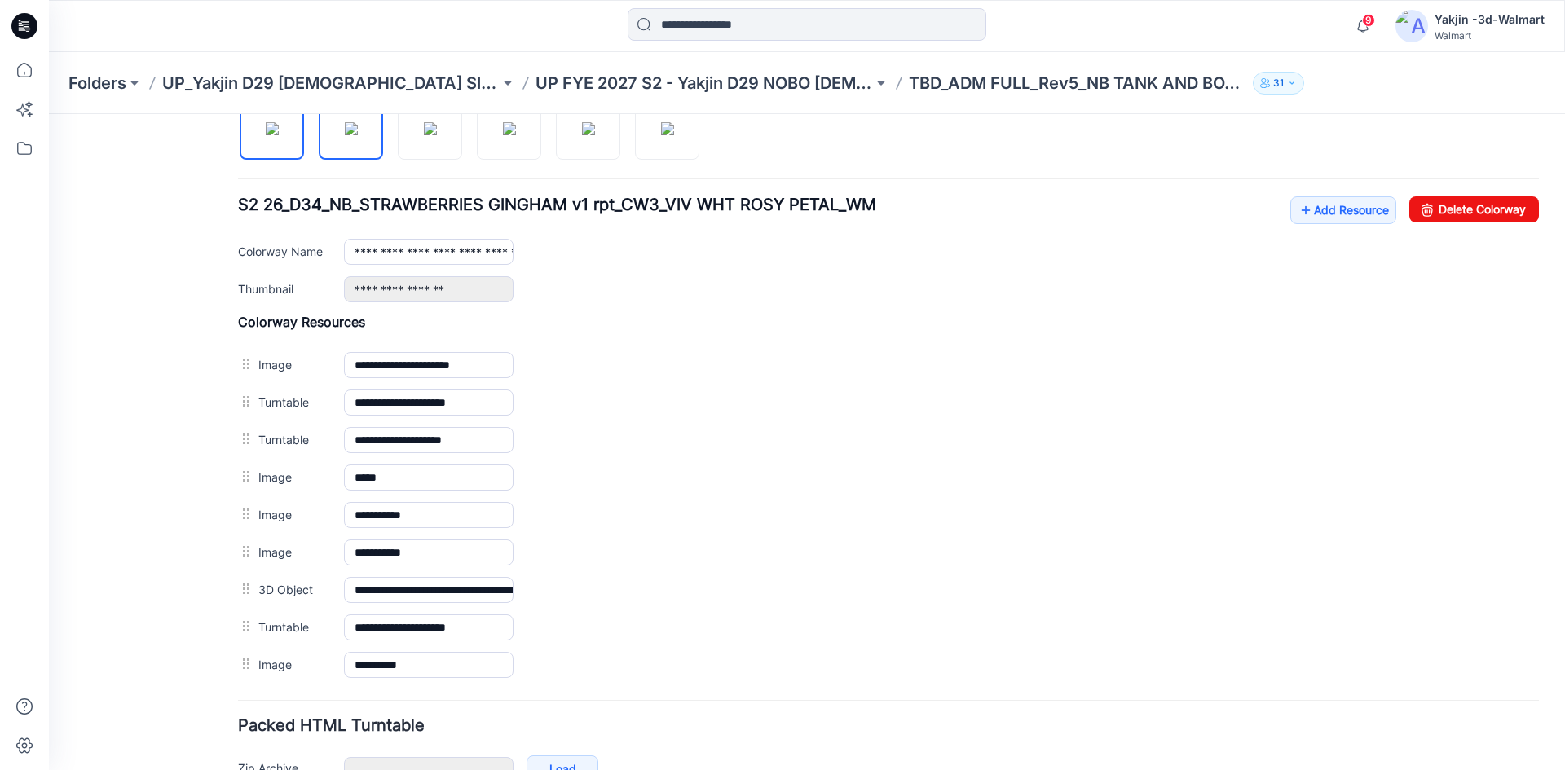
click at [347, 135] on img at bounding box center [351, 128] width 13 height 13
type input "**********"
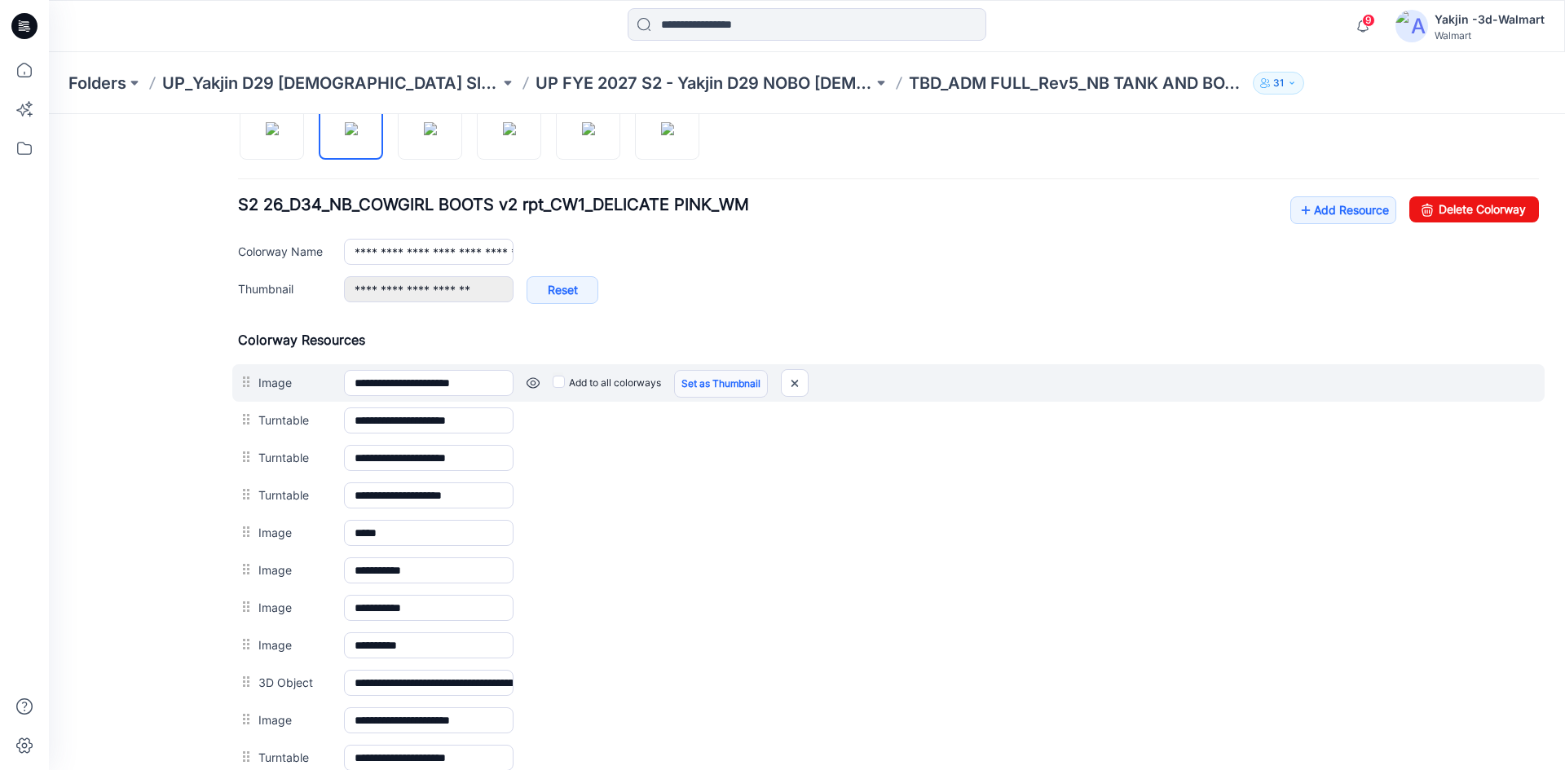
click at [705, 391] on link "Set as Thumbnail" at bounding box center [721, 384] width 94 height 28
type input "**********"
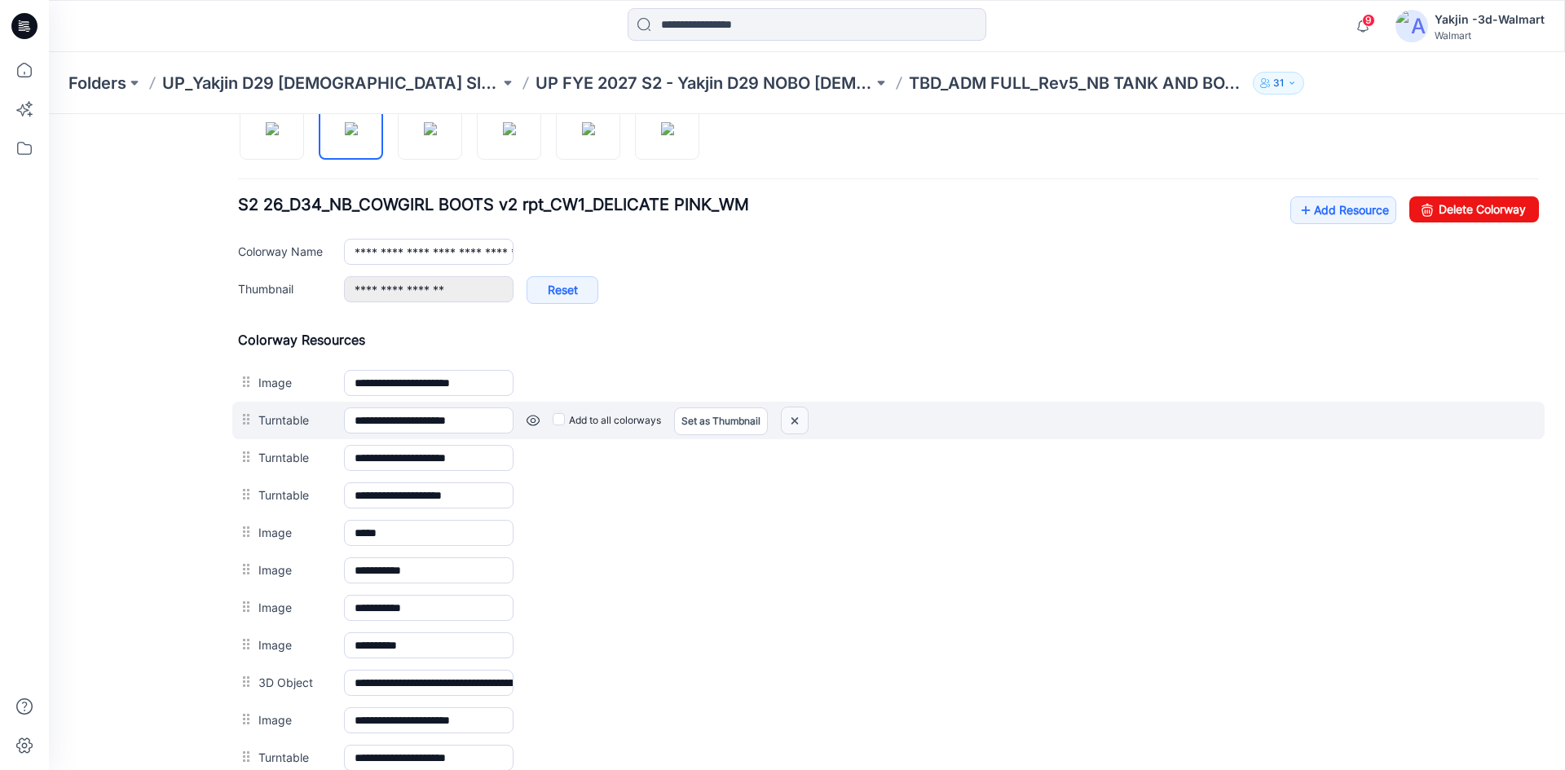
click at [795, 423] on img at bounding box center [795, 421] width 26 height 27
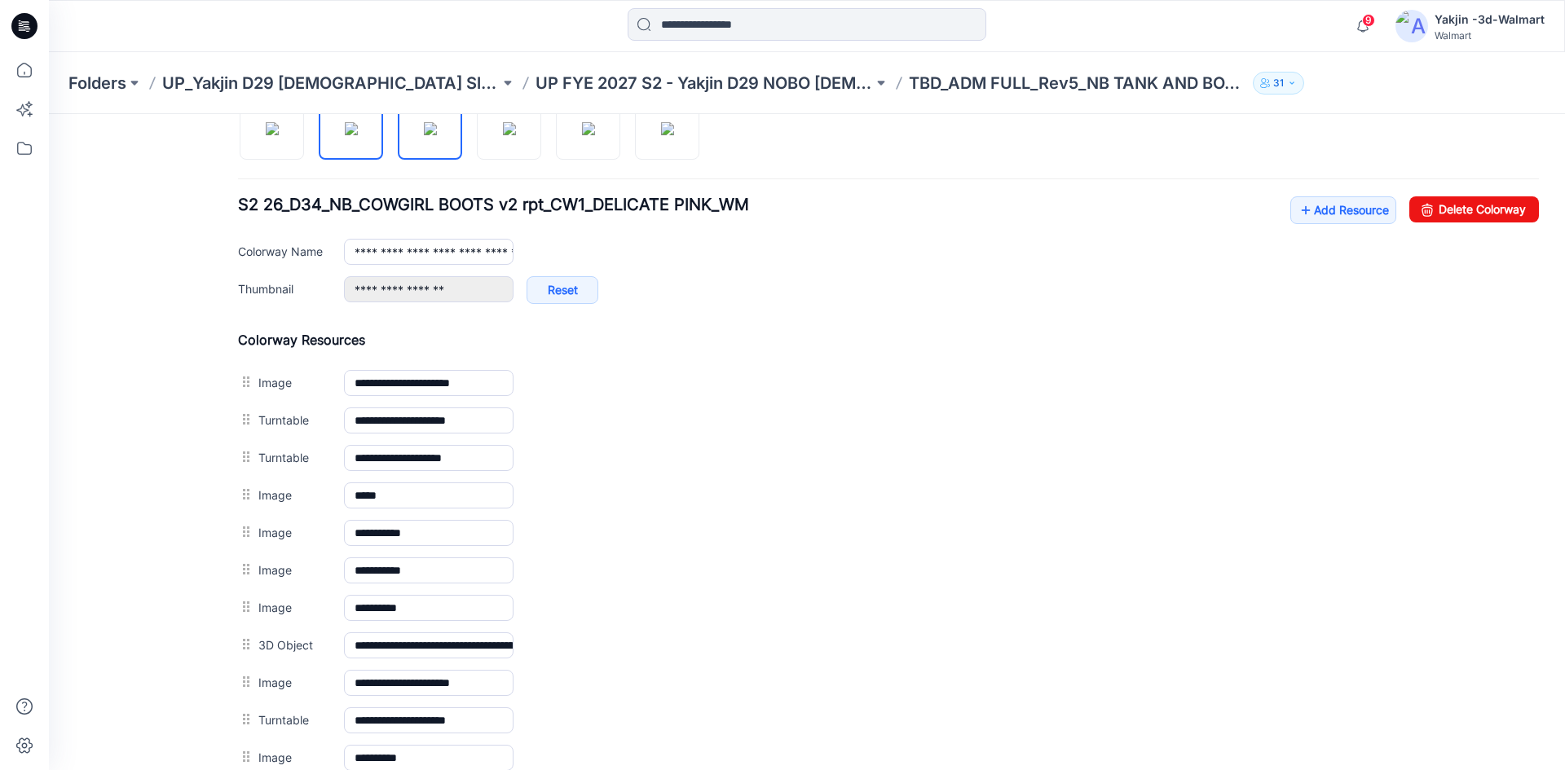
click at [435, 135] on img at bounding box center [430, 128] width 13 height 13
type input "**********"
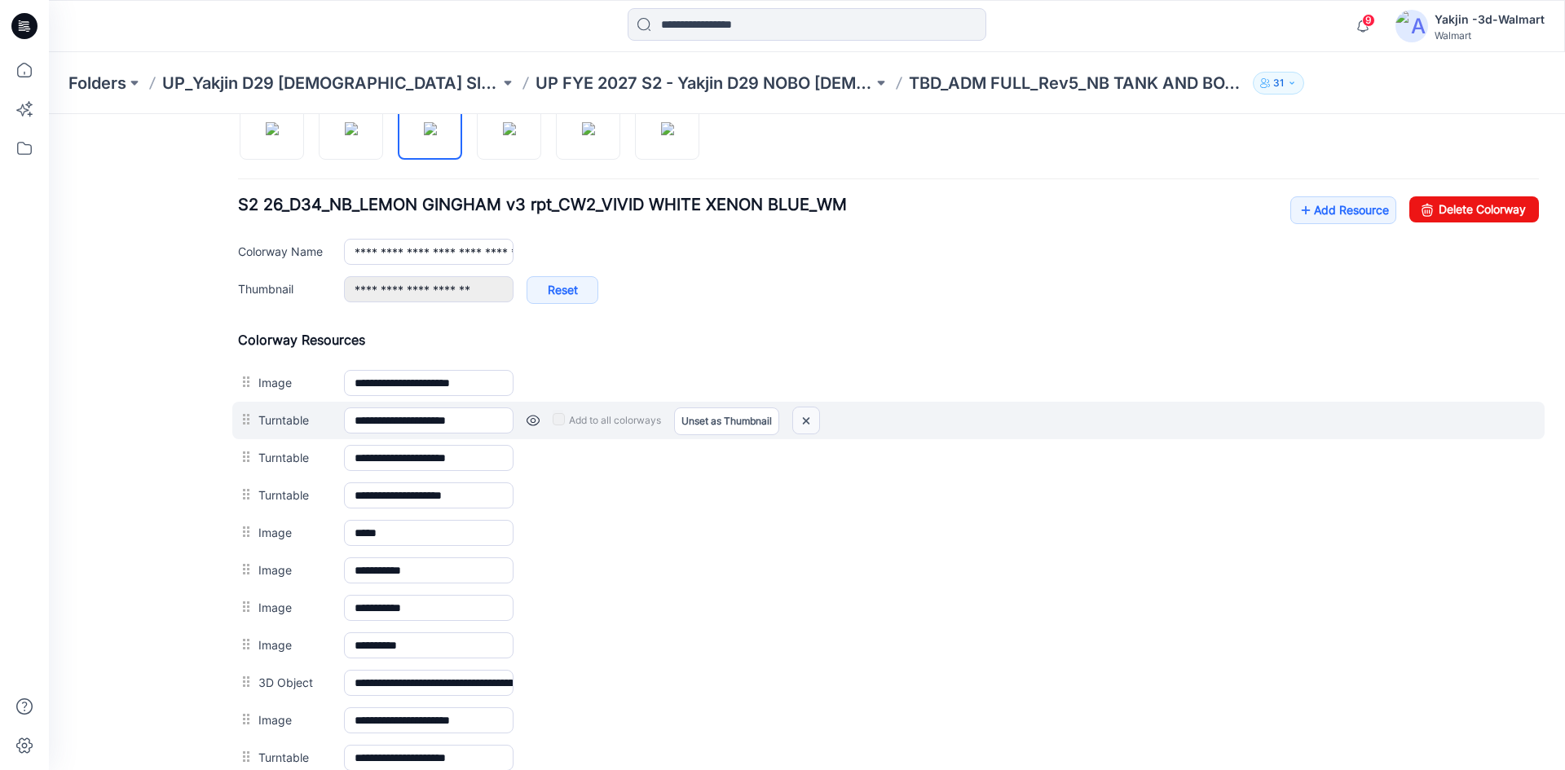
click at [810, 417] on img at bounding box center [806, 421] width 26 height 27
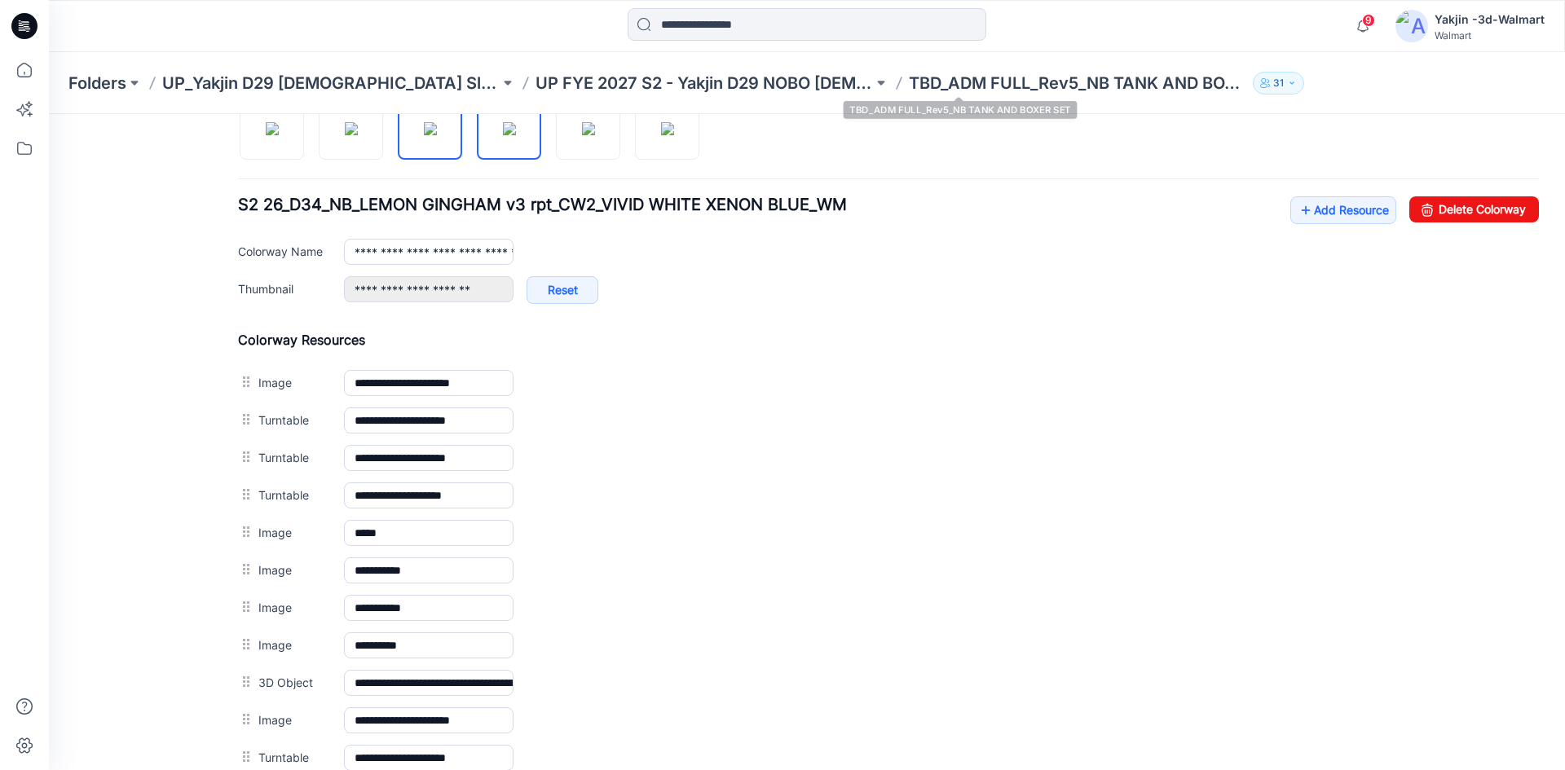
type input "**********"
click at [515, 135] on img at bounding box center [509, 128] width 13 height 13
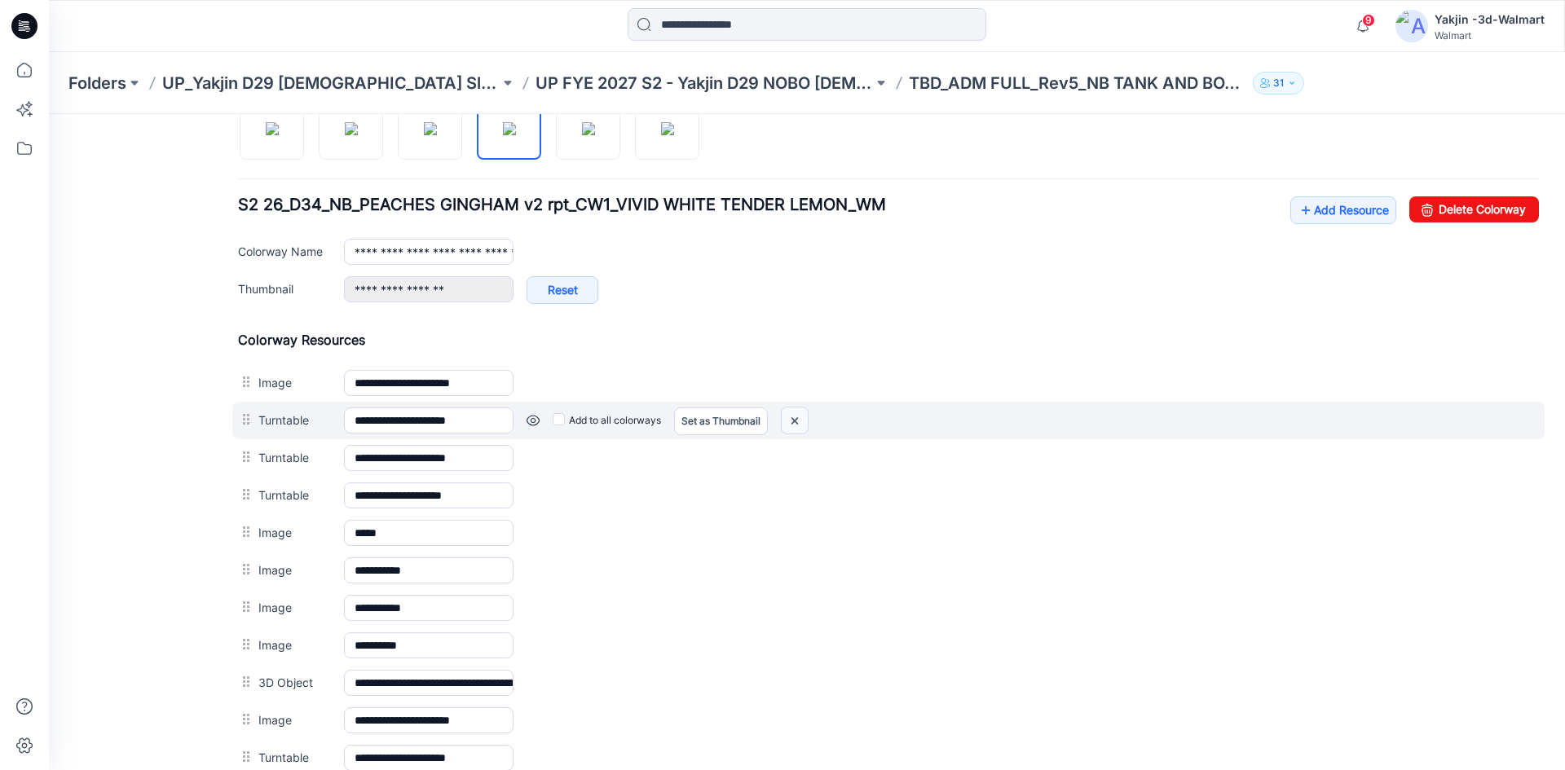
click at [784, 424] on div at bounding box center [795, 421] width 28 height 28
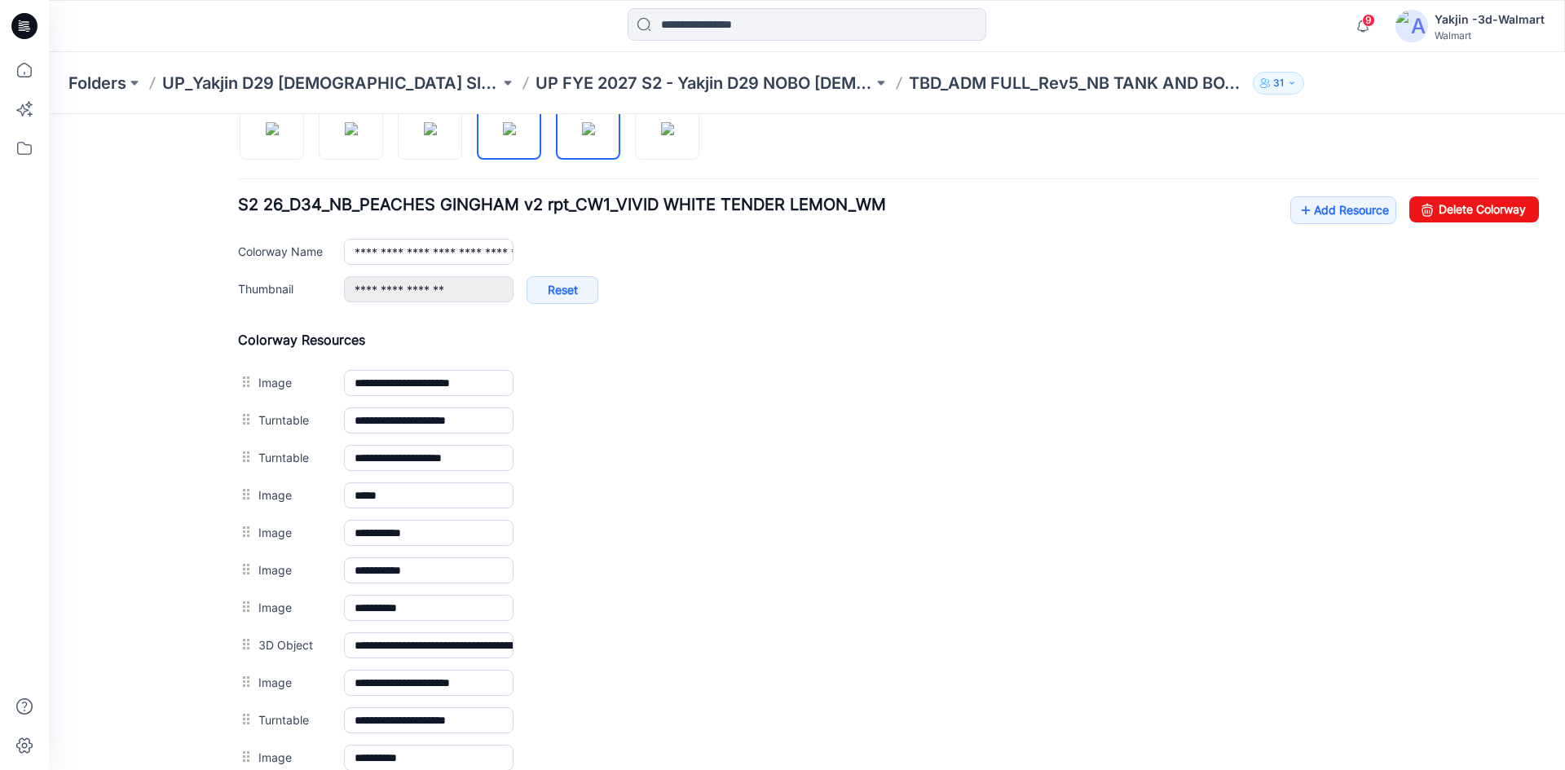
click at [582, 135] on img at bounding box center [588, 128] width 13 height 13
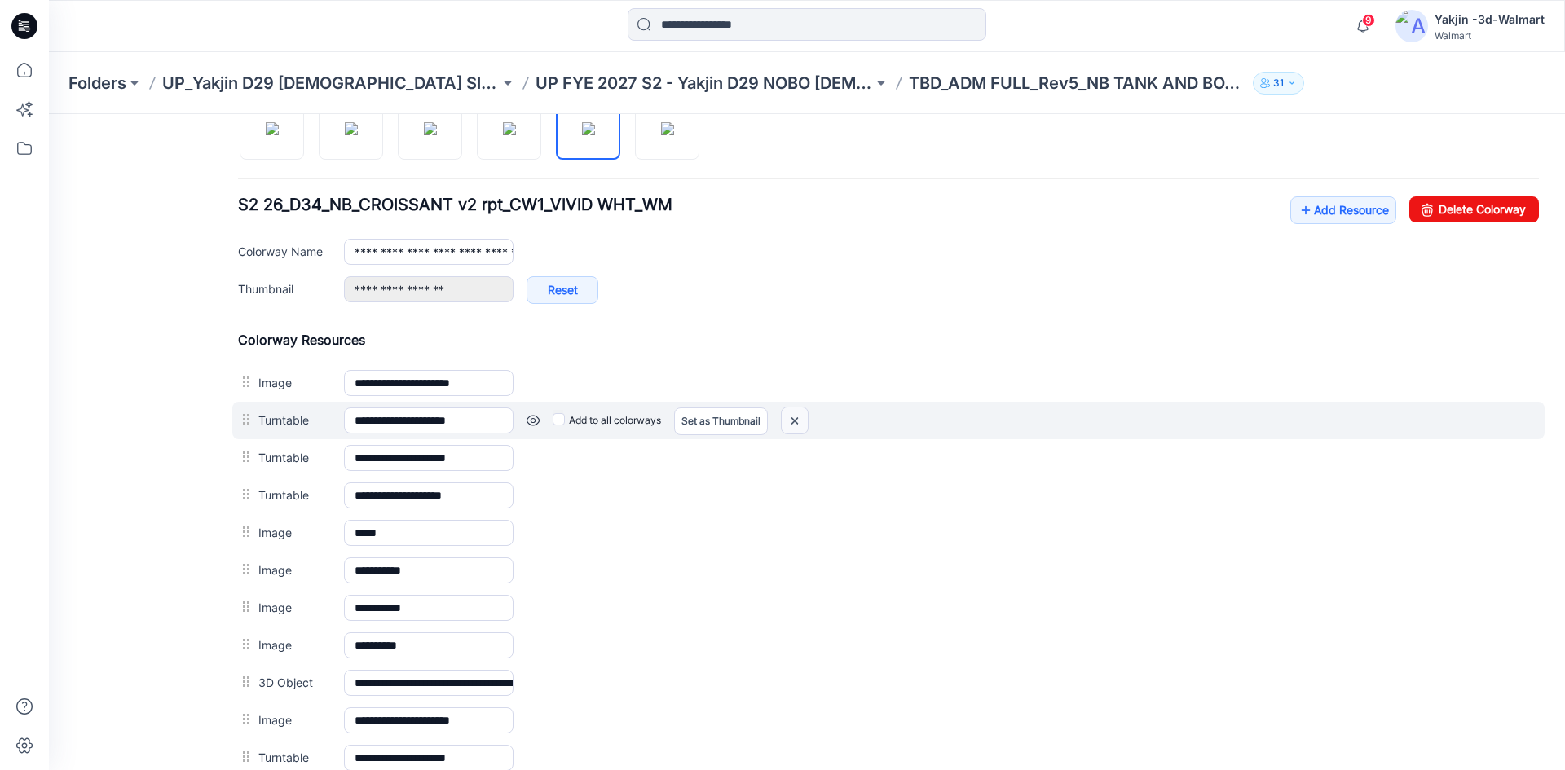
drag, startPoint x: 797, startPoint y: 417, endPoint x: 910, endPoint y: 202, distance: 242.2
click at [798, 417] on img at bounding box center [795, 421] width 26 height 27
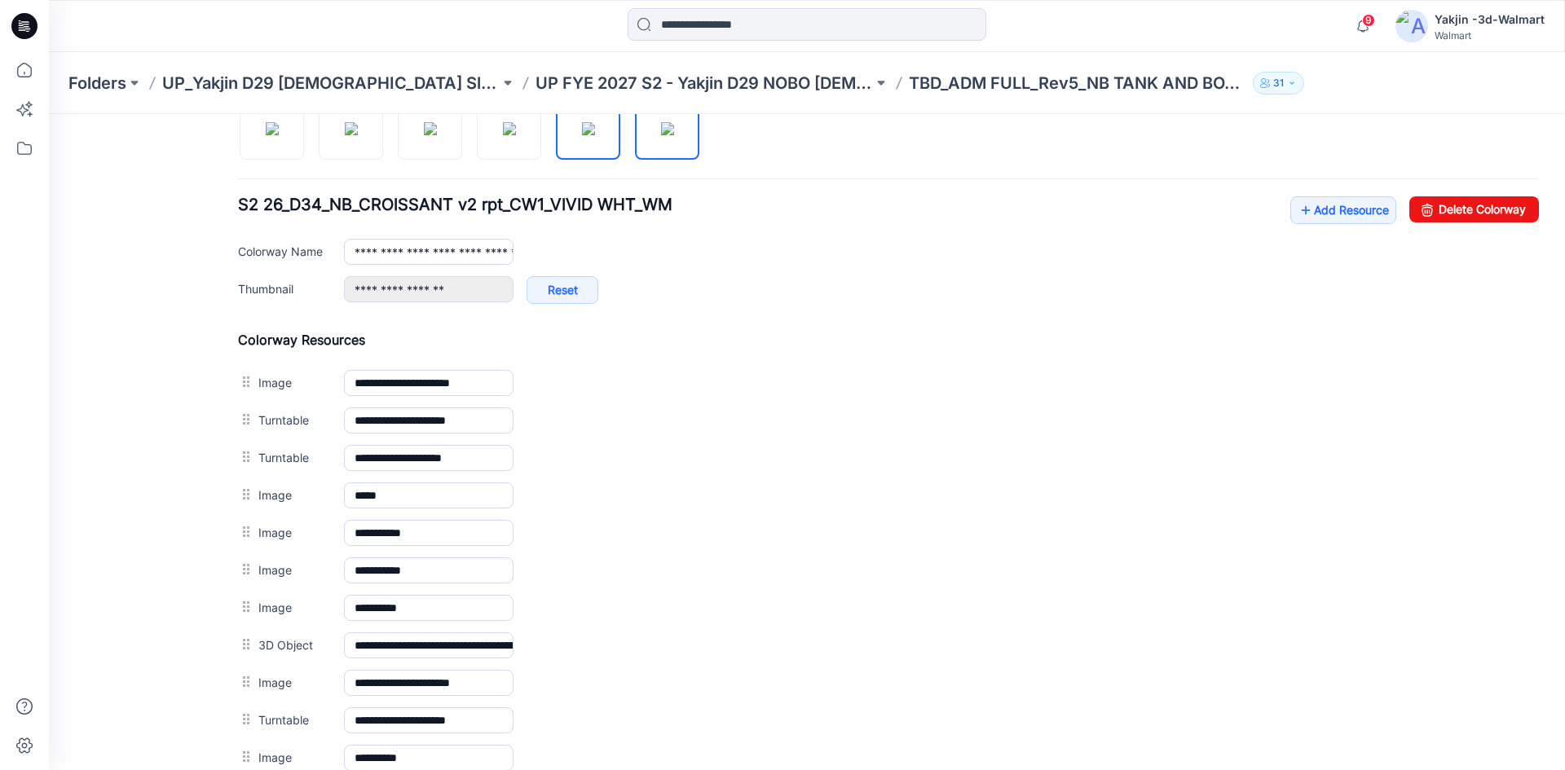
click at [661, 135] on img at bounding box center [667, 128] width 13 height 13
type input "**********"
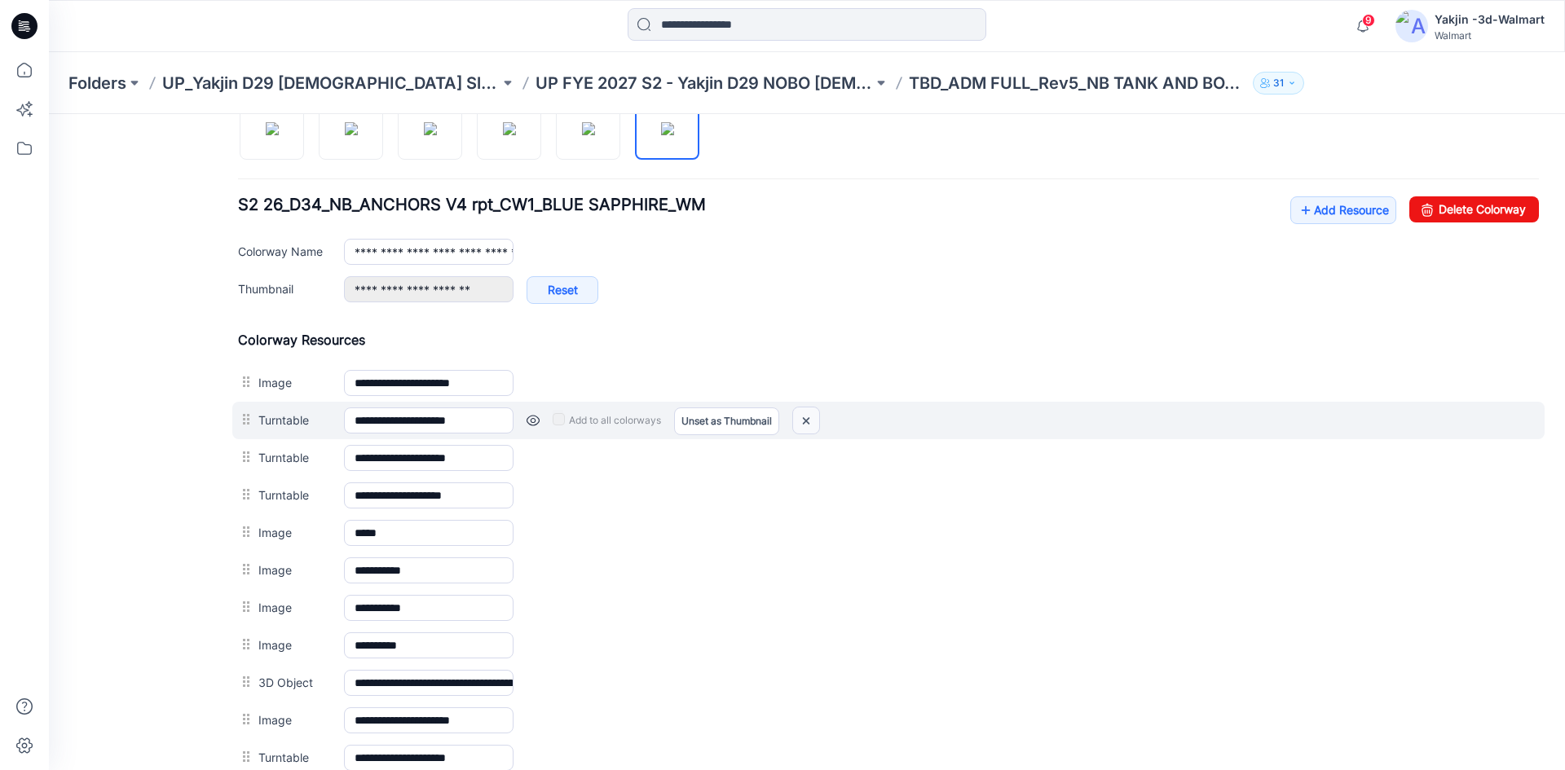
drag, startPoint x: 804, startPoint y: 422, endPoint x: 924, endPoint y: 203, distance: 249.9
click at [805, 422] on img at bounding box center [806, 421] width 26 height 27
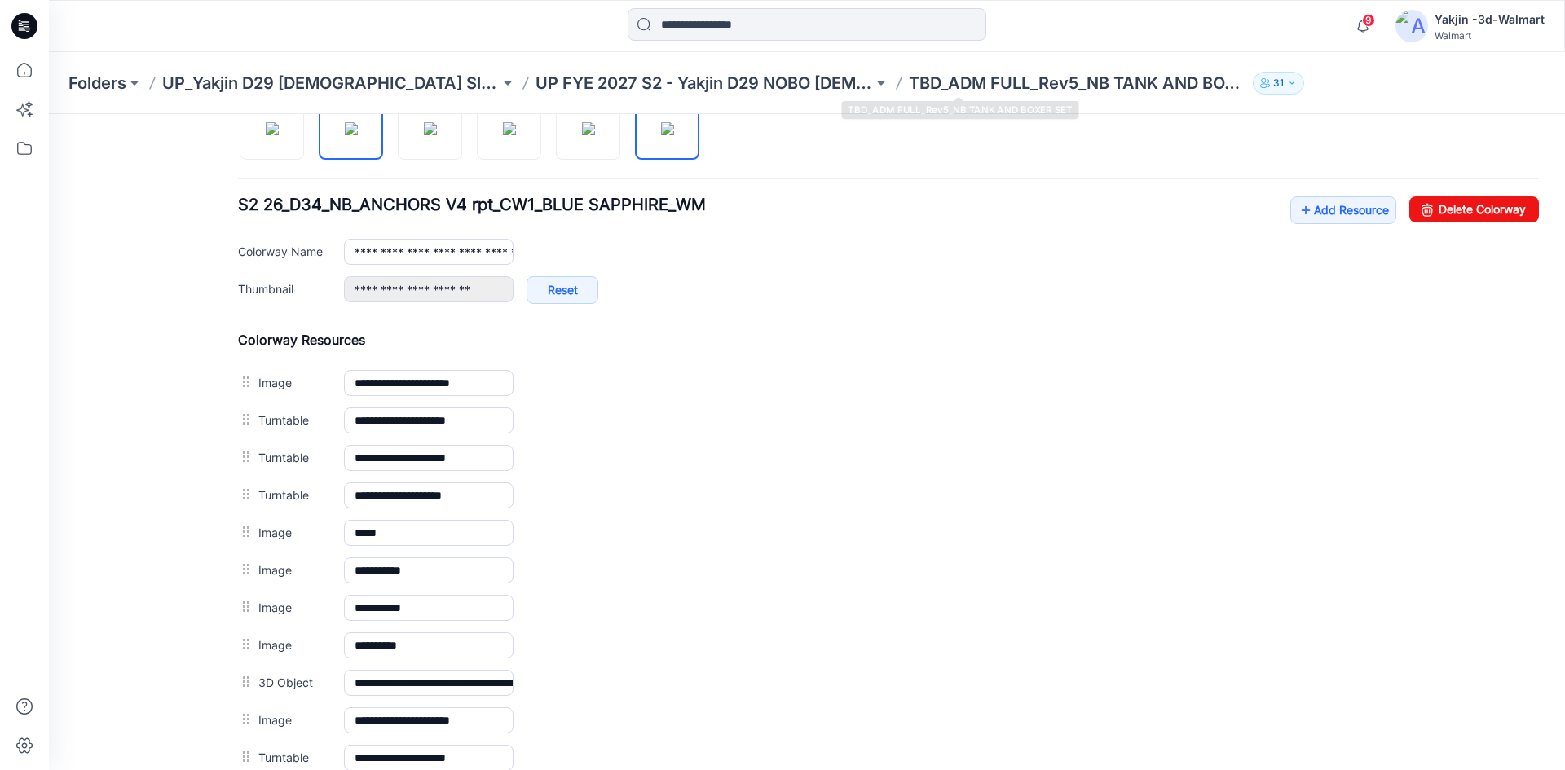
type input "**********"
click at [347, 135] on img at bounding box center [351, 128] width 13 height 13
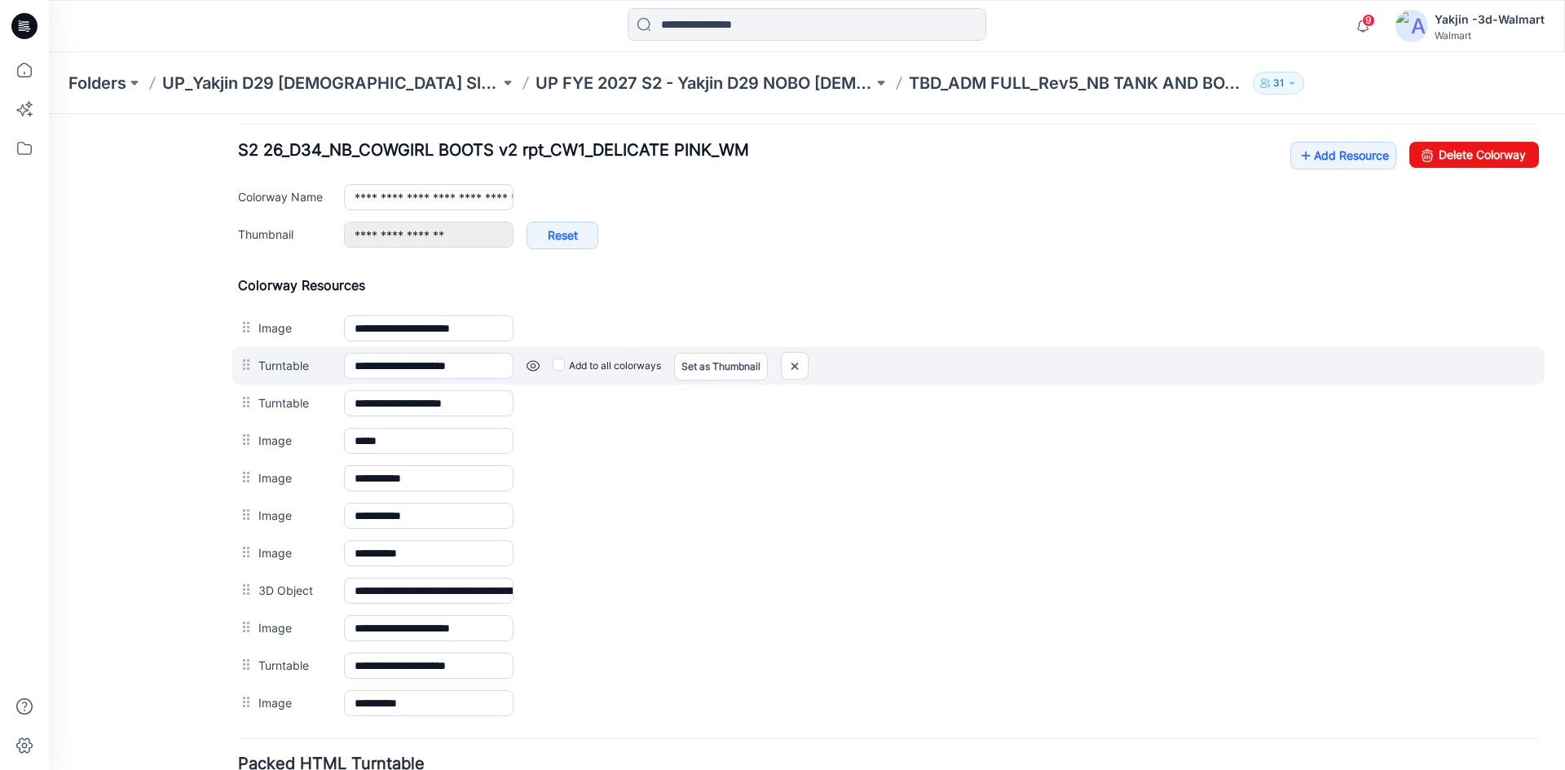
scroll to position [652, 0]
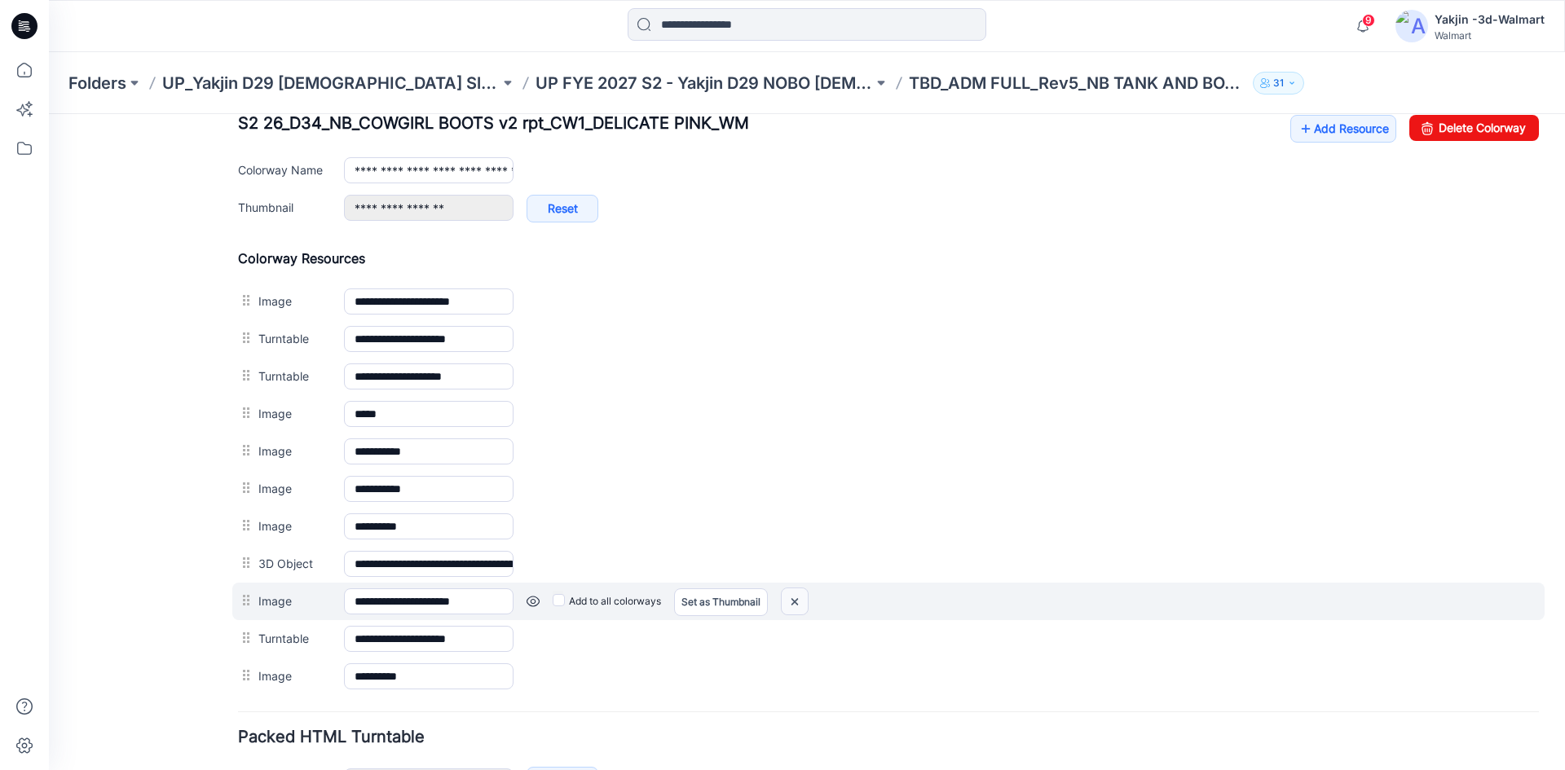
drag, startPoint x: 911, startPoint y: 210, endPoint x: 800, endPoint y: 602, distance: 406.8
click at [800, 602] on img at bounding box center [795, 602] width 26 height 27
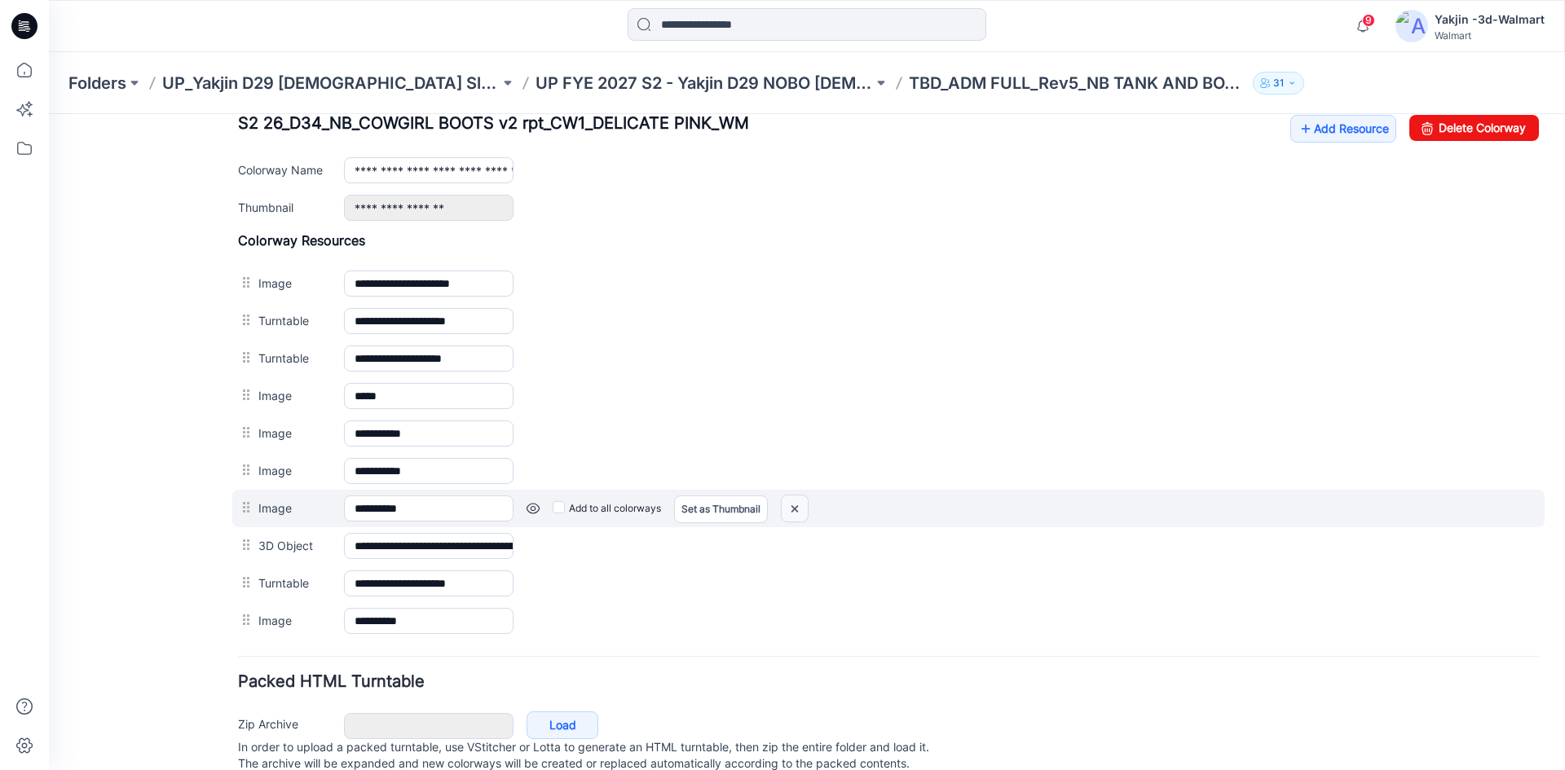
click at [785, 507] on img at bounding box center [795, 509] width 26 height 27
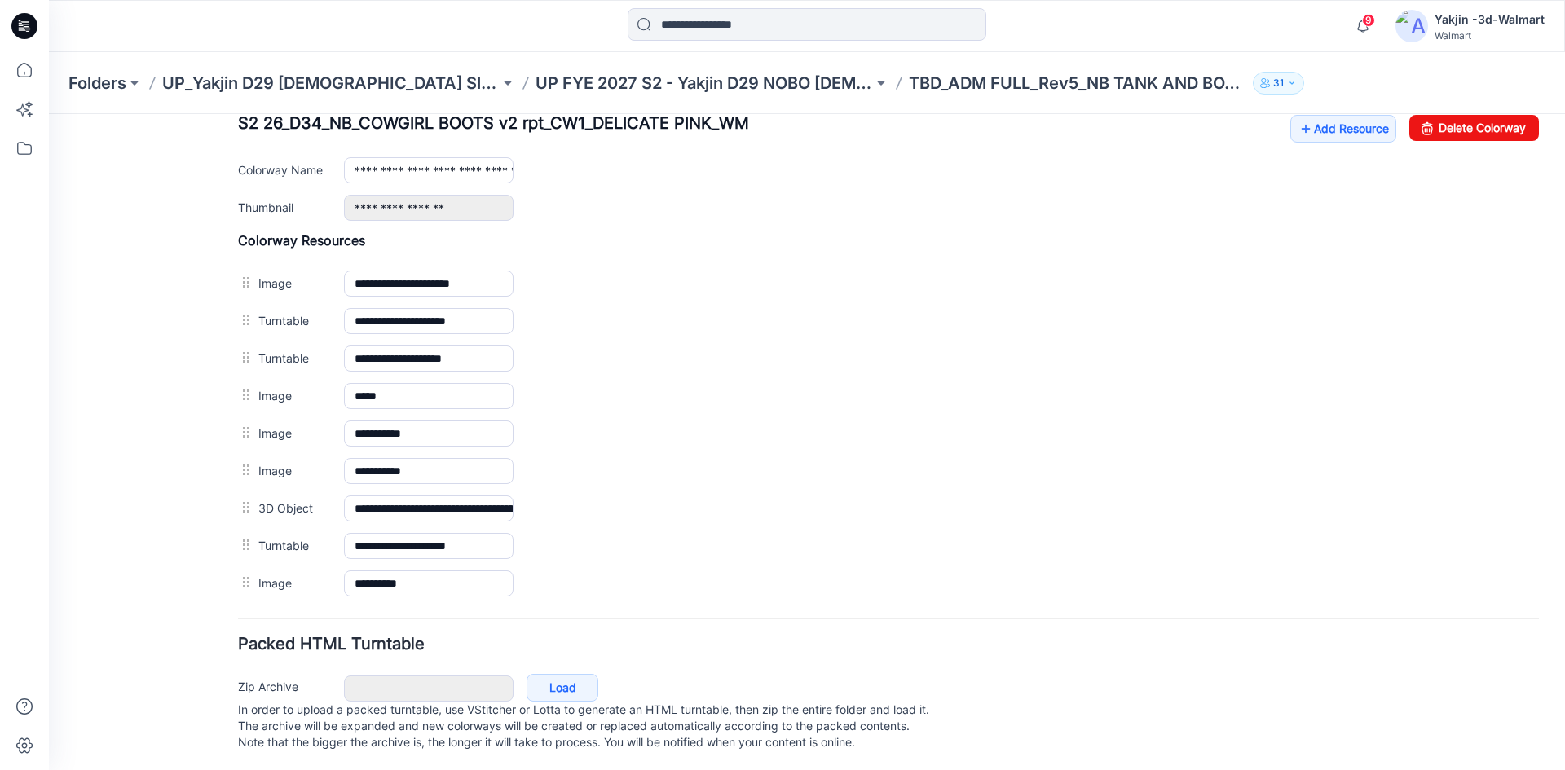
scroll to position [571, 0]
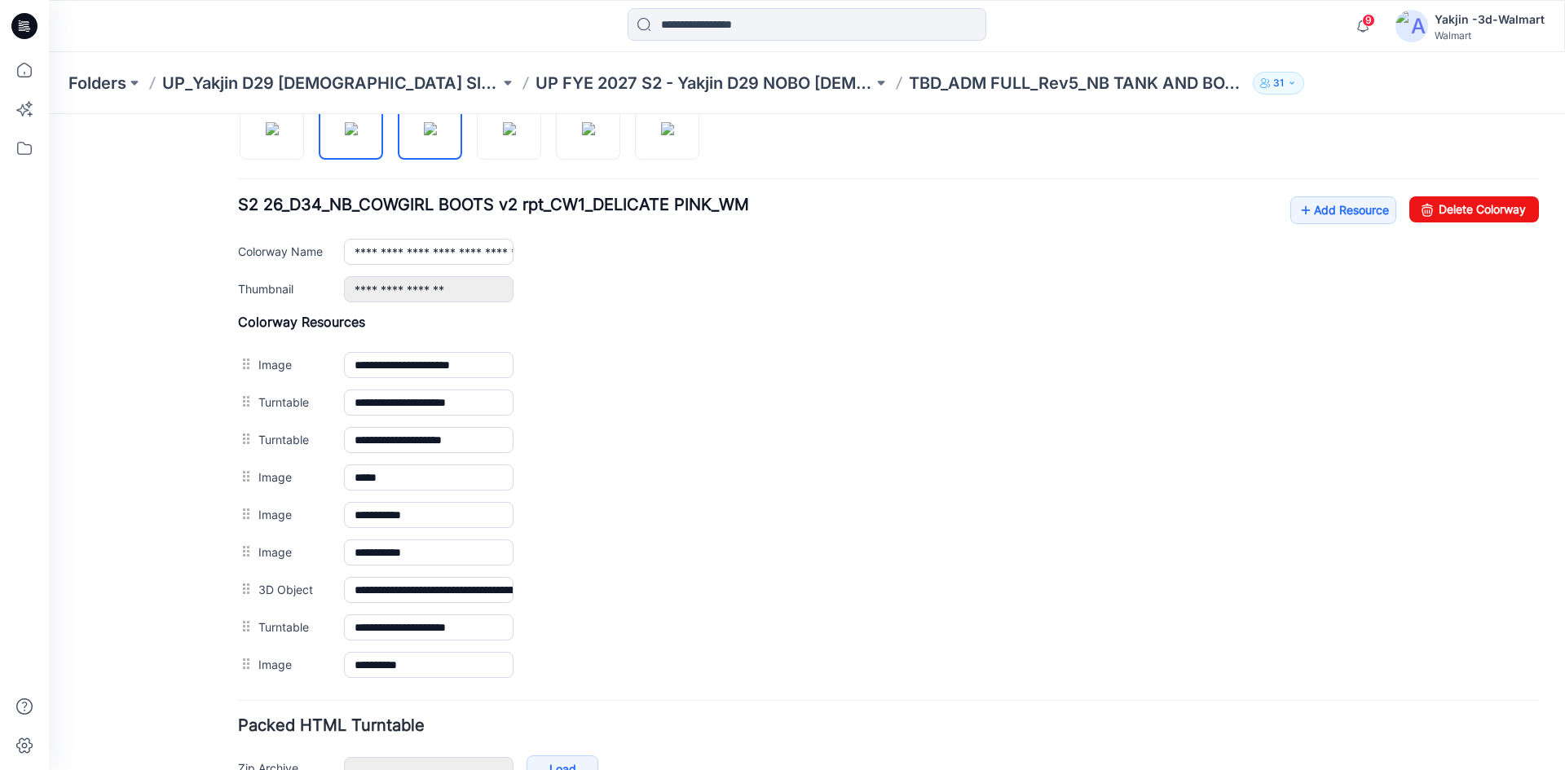
click at [427, 135] on img at bounding box center [430, 128] width 13 height 13
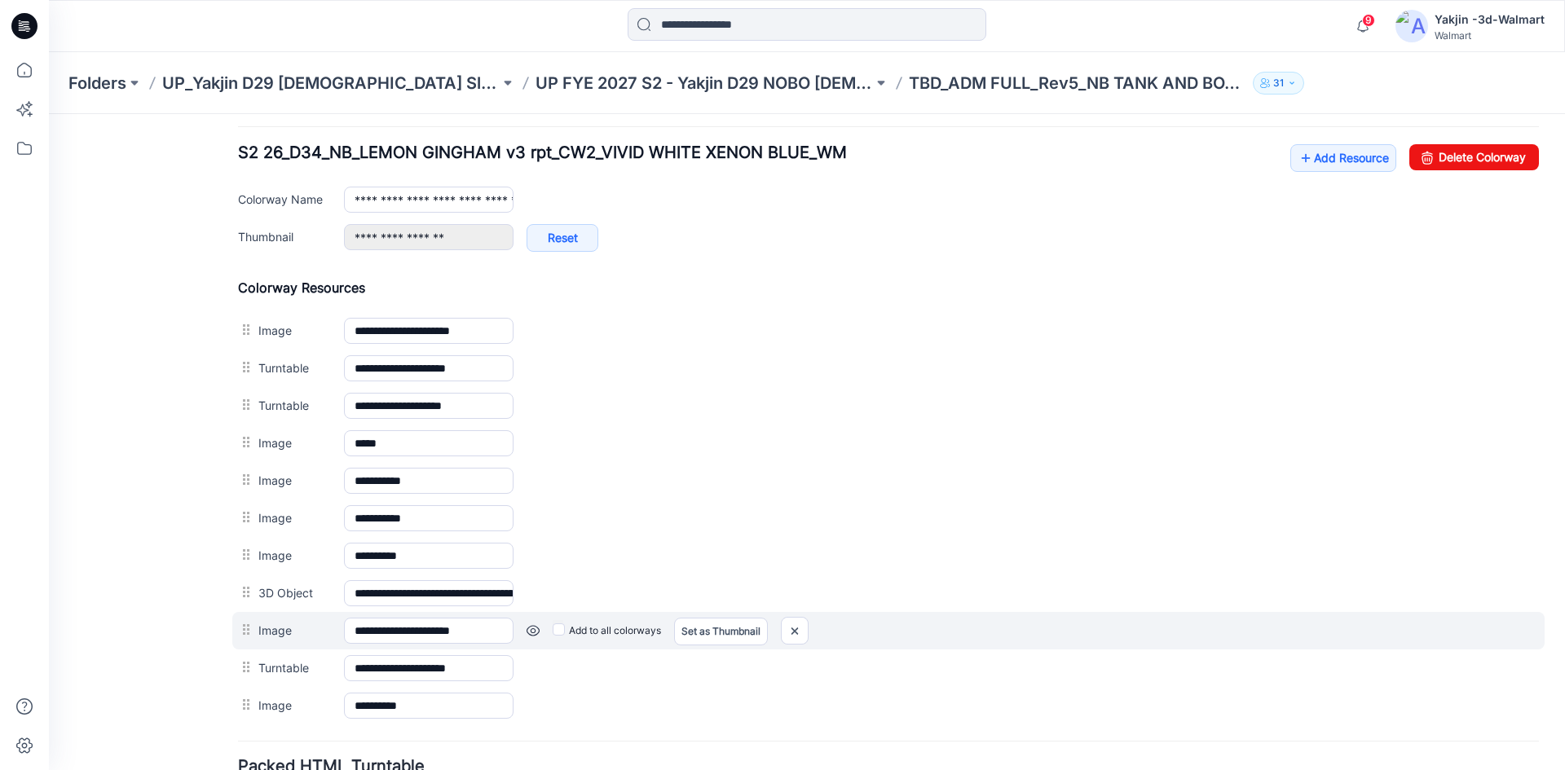
scroll to position [652, 0]
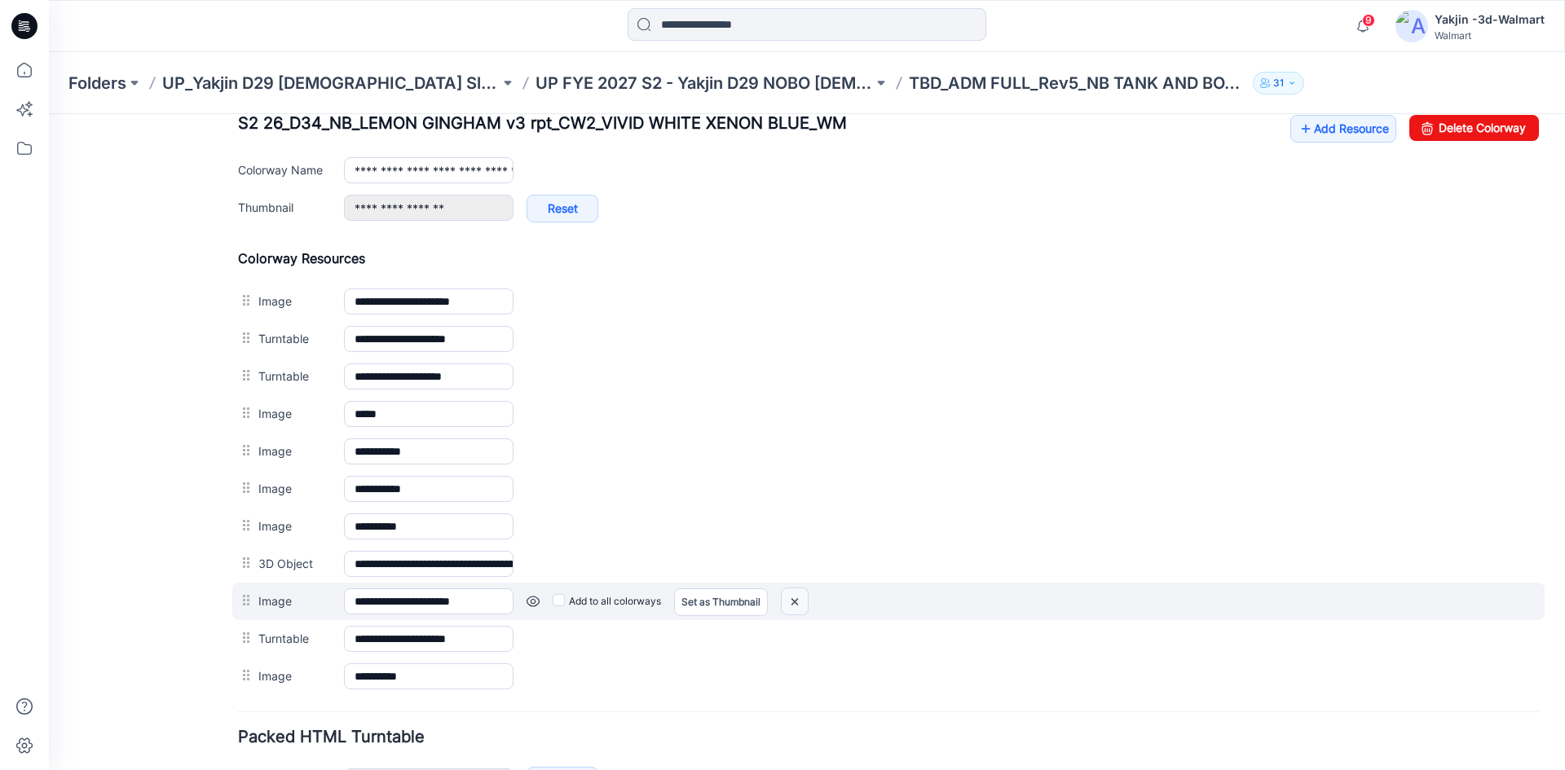
drag, startPoint x: 792, startPoint y: 603, endPoint x: 912, endPoint y: 194, distance: 425.7
click at [792, 603] on img at bounding box center [795, 602] width 26 height 27
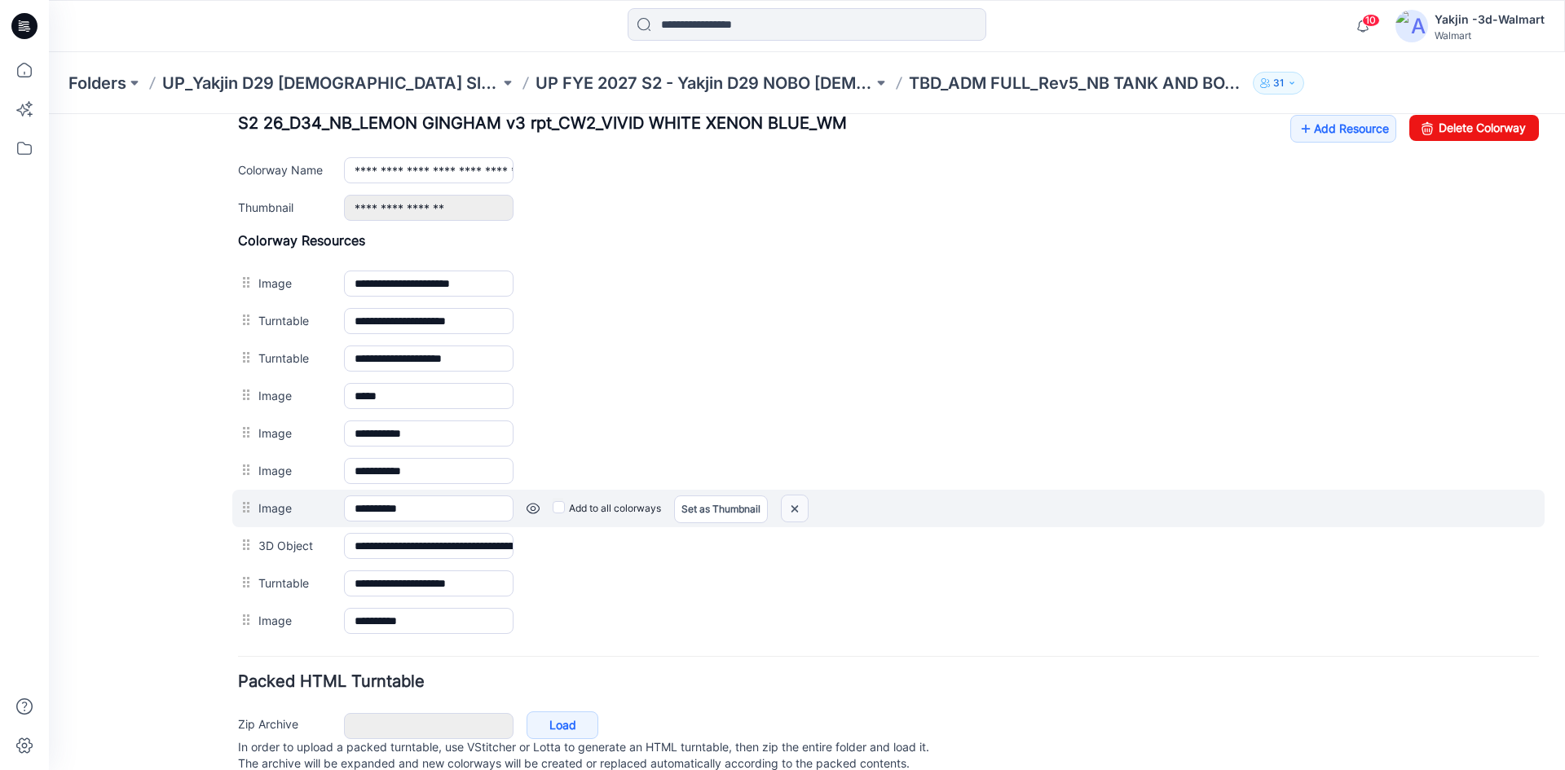
click at [802, 508] on img at bounding box center [795, 509] width 26 height 27
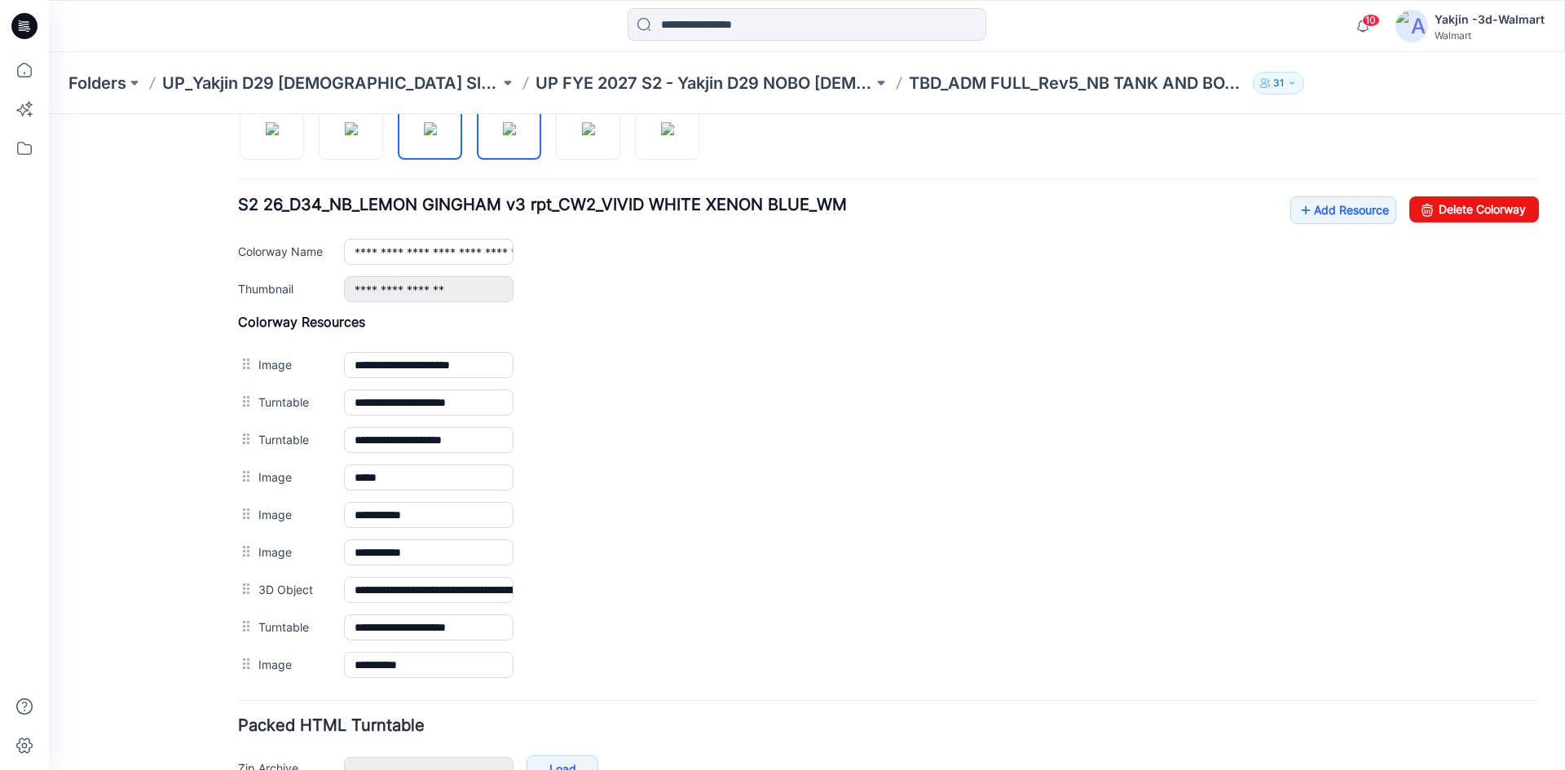
click at [512, 135] on img at bounding box center [509, 128] width 13 height 13
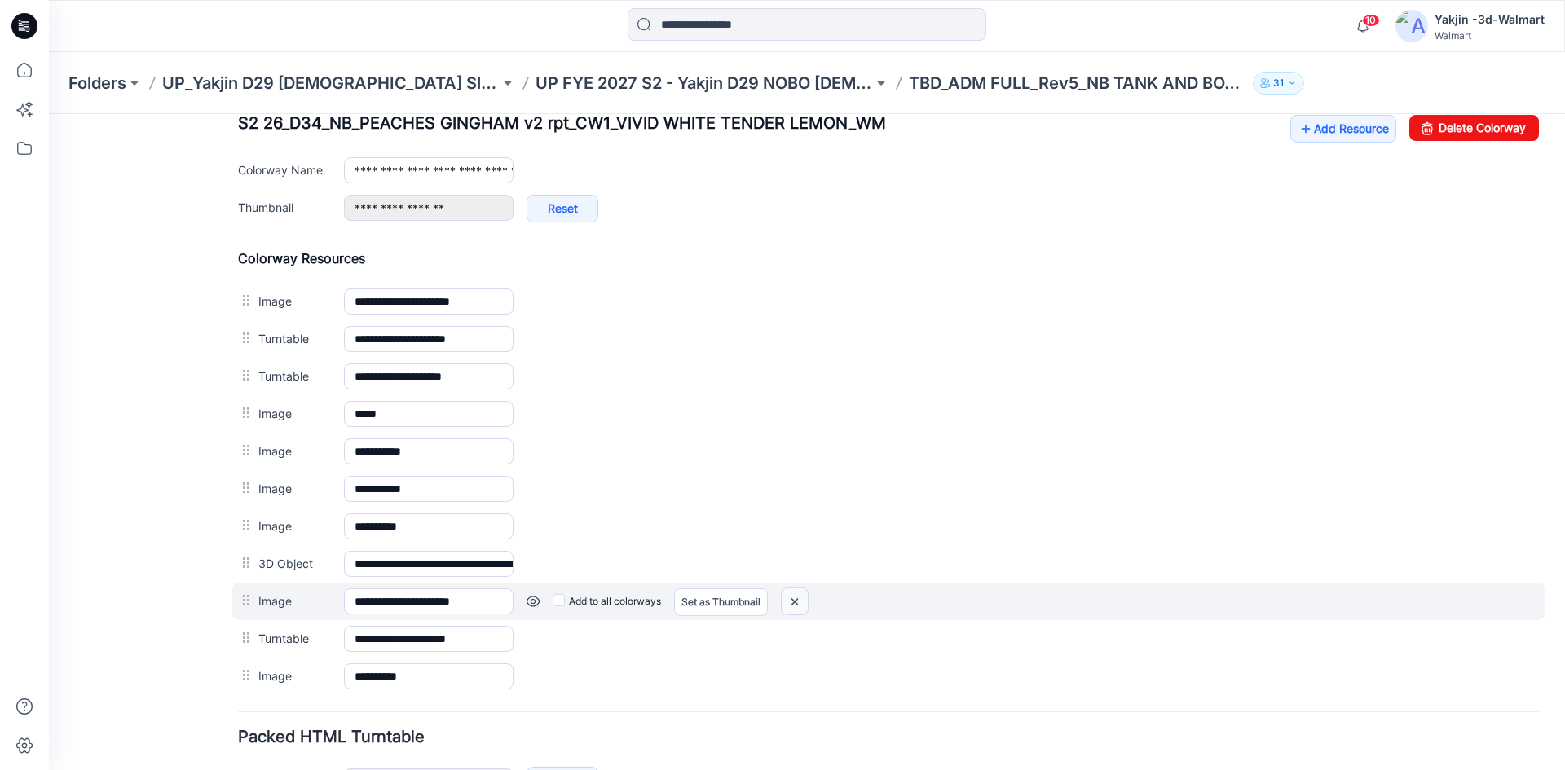
drag, startPoint x: 917, startPoint y: 193, endPoint x: 792, endPoint y: 601, distance: 426.3
click at [792, 601] on img at bounding box center [795, 602] width 26 height 27
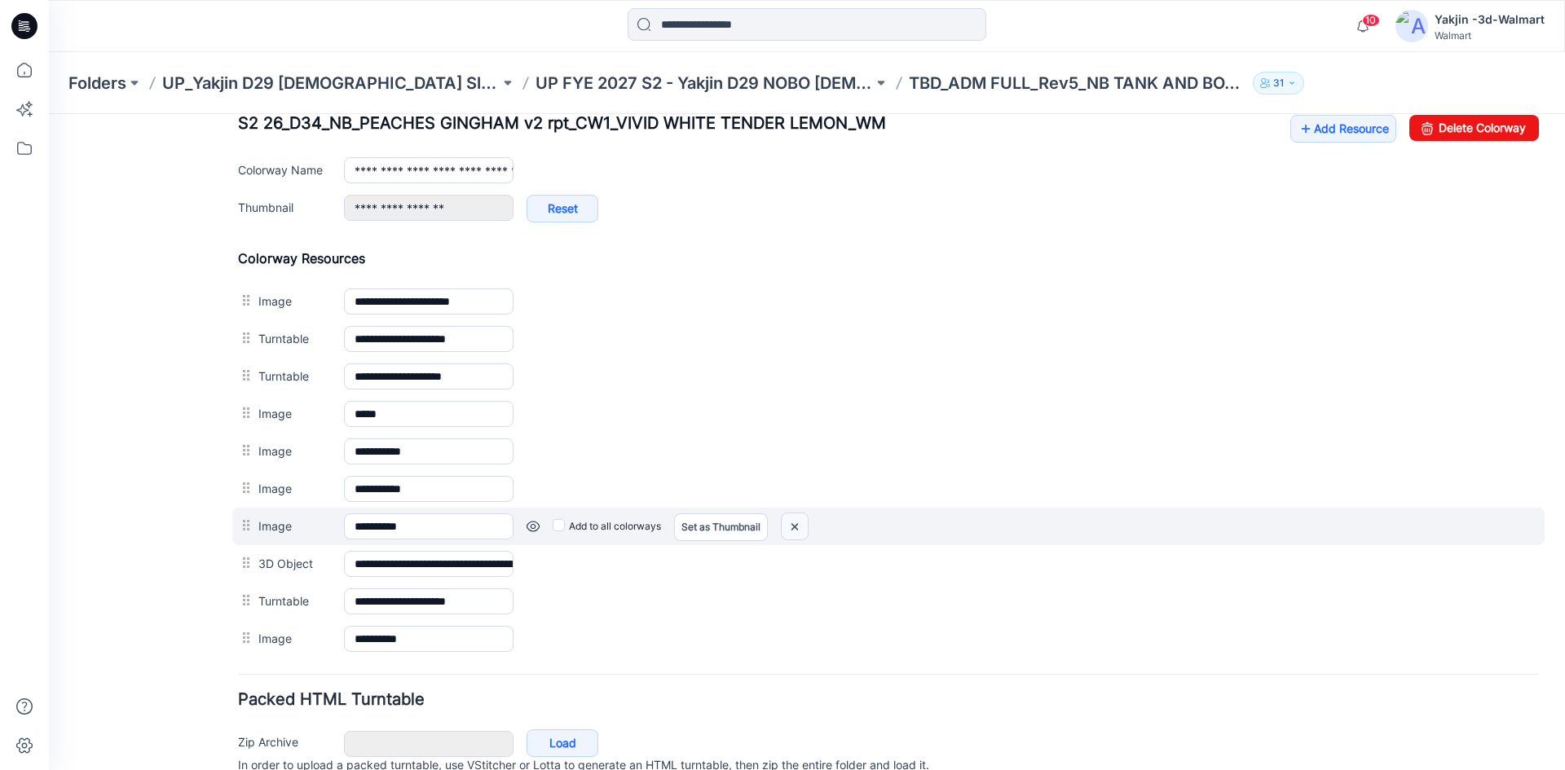
click at [791, 526] on img at bounding box center [795, 527] width 26 height 27
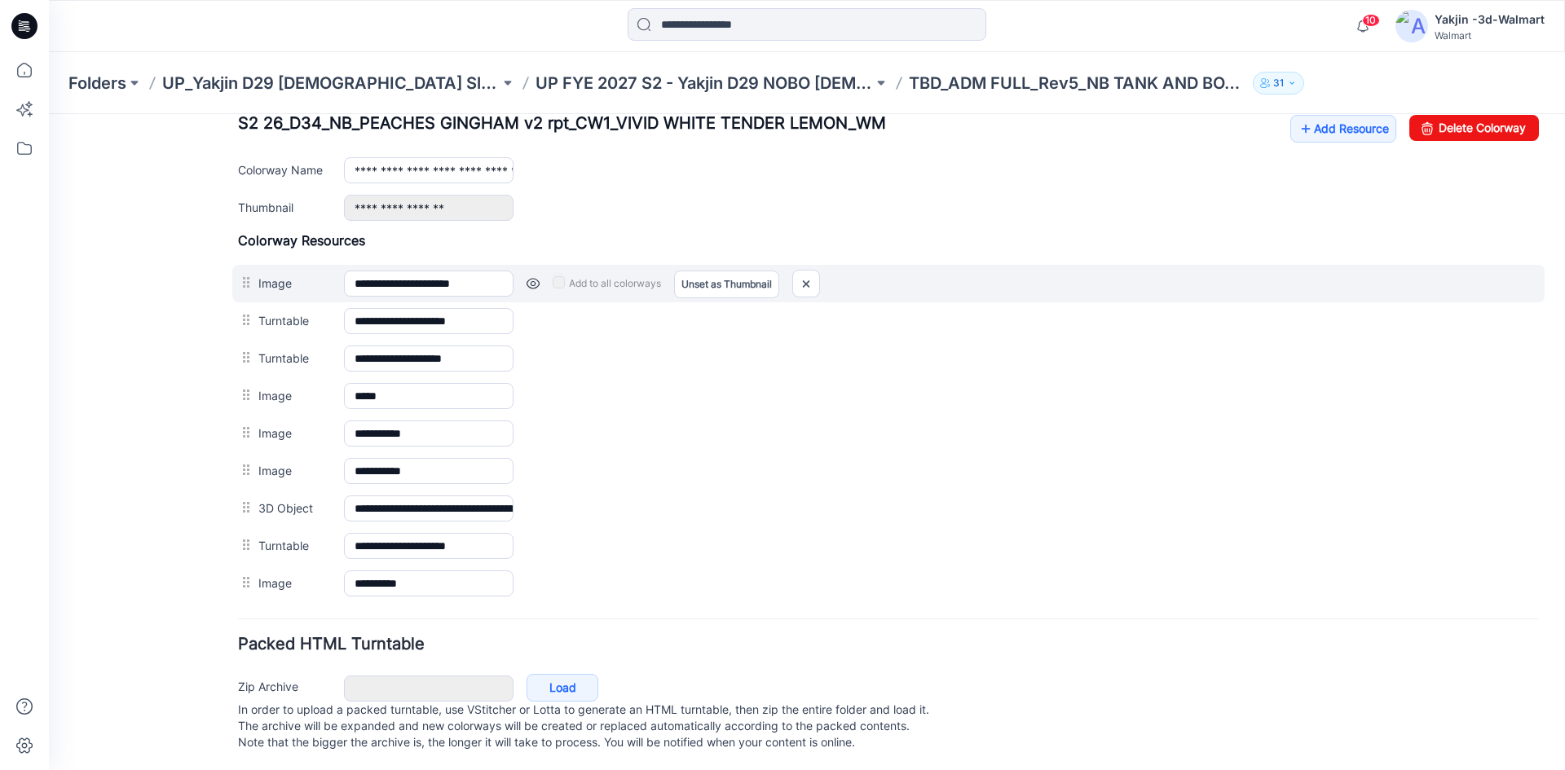
scroll to position [571, 0]
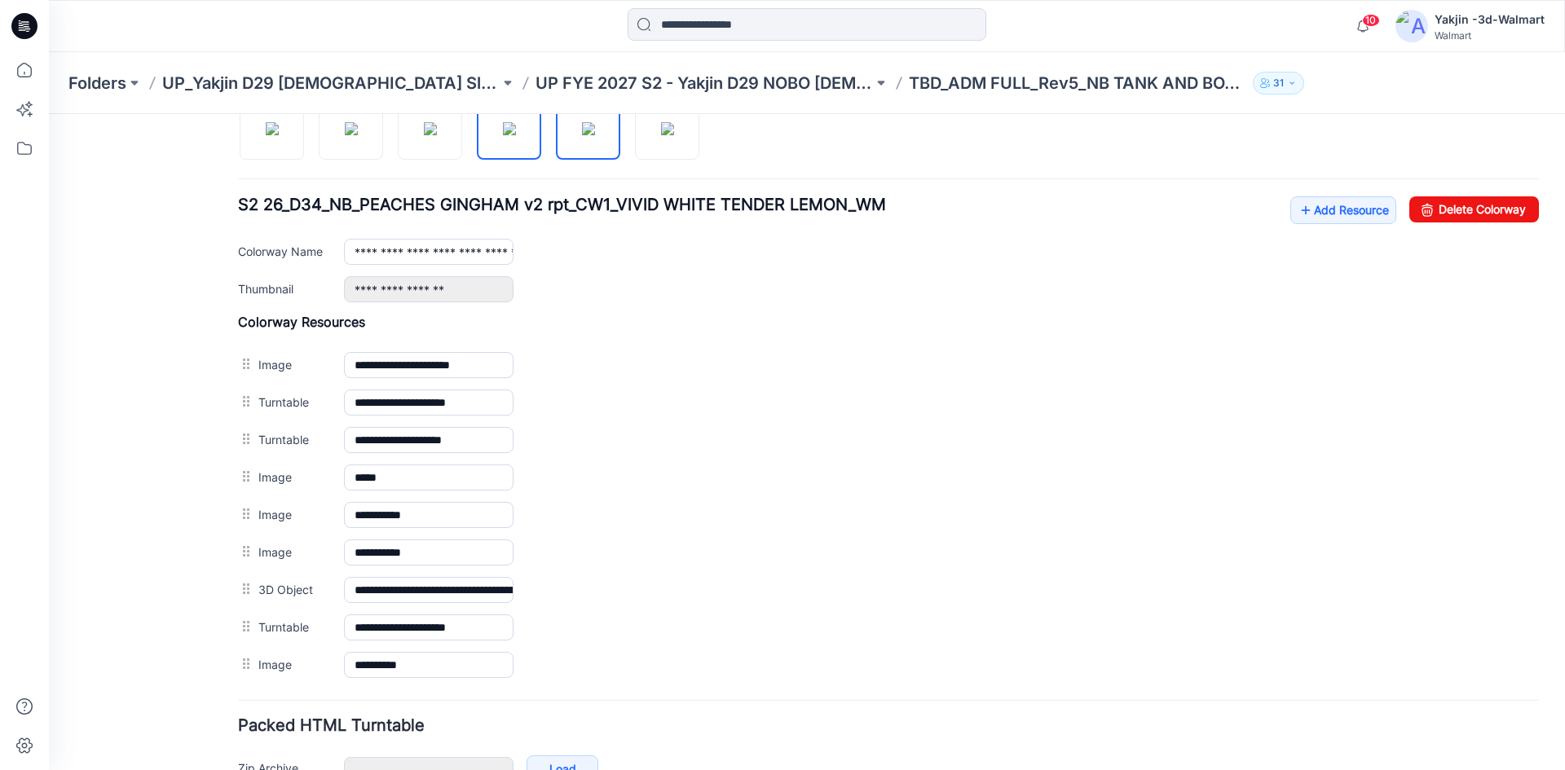
click at [582, 135] on img at bounding box center [588, 128] width 13 height 13
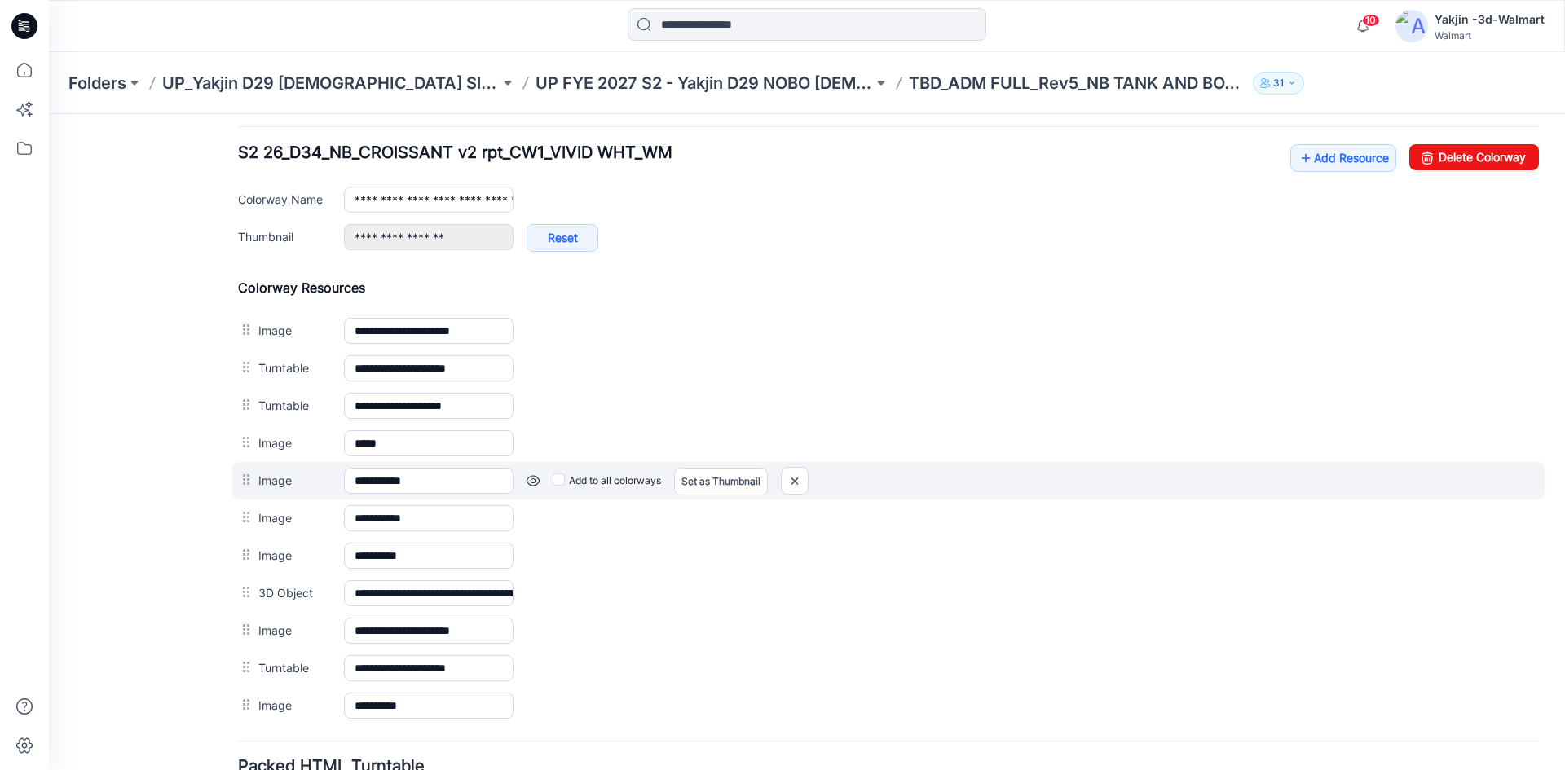
scroll to position [652, 0]
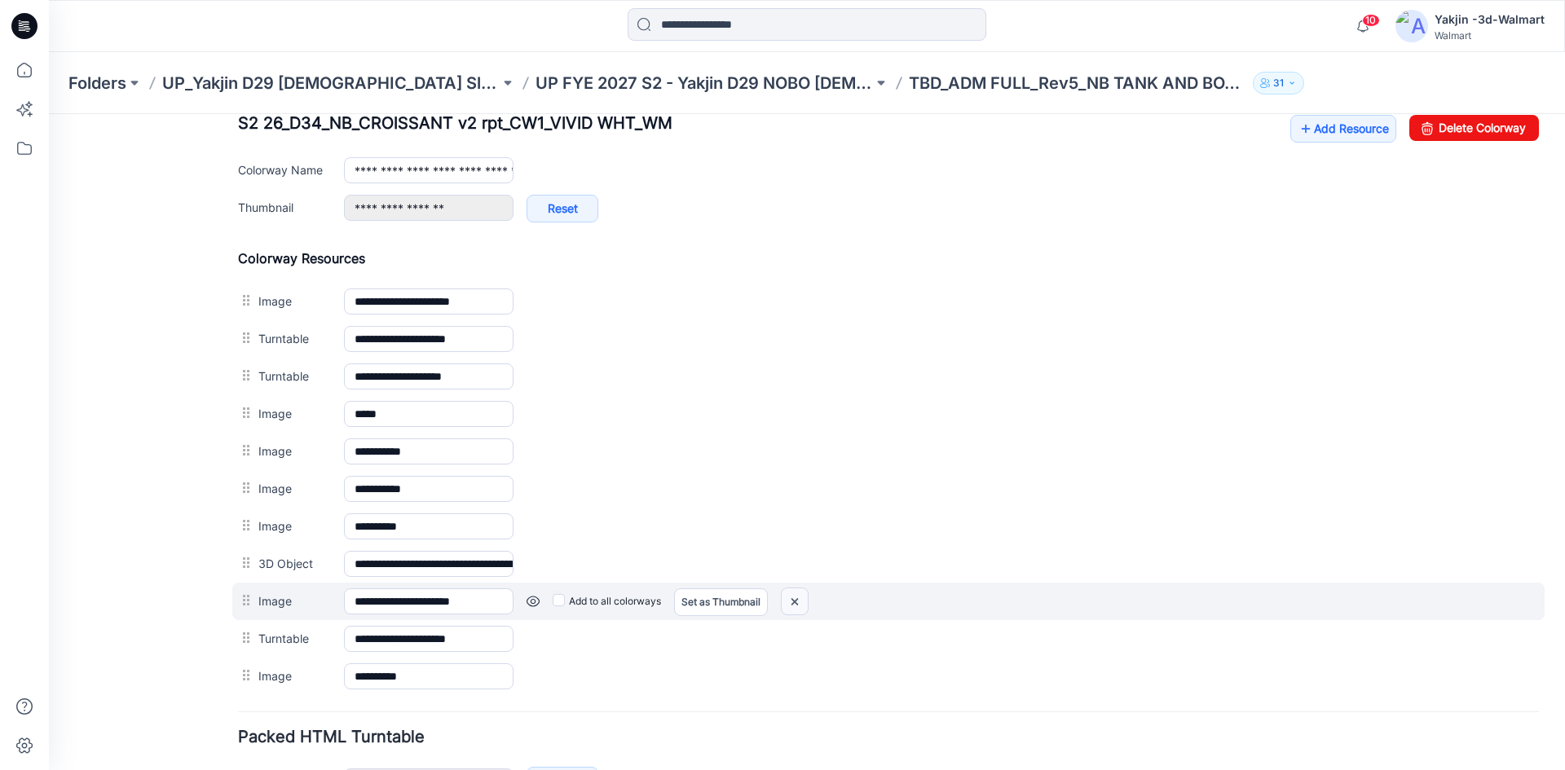
drag, startPoint x: 791, startPoint y: 601, endPoint x: 909, endPoint y: 201, distance: 416.6
click at [791, 601] on img at bounding box center [795, 602] width 26 height 27
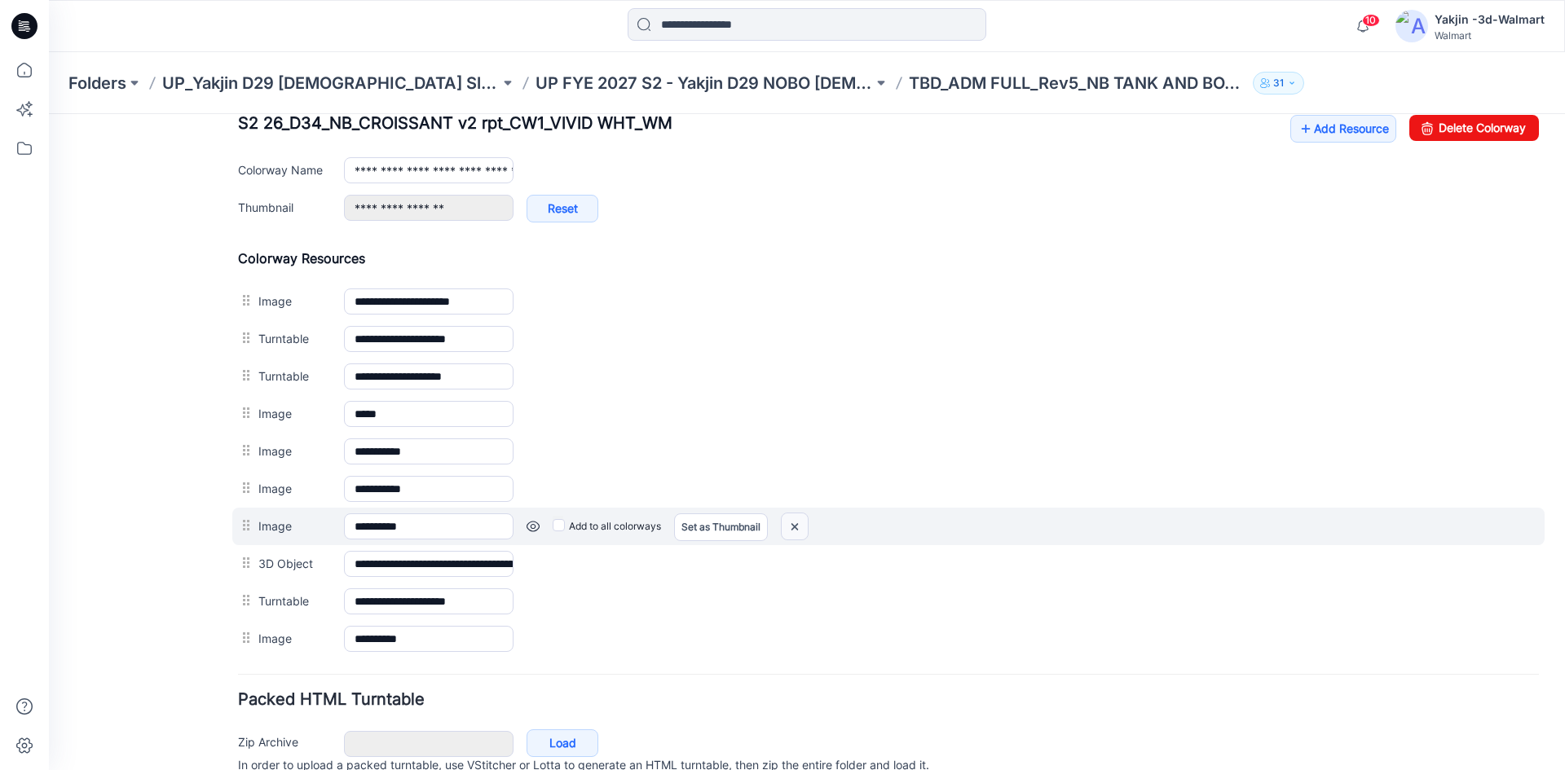
drag, startPoint x: 794, startPoint y: 528, endPoint x: 907, endPoint y: 197, distance: 349.6
click at [794, 528] on img at bounding box center [795, 527] width 26 height 27
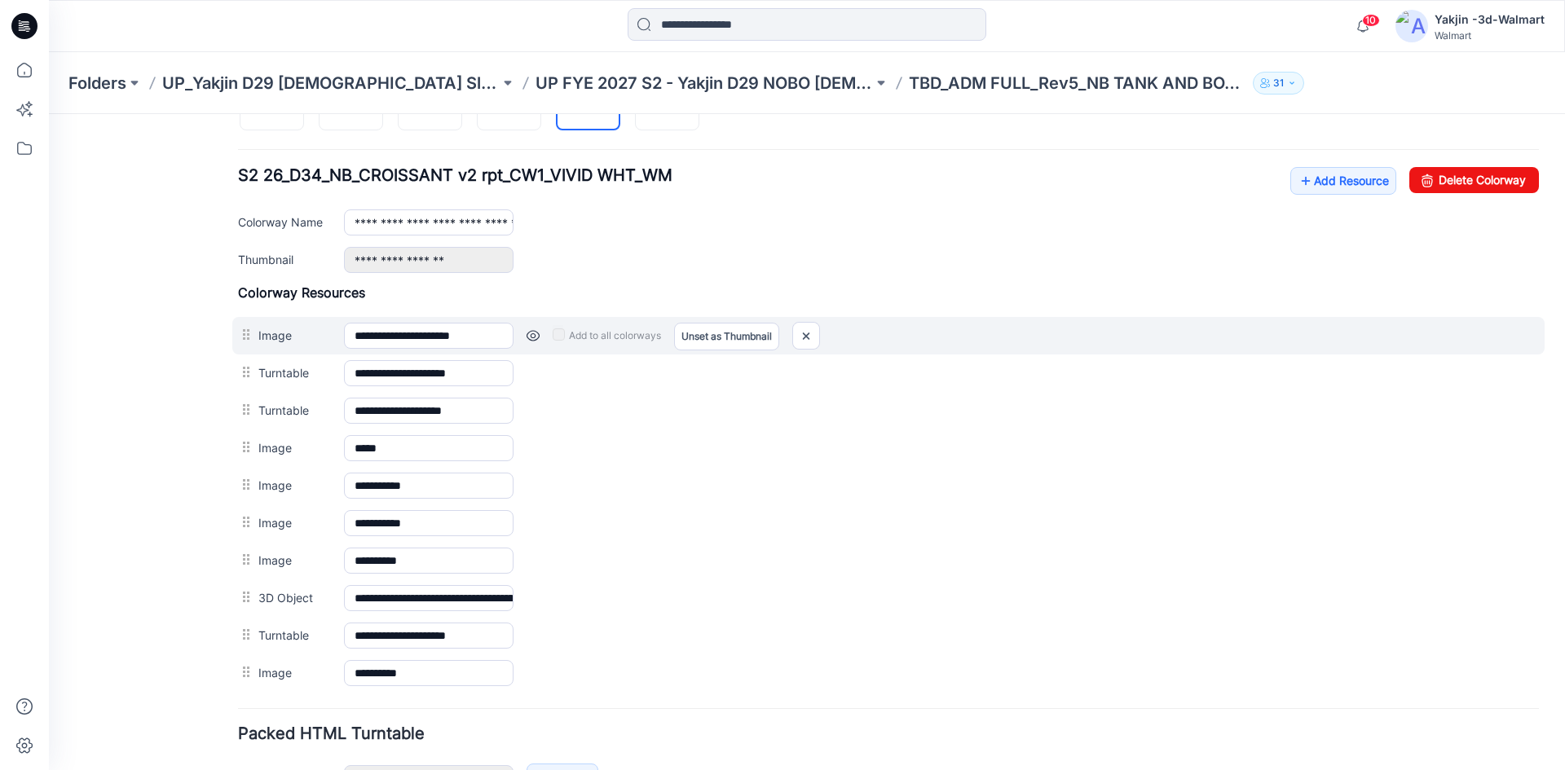
scroll to position [571, 0]
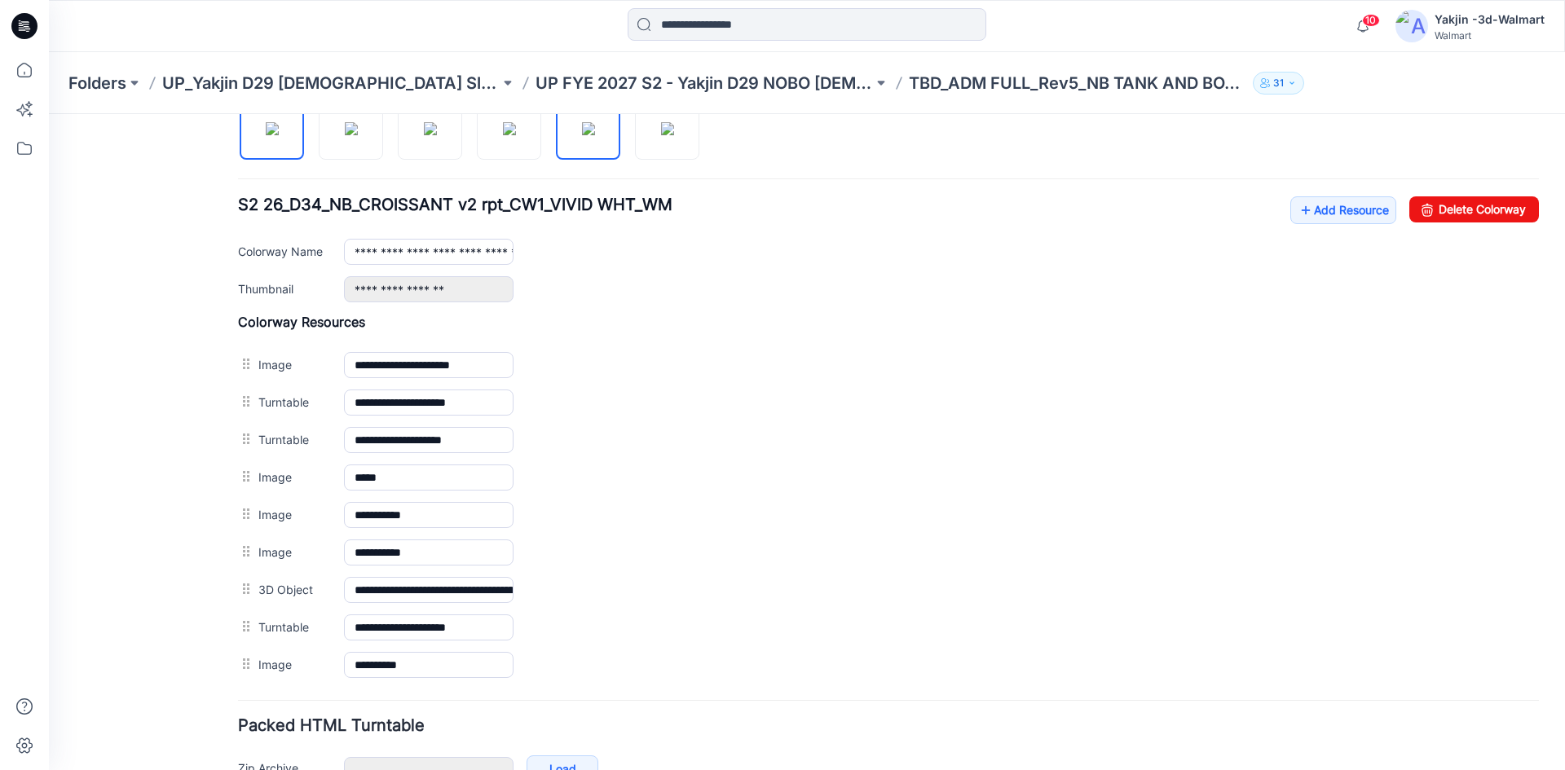
click at [279, 131] on img at bounding box center [272, 128] width 13 height 13
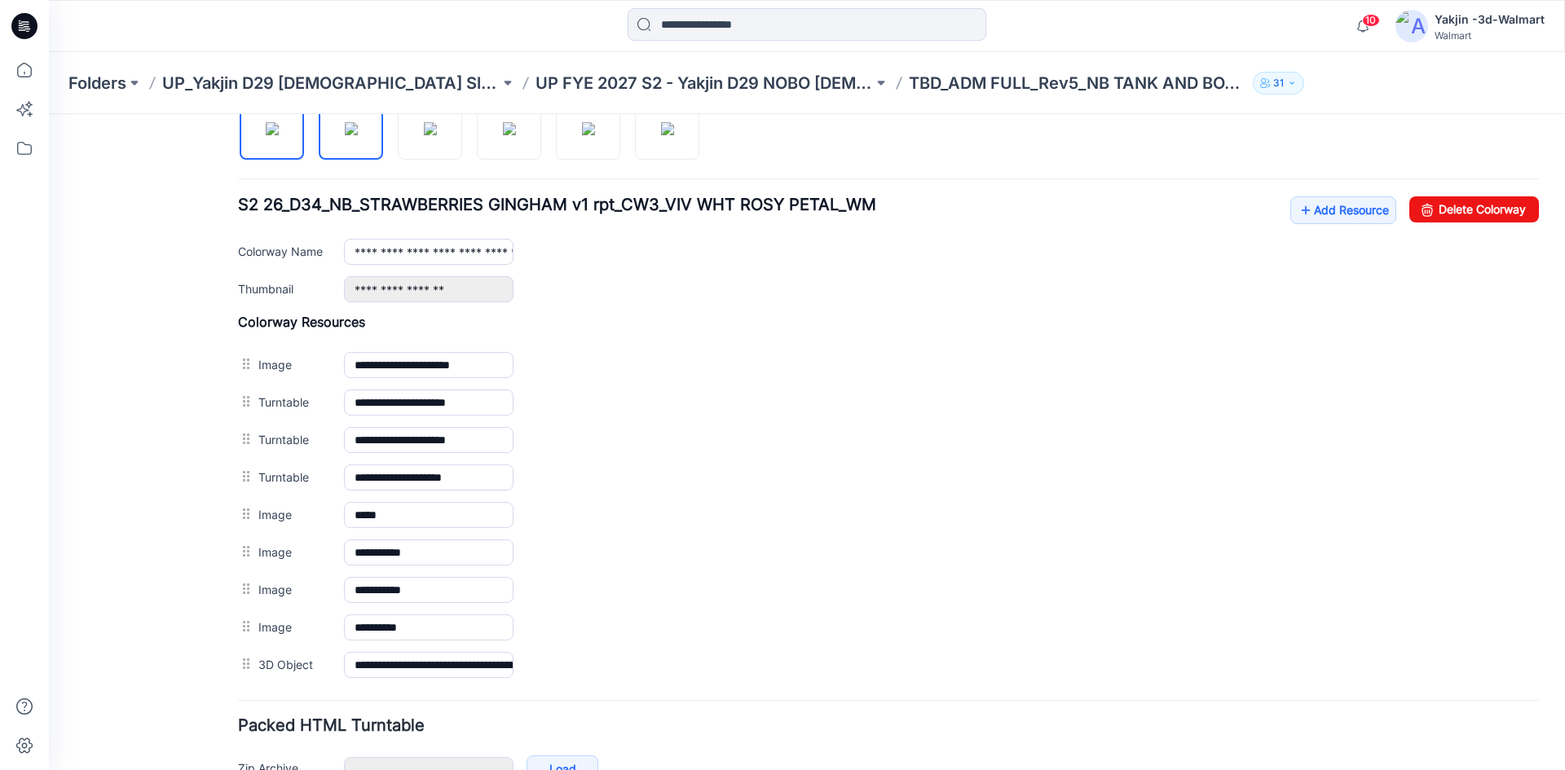
click at [357, 134] on img at bounding box center [351, 128] width 13 height 13
click at [424, 135] on img at bounding box center [430, 128] width 13 height 13
click at [506, 135] on img at bounding box center [509, 128] width 13 height 13
click at [585, 135] on img at bounding box center [588, 128] width 13 height 13
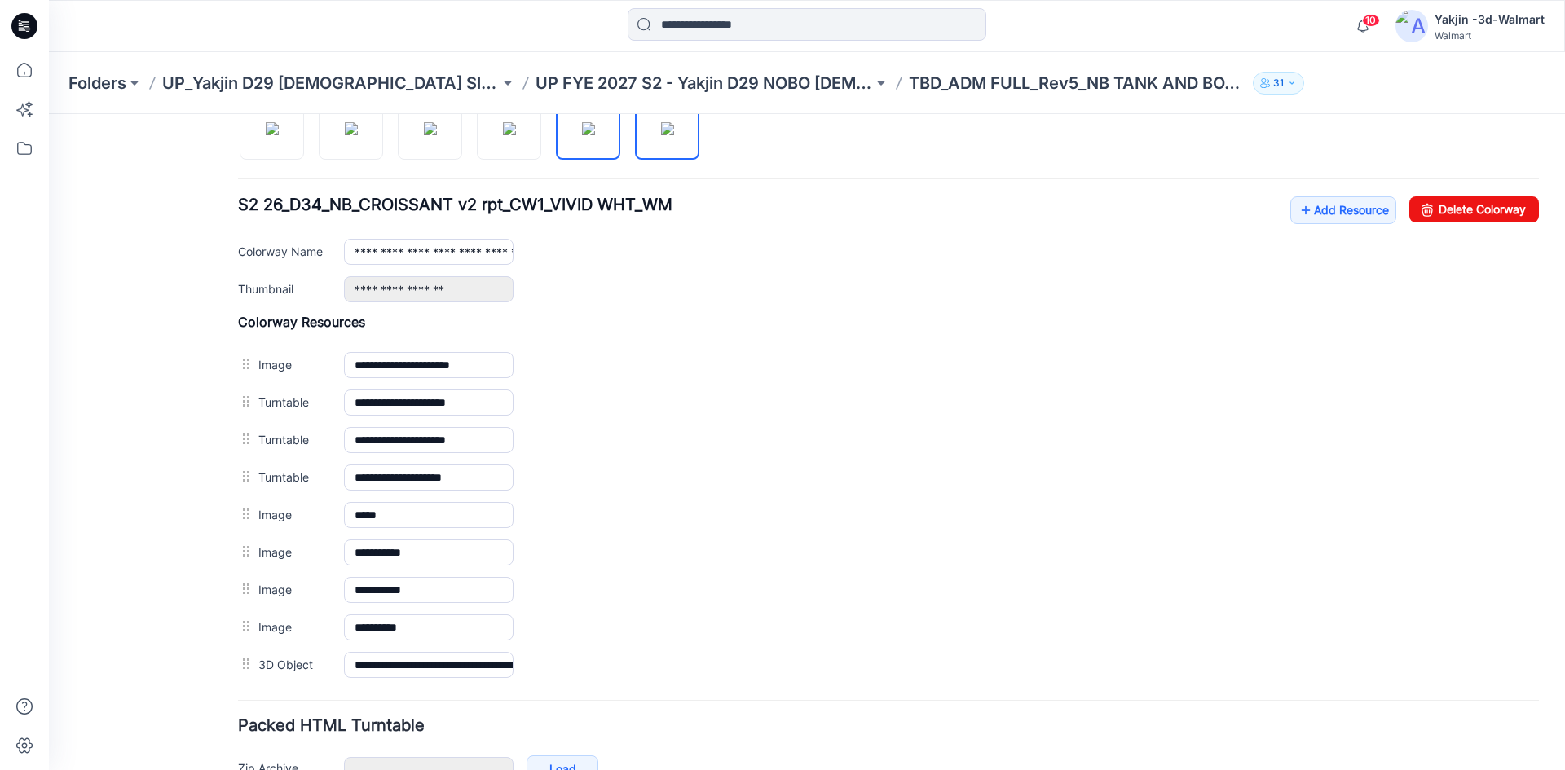
click at [661, 125] on img at bounding box center [667, 128] width 13 height 13
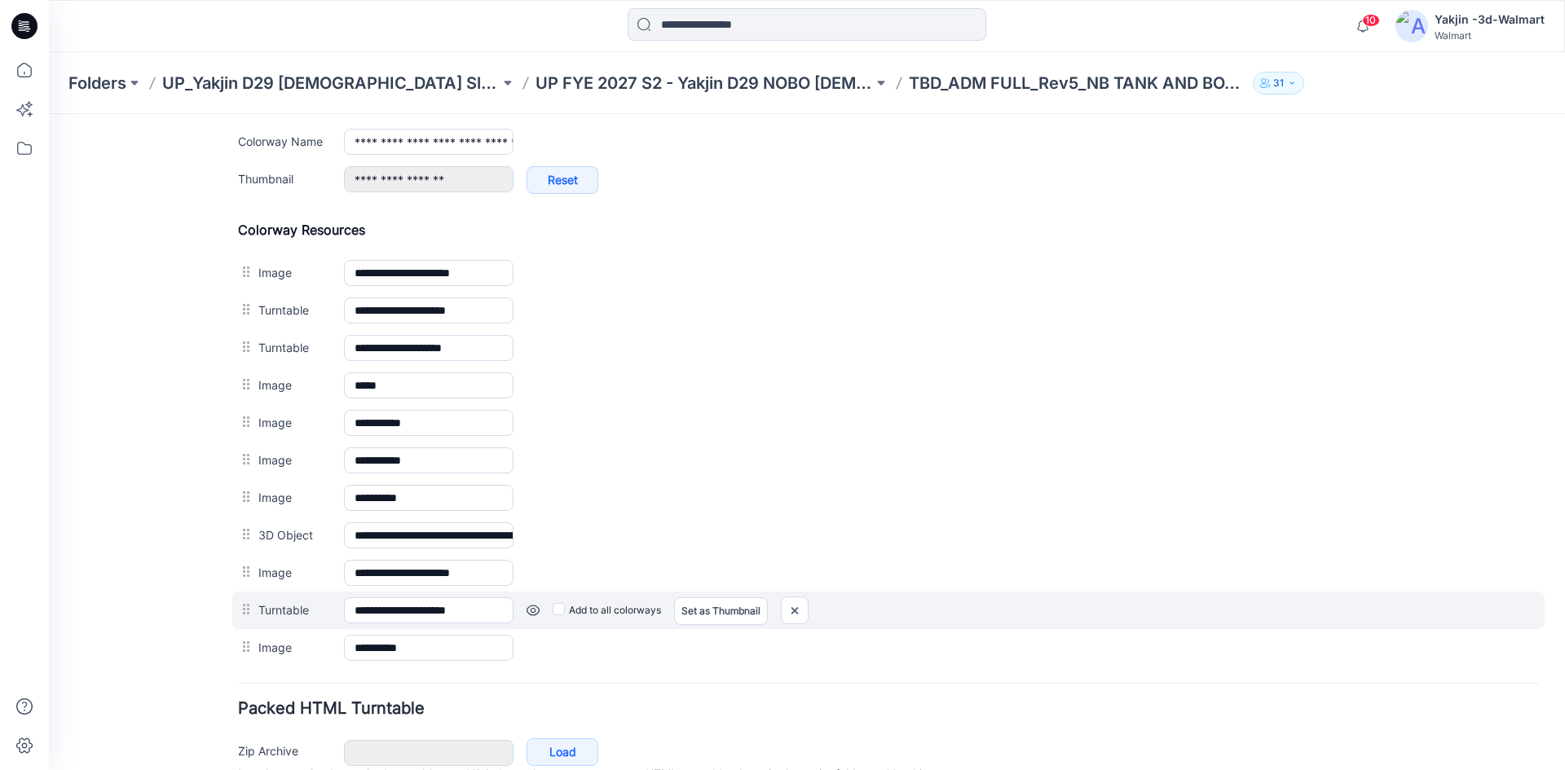
scroll to position [652, 0]
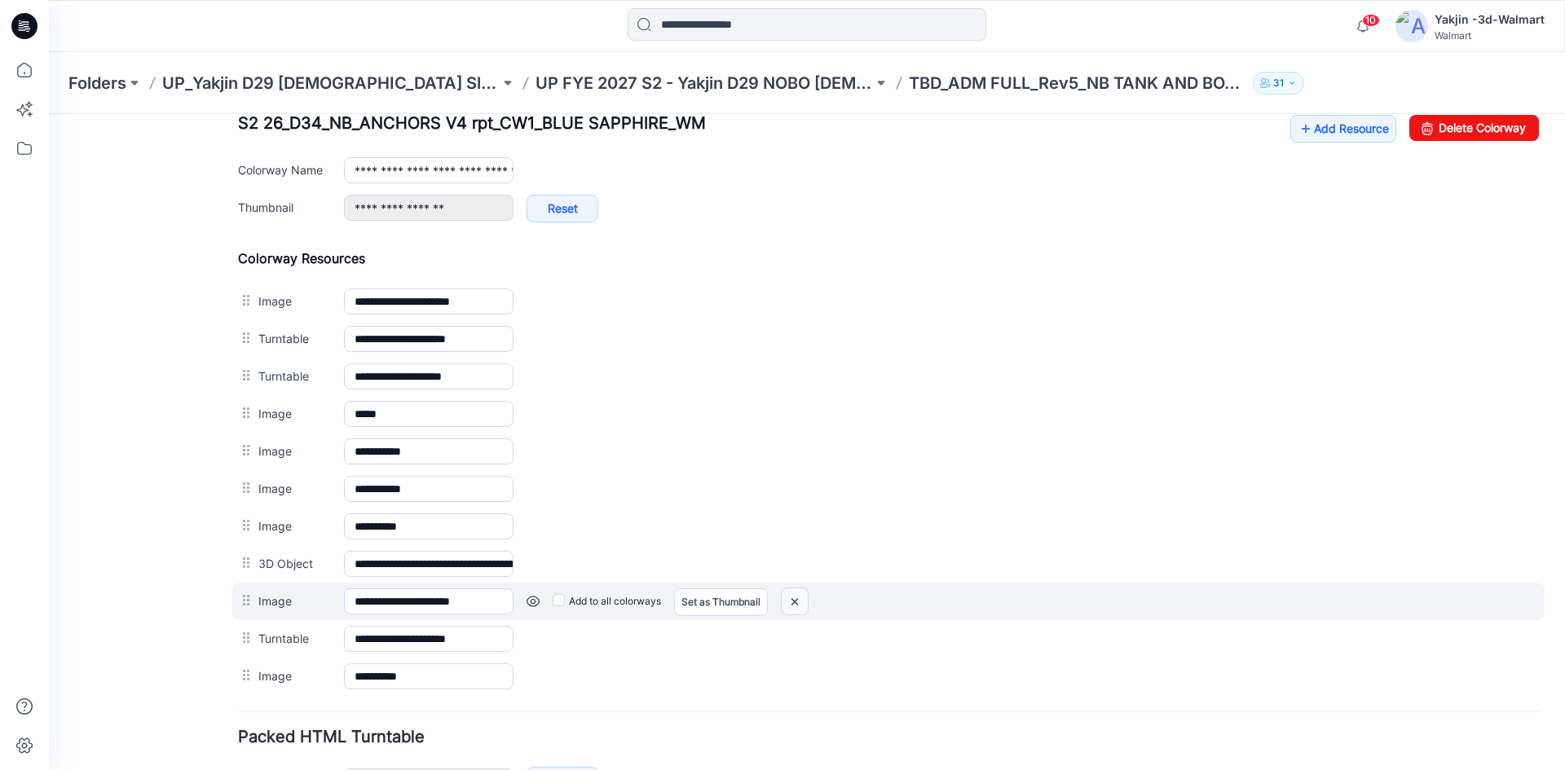
drag, startPoint x: 797, startPoint y: 604, endPoint x: 913, endPoint y: 187, distance: 433.2
click at [797, 604] on img at bounding box center [795, 602] width 26 height 27
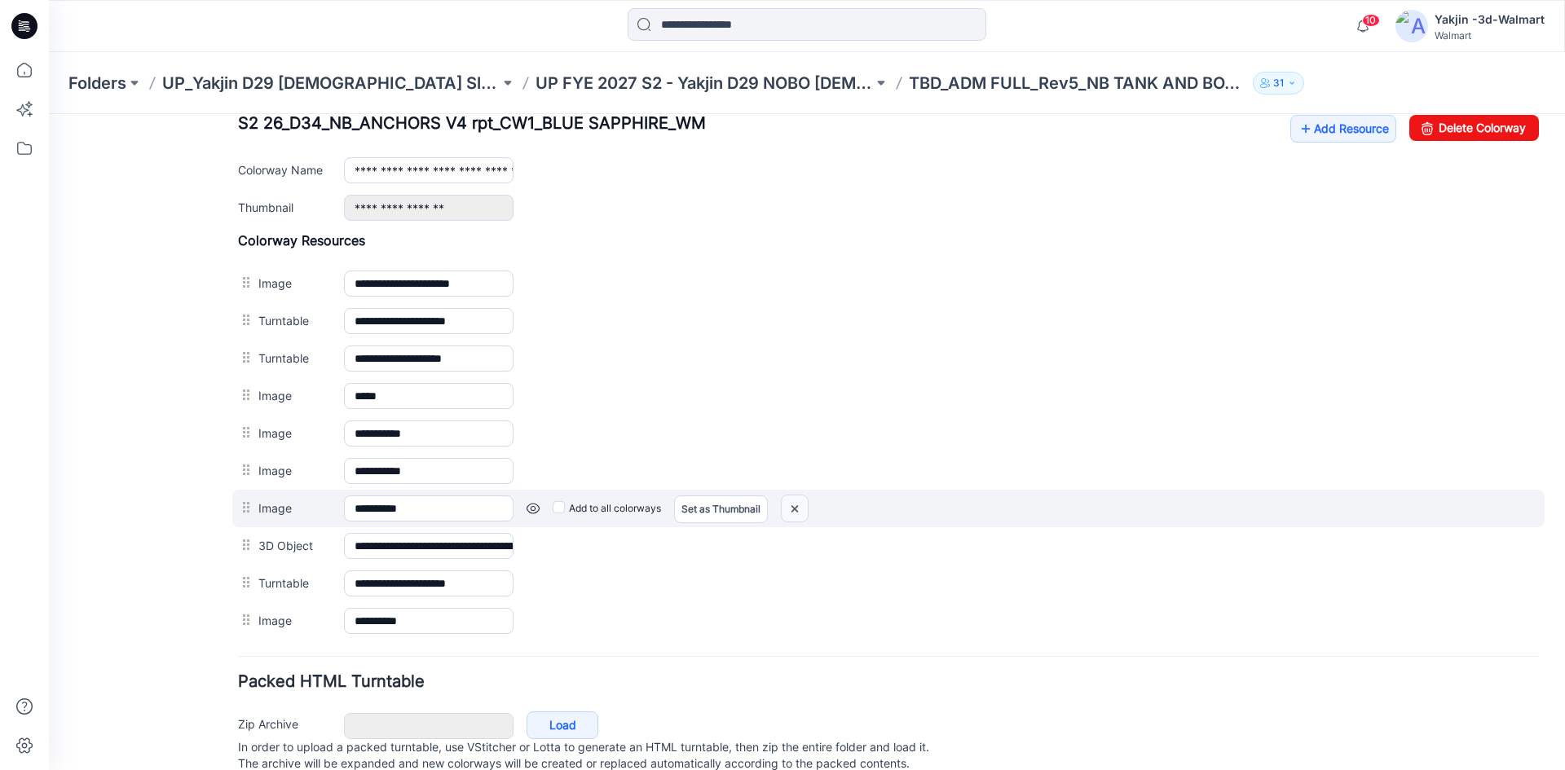
click at [805, 506] on img at bounding box center [795, 509] width 26 height 27
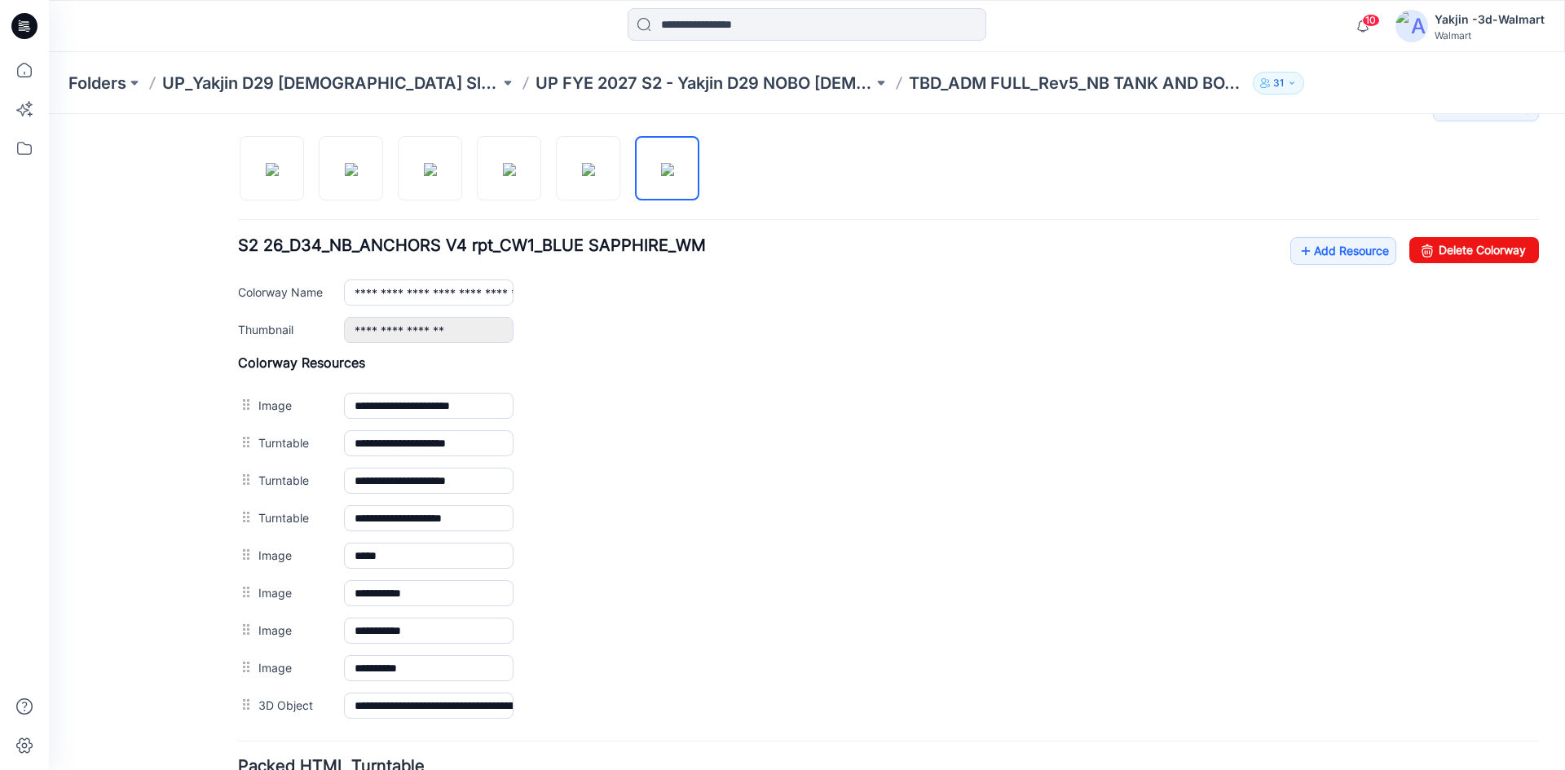
scroll to position [571, 0]
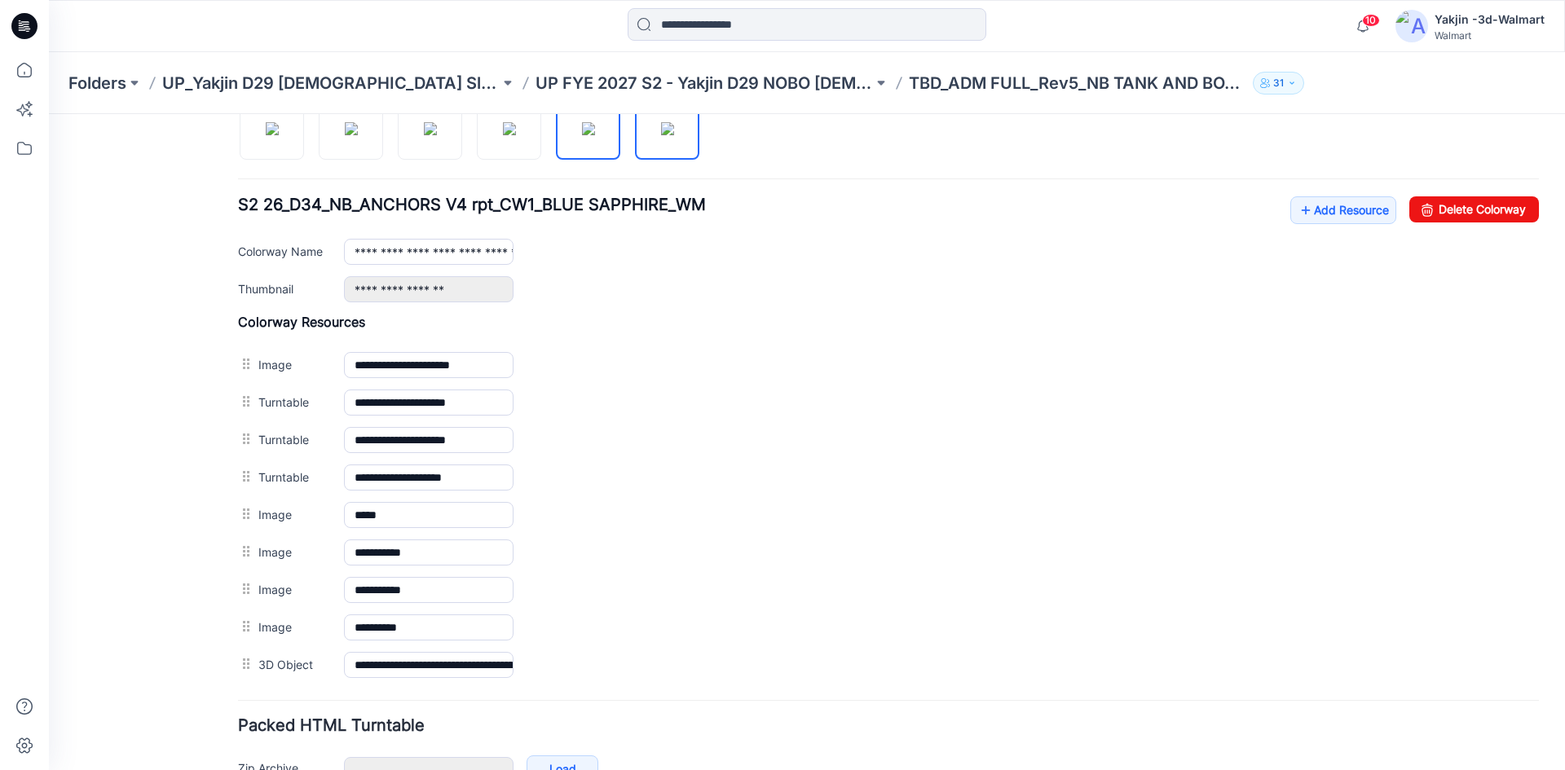
click at [591, 135] on img at bounding box center [588, 128] width 13 height 13
click at [661, 135] on img at bounding box center [667, 128] width 13 height 13
click at [595, 135] on img at bounding box center [588, 128] width 13 height 13
click at [661, 133] on img at bounding box center [667, 128] width 13 height 13
click at [595, 135] on img at bounding box center [588, 128] width 13 height 13
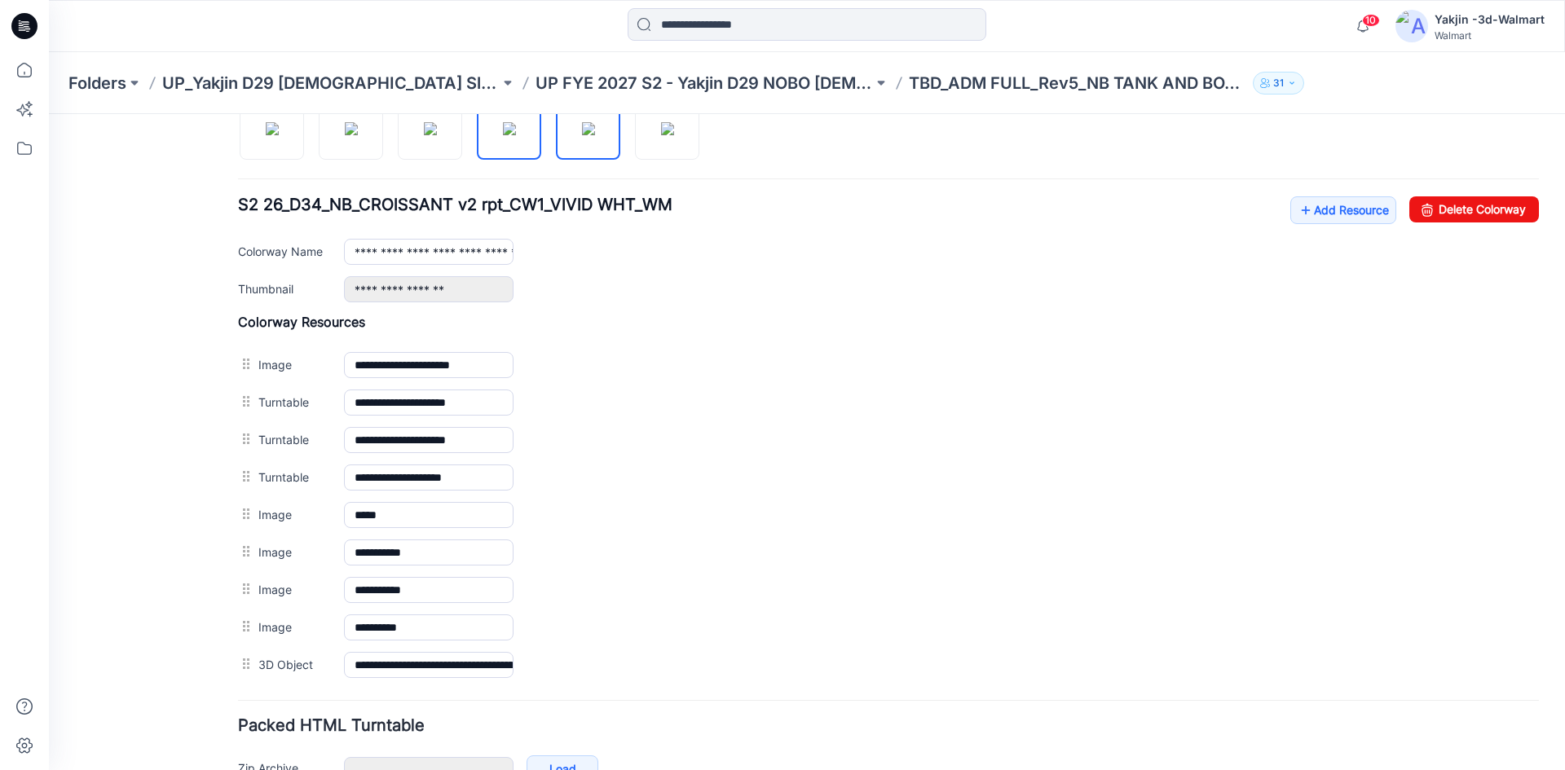
click at [516, 135] on img at bounding box center [509, 128] width 13 height 13
click at [429, 135] on img at bounding box center [430, 128] width 13 height 13
click at [358, 135] on img at bounding box center [351, 128] width 13 height 13
click at [277, 135] on img at bounding box center [272, 128] width 13 height 13
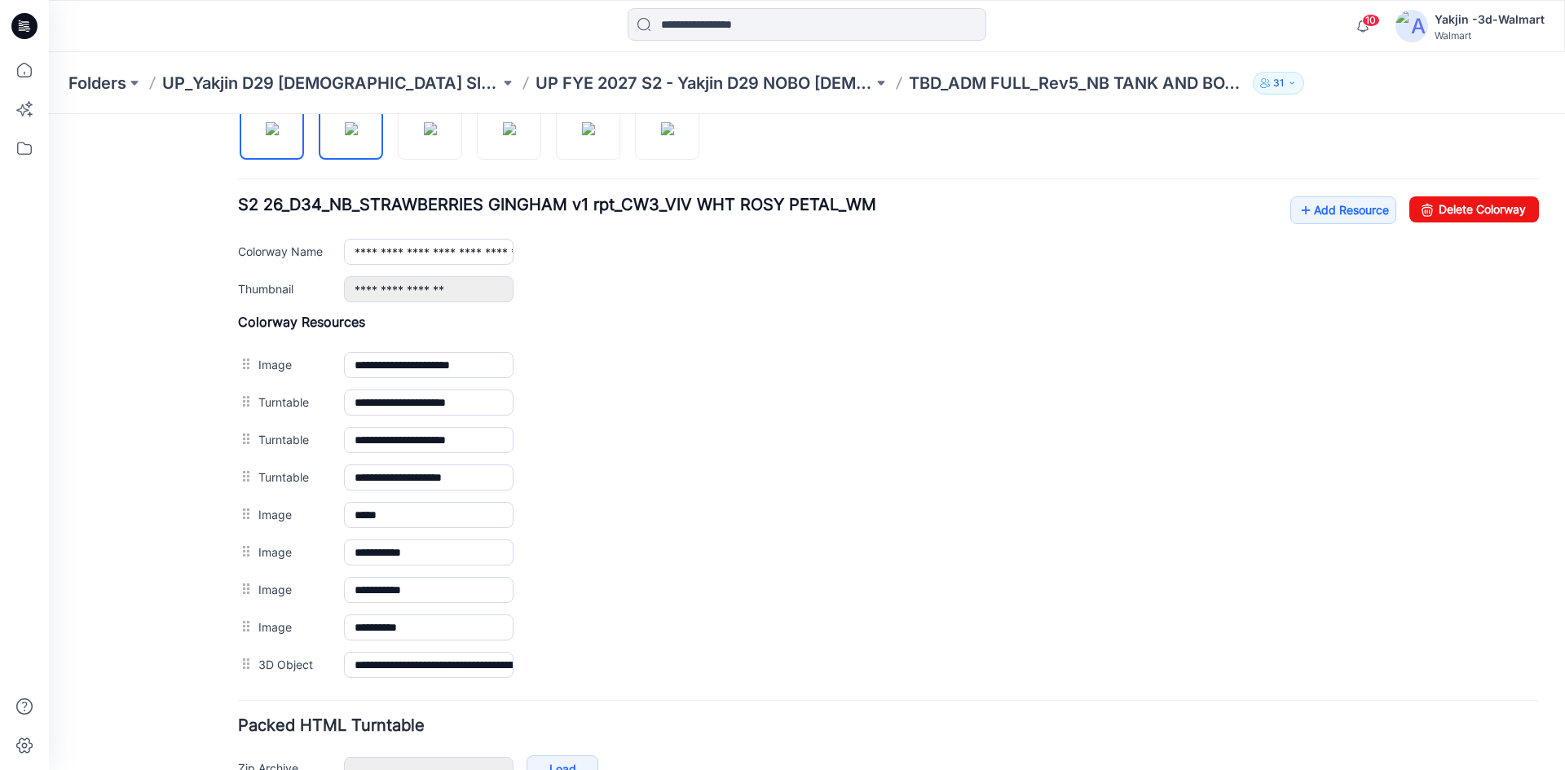
click at [345, 130] on img at bounding box center [351, 128] width 13 height 13
click at [427, 130] on img at bounding box center [430, 128] width 13 height 13
click at [506, 135] on img at bounding box center [509, 128] width 13 height 13
drag, startPoint x: 582, startPoint y: 143, endPoint x: 602, endPoint y: 142, distance: 19.6
click at [583, 135] on img at bounding box center [588, 128] width 13 height 13
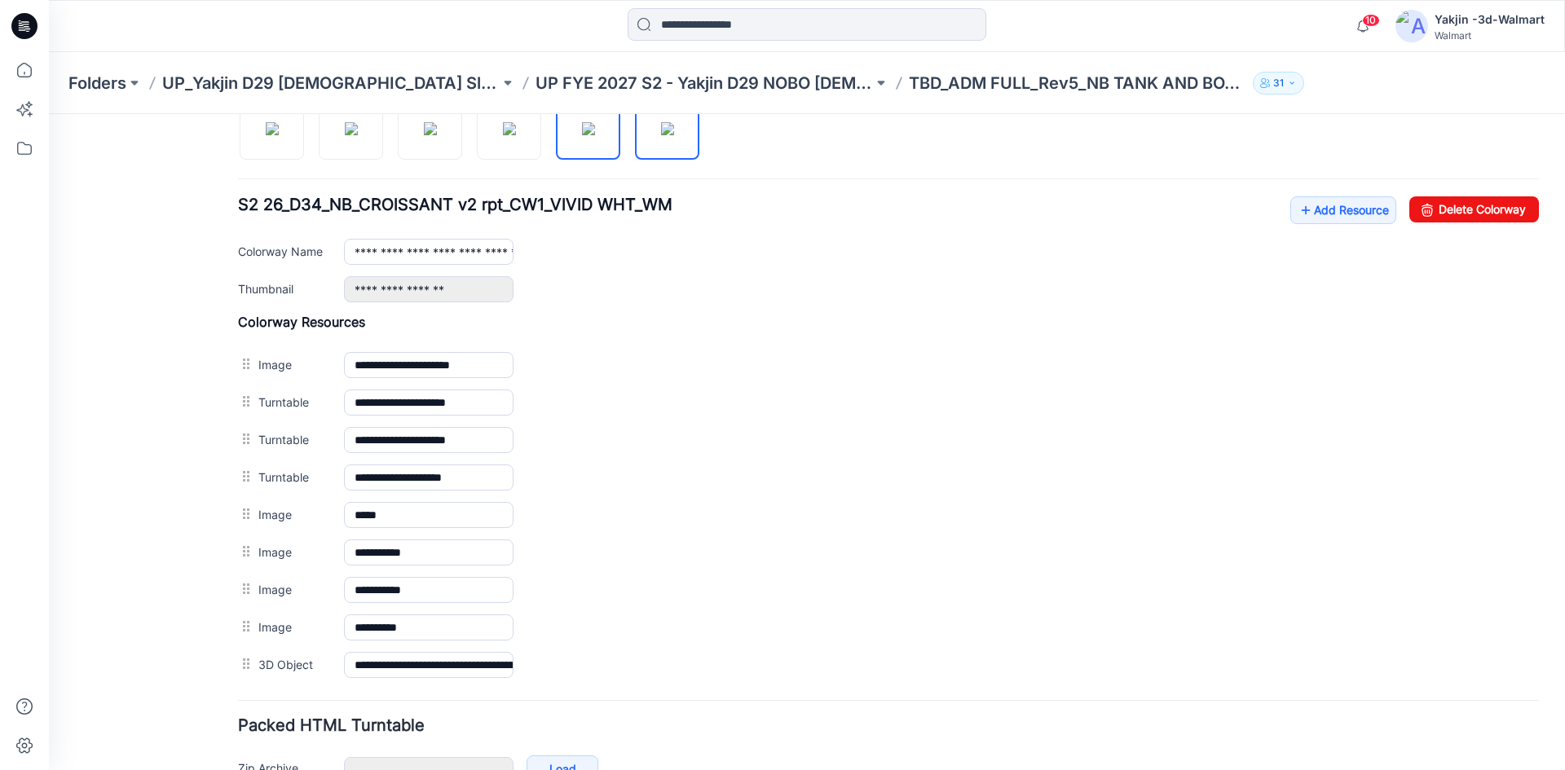
click at [674, 135] on img at bounding box center [667, 128] width 13 height 13
click at [218, 158] on div "**********" at bounding box center [797, 198] width 1497 height 1311
click at [241, 150] on link at bounding box center [272, 127] width 64 height 64
type input "**********"
click at [266, 135] on img at bounding box center [272, 128] width 13 height 13
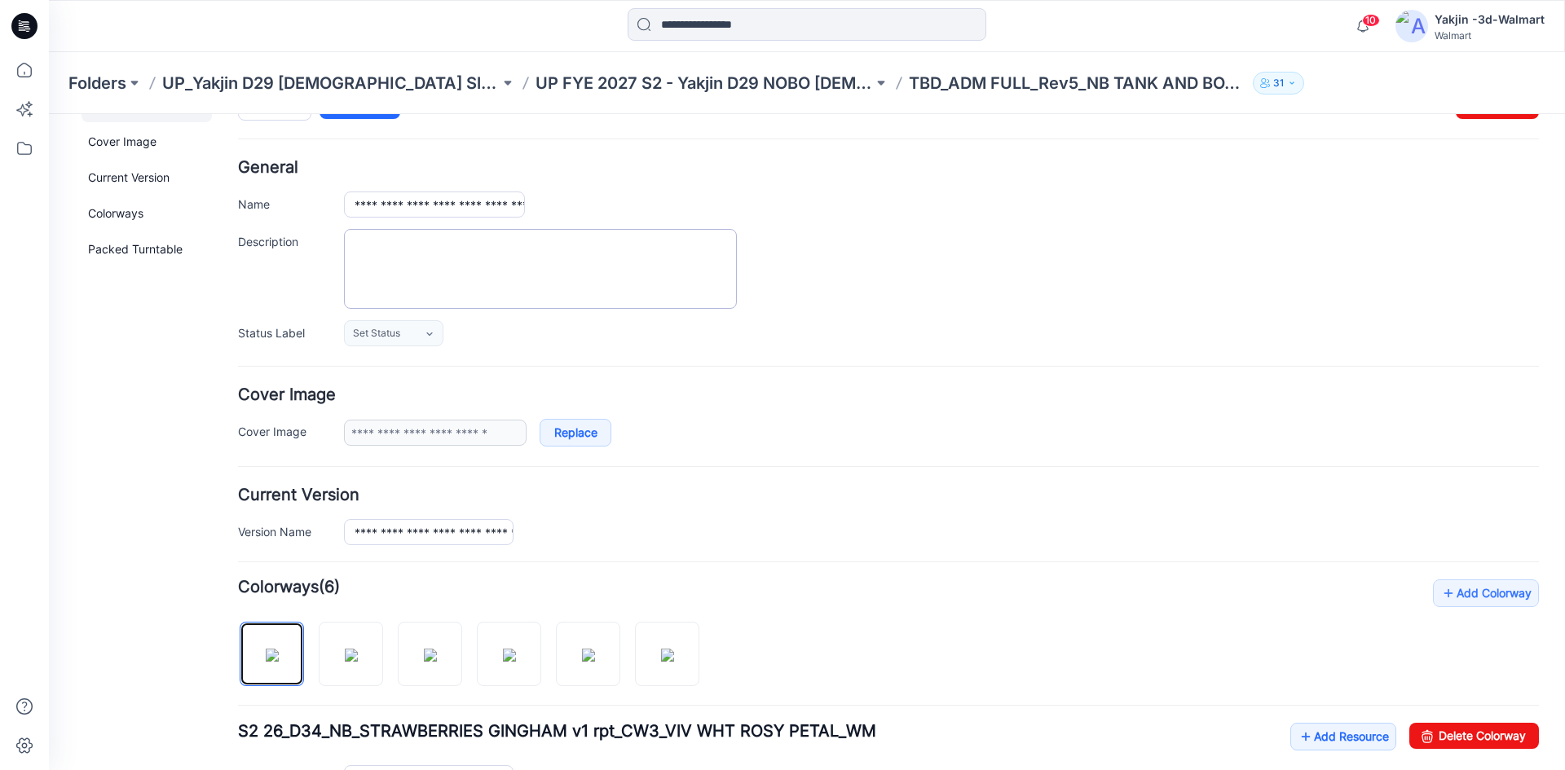
scroll to position [0, 0]
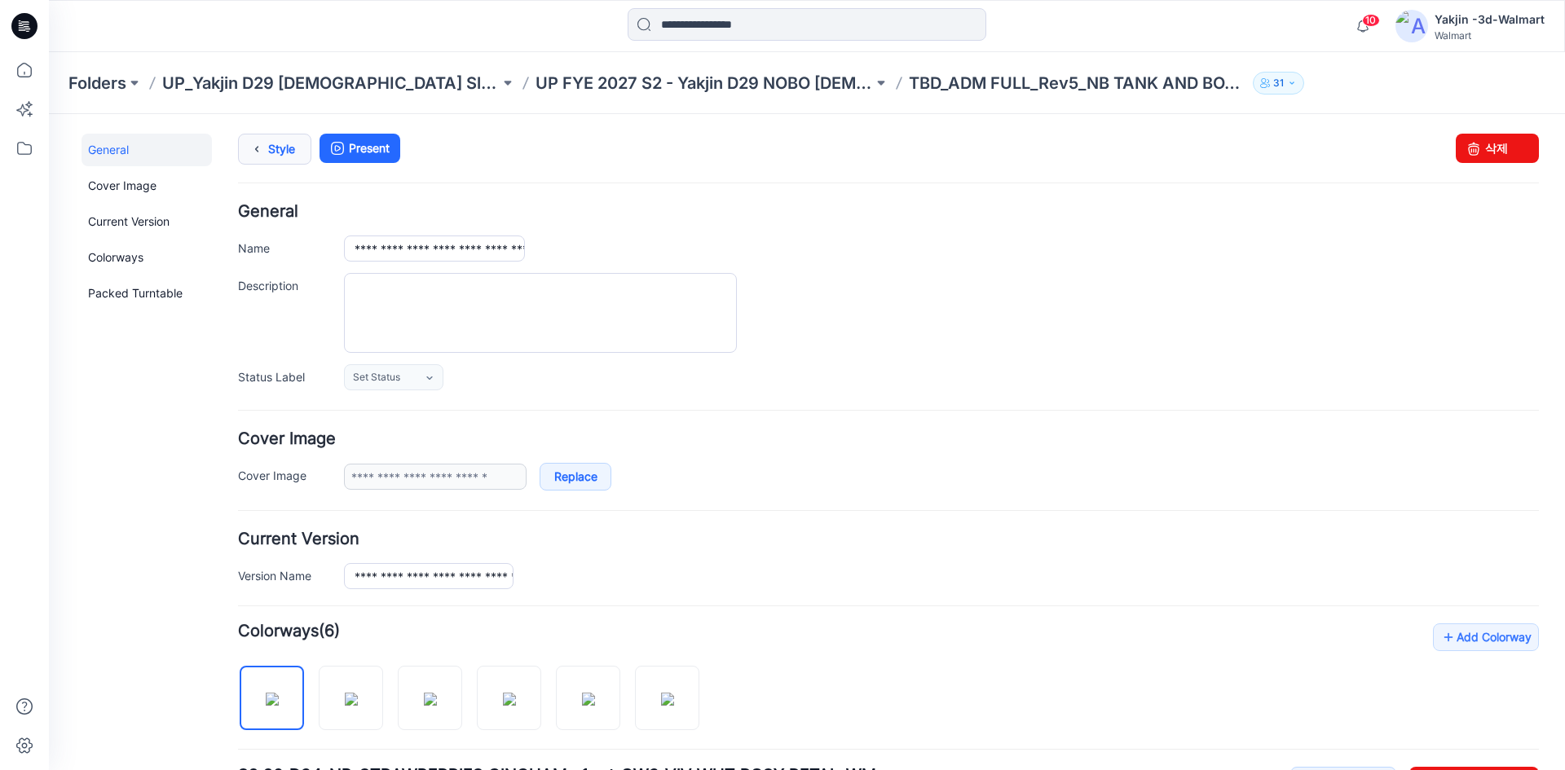
click at [255, 155] on icon at bounding box center [256, 149] width 23 height 29
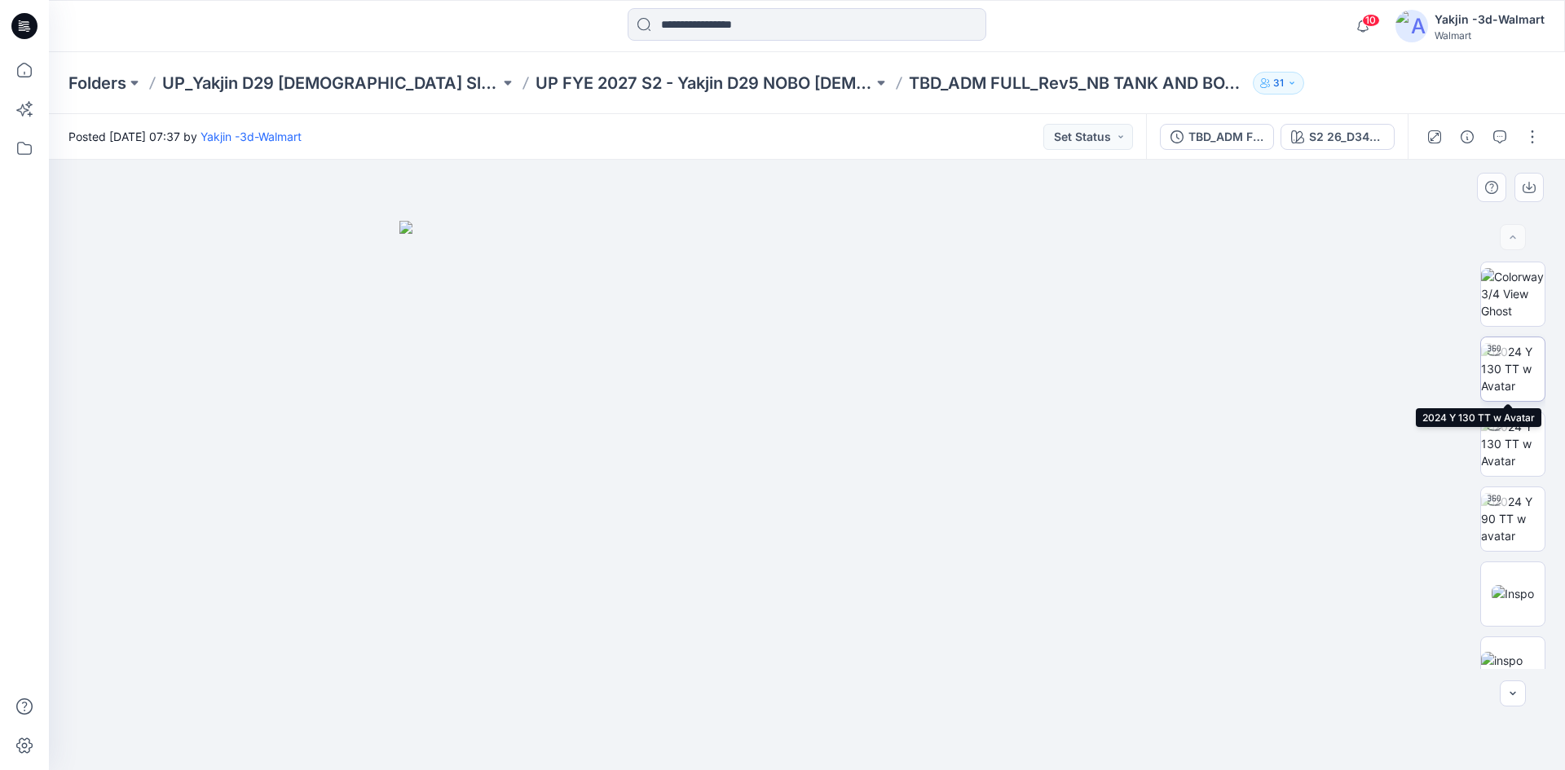
click at [1513, 376] on img at bounding box center [1513, 368] width 64 height 51
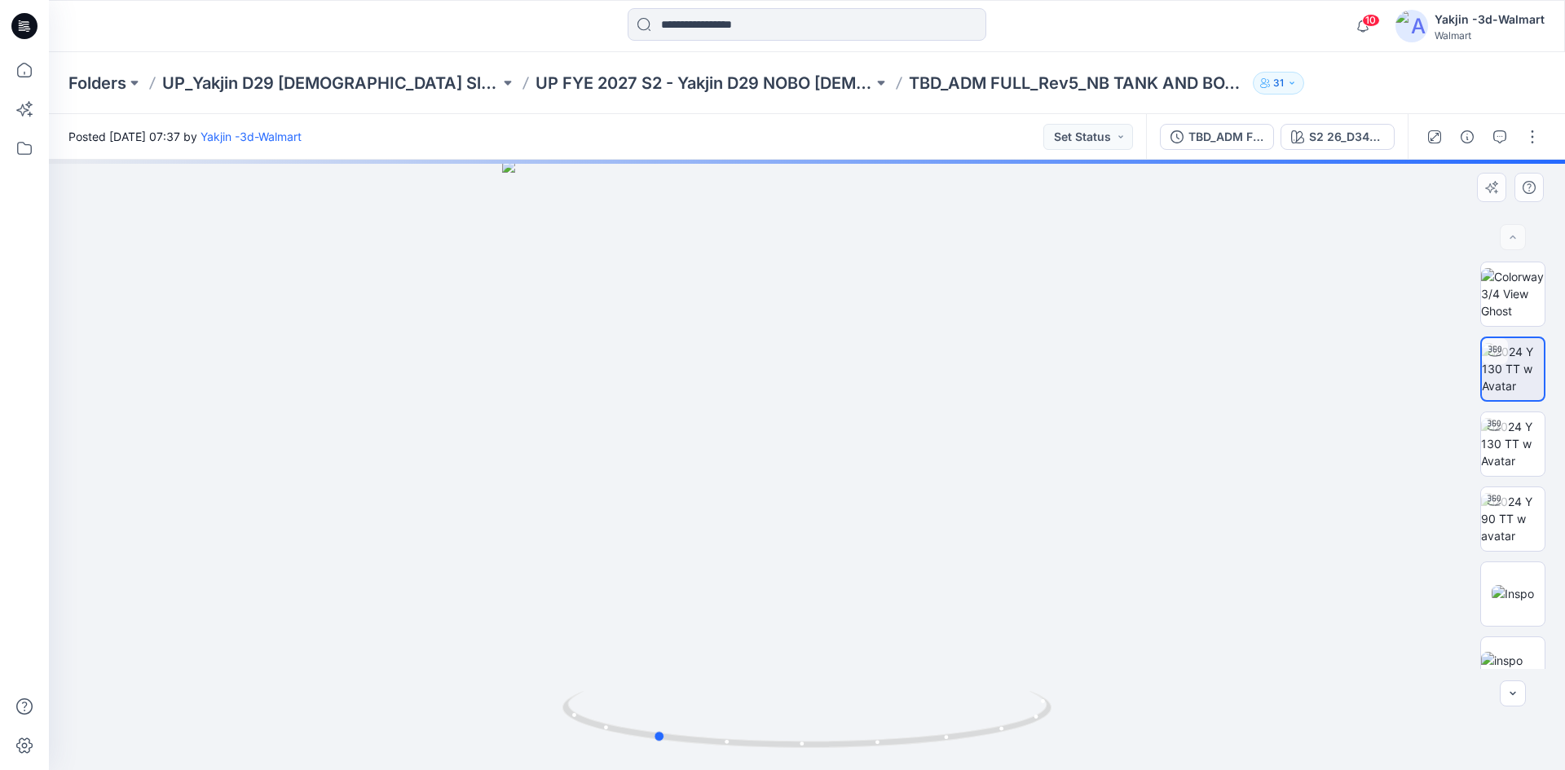
drag, startPoint x: 942, startPoint y: 727, endPoint x: 829, endPoint y: 684, distance: 120.5
click at [785, 724] on icon at bounding box center [809, 721] width 493 height 61
drag, startPoint x: 955, startPoint y: 611, endPoint x: 940, endPoint y: 459, distance: 152.4
drag, startPoint x: 933, startPoint y: 463, endPoint x: 911, endPoint y: 461, distance: 22.1
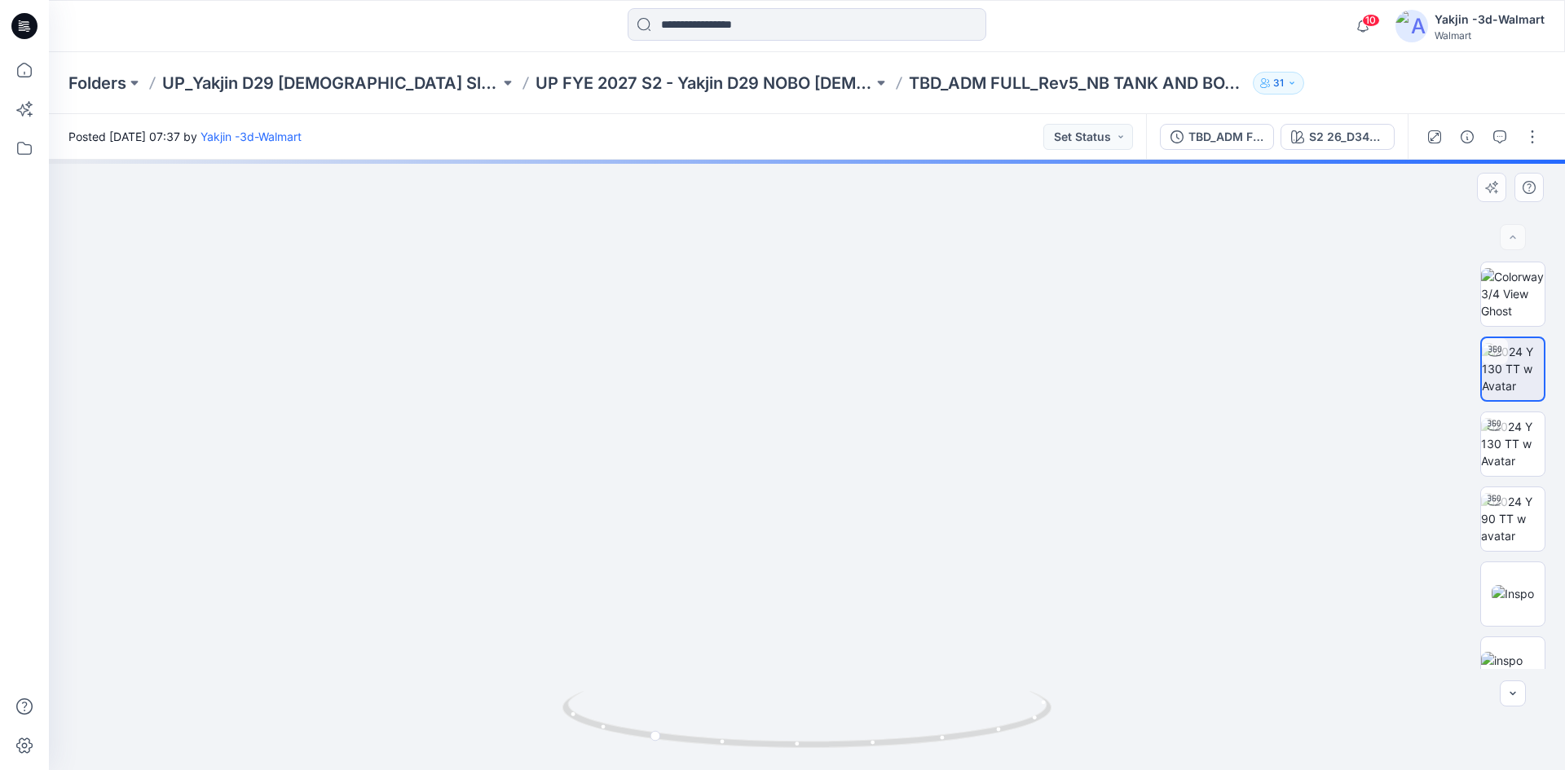
click at [911, 461] on img at bounding box center [769, 139] width 1724 height 1264
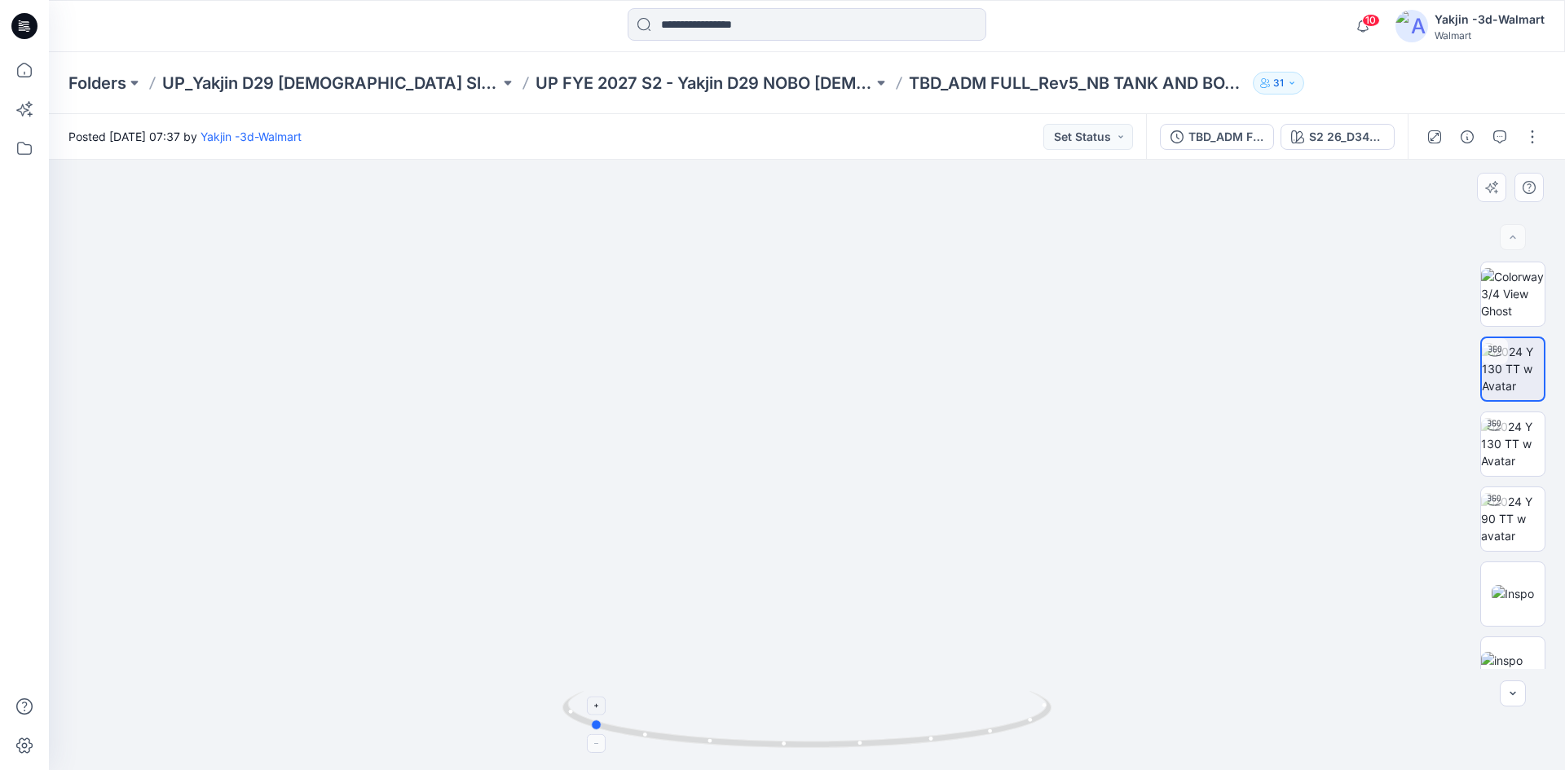
drag, startPoint x: 943, startPoint y: 739, endPoint x: 882, endPoint y: 742, distance: 61.2
click at [273, 608] on img at bounding box center [769, 139] width 1724 height 1264
click at [645, 72] on p "UP FYE 2027 S2 - Yakjin D29 NOBO [DEMOGRAPHIC_DATA] Sleepwear" at bounding box center [705, 83] width 338 height 23
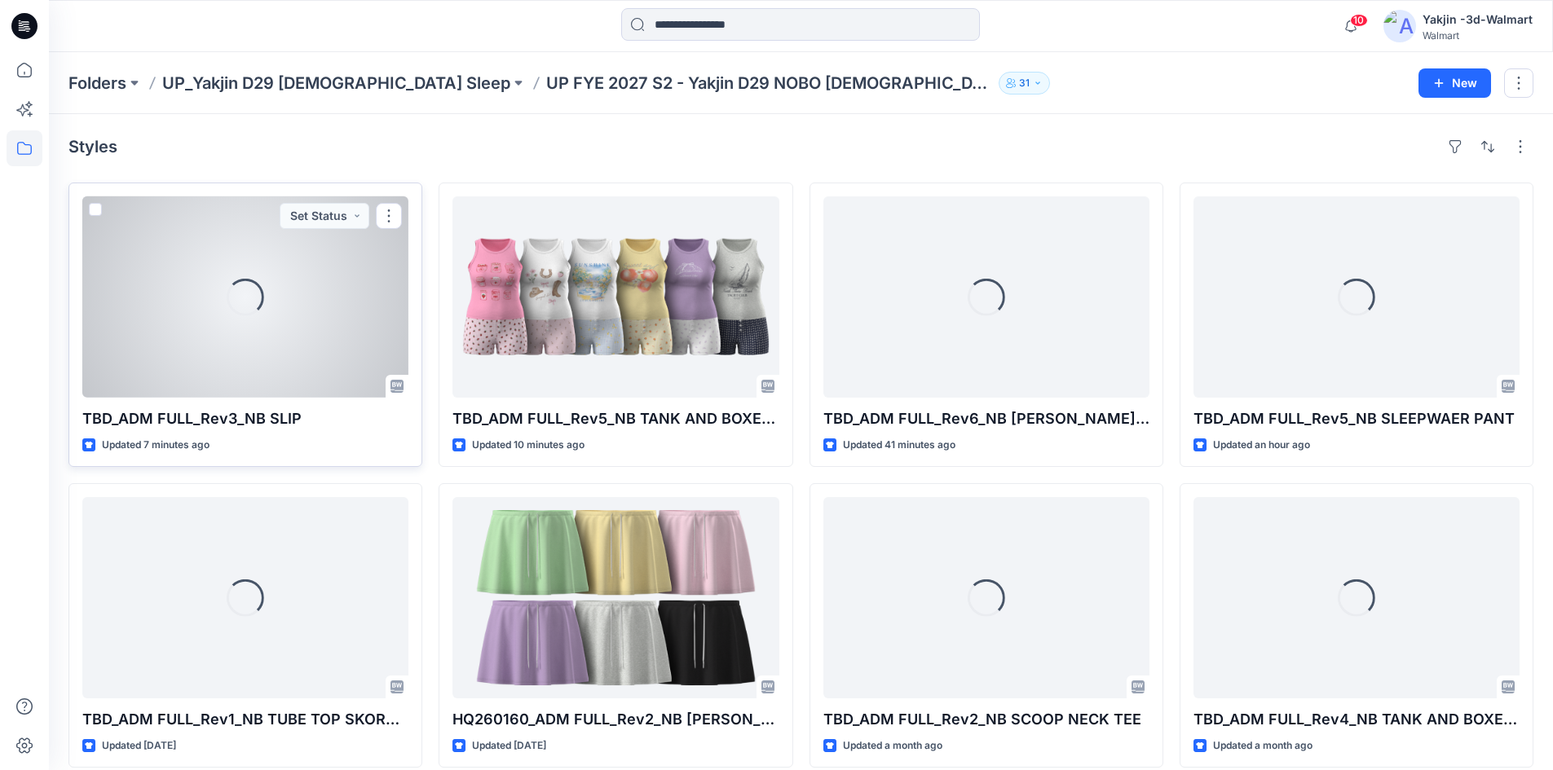
click at [233, 272] on div "Loading..." at bounding box center [245, 296] width 326 height 201
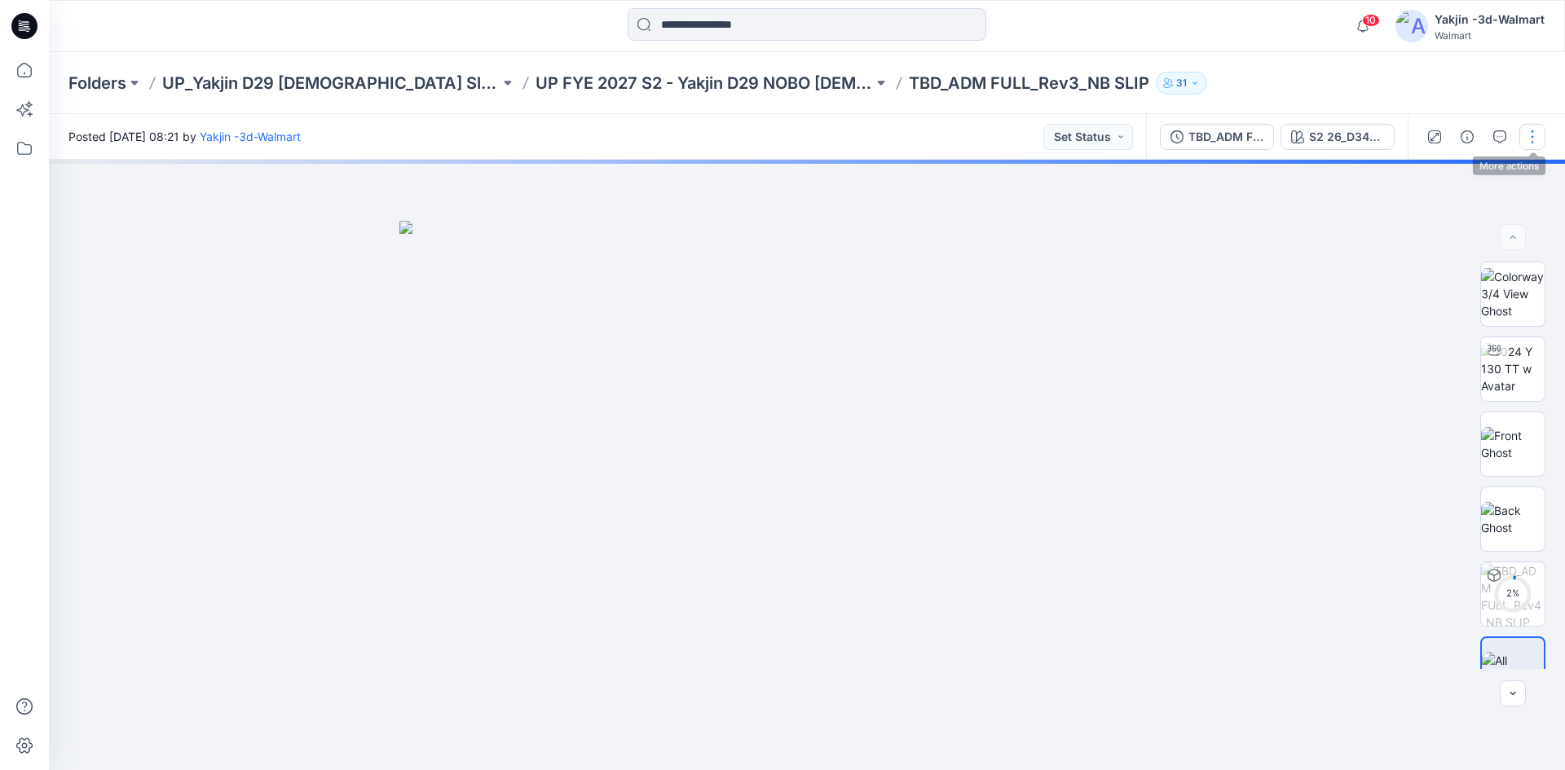
click at [1541, 141] on button "button" at bounding box center [1533, 137] width 26 height 26
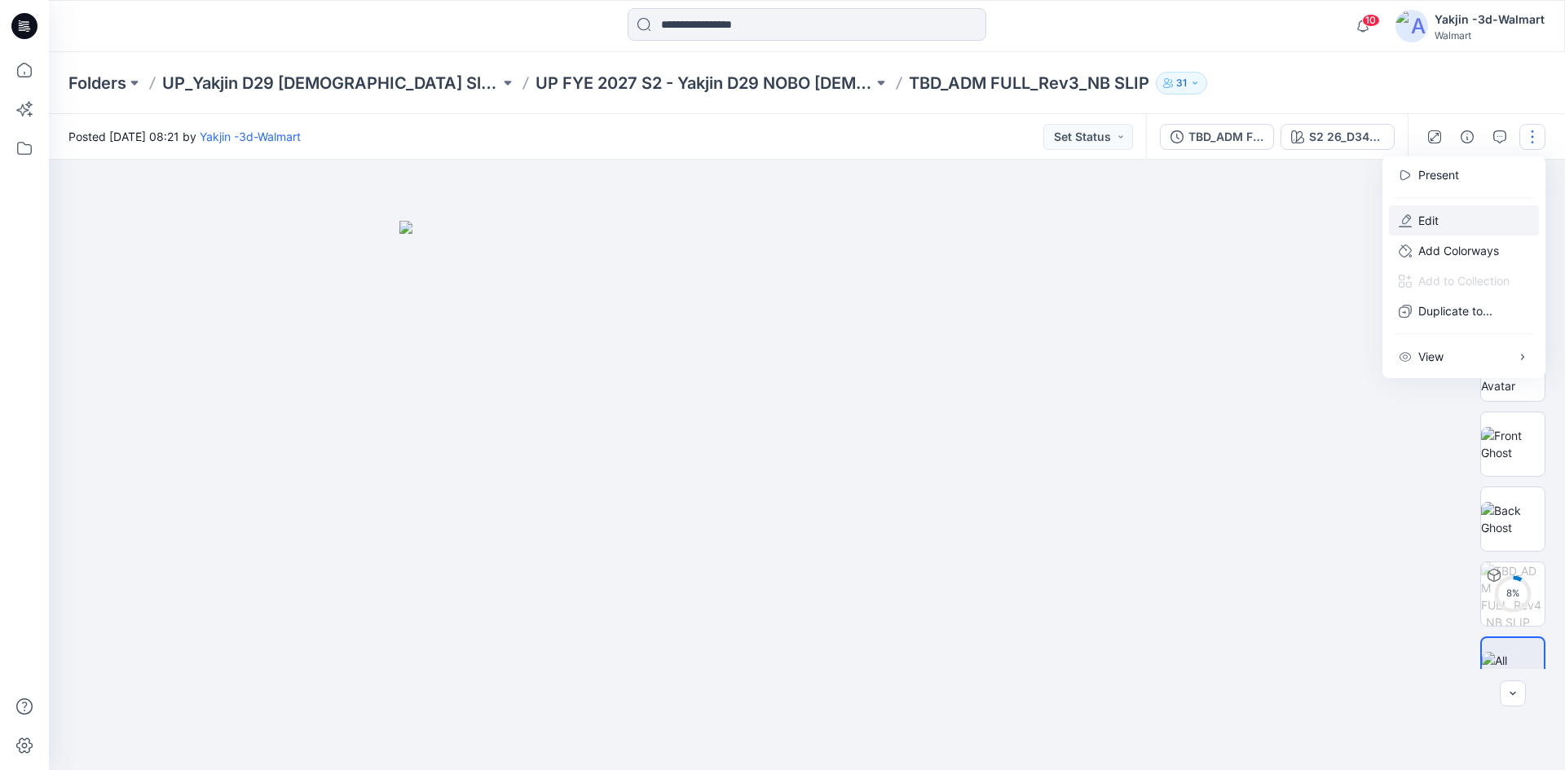
click at [1465, 224] on button "Edit" at bounding box center [1464, 220] width 150 height 30
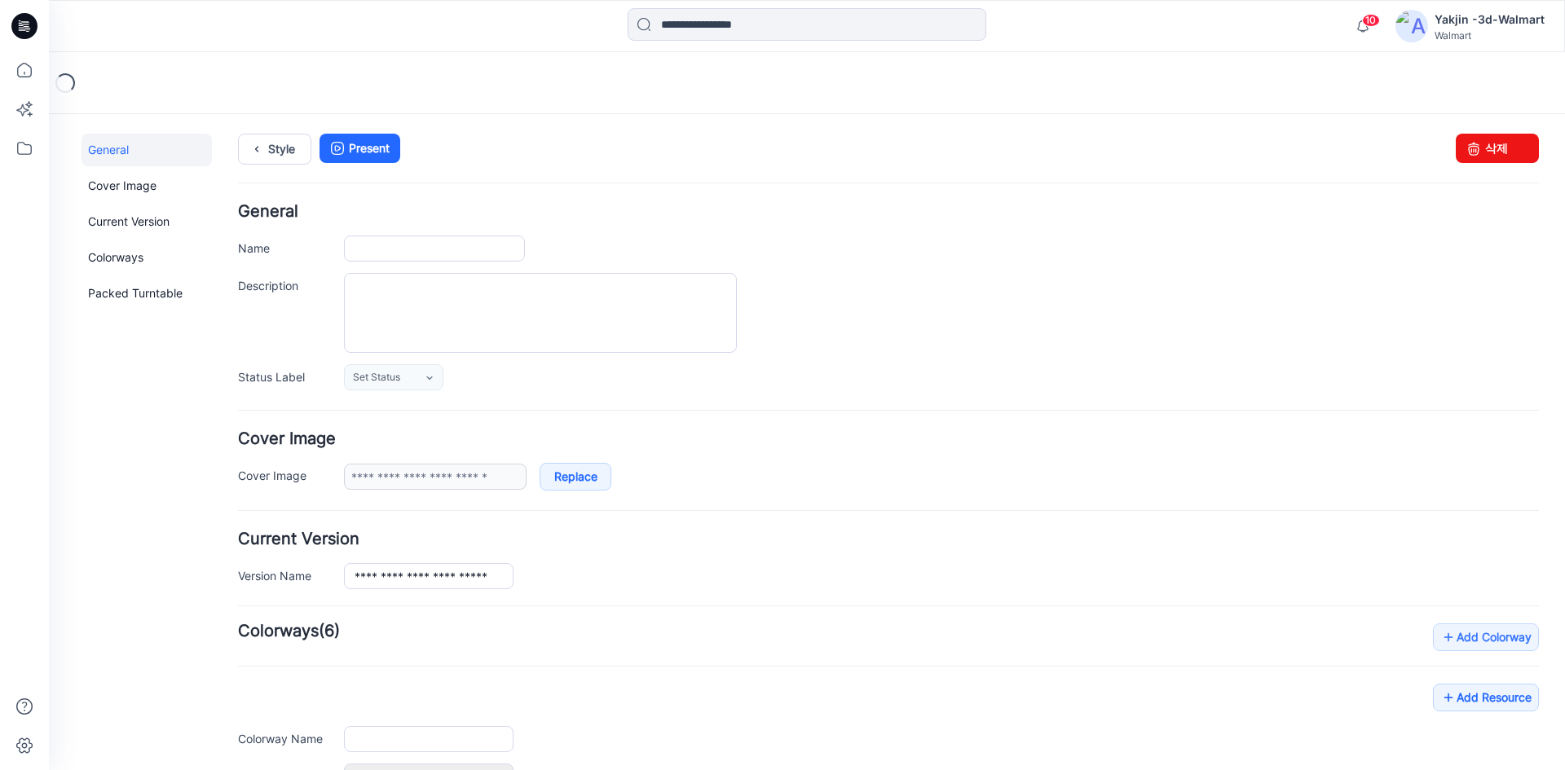
type input "**********"
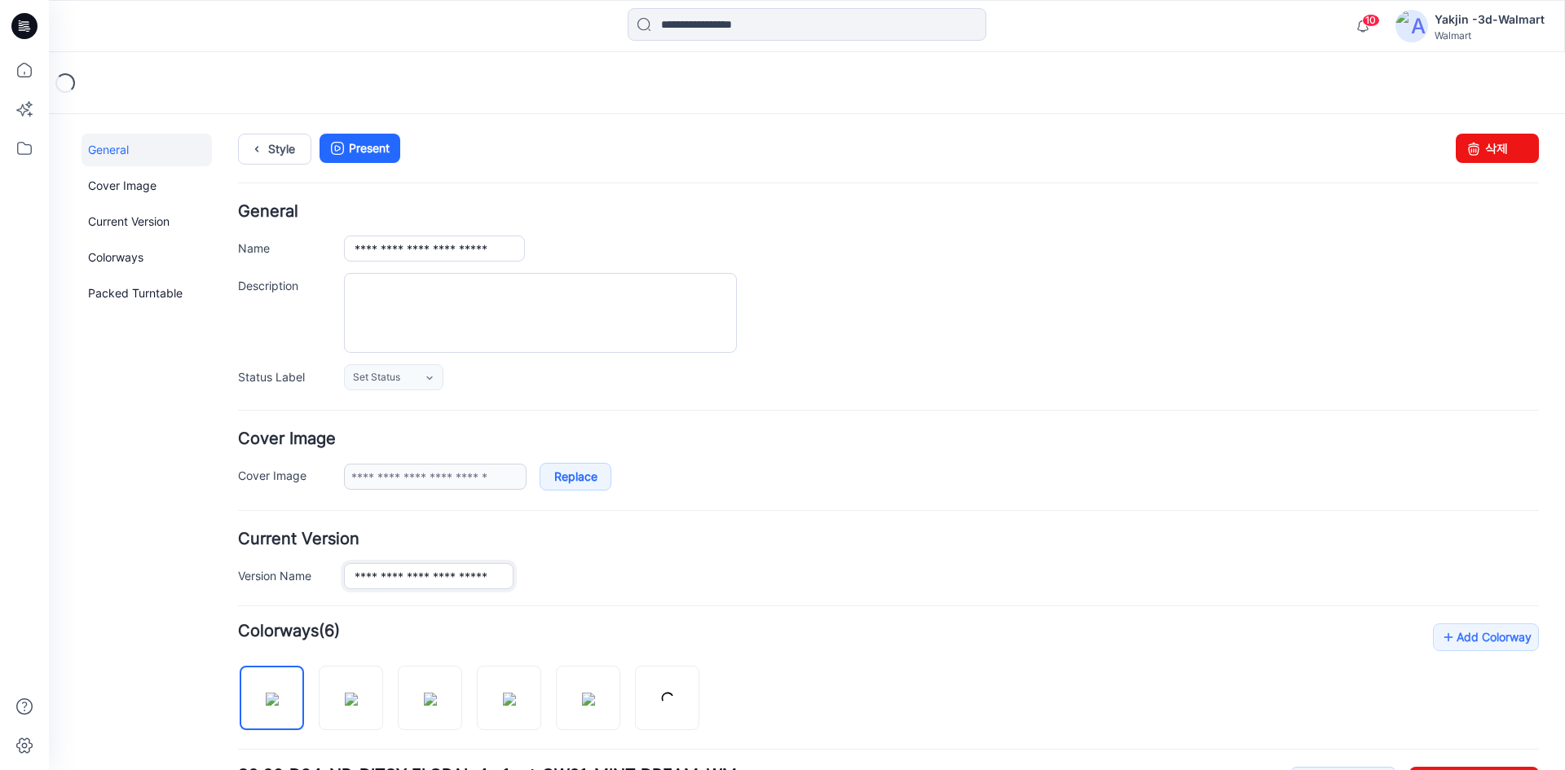
click at [448, 576] on input "**********" at bounding box center [429, 576] width 170 height 26
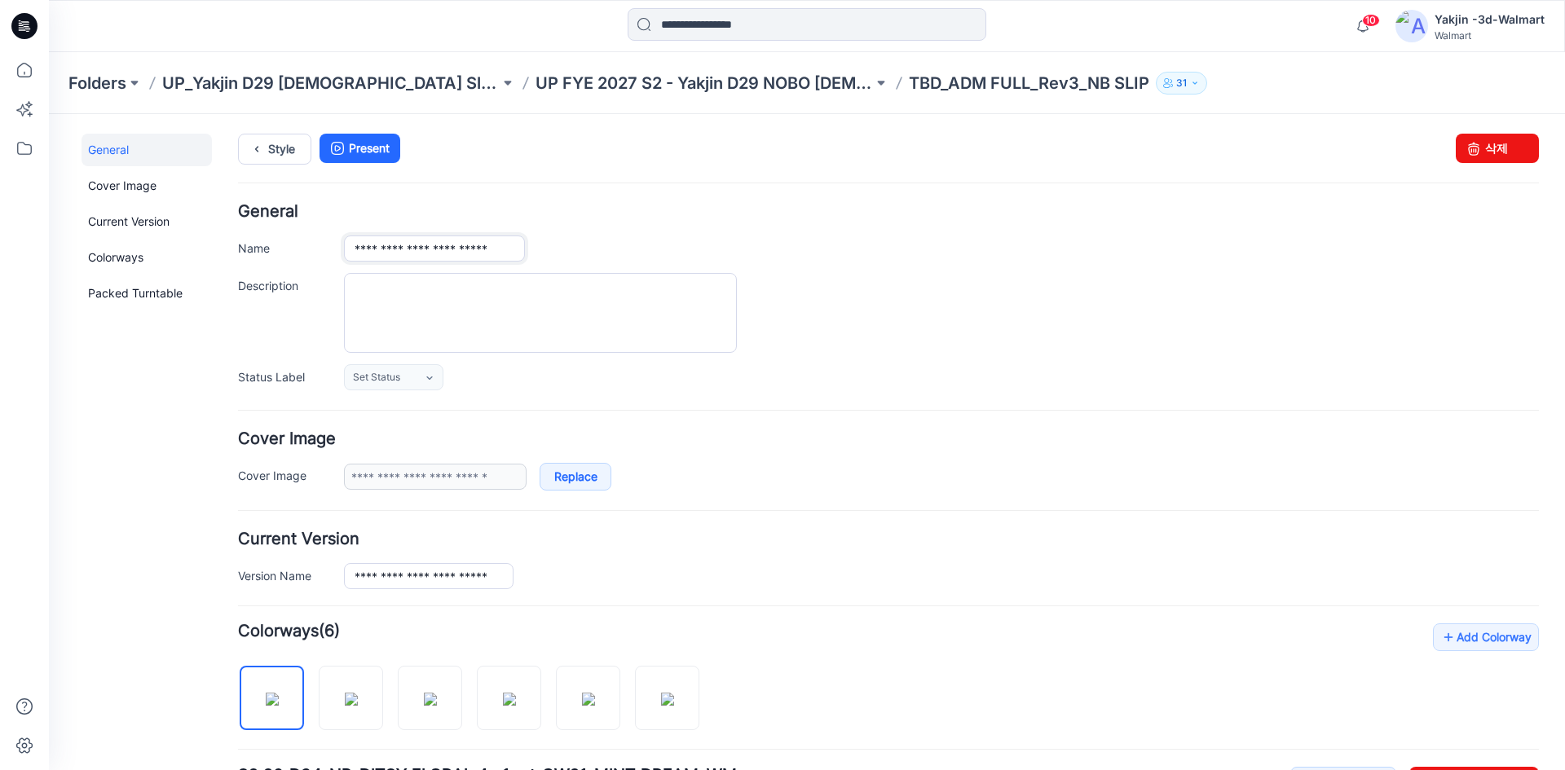
click at [453, 248] on input "**********" at bounding box center [434, 249] width 181 height 26
paste input "text"
type input "**********"
click at [607, 221] on div "**********" at bounding box center [888, 297] width 1301 height 187
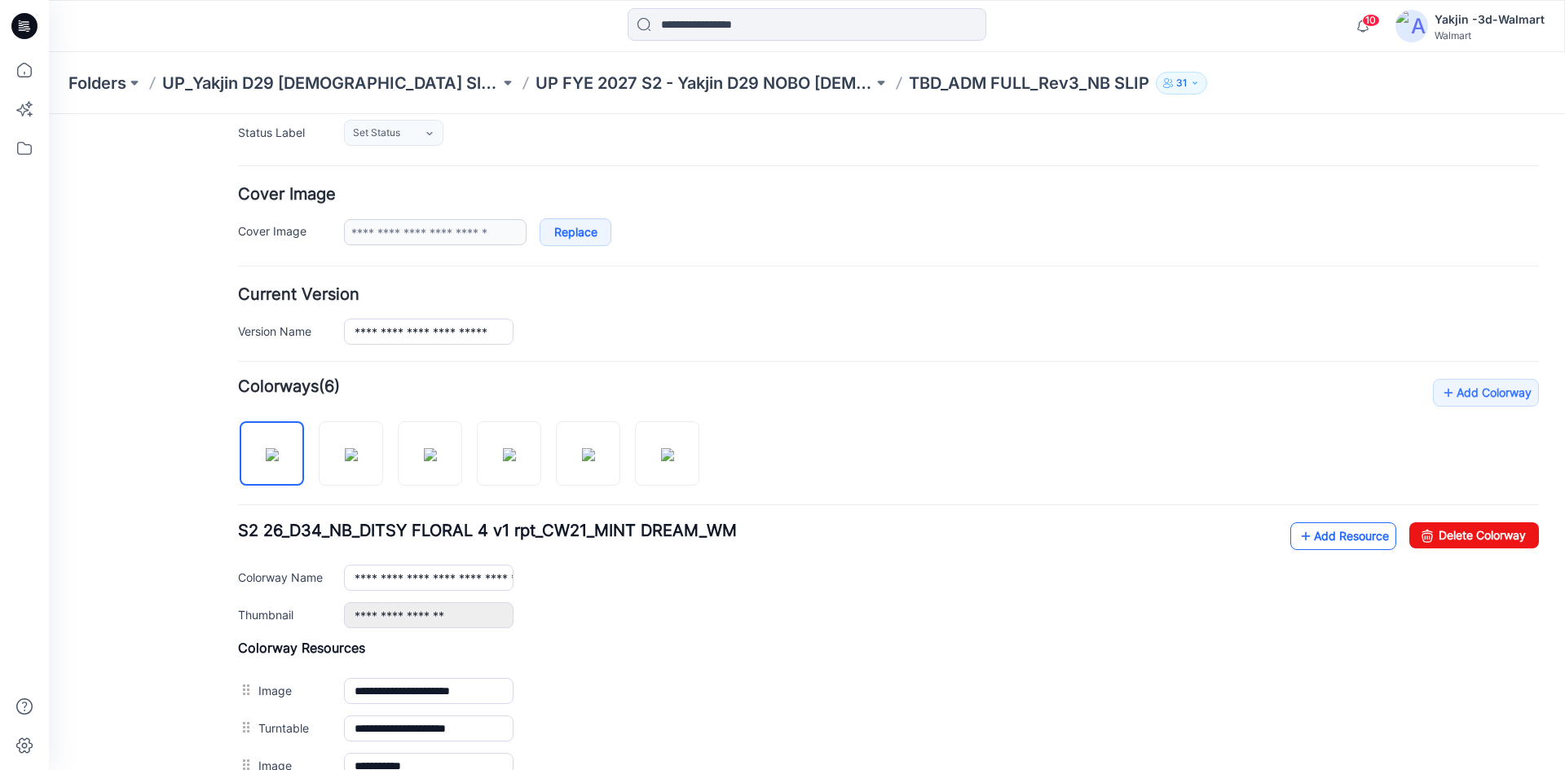
click at [1298, 540] on icon at bounding box center [1306, 536] width 16 height 26
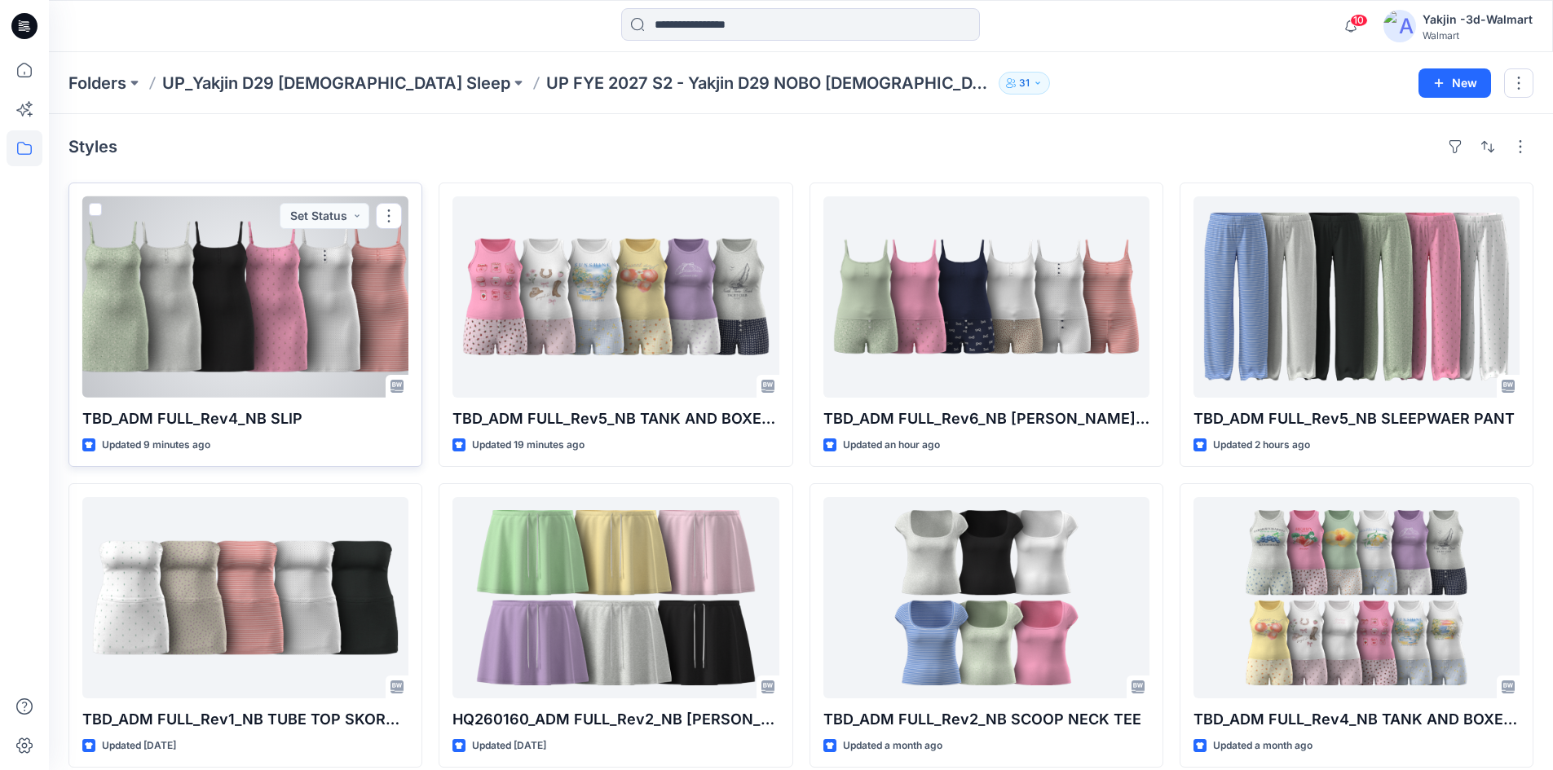
click at [331, 355] on div at bounding box center [245, 296] width 326 height 201
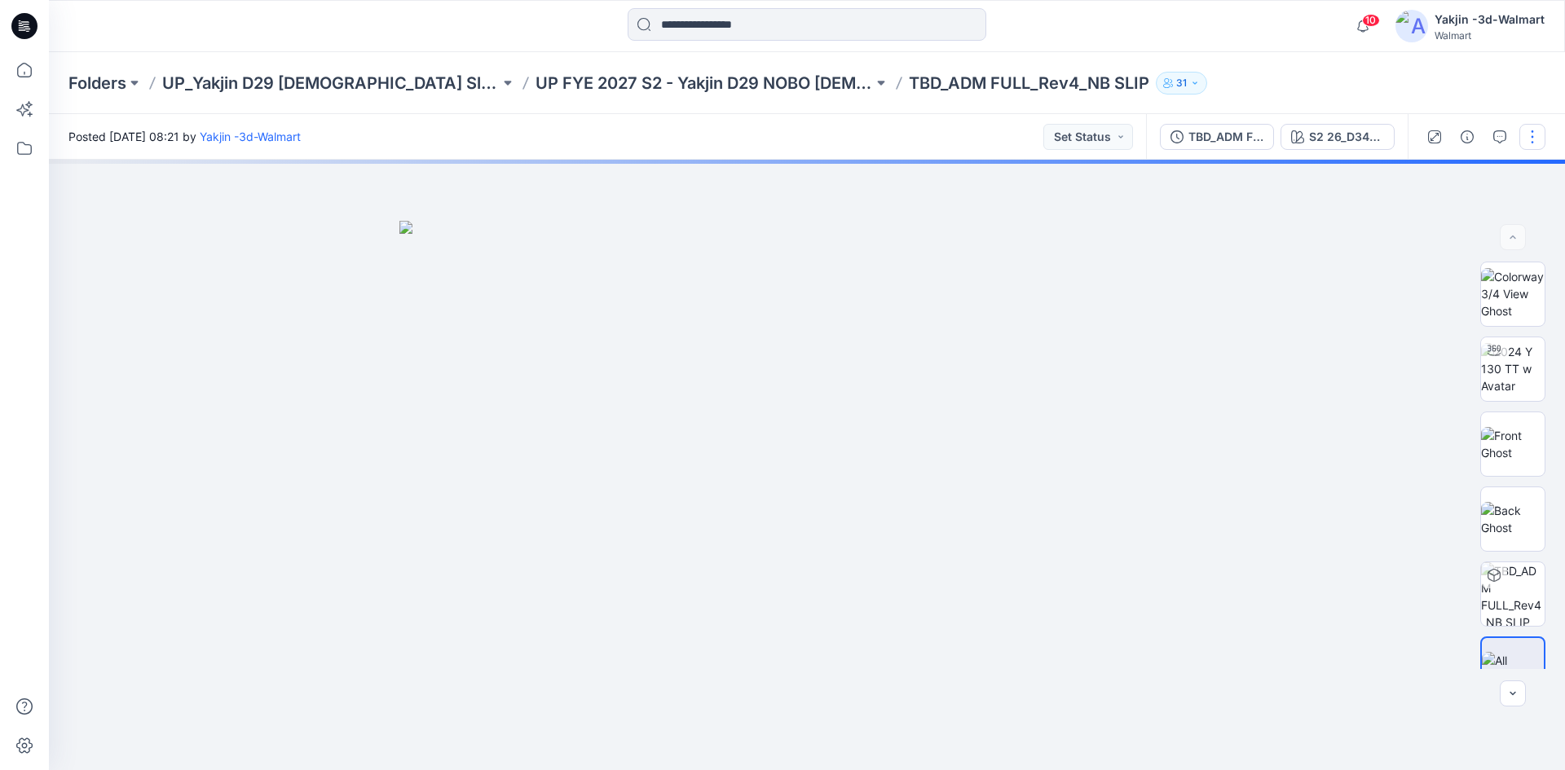
click at [1526, 130] on button "button" at bounding box center [1533, 137] width 26 height 26
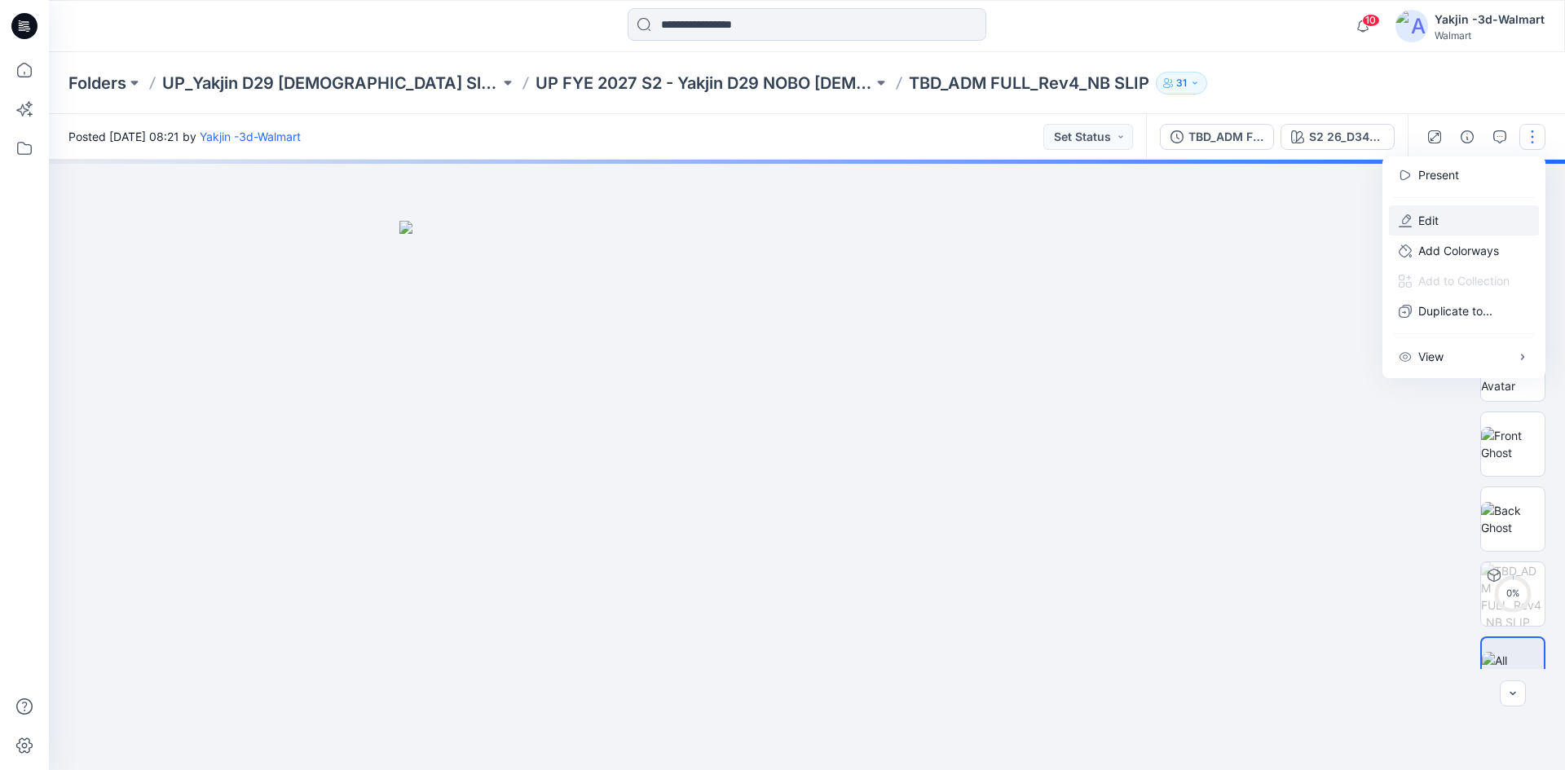
click at [1424, 223] on p "Edit" at bounding box center [1429, 220] width 20 height 17
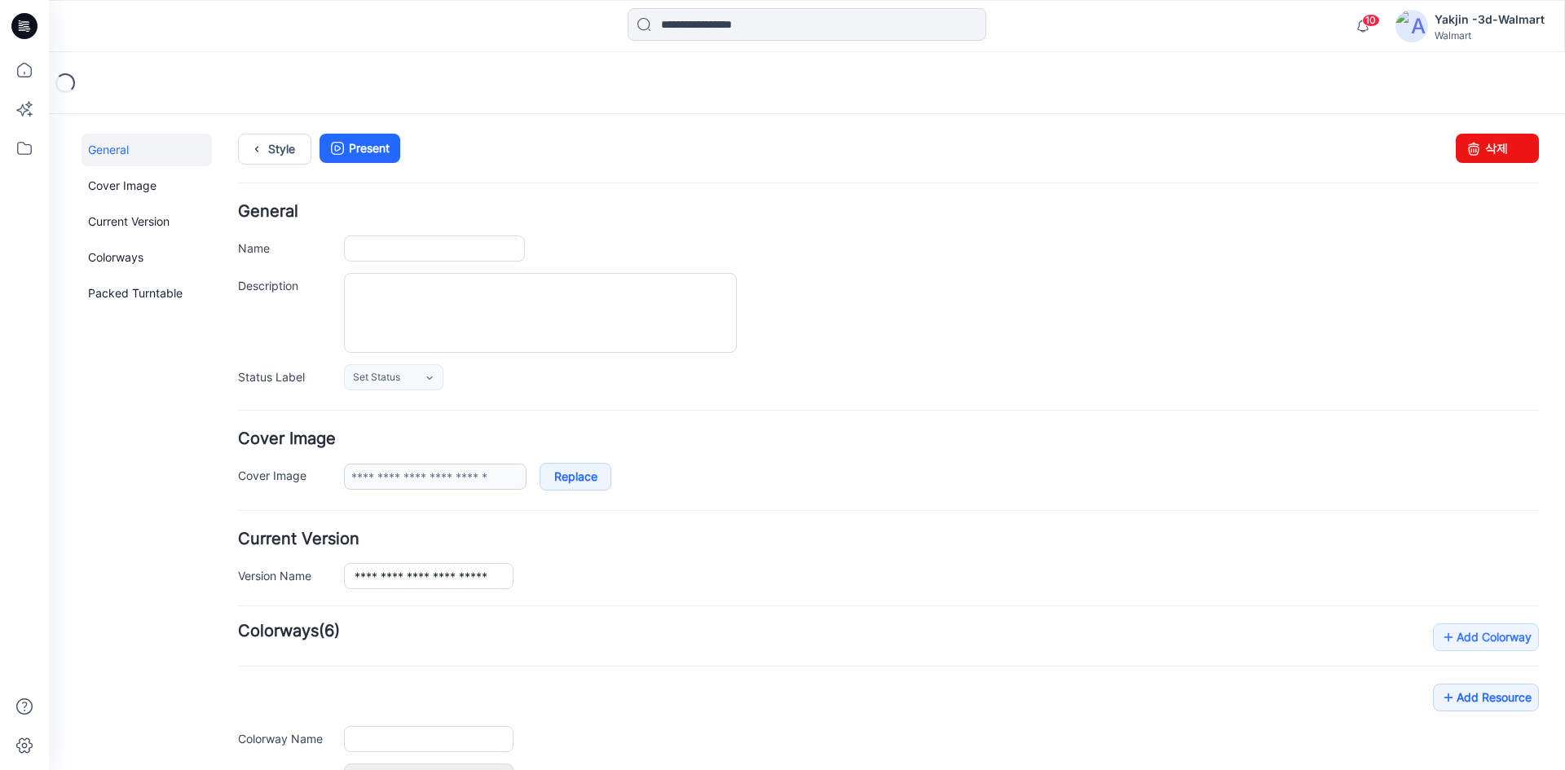
type input "**********"
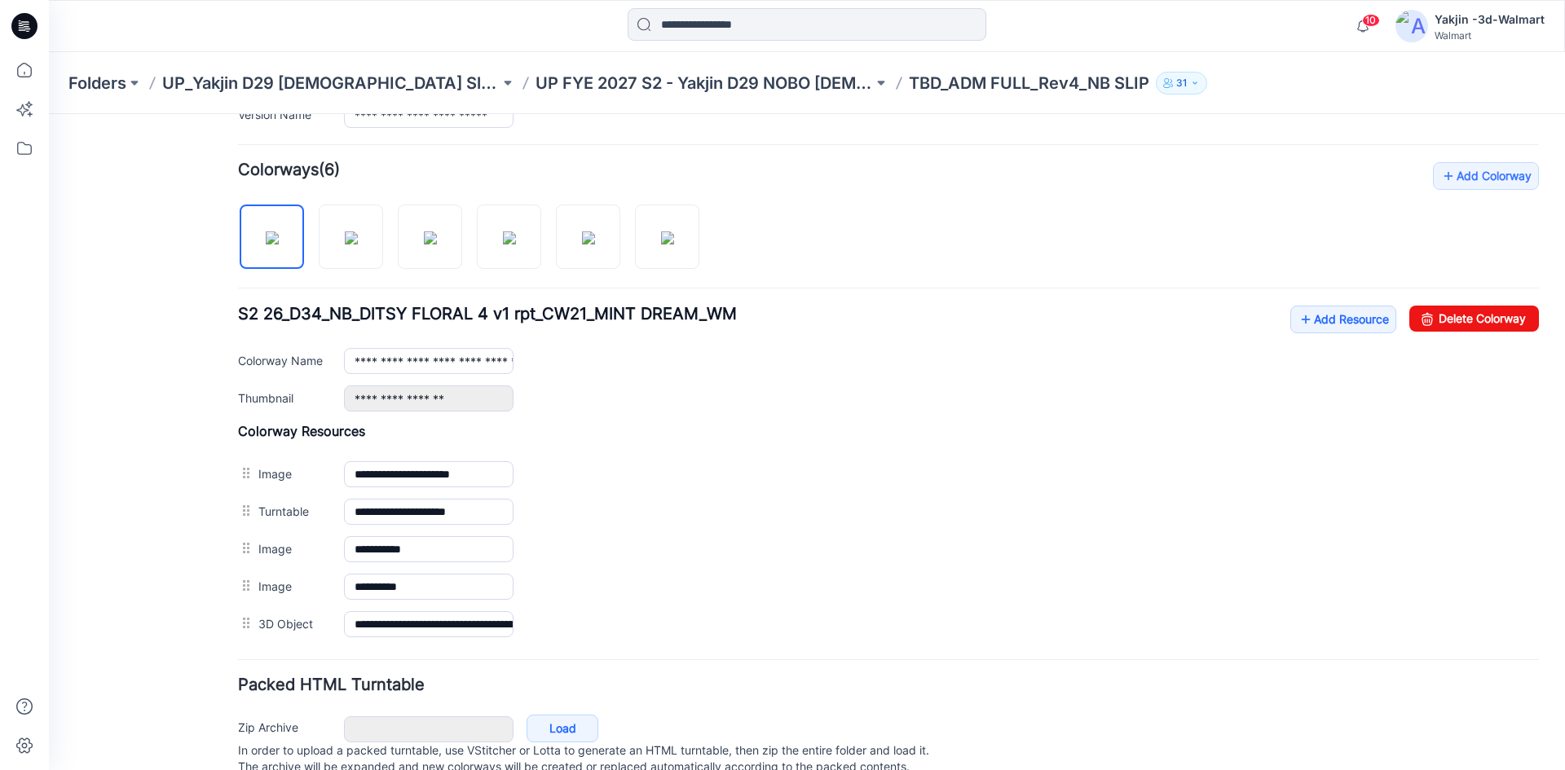
scroll to position [489, 0]
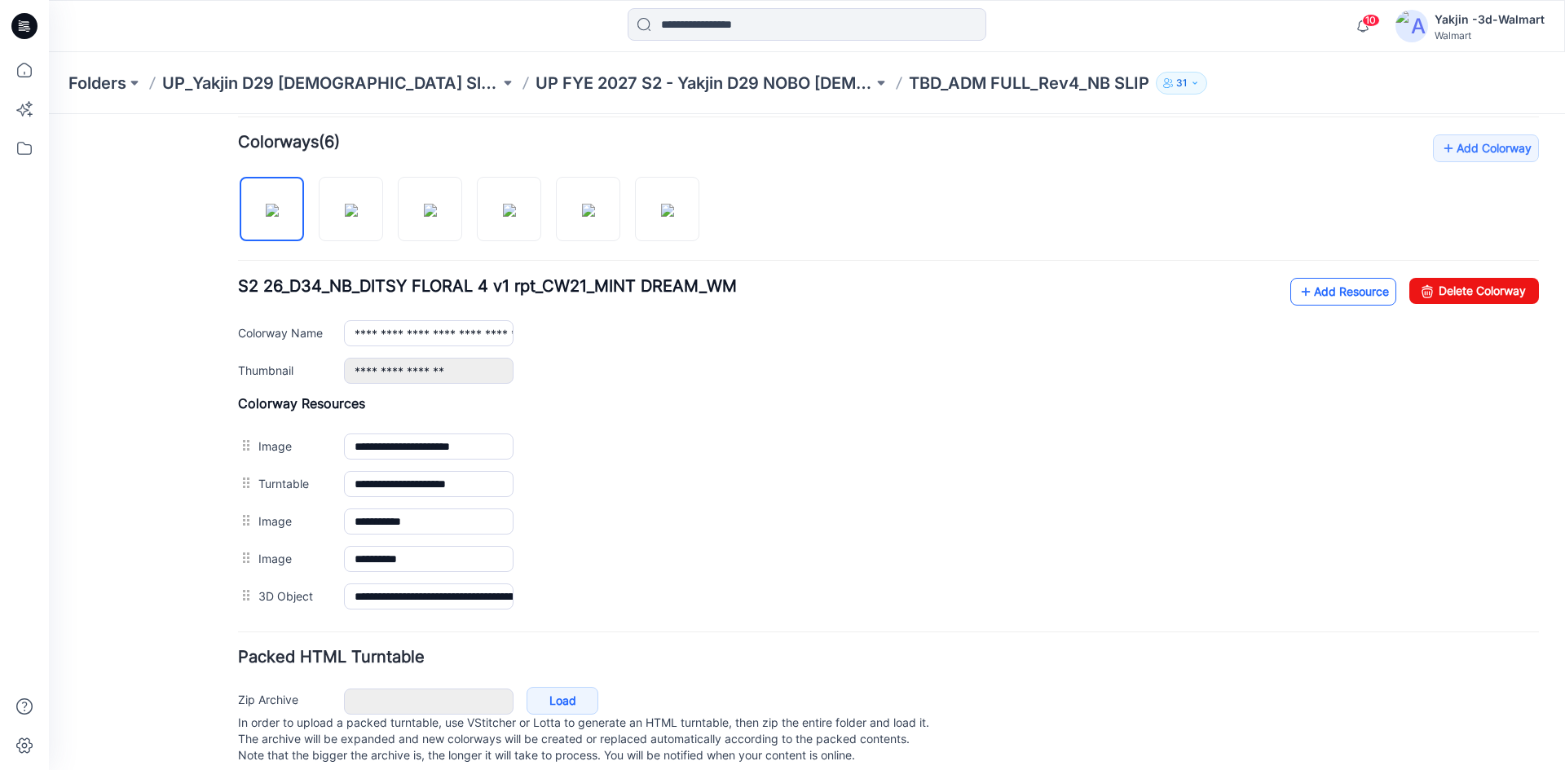
click at [1346, 290] on link "Add Resource" at bounding box center [1344, 292] width 106 height 28
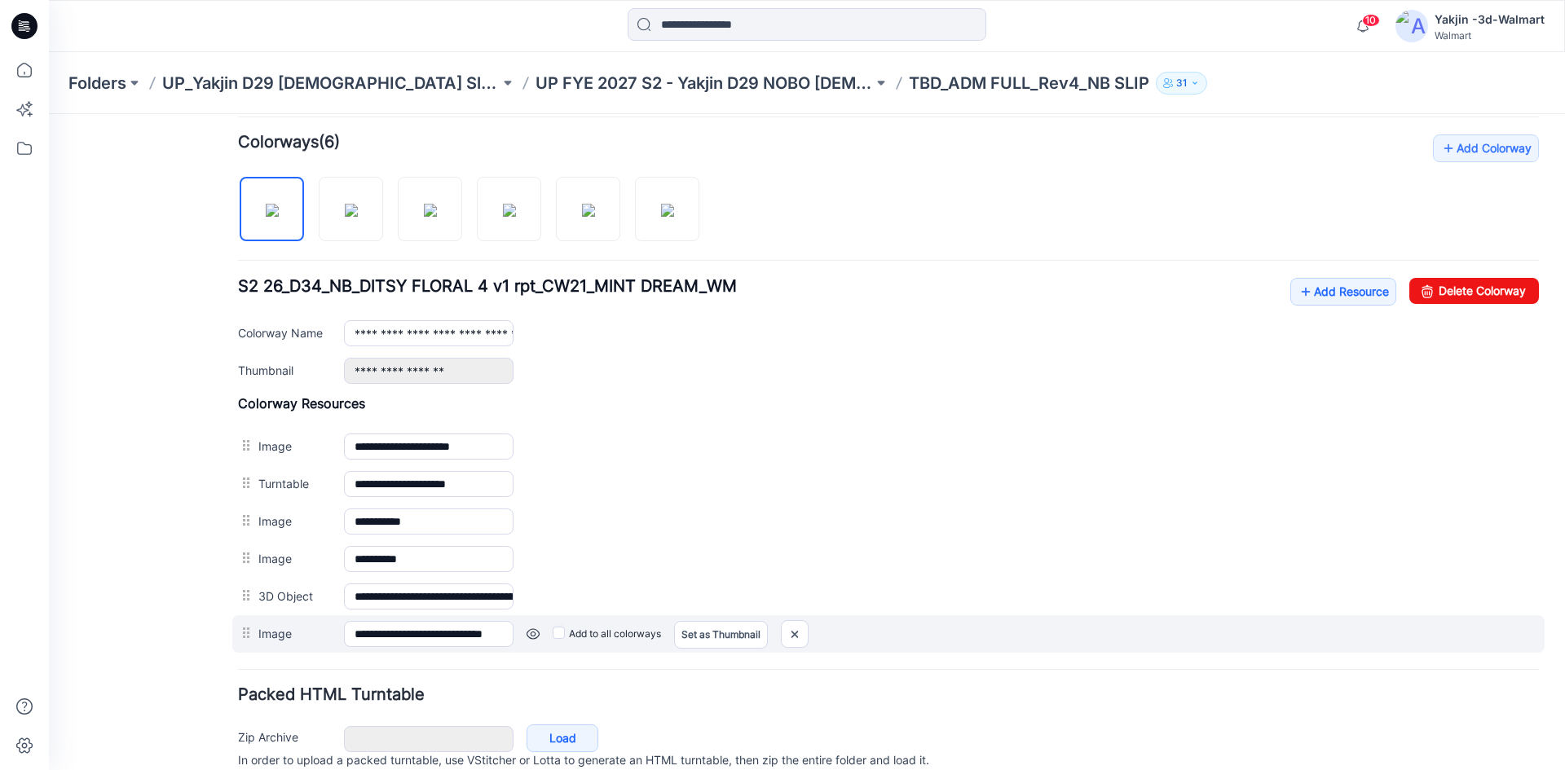
click at [583, 634] on label "Add to all colorways" at bounding box center [607, 634] width 108 height 26
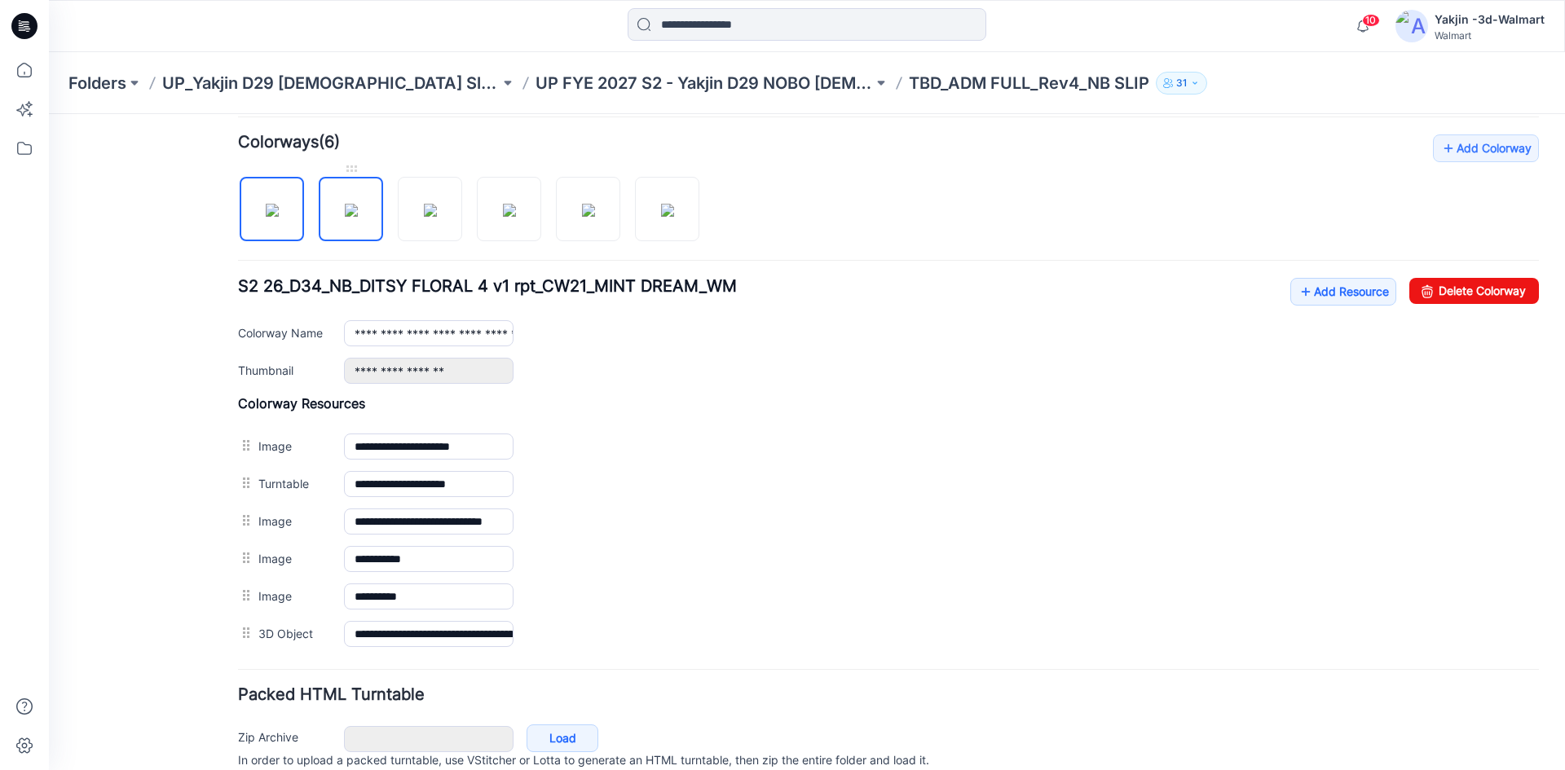
click at [351, 217] on img at bounding box center [351, 210] width 13 height 13
click at [441, 177] on link at bounding box center [430, 209] width 64 height 64
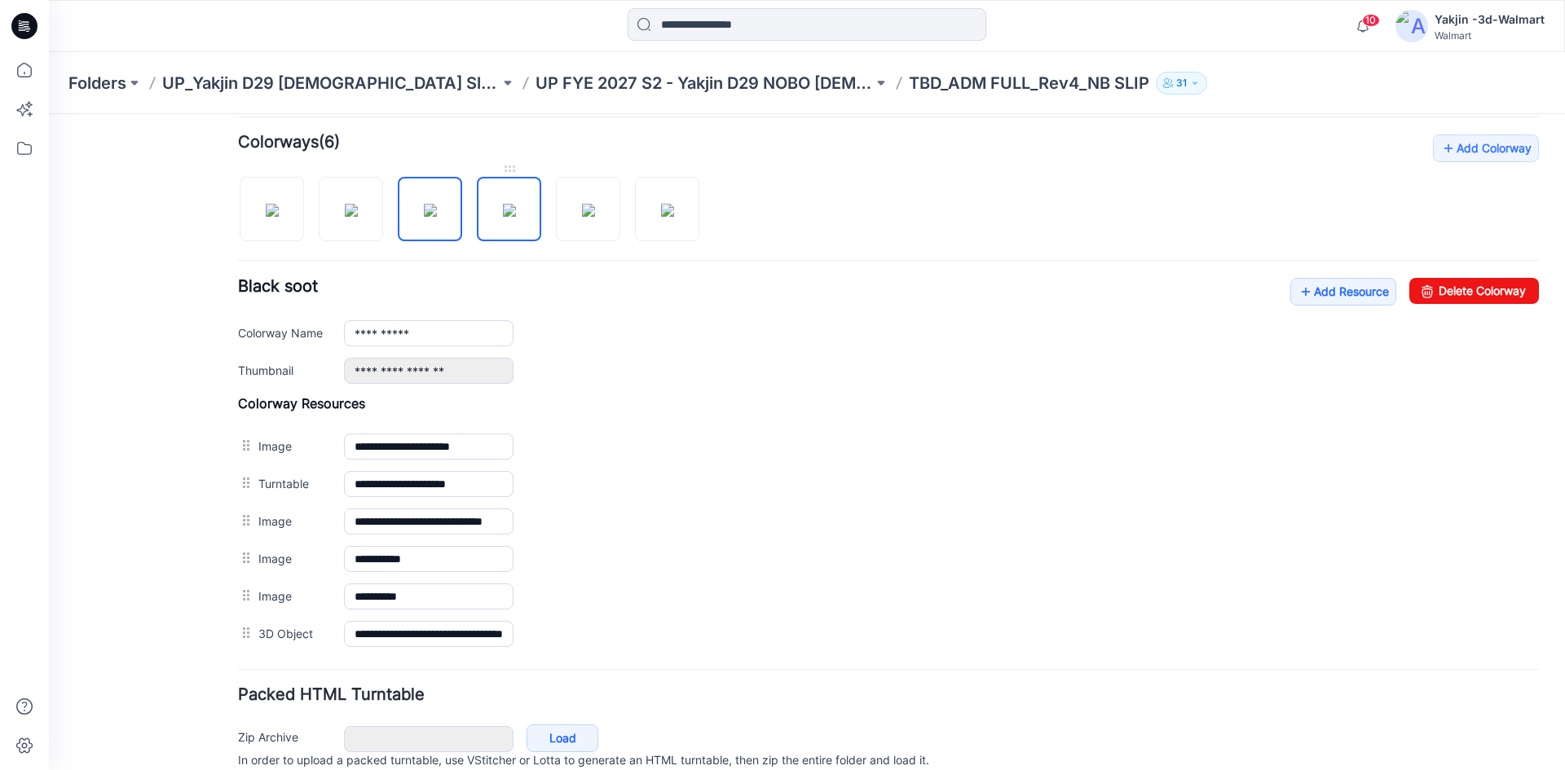
click at [514, 217] on img at bounding box center [509, 210] width 13 height 13
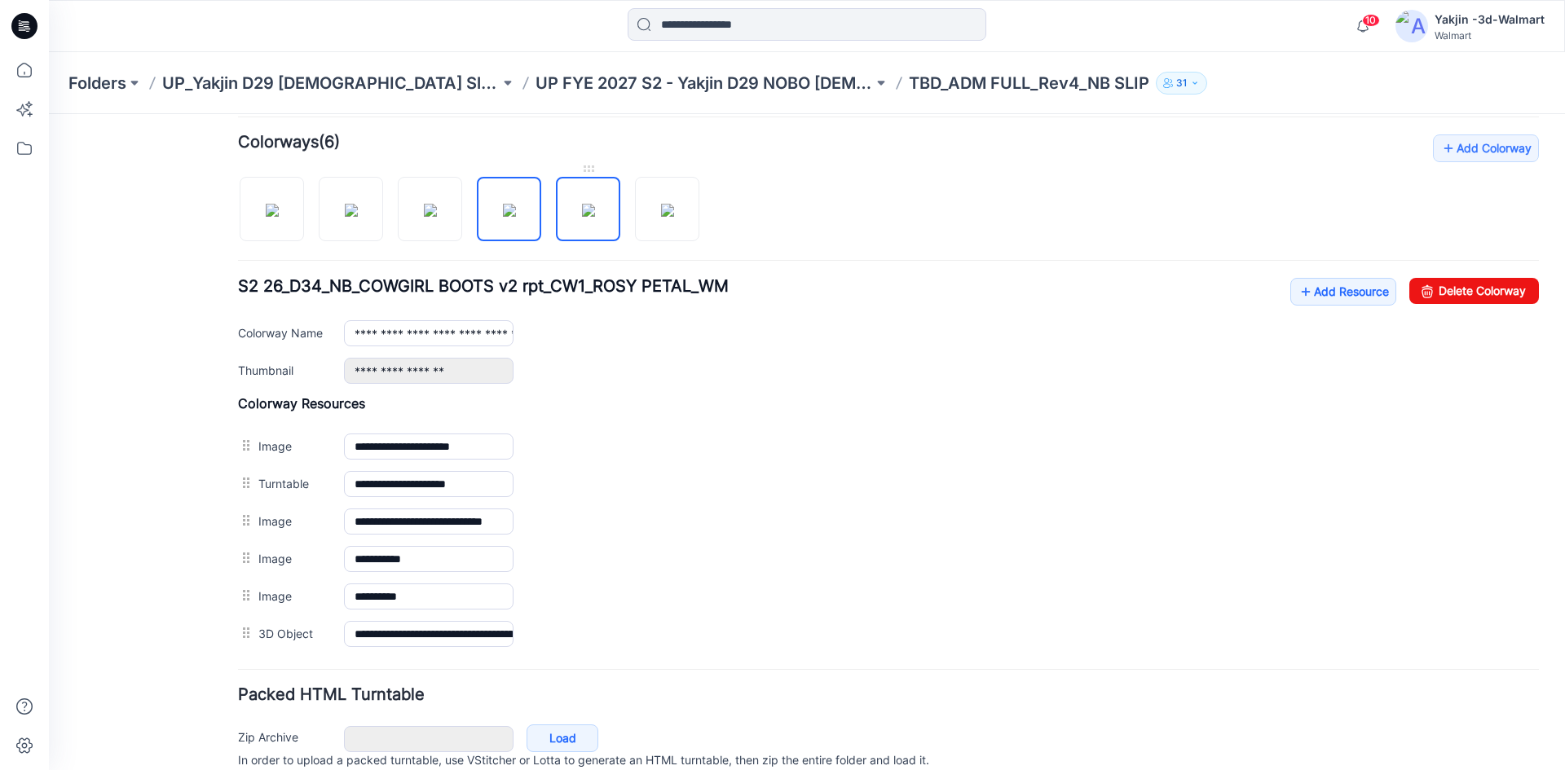
click at [582, 214] on img at bounding box center [588, 210] width 13 height 13
drag, startPoint x: 654, startPoint y: 209, endPoint x: 625, endPoint y: 251, distance: 51.1
click at [661, 208] on img at bounding box center [667, 210] width 13 height 13
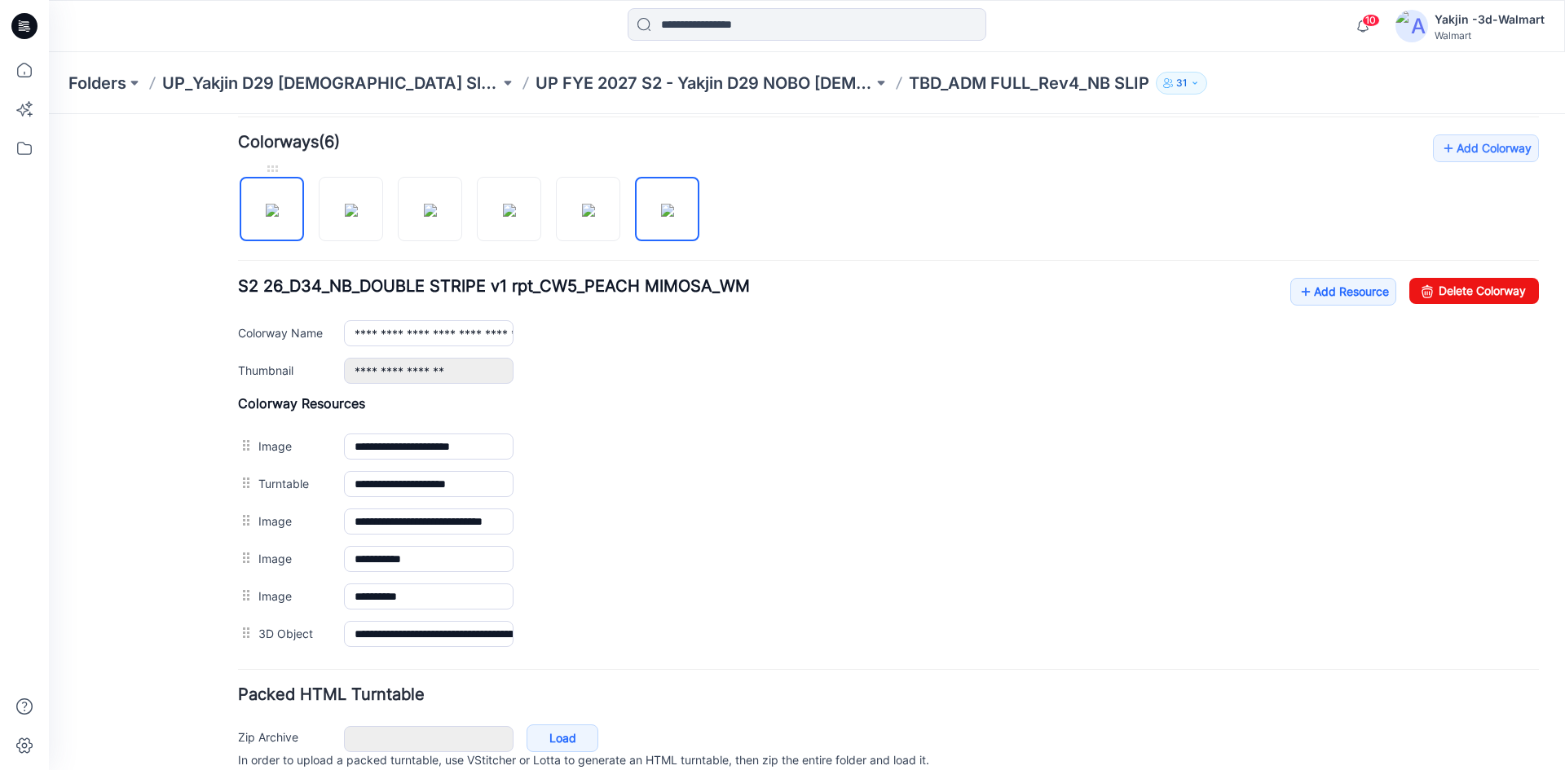
click at [266, 217] on img at bounding box center [272, 210] width 13 height 13
click at [345, 215] on img at bounding box center [351, 210] width 13 height 13
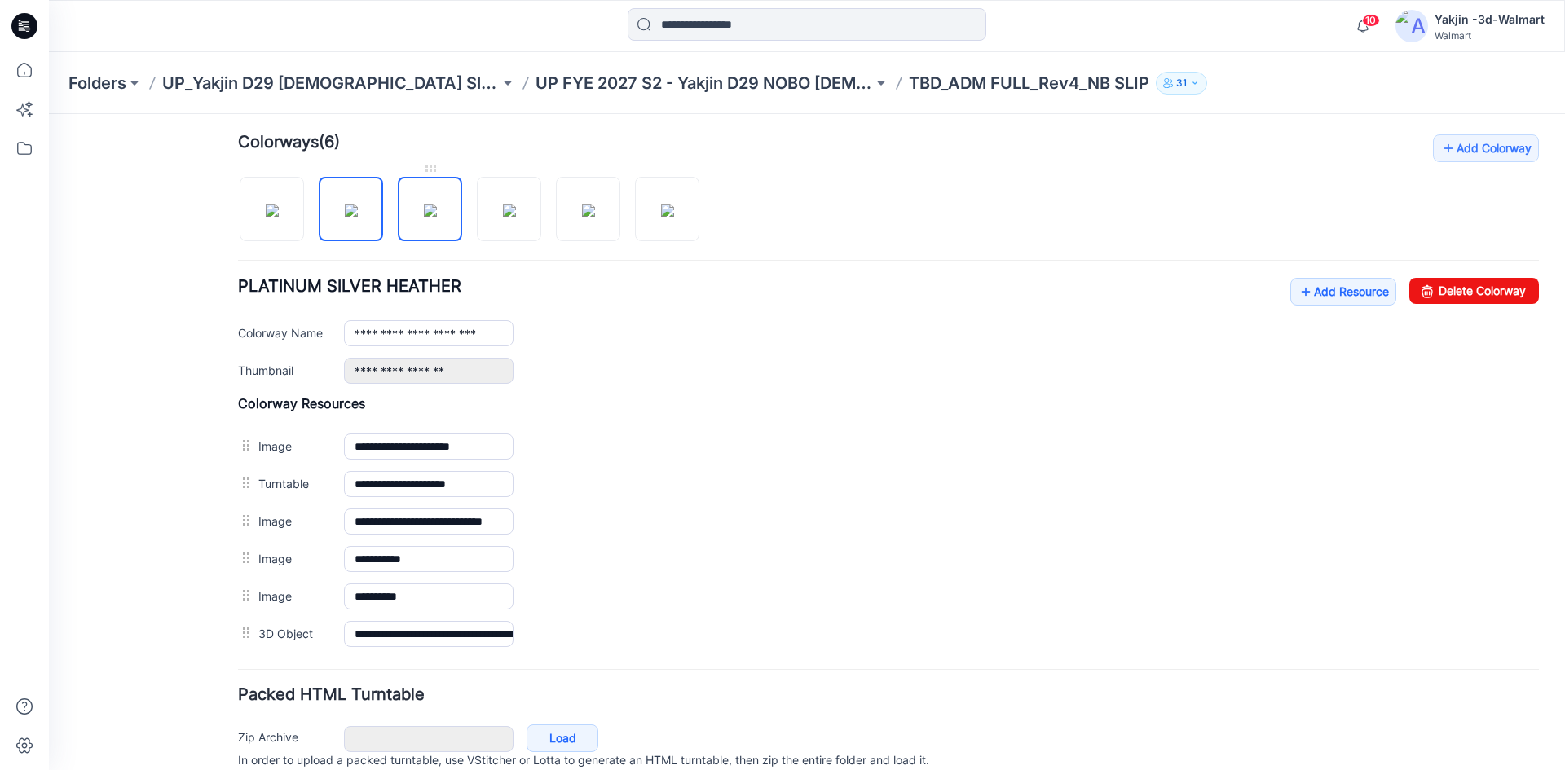
click at [433, 216] on img at bounding box center [430, 210] width 13 height 13
click at [514, 217] on img at bounding box center [509, 210] width 13 height 13
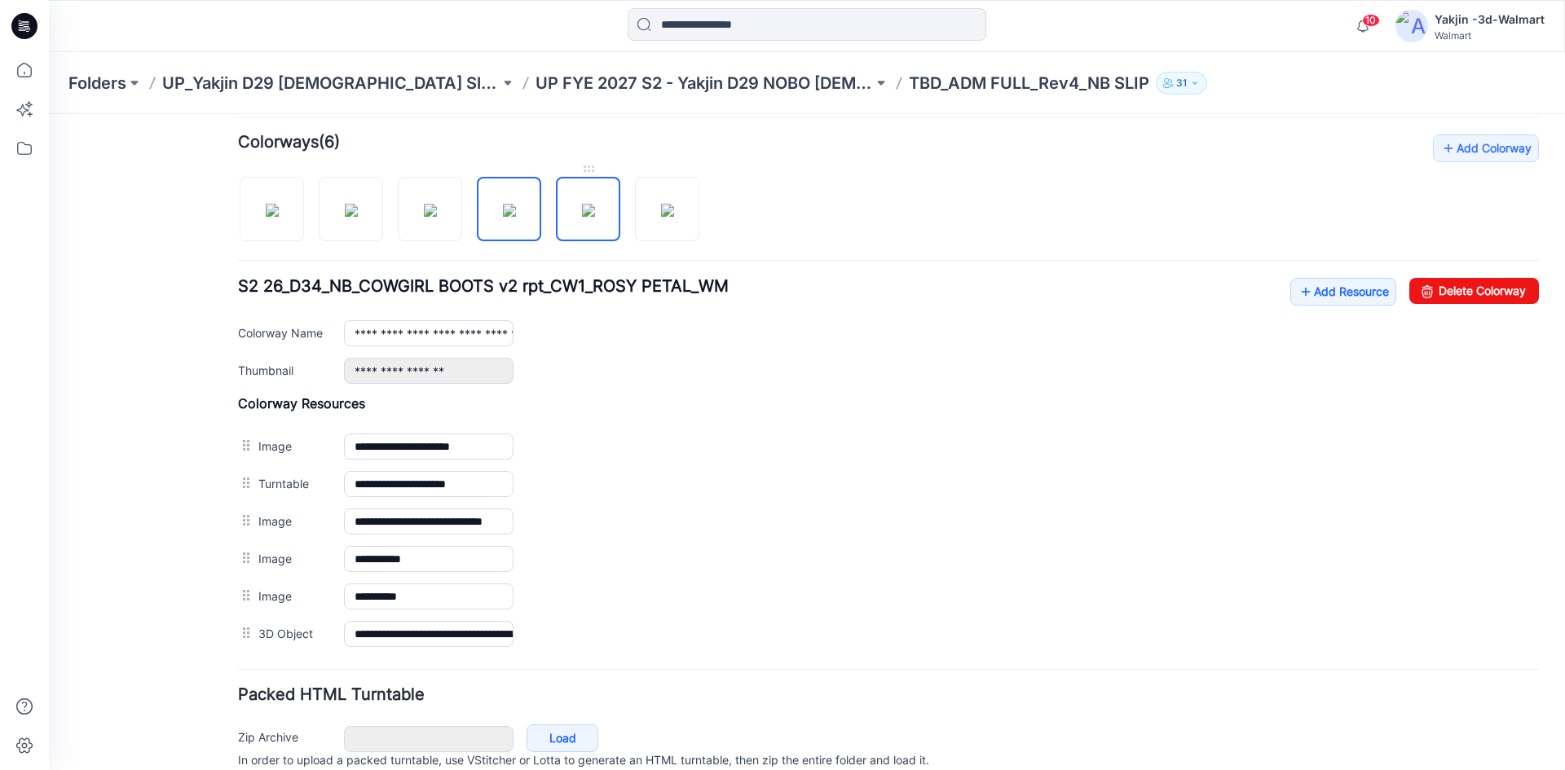
click at [595, 217] on img at bounding box center [588, 210] width 13 height 13
click at [661, 217] on img at bounding box center [667, 210] width 13 height 13
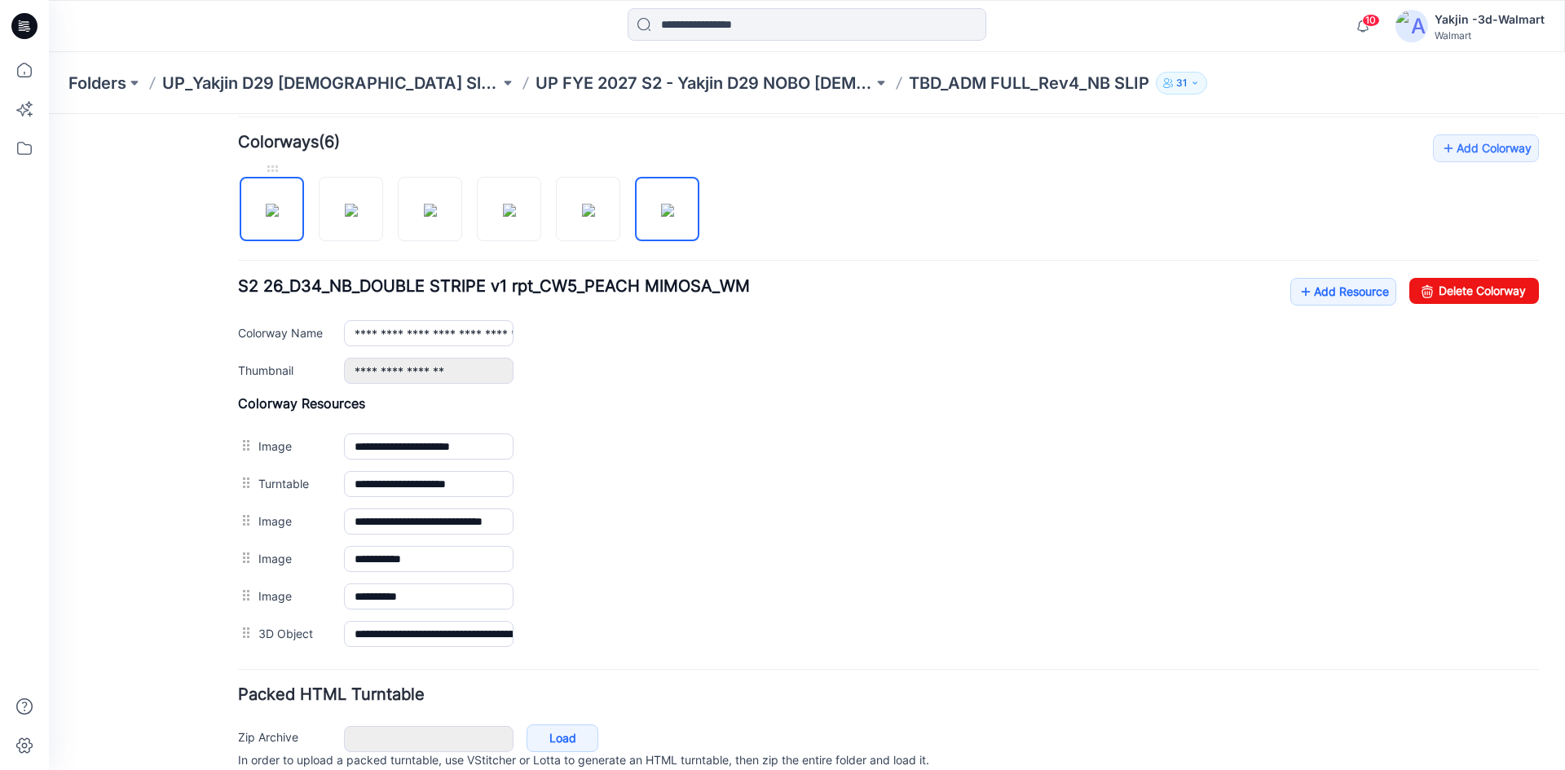
click at [279, 217] on img at bounding box center [272, 210] width 13 height 13
type input "**********"
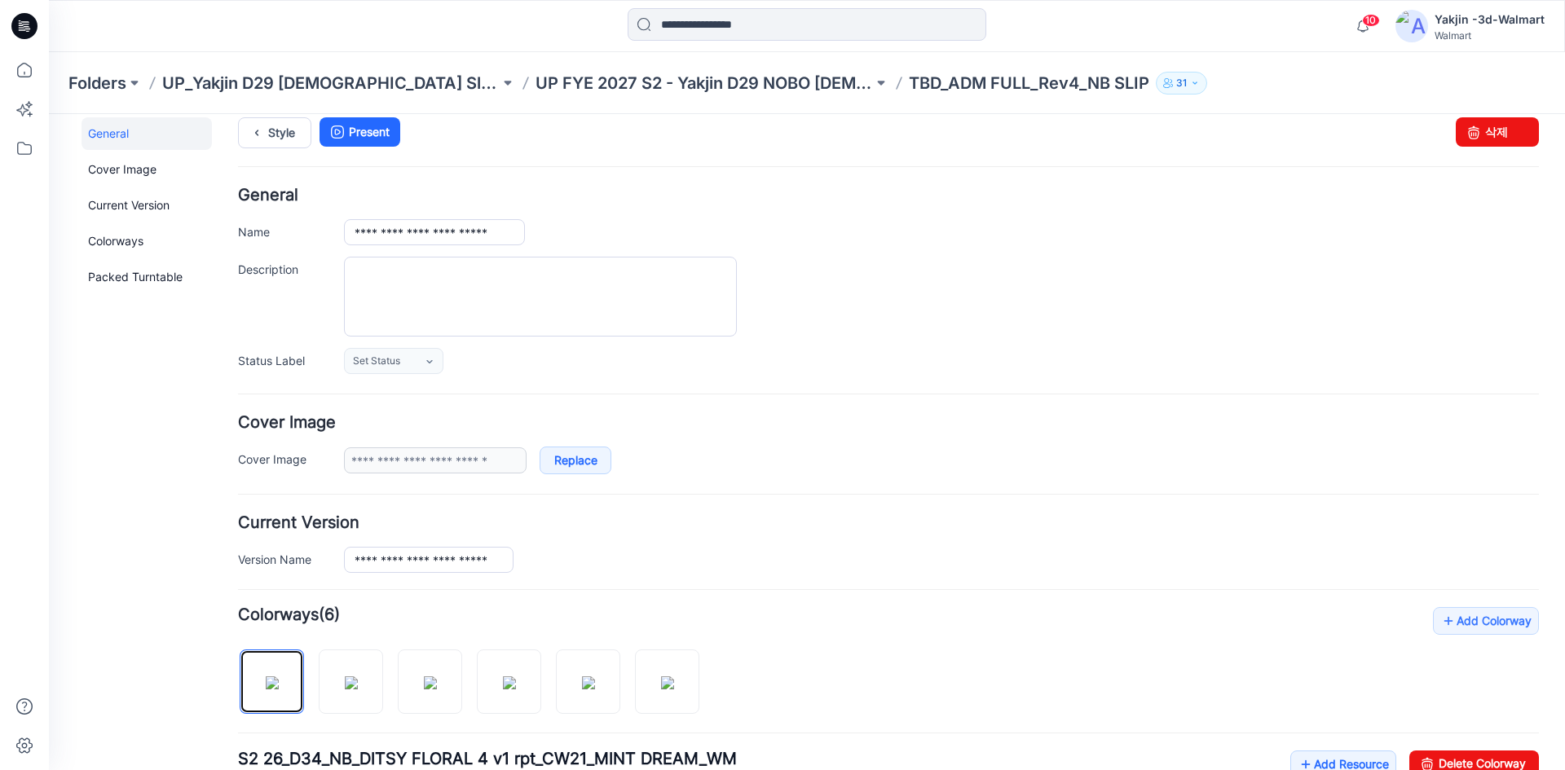
scroll to position [0, 0]
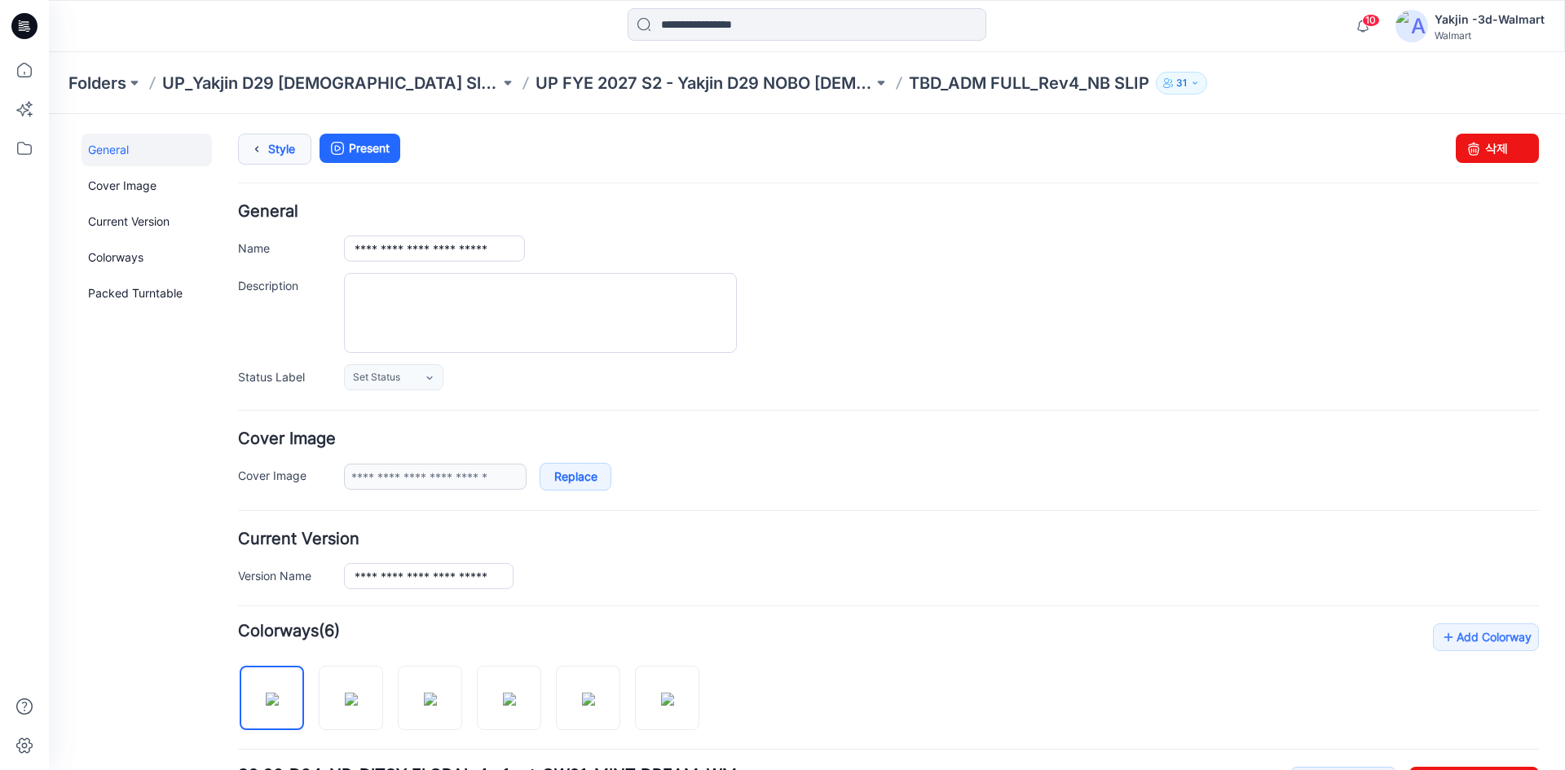
click at [276, 152] on link "Style" at bounding box center [274, 149] width 73 height 31
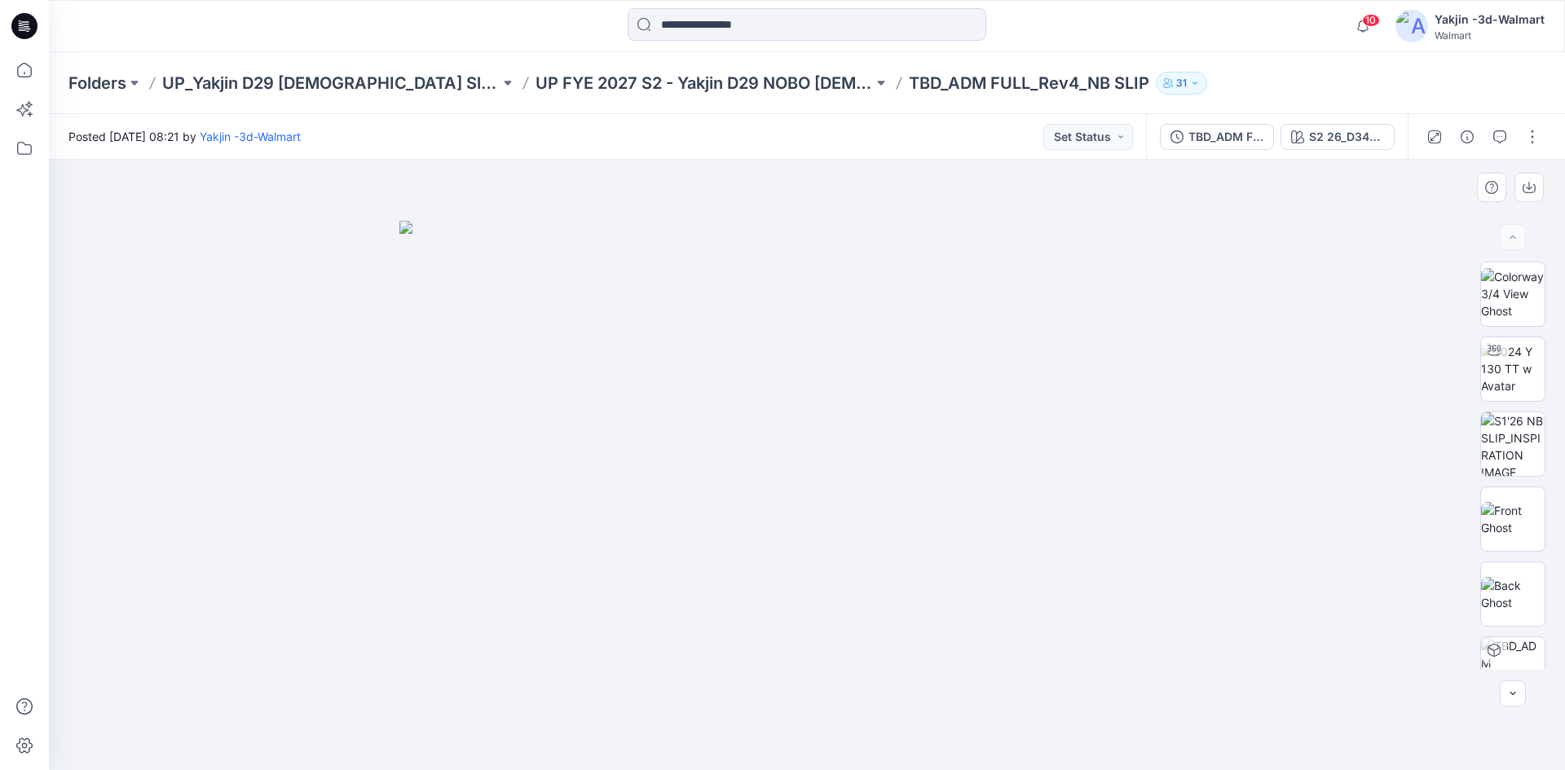
click at [346, 459] on div at bounding box center [807, 465] width 1517 height 611
click at [536, 84] on p "UP FYE 2027 S2 - Yakjin D29 NOBO [DEMOGRAPHIC_DATA] Sleepwear" at bounding box center [705, 83] width 338 height 23
